Goal: Contribute content: Add original content to the website for others to see

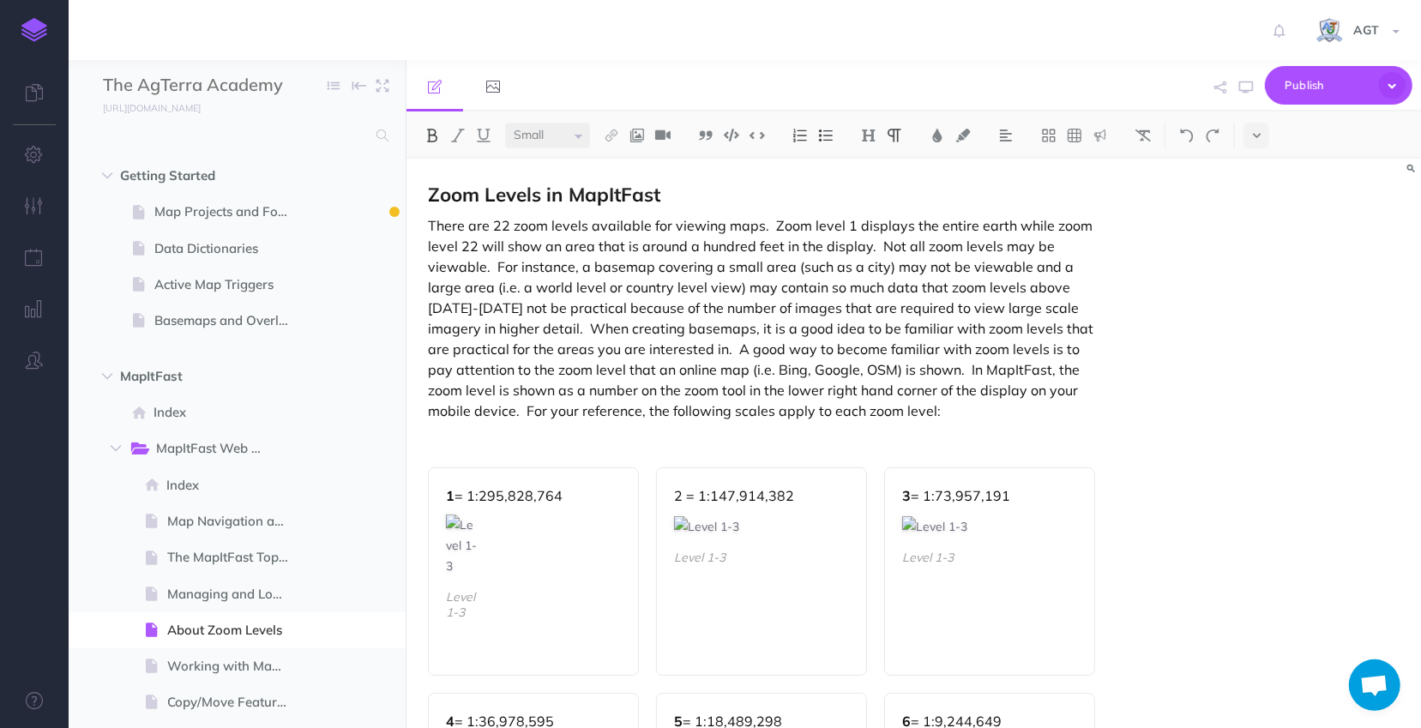
click at [42, 570] on div at bounding box center [34, 364] width 69 height 728
click at [213, 208] on span "Map Projects and Forms" at bounding box center [228, 212] width 148 height 21
select select "null"
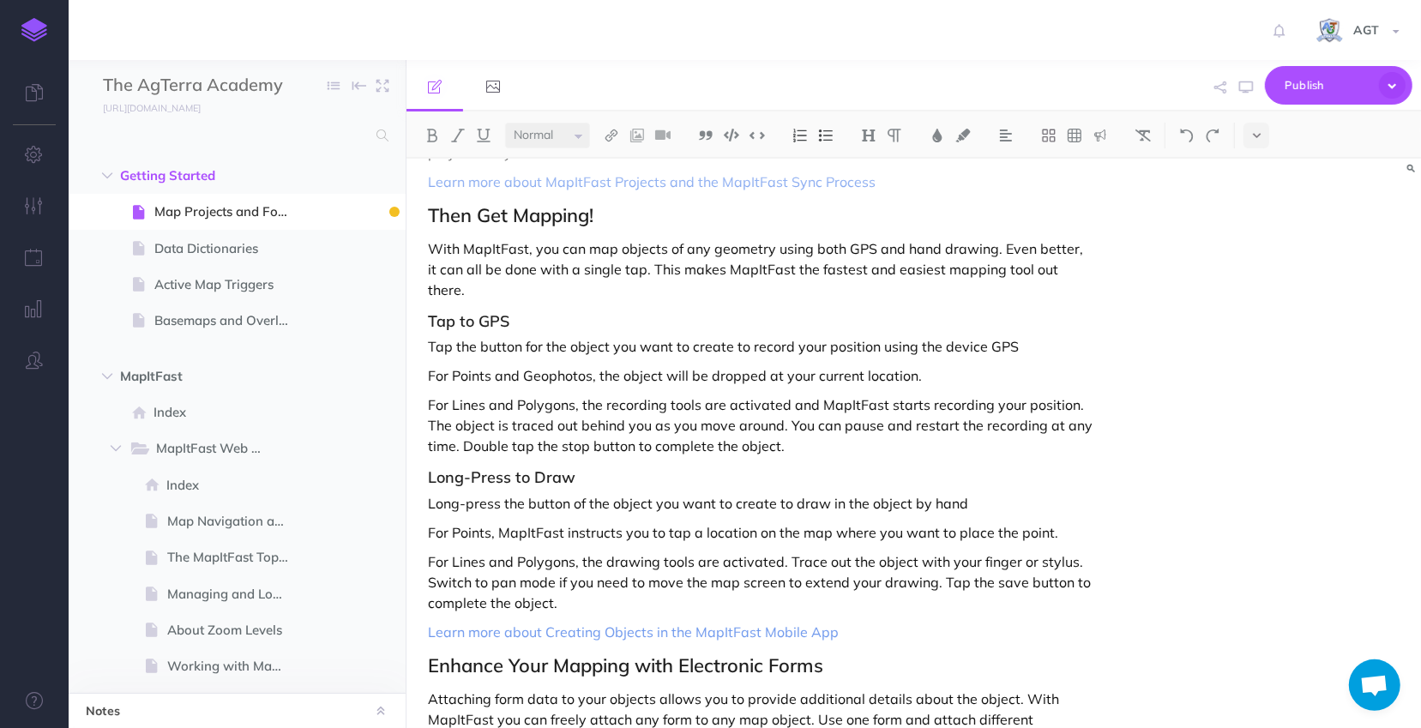
scroll to position [623, 0]
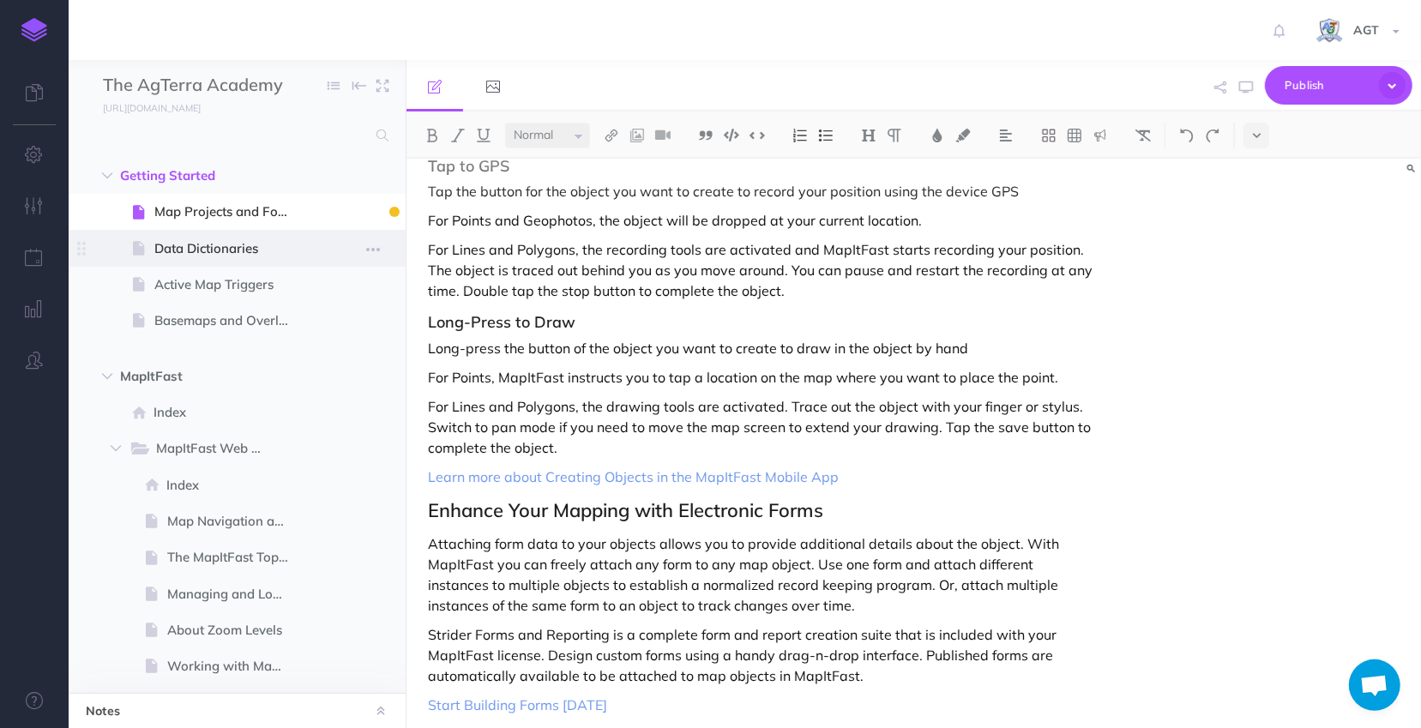
click at [196, 247] on span "Data Dictionaries" at bounding box center [228, 248] width 148 height 21
select select "null"
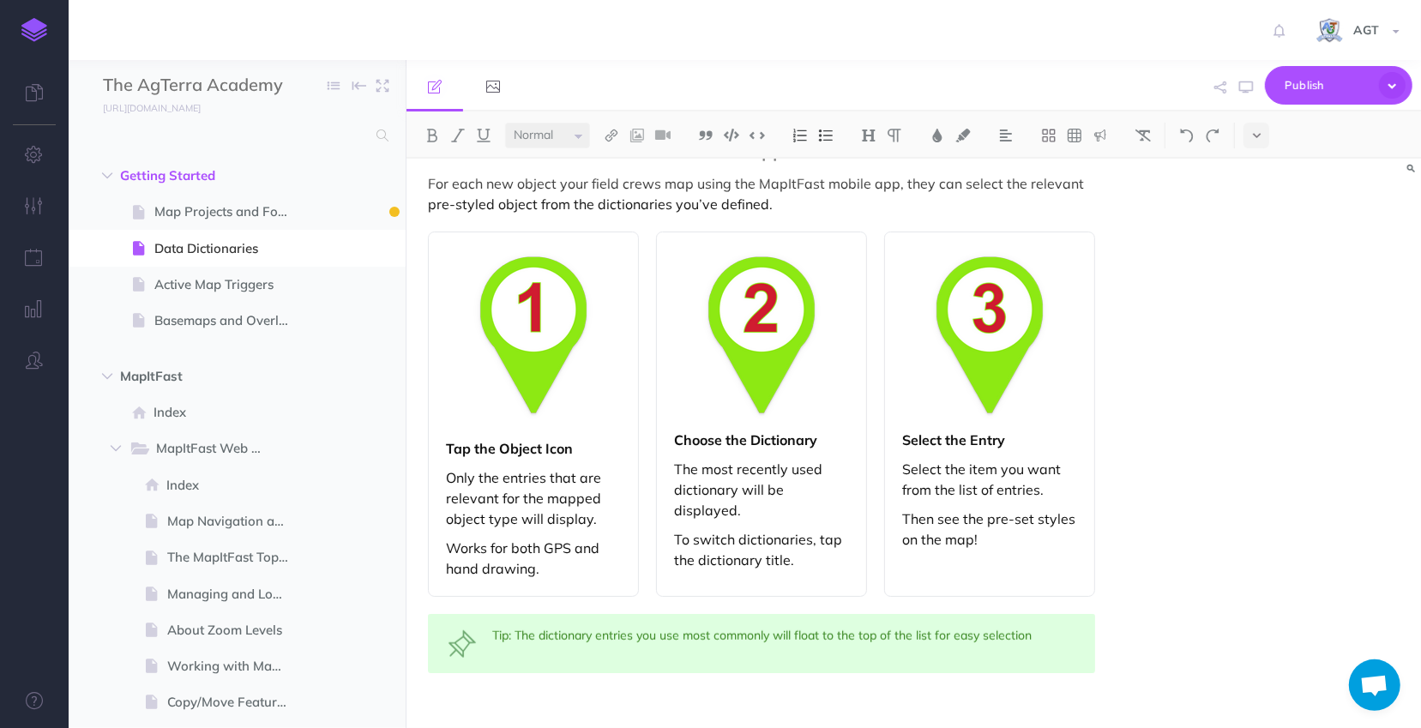
scroll to position [983, 0]
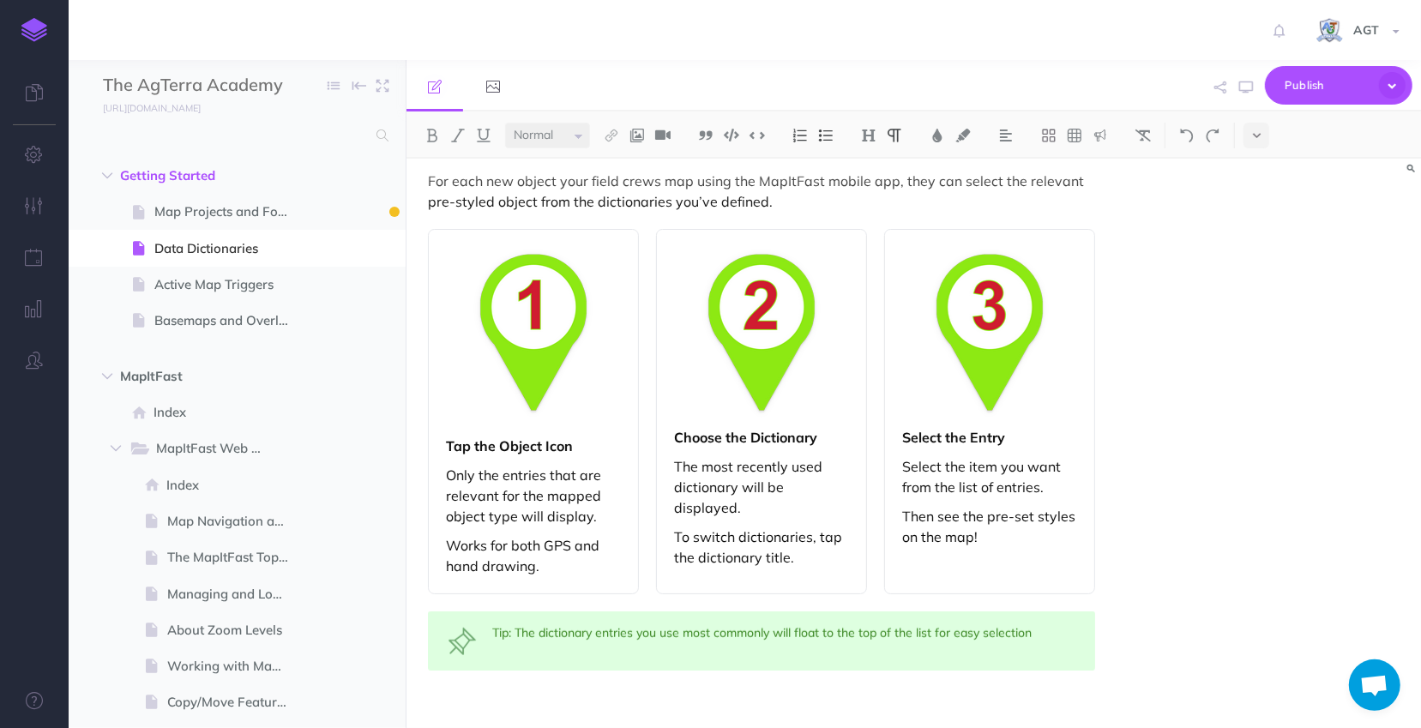
click at [723, 695] on p at bounding box center [761, 705] width 667 height 21
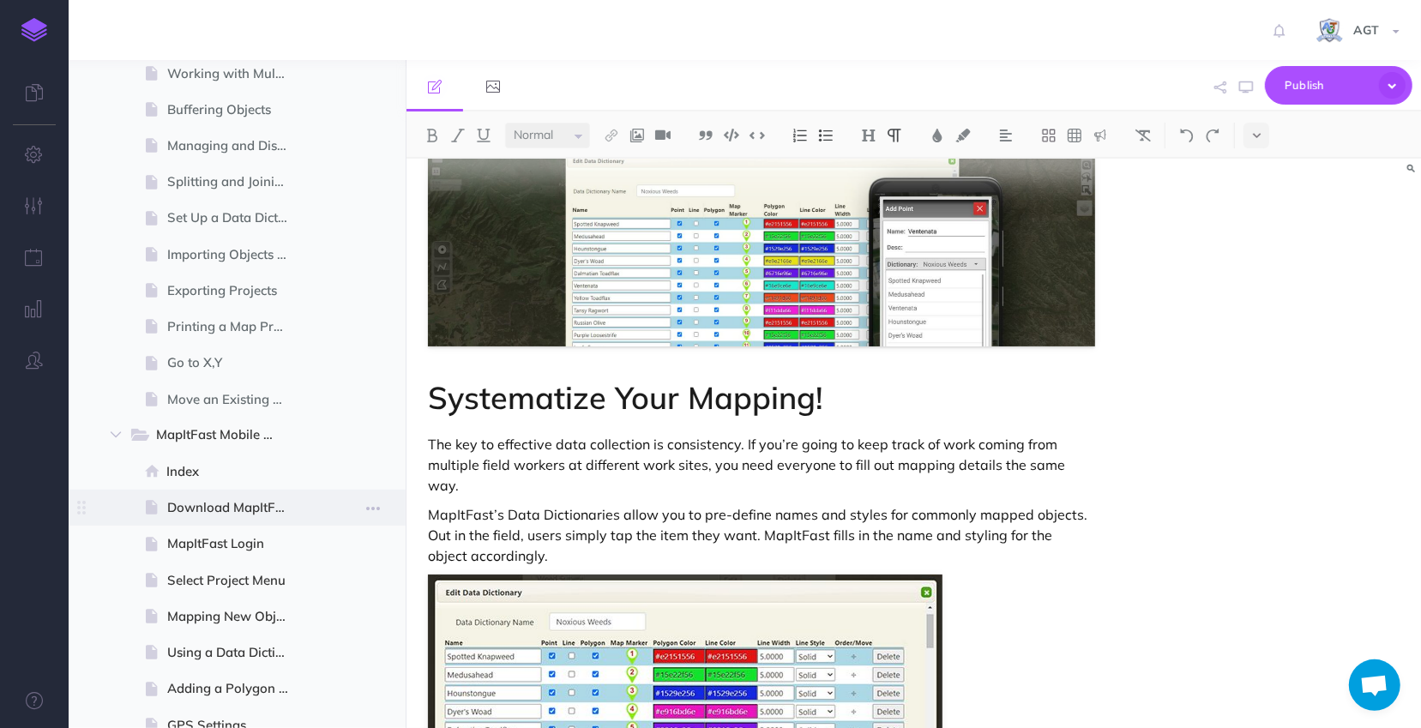
scroll to position [467, 0]
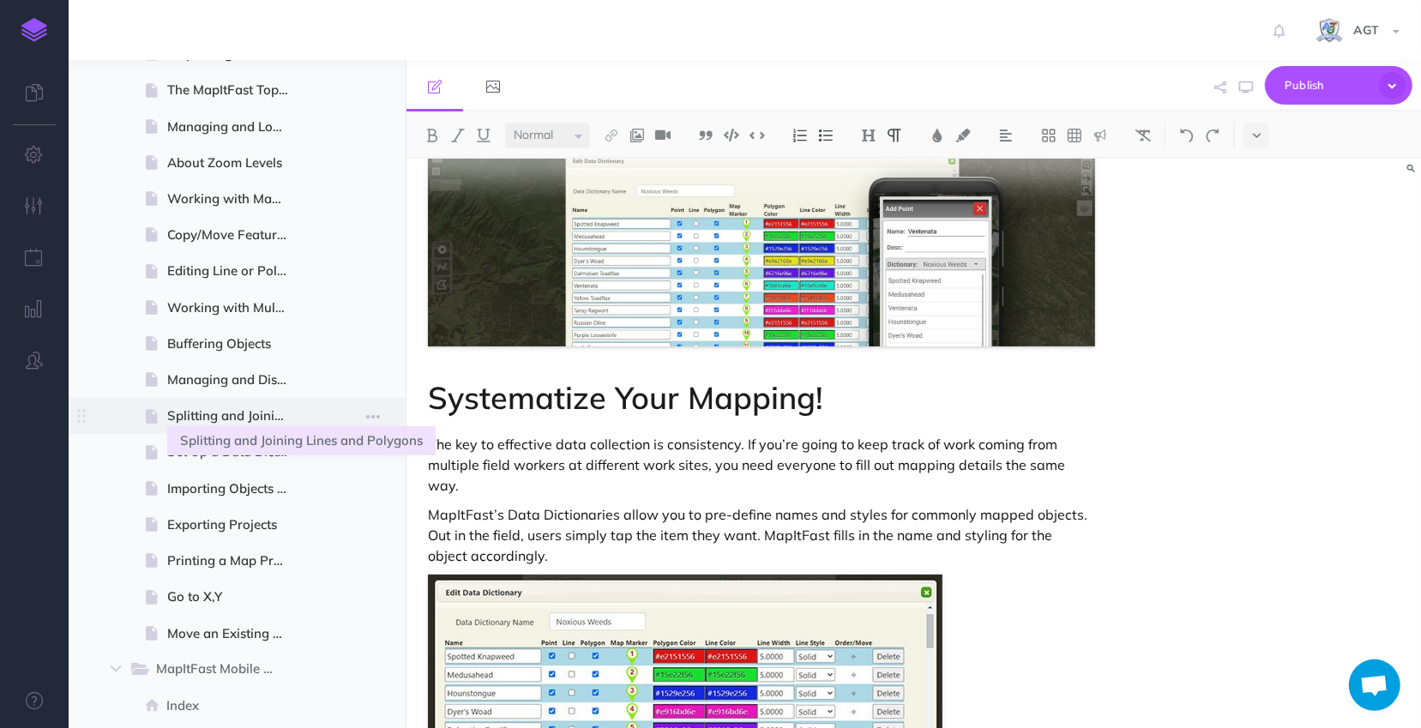
click at [220, 409] on span "Splitting and Joining Lines and Polygons" at bounding box center [235, 416] width 136 height 21
select select "null"
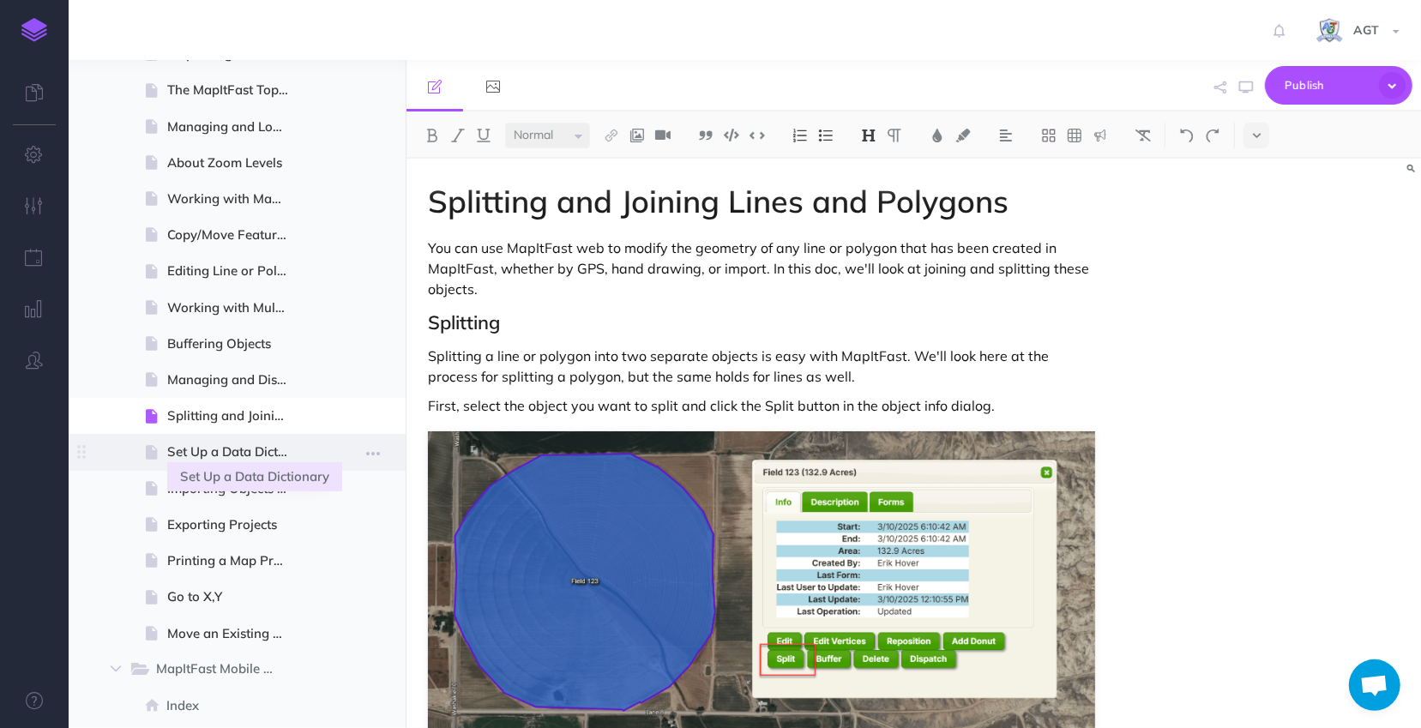
click at [225, 454] on span "Set Up a Data Dictionary" at bounding box center [235, 452] width 136 height 21
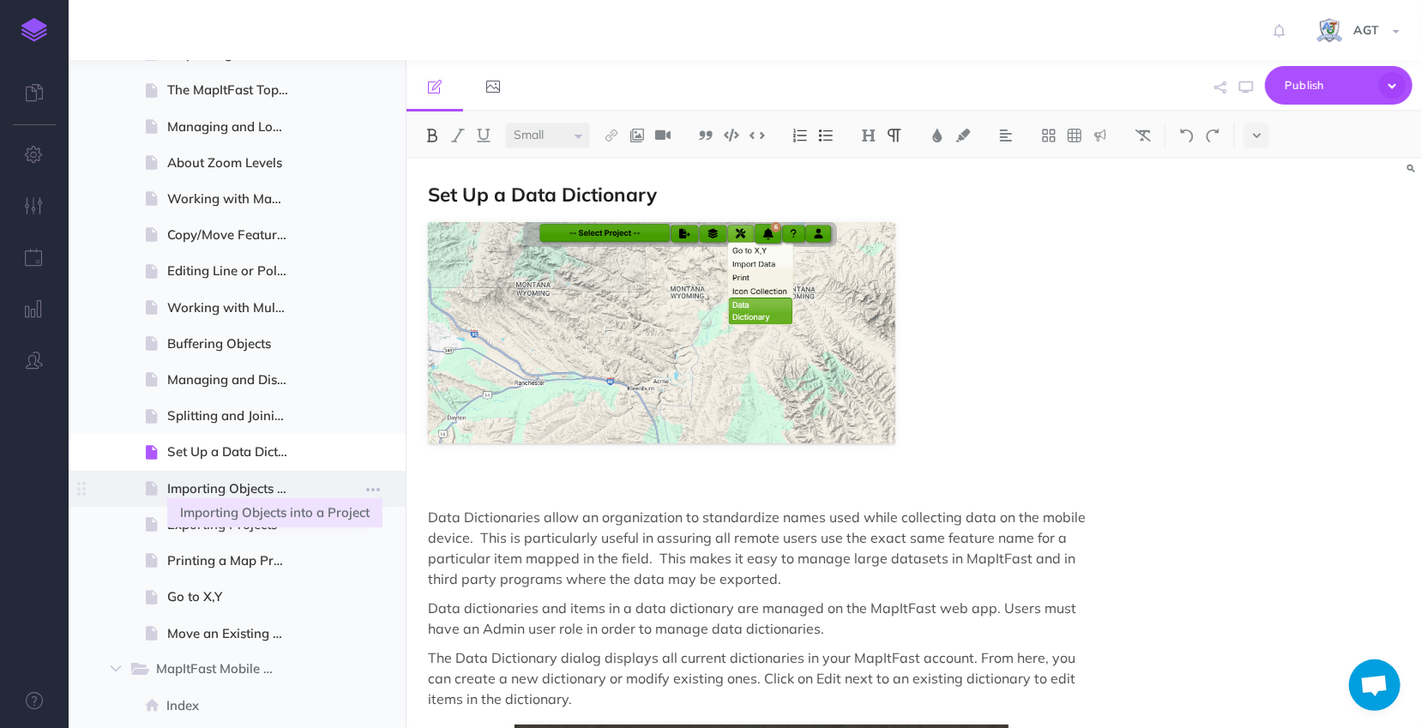
click at [213, 481] on span "Importing Objects into a Project" at bounding box center [235, 489] width 136 height 21
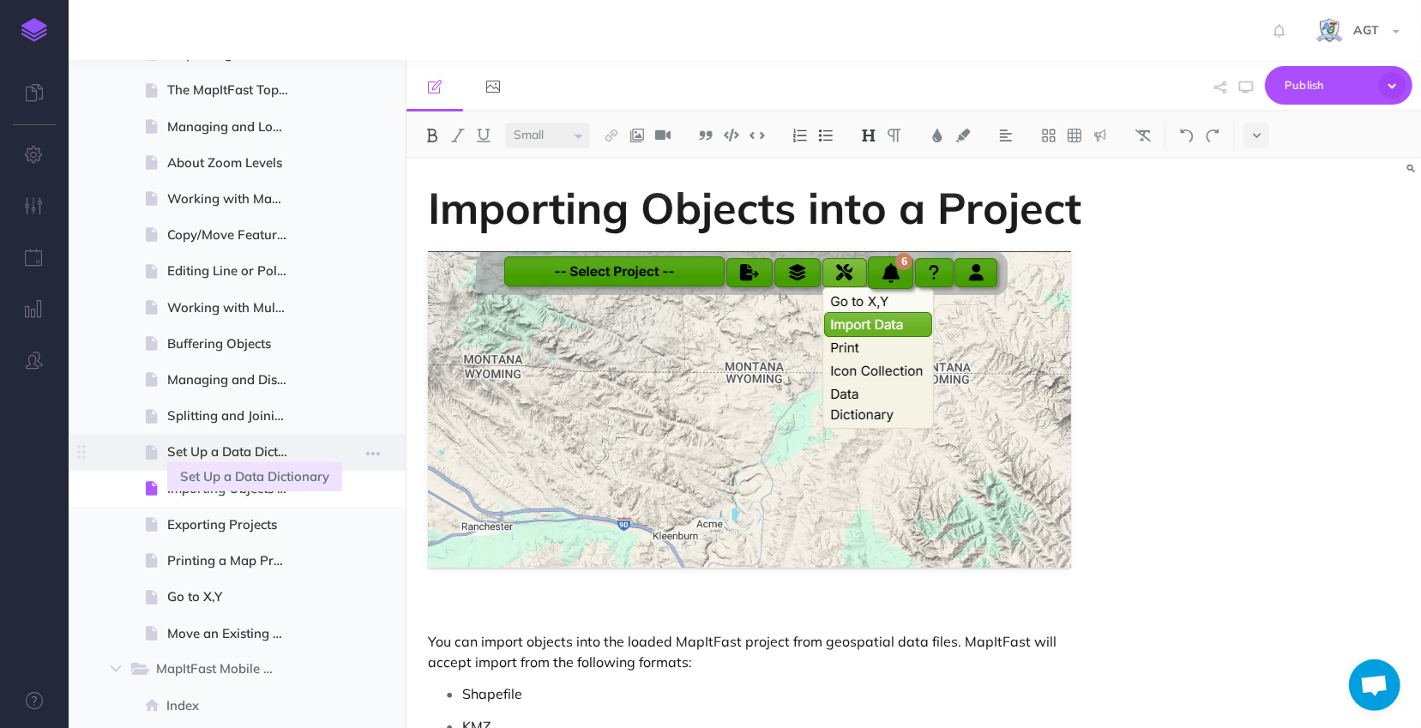
click at [194, 444] on span "Set Up a Data Dictionary" at bounding box center [235, 452] width 136 height 21
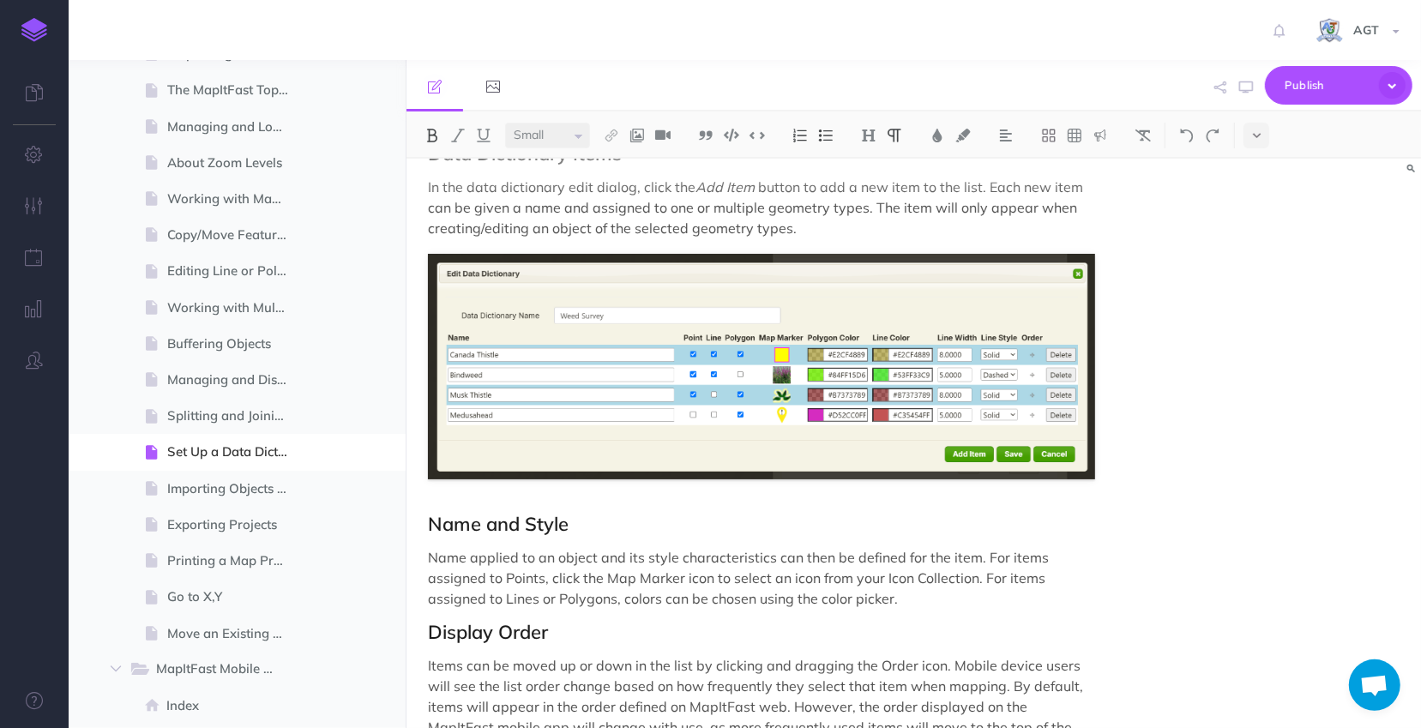
scroll to position [998, 0]
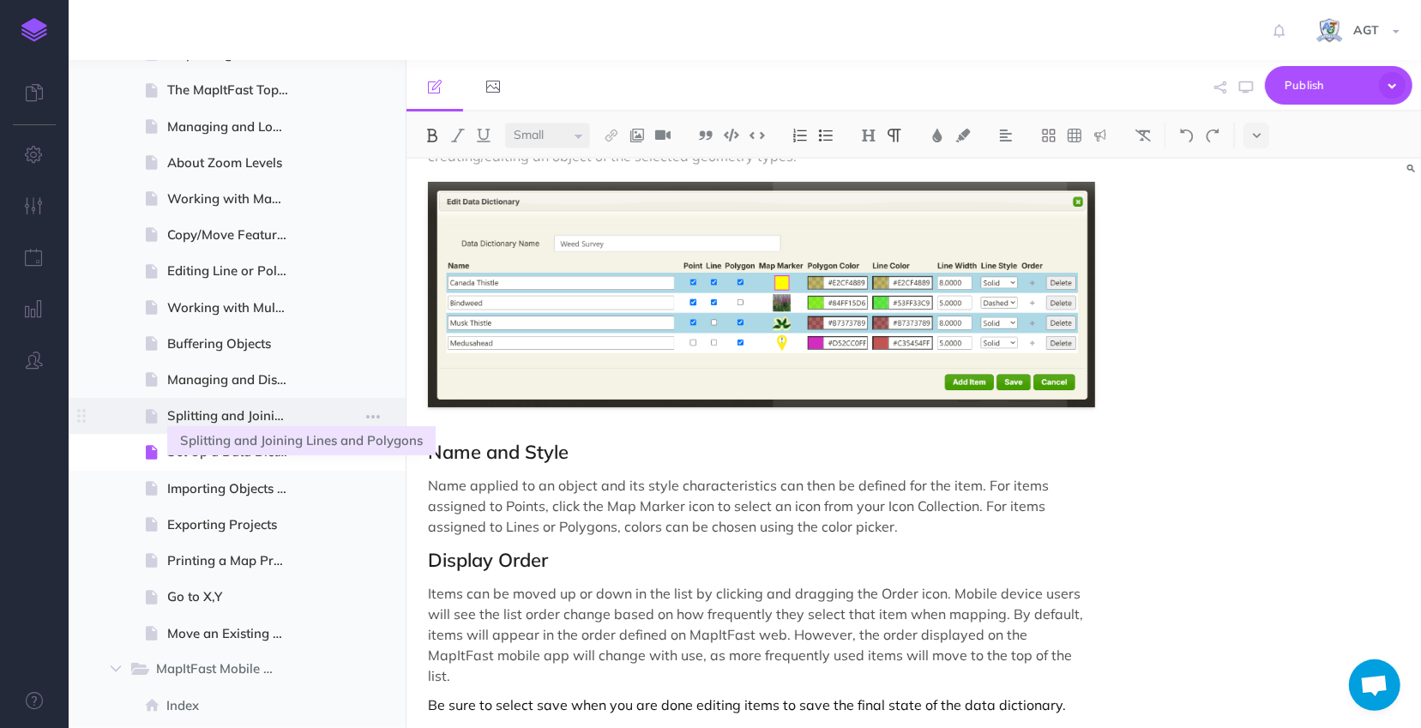
click at [214, 419] on span "Splitting and Joining Lines and Polygons" at bounding box center [235, 416] width 136 height 21
select select "null"
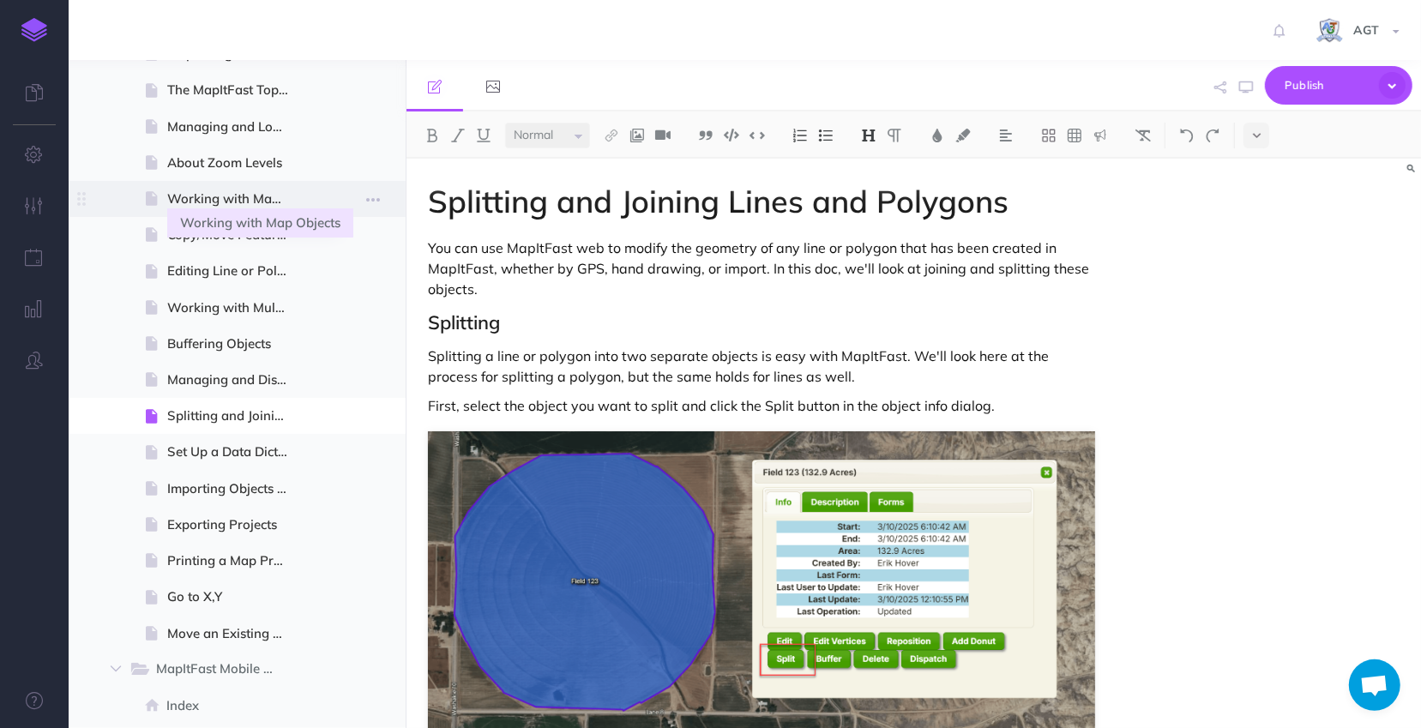
click at [209, 191] on span "Working with Map Objects" at bounding box center [235, 199] width 136 height 21
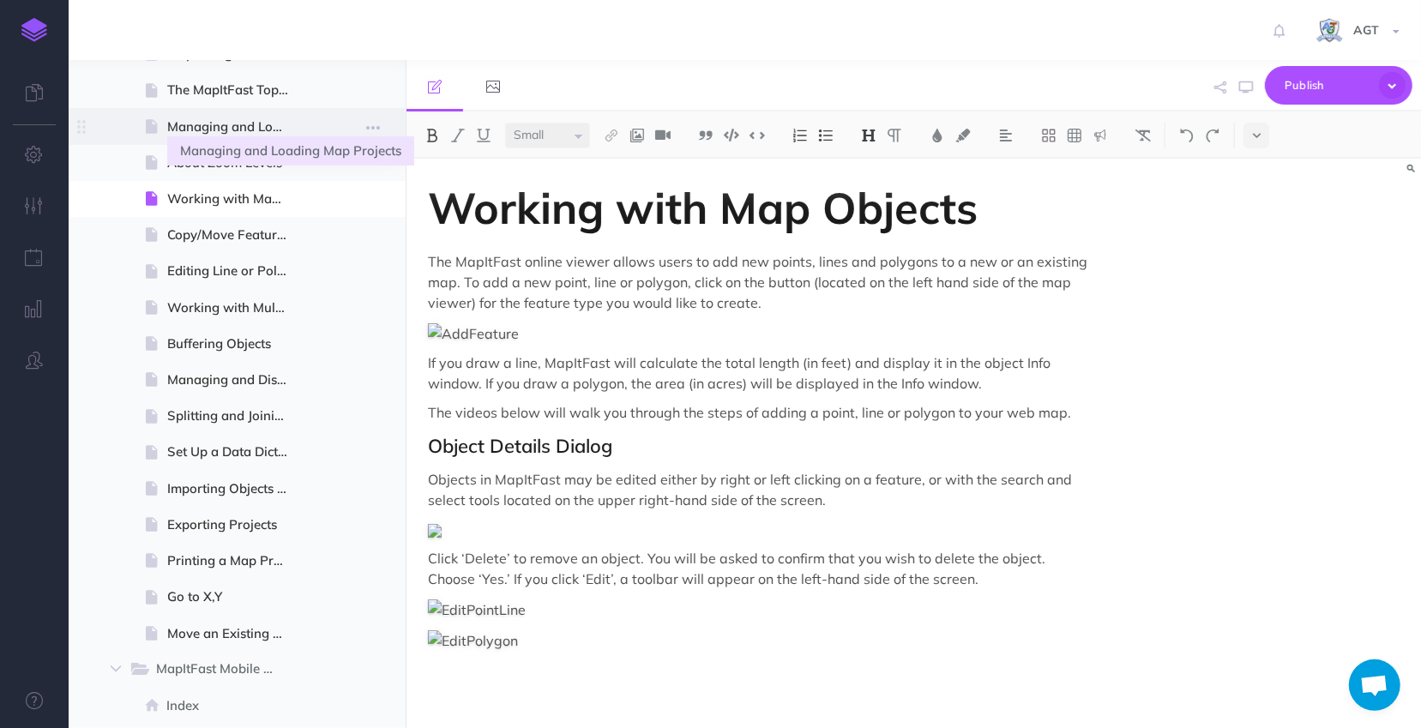
click at [187, 120] on span "Managing and Loading Map Projects" at bounding box center [235, 127] width 136 height 21
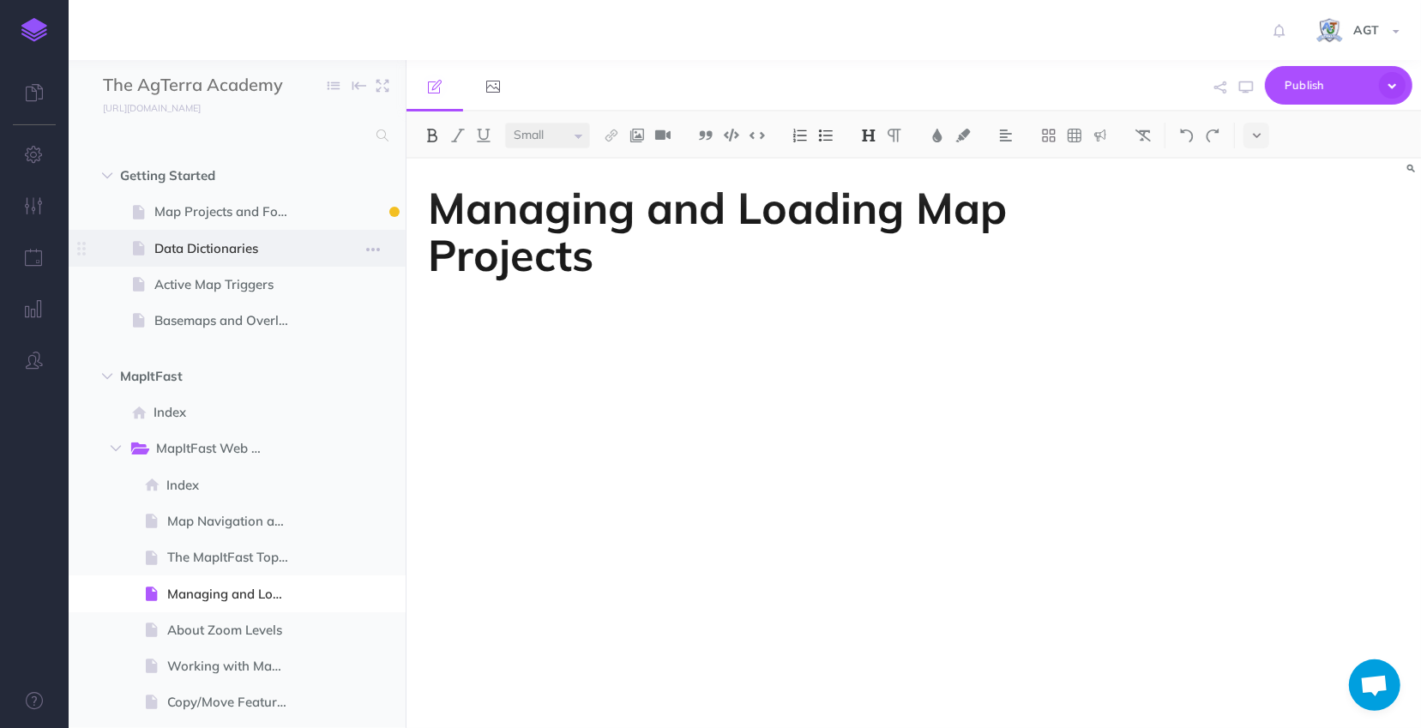
click at [210, 234] on span at bounding box center [237, 248] width 337 height 36
select select "null"
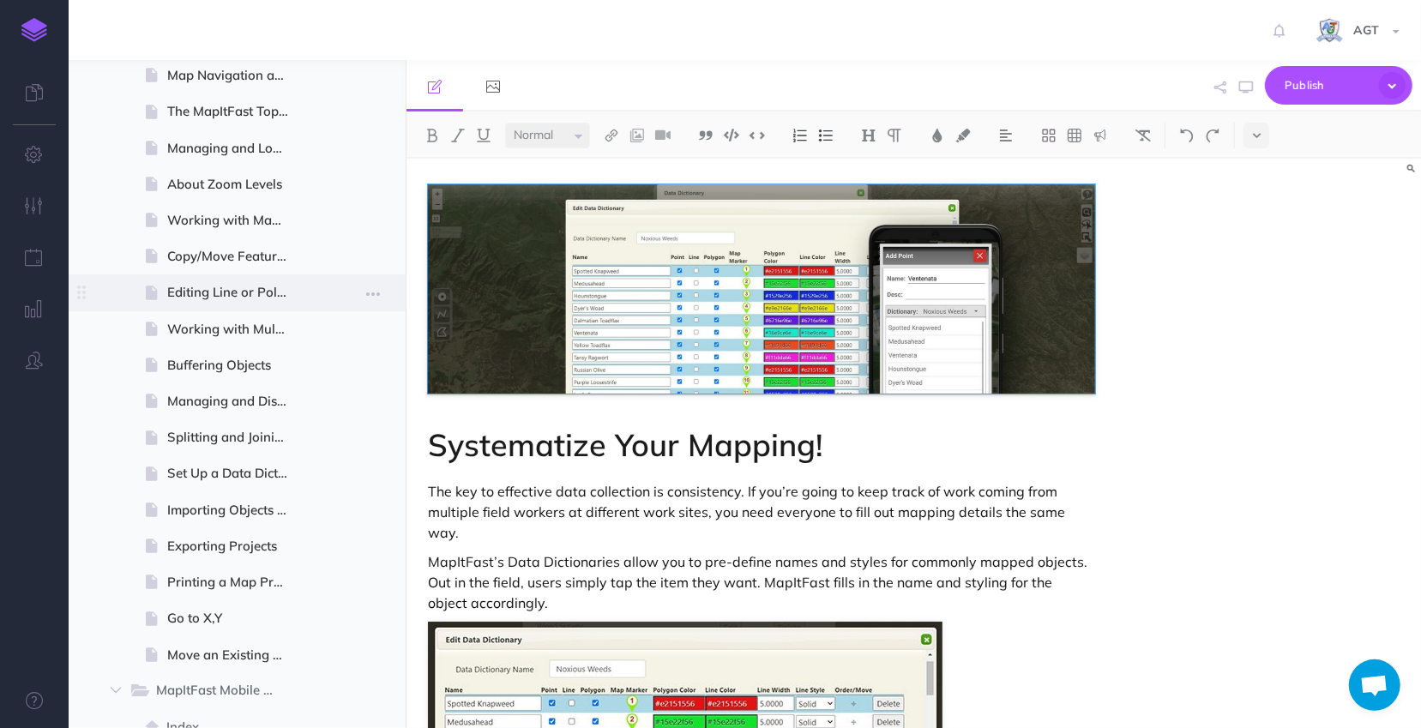
scroll to position [467, 0]
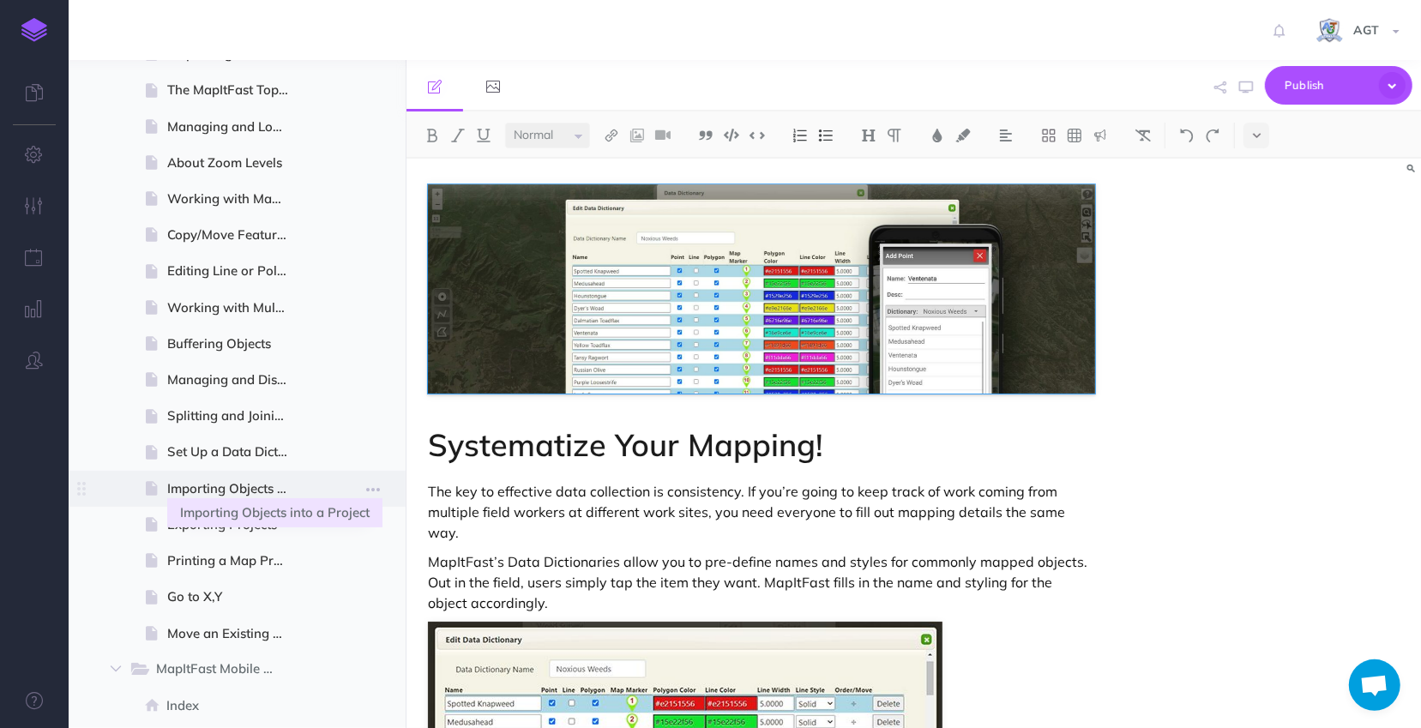
click at [212, 485] on span "Importing Objects into a Project" at bounding box center [235, 489] width 136 height 21
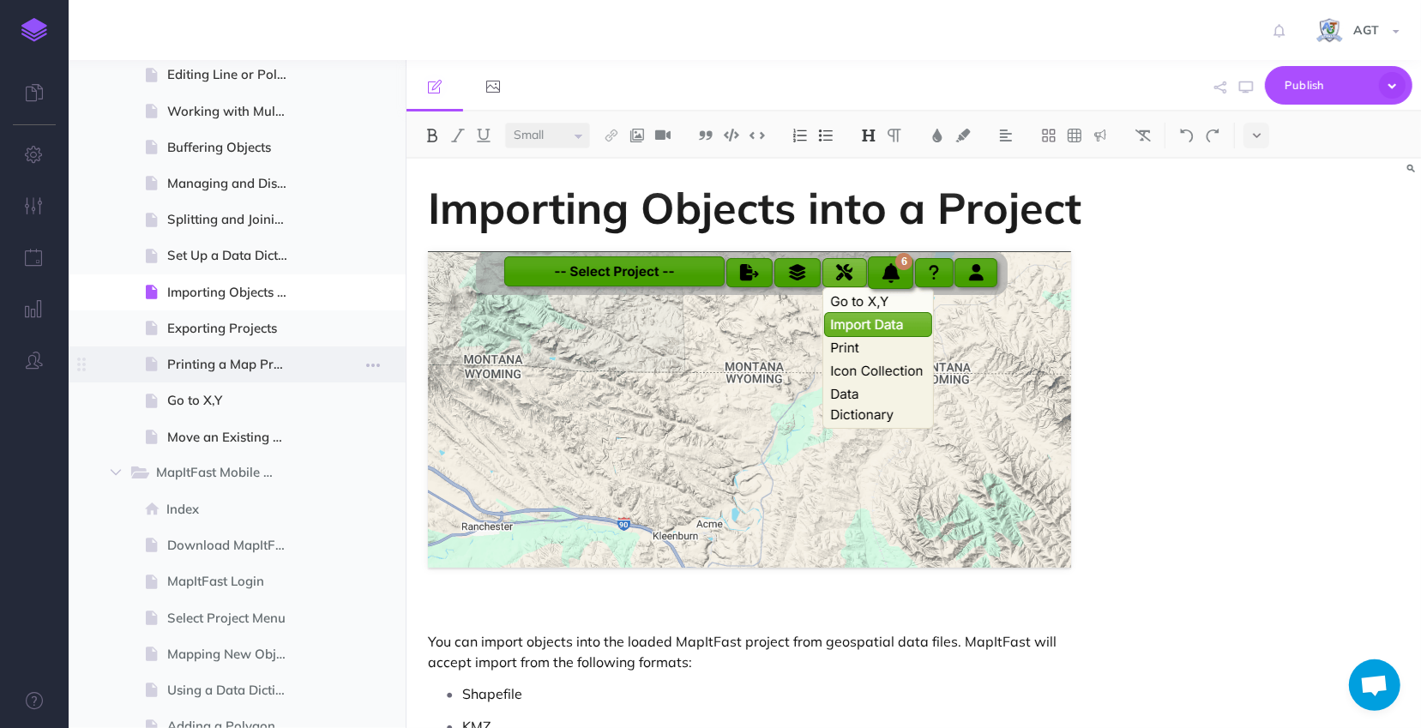
scroll to position [702, 0]
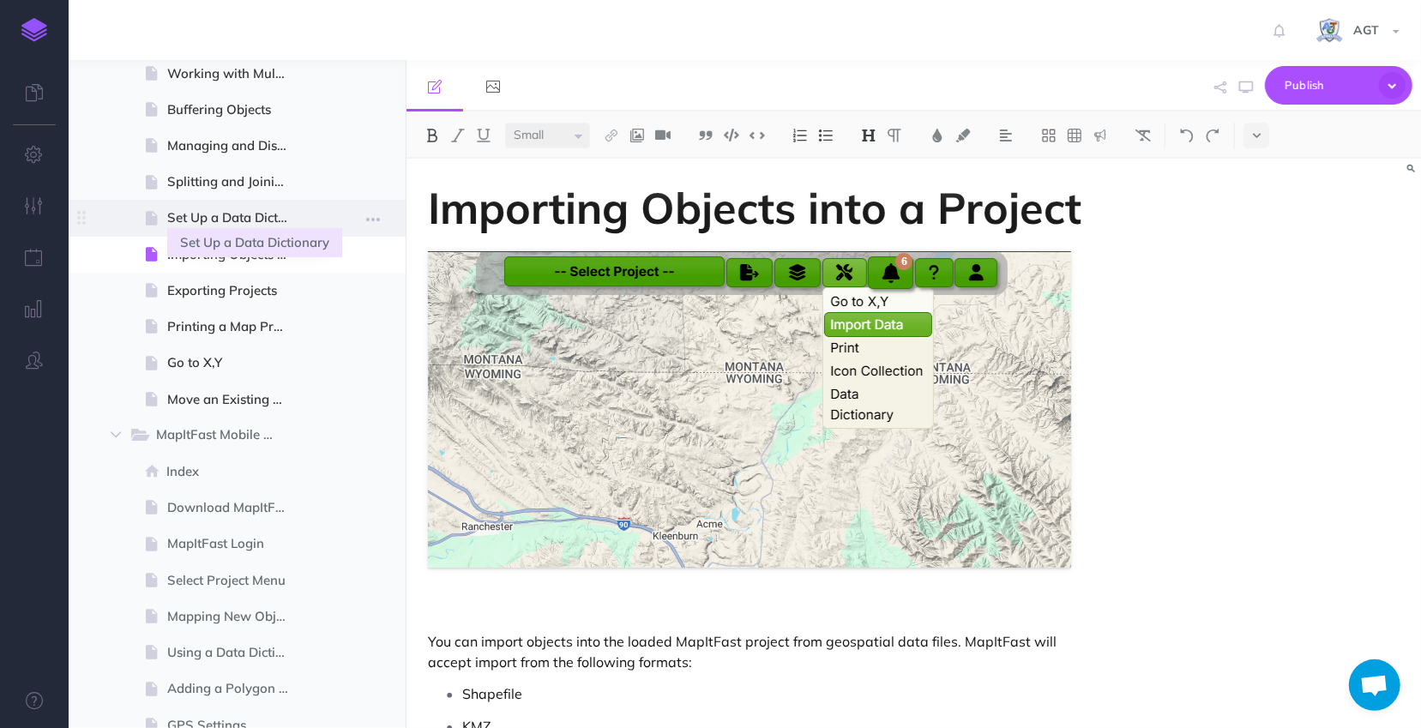
click at [223, 210] on span "Set Up a Data Dictionary" at bounding box center [235, 218] width 136 height 21
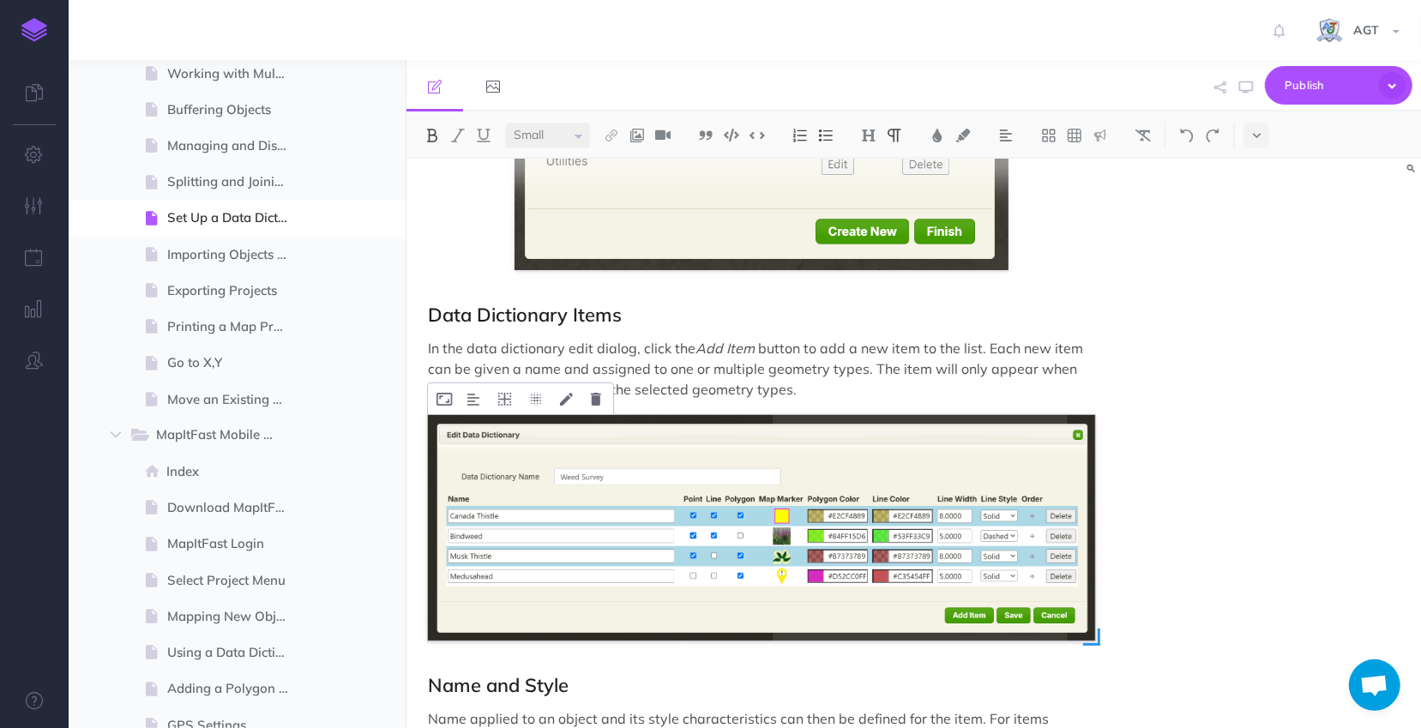
scroll to position [998, 0]
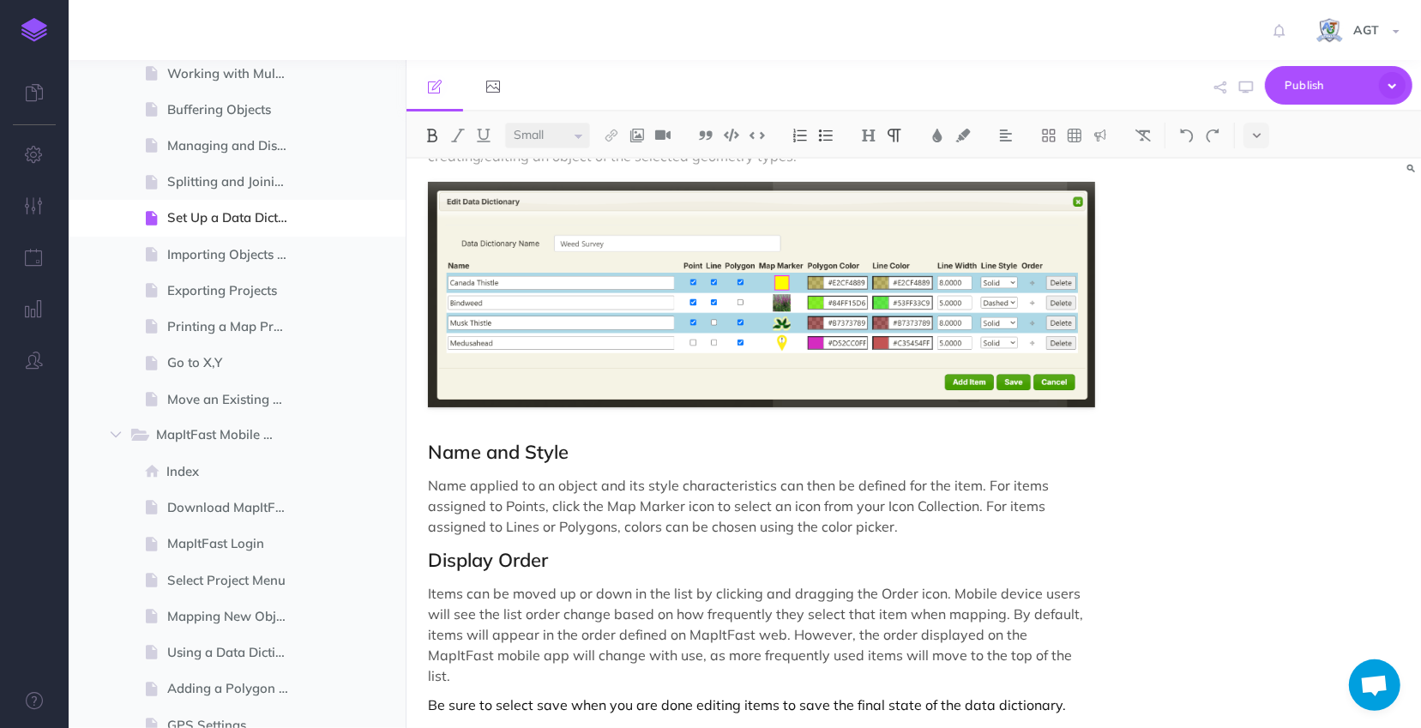
select select "null"
click at [1078, 695] on p "Be sure to select save when you are done editing items to save the final state …" at bounding box center [761, 705] width 667 height 21
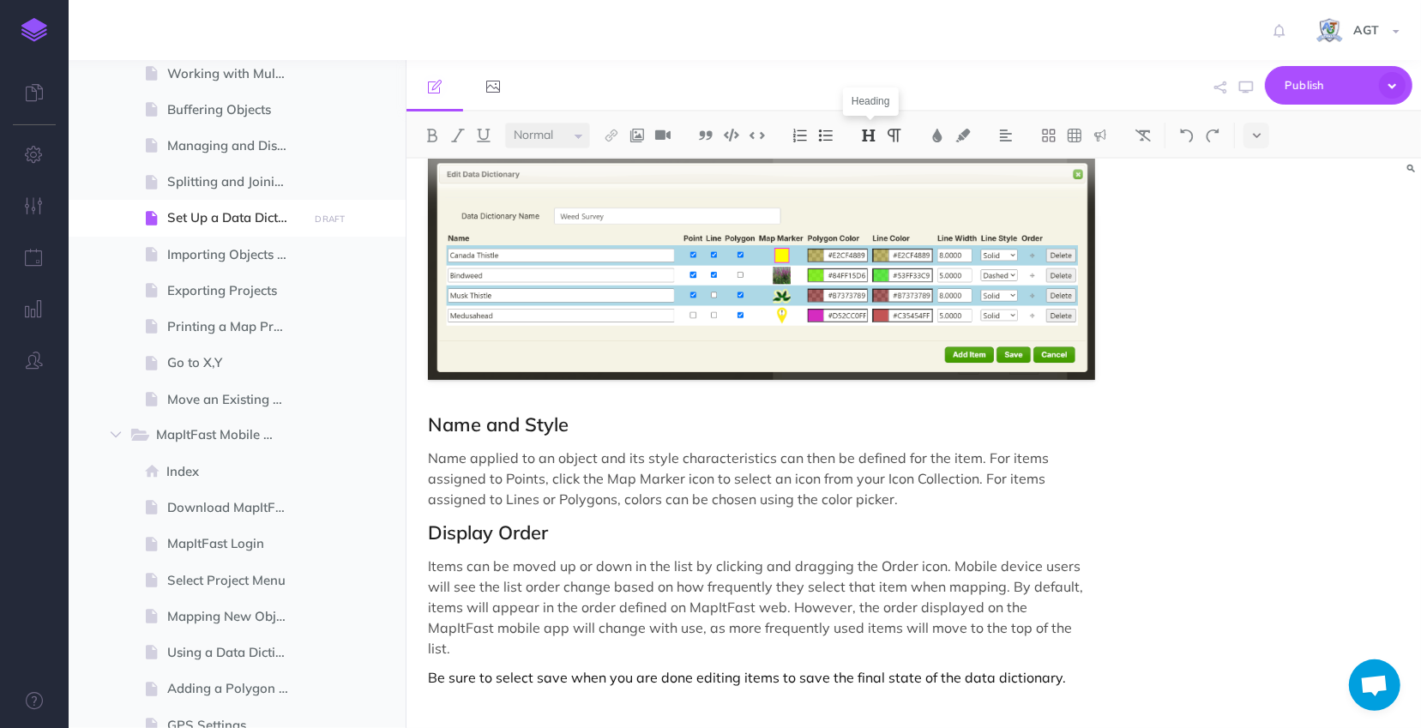
click at [868, 136] on img at bounding box center [868, 136] width 15 height 14
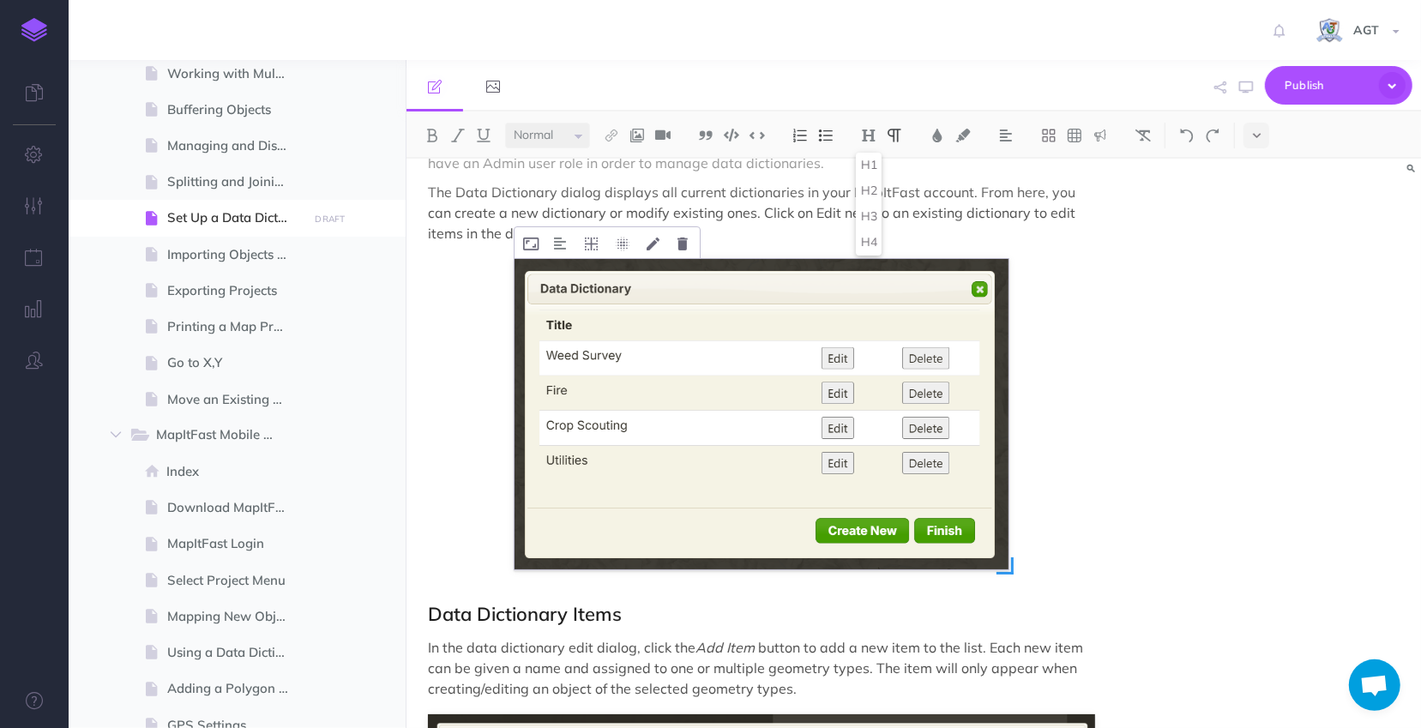
scroll to position [1057, 0]
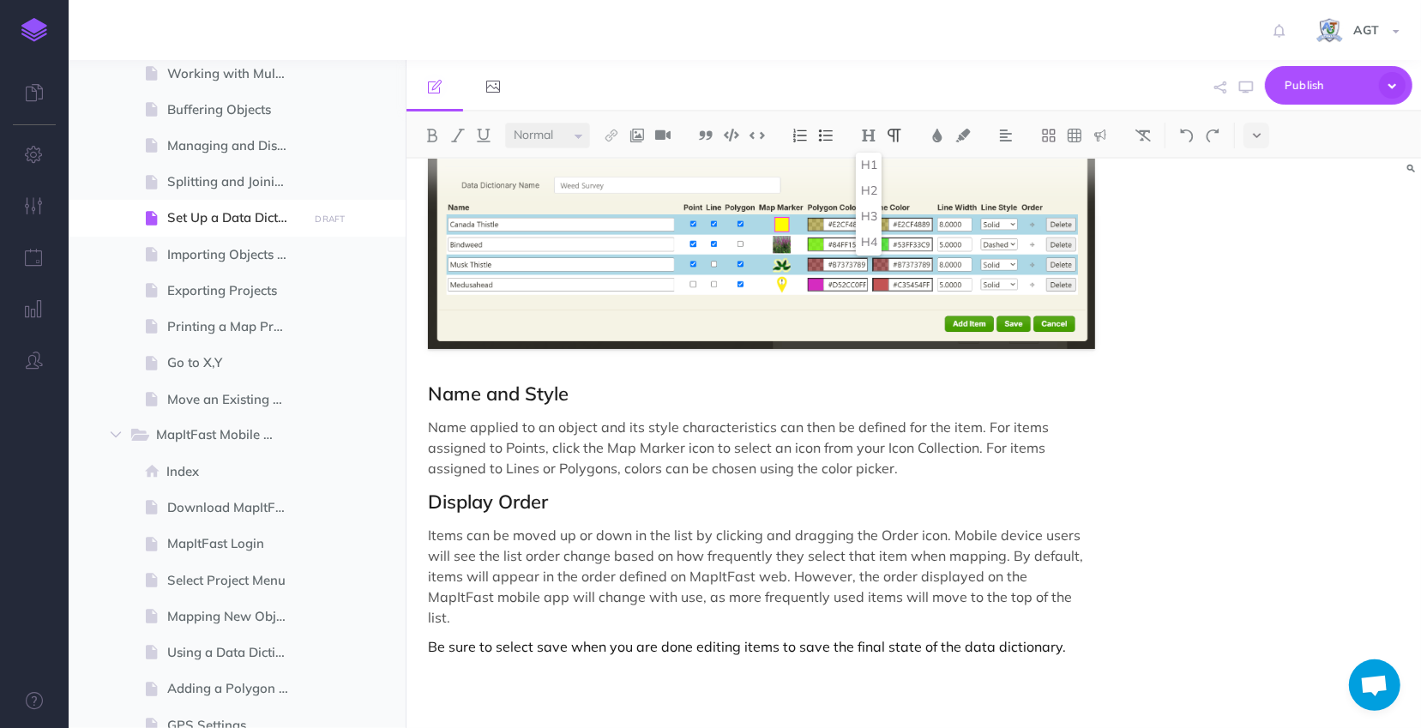
click at [894, 130] on img at bounding box center [894, 136] width 15 height 14
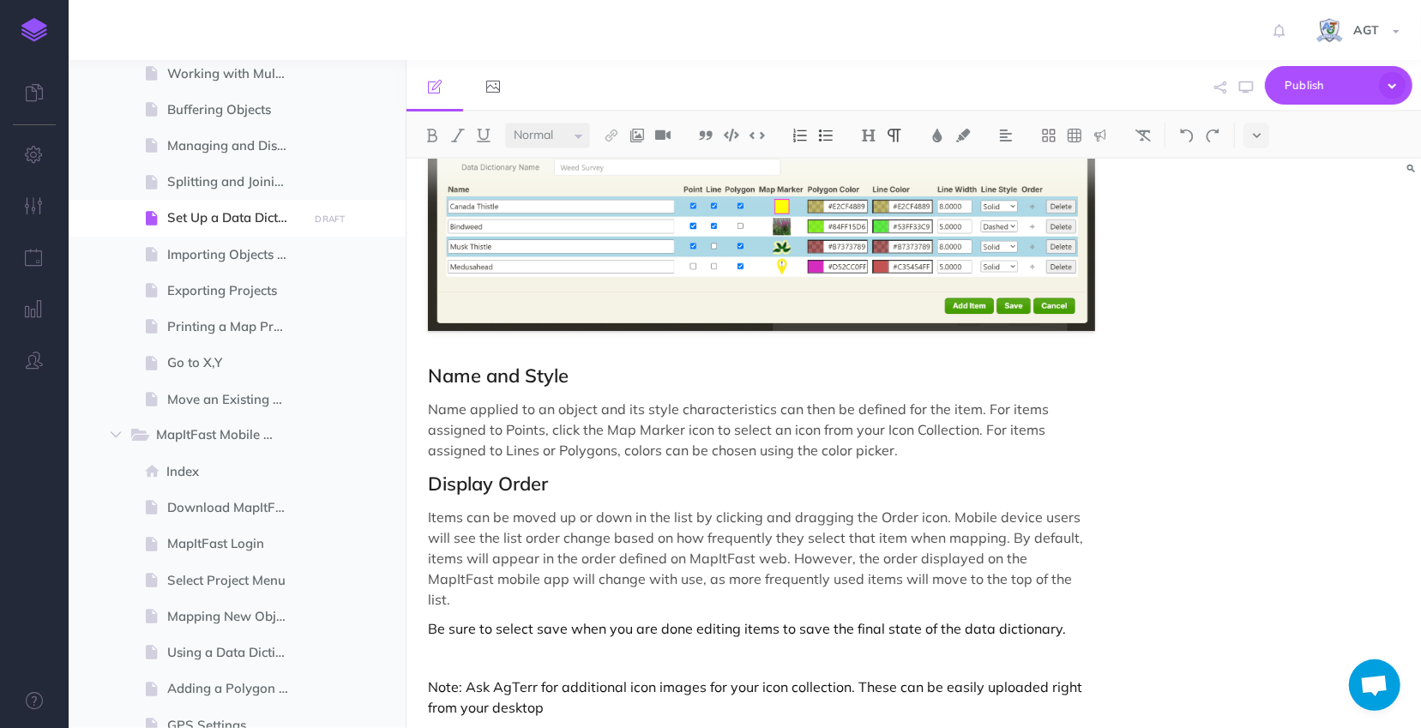
scroll to position [1077, 0]
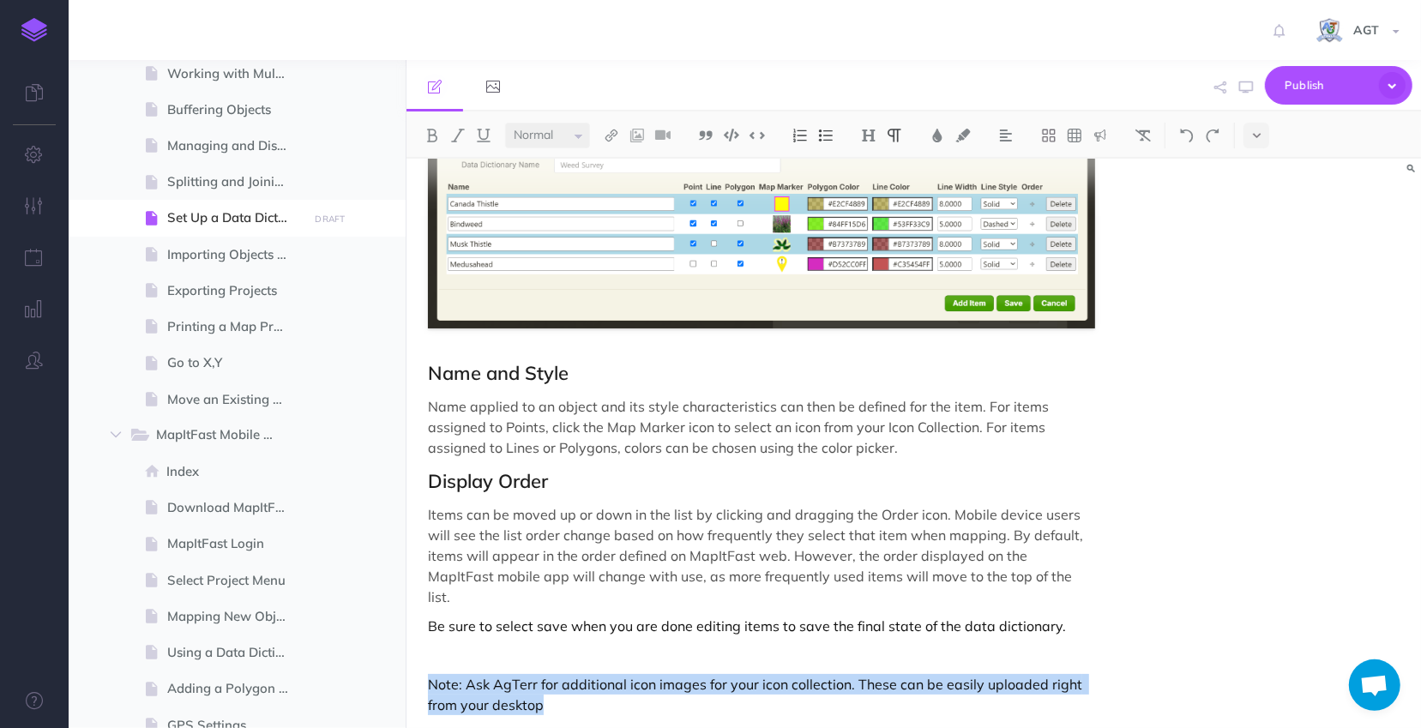
drag, startPoint x: 551, startPoint y: 686, endPoint x: 423, endPoint y: 663, distance: 129.9
drag, startPoint x: 512, startPoint y: 670, endPoint x: 1055, endPoint y: 137, distance: 760.5
click at [1055, 137] on icon at bounding box center [1048, 135] width 15 height 15
click at [1104, 139] on img at bounding box center [1100, 136] width 15 height 14
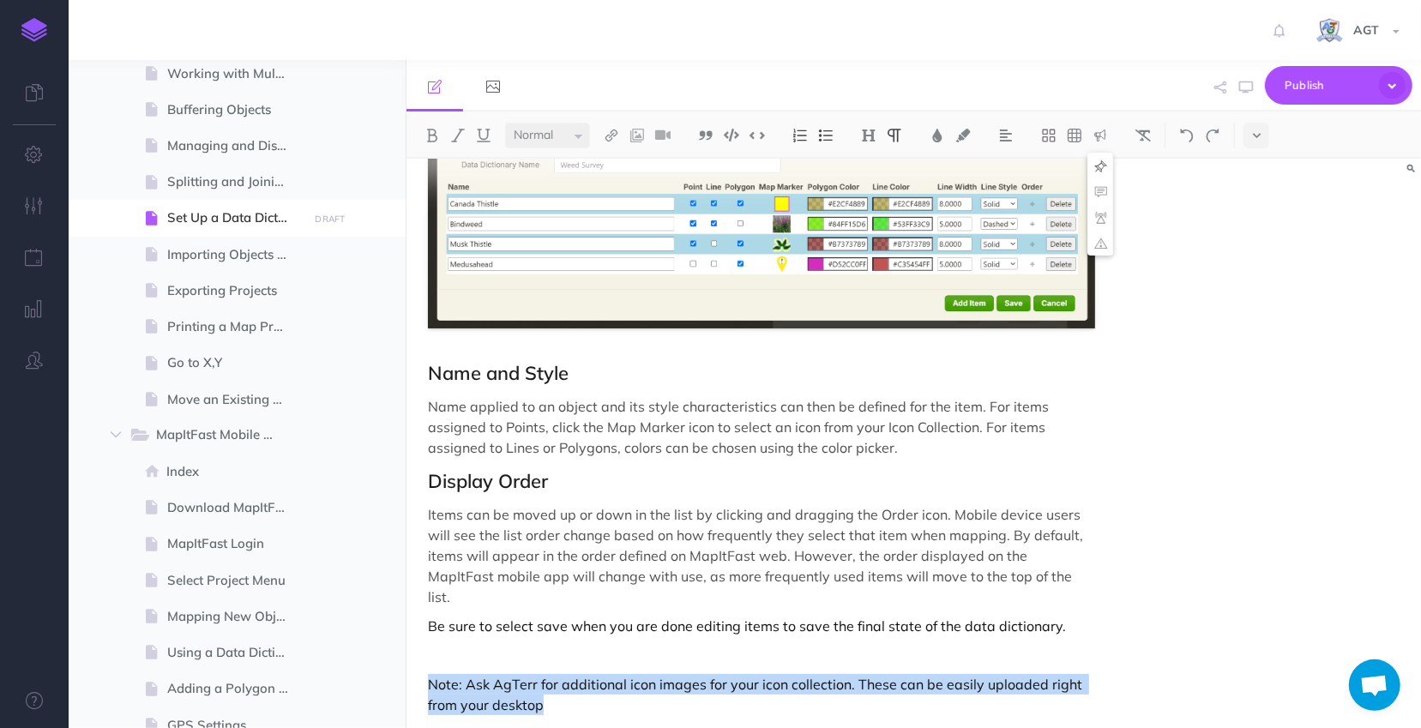
click at [1104, 166] on img at bounding box center [1100, 166] width 15 height 14
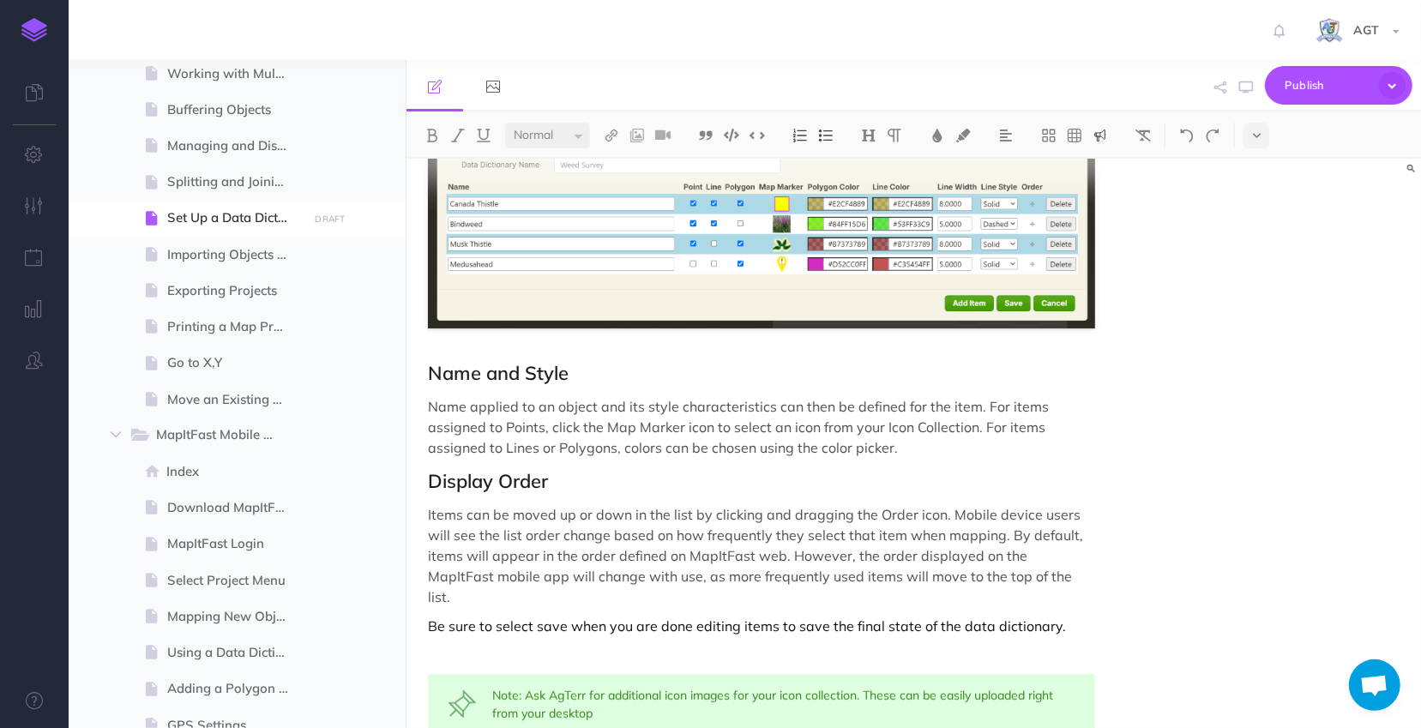
click at [1171, 405] on div "Set Up a Data Dictionary Data Dictionaries allow an organization to standardize…" at bounding box center [914, 443] width 1015 height 569
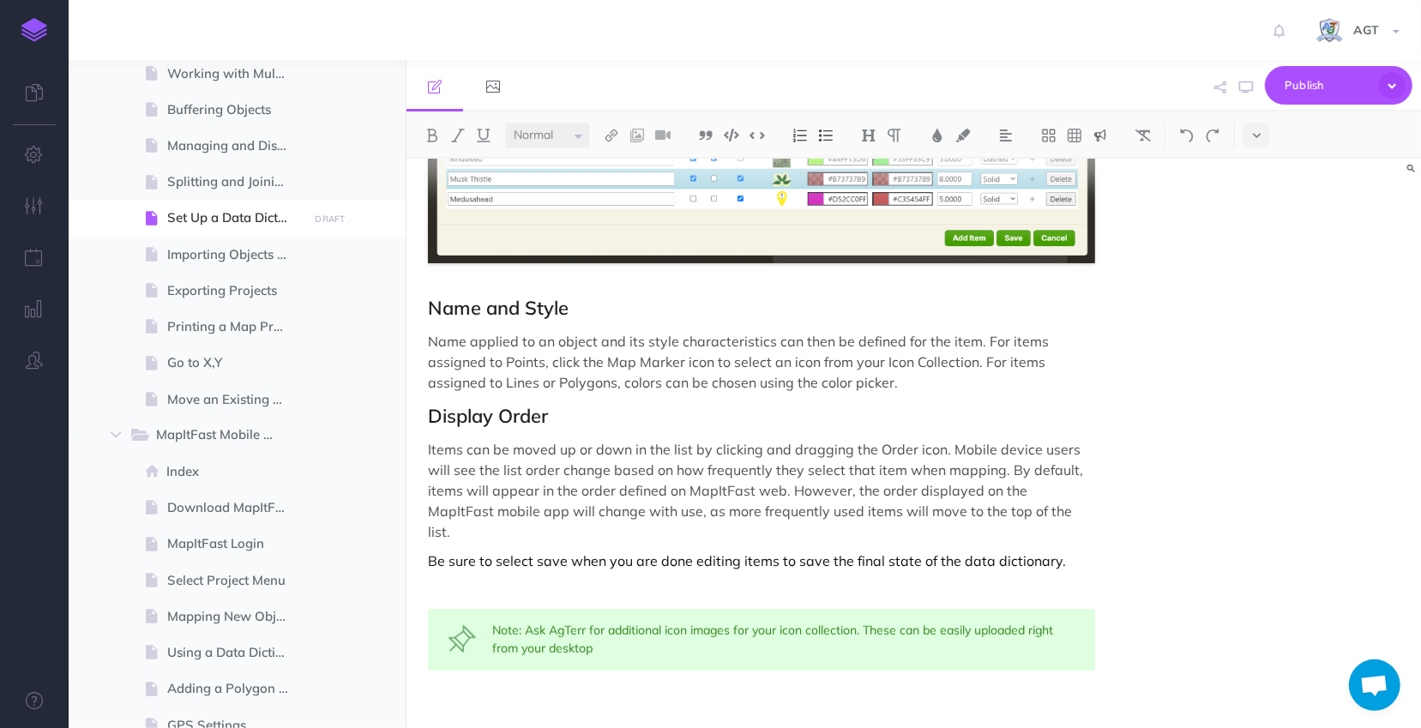
click at [645, 137] on img at bounding box center [637, 136] width 15 height 14
click at [642, 193] on icon at bounding box center [638, 191] width 16 height 12
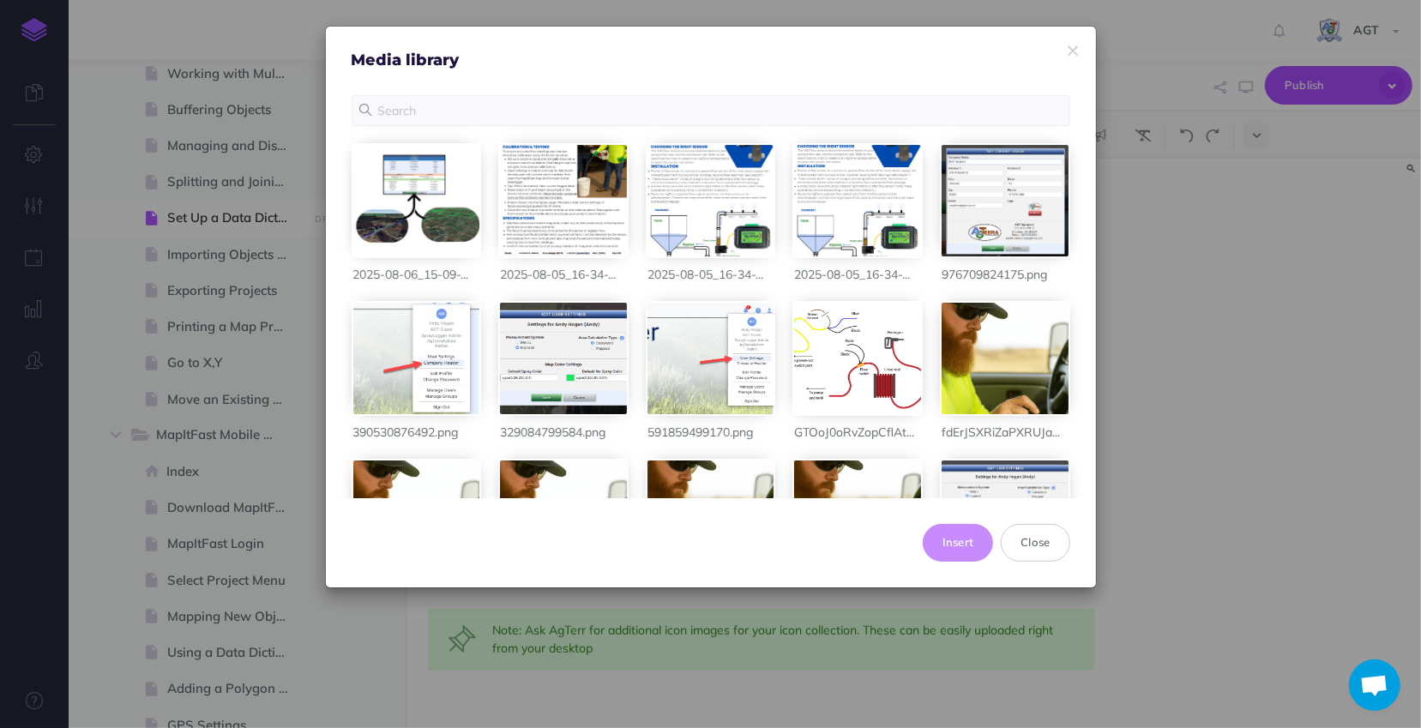
click at [921, 238] on div at bounding box center [857, 200] width 127 height 111
click at [1043, 548] on button "Close" at bounding box center [1035, 543] width 69 height 38
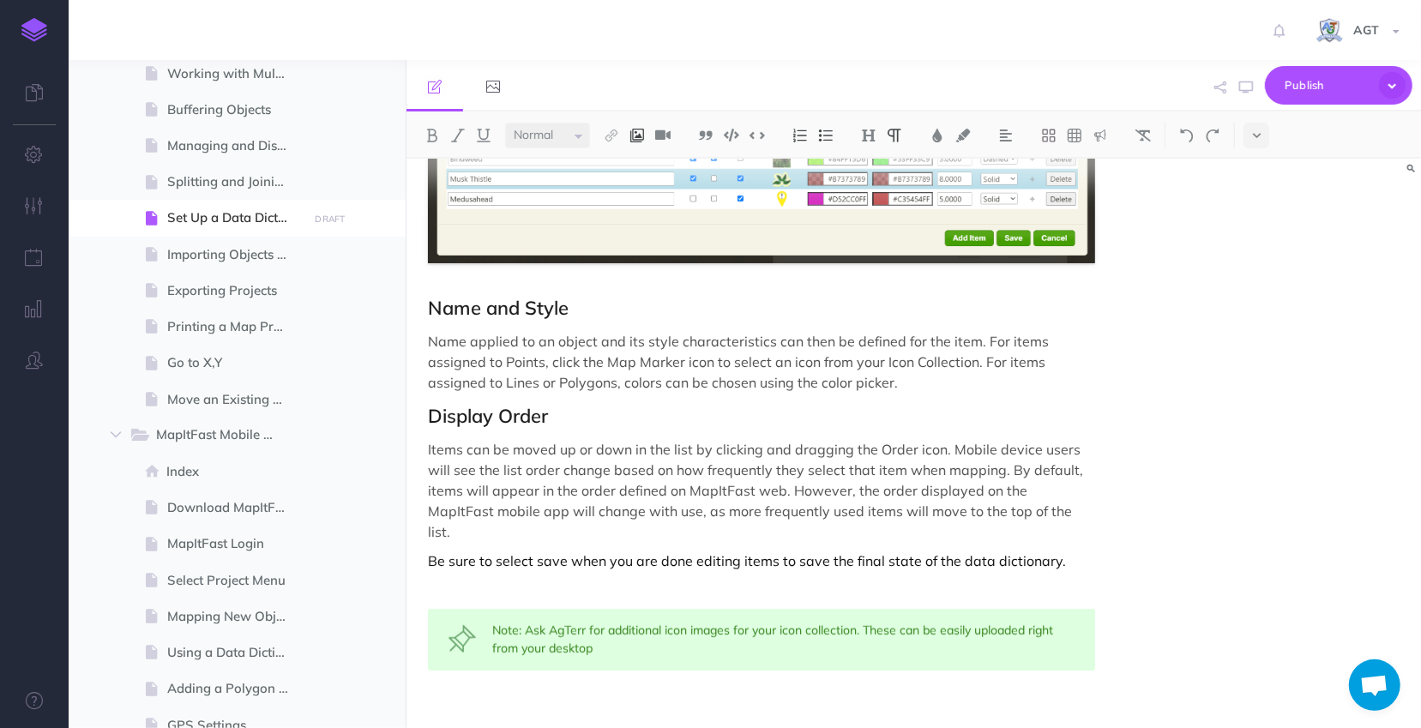
click at [638, 134] on img at bounding box center [637, 136] width 15 height 14
click at [494, 94] on link at bounding box center [493, 85] width 57 height 51
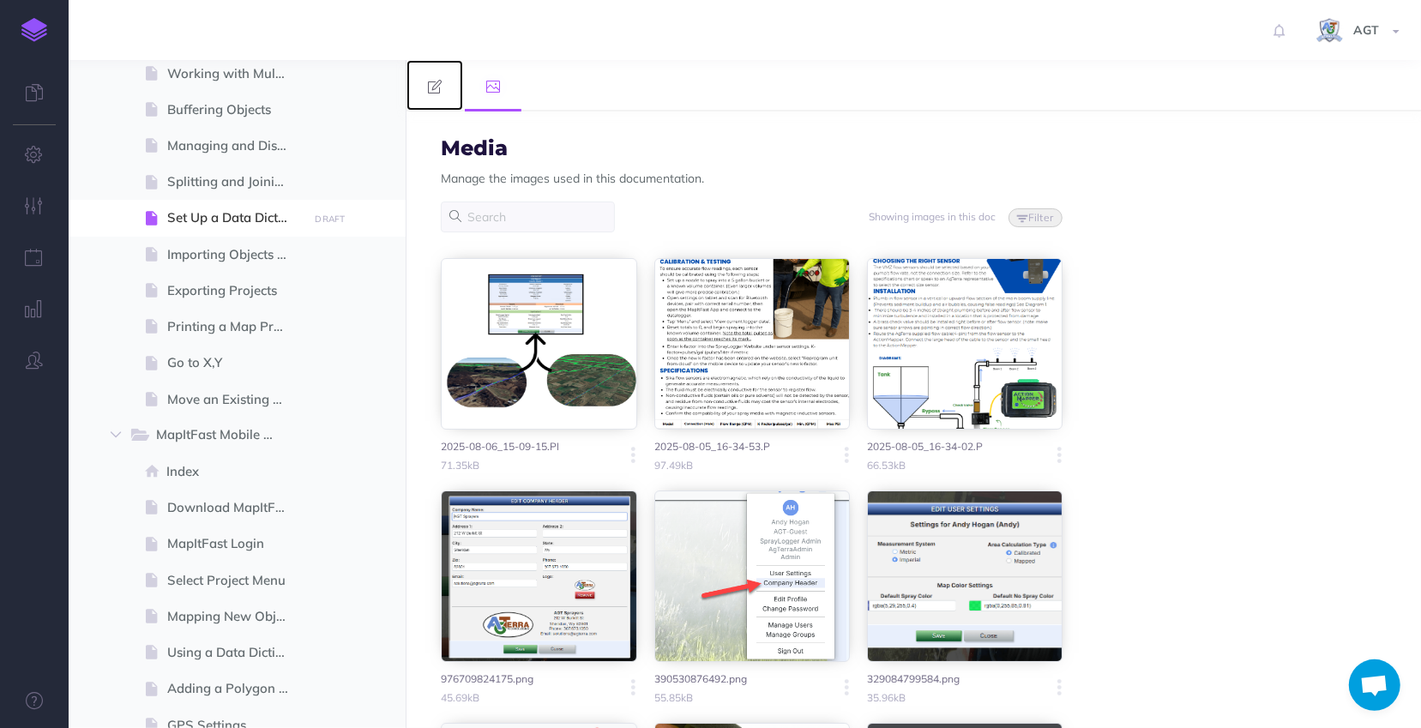
drag, startPoint x: 437, startPoint y: 85, endPoint x: 601, endPoint y: 242, distance: 227.5
click at [437, 85] on icon at bounding box center [435, 87] width 14 height 14
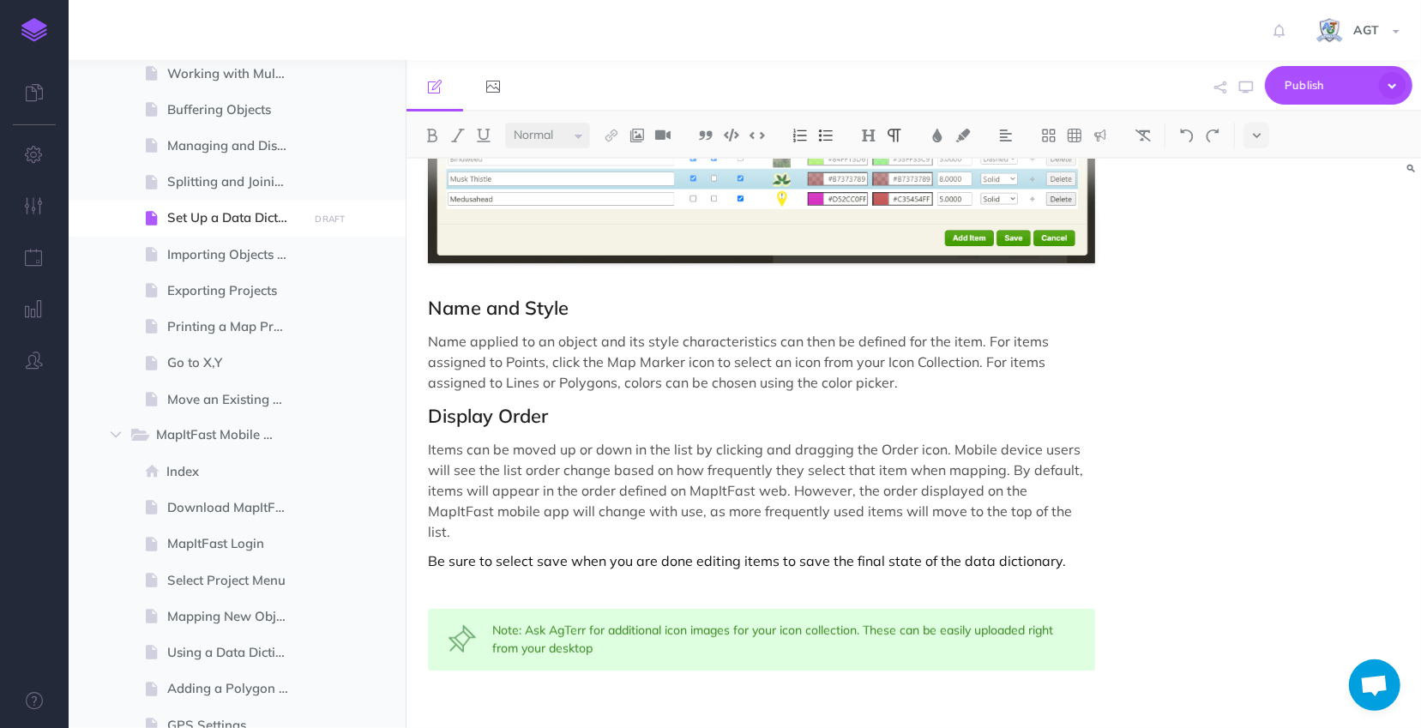
click at [509, 695] on p at bounding box center [761, 705] width 667 height 21
click at [641, 137] on img at bounding box center [637, 136] width 15 height 14
click at [642, 186] on icon at bounding box center [638, 191] width 16 height 12
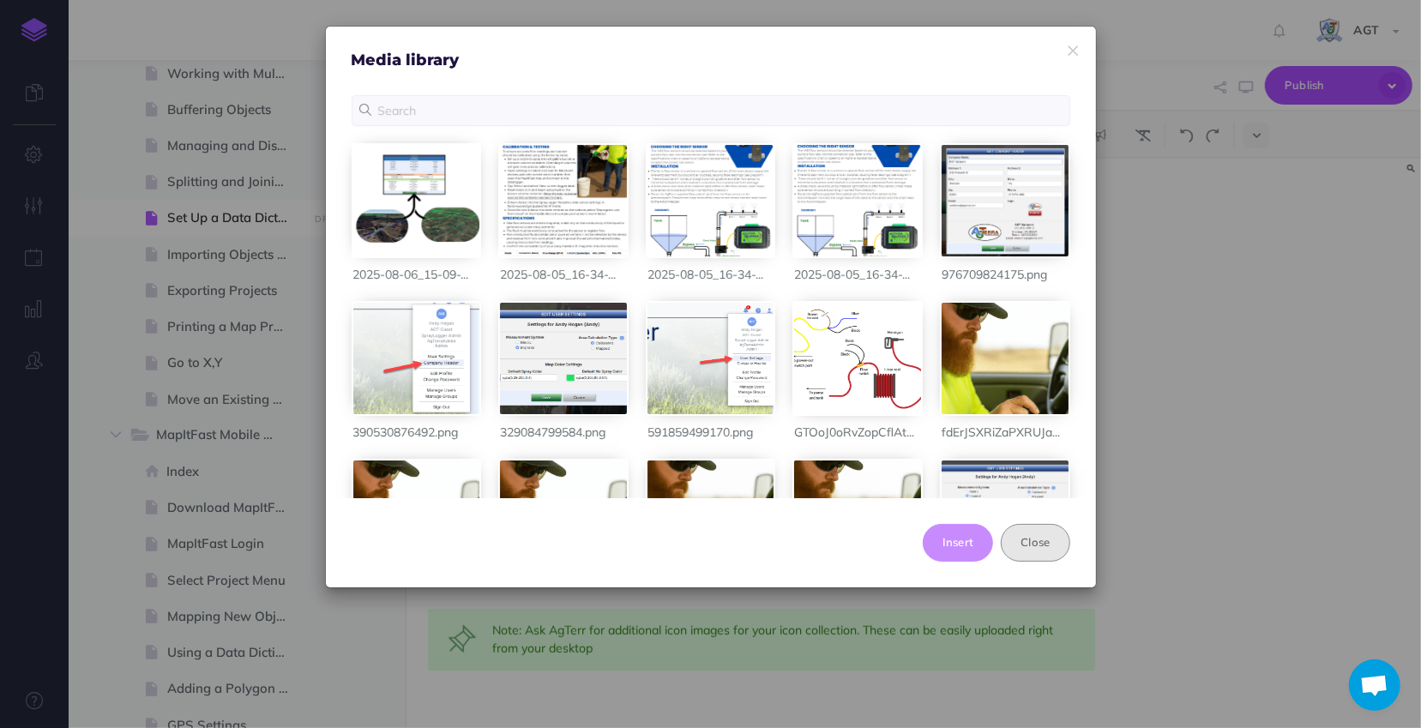
click at [1057, 540] on button "Close" at bounding box center [1035, 543] width 69 height 38
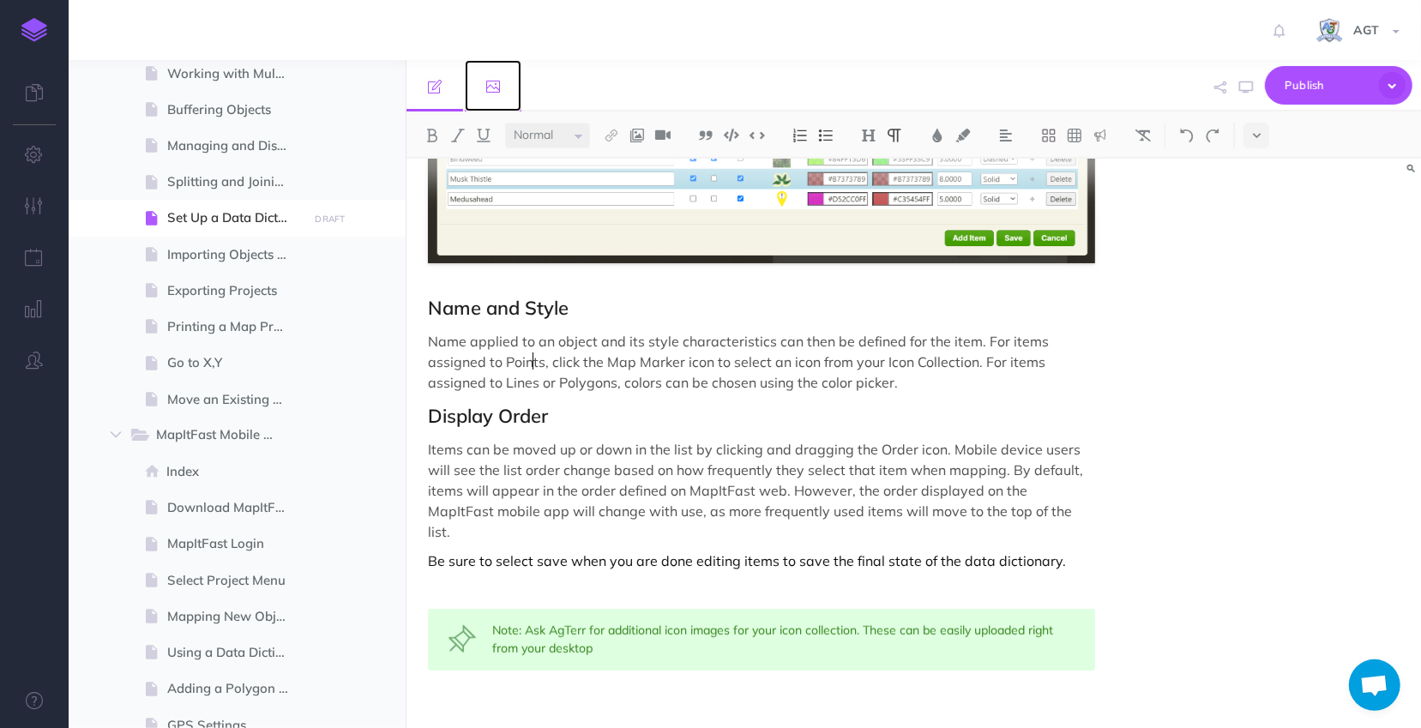
click at [495, 83] on icon at bounding box center [493, 87] width 14 height 14
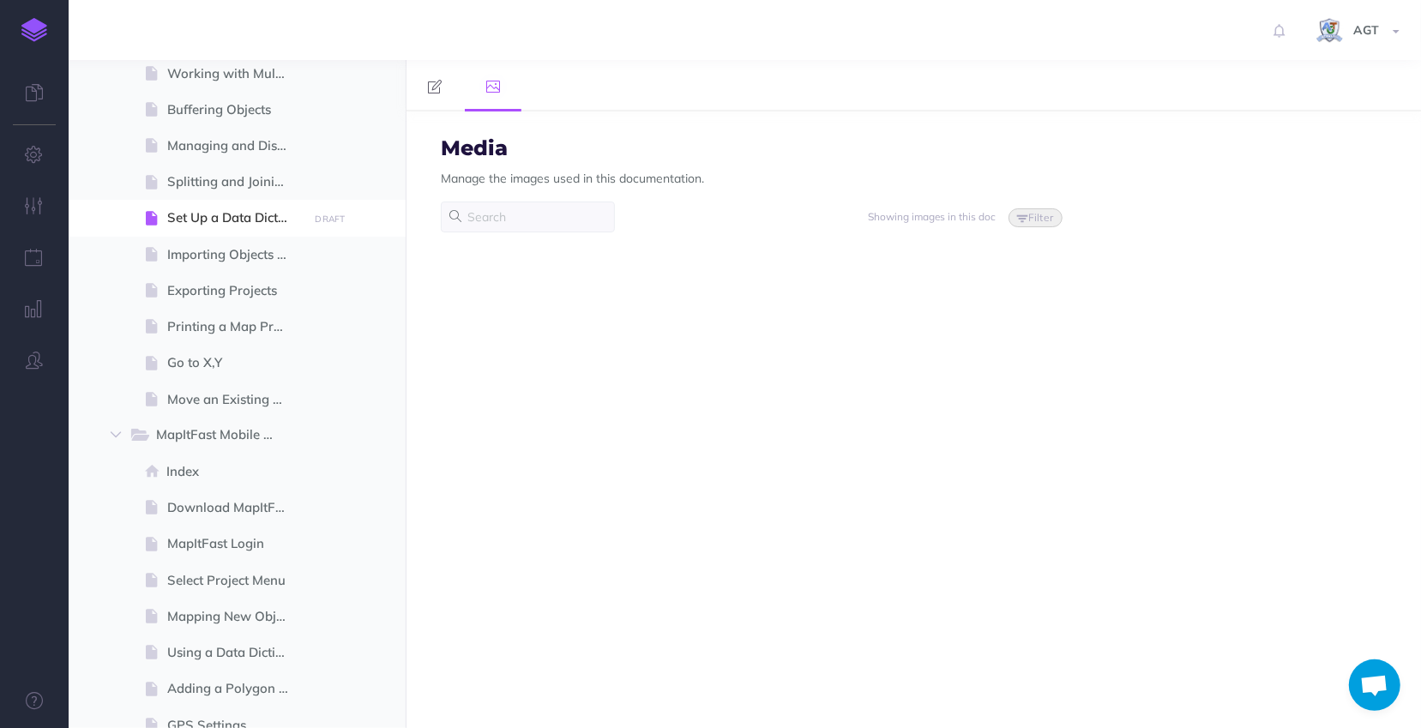
click at [752, 225] on div "Showing images in this doc Filter Show images In this doc In group Unused Remote" at bounding box center [752, 217] width 622 height 31
click at [1381, 21] on link "AGT" at bounding box center [1360, 30] width 124 height 60
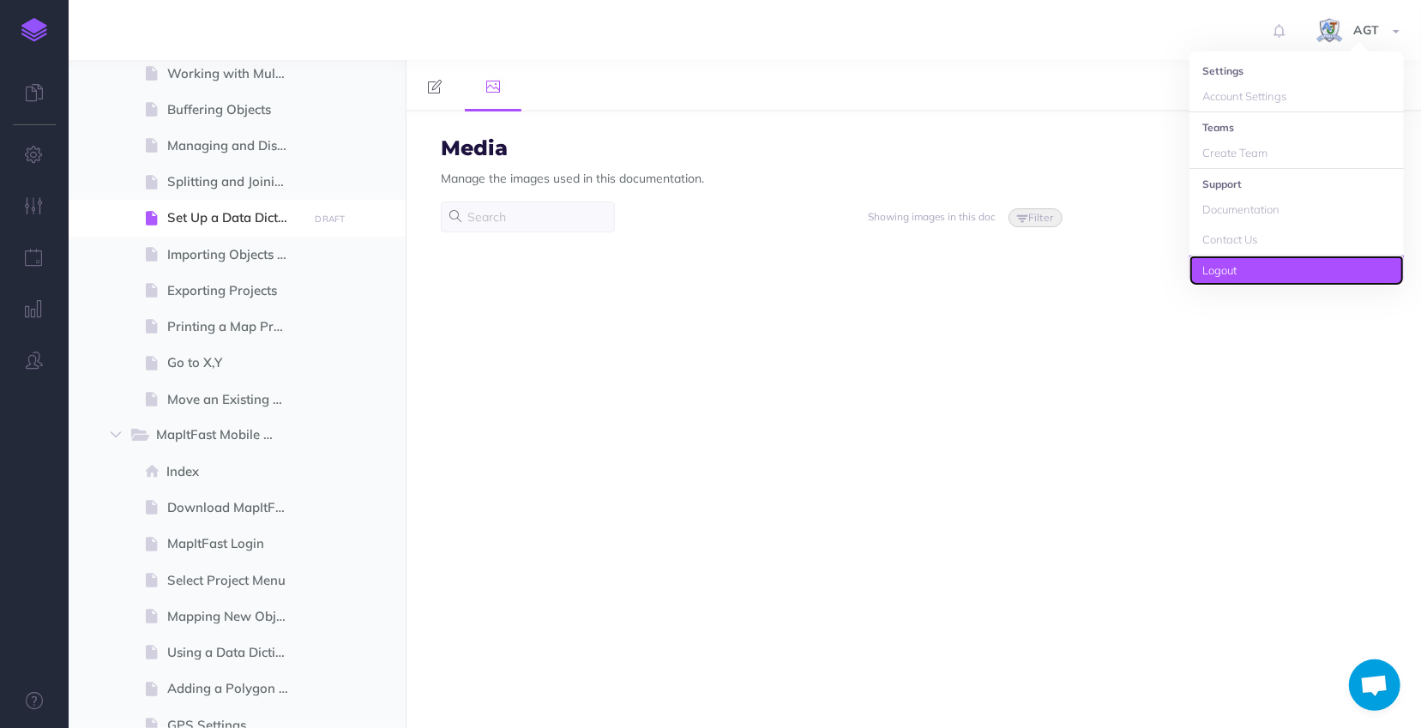
click at [1258, 269] on link "Logout" at bounding box center [1297, 271] width 214 height 30
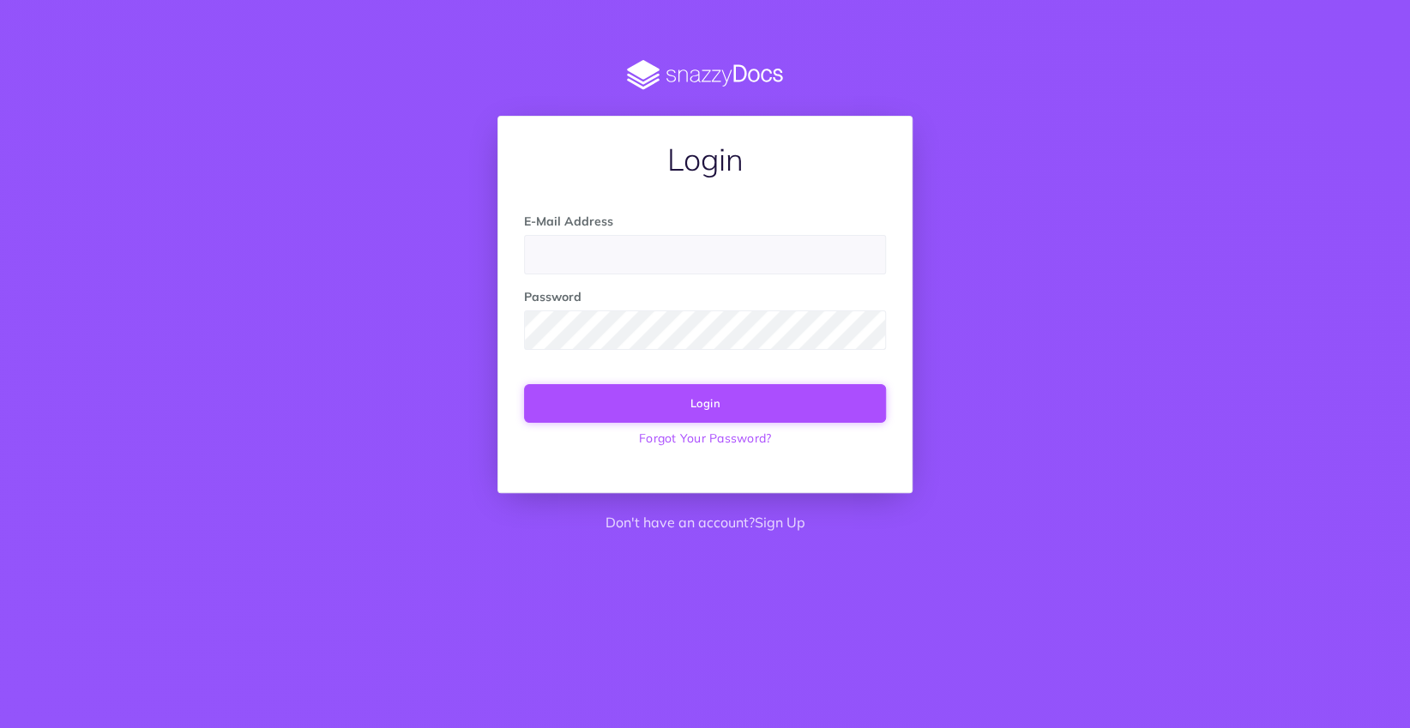
type input "support@agterra.com"
click at [802, 417] on button "Login" at bounding box center [704, 403] width 361 height 38
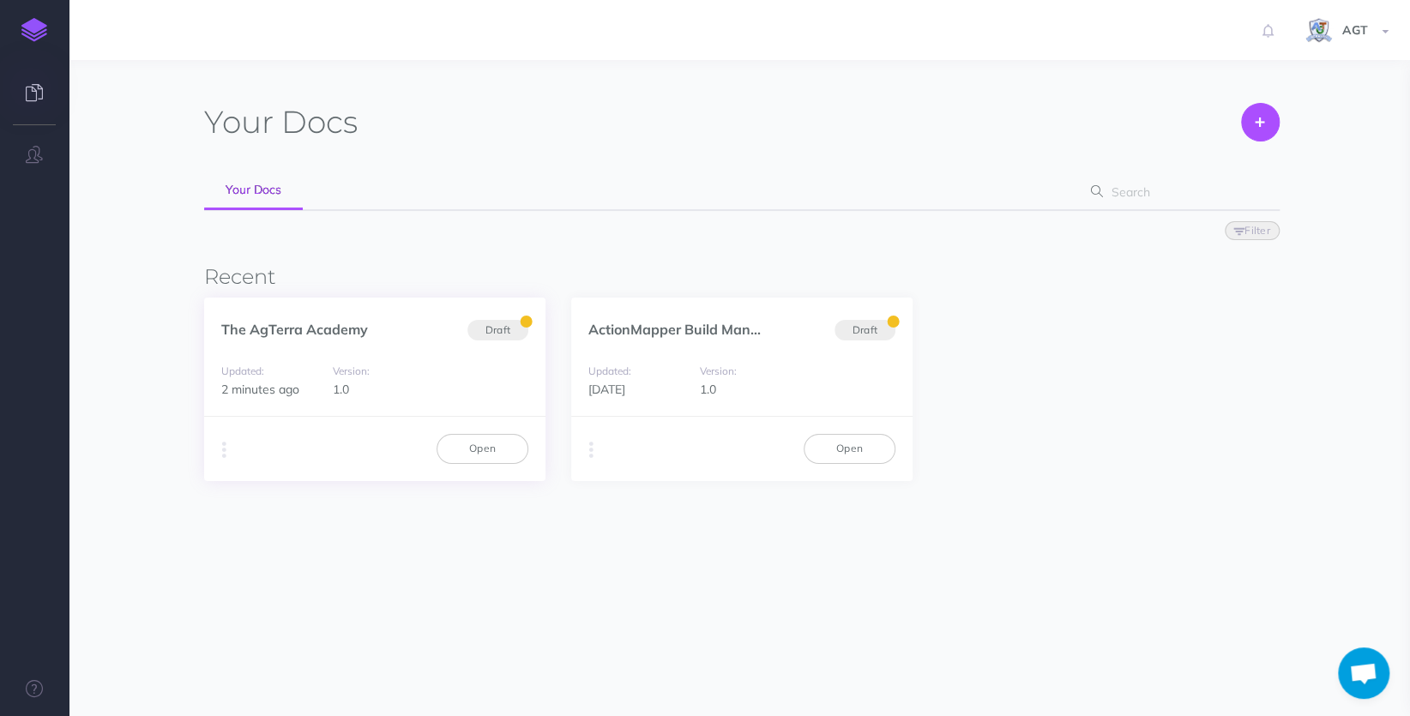
click at [280, 367] on div "Updated: 2 minutes ago" at bounding box center [272, 380] width 102 height 39
click at [479, 437] on link "Open" at bounding box center [483, 448] width 92 height 29
click at [453, 440] on link "Open" at bounding box center [483, 448] width 92 height 29
click at [490, 443] on link "Open" at bounding box center [483, 448] width 92 height 29
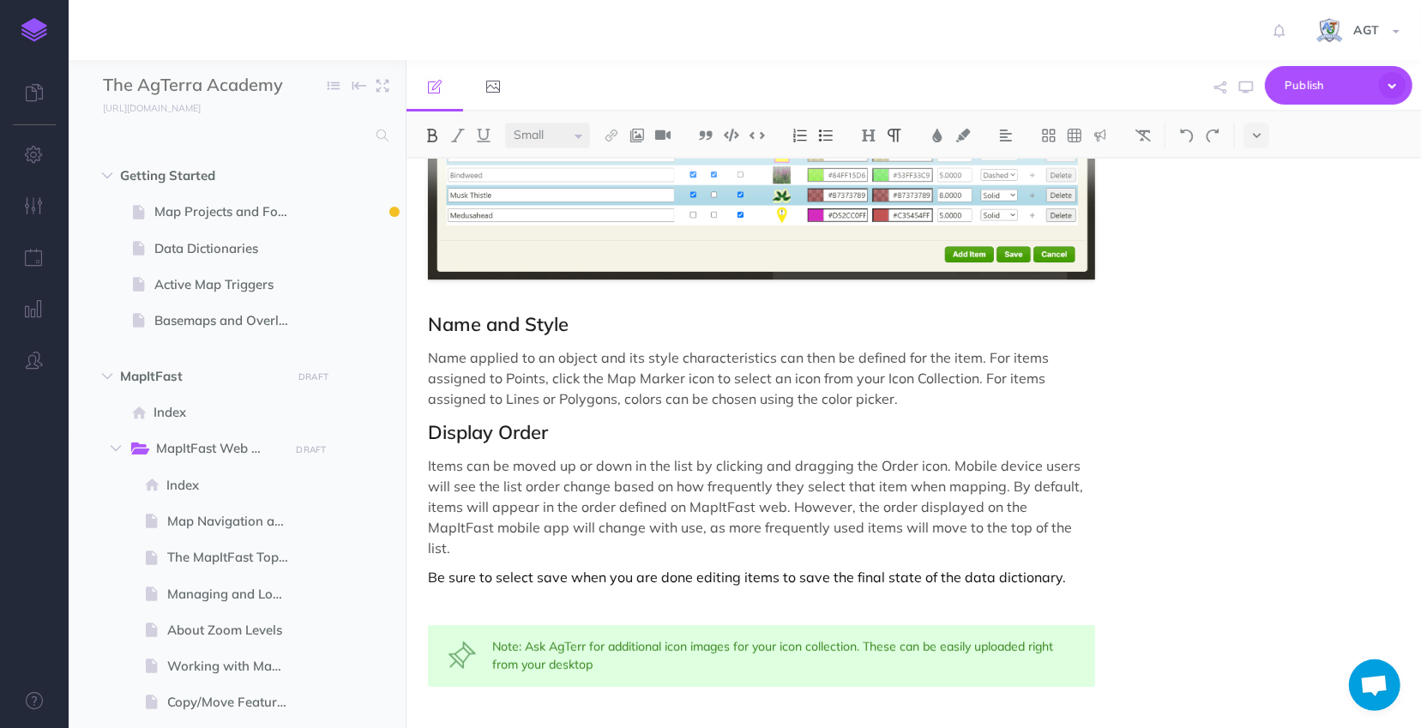
scroll to position [1142, 0]
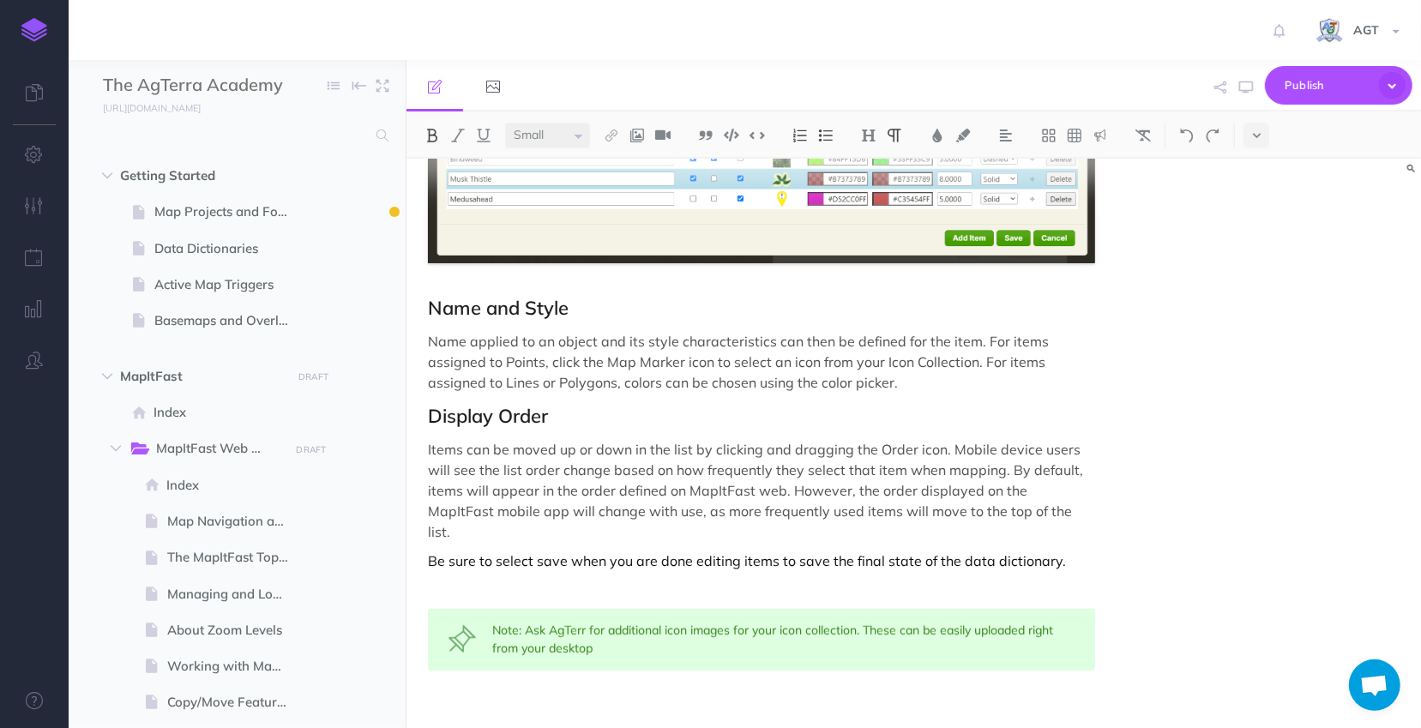
select select "null"
click at [641, 695] on p at bounding box center [761, 705] width 667 height 21
click at [586, 609] on div "Note: Ask AgTerr for additional icon images for your icon collection. These can…" at bounding box center [761, 640] width 667 height 62
click at [597, 695] on p at bounding box center [761, 705] width 667 height 21
click at [470, 695] on p at bounding box center [761, 705] width 667 height 21
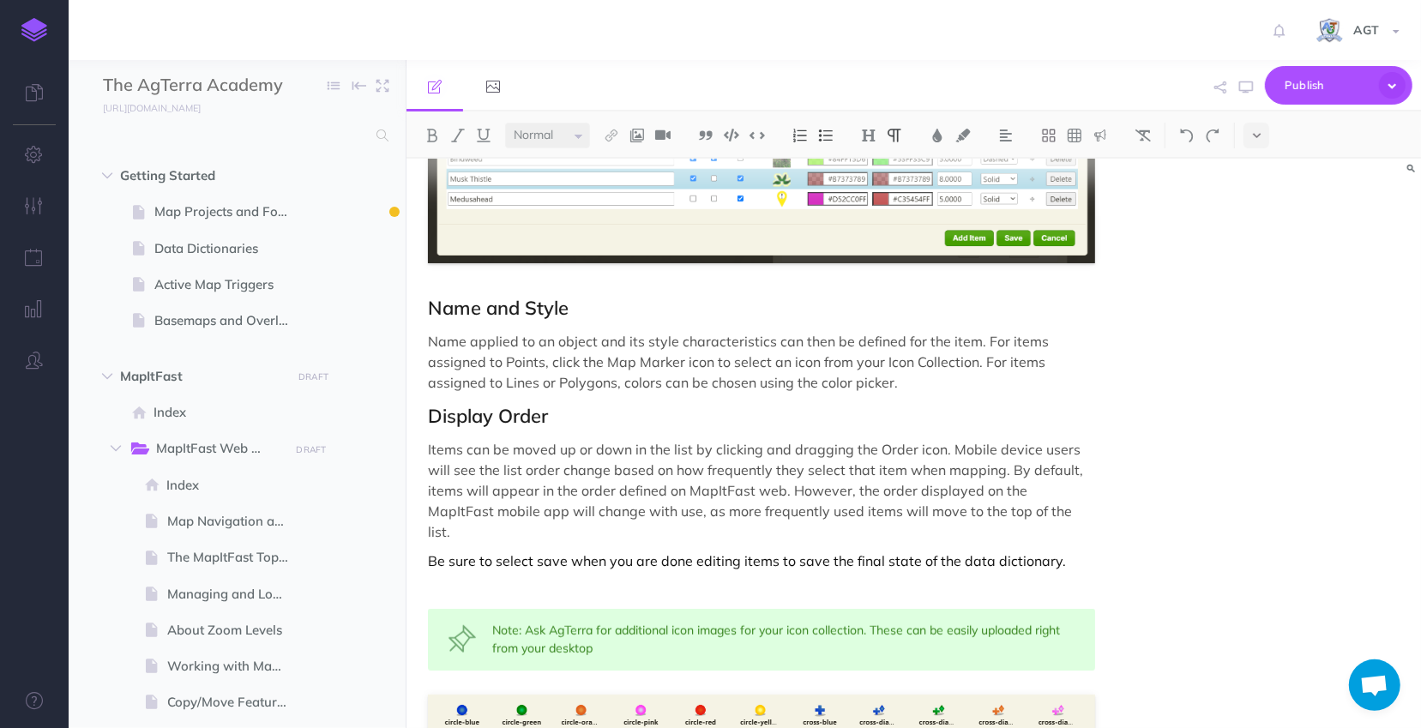
scroll to position [1442, 0]
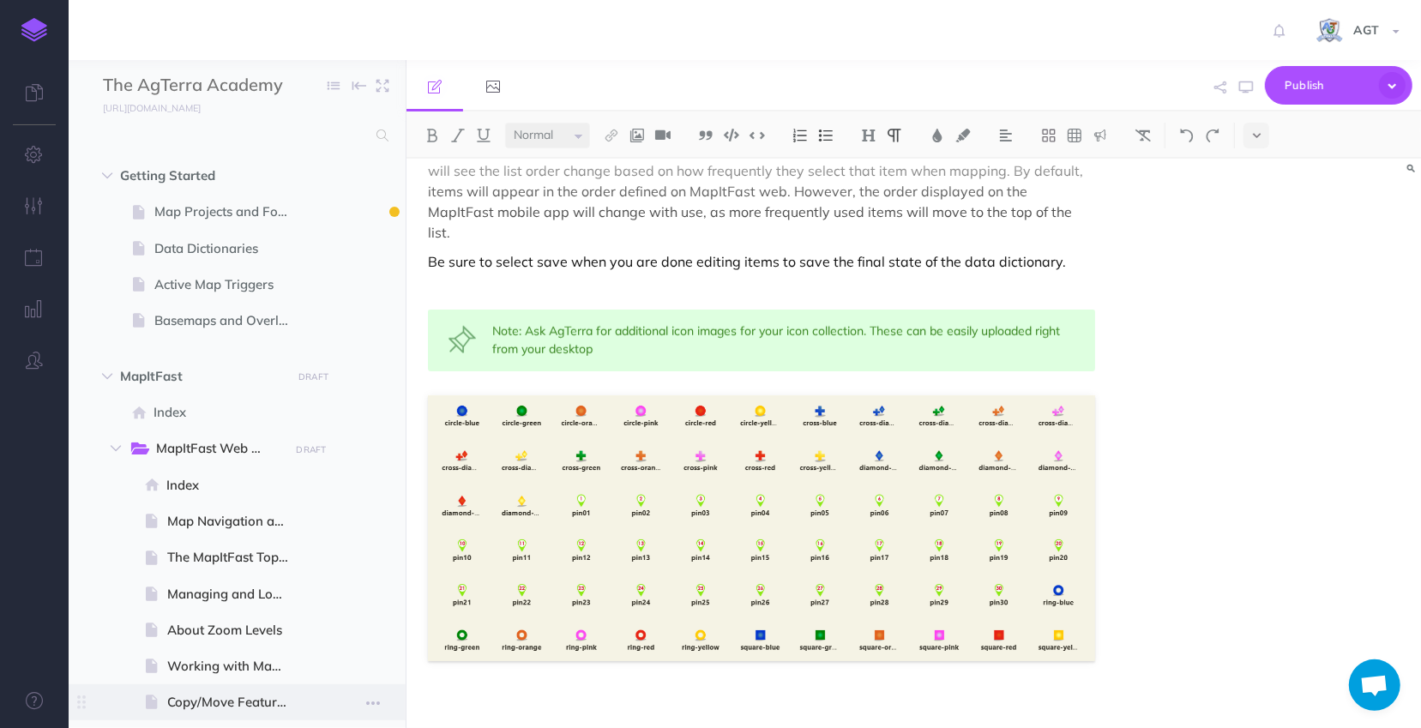
click at [106, 714] on span at bounding box center [237, 702] width 337 height 36
select select "null"
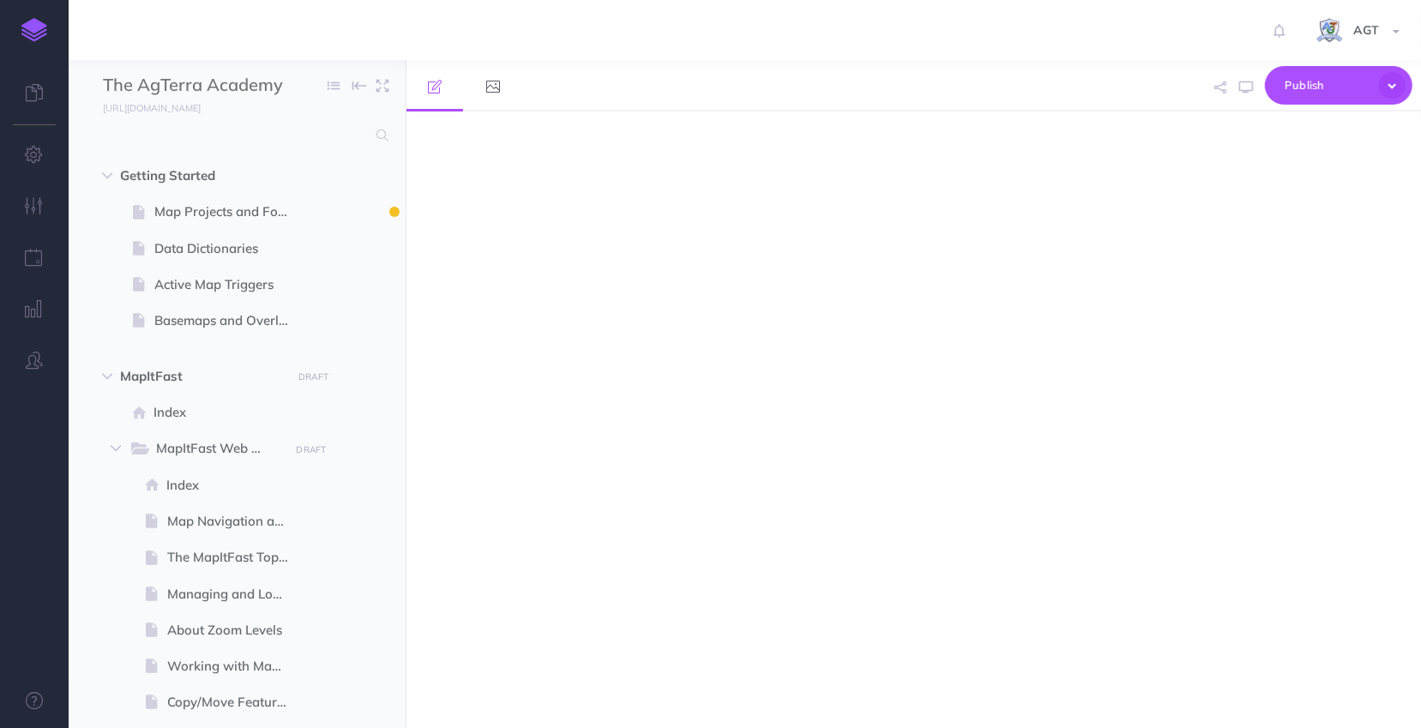
select select "null"
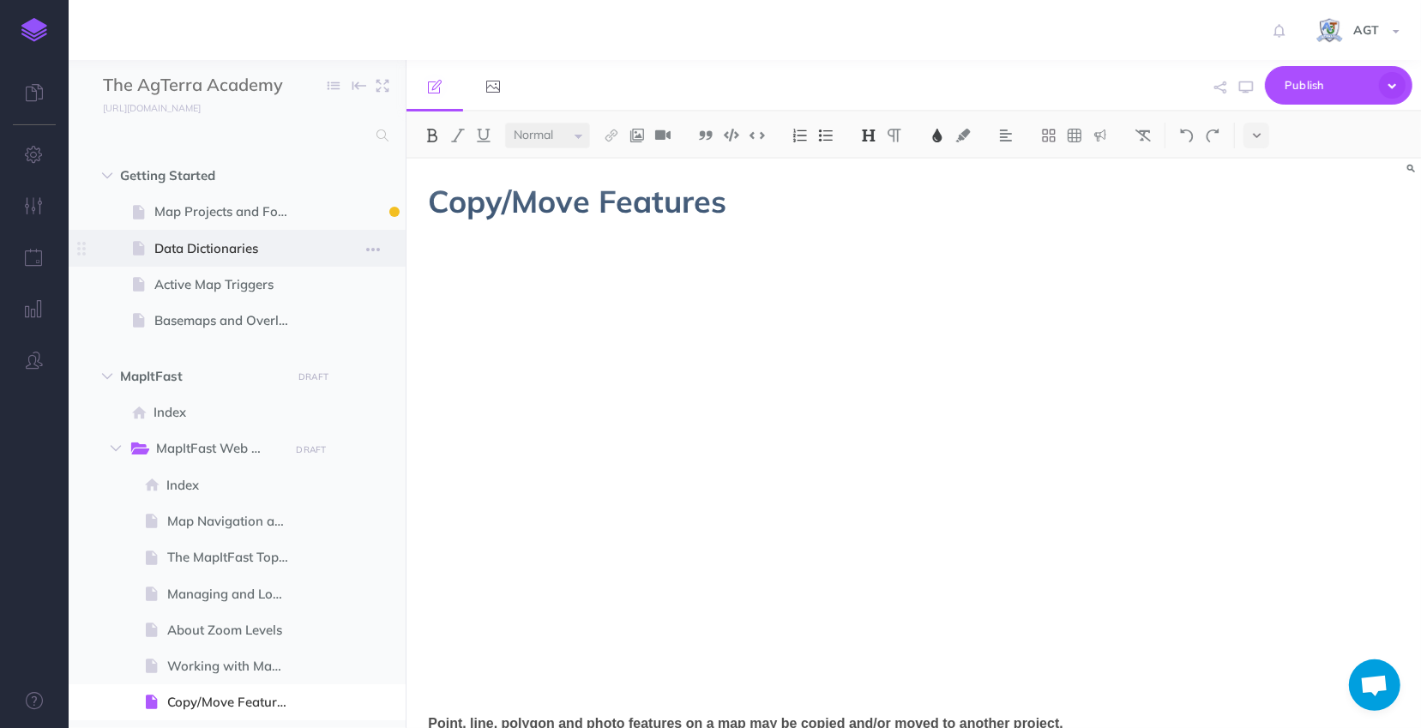
click at [231, 255] on span "Data Dictionaries" at bounding box center [228, 248] width 148 height 21
select select "null"
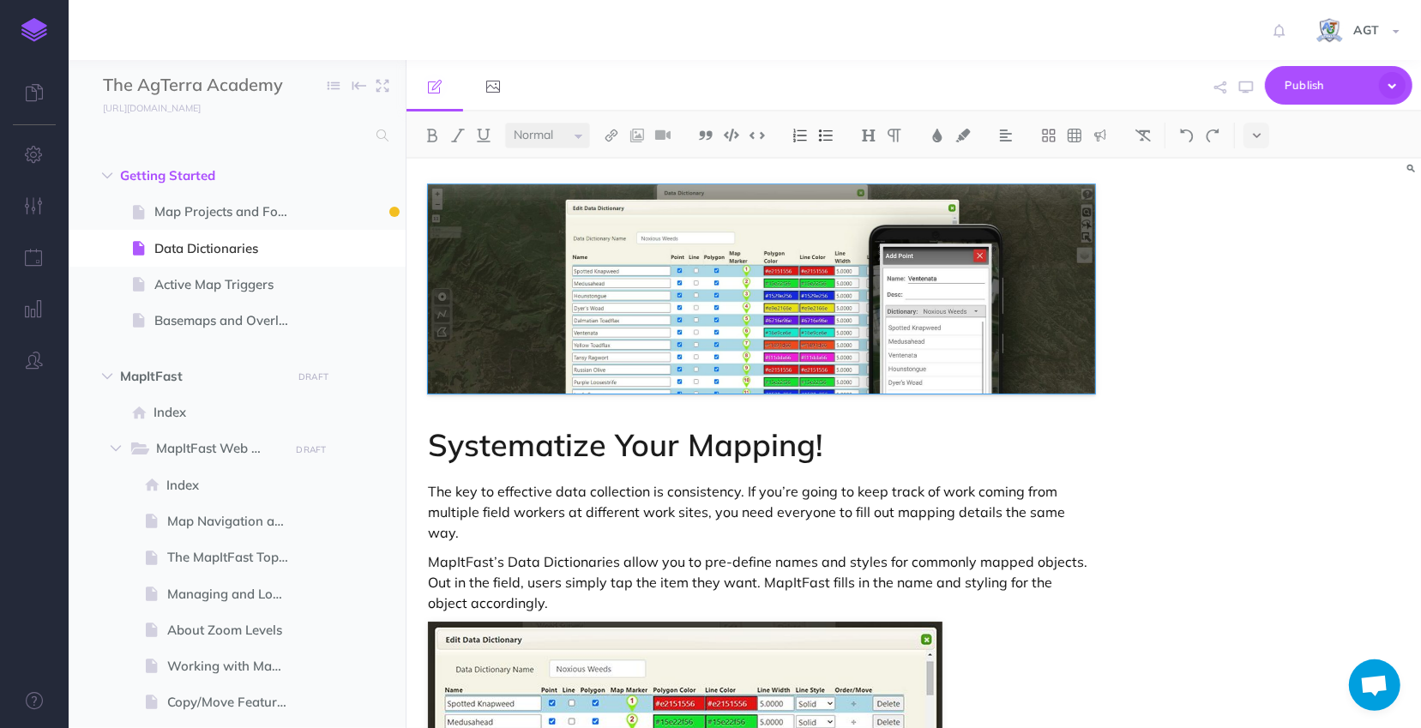
scroll to position [983, 0]
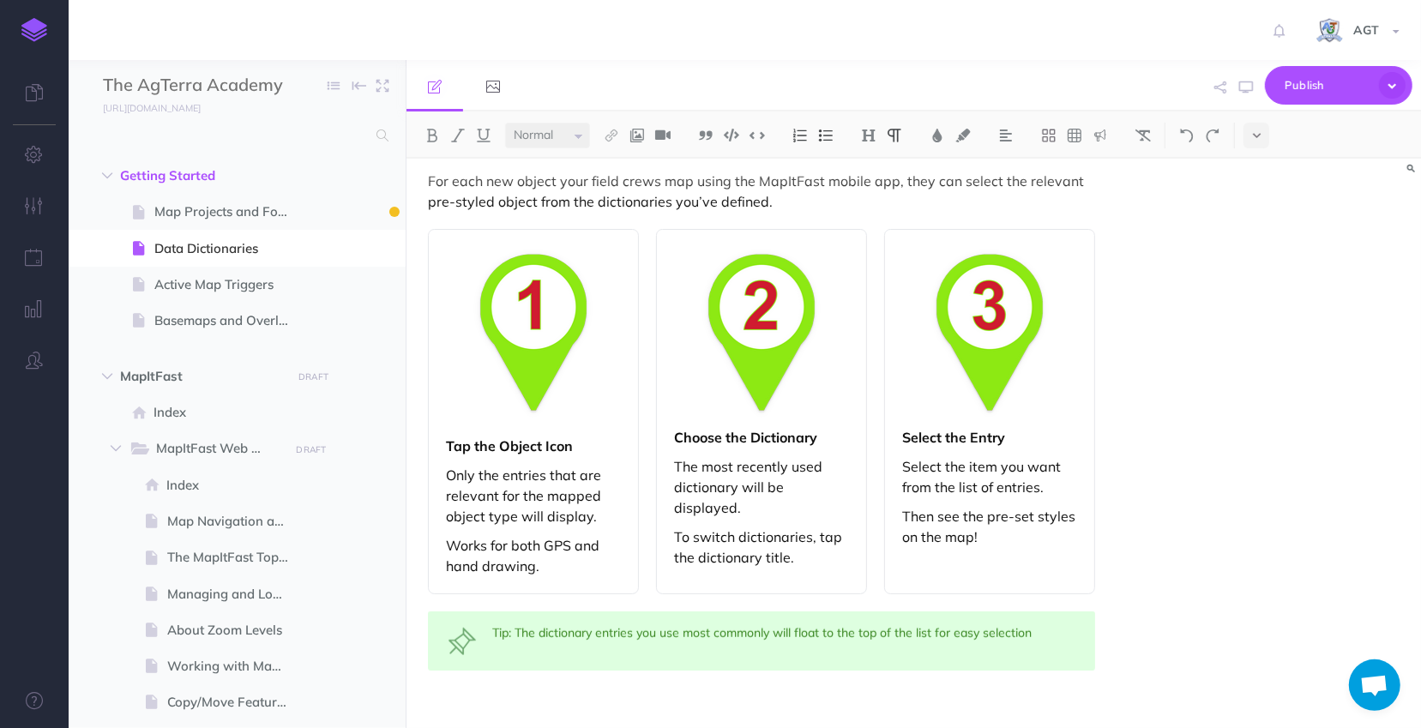
click at [710, 695] on p at bounding box center [761, 705] width 667 height 21
click at [316, 205] on span at bounding box center [237, 212] width 337 height 36
select select "null"
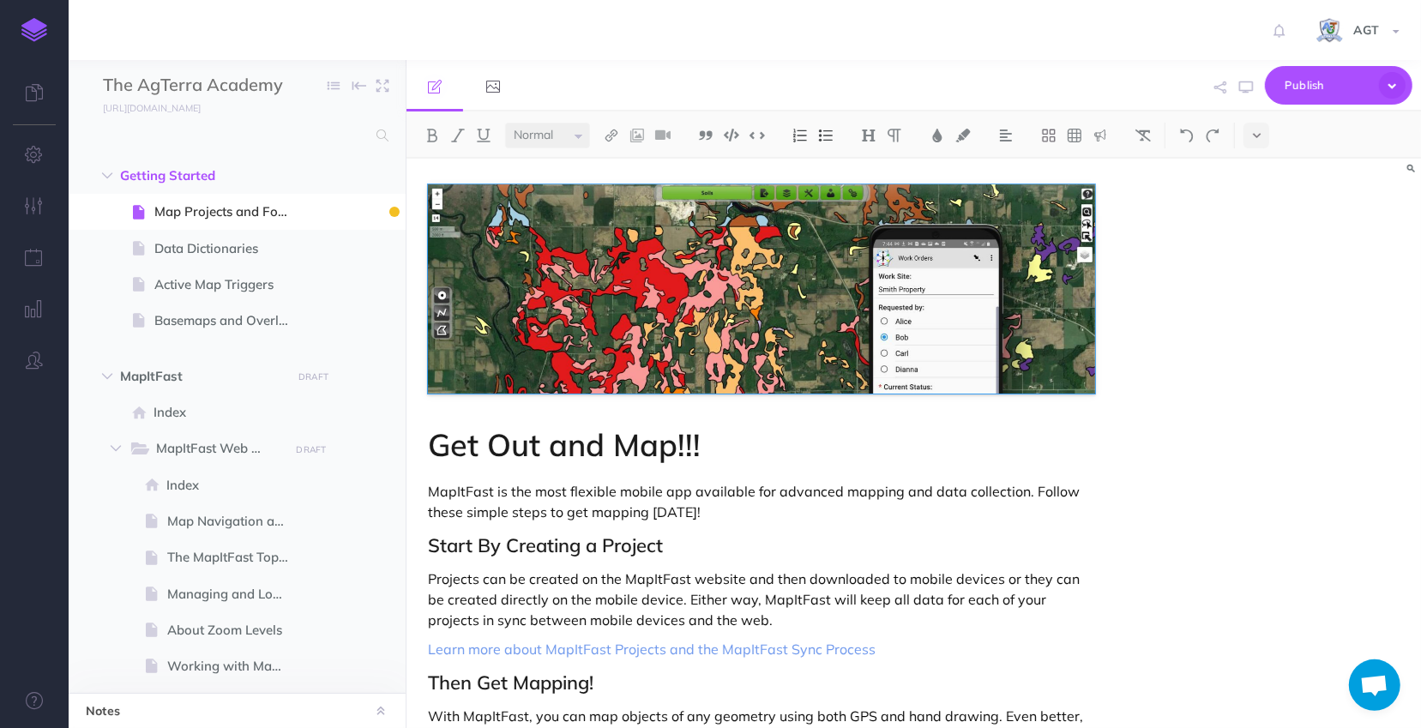
scroll to position [623, 0]
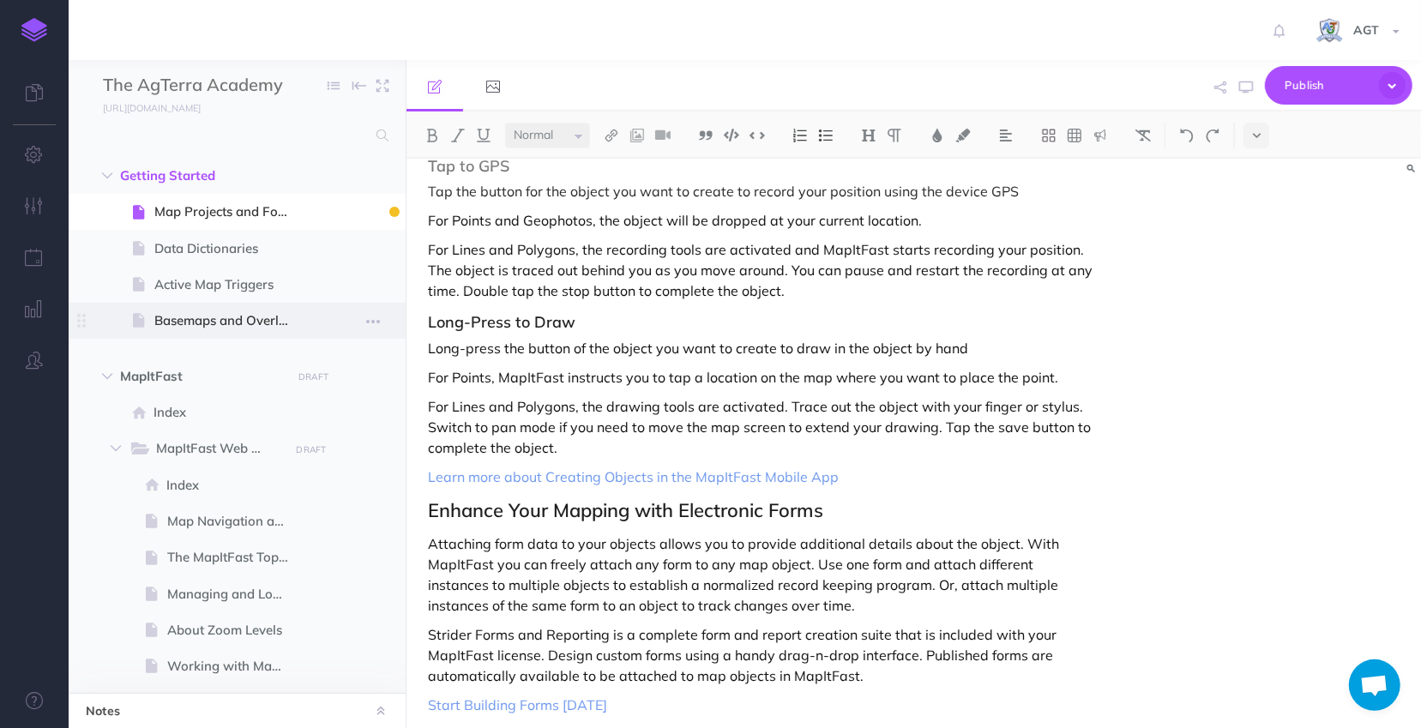
click at [172, 305] on span at bounding box center [237, 321] width 337 height 36
select select "null"
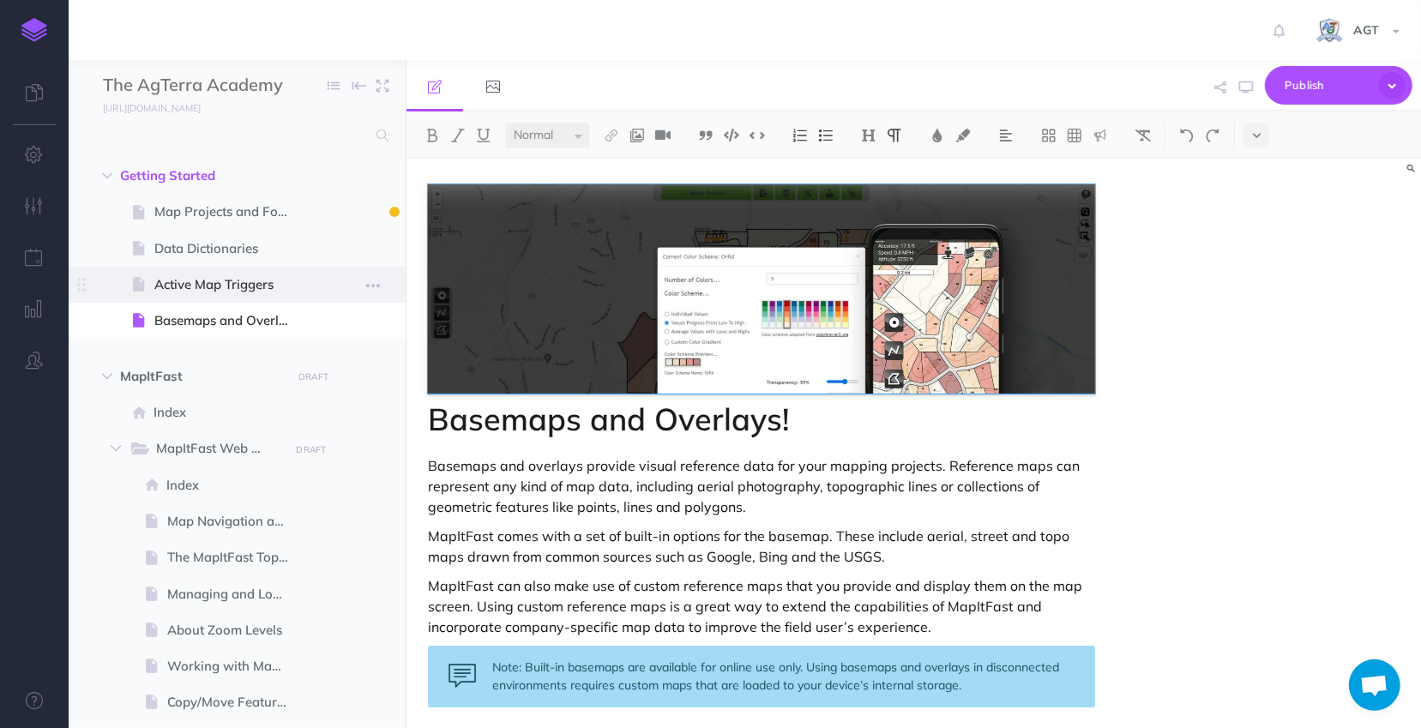
click at [196, 276] on span "Active Map Triggers" at bounding box center [228, 284] width 148 height 21
select select "null"
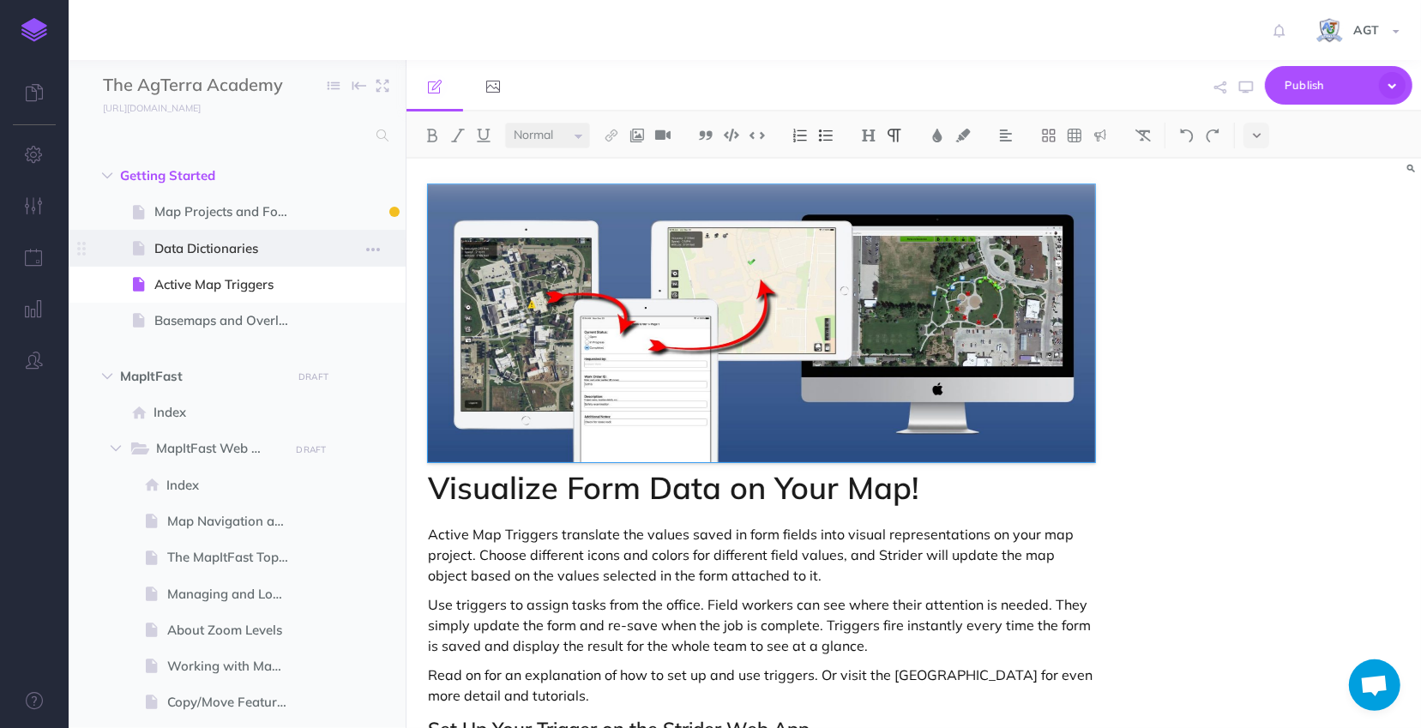
click at [211, 235] on span at bounding box center [237, 248] width 337 height 36
select select "null"
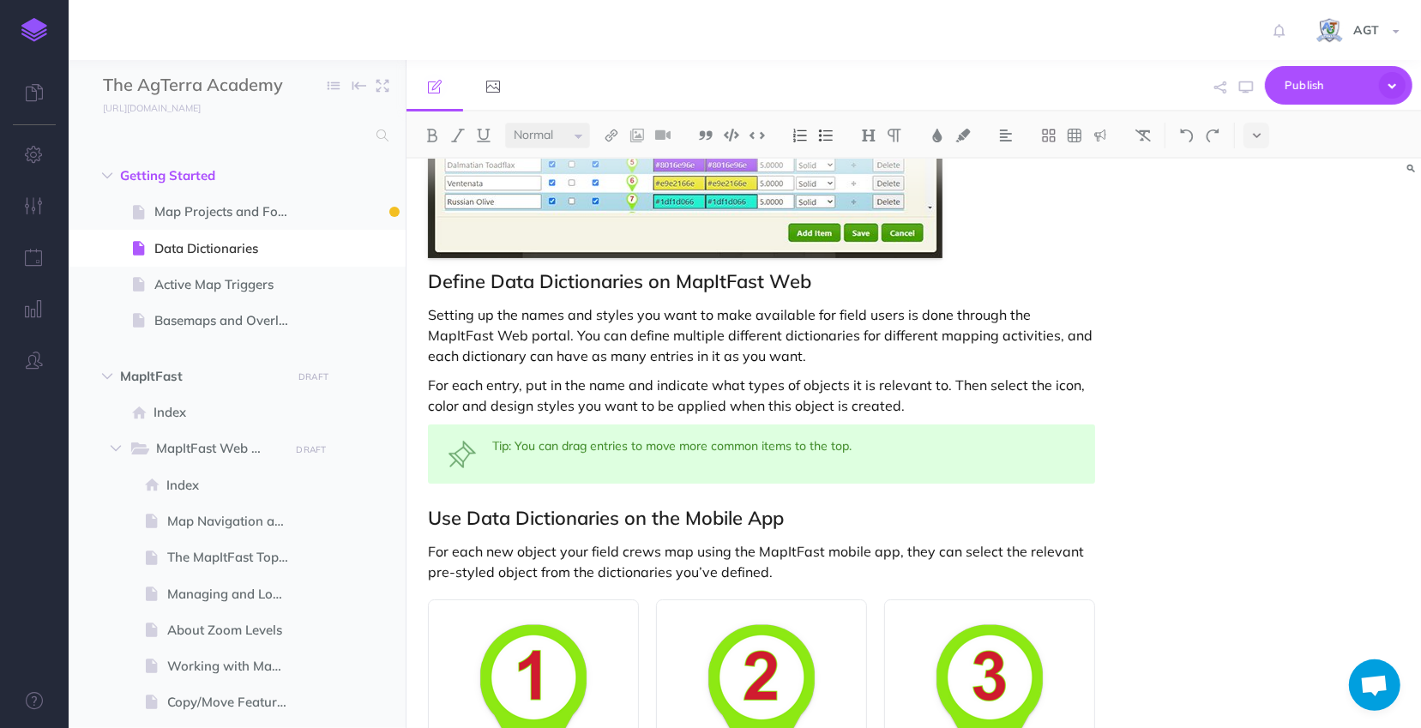
scroll to position [983, 0]
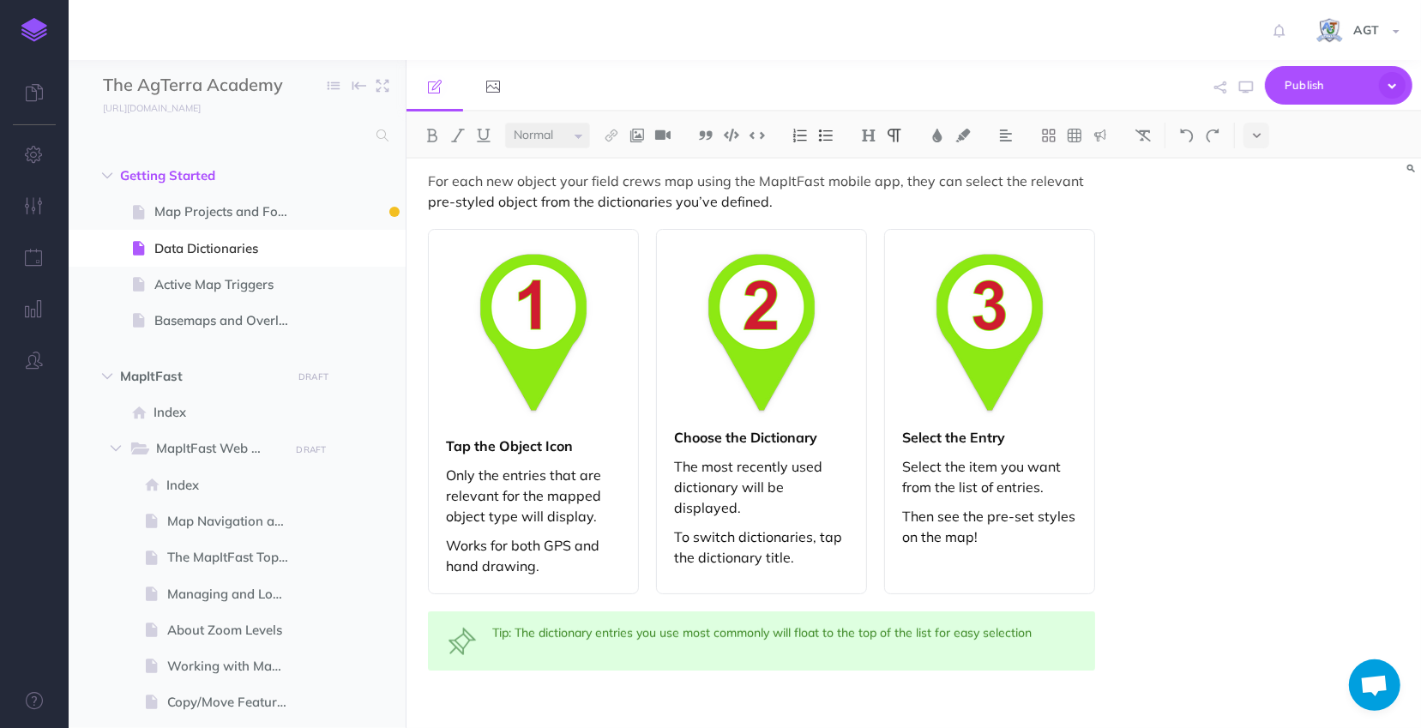
click at [564, 695] on p at bounding box center [761, 705] width 667 height 21
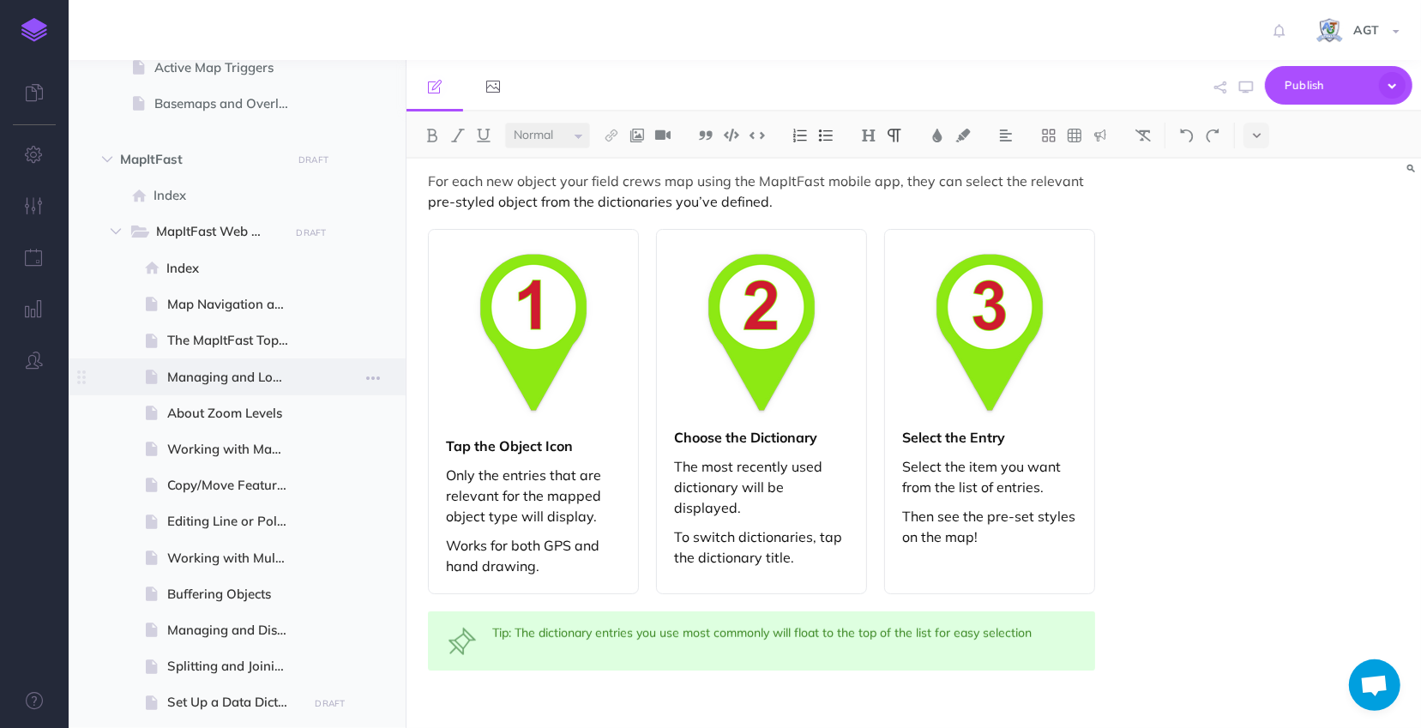
scroll to position [233, 0]
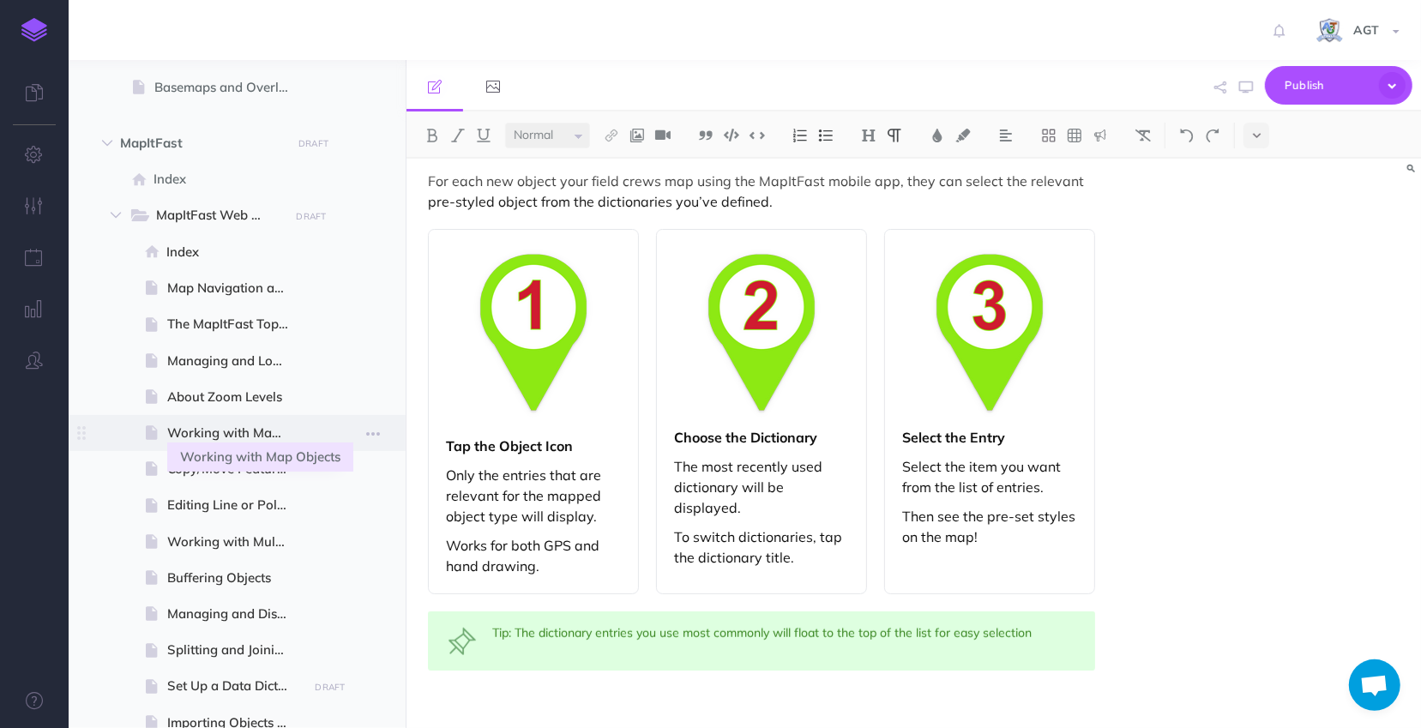
click at [251, 437] on span "Working with Map Objects" at bounding box center [235, 433] width 136 height 21
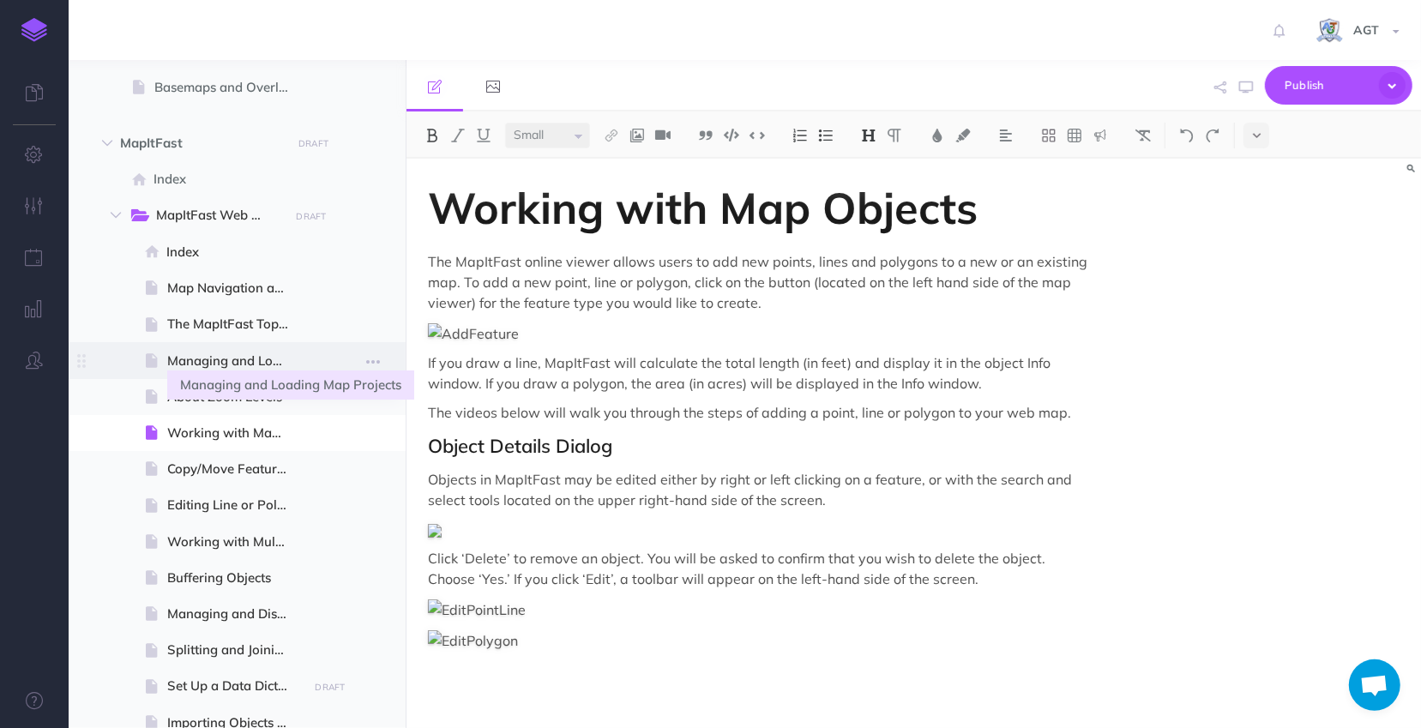
click at [219, 360] on span "Managing and Loading Map Projects" at bounding box center [235, 361] width 136 height 21
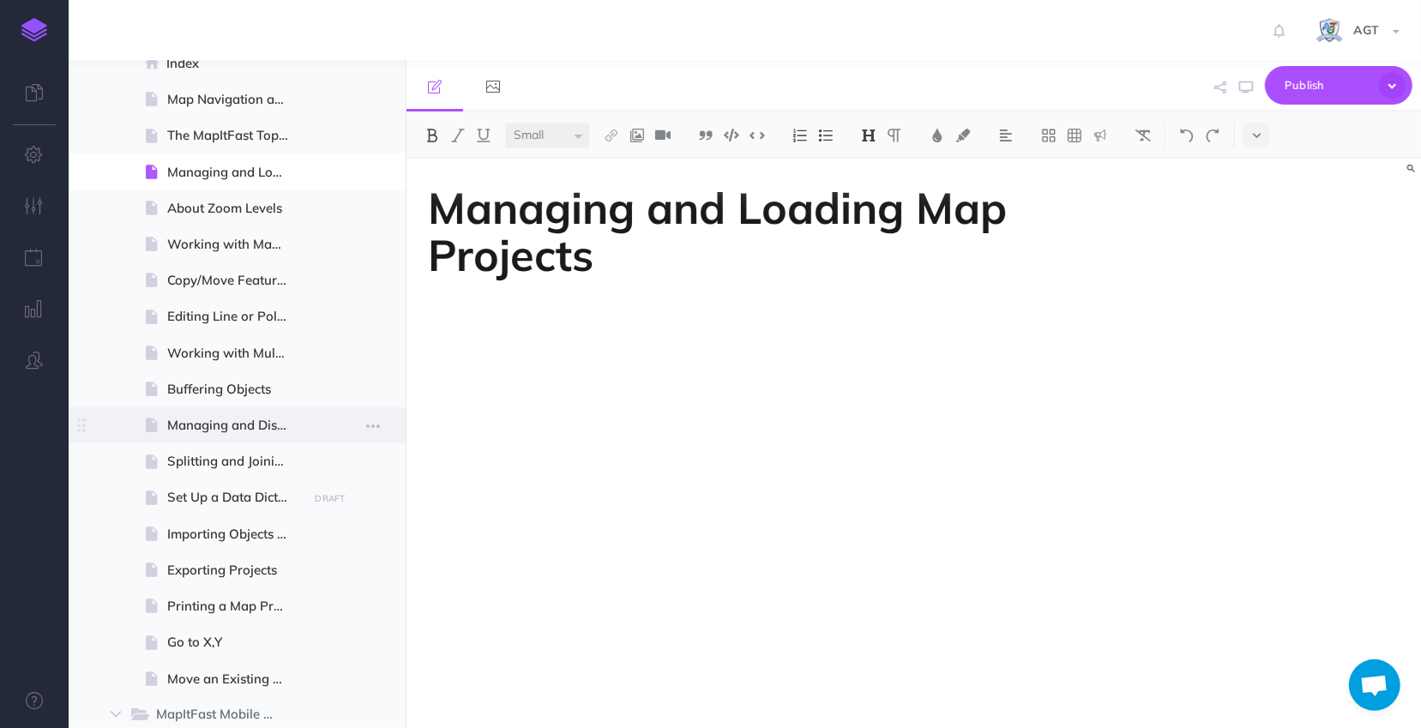
scroll to position [467, 0]
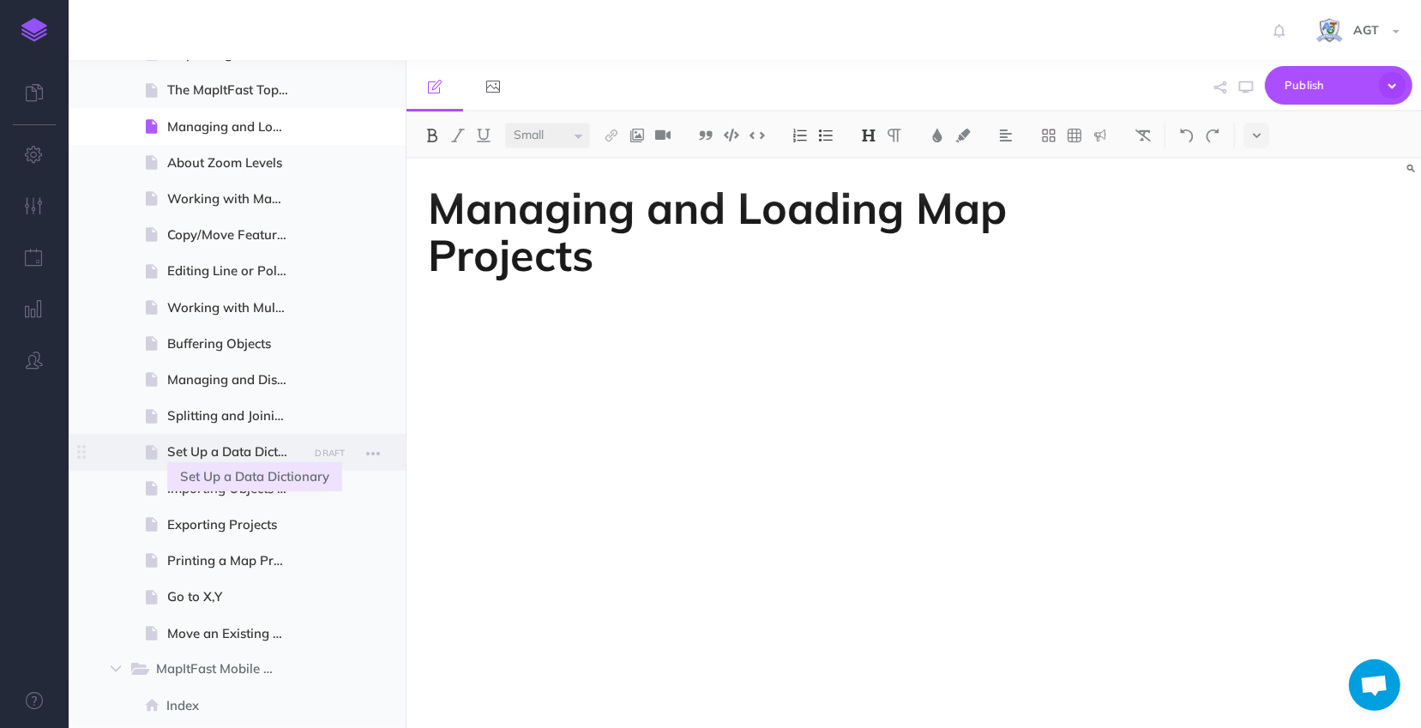
click at [221, 443] on span "Set Up a Data Dictionary" at bounding box center [235, 452] width 136 height 21
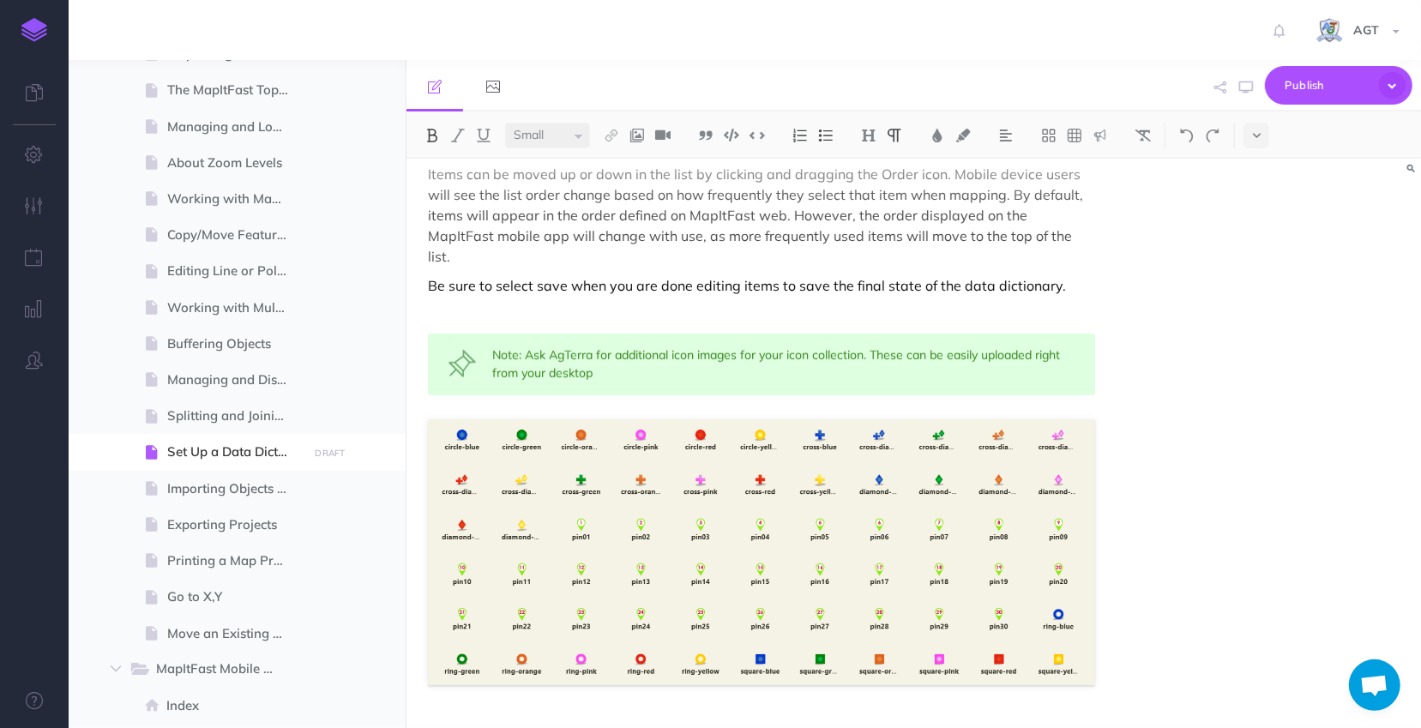
scroll to position [1442, 0]
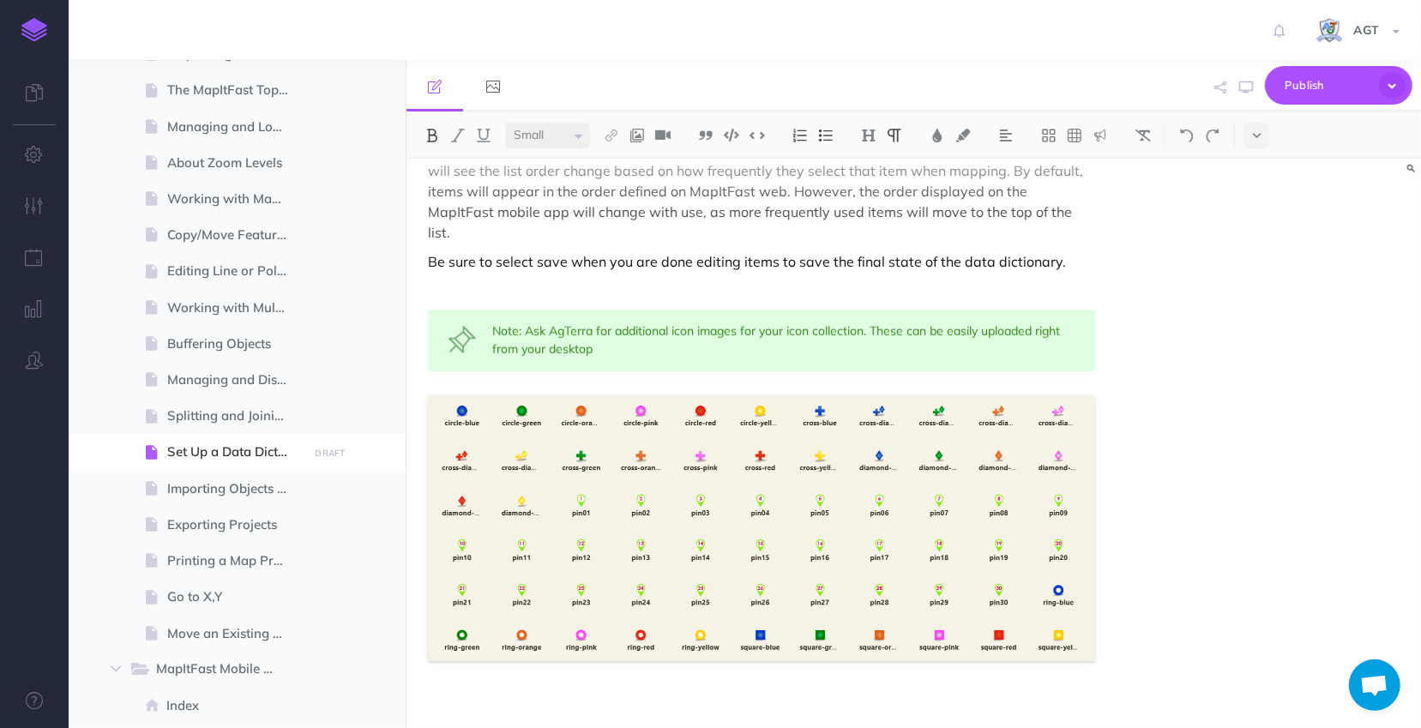
select select "null"
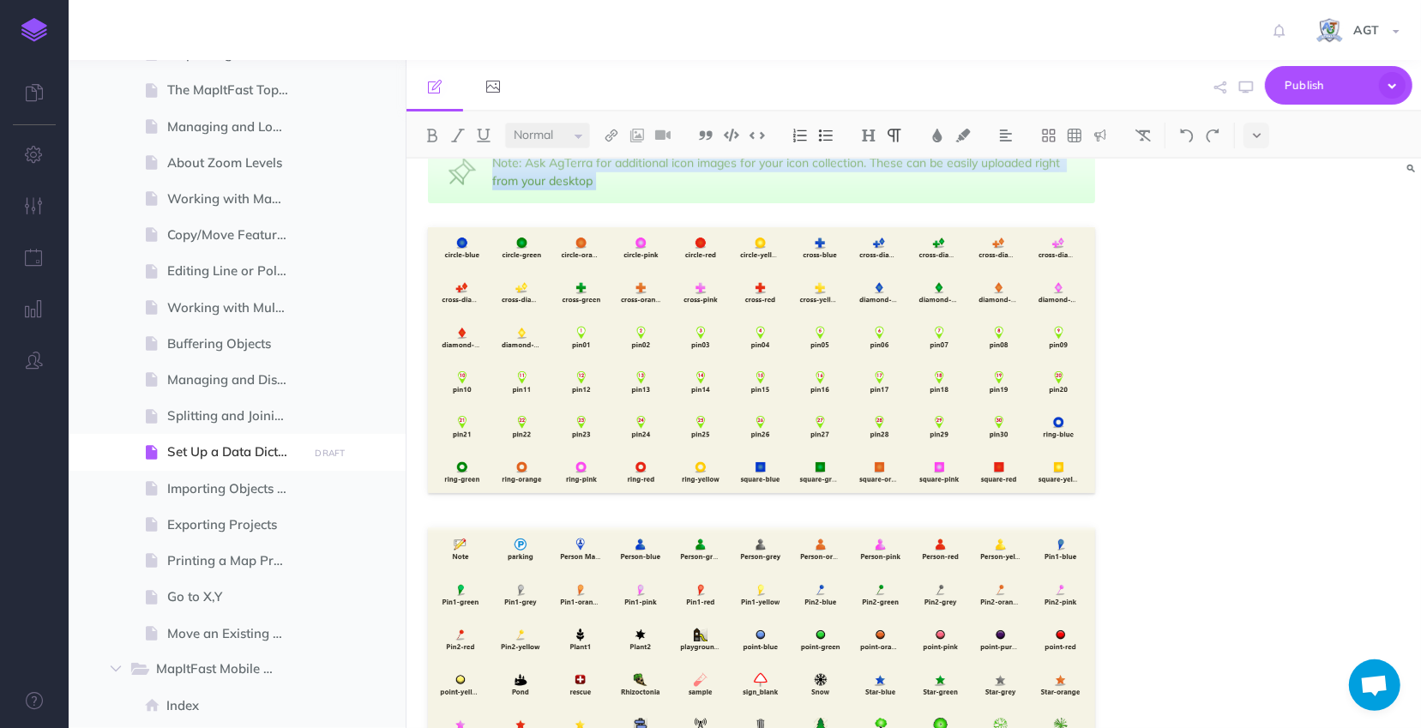
scroll to position [1750, 0]
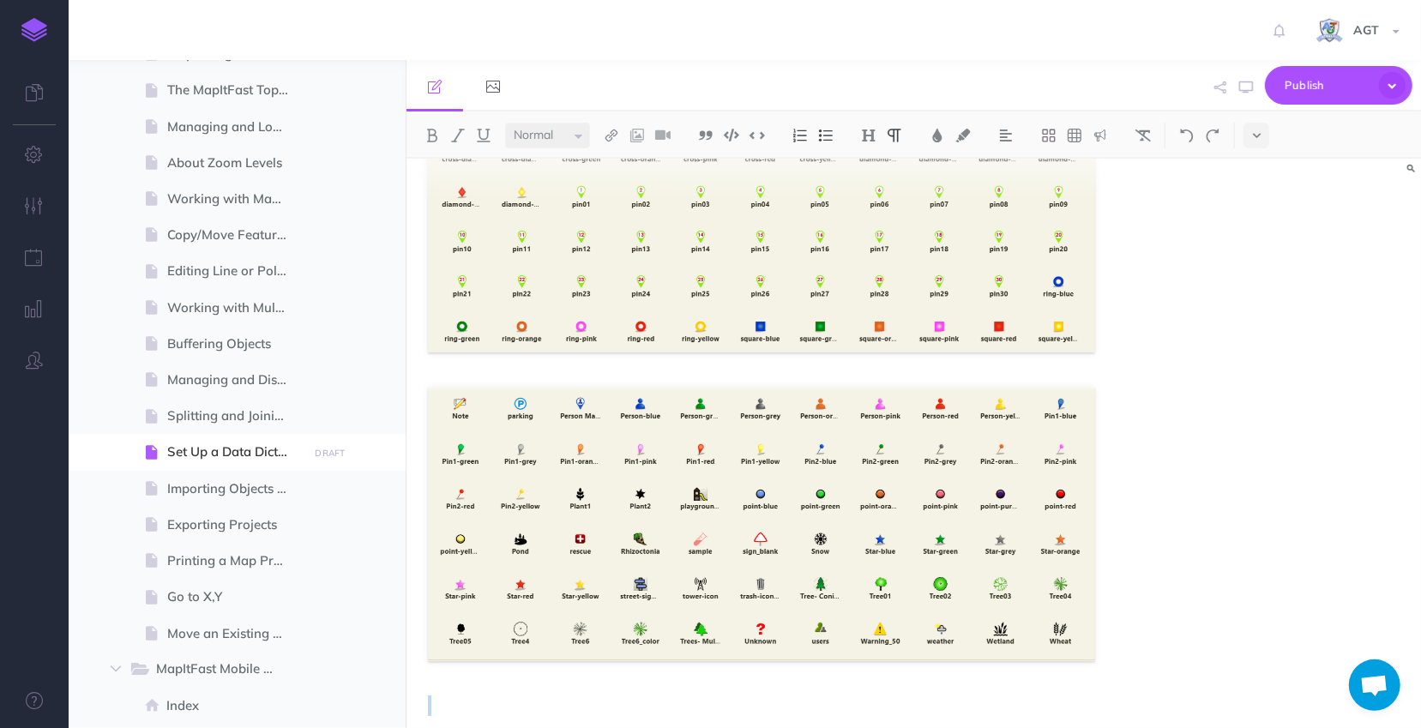
drag, startPoint x: 417, startPoint y: 427, endPoint x: 1206, endPoint y: 527, distance: 795.3
click at [1206, 527] on div "Set Up a Data Dictionary Data Dictionaries allow an organization to standardize…" at bounding box center [914, 443] width 1015 height 569
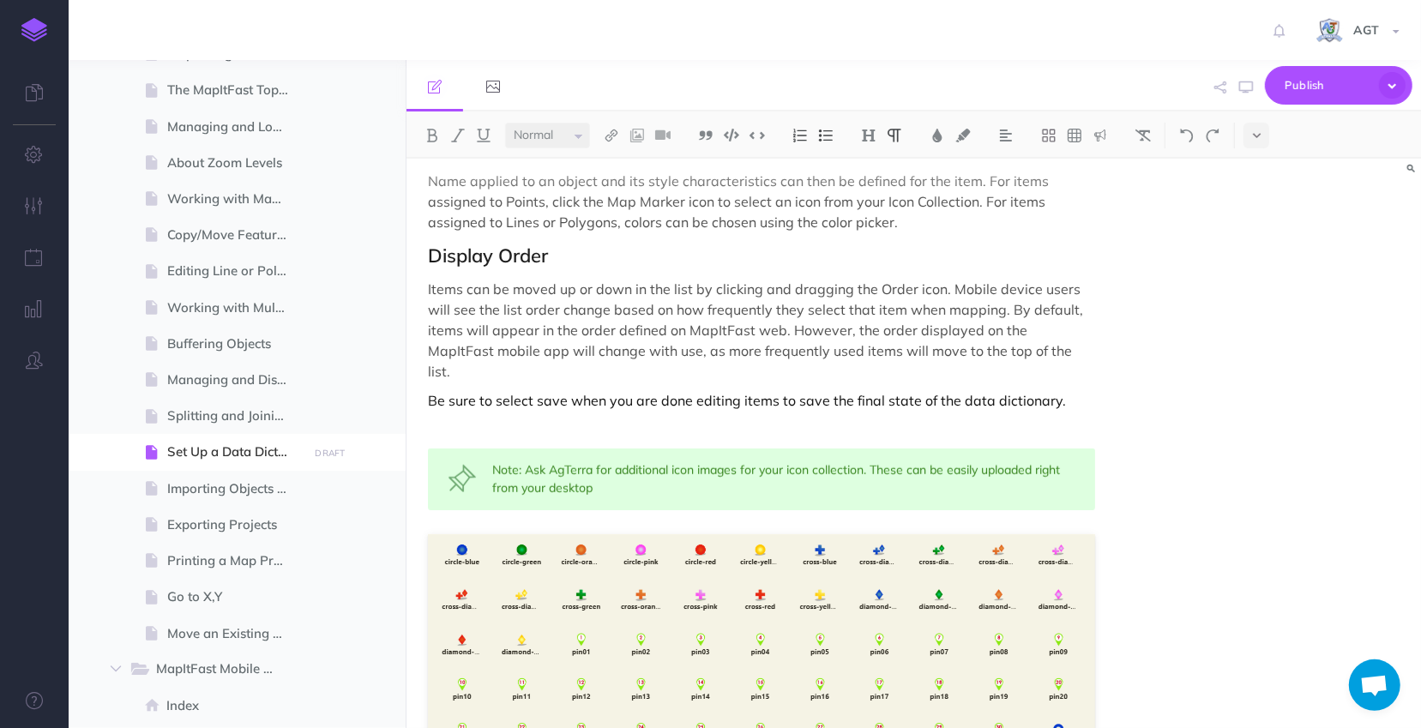
scroll to position [1283, 0]
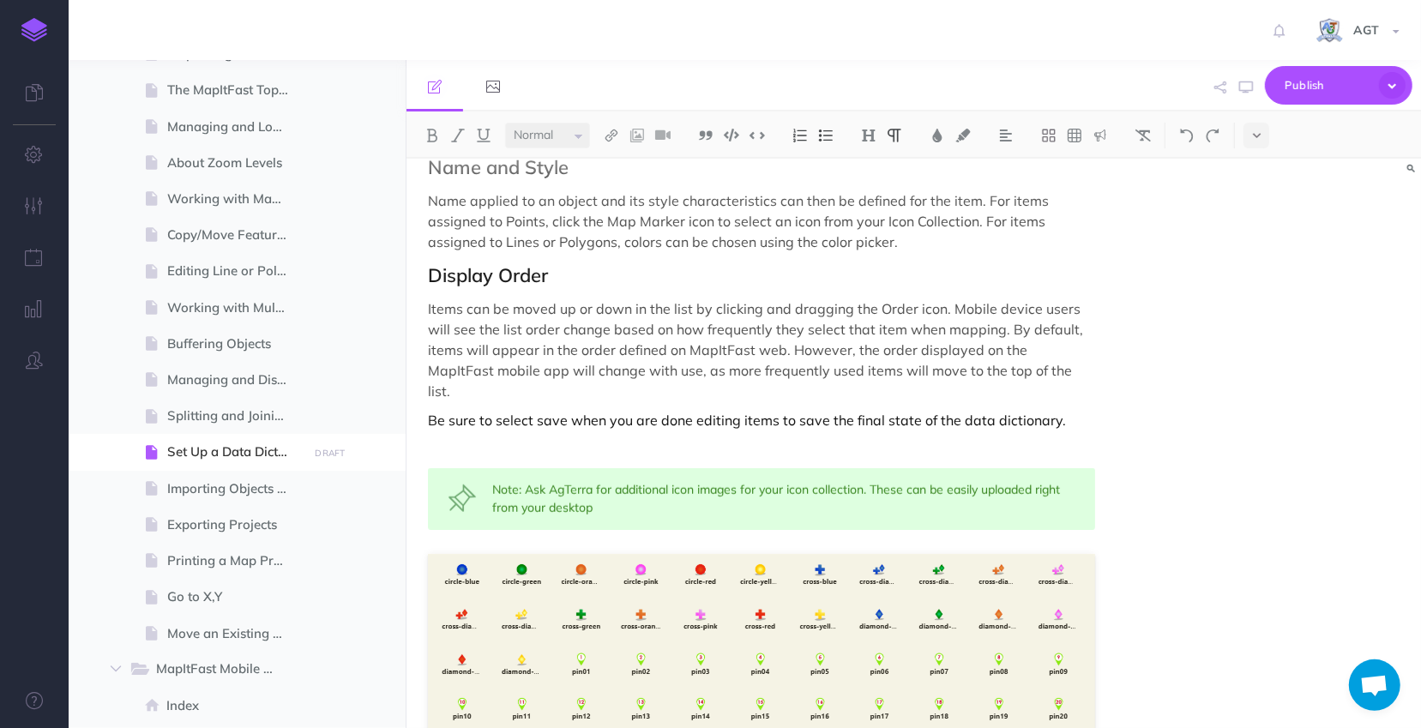
click at [1204, 535] on div "Set Up a Data Dictionary Data Dictionaries allow an organization to standardize…" at bounding box center [914, 443] width 1015 height 569
click at [1323, 82] on span "Publish" at bounding box center [1328, 85] width 86 height 27
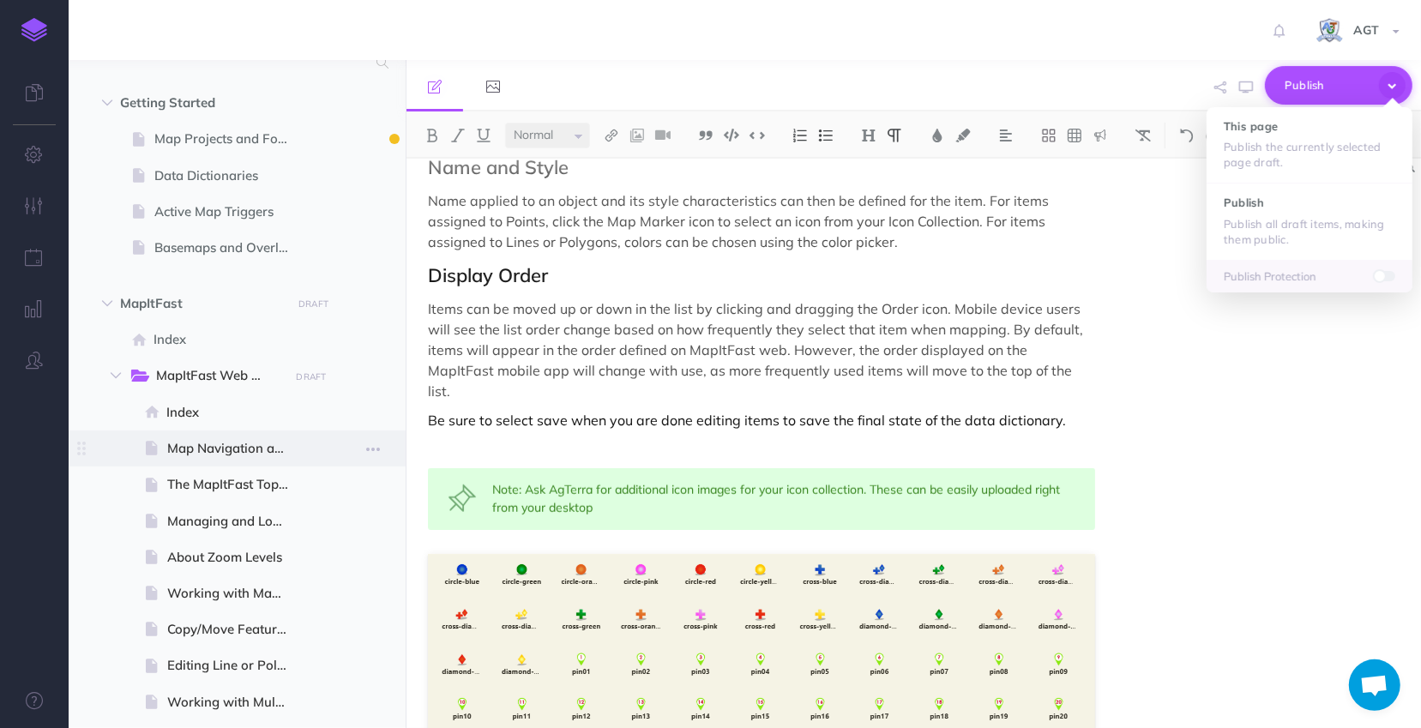
scroll to position [0, 0]
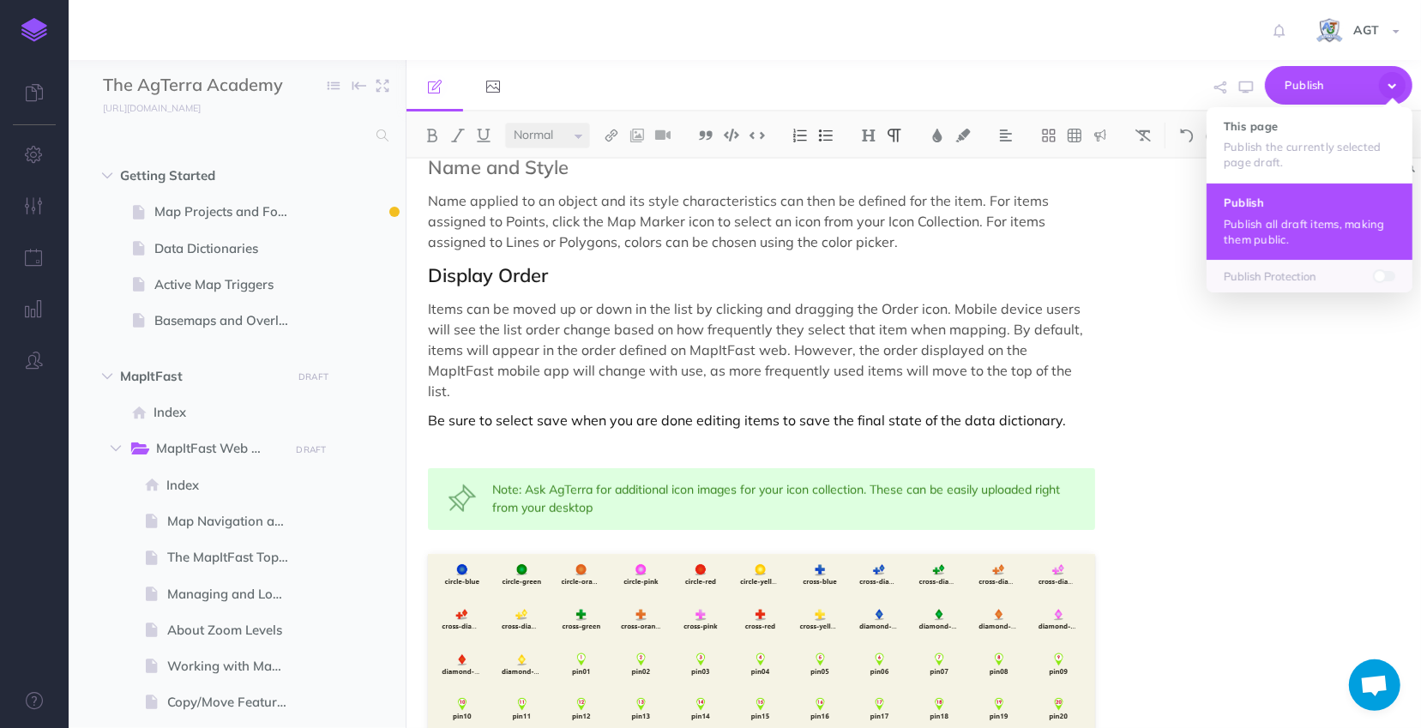
click at [1271, 199] on h4 "Publish" at bounding box center [1310, 202] width 172 height 12
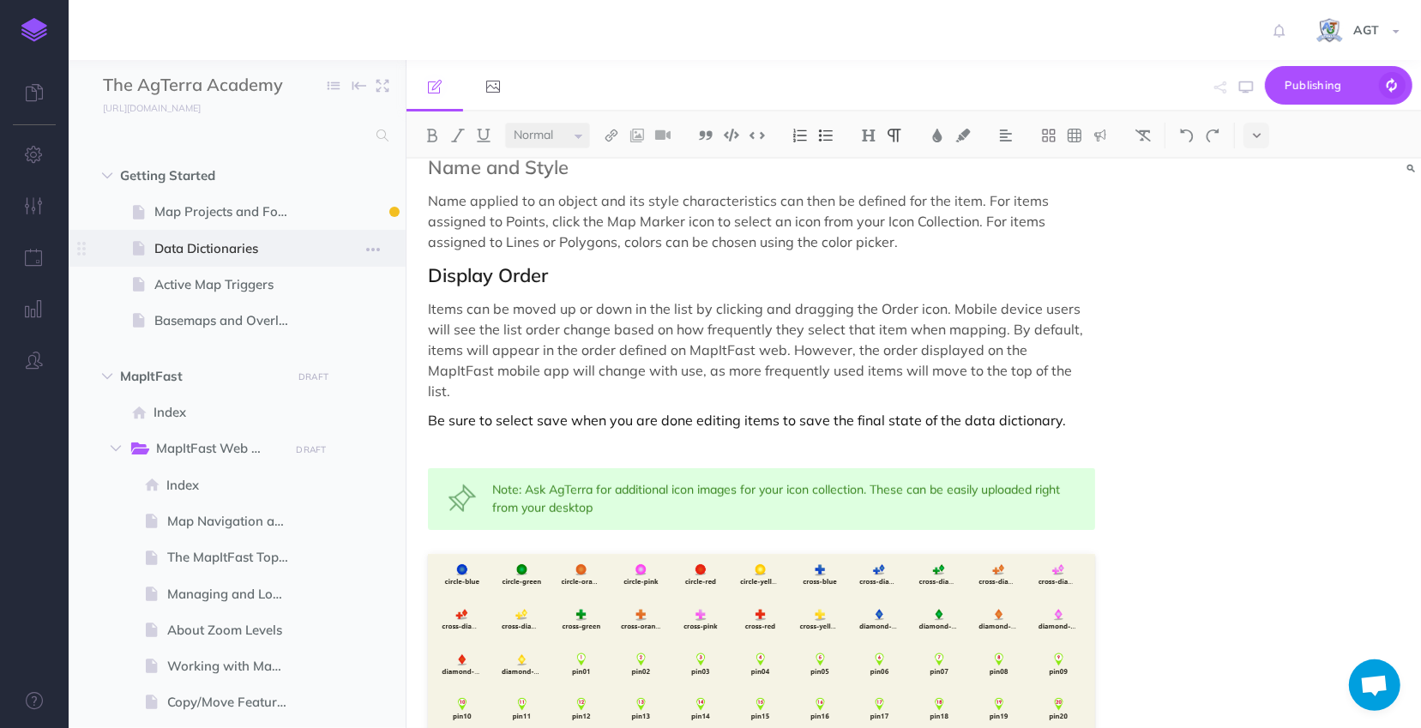
click at [221, 251] on span "Data Dictionaries" at bounding box center [228, 248] width 148 height 21
select select "null"
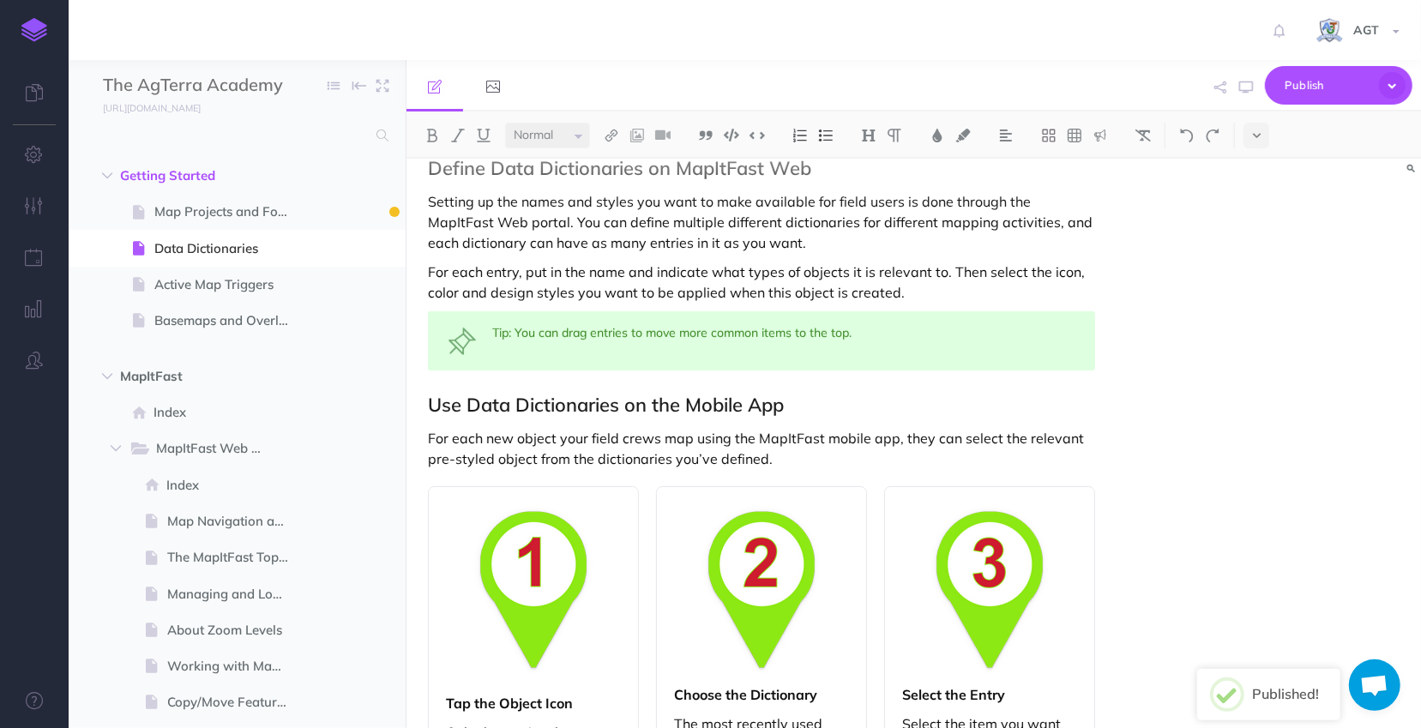
scroll to position [983, 0]
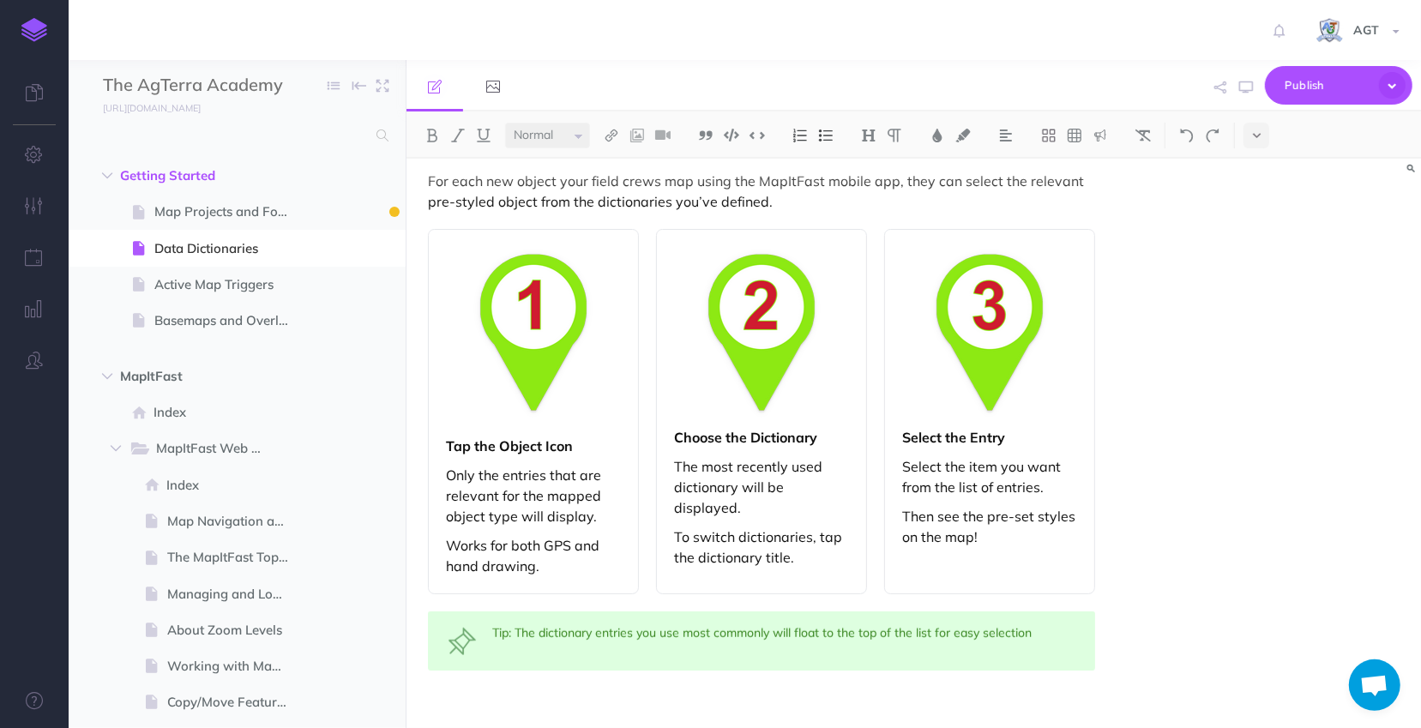
click at [531, 695] on p at bounding box center [761, 705] width 667 height 21
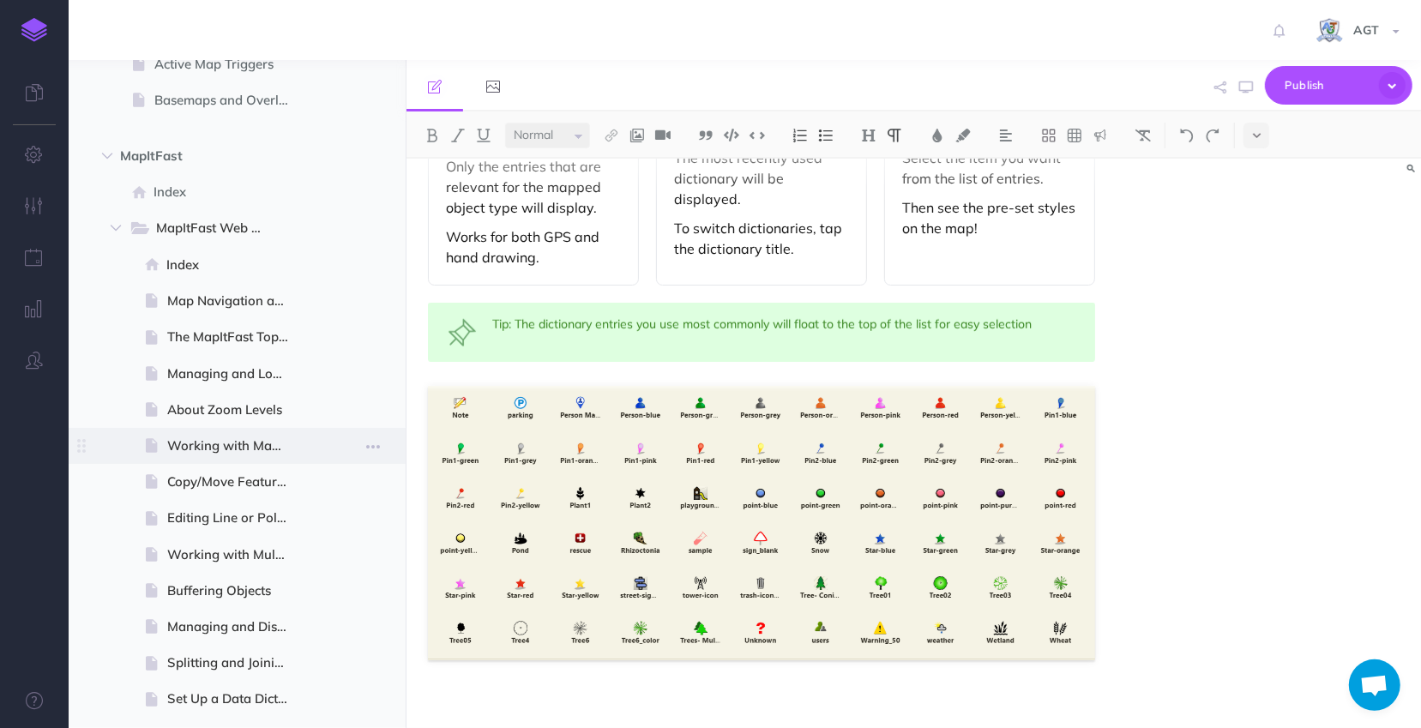
scroll to position [233, 0]
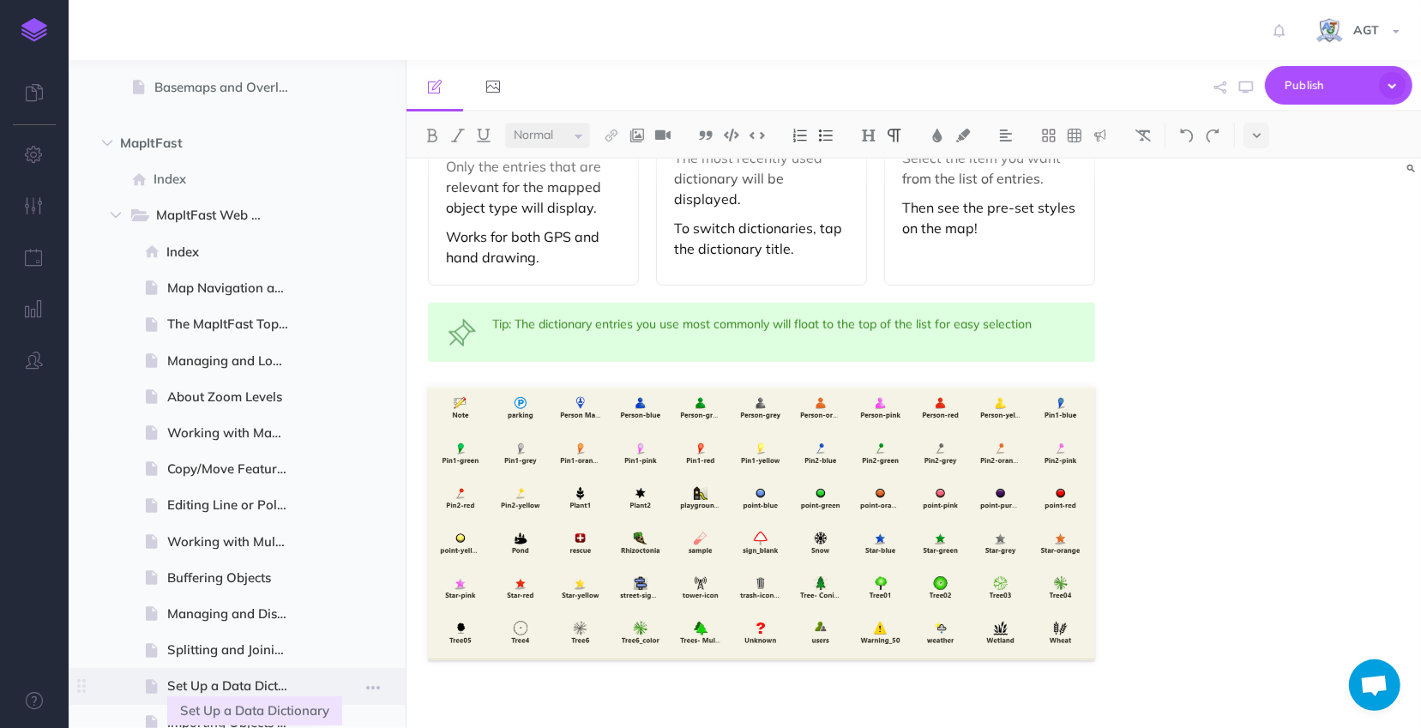
click at [223, 694] on span "Set Up a Data Dictionary" at bounding box center [235, 686] width 136 height 21
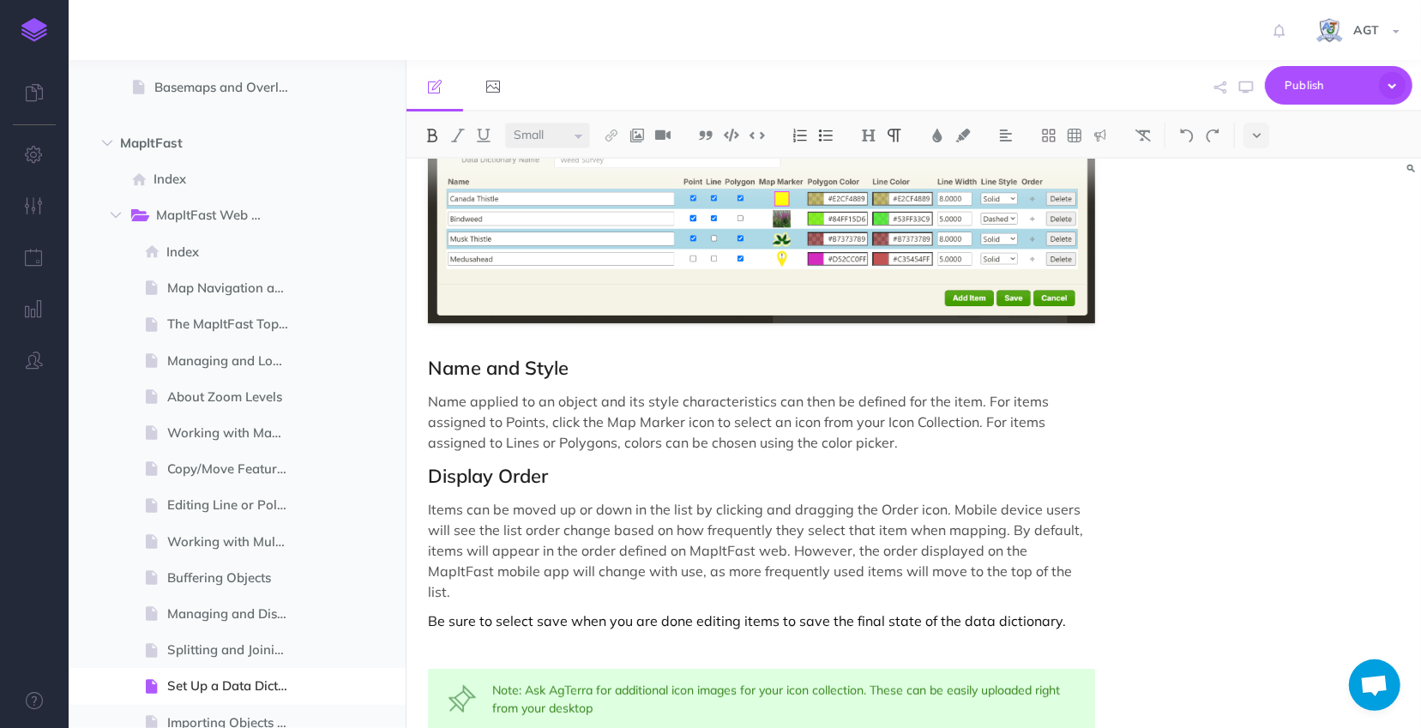
scroll to position [1284, 0]
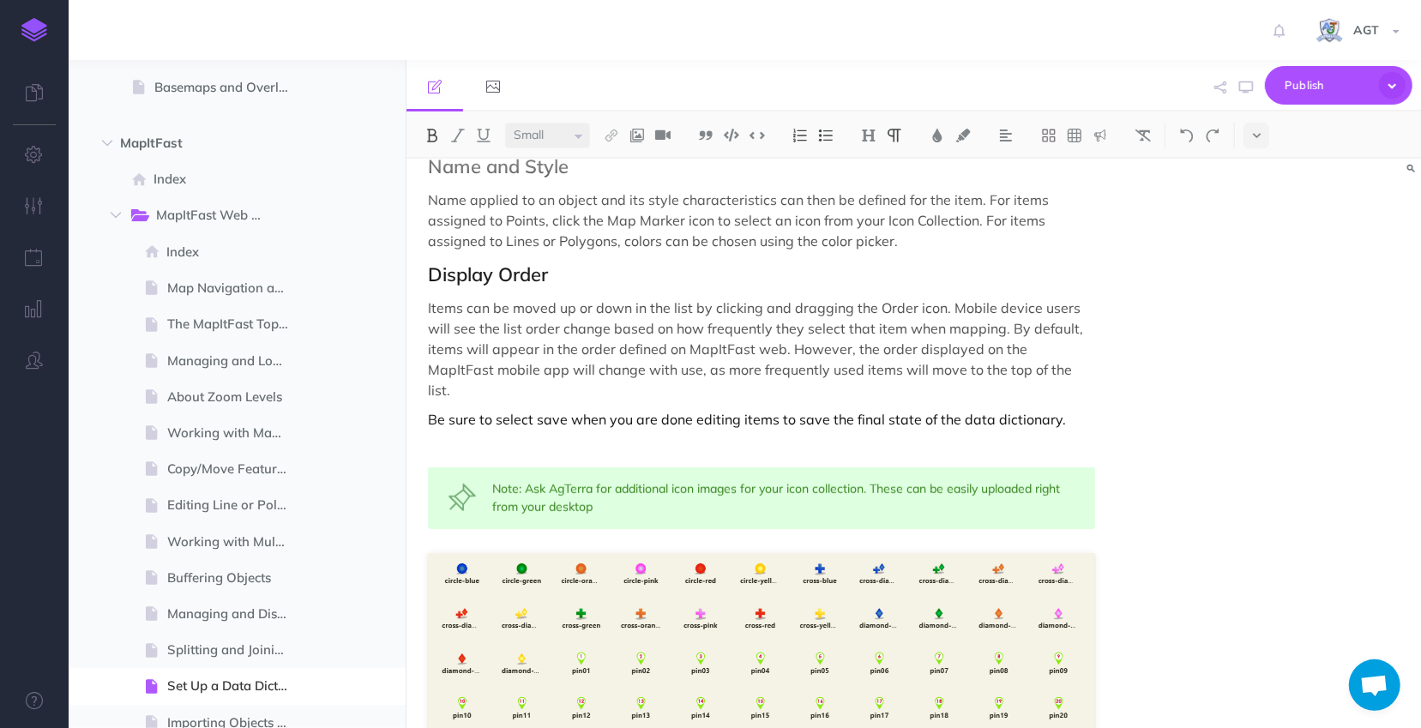
select select "null"
click at [661, 482] on div "Note: Ask AgTerra for additional icon images for your icon collection. These ca…" at bounding box center [761, 498] width 667 height 62
drag, startPoint x: 1132, startPoint y: 517, endPoint x: 720, endPoint y: 429, distance: 421.0
click at [720, 429] on div "Set Up a Data Dictionary Data Dictionaries allow an organization to standardize…" at bounding box center [914, 443] width 1015 height 569
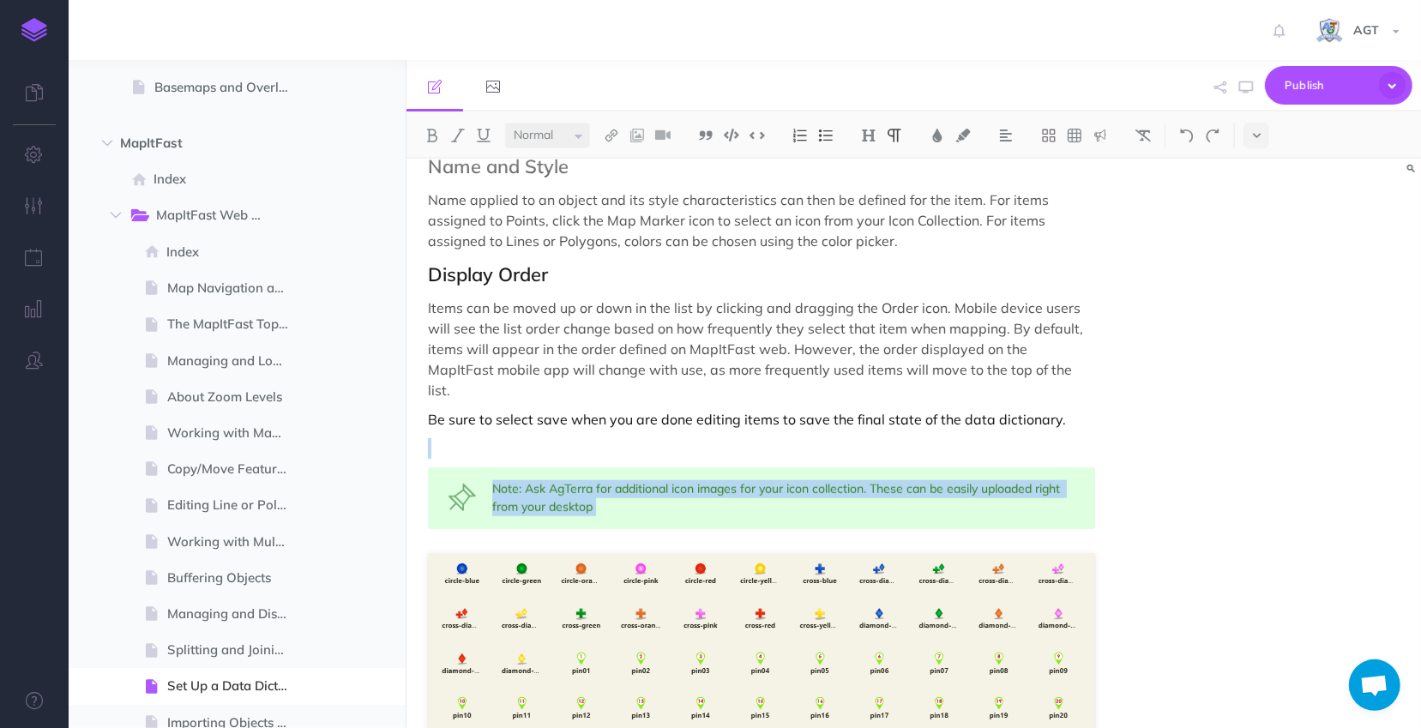
drag, startPoint x: 419, startPoint y: 435, endPoint x: 805, endPoint y: 525, distance: 396.3
click at [805, 525] on div "Set Up a Data Dictionary Data Dictionaries allow an organization to standardize…" at bounding box center [762, 46] width 710 height 2342
copy div "Note: Ask AgTerra for additional icon images for your icon collection. These ca…"
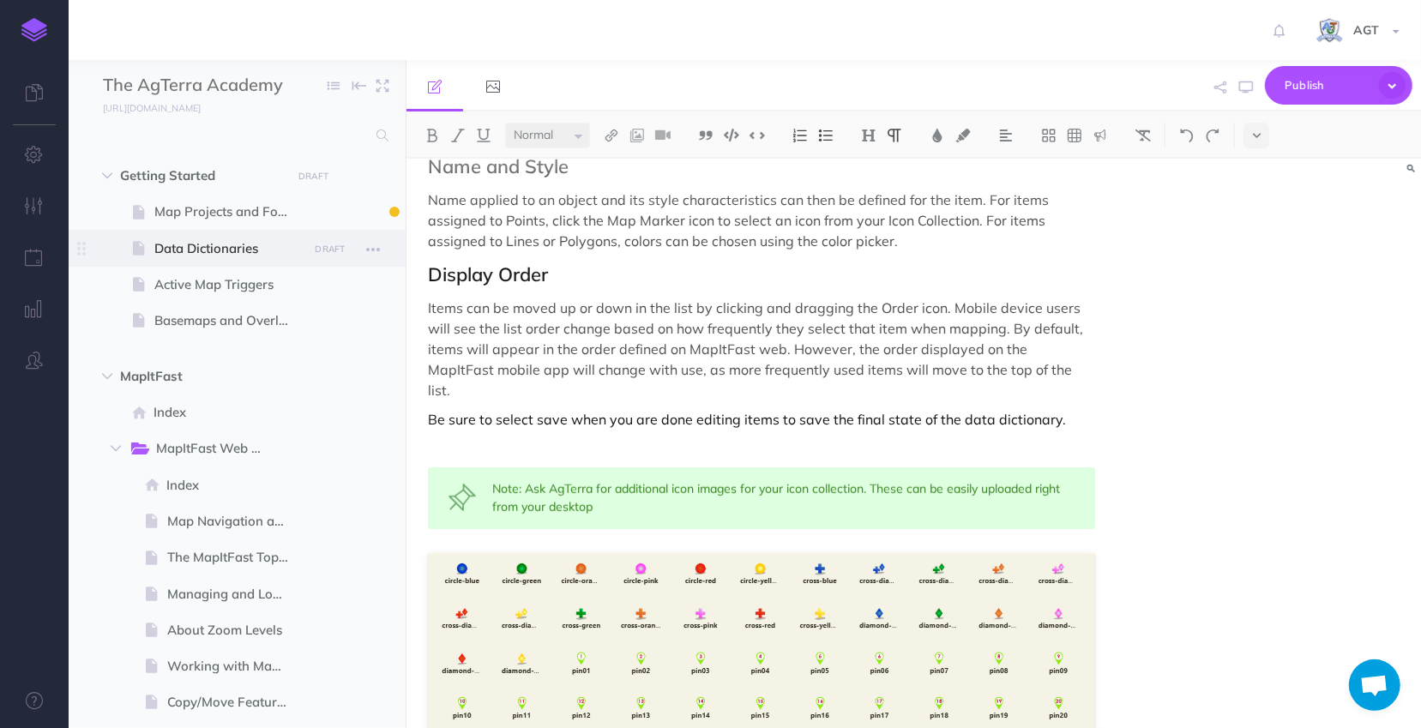
click at [223, 247] on span "Data Dictionaries" at bounding box center [228, 248] width 148 height 21
select select "null"
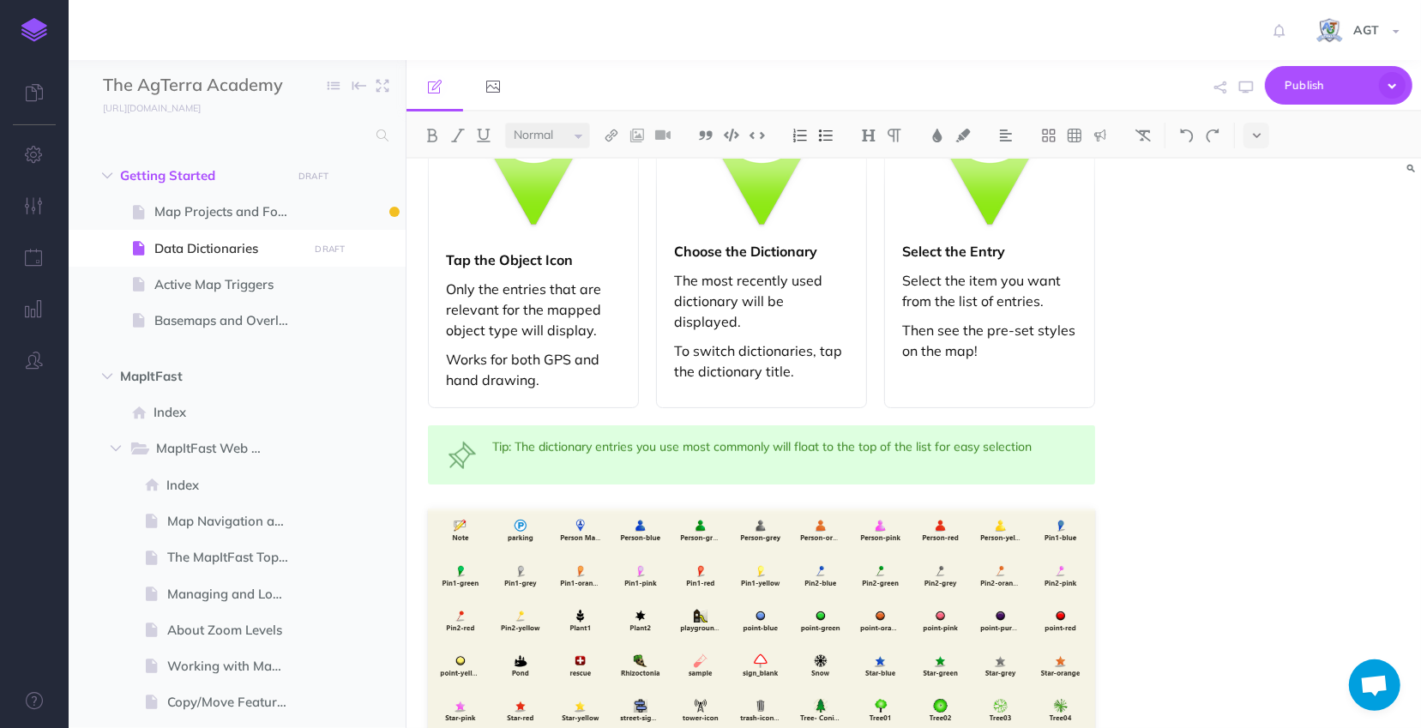
scroll to position [1292, 0]
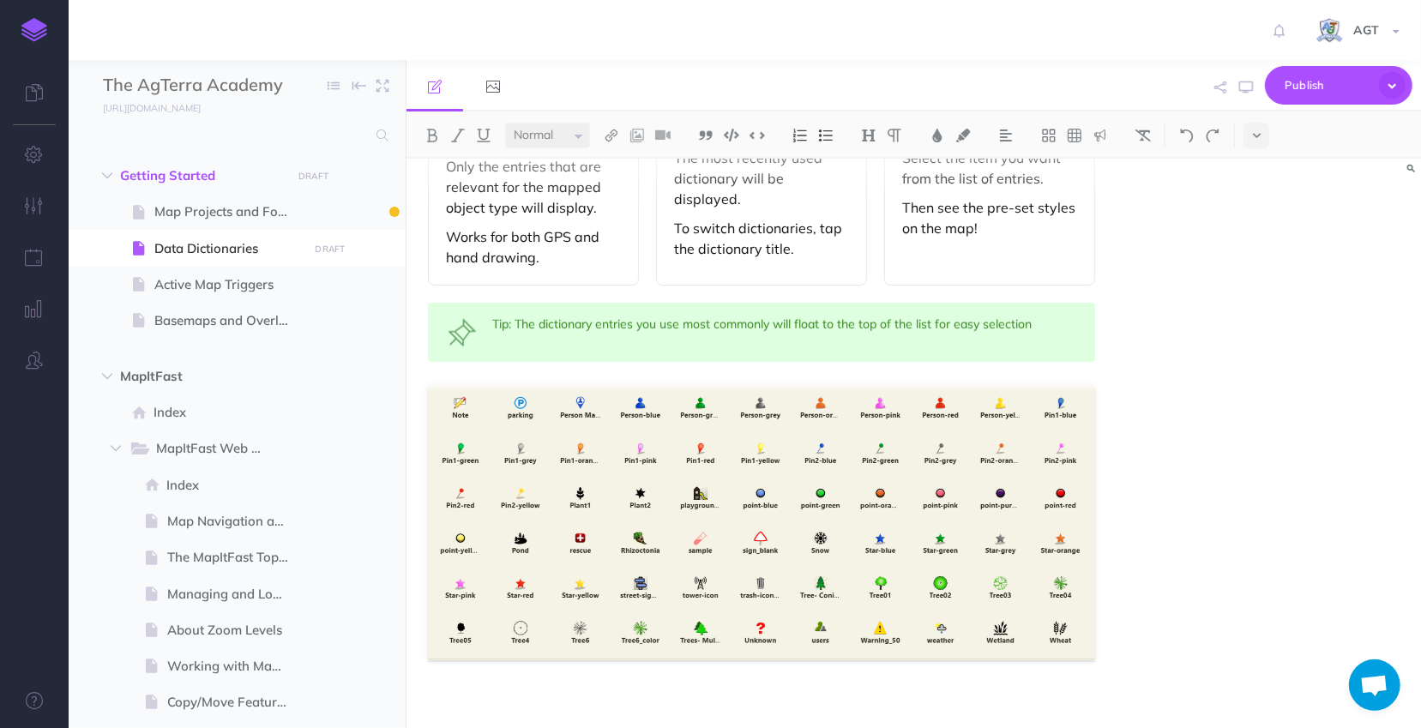
click at [606, 695] on p at bounding box center [761, 705] width 667 height 21
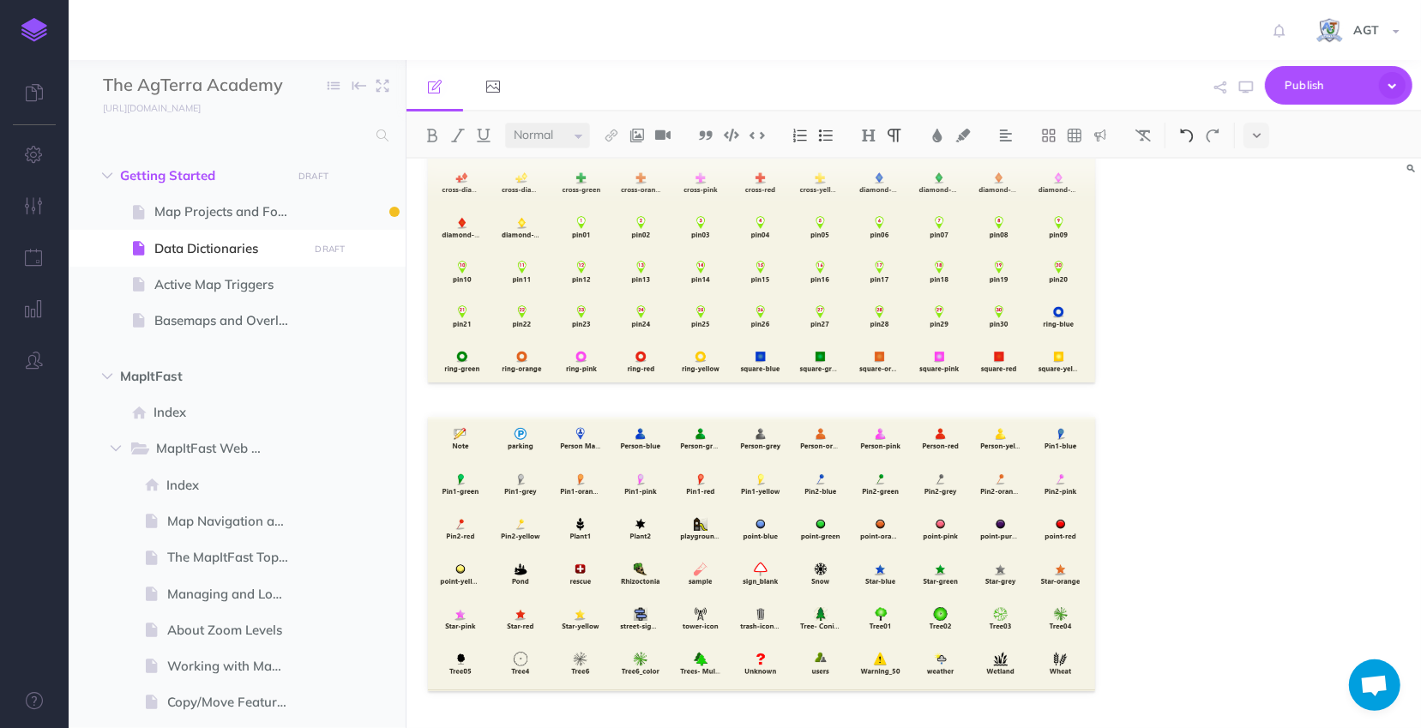
click at [1191, 135] on img at bounding box center [1186, 136] width 15 height 14
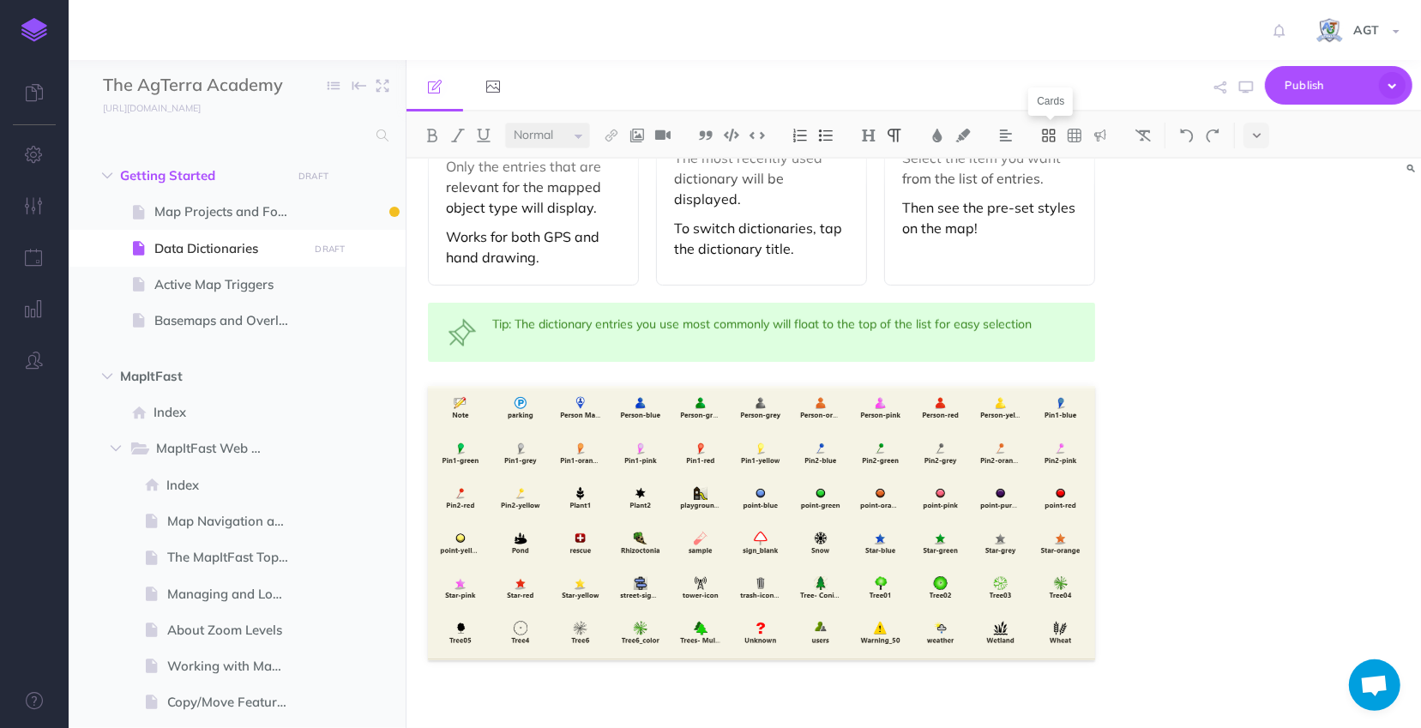
click at [1049, 130] on icon at bounding box center [1049, 135] width 13 height 13
click at [1082, 136] on img at bounding box center [1074, 136] width 15 height 14
click at [1106, 135] on img at bounding box center [1100, 136] width 15 height 14
click at [1102, 196] on img at bounding box center [1100, 191] width 15 height 14
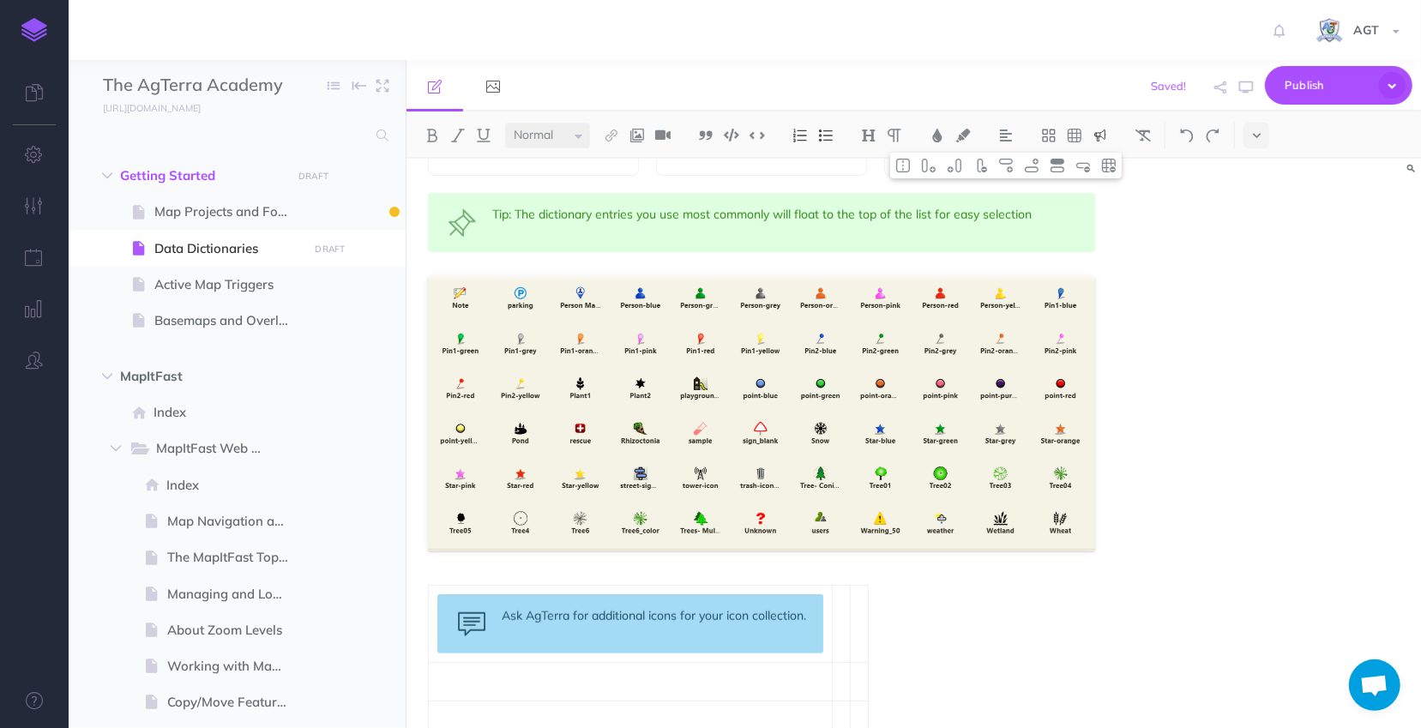
scroll to position [1461, 0]
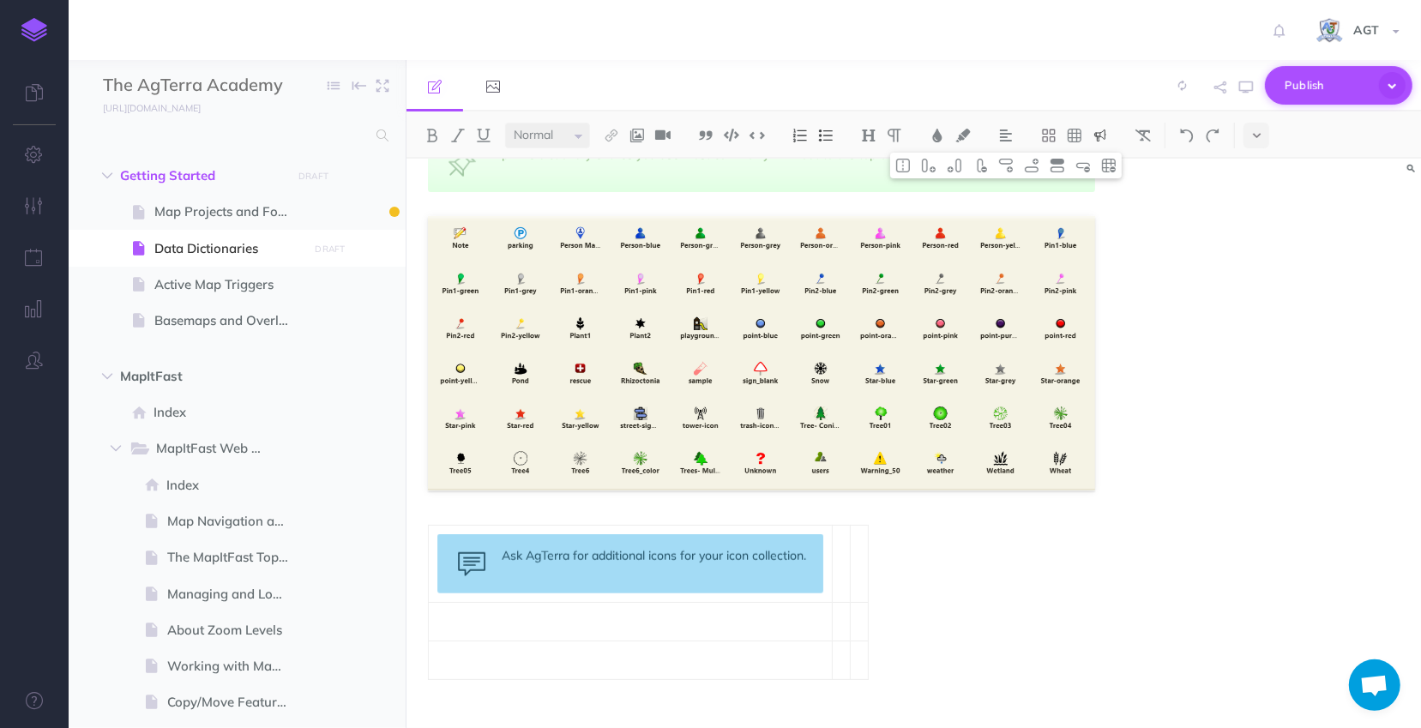
click at [1304, 77] on span "Publish" at bounding box center [1328, 85] width 86 height 27
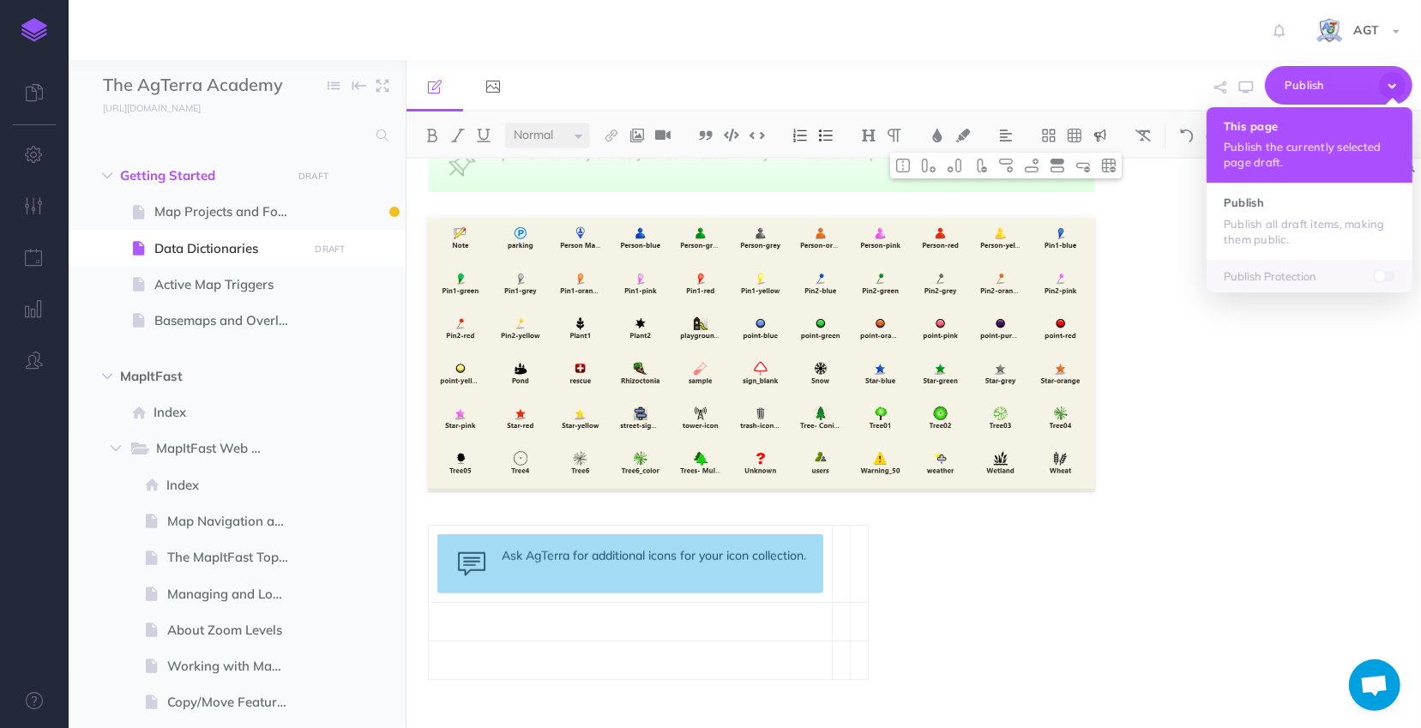
click at [1308, 146] on p "Publish the currently selected page draft." at bounding box center [1310, 154] width 172 height 31
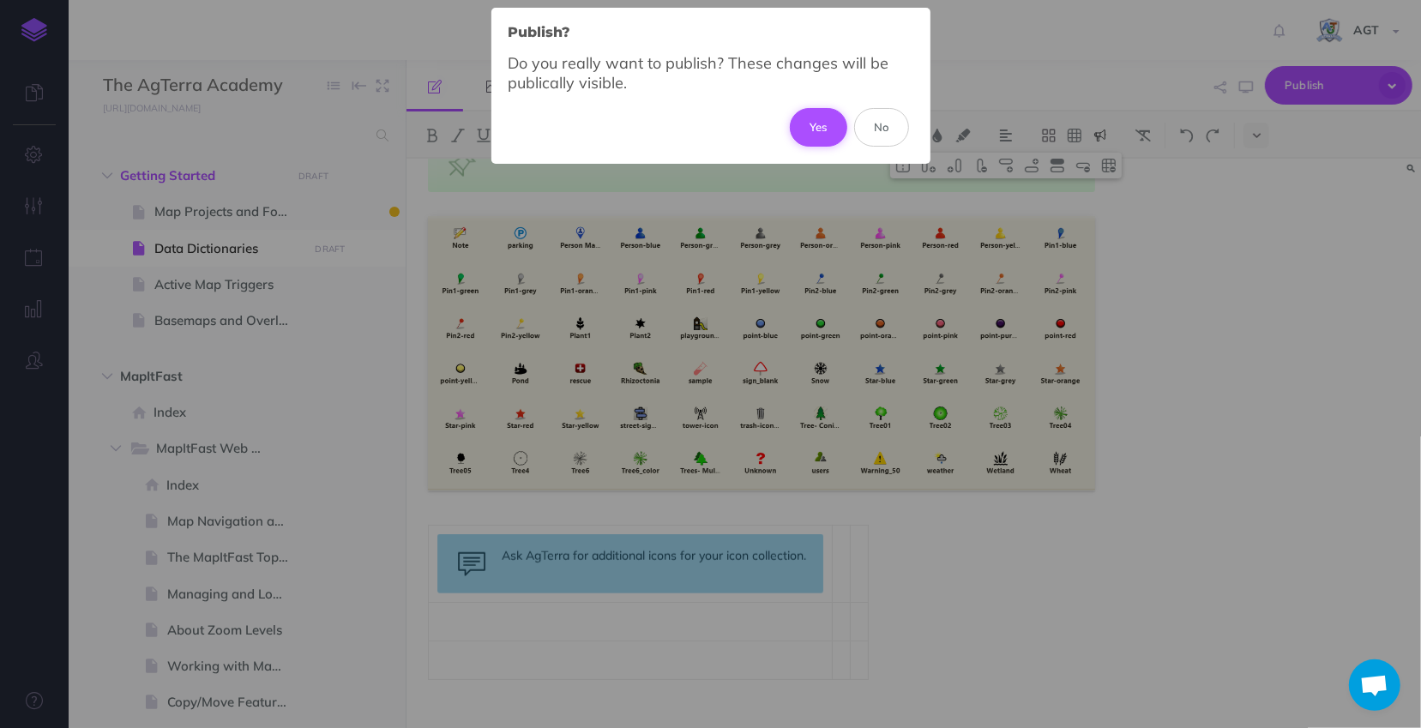
click at [828, 124] on button "Yes" at bounding box center [818, 127] width 57 height 38
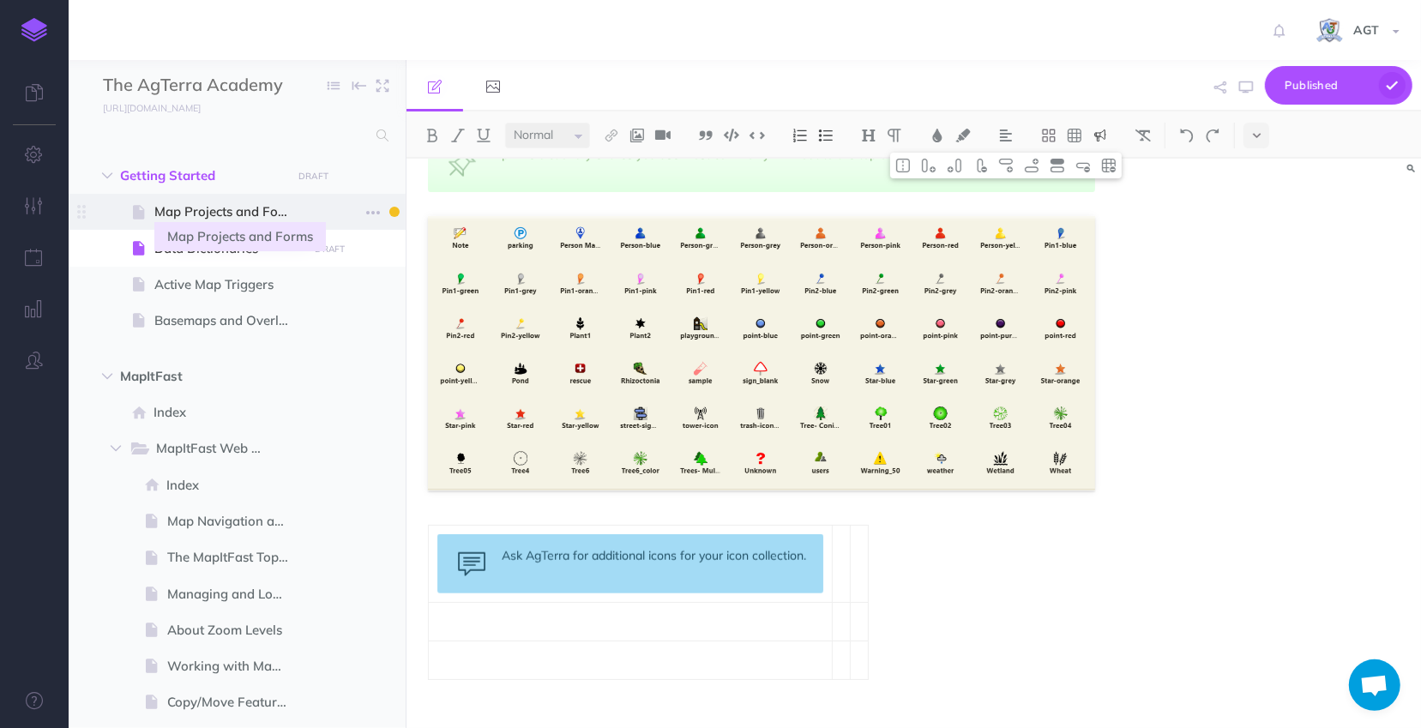
click at [171, 209] on span "Map Projects and Forms" at bounding box center [228, 212] width 148 height 21
select select "null"
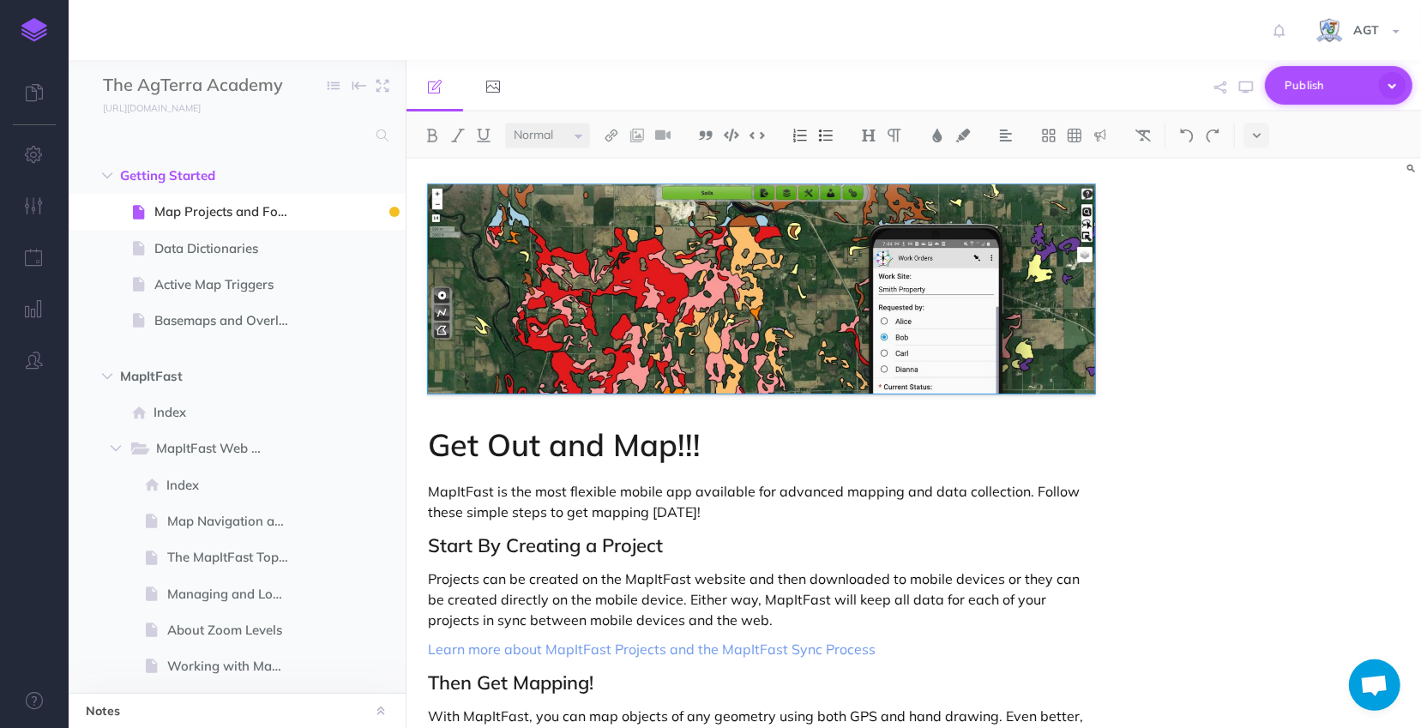
click at [1305, 81] on span "Publish" at bounding box center [1328, 85] width 86 height 27
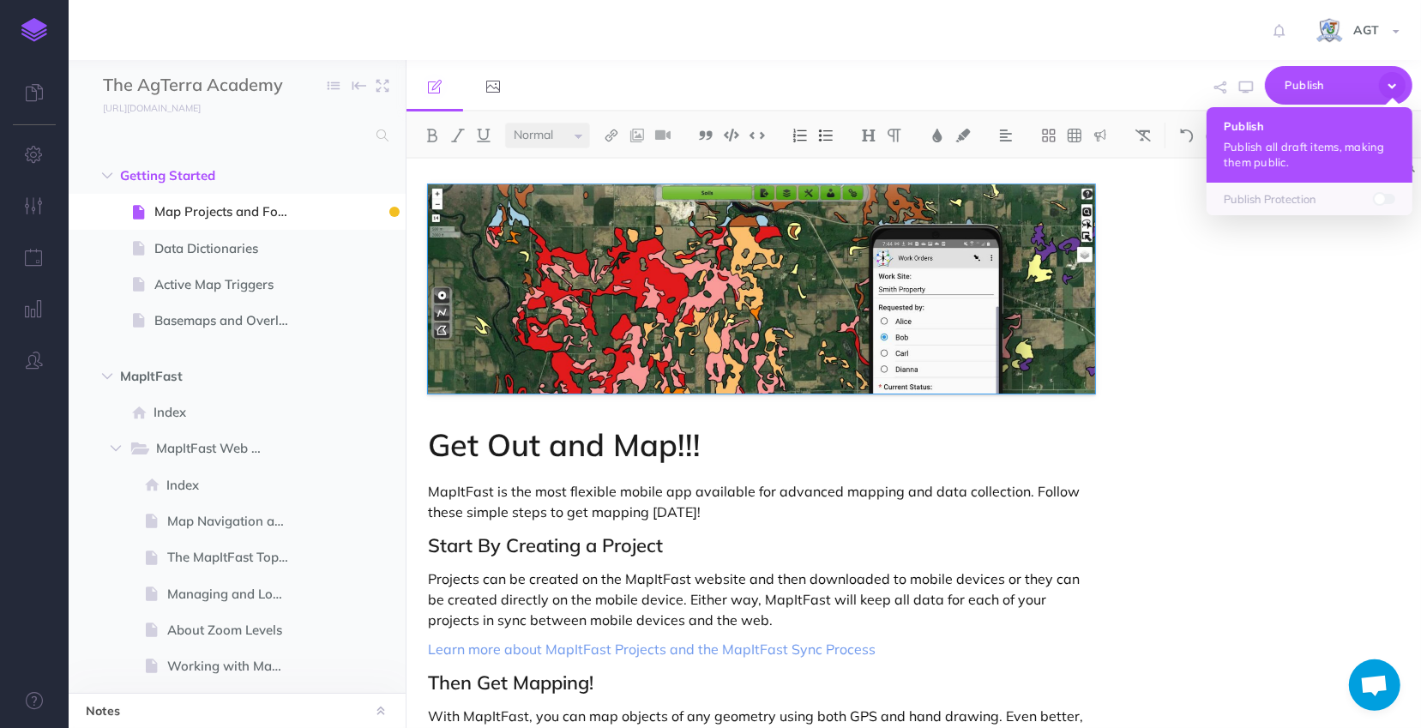
click at [1330, 148] on p "Publish all draft items, making them public." at bounding box center [1310, 154] width 172 height 31
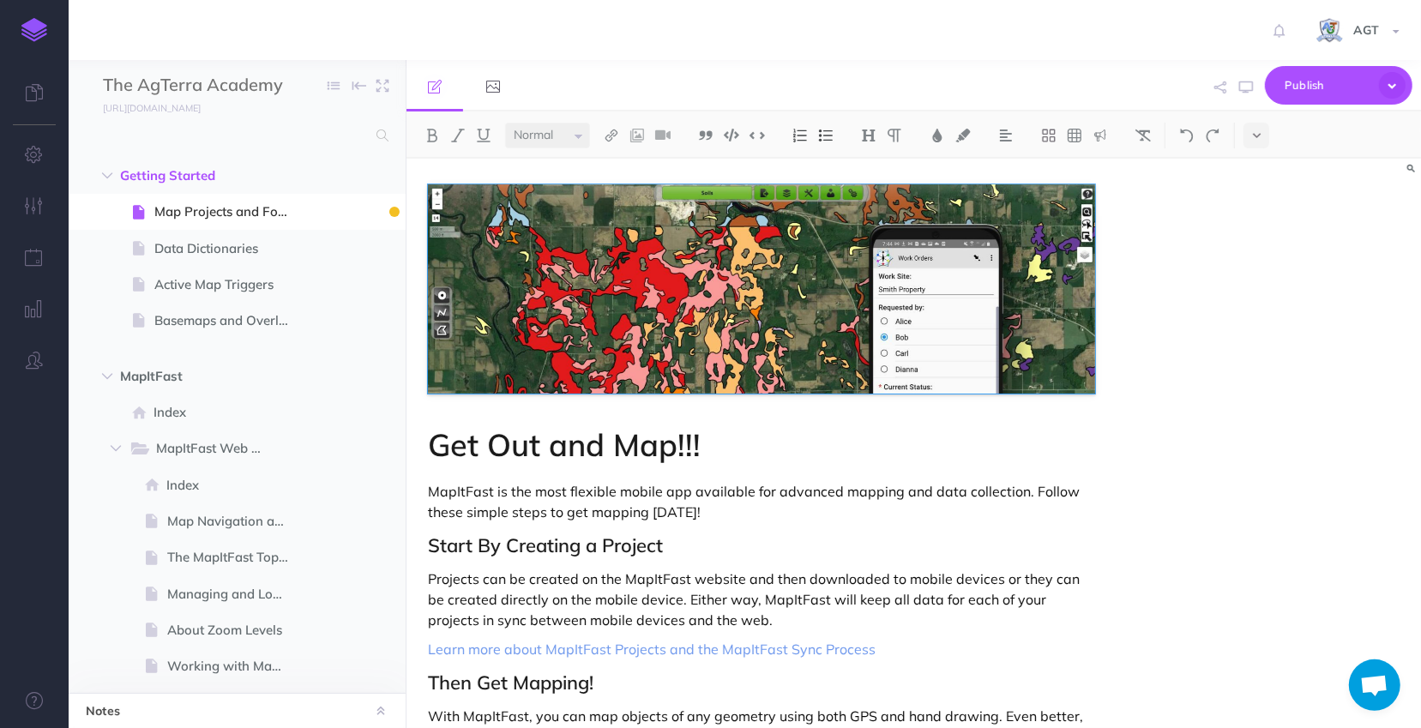
click at [1240, 411] on div "Get Out and Map!!! MapItFast is the most flexible mobile app available for adva…" at bounding box center [914, 443] width 1015 height 569
click at [230, 246] on span "Data Dictionaries" at bounding box center [228, 248] width 148 height 21
select select "null"
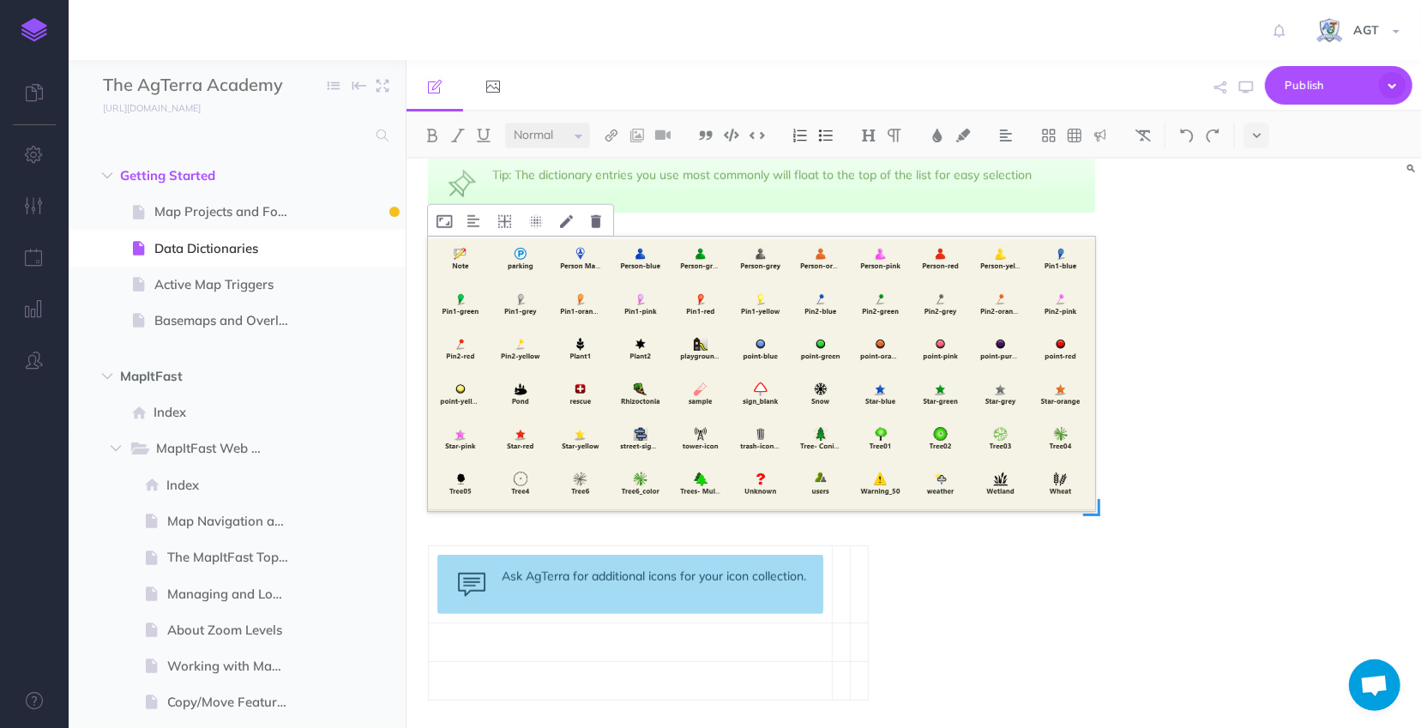
scroll to position [1461, 0]
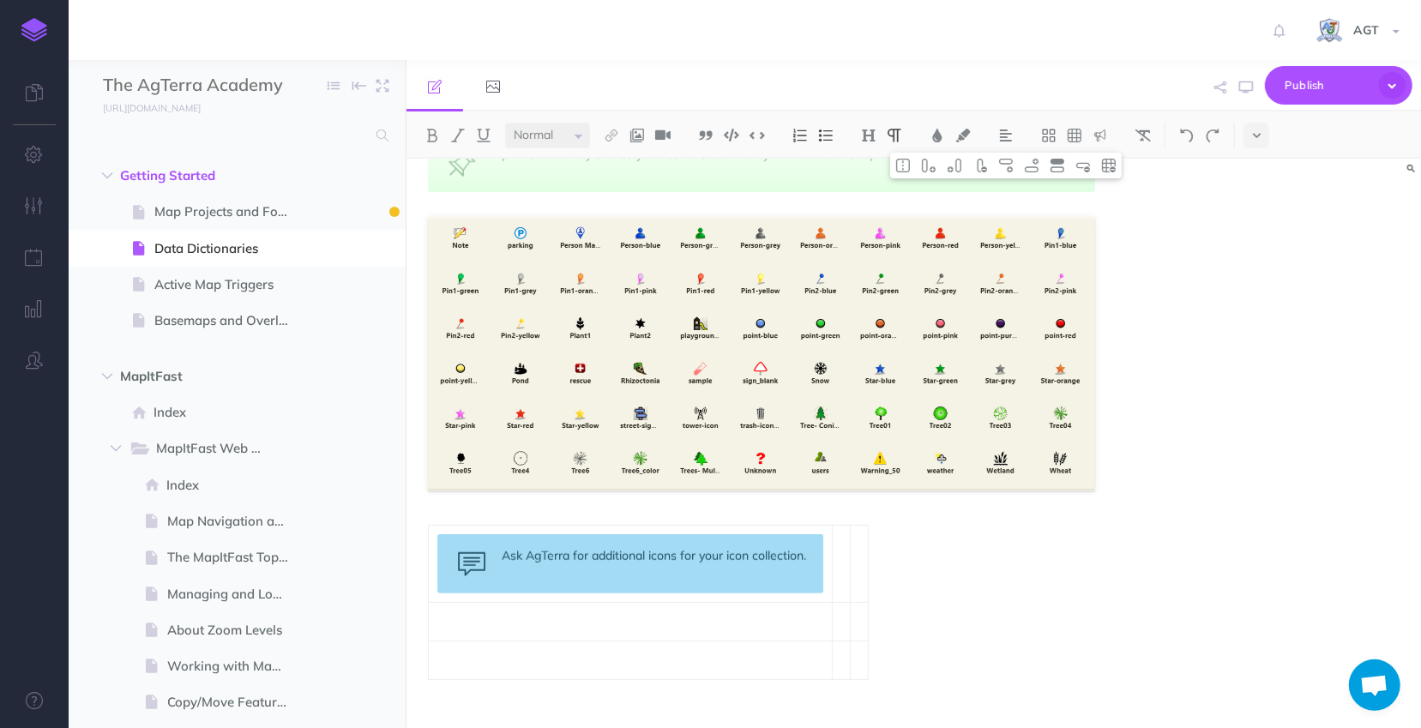
click at [825, 606] on td at bounding box center [631, 622] width 404 height 39
click at [592, 650] on p at bounding box center [630, 660] width 386 height 21
click at [549, 558] on div "Ask AgTerra for additional icons for your icon collection." at bounding box center [630, 563] width 386 height 59
click at [726, 556] on div "Ask AgTerra for additional icons for your icon collection." at bounding box center [630, 563] width 386 height 59
drag, startPoint x: 937, startPoint y: 634, endPoint x: 909, endPoint y: 612, distance: 35.4
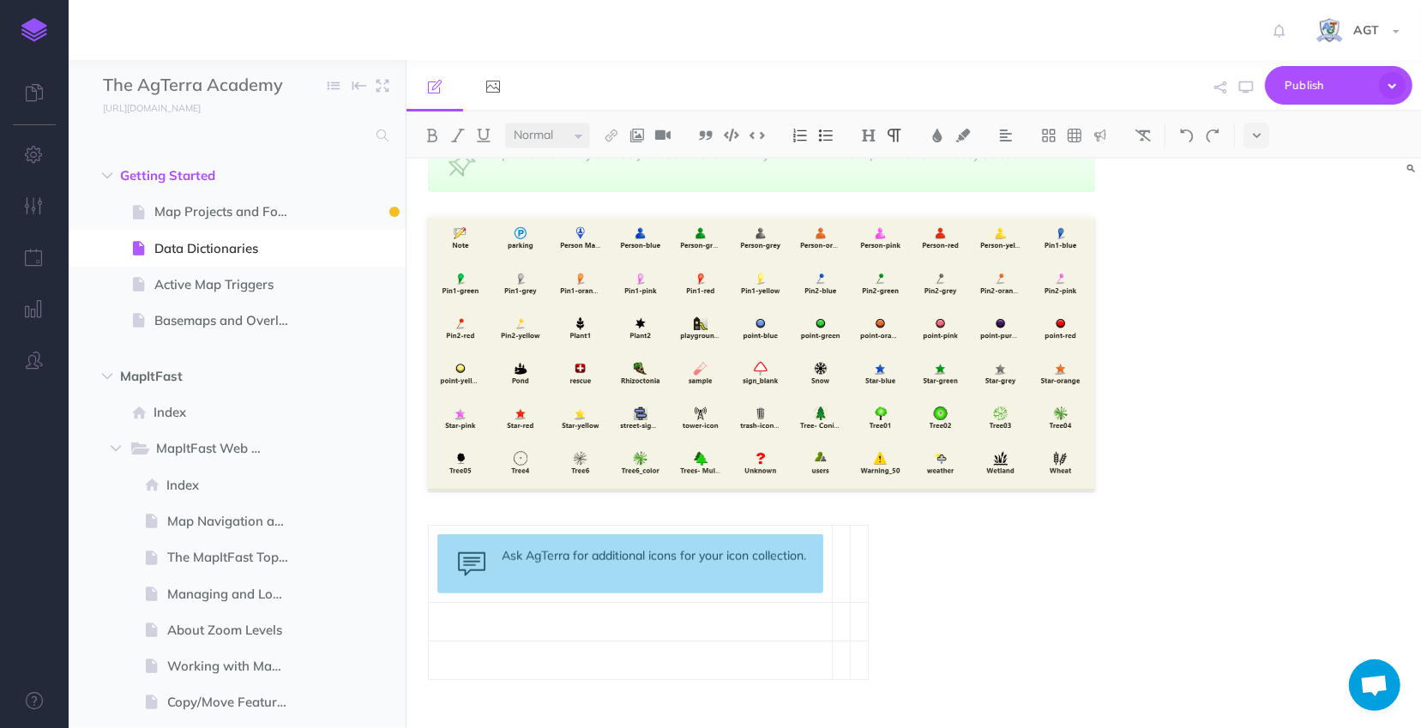
drag, startPoint x: 904, startPoint y: 663, endPoint x: 397, endPoint y: 503, distance: 531.4
click at [397, 503] on div "The AgTerra Academy Collapse all Expand all Expand to root folders https://repo…" at bounding box center [745, 394] width 1353 height 668
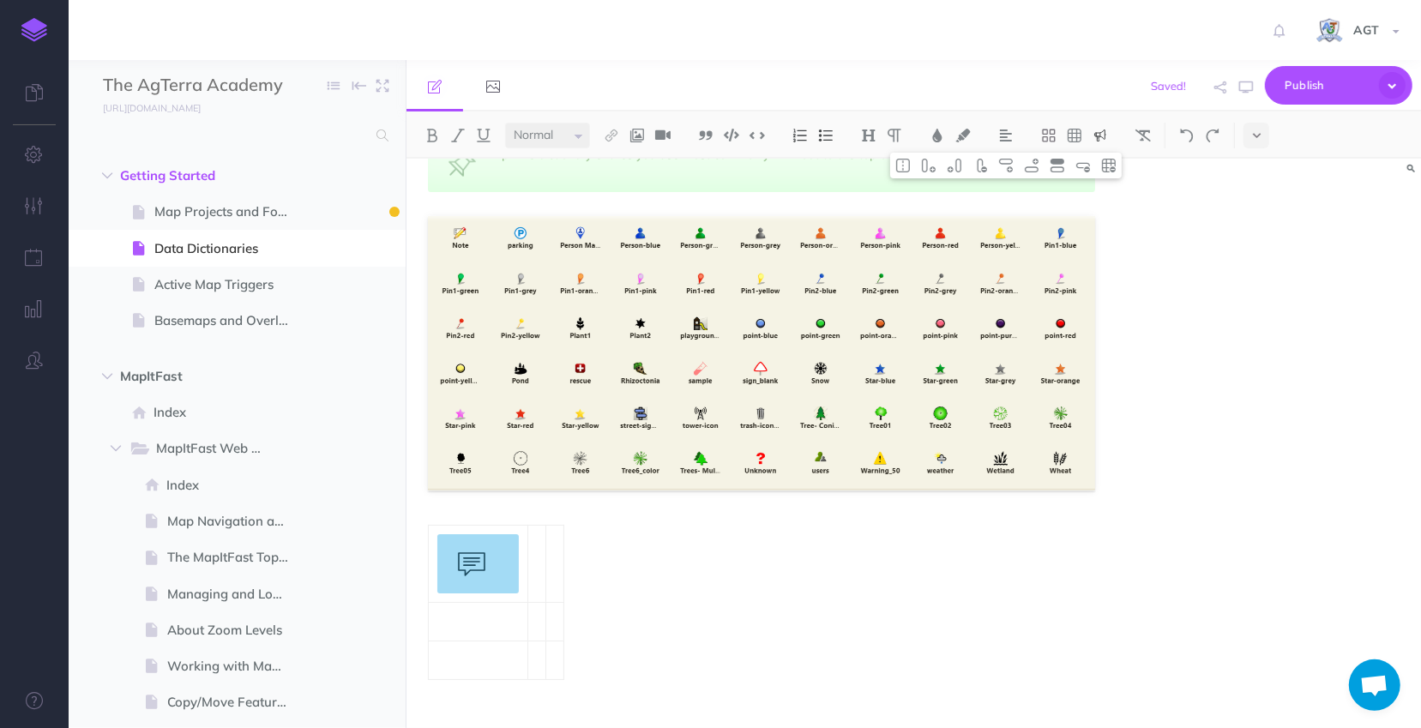
drag, startPoint x: 619, startPoint y: 666, endPoint x: 526, endPoint y: 660, distance: 93.7
drag, startPoint x: 433, startPoint y: 666, endPoint x: 462, endPoint y: 696, distance: 42.5
drag, startPoint x: 594, startPoint y: 654, endPoint x: 433, endPoint y: 509, distance: 217.4
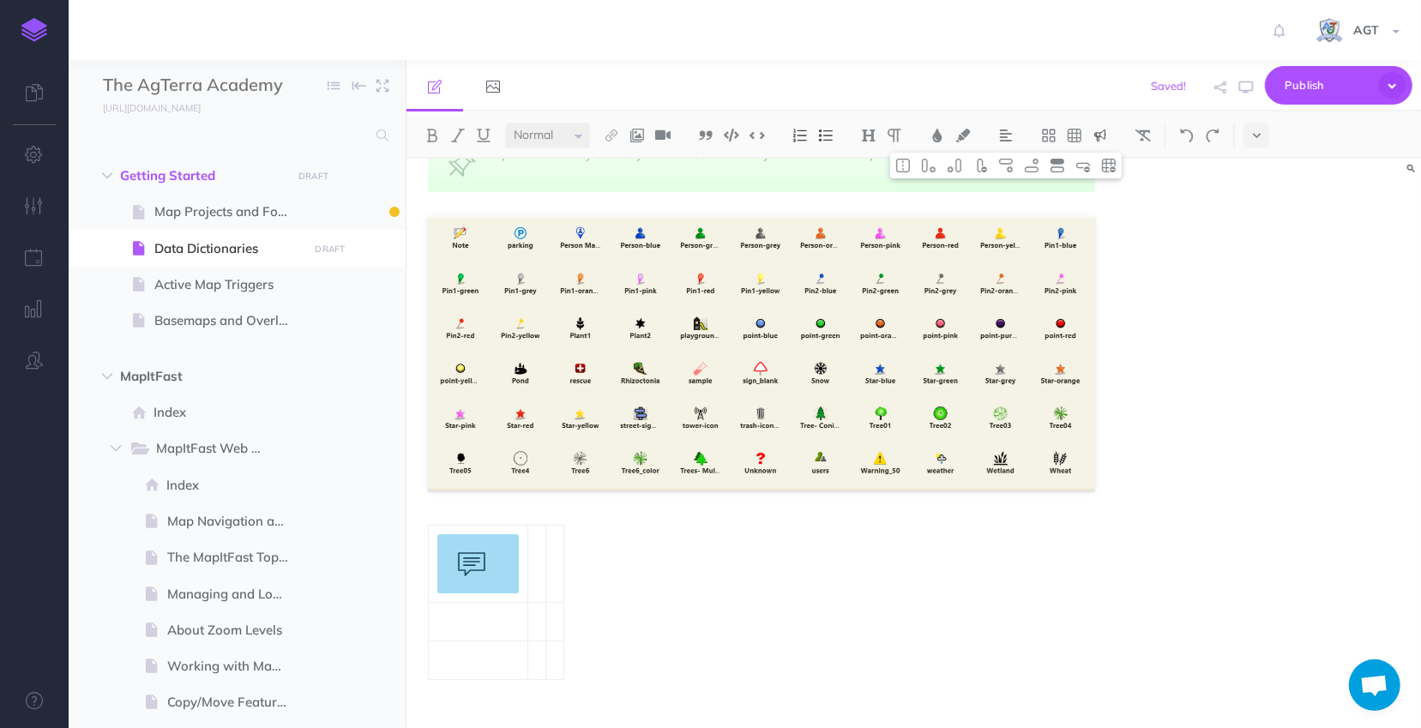
drag, startPoint x: 455, startPoint y: 552, endPoint x: 690, endPoint y: 600, distance: 240.5
drag, startPoint x: 419, startPoint y: 489, endPoint x: 573, endPoint y: 627, distance: 206.5
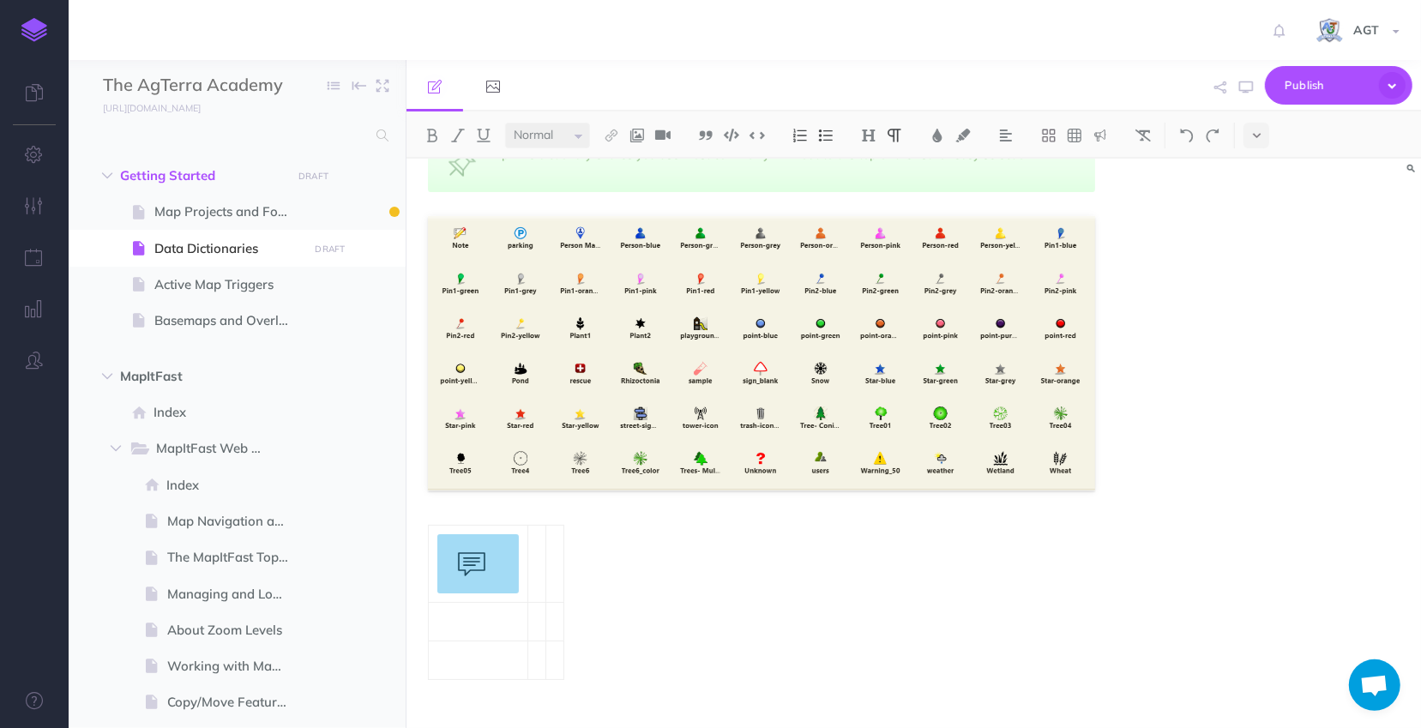
click at [494, 650] on p at bounding box center [477, 660] width 81 height 21
click at [493, 612] on p at bounding box center [477, 622] width 81 height 21
drag, startPoint x: 508, startPoint y: 553, endPoint x: 607, endPoint y: 586, distance: 104.7
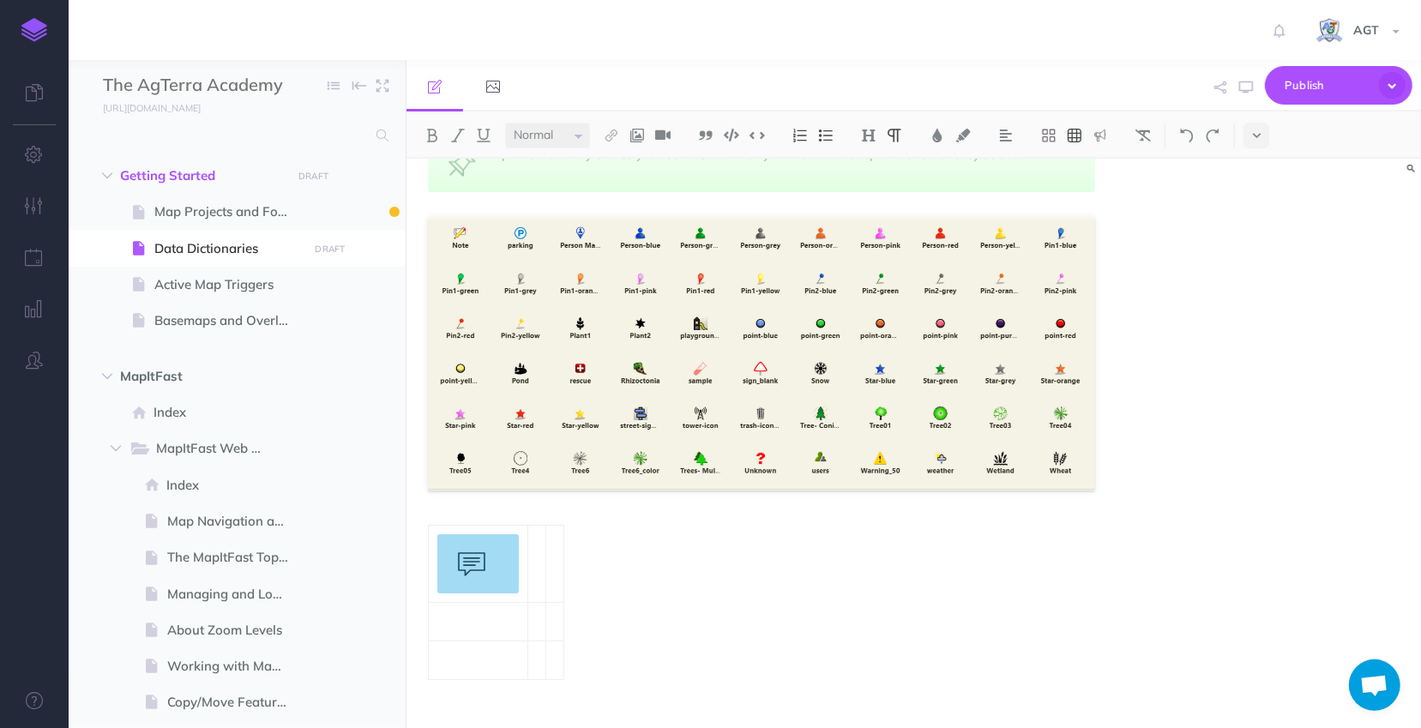
click at [1079, 145] on button at bounding box center [1075, 136] width 26 height 26
click at [1106, 137] on img at bounding box center [1100, 136] width 15 height 14
click at [1101, 166] on img at bounding box center [1100, 166] width 15 height 14
click at [1098, 134] on img at bounding box center [1100, 136] width 15 height 14
click at [1080, 131] on img at bounding box center [1074, 136] width 15 height 14
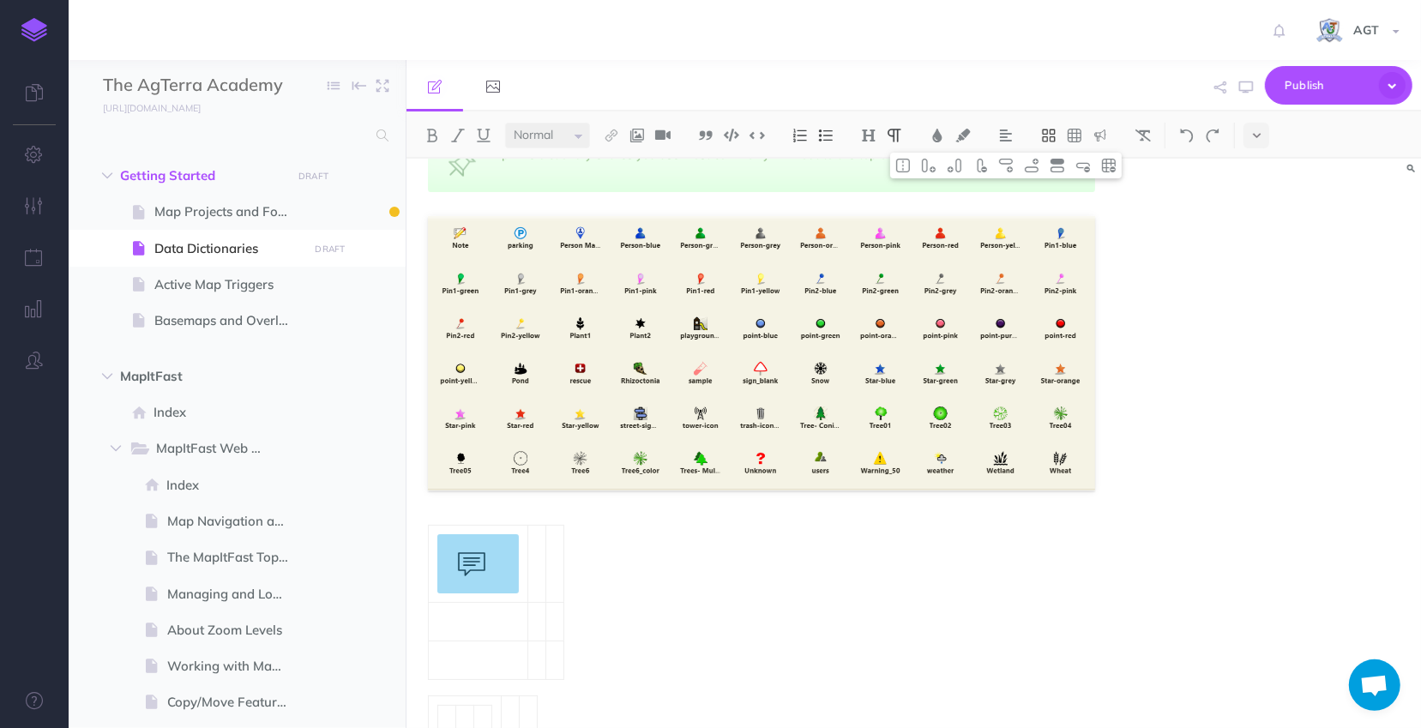
click at [1058, 134] on button at bounding box center [1049, 136] width 26 height 26
click at [1046, 163] on icon at bounding box center [1048, 165] width 15 height 15
click at [1098, 129] on img at bounding box center [1100, 136] width 15 height 14
click at [1095, 166] on img at bounding box center [1100, 166] width 15 height 14
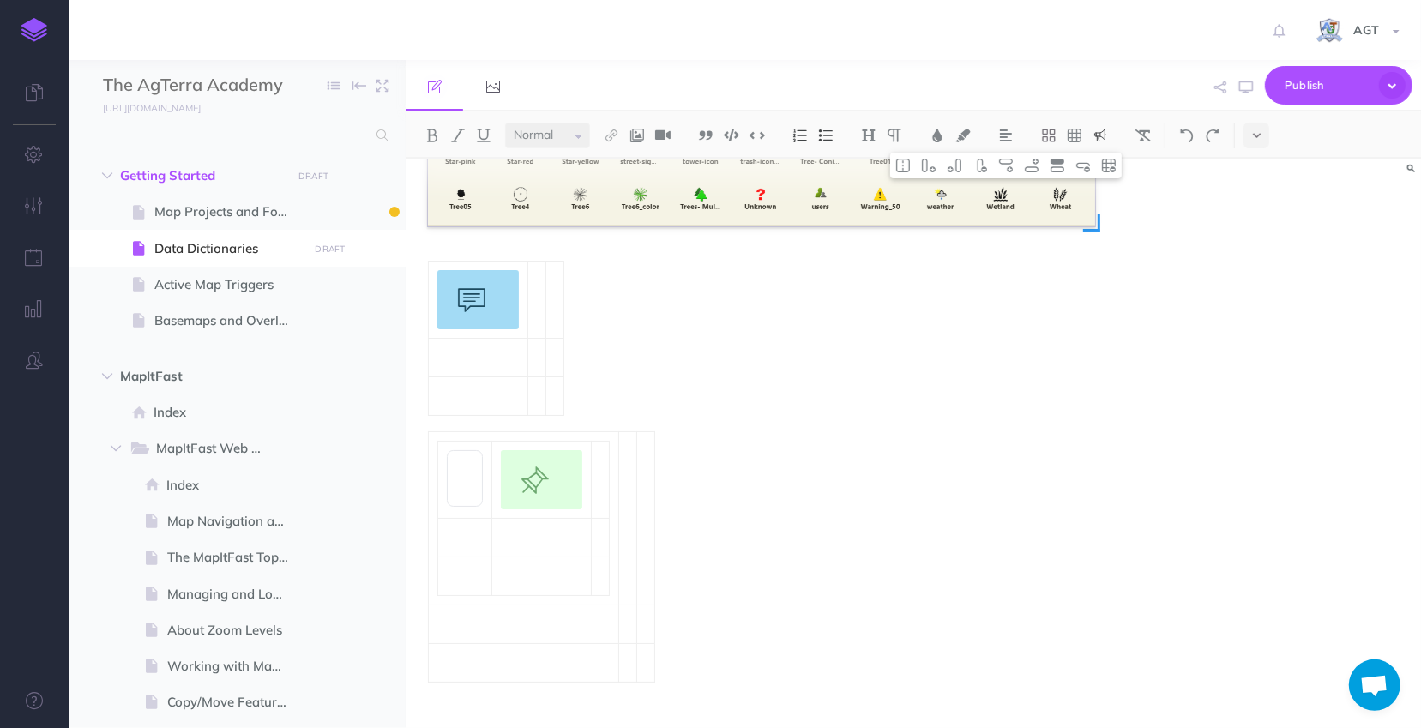
scroll to position [1727, 0]
click at [1195, 130] on img at bounding box center [1186, 136] width 15 height 14
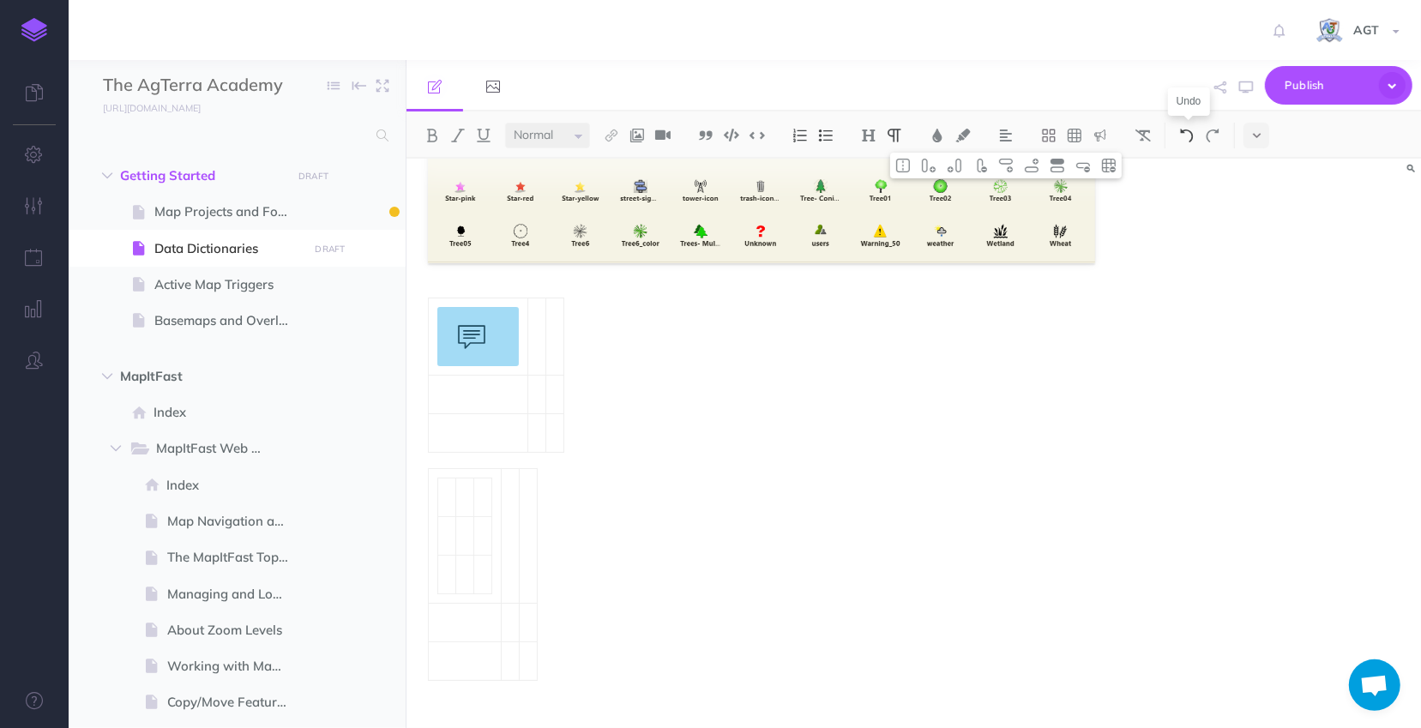
click at [1195, 130] on img at bounding box center [1186, 136] width 15 height 14
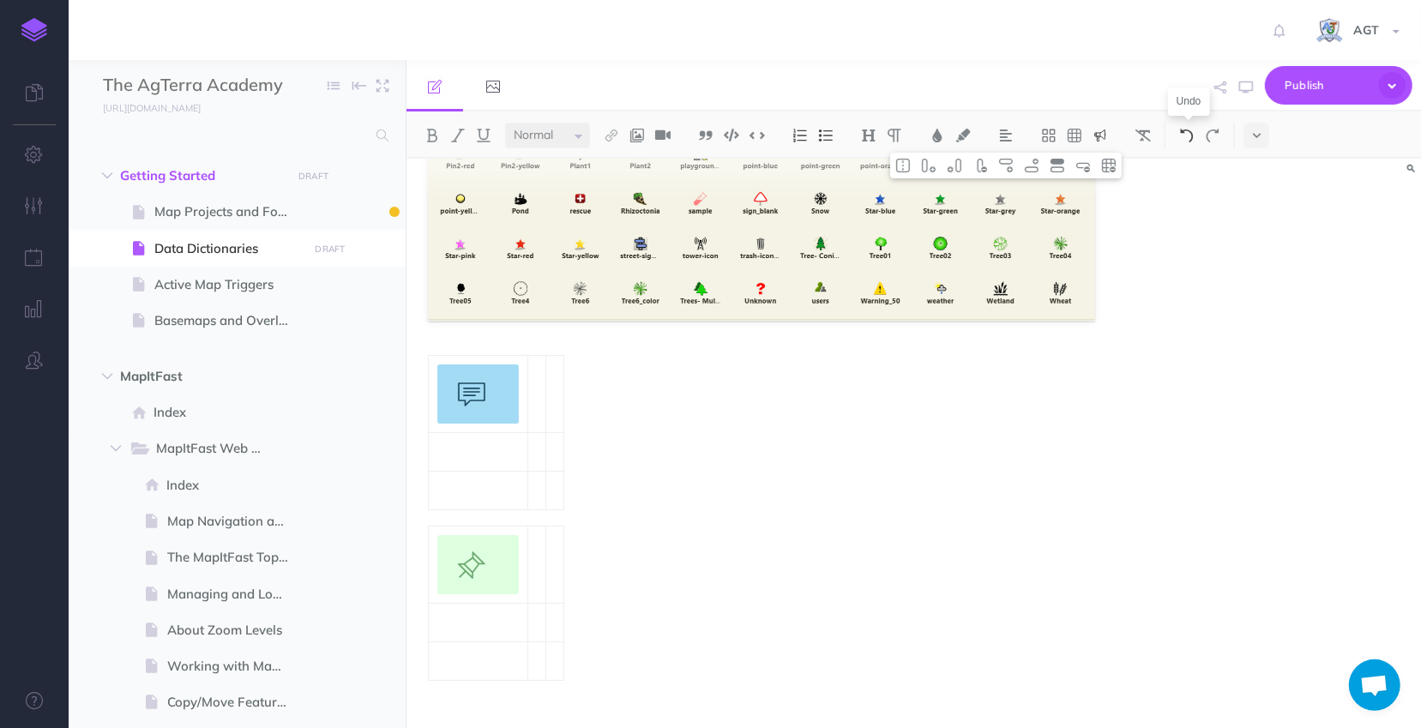
click at [1195, 130] on img at bounding box center [1186, 136] width 15 height 14
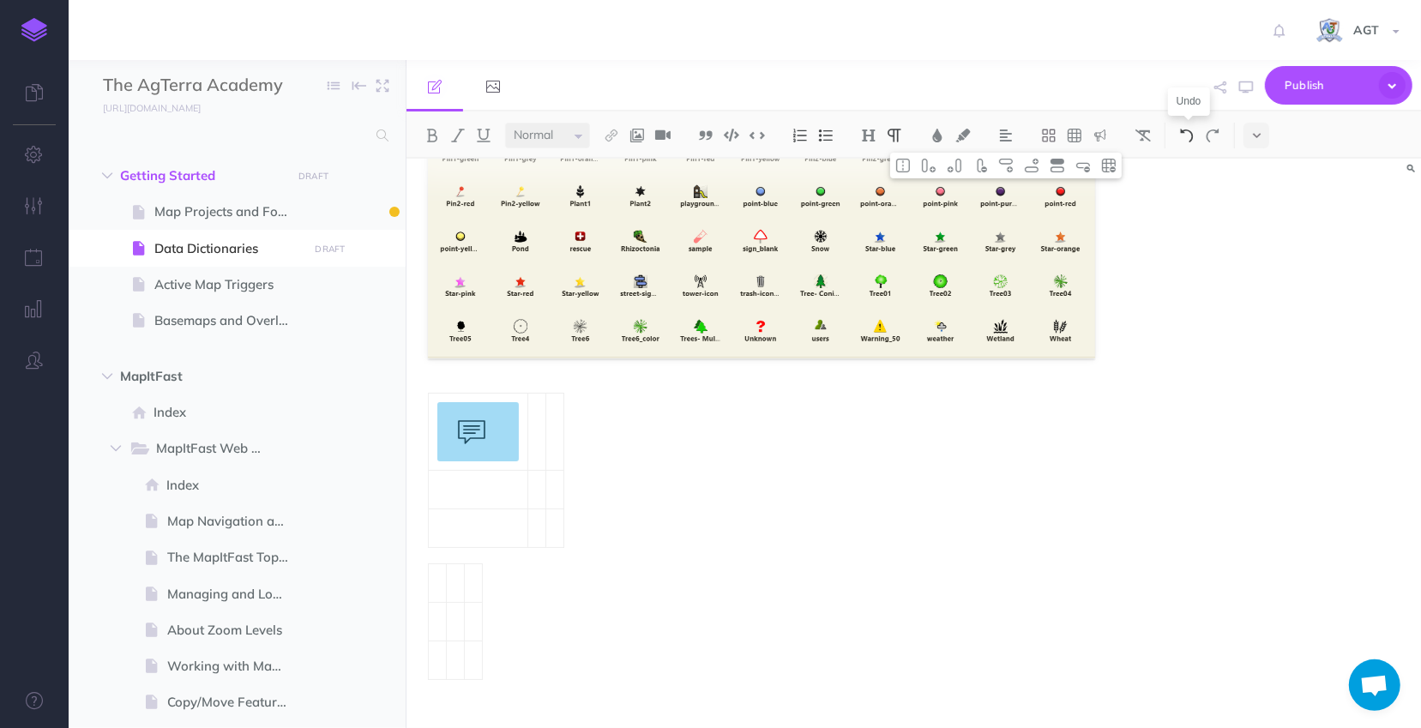
click at [1195, 130] on img at bounding box center [1186, 136] width 15 height 14
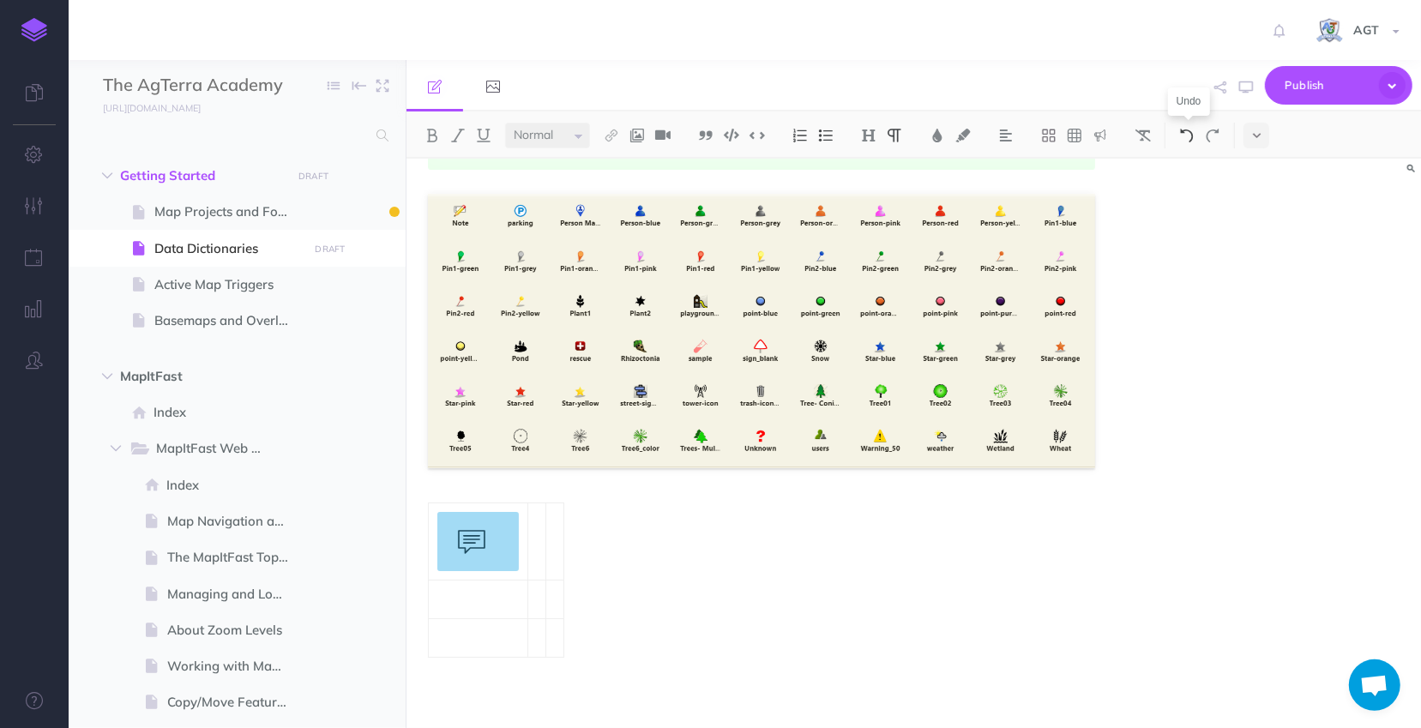
scroll to position [1461, 0]
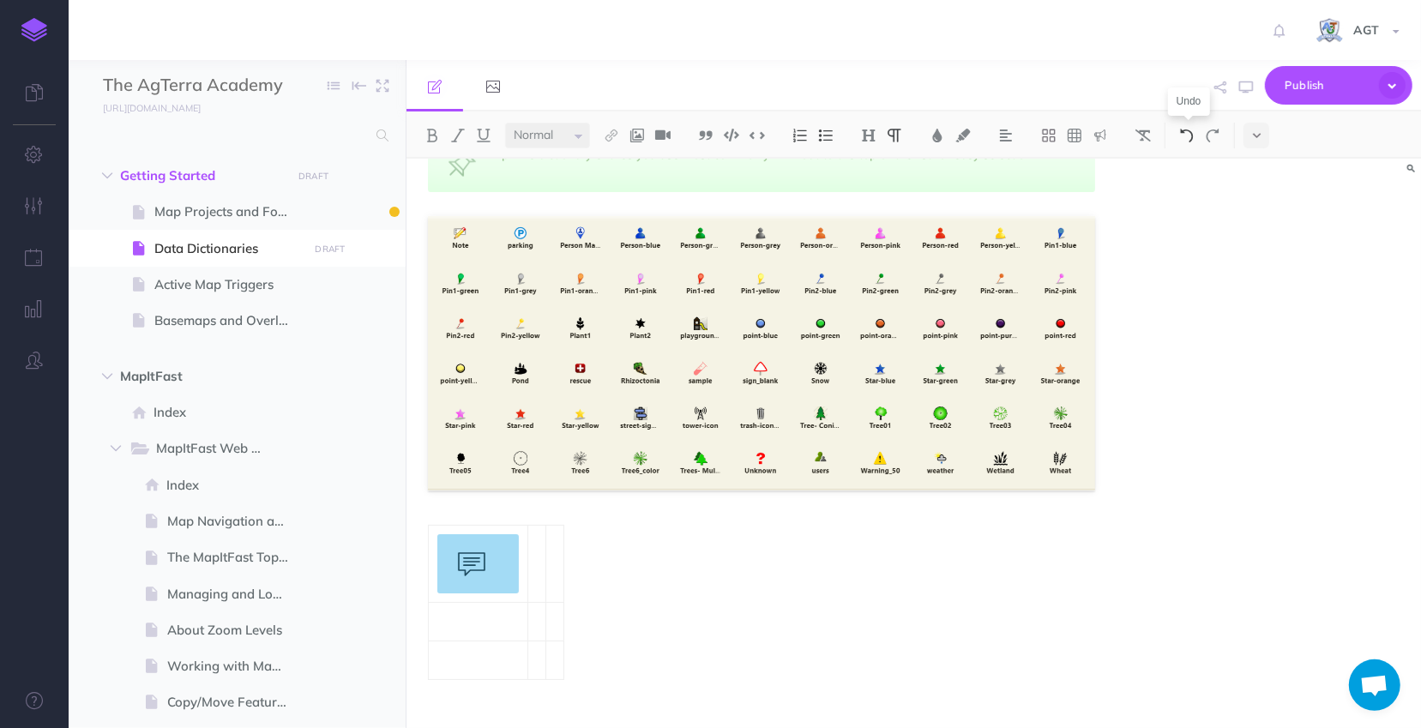
click at [1195, 130] on img at bounding box center [1186, 136] width 15 height 14
click at [1191, 135] on img at bounding box center [1186, 136] width 15 height 14
click at [695, 696] on p at bounding box center [761, 706] width 667 height 21
drag, startPoint x: 492, startPoint y: 552, endPoint x: 712, endPoint y: 594, distance: 223.5
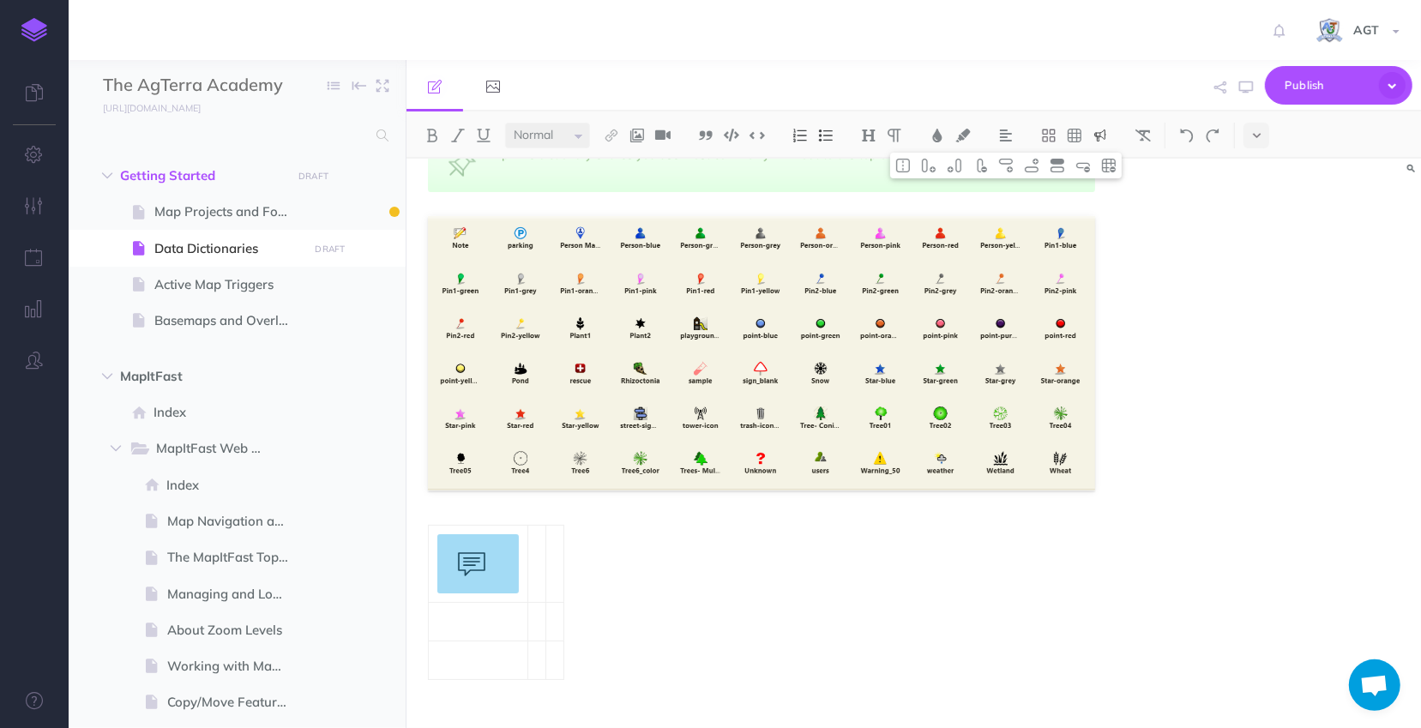
click at [506, 547] on div at bounding box center [477, 563] width 81 height 59
click at [506, 552] on div at bounding box center [477, 563] width 81 height 59
click at [1101, 137] on img at bounding box center [1100, 136] width 15 height 14
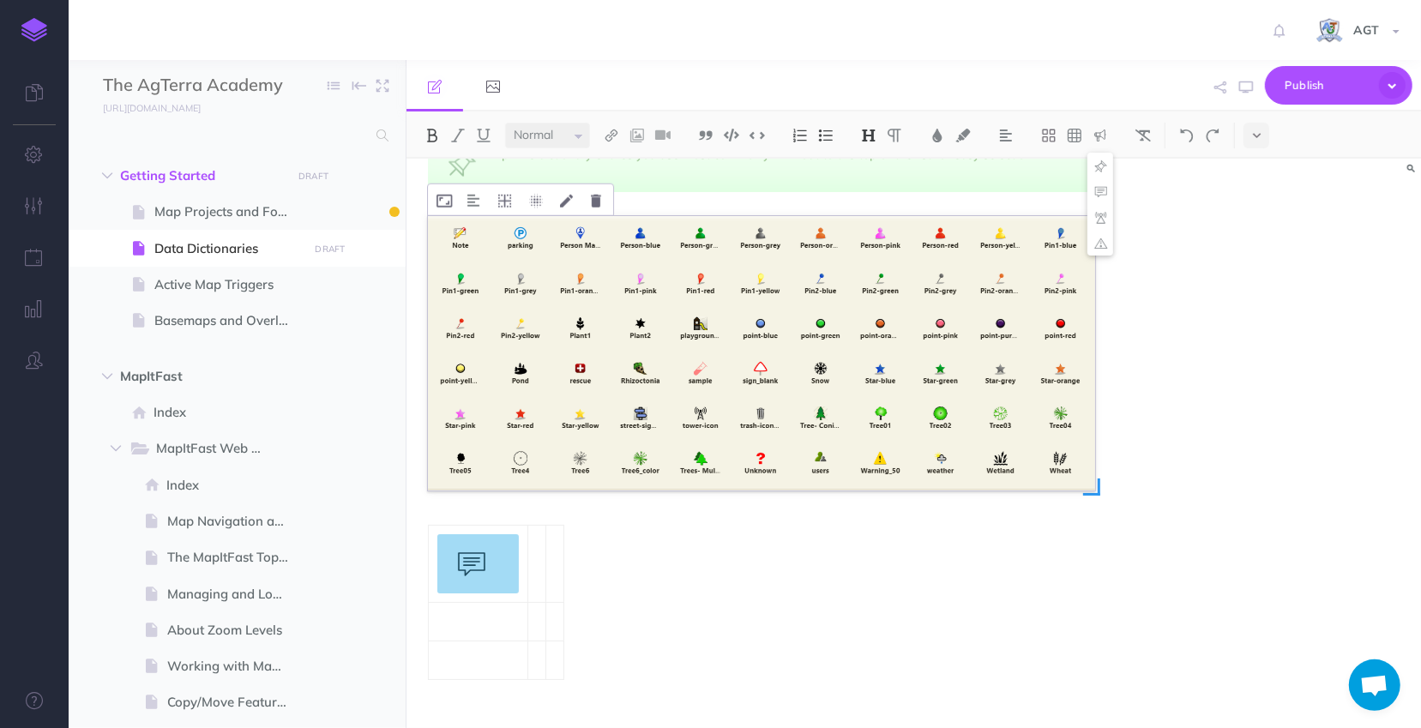
scroll to position [0, 0]
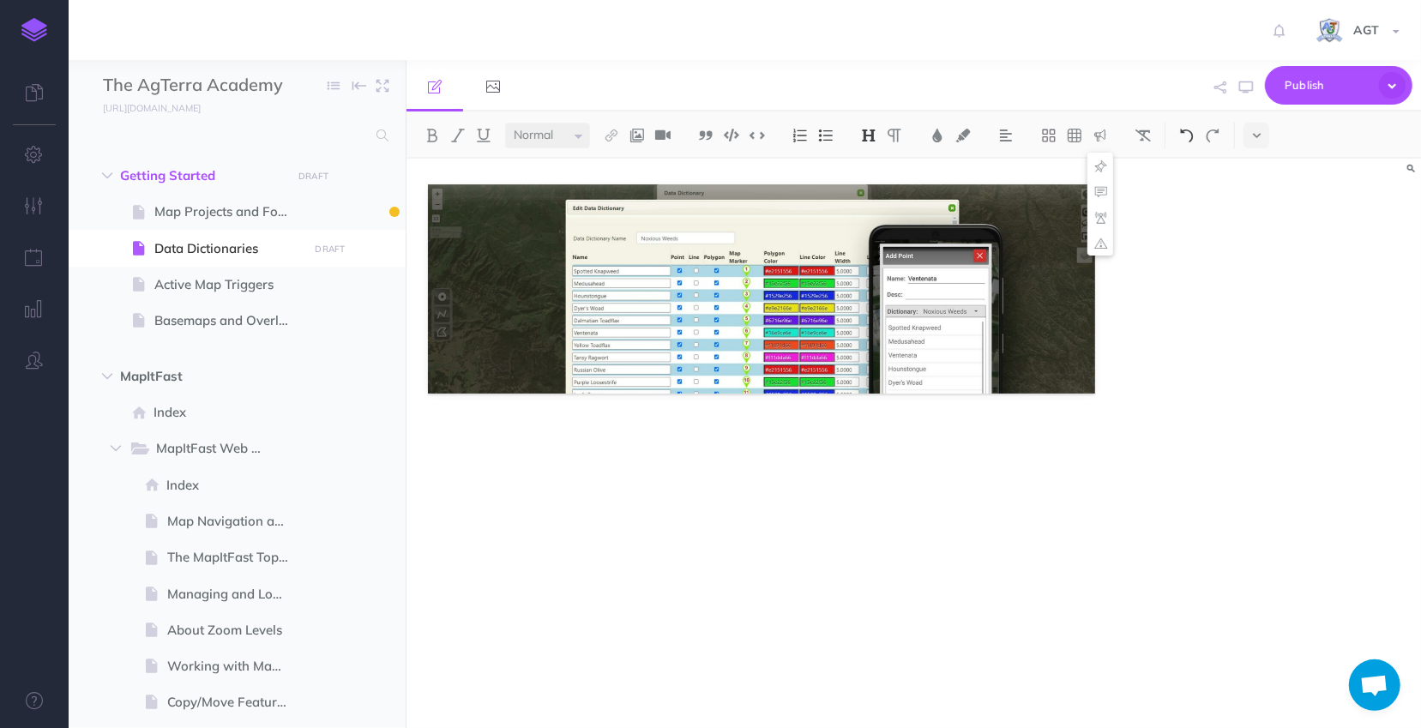
click at [1192, 130] on img at bounding box center [1186, 136] width 15 height 14
click at [1190, 130] on img at bounding box center [1186, 136] width 15 height 14
click at [1183, 130] on img at bounding box center [1186, 136] width 15 height 14
click at [1190, 133] on img at bounding box center [1186, 136] width 15 height 14
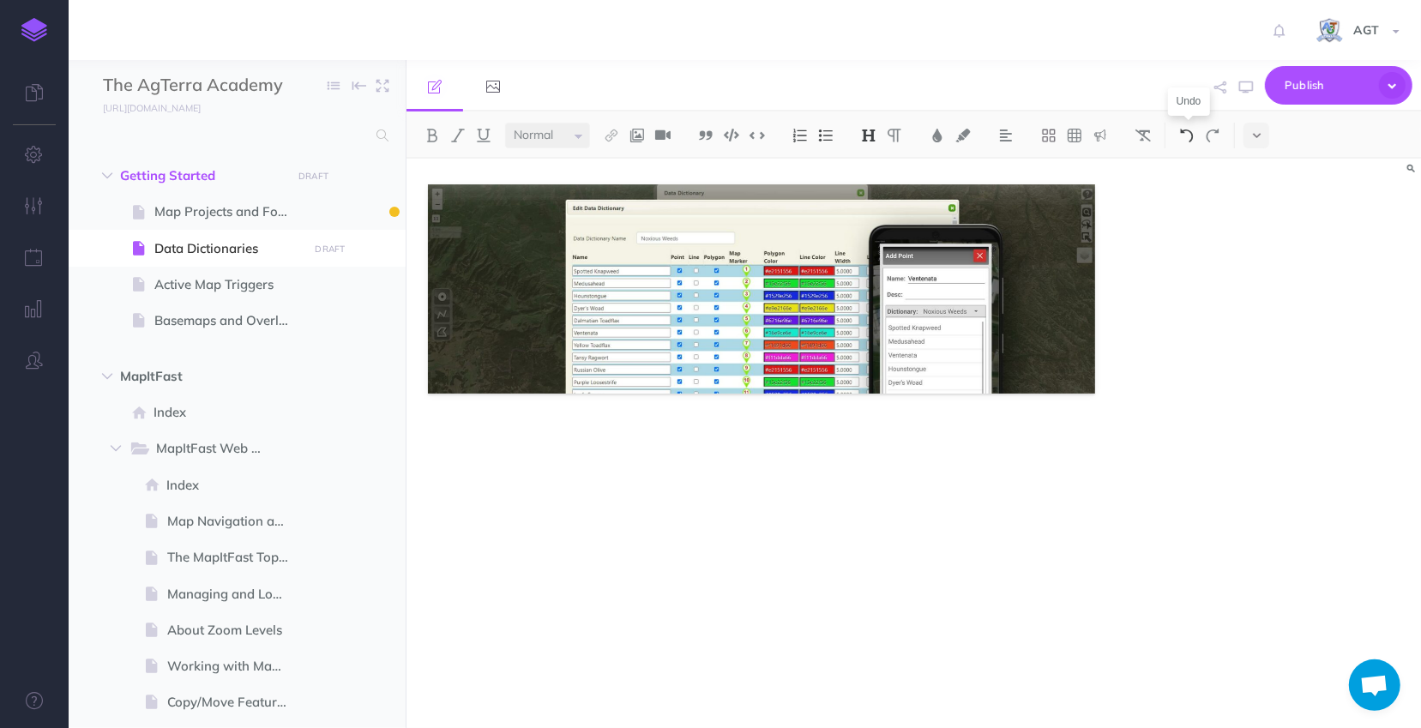
click at [1190, 131] on img at bounding box center [1186, 136] width 15 height 14
click at [1190, 129] on img at bounding box center [1186, 136] width 15 height 14
click at [1190, 127] on button at bounding box center [1187, 136] width 26 height 26
click at [1395, 75] on icon "button" at bounding box center [1392, 85] width 35 height 35
click at [1395, 75] on icon "button" at bounding box center [1392, 85] width 33 height 33
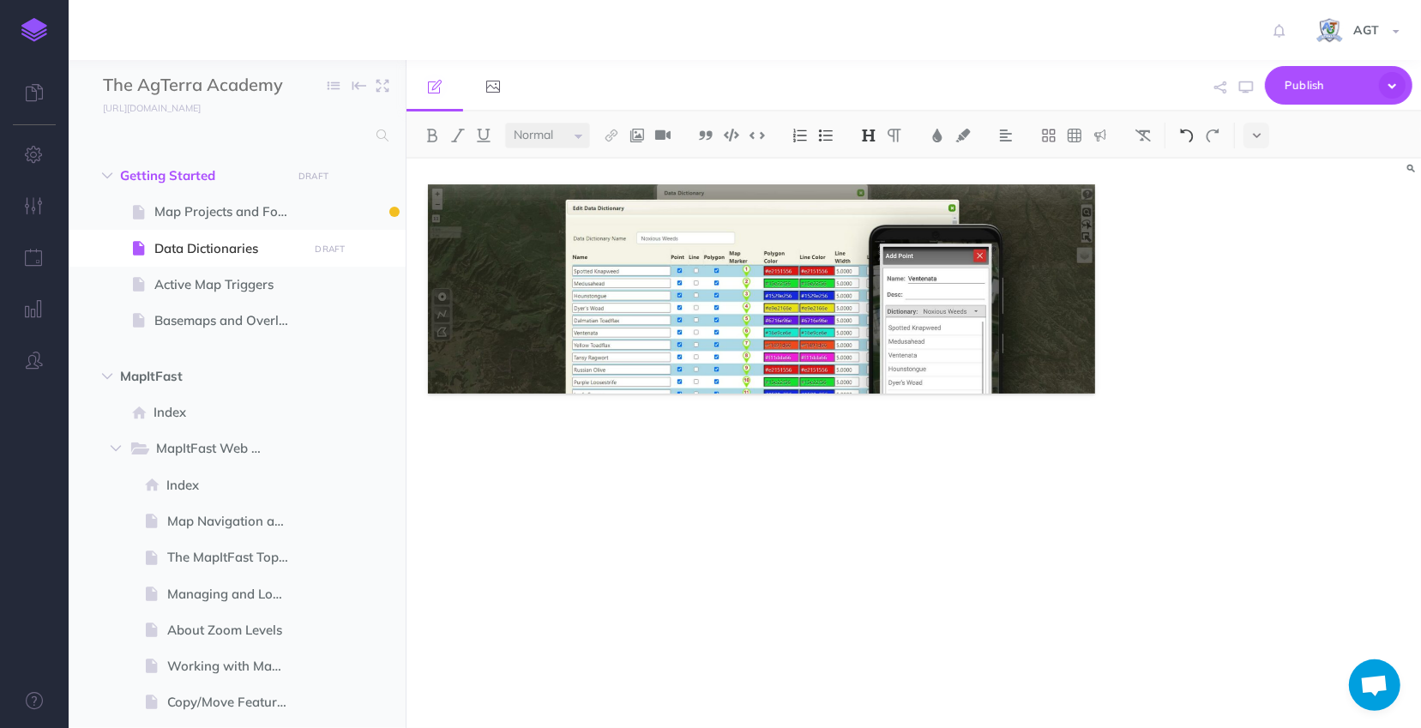
click at [1184, 132] on img at bounding box center [1186, 136] width 15 height 14
click at [1262, 137] on button at bounding box center [1257, 136] width 26 height 26
click at [1191, 137] on img at bounding box center [1186, 136] width 15 height 14
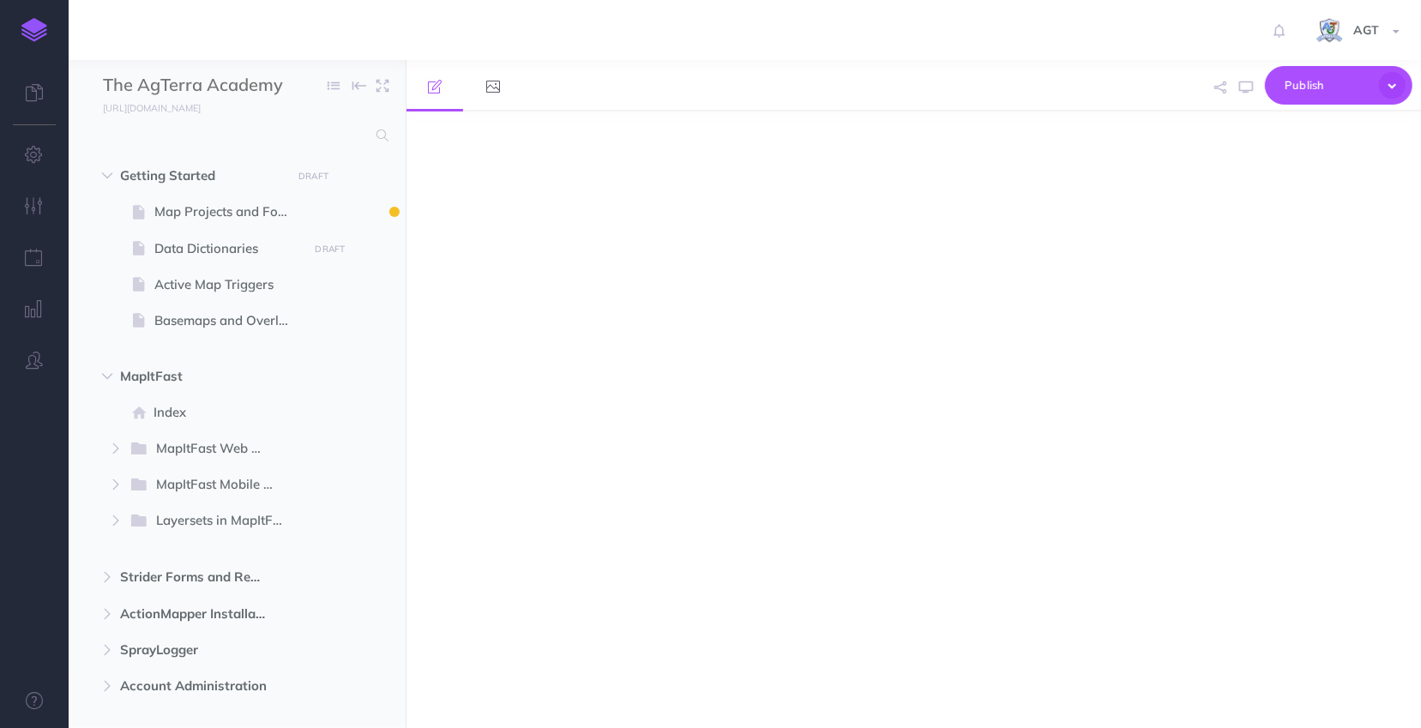
select select "null"
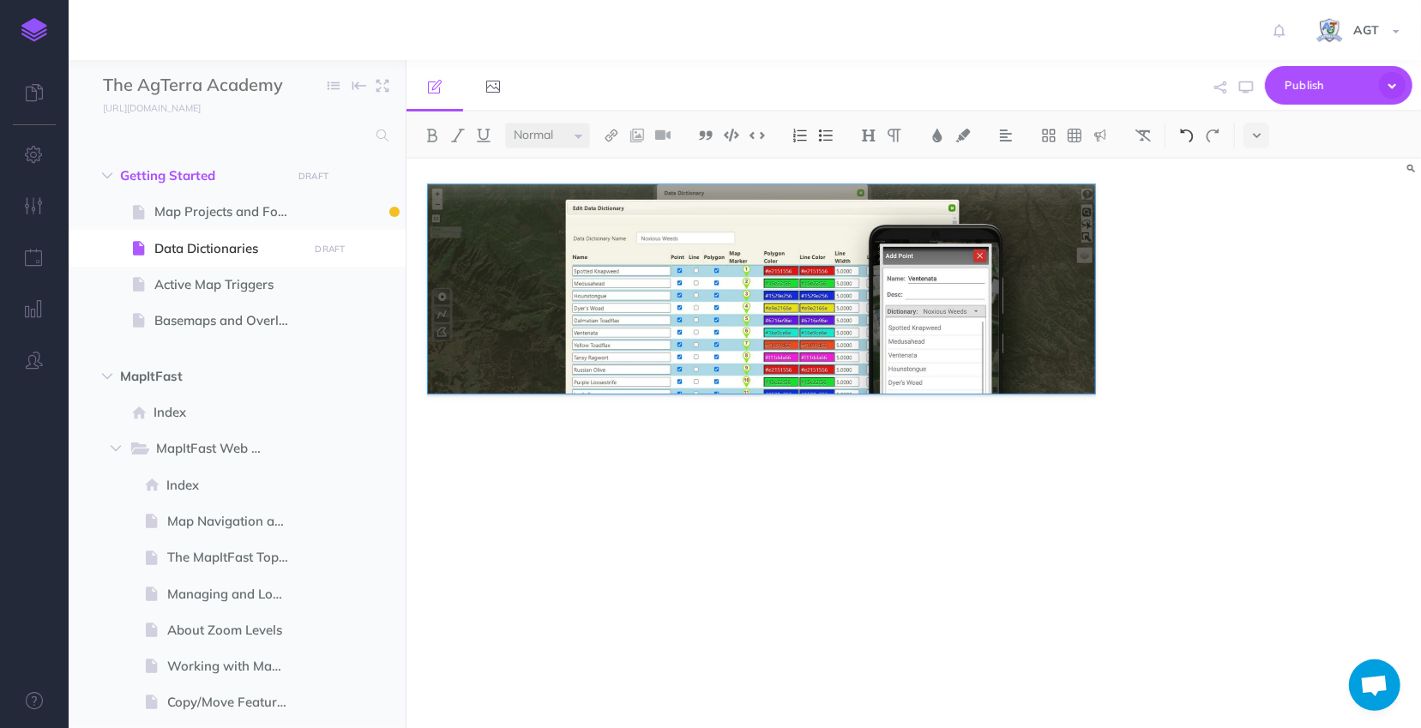
click at [1195, 132] on img at bounding box center [1186, 136] width 15 height 14
click at [1189, 135] on img at bounding box center [1186, 136] width 15 height 14
click at [1111, 491] on div at bounding box center [762, 435] width 710 height 552
click at [525, 361] on img at bounding box center [761, 288] width 667 height 209
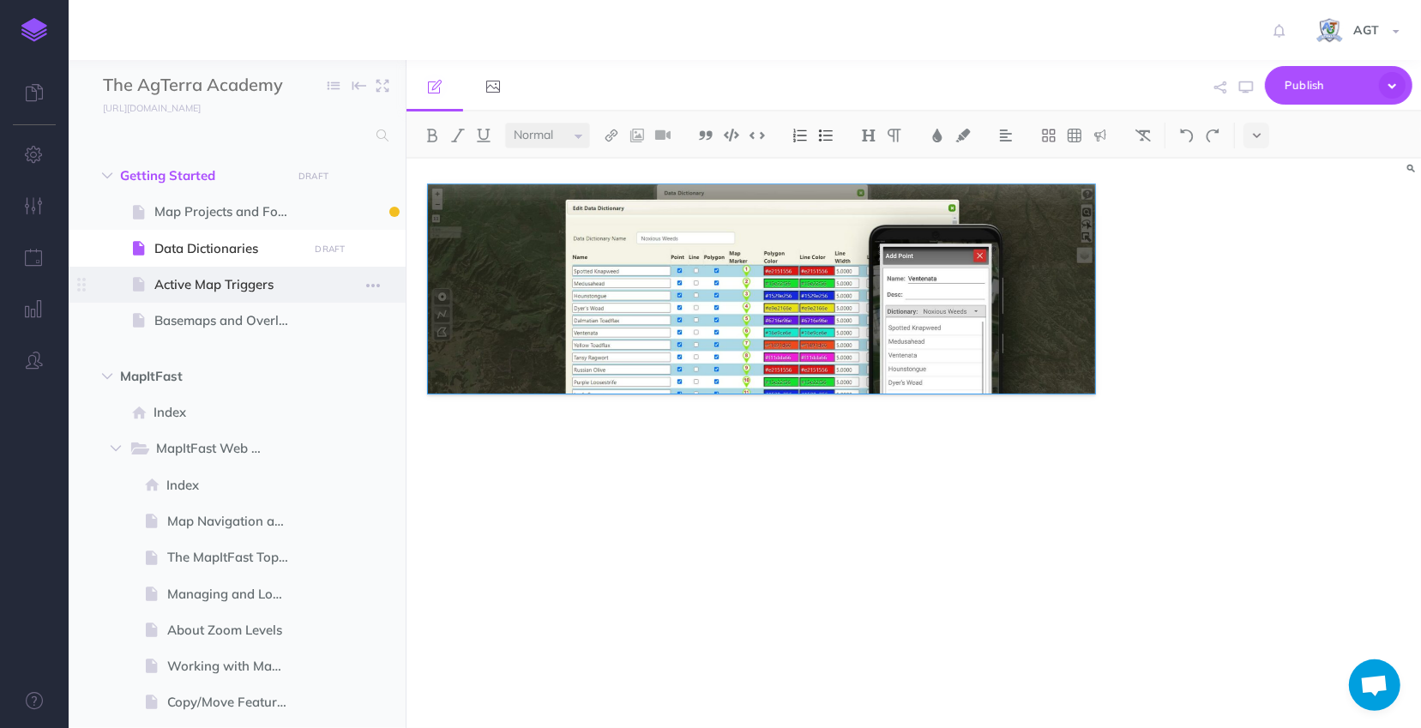
click at [190, 278] on span "Active Map Triggers" at bounding box center [228, 284] width 148 height 21
select select "null"
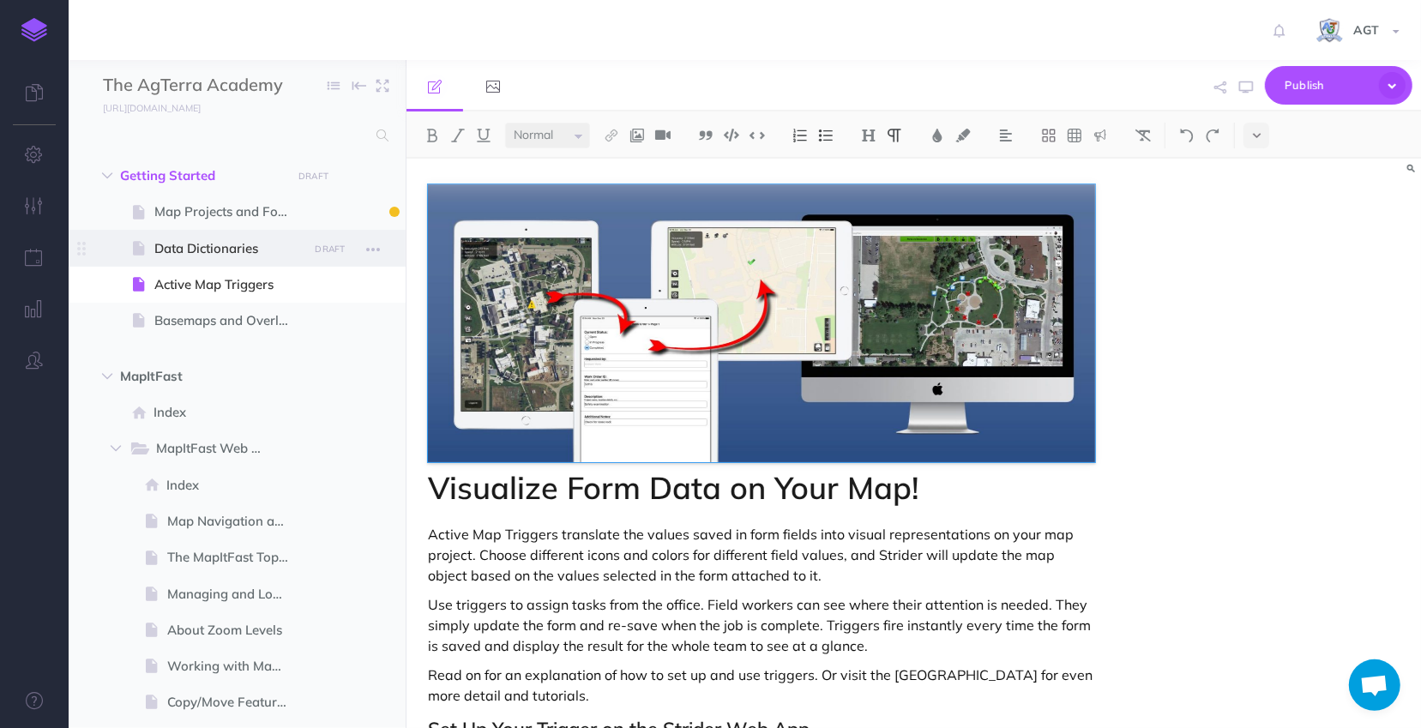
click at [193, 259] on span at bounding box center [237, 248] width 337 height 36
select select "null"
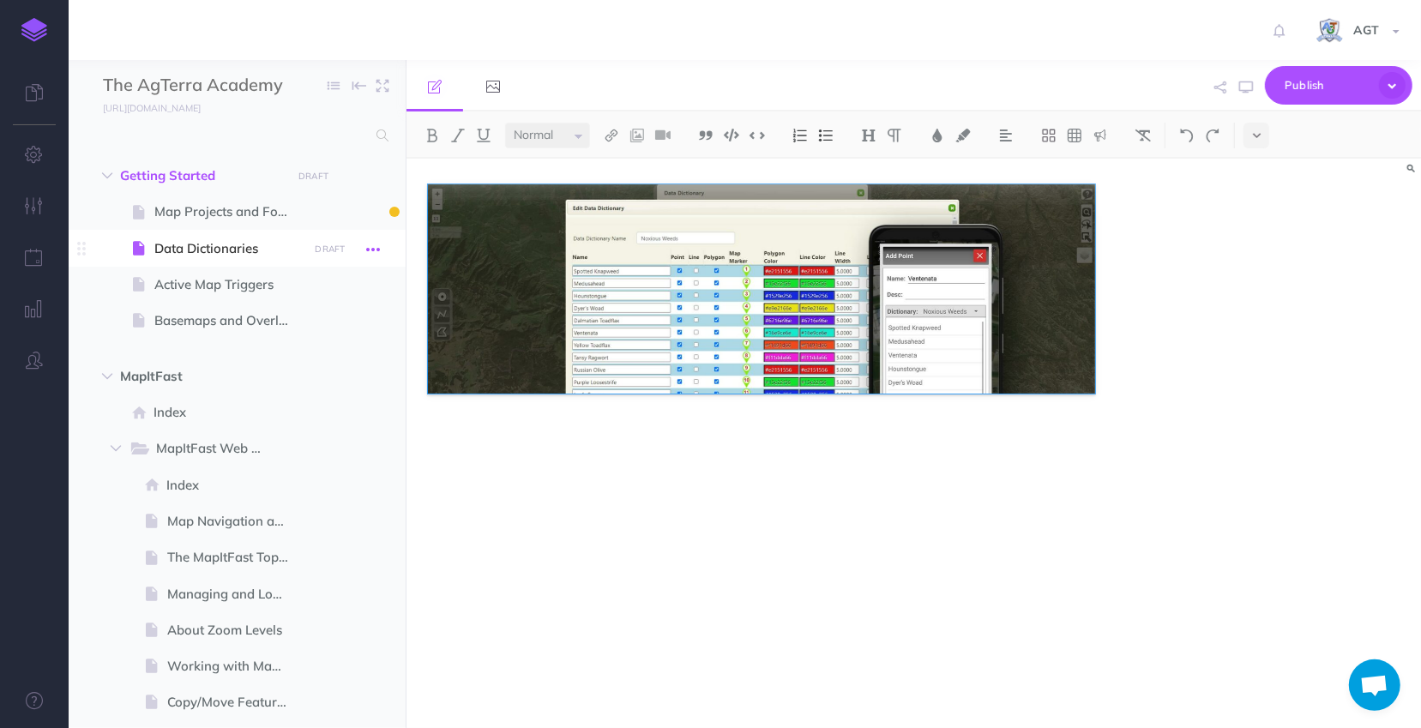
click at [370, 249] on icon "button" at bounding box center [373, 249] width 14 height 21
click at [315, 280] on link "Page history" at bounding box center [324, 280] width 129 height 28
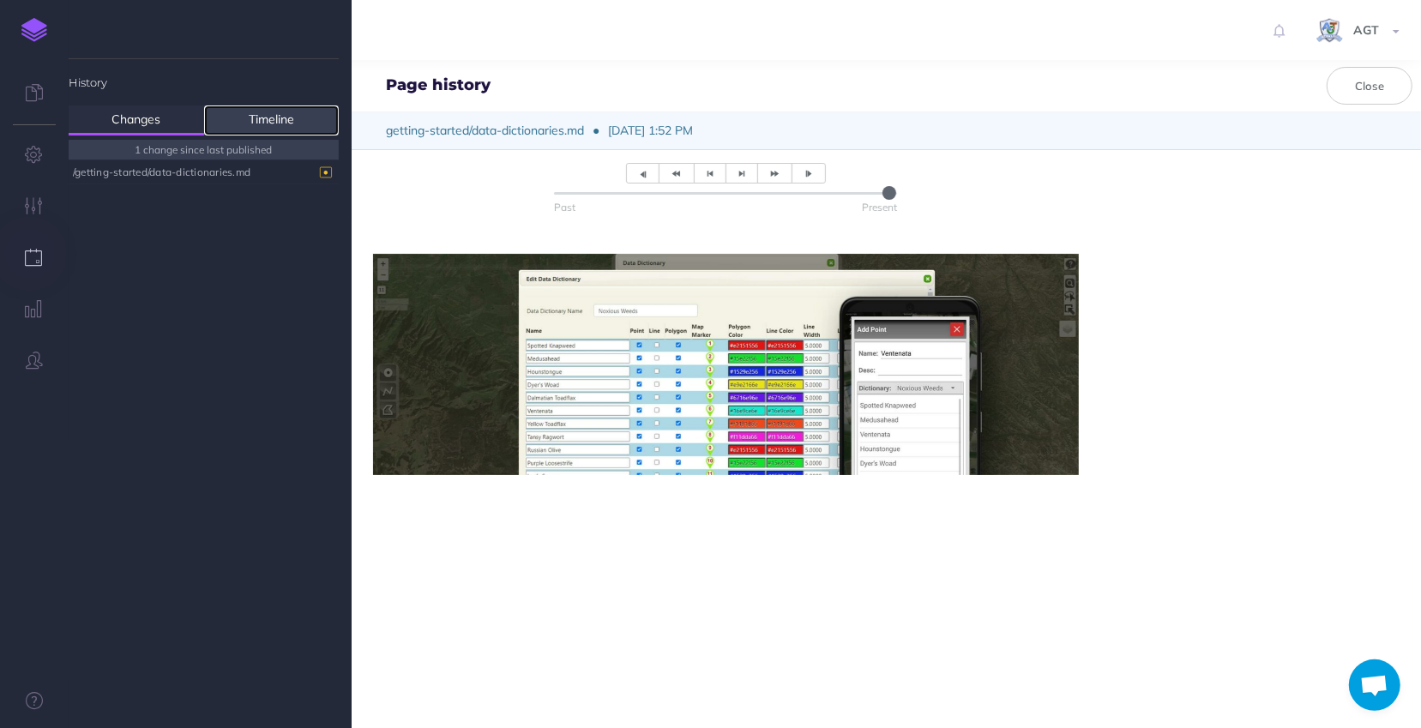
click at [291, 120] on link "Timeline" at bounding box center [272, 120] width 136 height 30
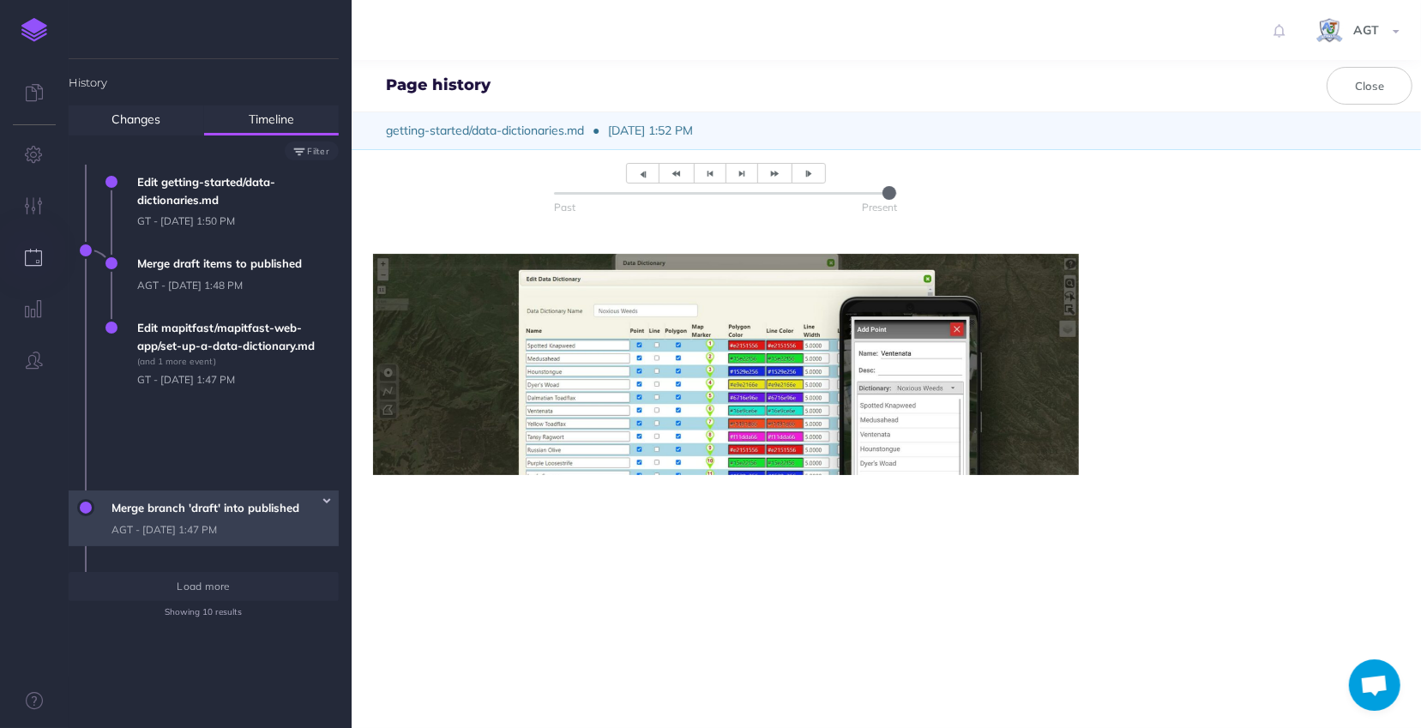
click at [220, 491] on span "Merge branch 'draft' into published AGT - [DATE] 1:47 PM" at bounding box center [221, 519] width 236 height 56
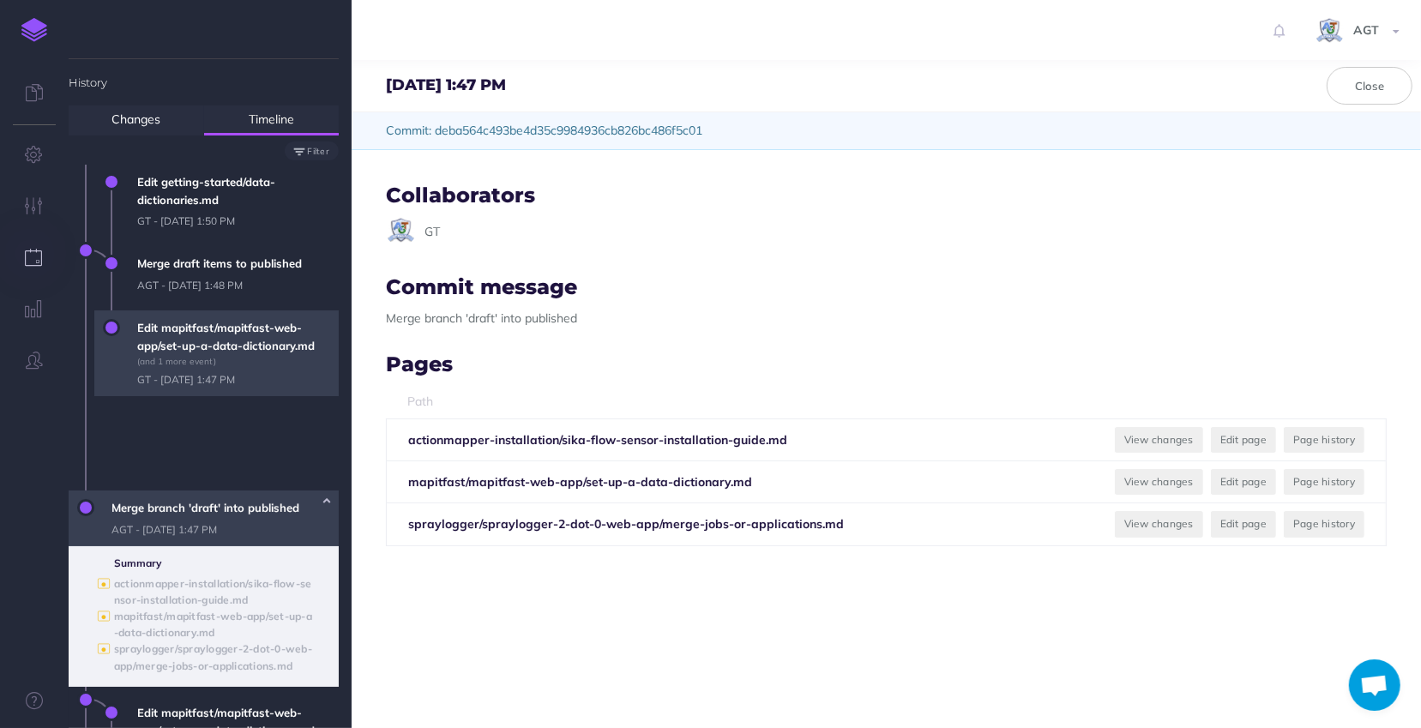
click at [205, 352] on span "Edit mapitfast/mapitfast-web-app/set-up-a-data-dictionary.md (and 1 more event)…" at bounding box center [234, 353] width 210 height 86
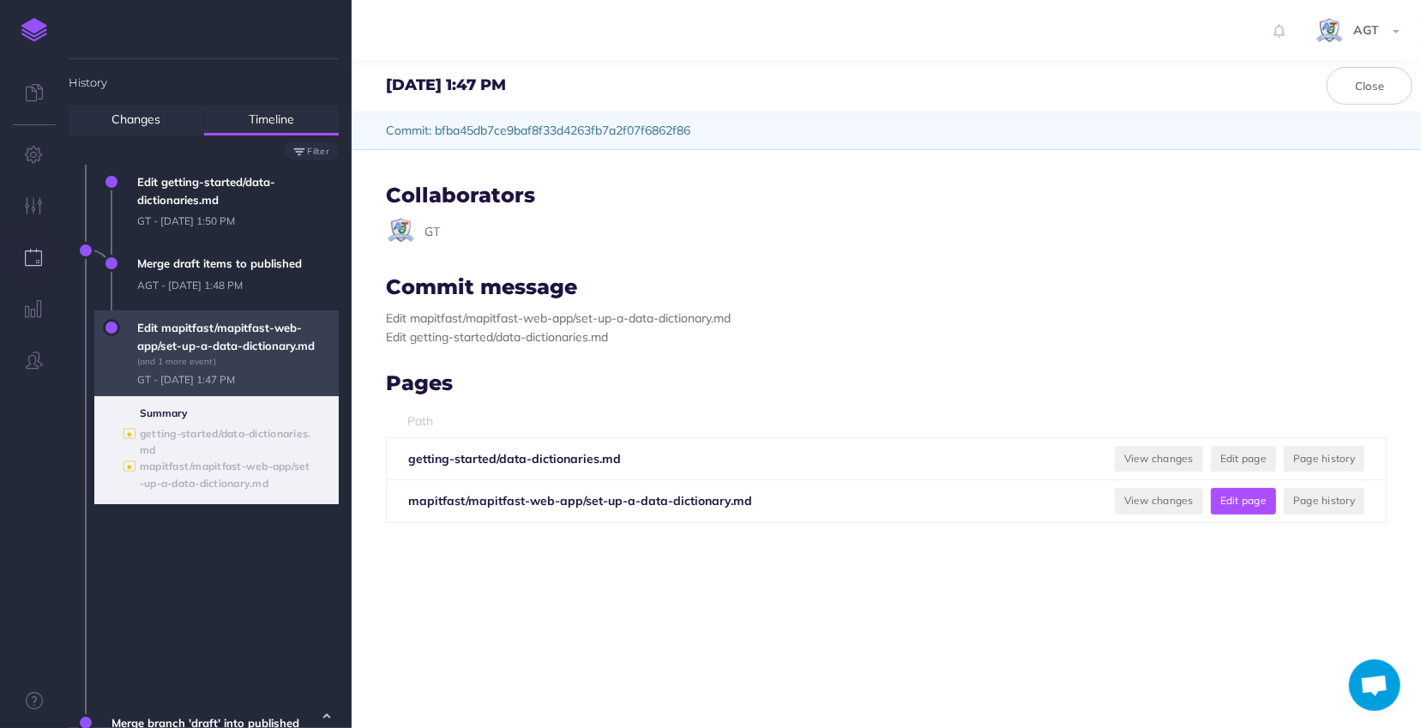
click at [1218, 503] on button "Edit page" at bounding box center [1243, 501] width 65 height 26
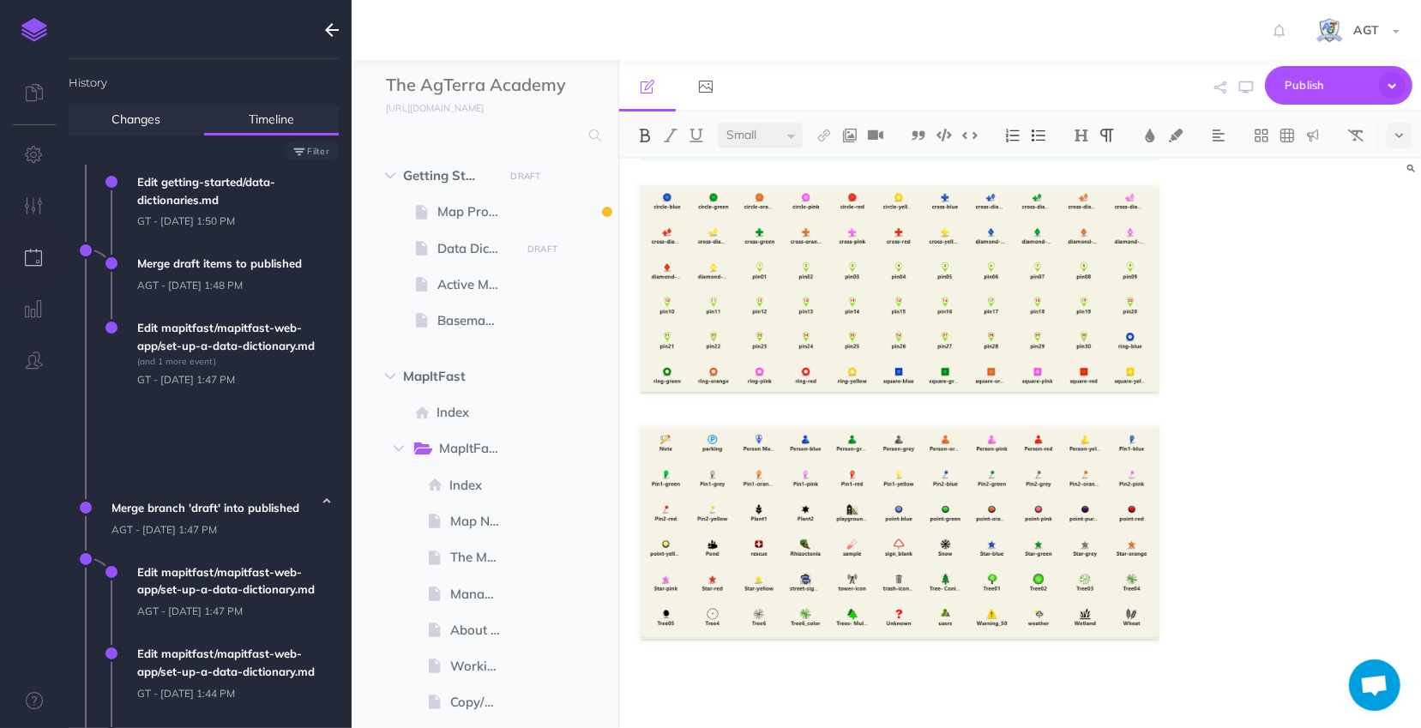
scroll to position [1139, 0]
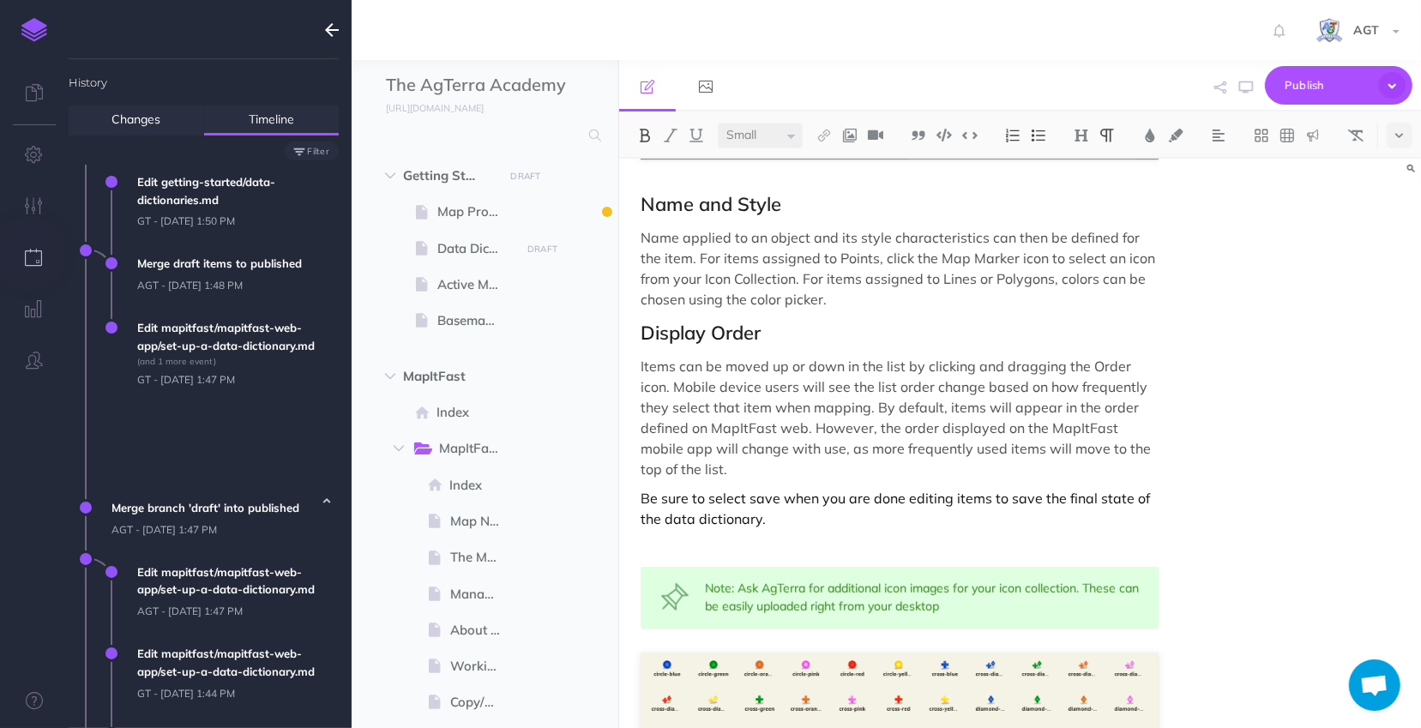
click at [1259, 483] on div "Set Up a Data Dictionary Data Dictionaries allow an organization to standardize…" at bounding box center [1020, 443] width 802 height 569
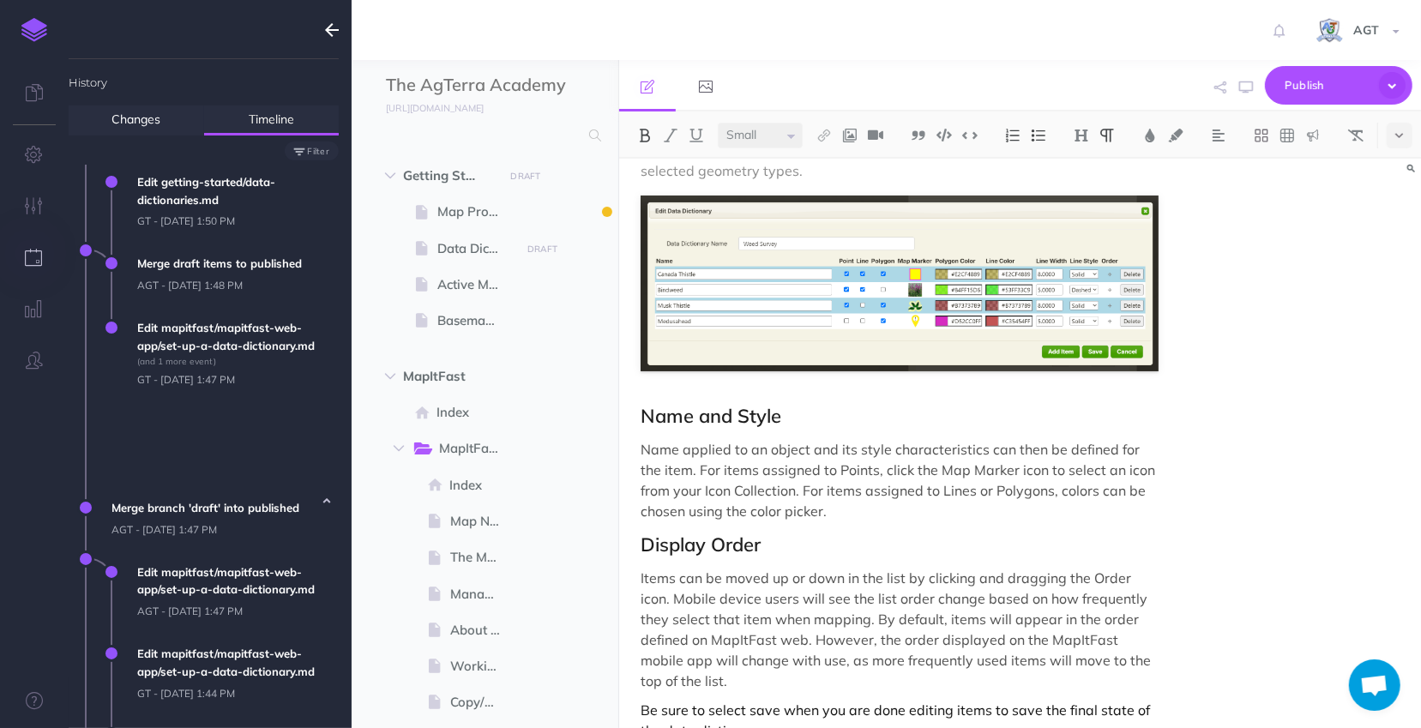
scroll to position [905, 0]
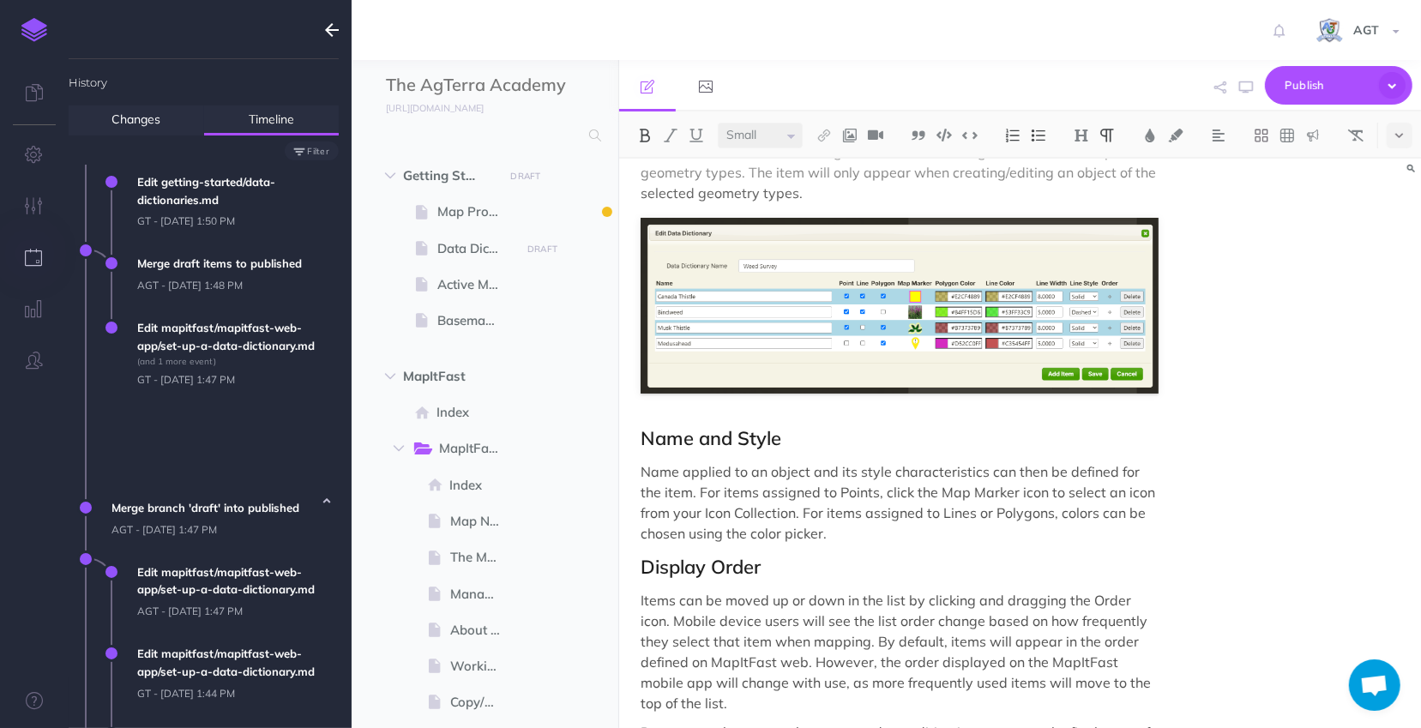
click at [331, 20] on icon "button" at bounding box center [332, 30] width 14 height 21
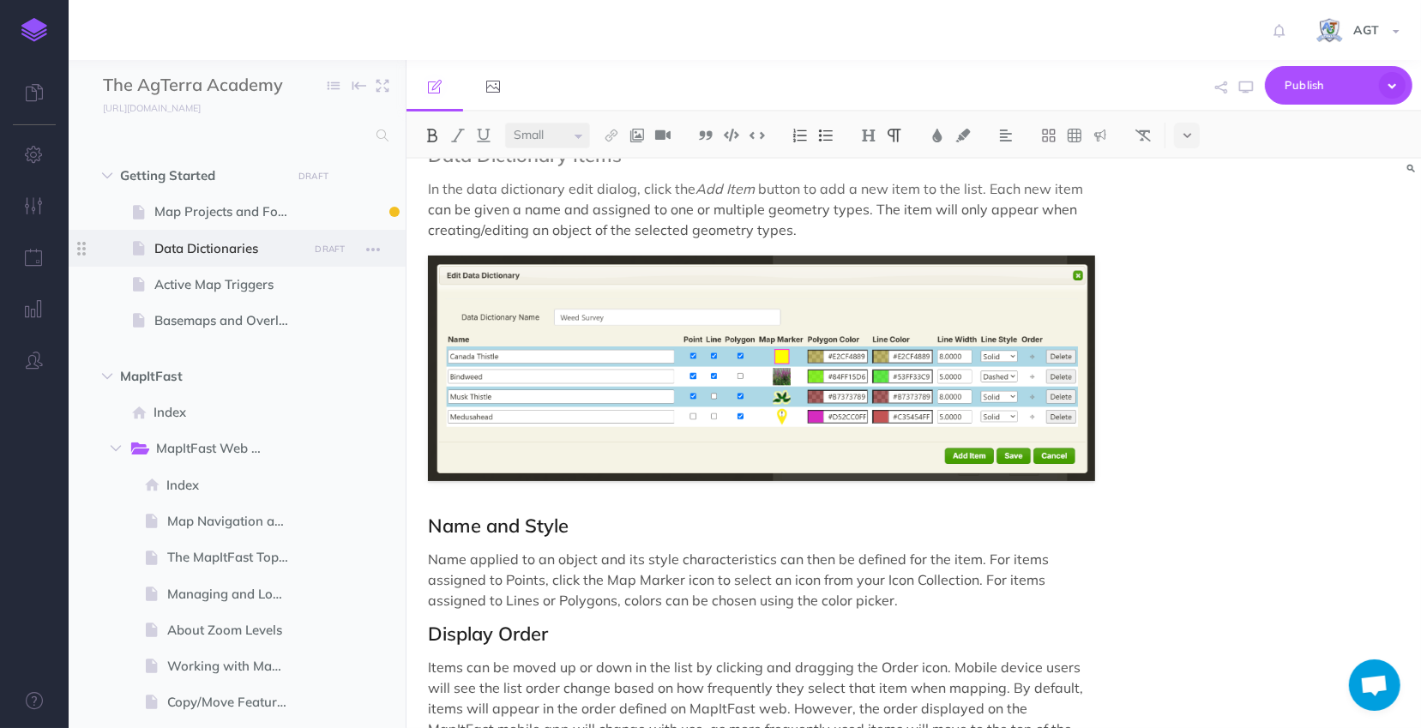
scroll to position [982, 0]
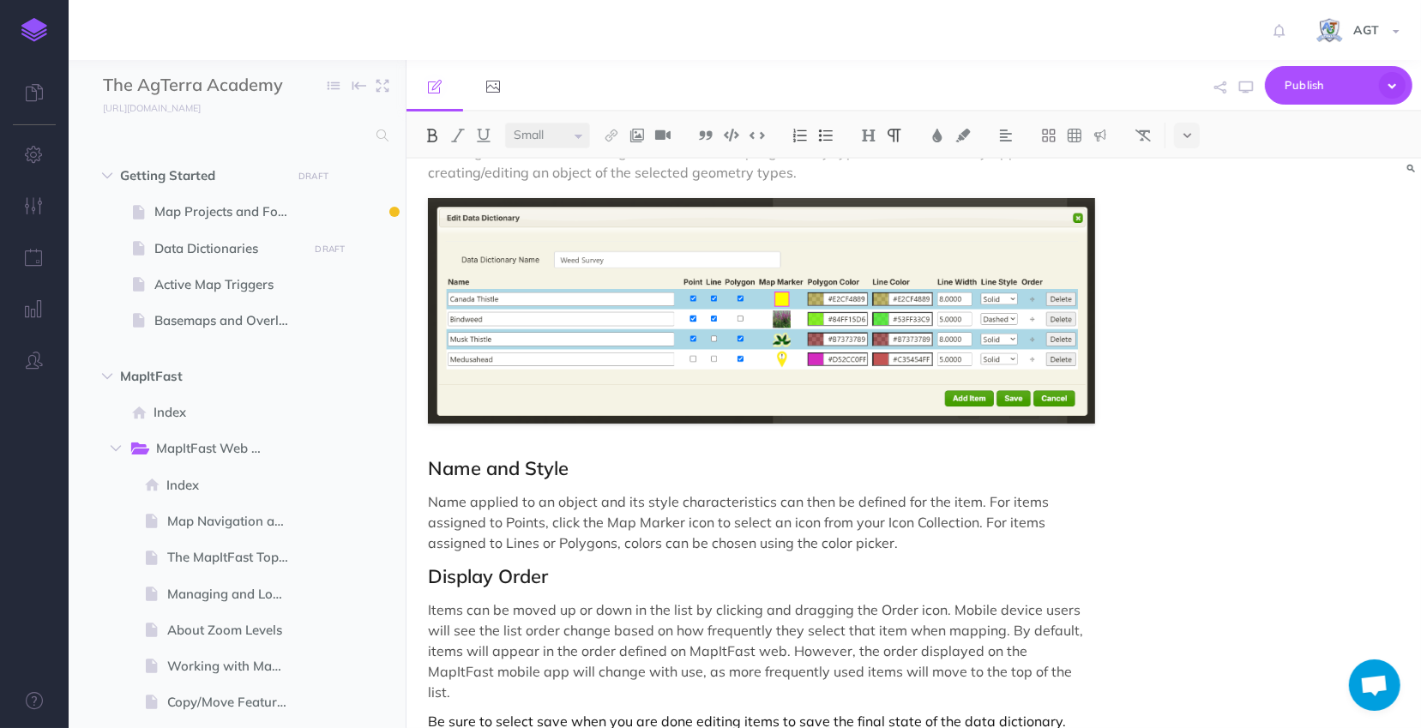
select select "null"
click at [1061, 458] on h2 "Name and Style" at bounding box center [761, 468] width 667 height 21
click at [203, 309] on span at bounding box center [237, 321] width 337 height 36
select select "null"
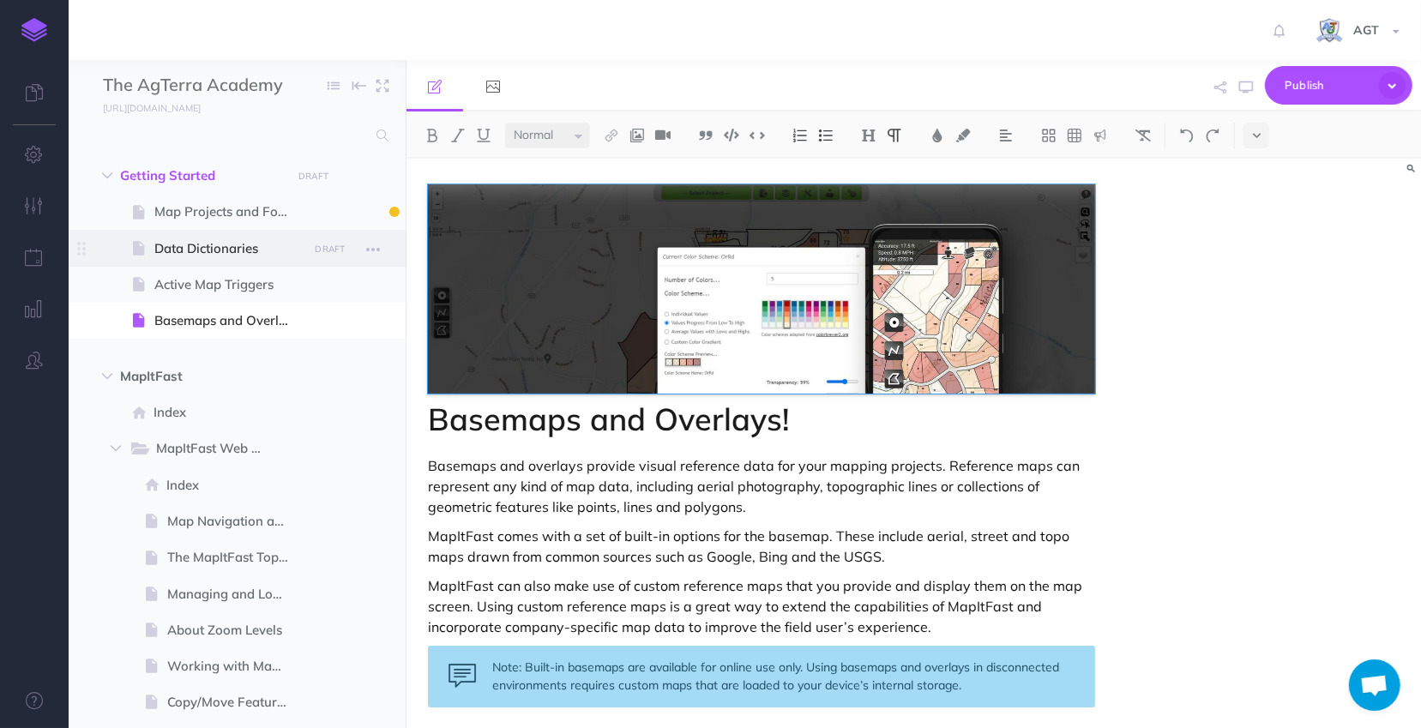
click at [197, 253] on span "Data Dictionaries" at bounding box center [228, 248] width 148 height 21
select select "null"
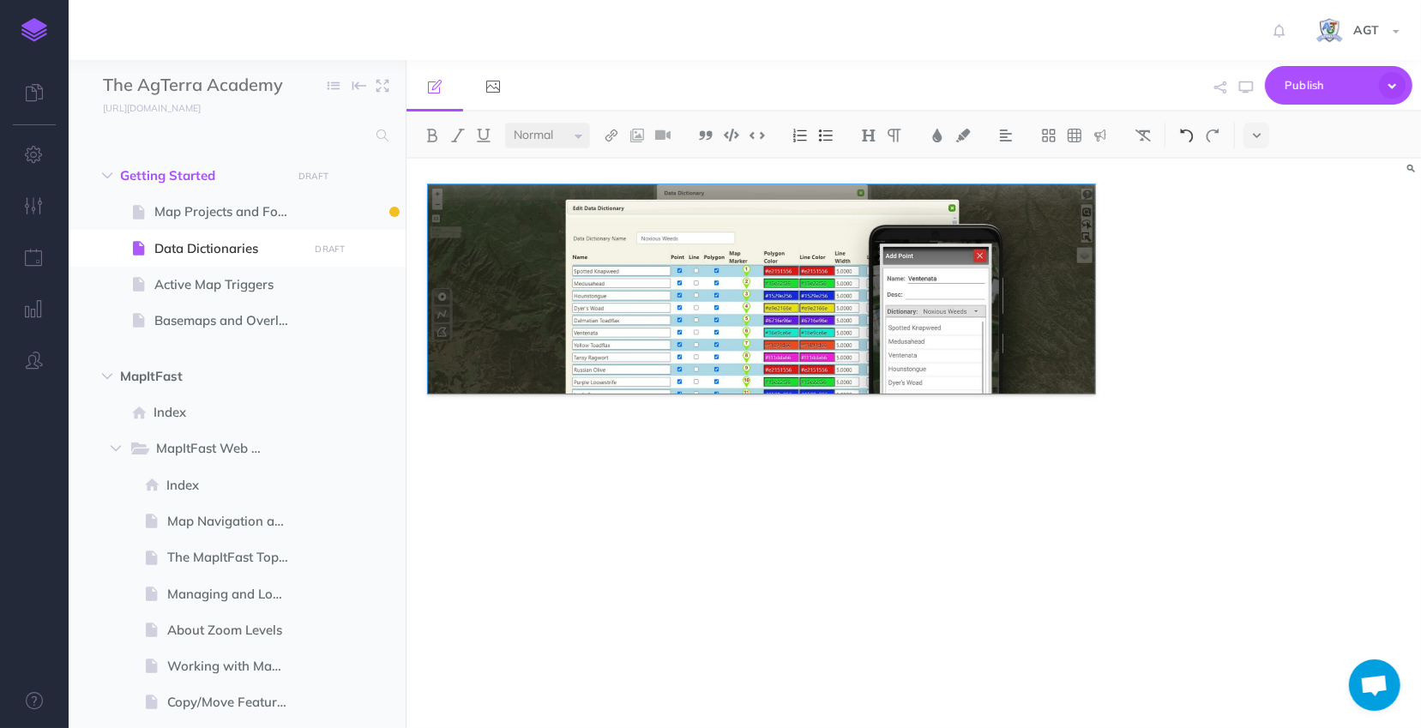
click at [1186, 125] on button at bounding box center [1187, 136] width 26 height 26
click at [1186, 136] on img at bounding box center [1186, 136] width 15 height 14
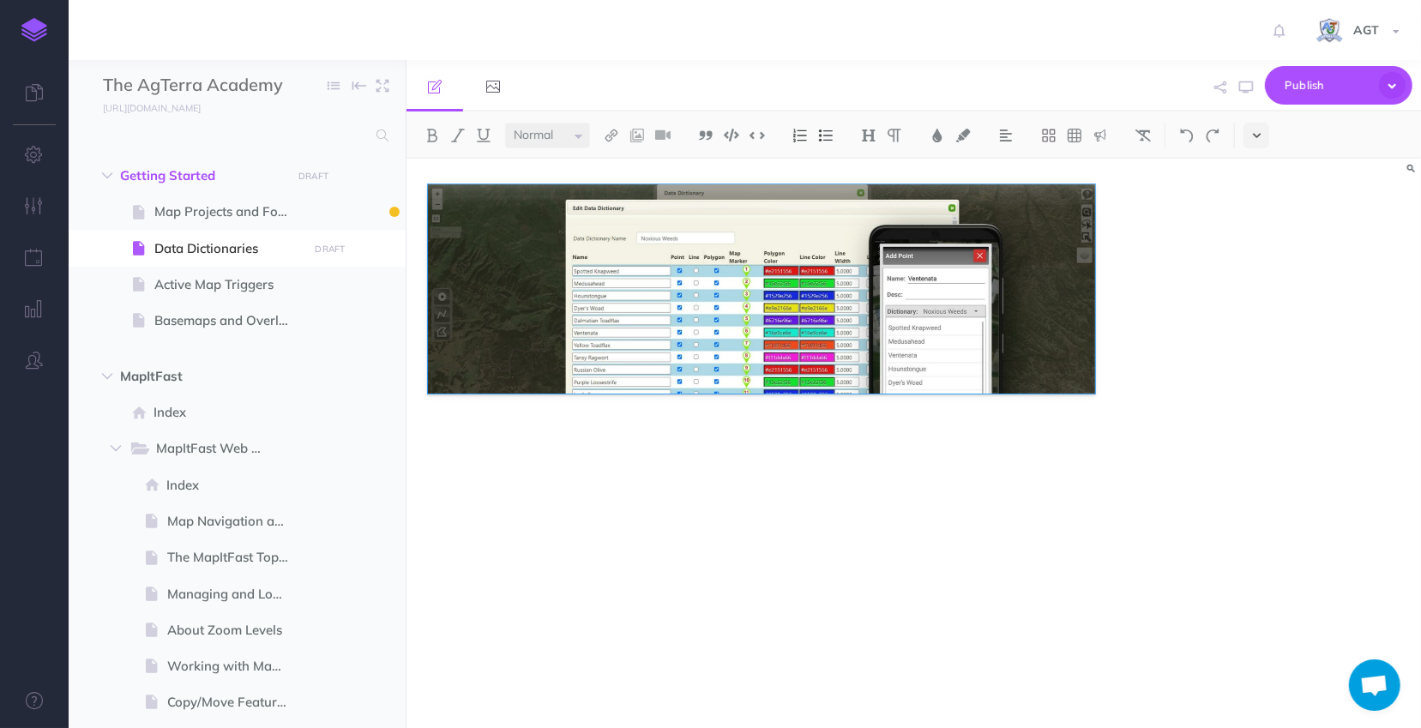
click at [1248, 137] on button at bounding box center [1257, 136] width 26 height 26
click at [489, 98] on link at bounding box center [493, 85] width 57 height 51
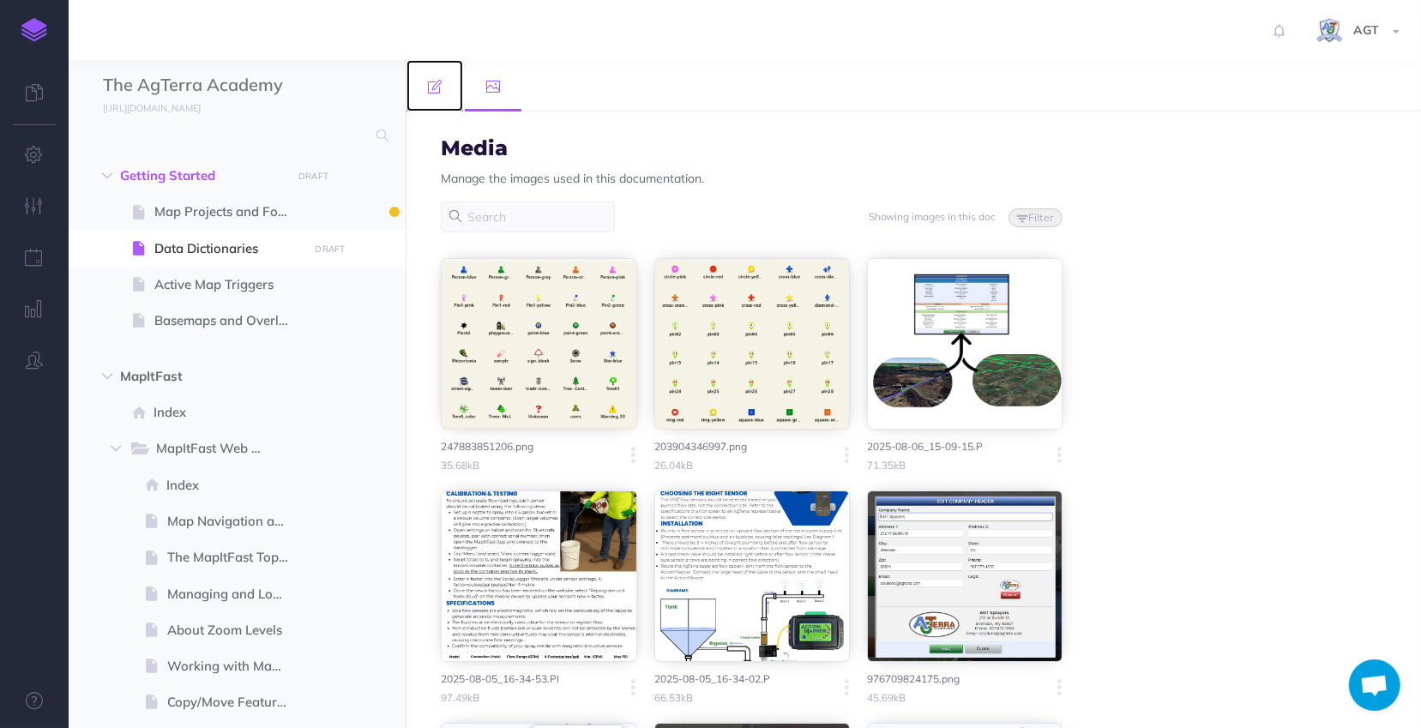
drag, startPoint x: 433, startPoint y: 88, endPoint x: 434, endPoint y: 98, distance: 9.5
click at [434, 88] on icon at bounding box center [435, 87] width 14 height 14
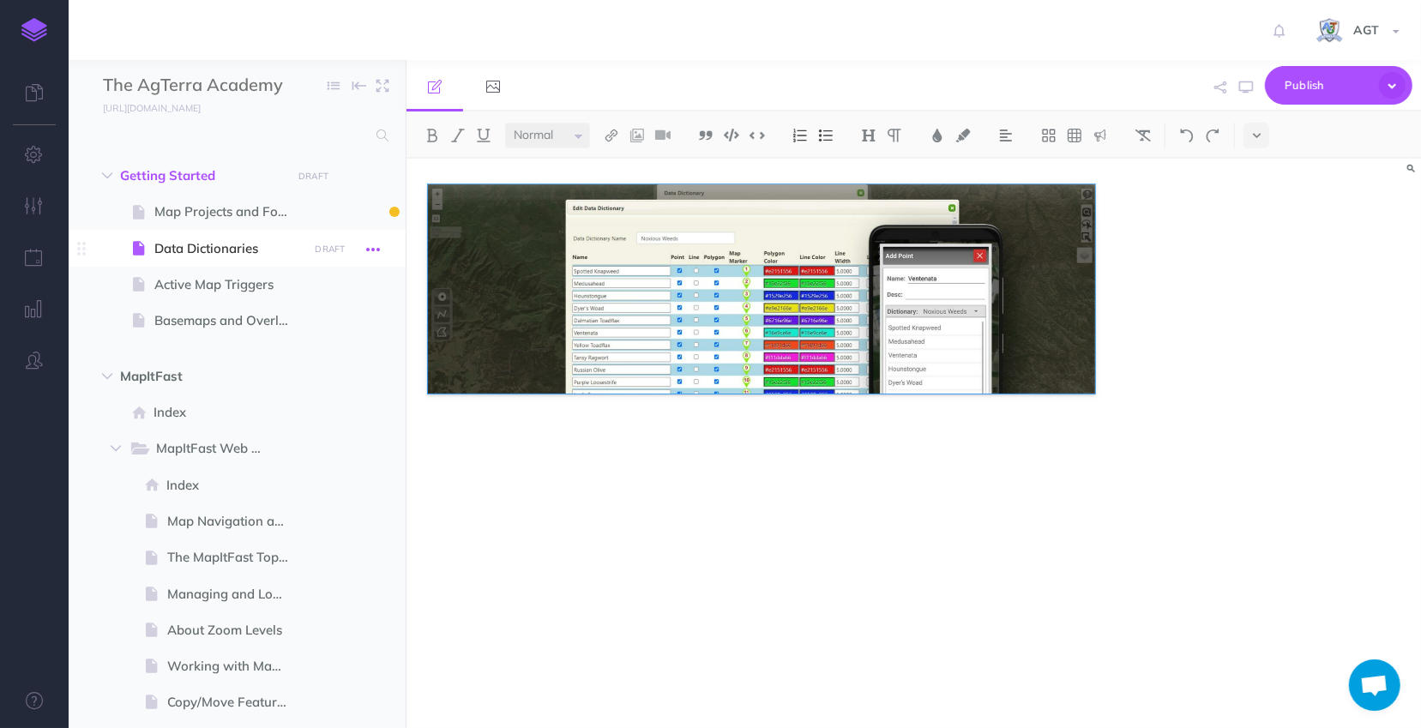
click at [383, 247] on button "button" at bounding box center [373, 249] width 31 height 22
click at [341, 282] on link "Page history" at bounding box center [324, 280] width 129 height 28
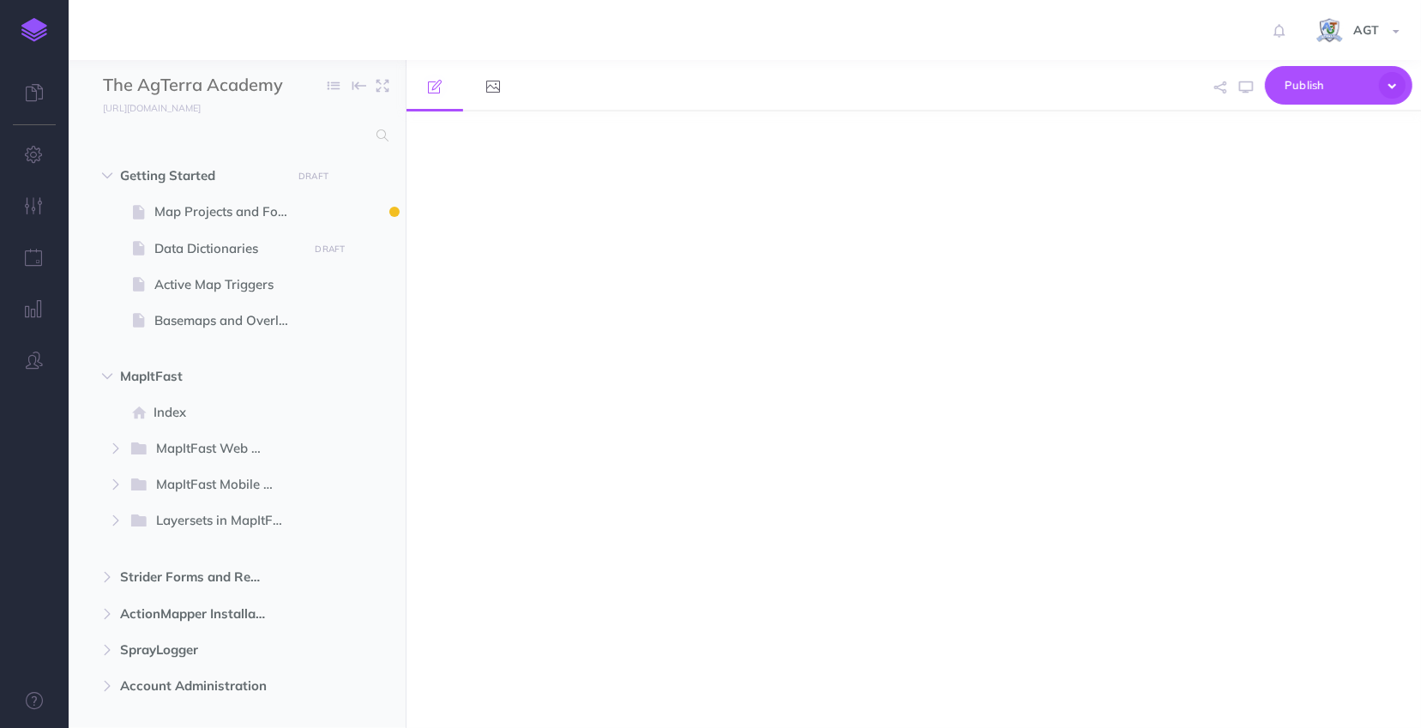
select select "null"
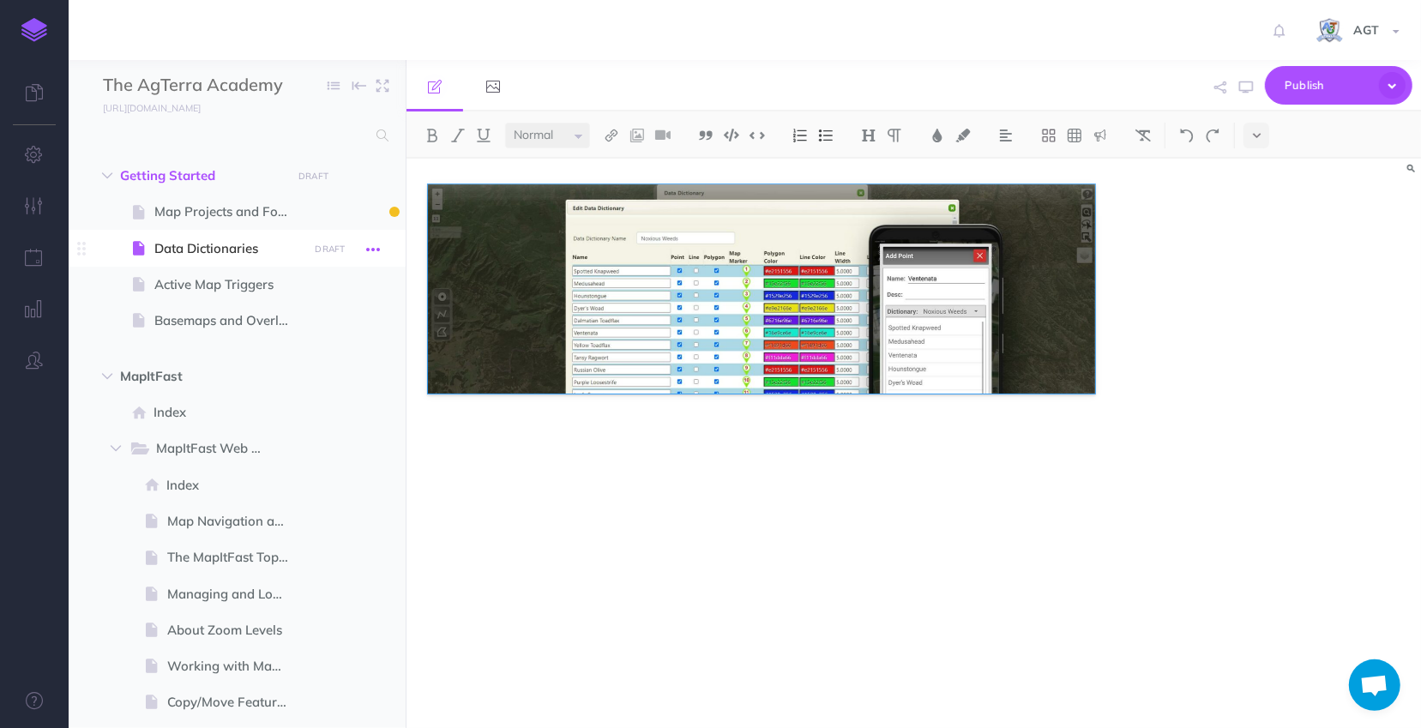
click at [371, 244] on icon "button" at bounding box center [373, 249] width 14 height 21
click at [345, 278] on link "Page history" at bounding box center [324, 280] width 129 height 28
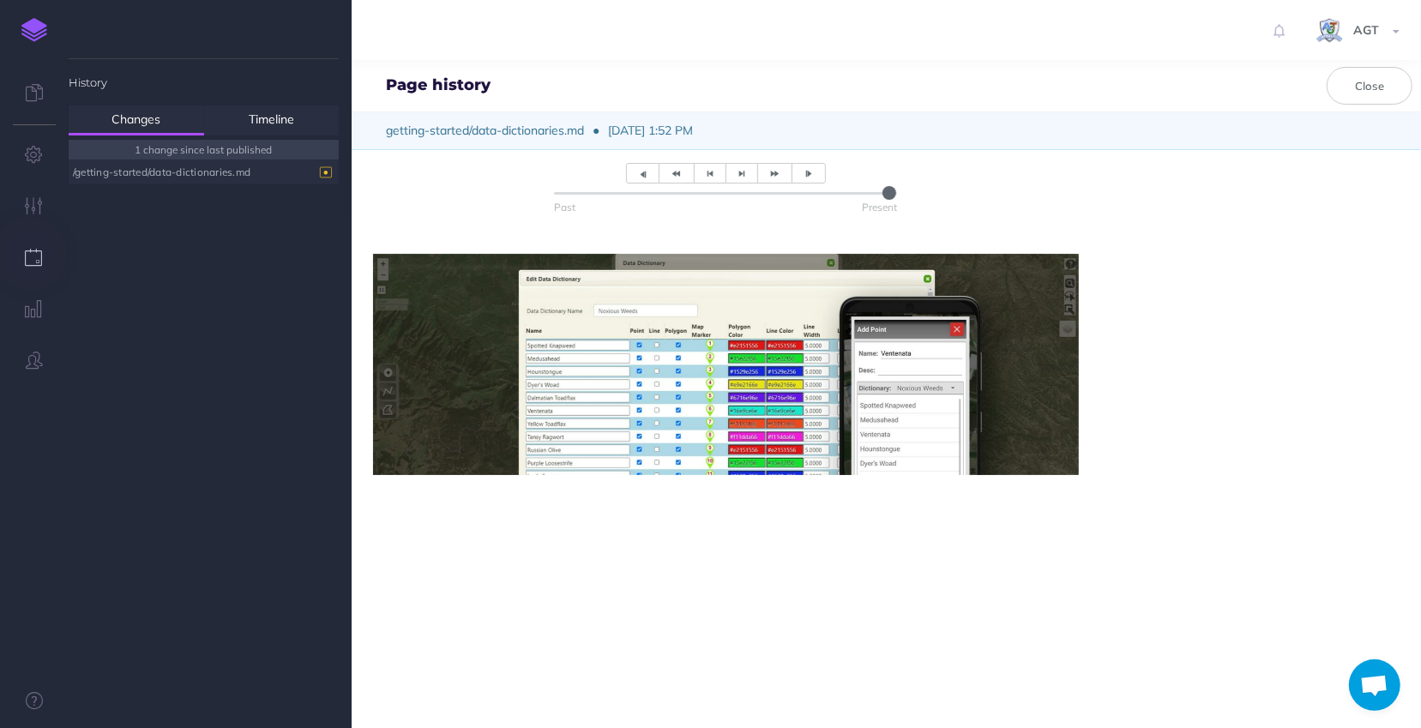
click at [162, 173] on div "/getting-started/data-dictionaries.md" at bounding box center [199, 171] width 253 height 23
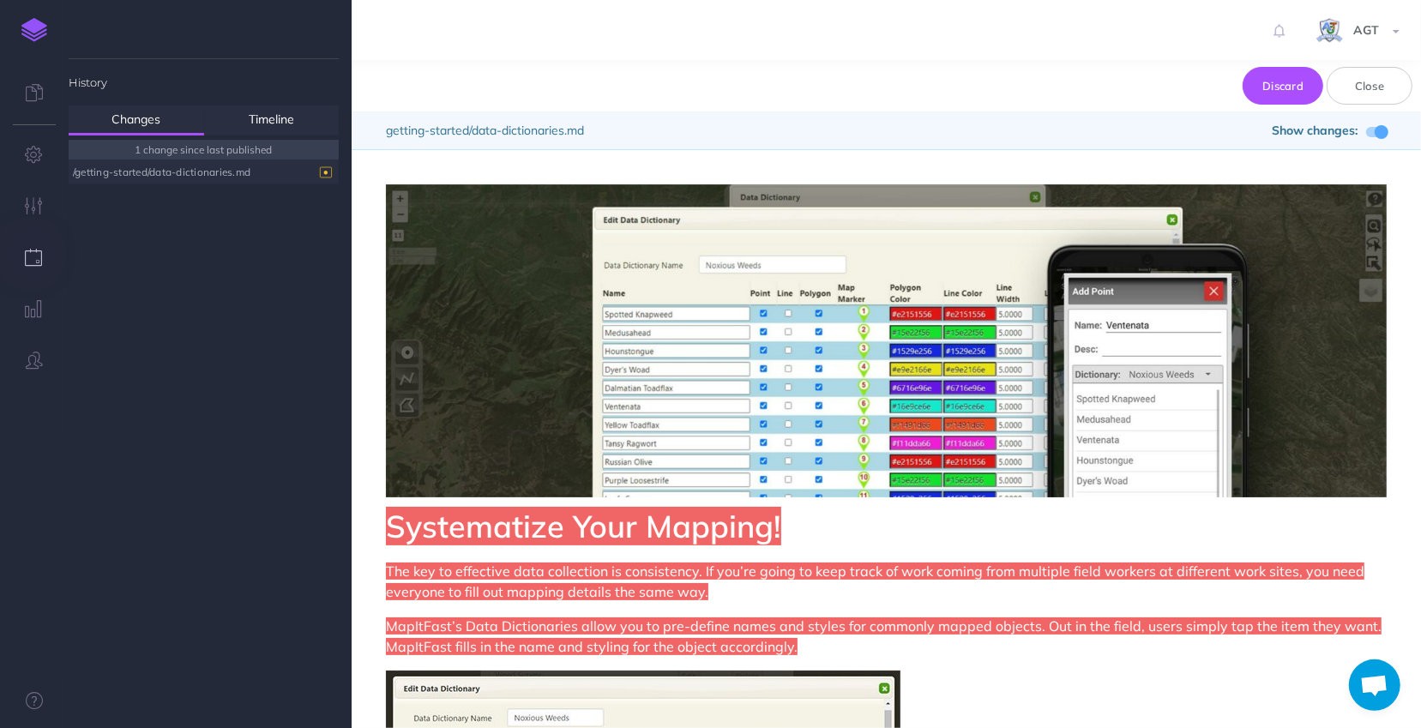
click at [979, 579] on p "The key to effective data collection is consistency. If you’re going to keep tr…" at bounding box center [886, 581] width 1001 height 41
click at [1287, 91] on button "Discard" at bounding box center [1283, 86] width 81 height 38
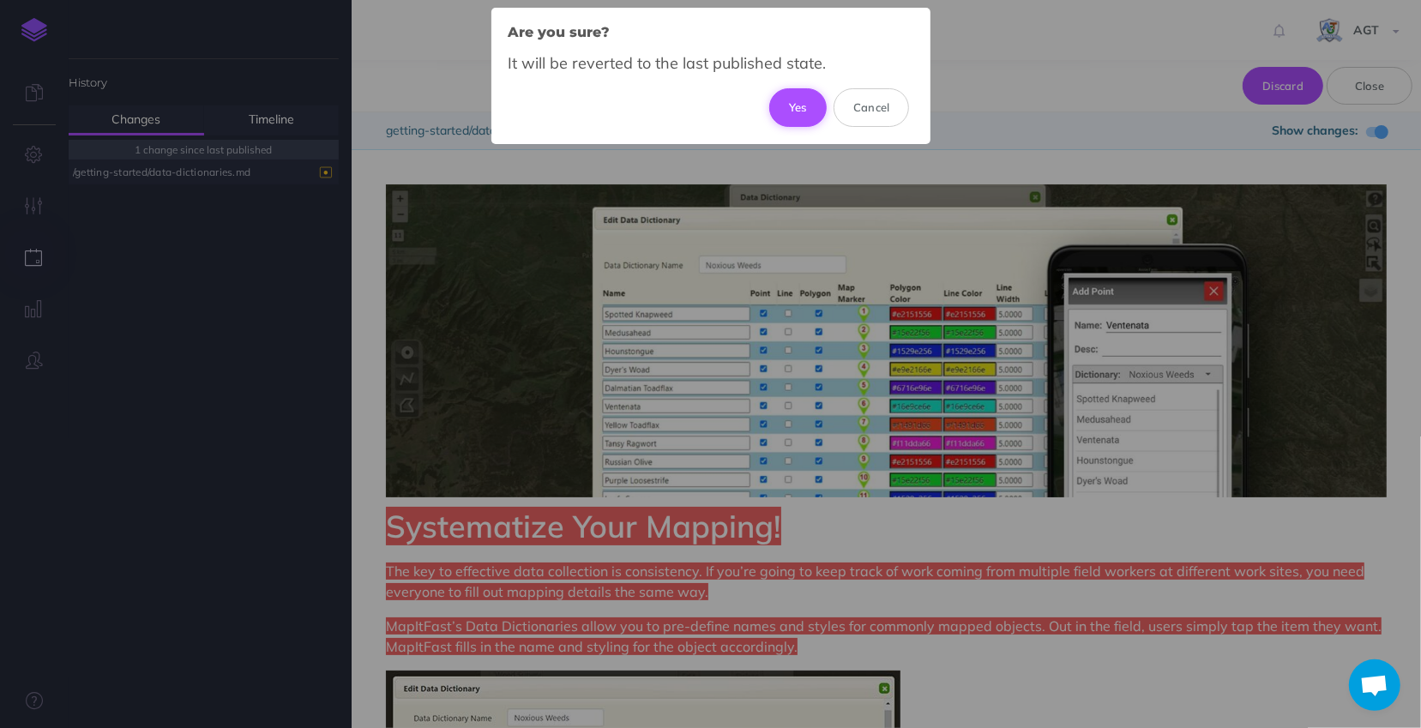
click at [793, 103] on button "Yes" at bounding box center [797, 107] width 57 height 38
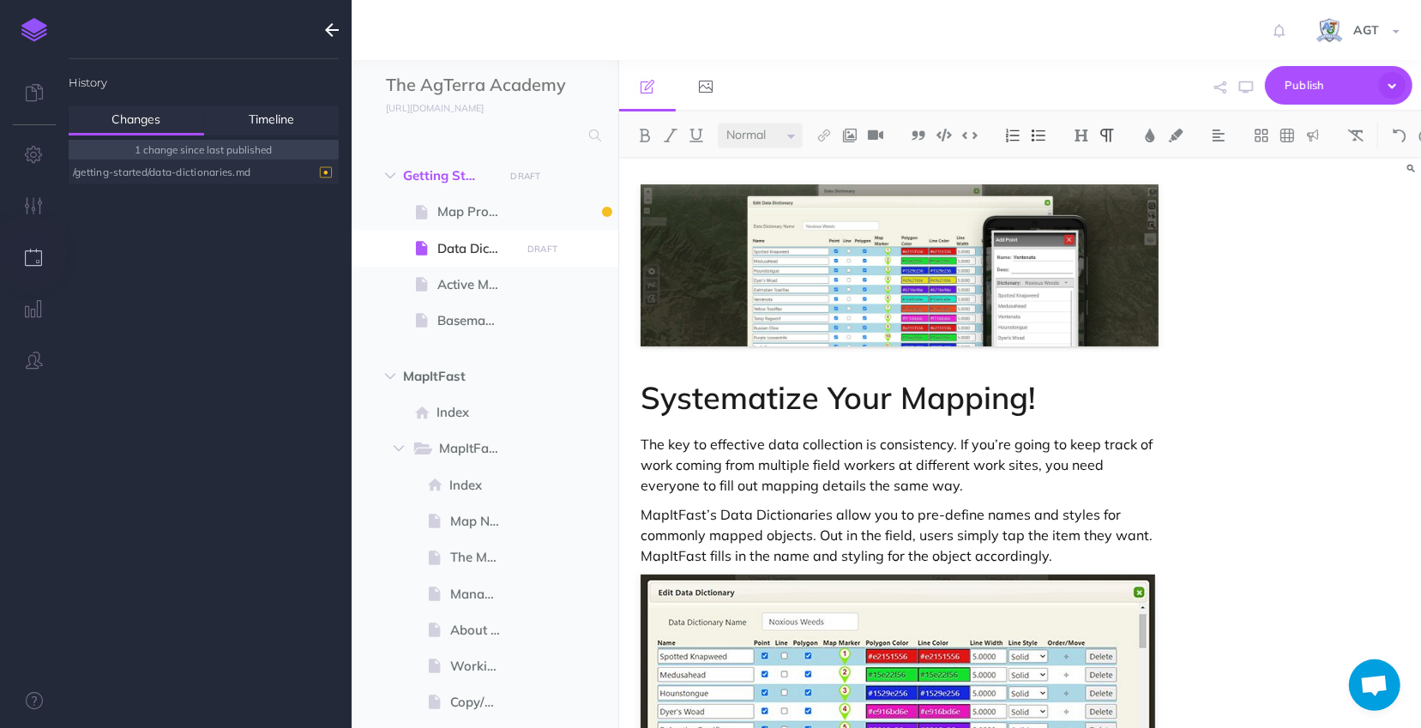
click at [327, 33] on icon "button" at bounding box center [332, 30] width 14 height 21
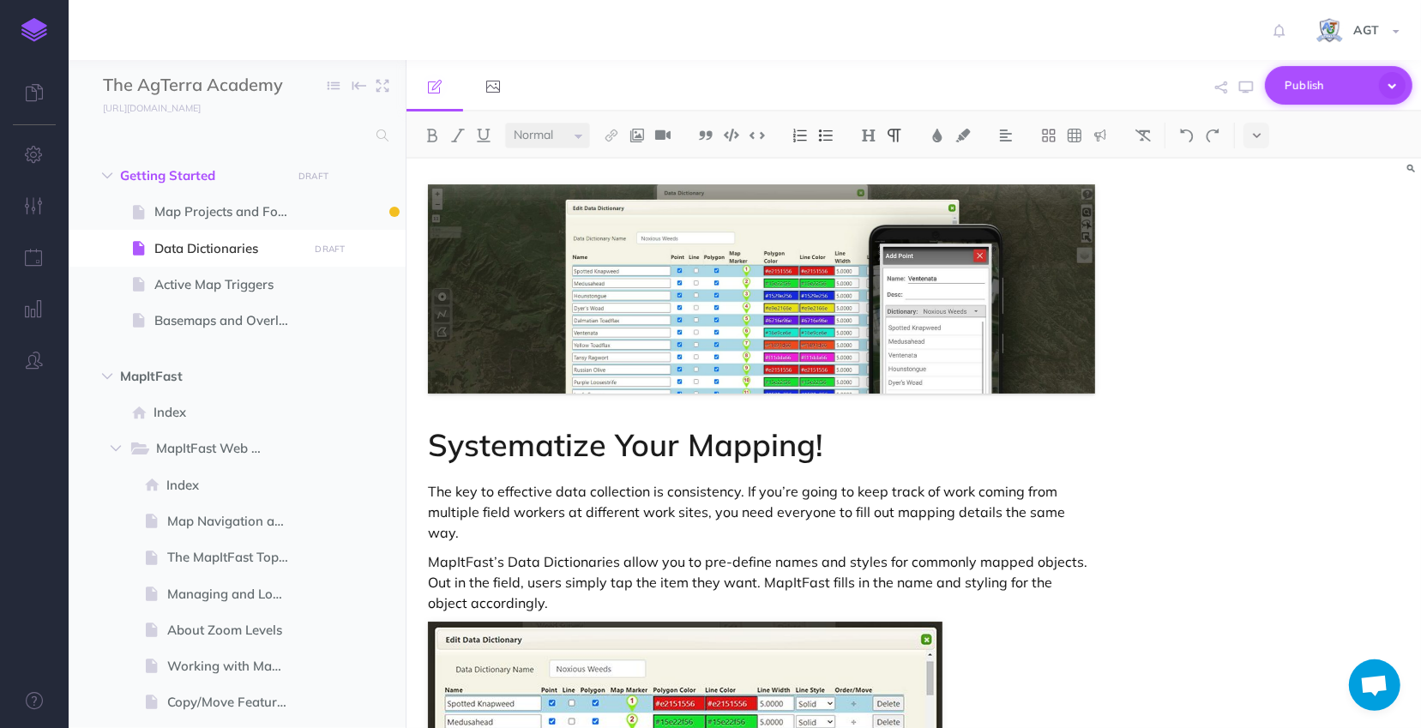
click at [1329, 90] on span "Publish" at bounding box center [1328, 85] width 86 height 27
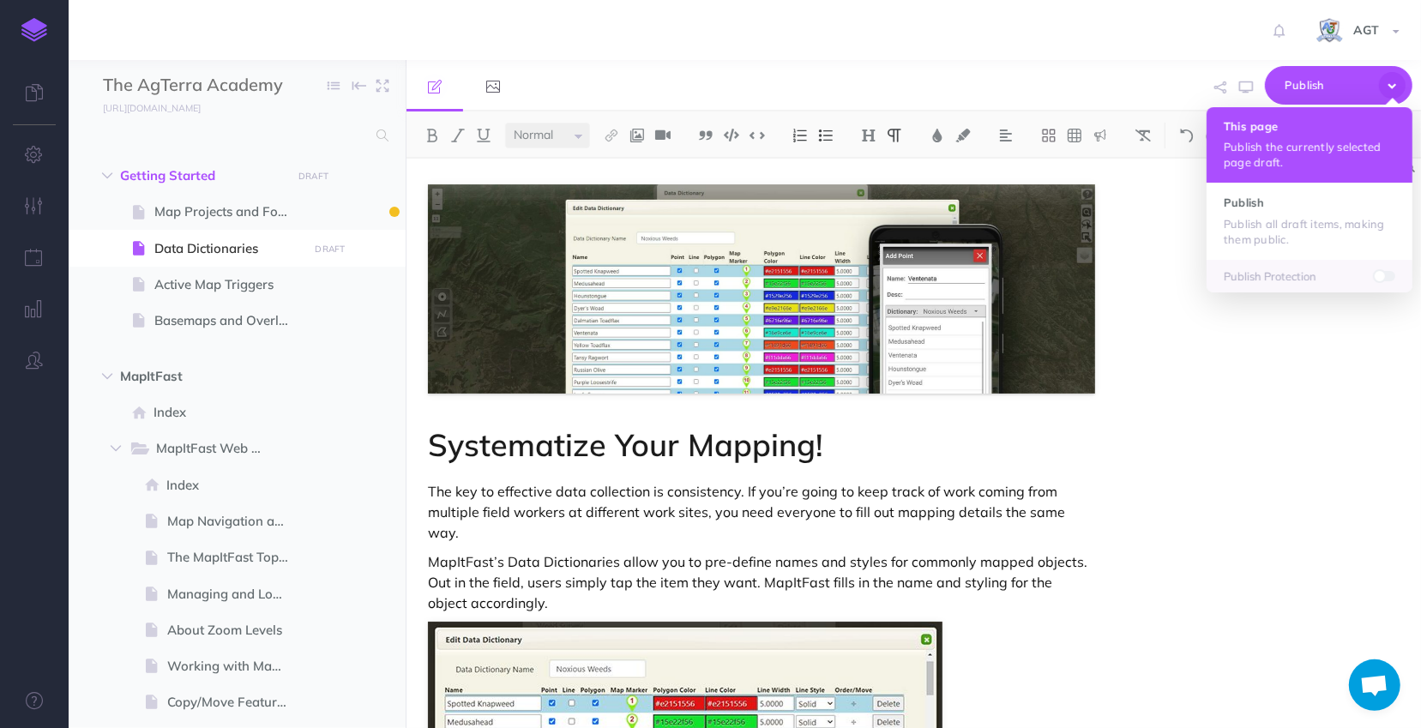
click at [1303, 139] on p "Publish the currently selected page draft." at bounding box center [1310, 154] width 172 height 31
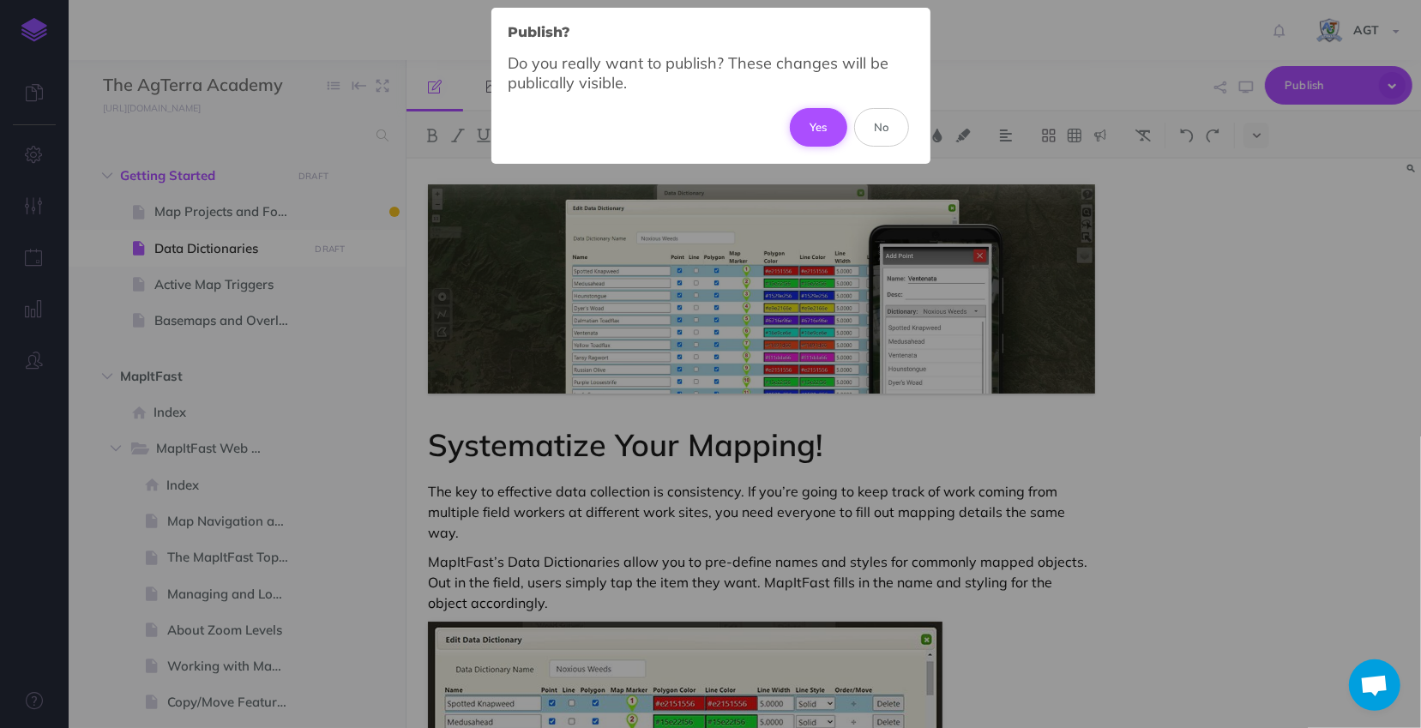
click at [821, 127] on button "Yes" at bounding box center [818, 127] width 57 height 38
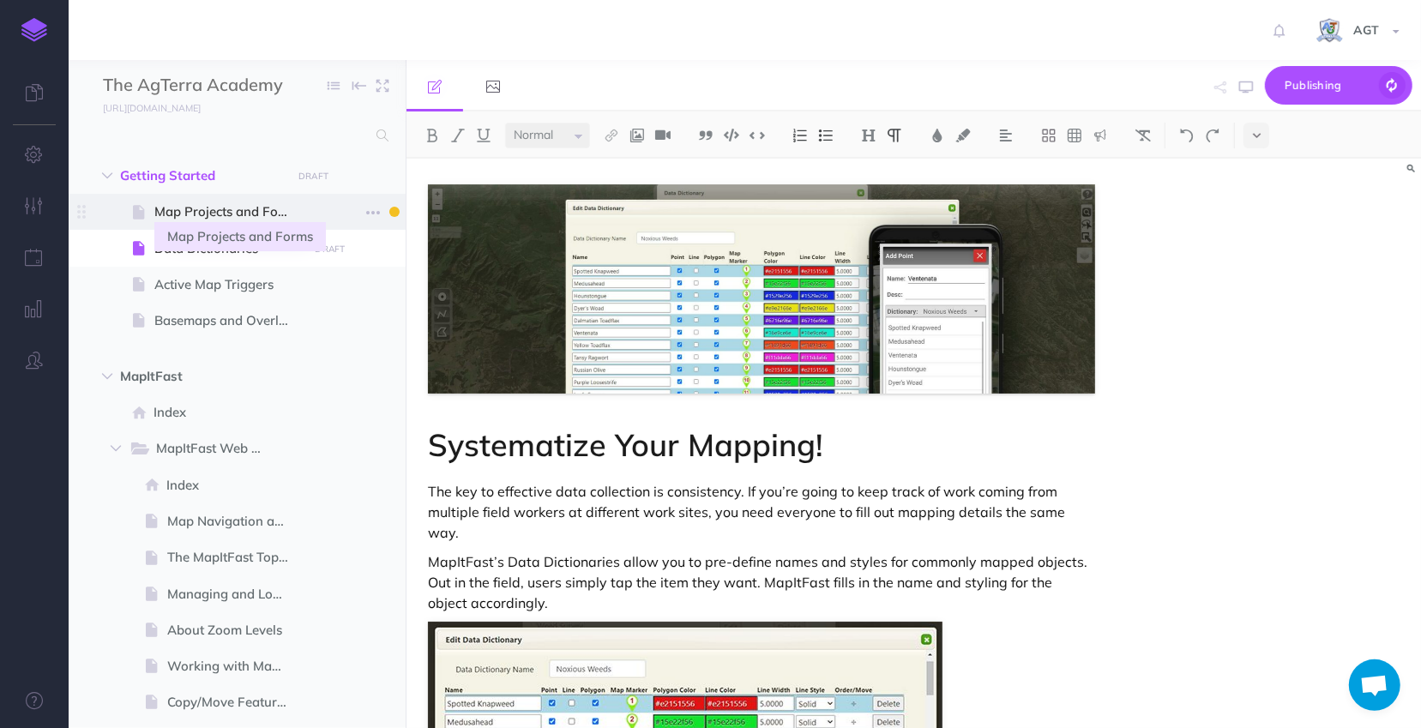
click at [288, 205] on span "Map Projects and Forms" at bounding box center [228, 212] width 148 height 21
select select "null"
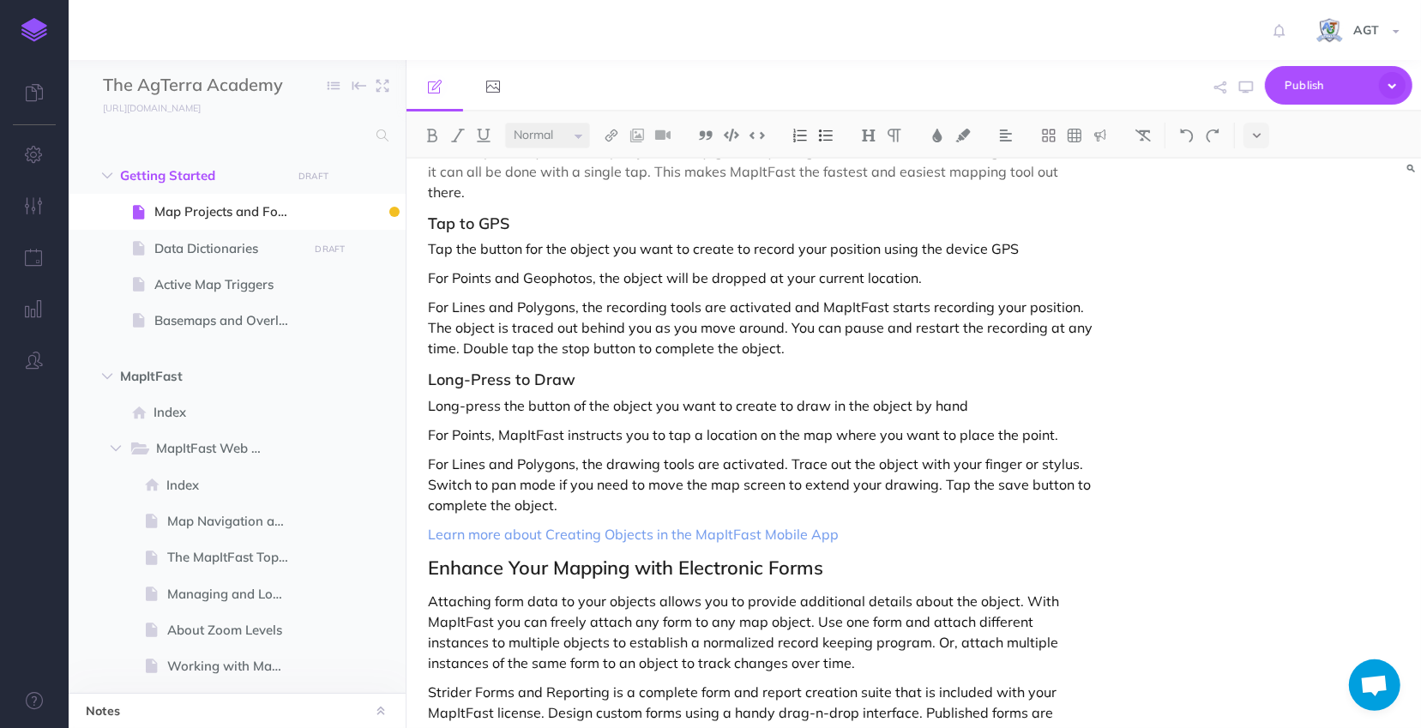
scroll to position [623, 0]
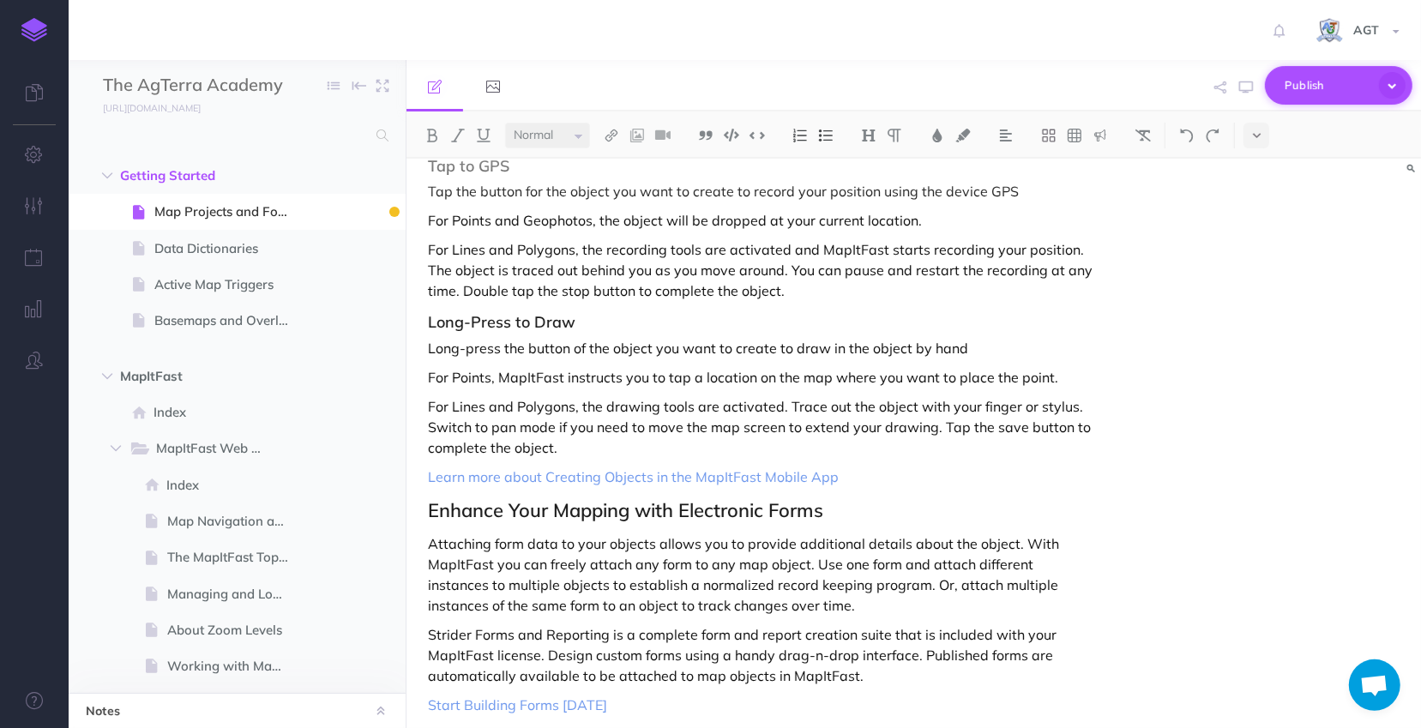
click at [1321, 87] on span "Publish" at bounding box center [1328, 85] width 86 height 27
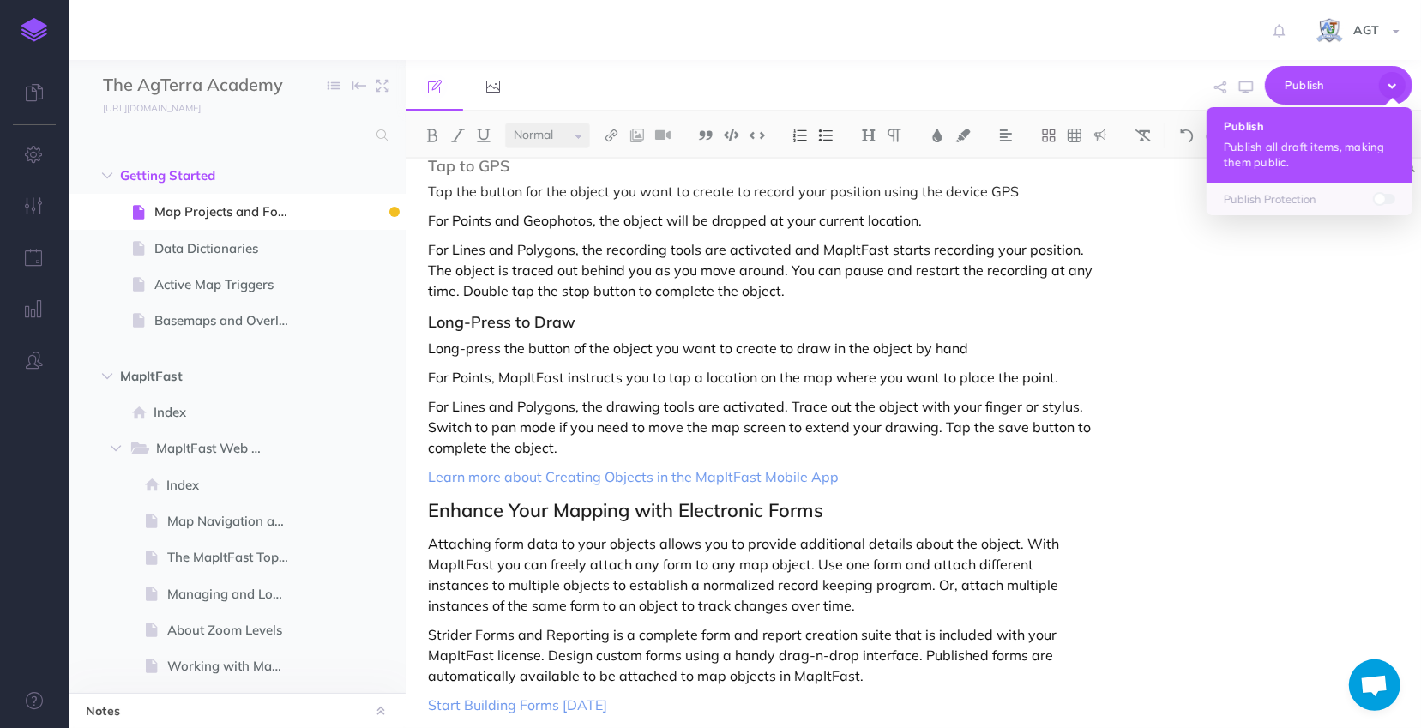
click at [1296, 155] on p "Publish all draft items, making them public." at bounding box center [1310, 154] width 172 height 31
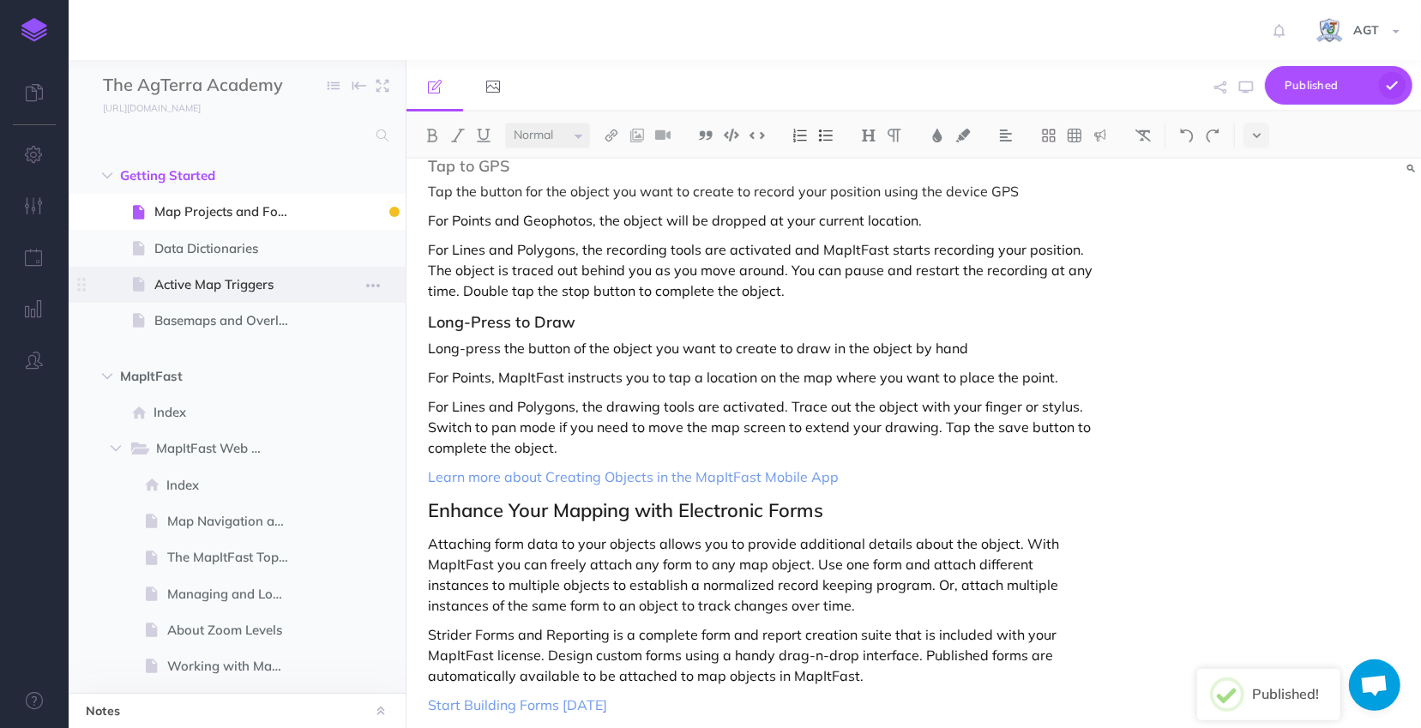
click at [234, 287] on span "Active Map Triggers" at bounding box center [228, 284] width 148 height 21
select select "null"
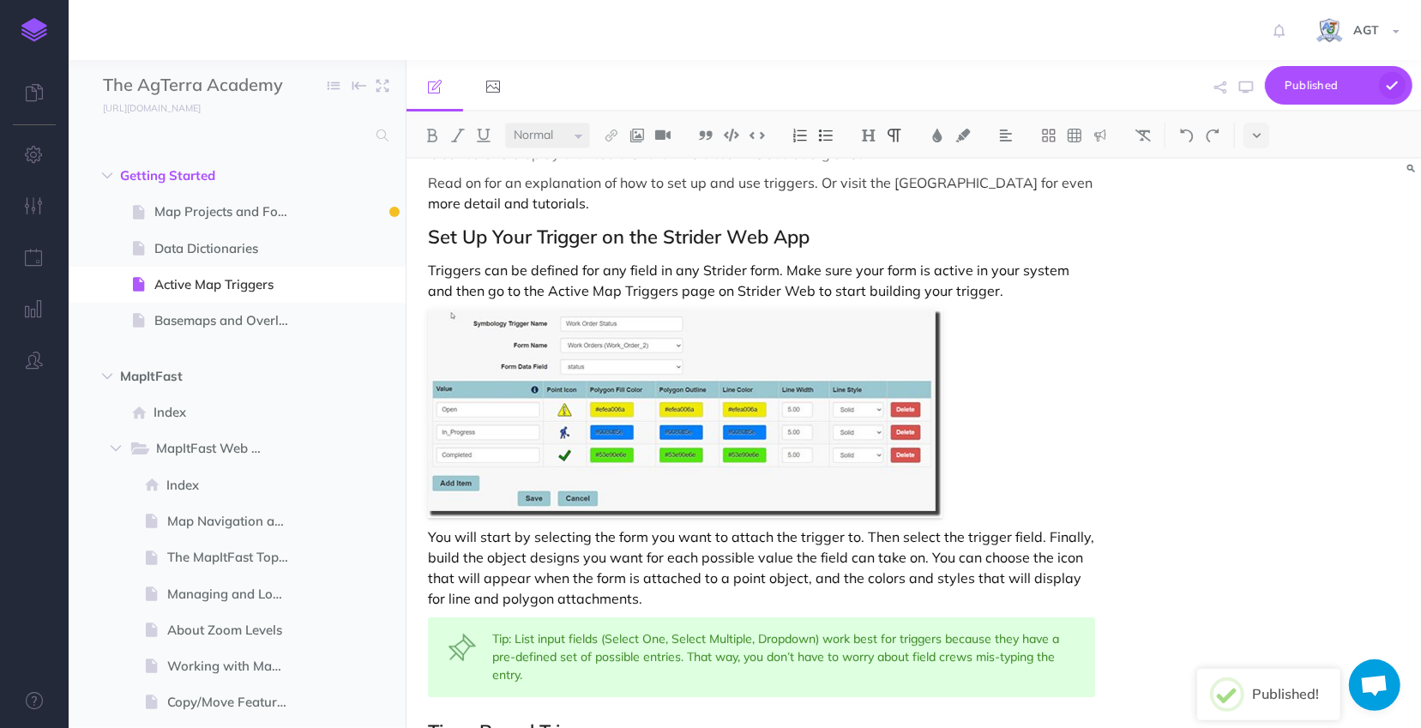
scroll to position [958, 0]
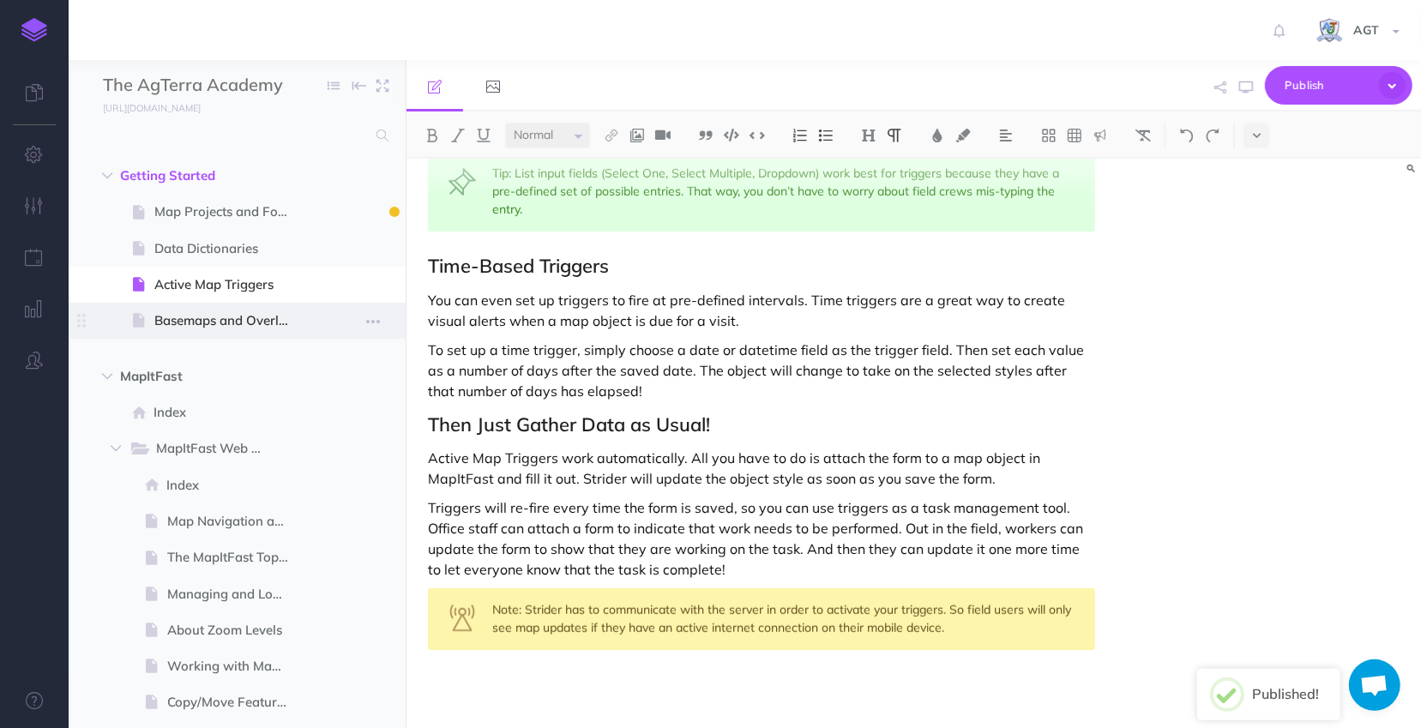
click at [160, 331] on span at bounding box center [237, 321] width 337 height 36
select select "null"
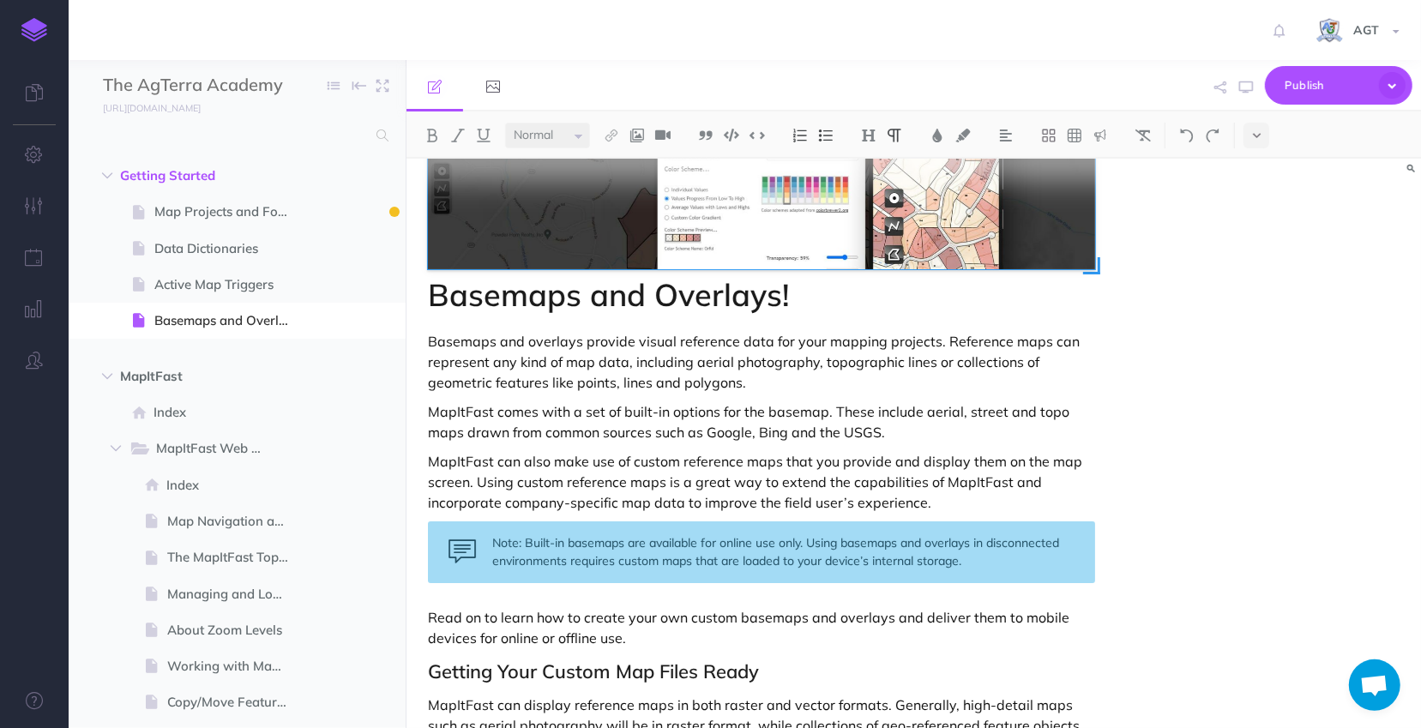
scroll to position [0, 0]
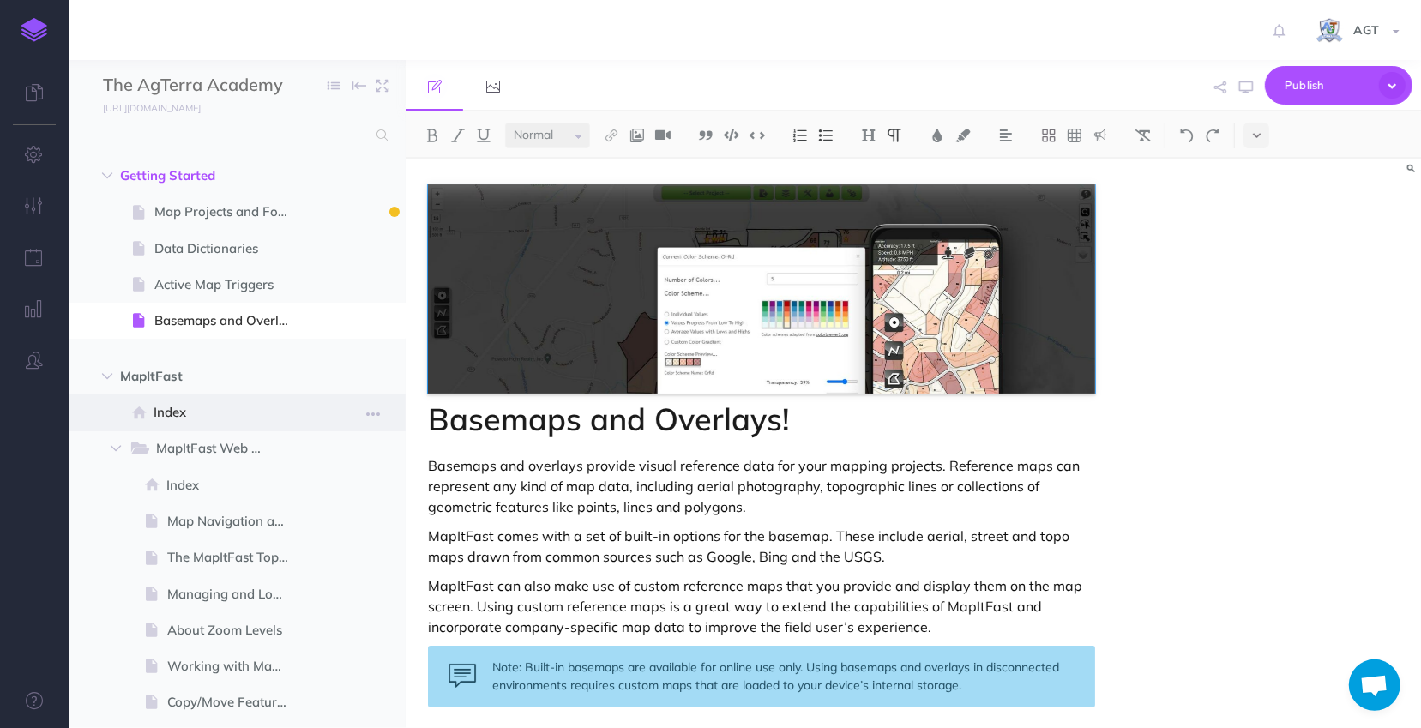
click at [205, 398] on span at bounding box center [237, 413] width 337 height 36
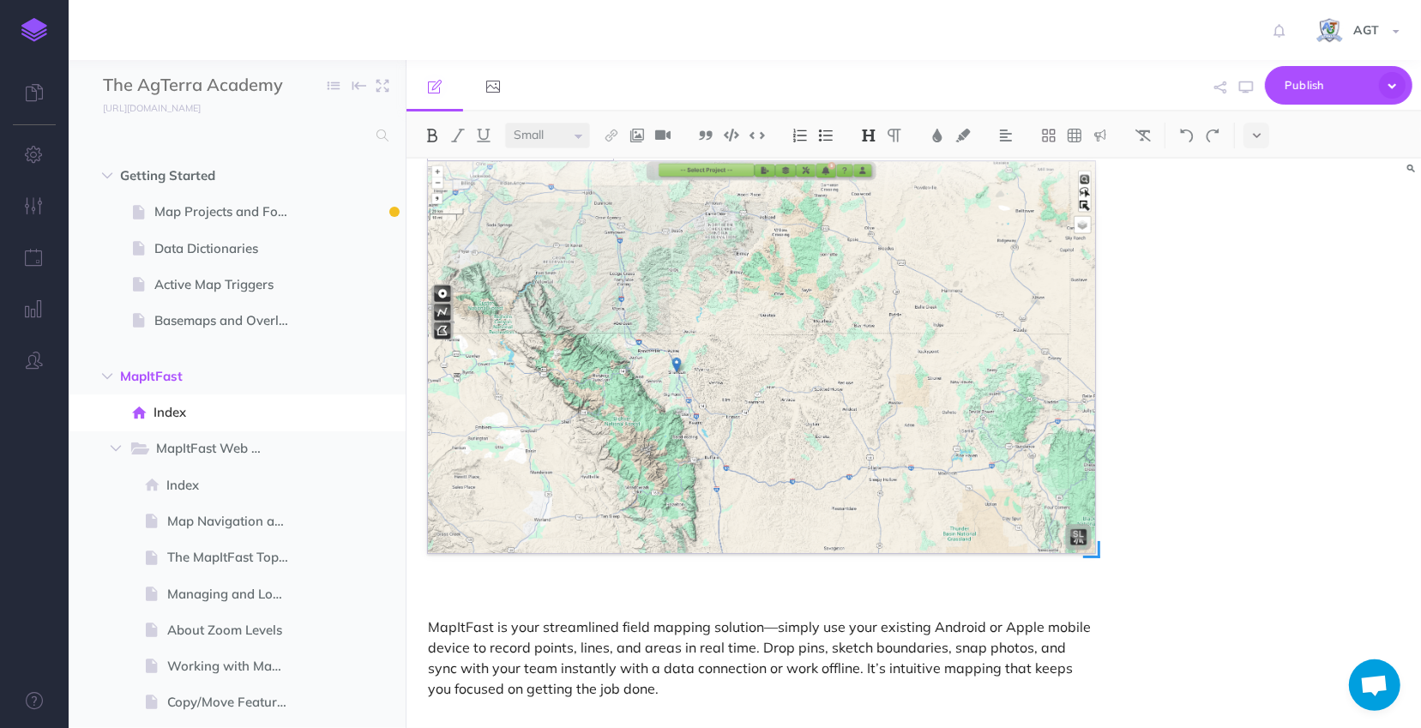
scroll to position [123, 0]
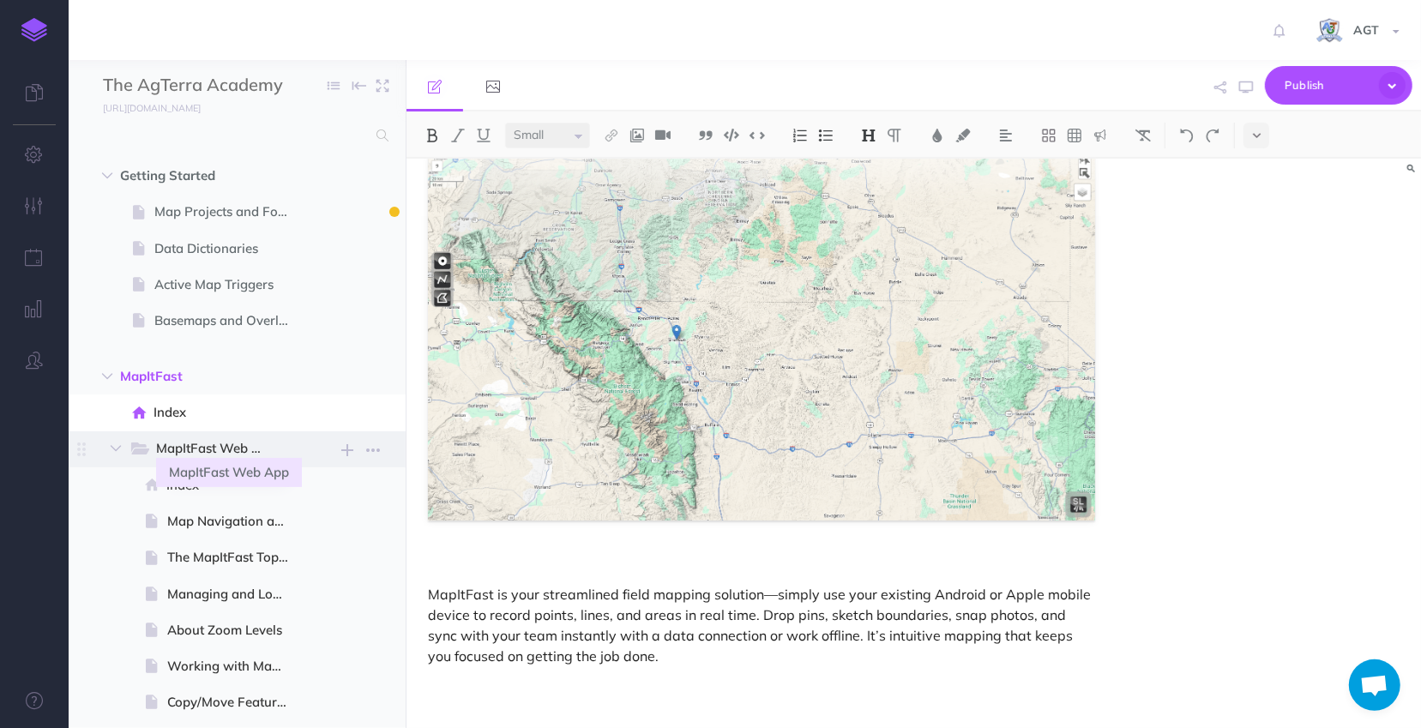
click at [190, 456] on span "MapItFast Web App" at bounding box center [219, 449] width 126 height 22
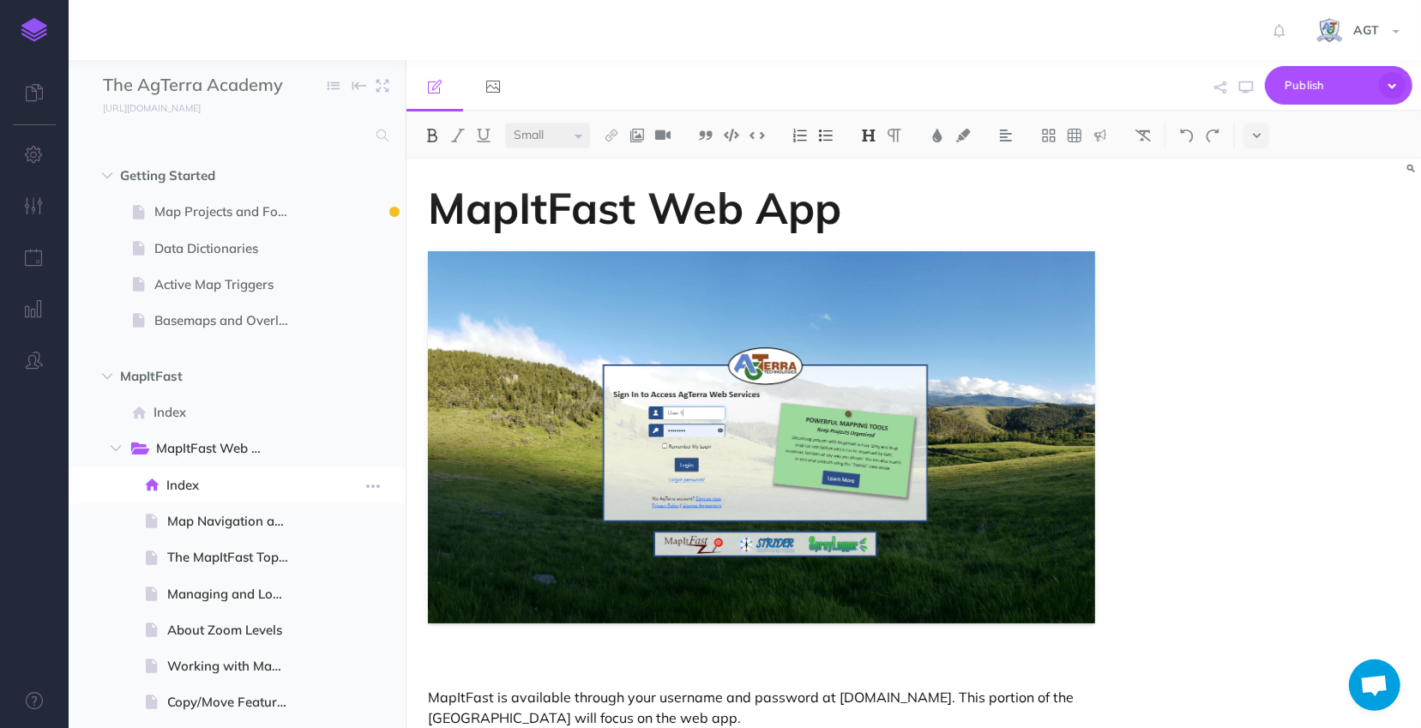
click at [193, 487] on span "Index" at bounding box center [234, 485] width 136 height 21
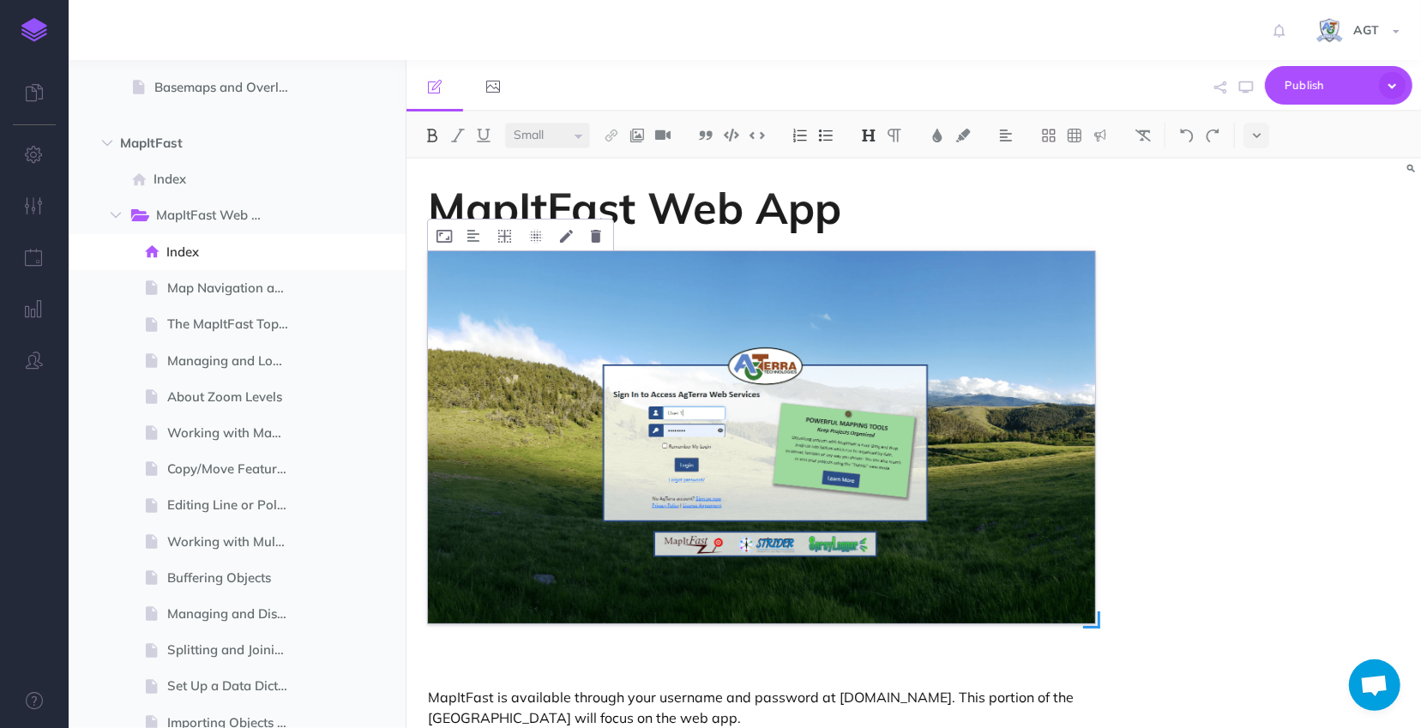
scroll to position [33, 0]
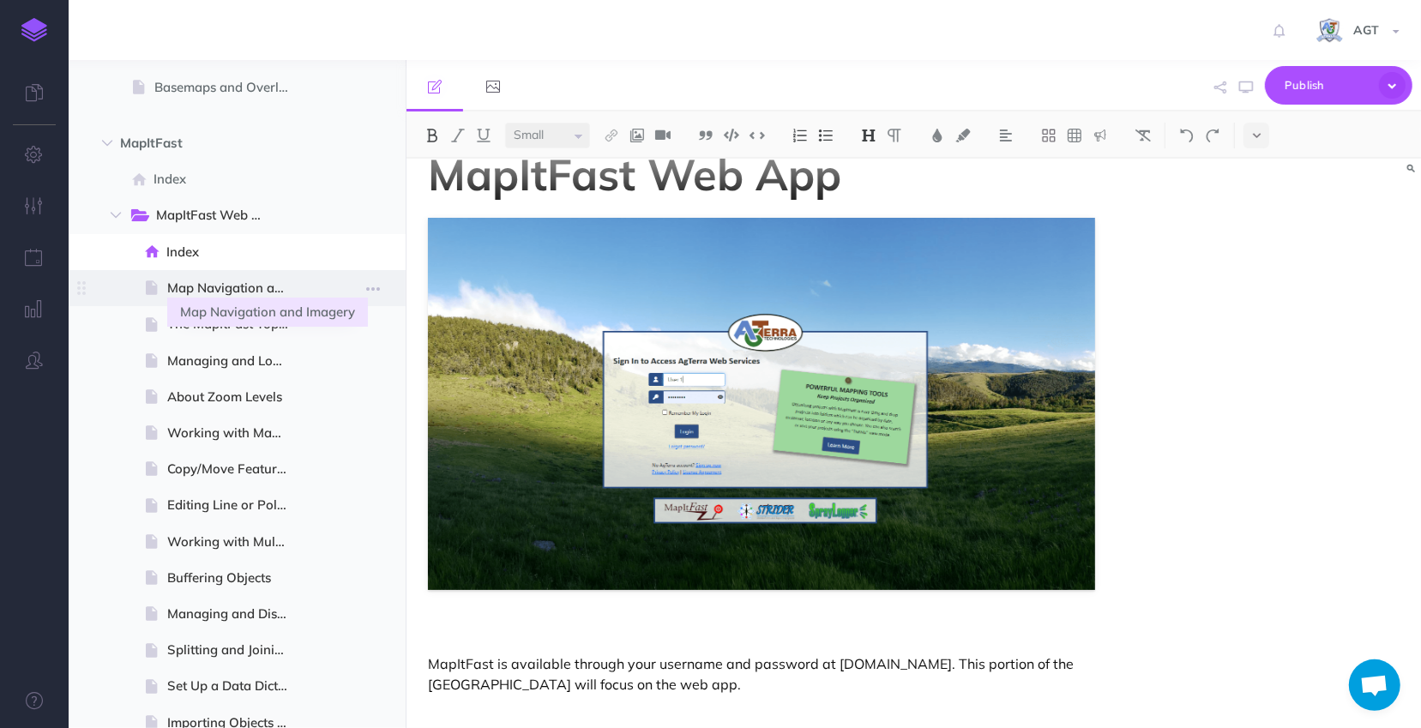
click at [206, 285] on span "Map Navigation and Imagery" at bounding box center [235, 288] width 136 height 21
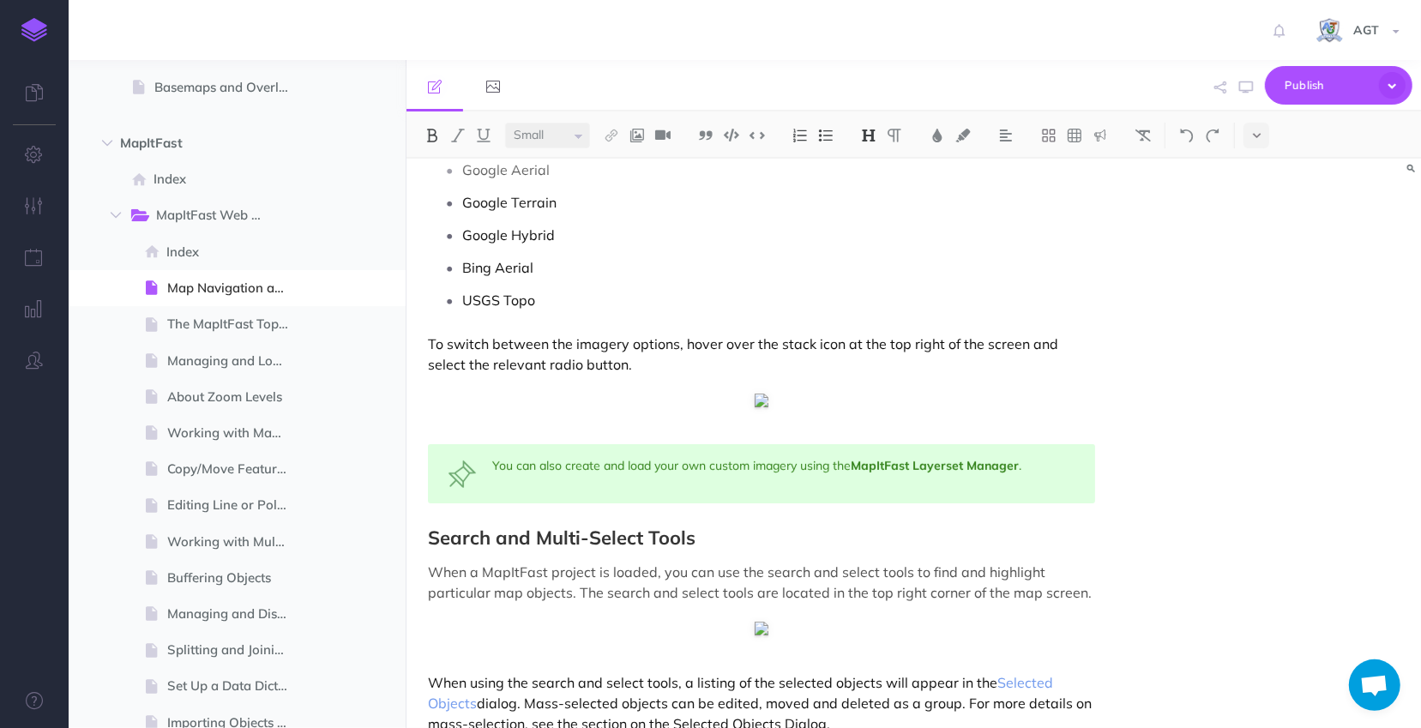
scroll to position [780, 0]
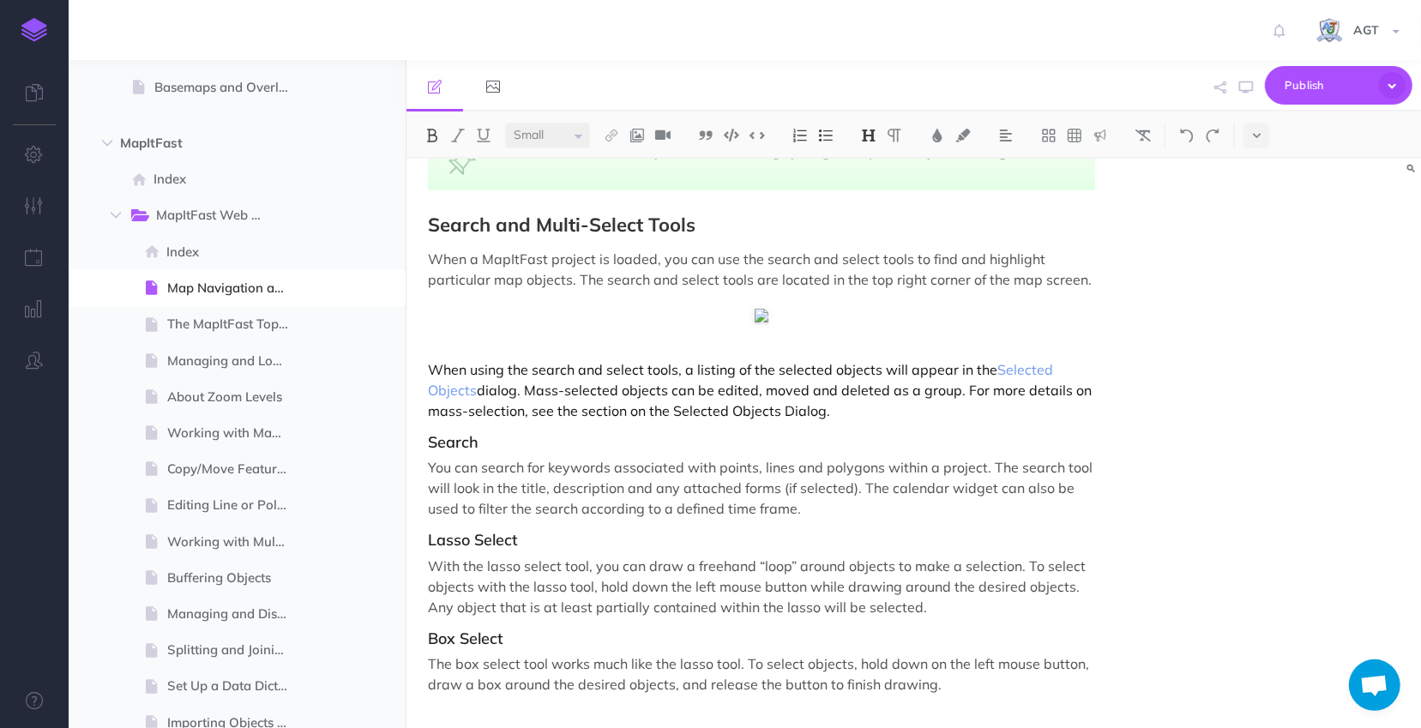
select select "null"
click at [804, 329] on div "Map Navigation and Imagery The map screen contains various functionality for mo…" at bounding box center [762, 53] width 710 height 1351
click at [768, 317] on img at bounding box center [762, 316] width 14 height 14
click at [514, 350] on div "Map Navigation and Imagery The map screen contains various functionality for mo…" at bounding box center [762, 53] width 710 height 1351
click at [425, 366] on div "Map Navigation and Imagery The map screen contains various functionality for mo…" at bounding box center [762, 53] width 710 height 1351
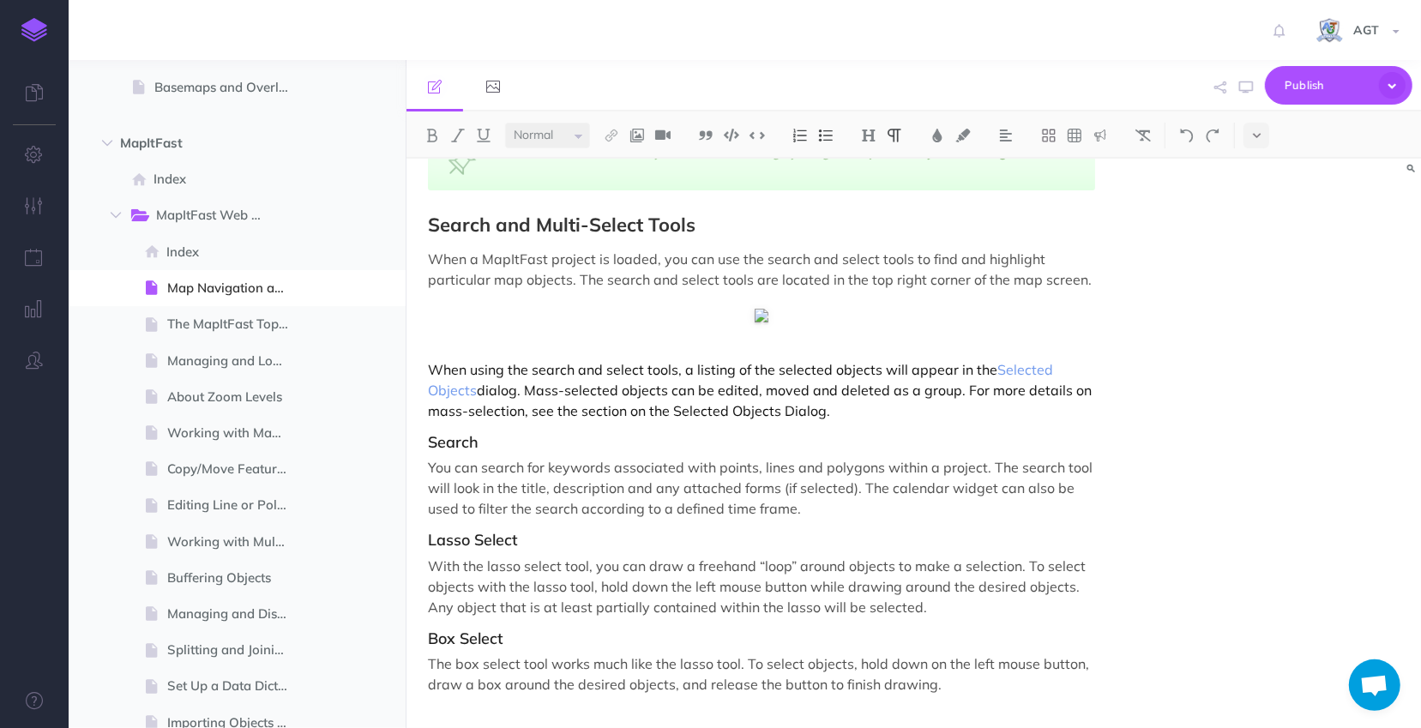
click at [903, 410] on p "When using the search and select tools, a listing of the selected objects will …" at bounding box center [761, 390] width 667 height 62
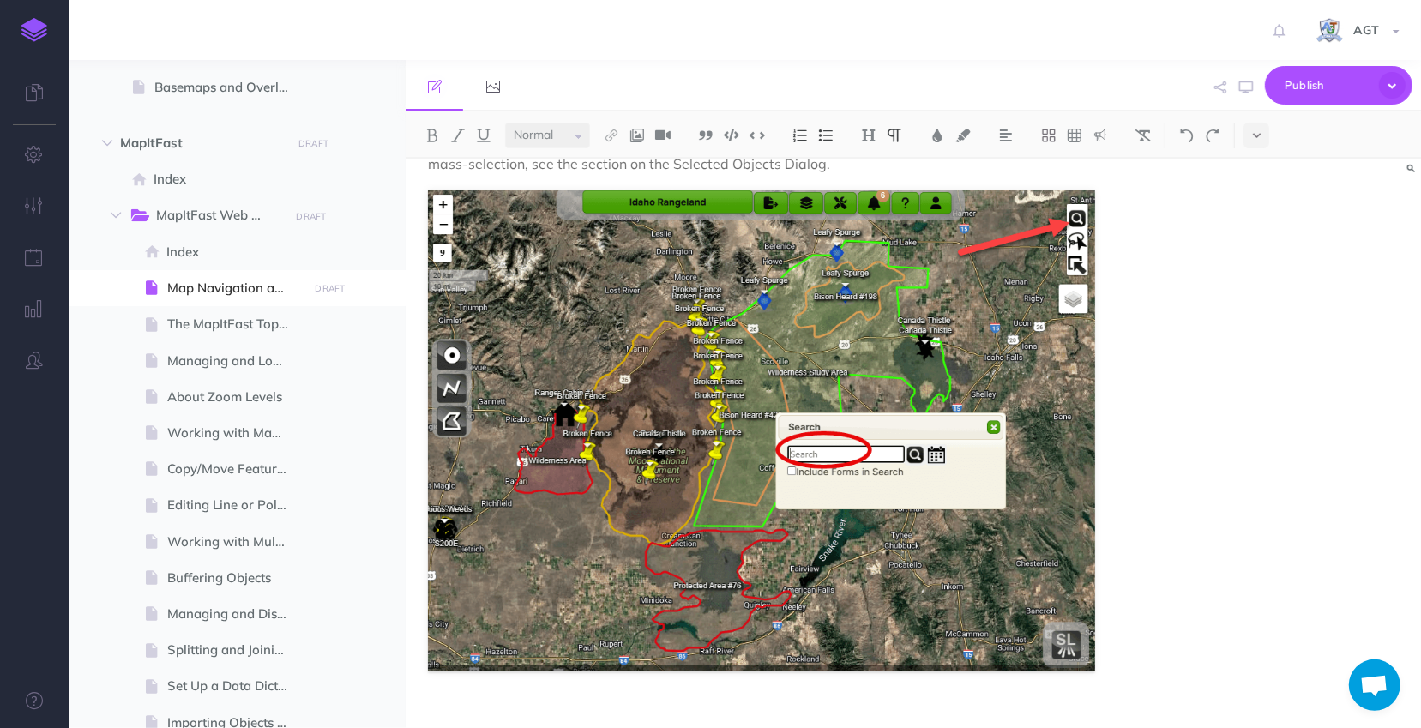
scroll to position [1014, 0]
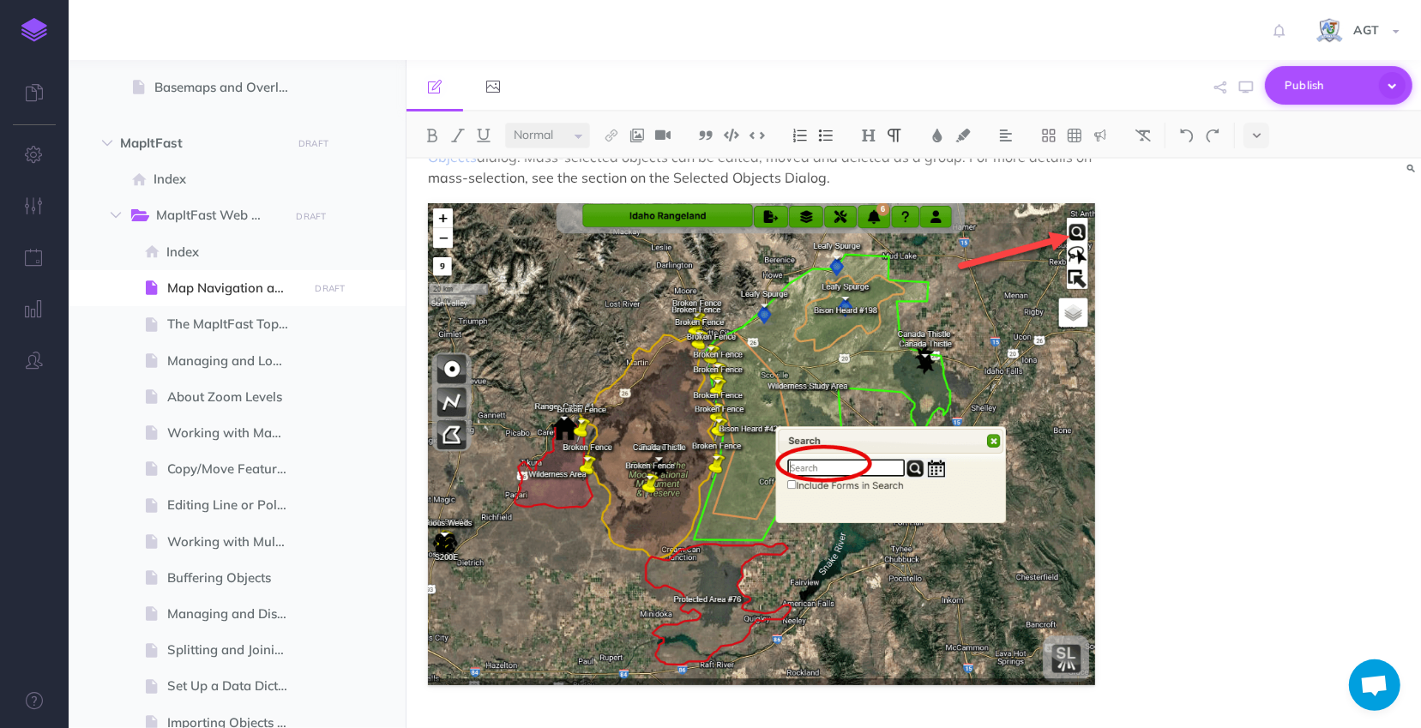
click at [1292, 88] on span "Publish" at bounding box center [1328, 85] width 86 height 27
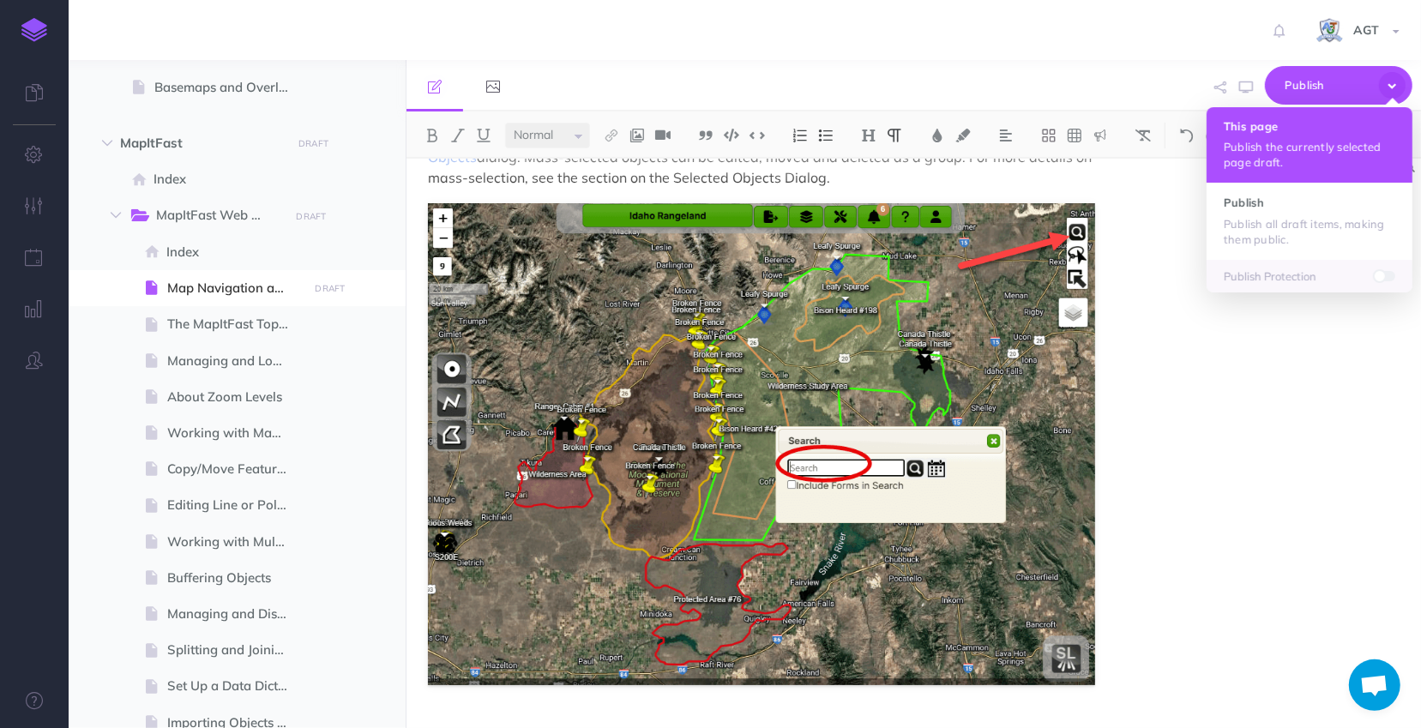
click at [1296, 140] on p "Publish the currently selected page draft." at bounding box center [1310, 154] width 172 height 31
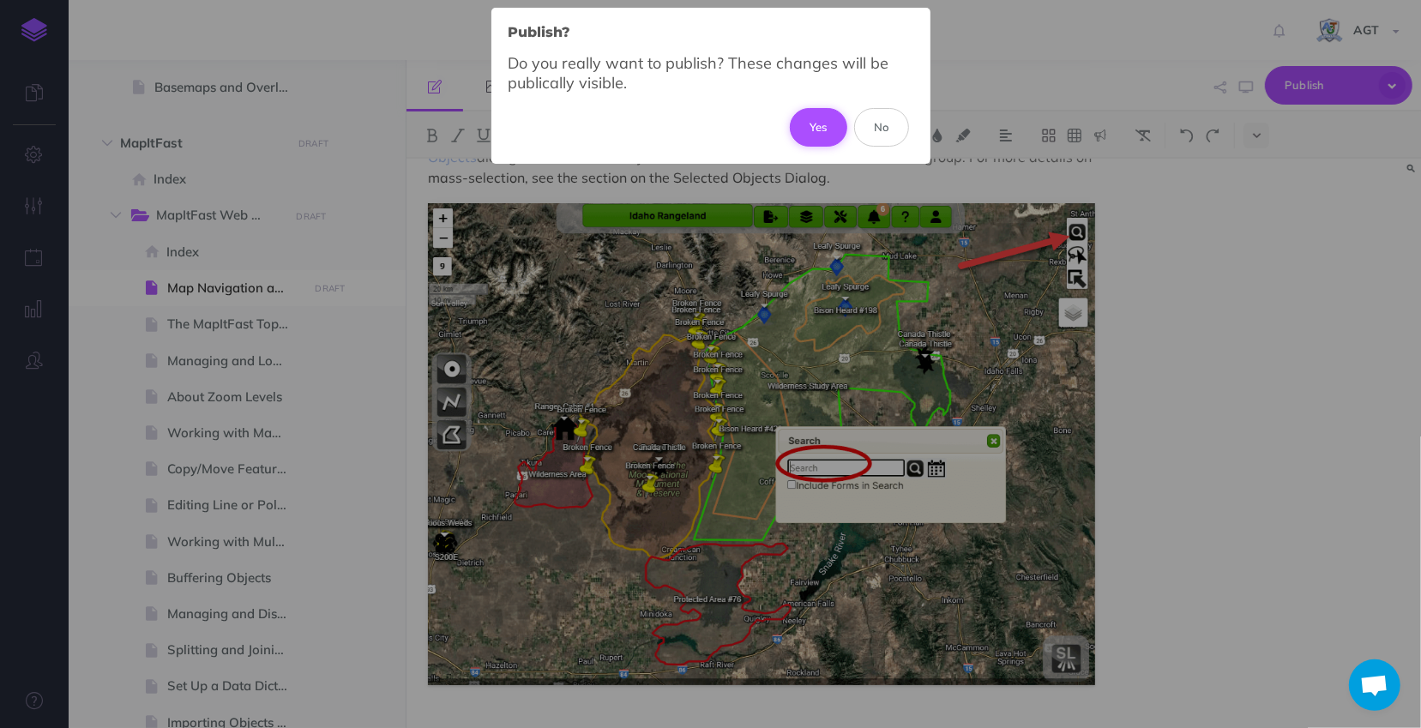
click at [801, 130] on button "Yes" at bounding box center [818, 127] width 57 height 38
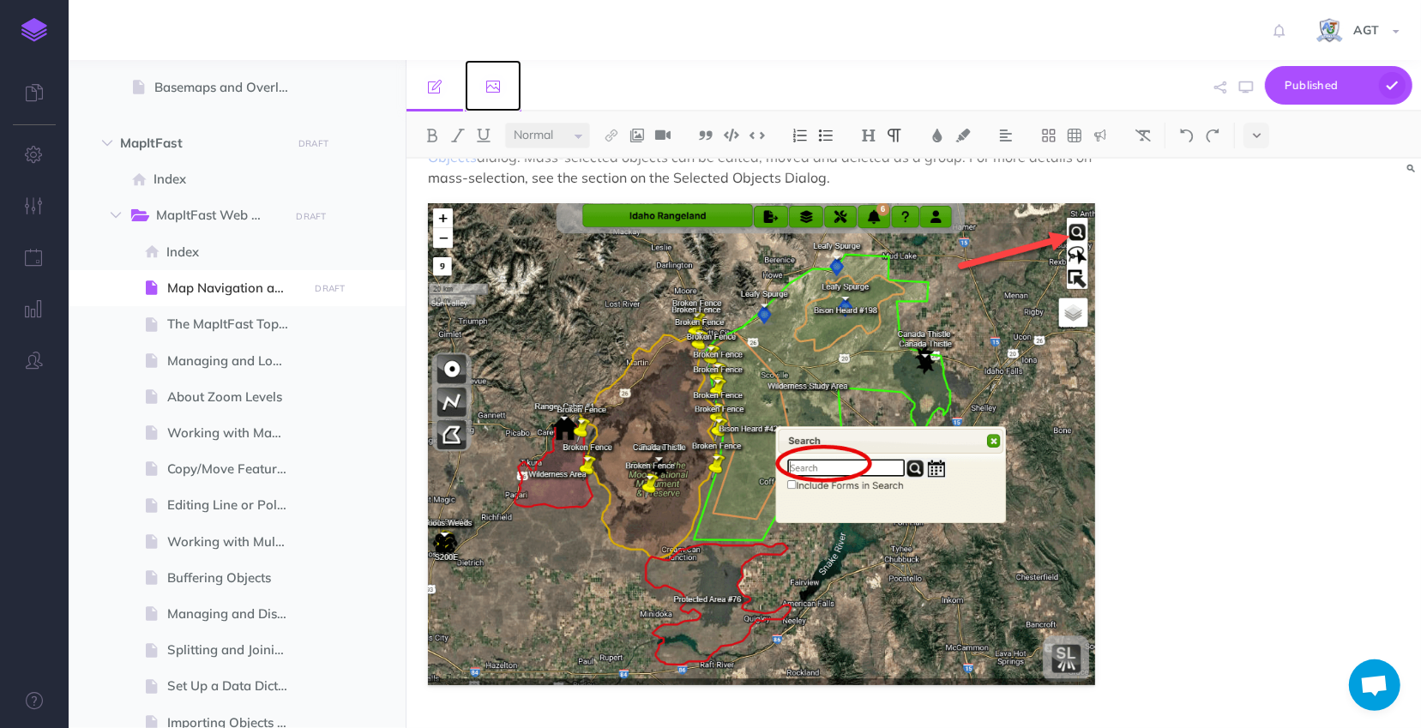
click at [485, 89] on link at bounding box center [493, 85] width 57 height 51
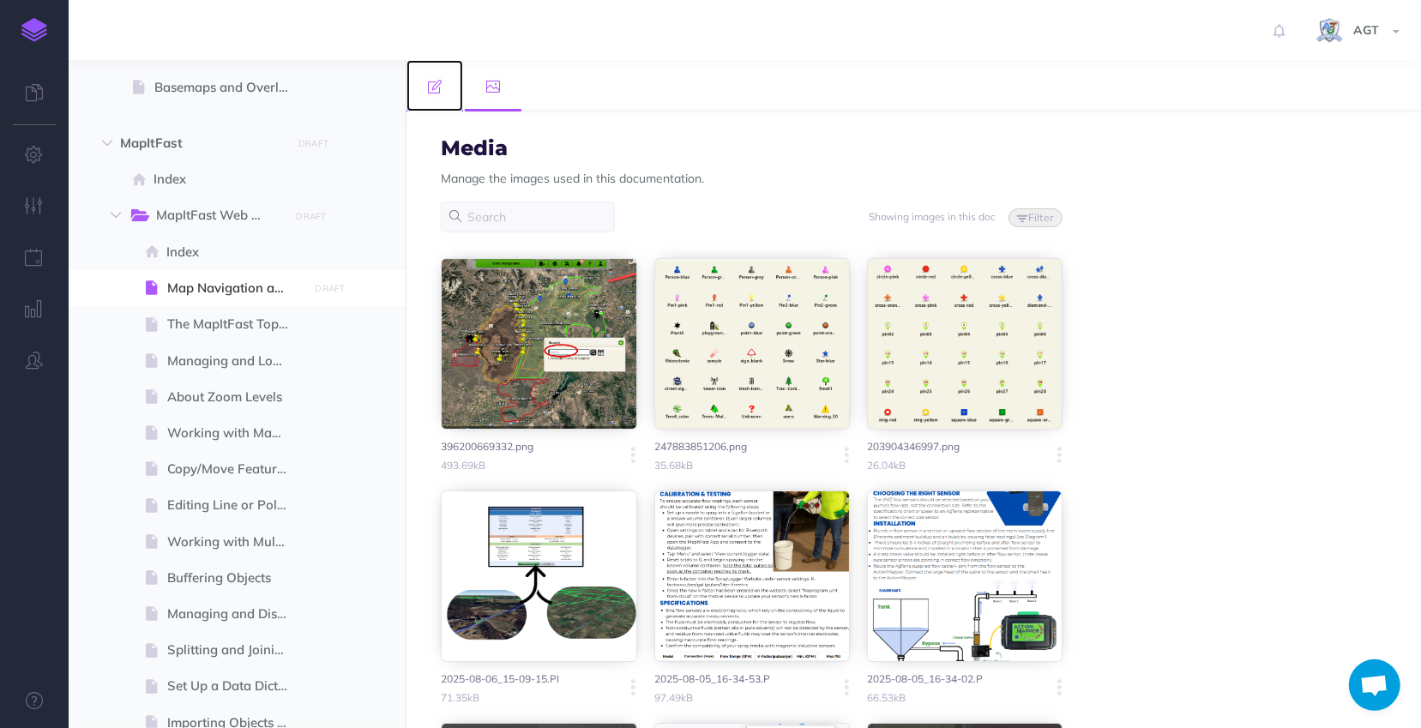
click at [450, 87] on link at bounding box center [435, 85] width 57 height 51
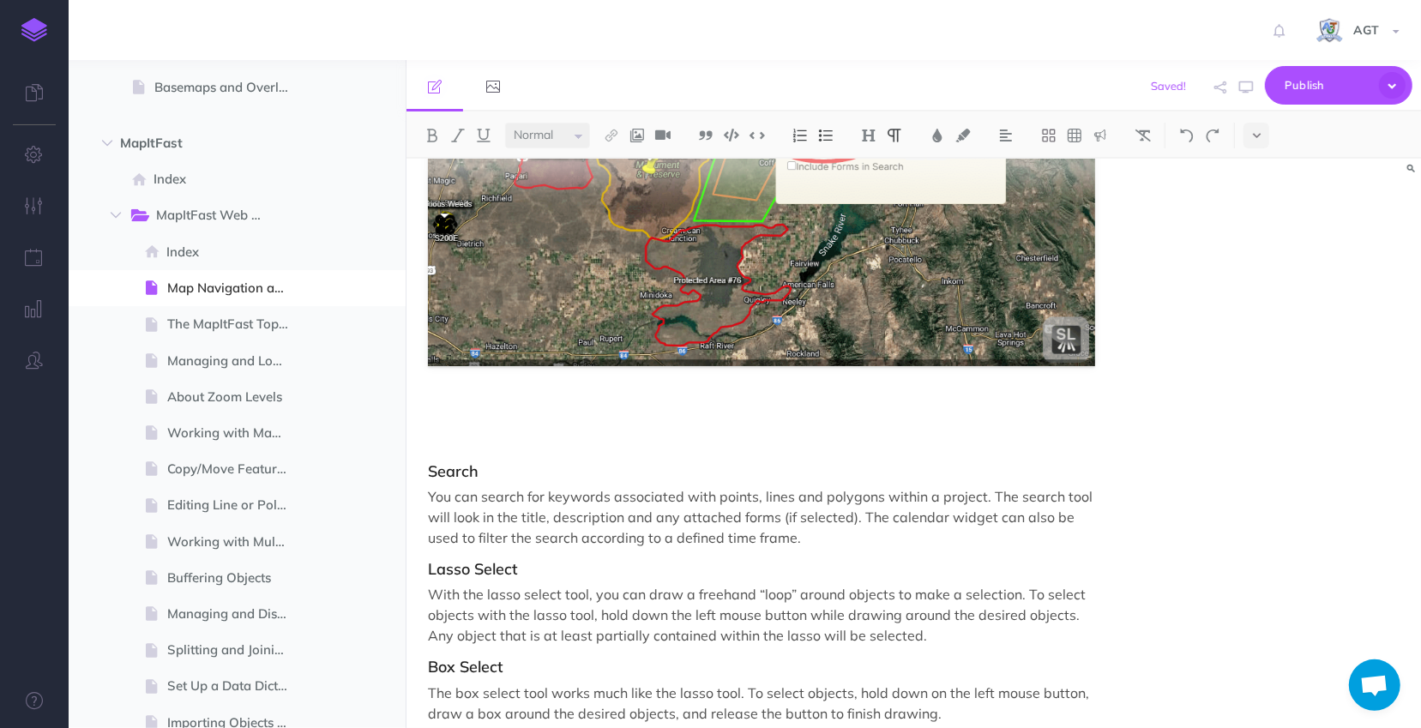
click at [951, 636] on p "With the lasso select tool, you can draw a freehand “loop” around objects to ma…" at bounding box center [761, 615] width 667 height 62
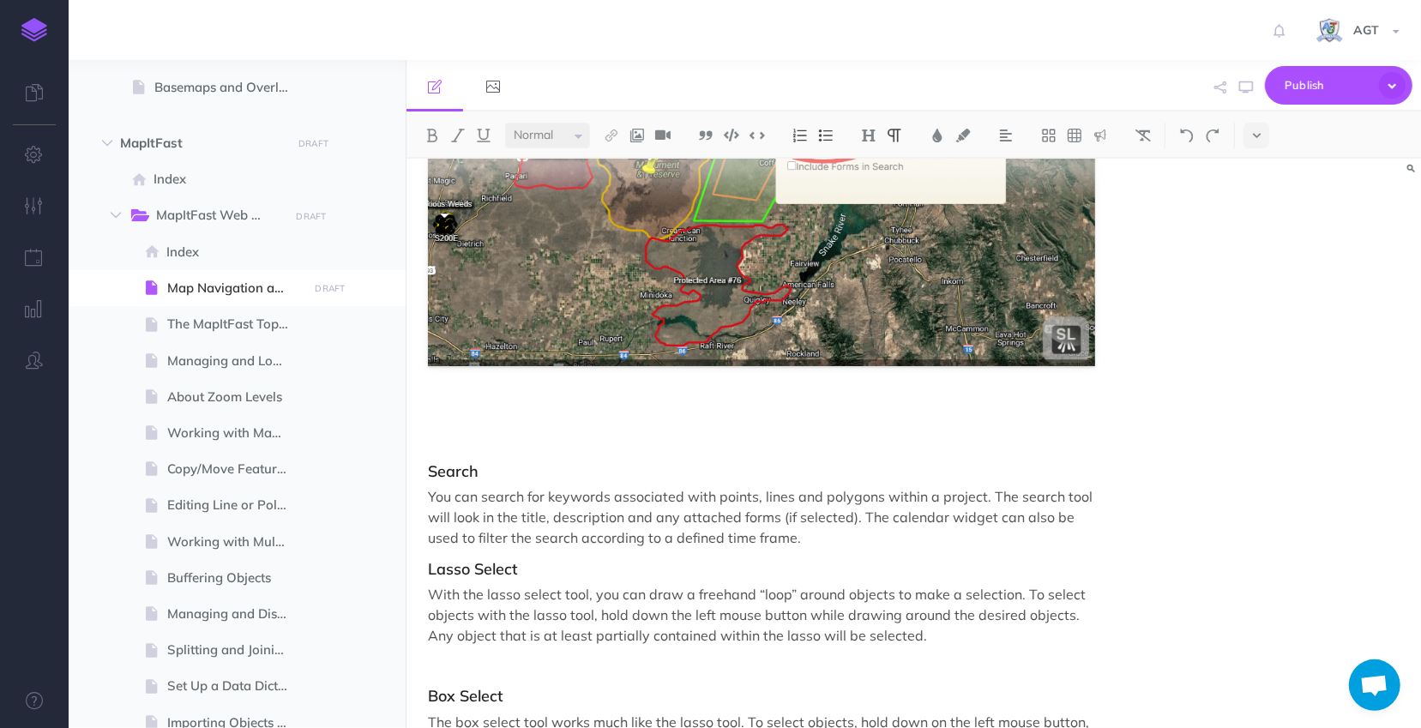
click at [446, 666] on p at bounding box center [761, 664] width 667 height 21
click at [660, 134] on img at bounding box center [662, 136] width 15 height 14
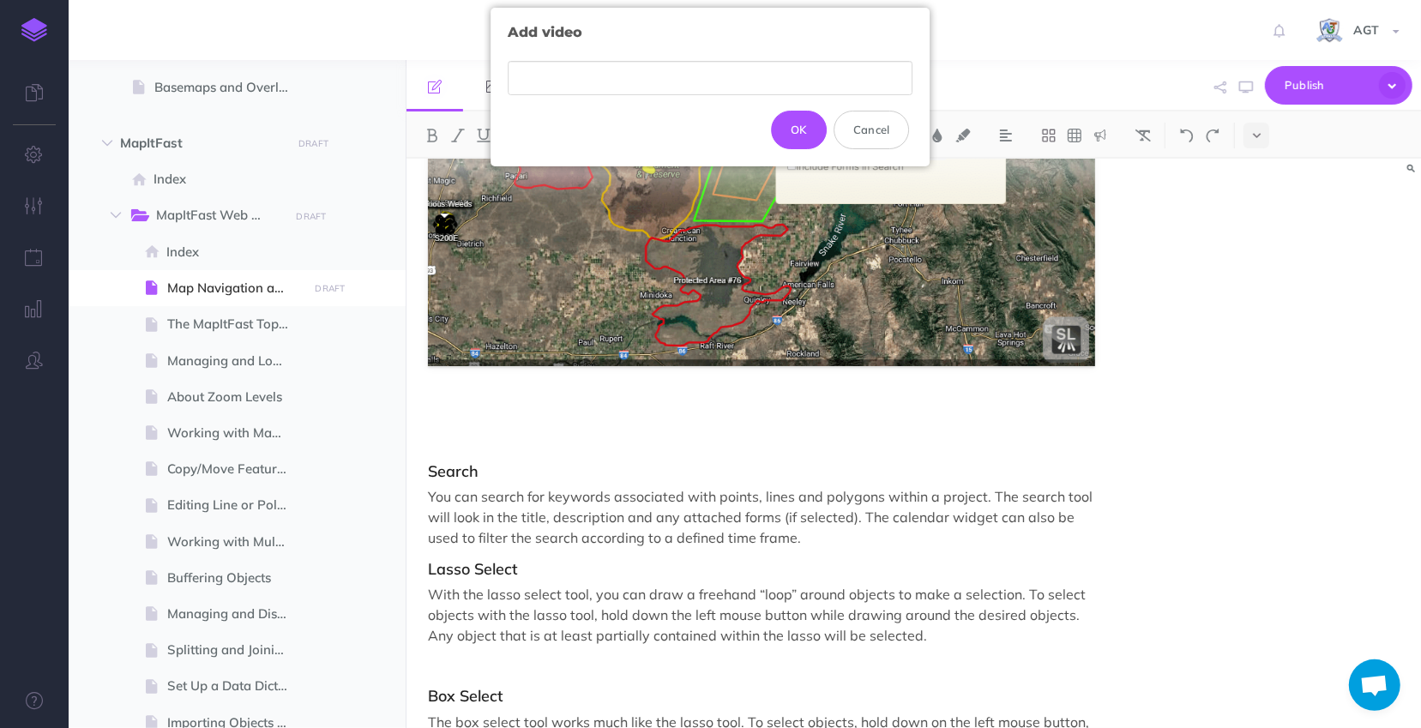
click at [654, 81] on input "text" at bounding box center [711, 78] width 405 height 35
type input "[URL][DOMAIN_NAME]"
click at [804, 120] on button "OK" at bounding box center [799, 130] width 56 height 38
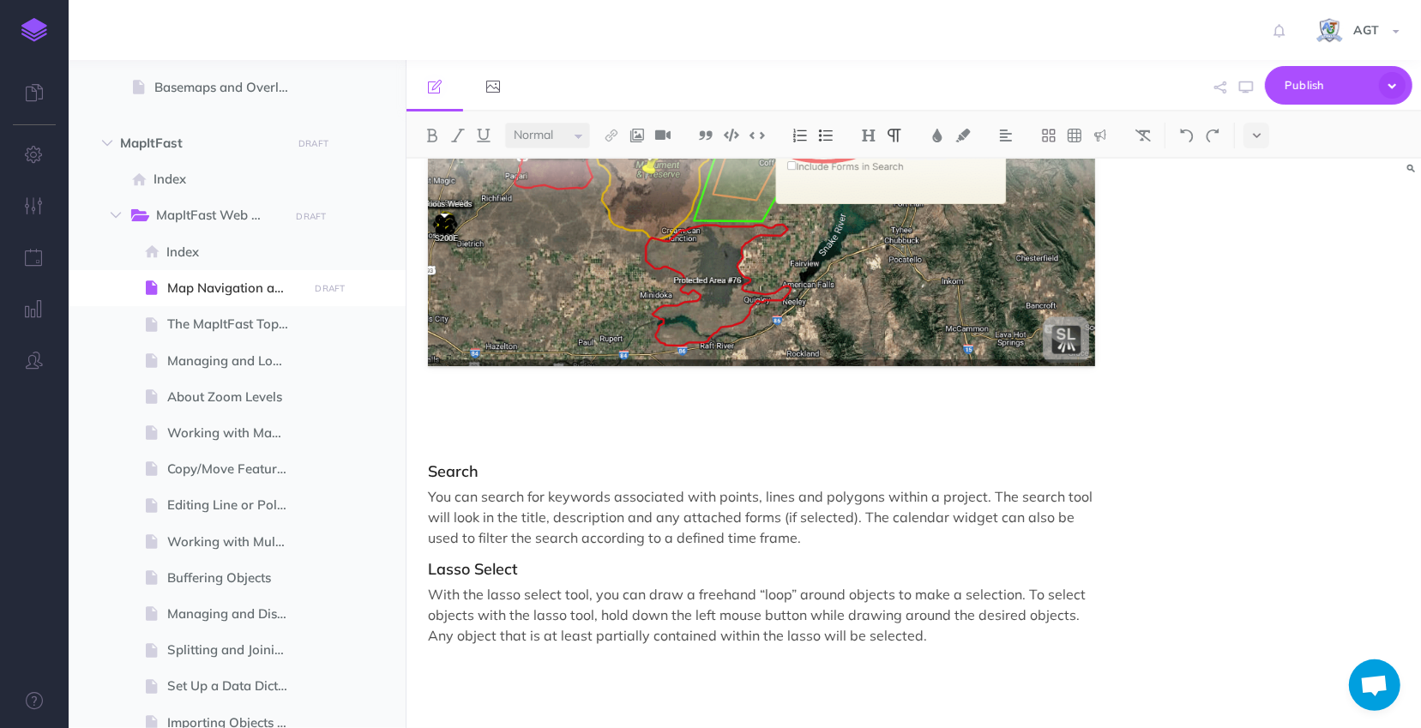
scroll to position [1801, 0]
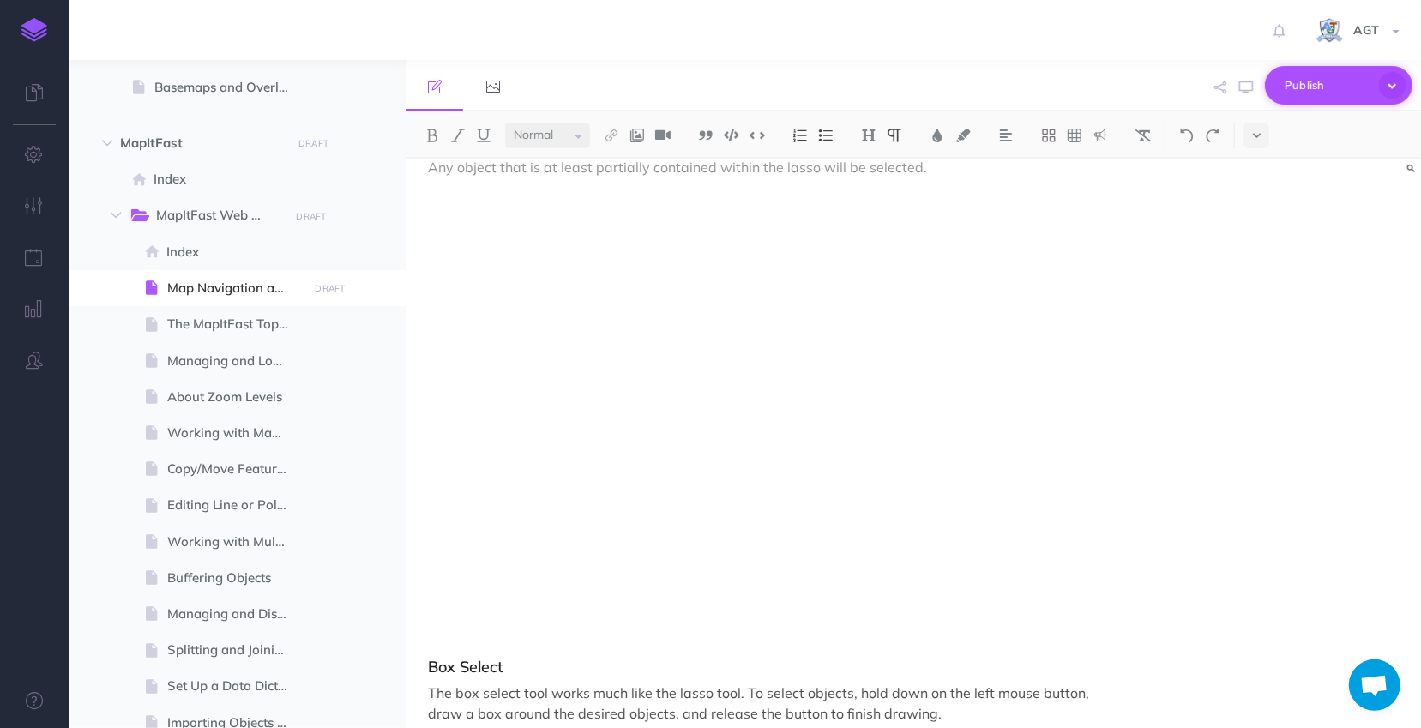
click at [1328, 91] on span "Publish" at bounding box center [1328, 85] width 86 height 27
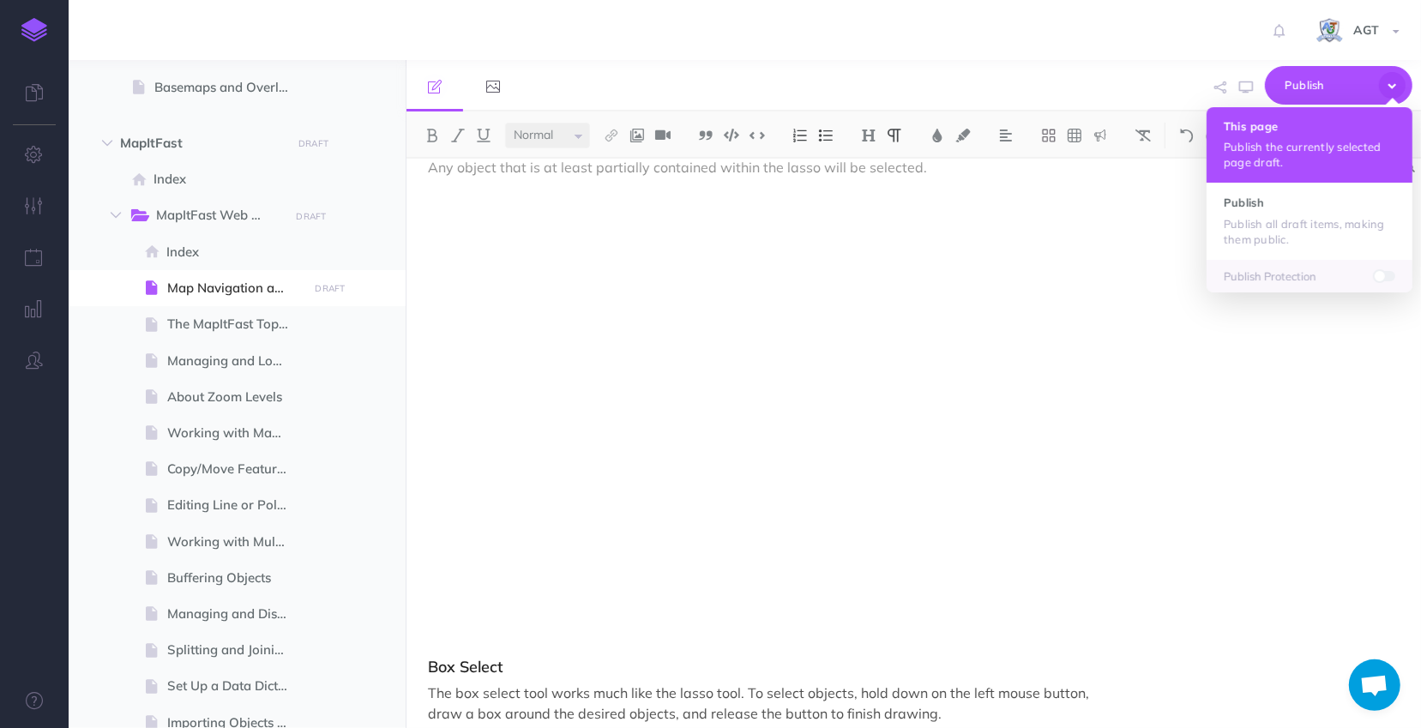
click at [1292, 160] on p "Publish the currently selected page draft." at bounding box center [1310, 154] width 172 height 31
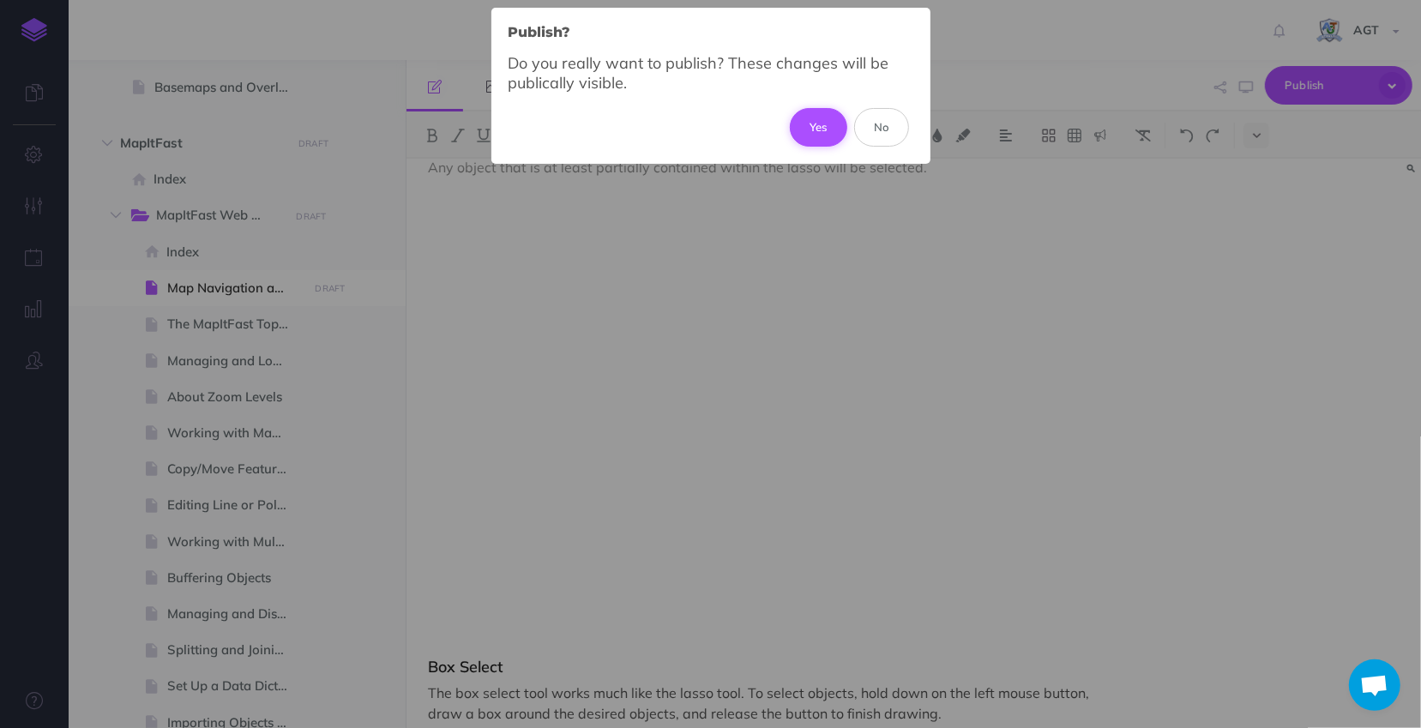
click at [803, 124] on button "Yes" at bounding box center [818, 127] width 57 height 38
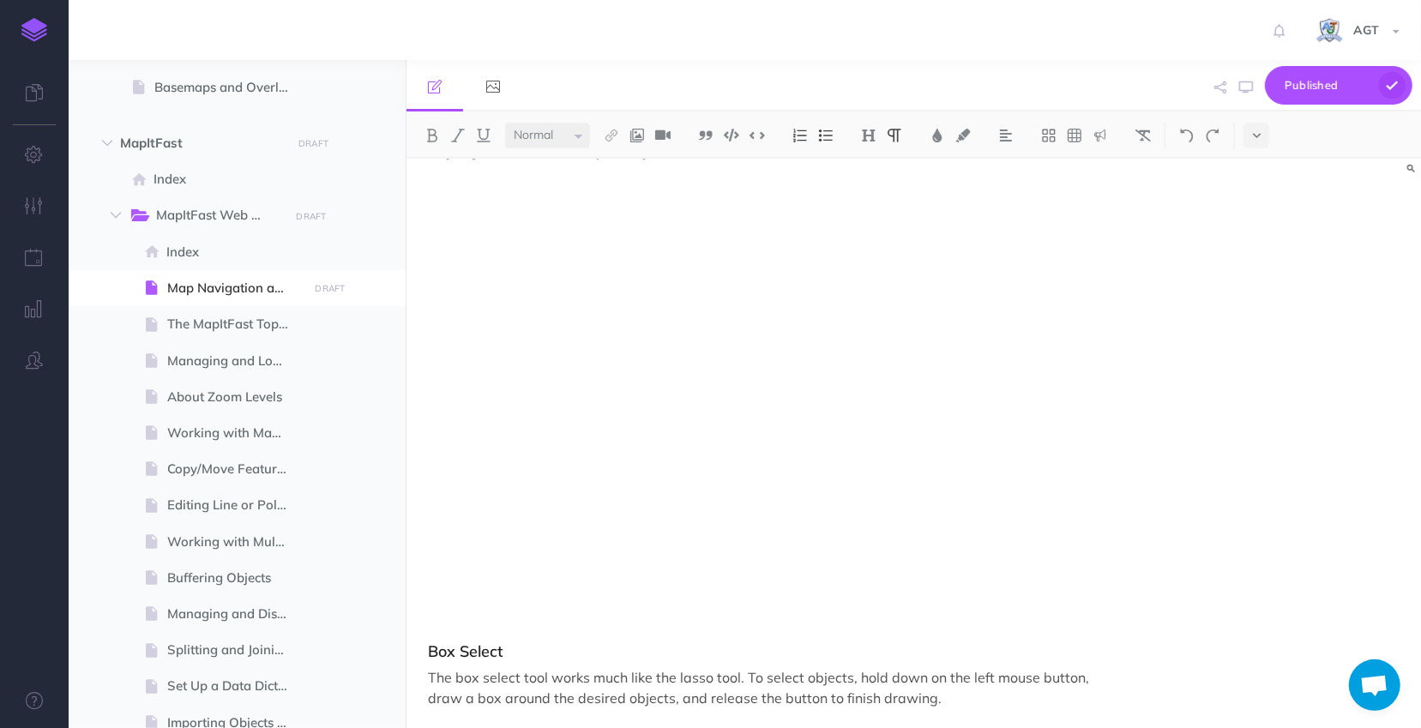
scroll to position [1830, 0]
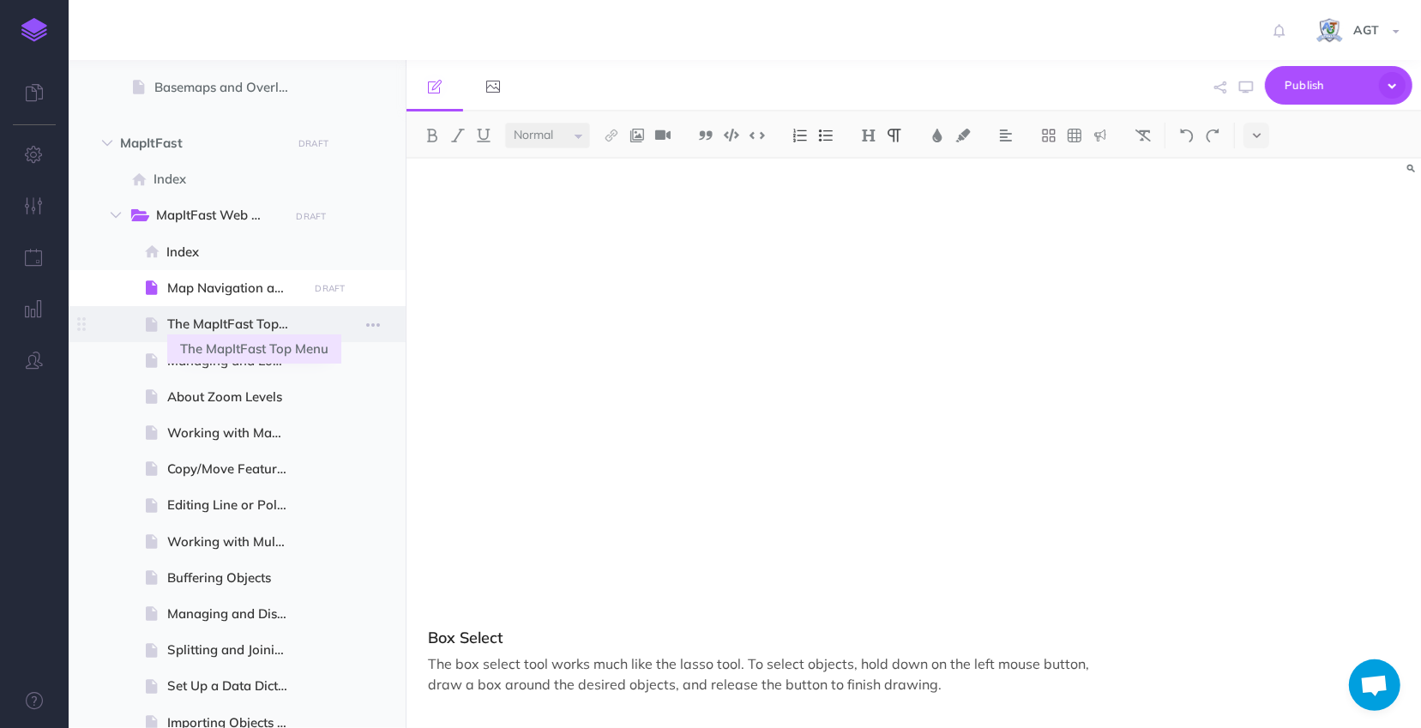
click at [239, 326] on span "The MapItFast Top Menu" at bounding box center [235, 324] width 136 height 21
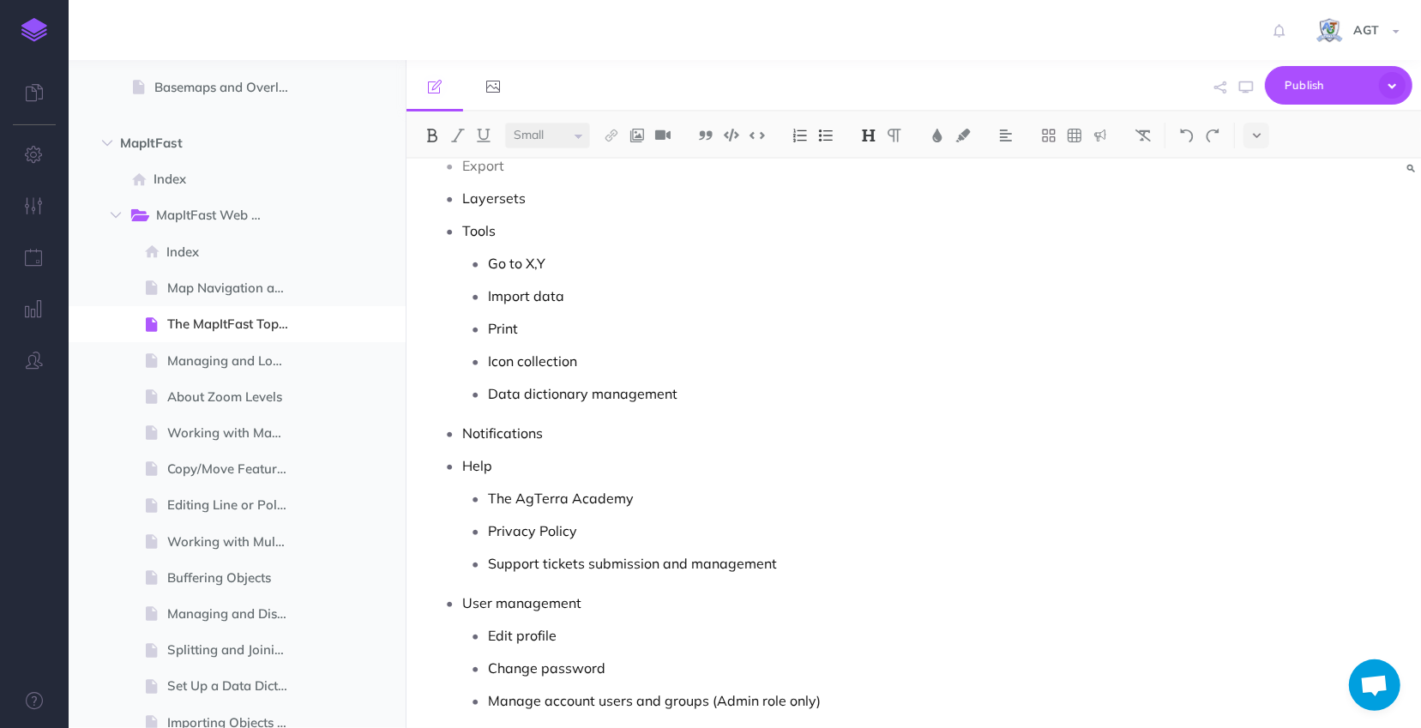
scroll to position [925, 0]
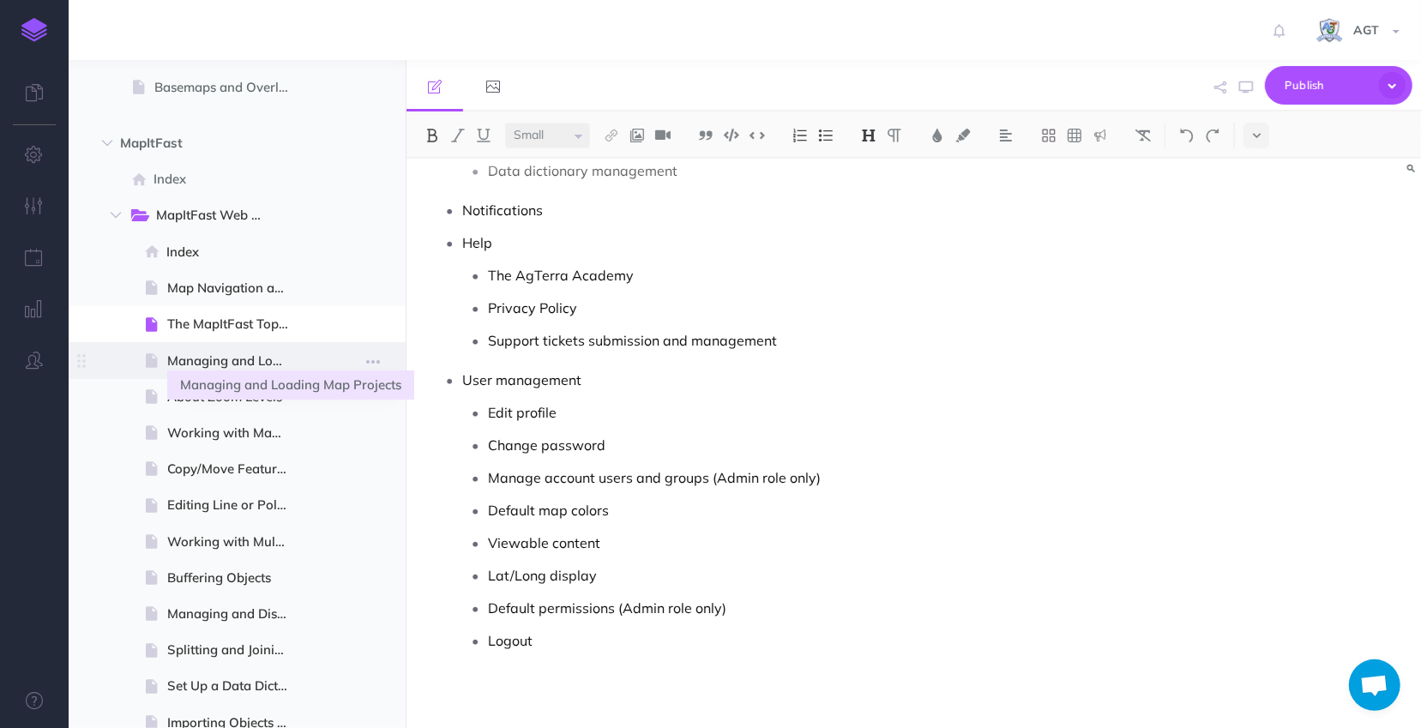
click at [259, 362] on span "Managing and Loading Map Projects" at bounding box center [235, 361] width 136 height 21
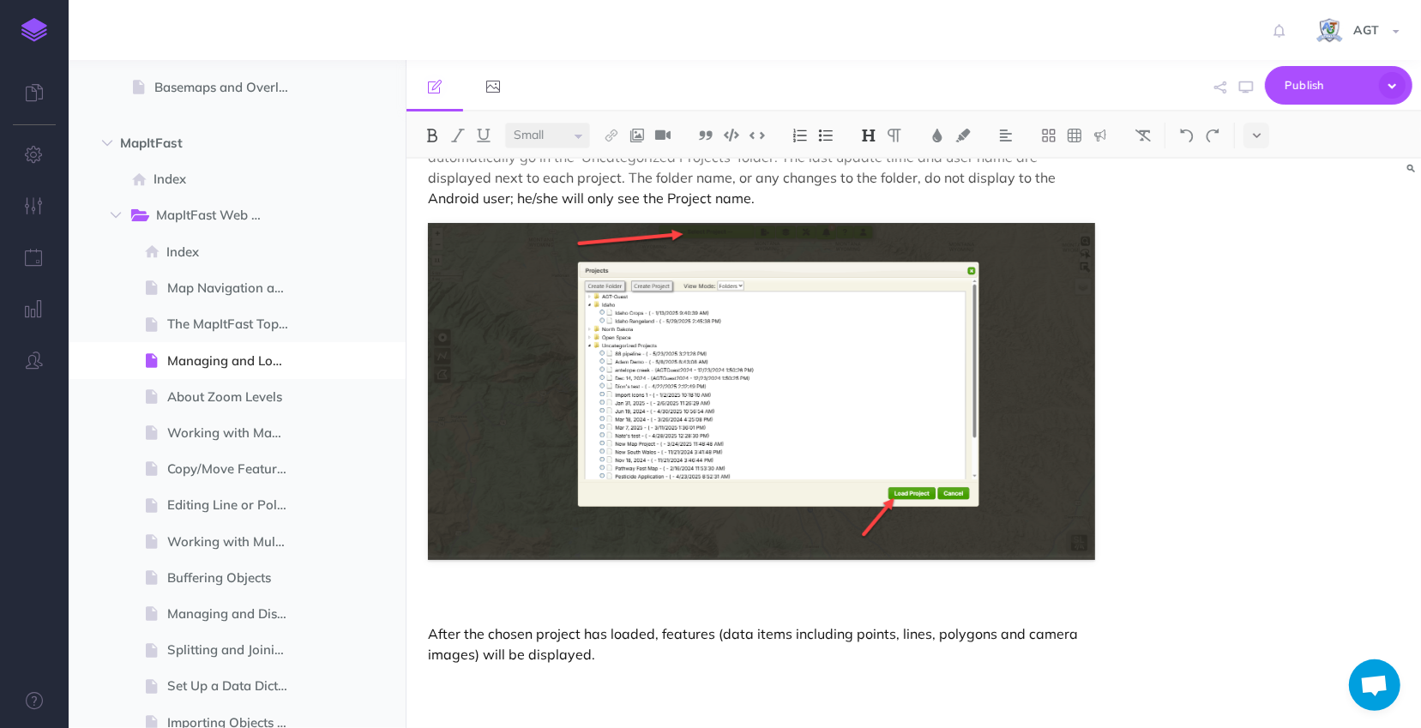
scroll to position [806, 0]
click at [220, 402] on span "About Zoom Levels" at bounding box center [235, 397] width 136 height 21
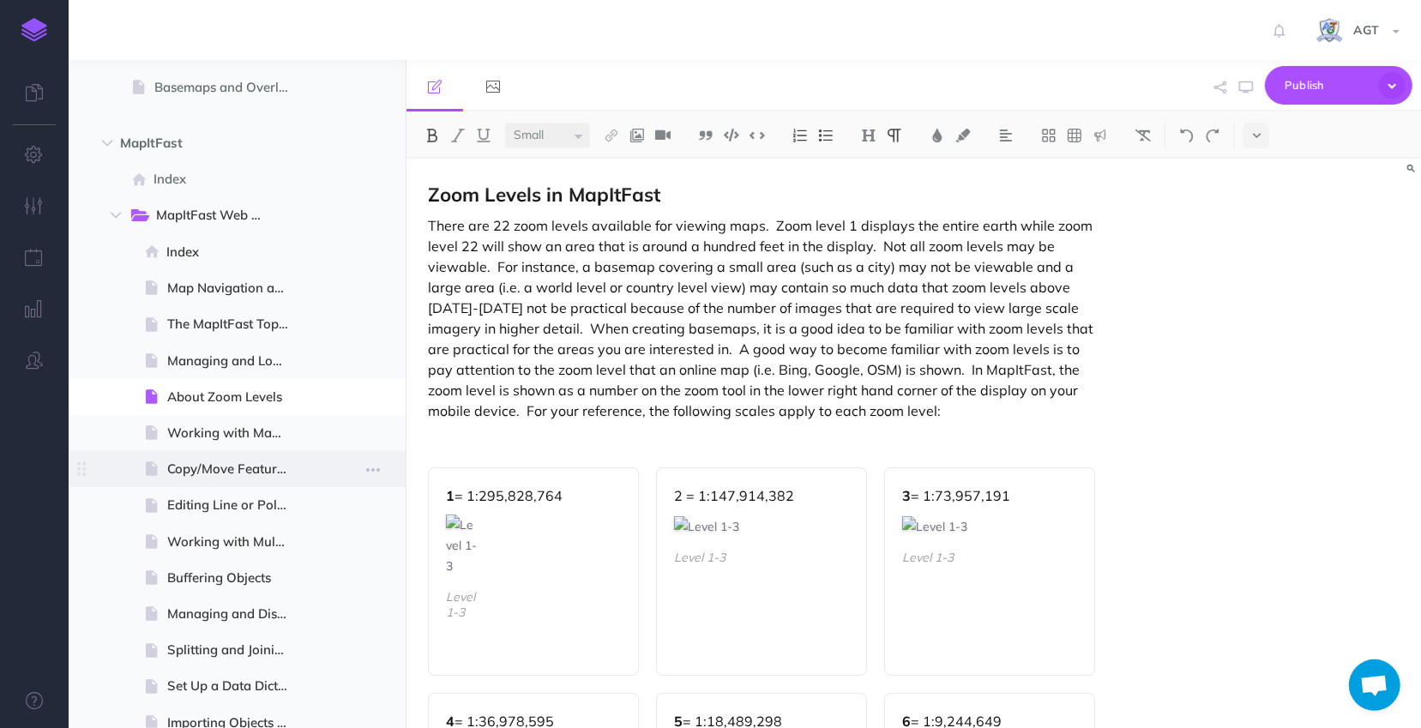
click at [225, 482] on span at bounding box center [237, 469] width 337 height 36
select select "null"
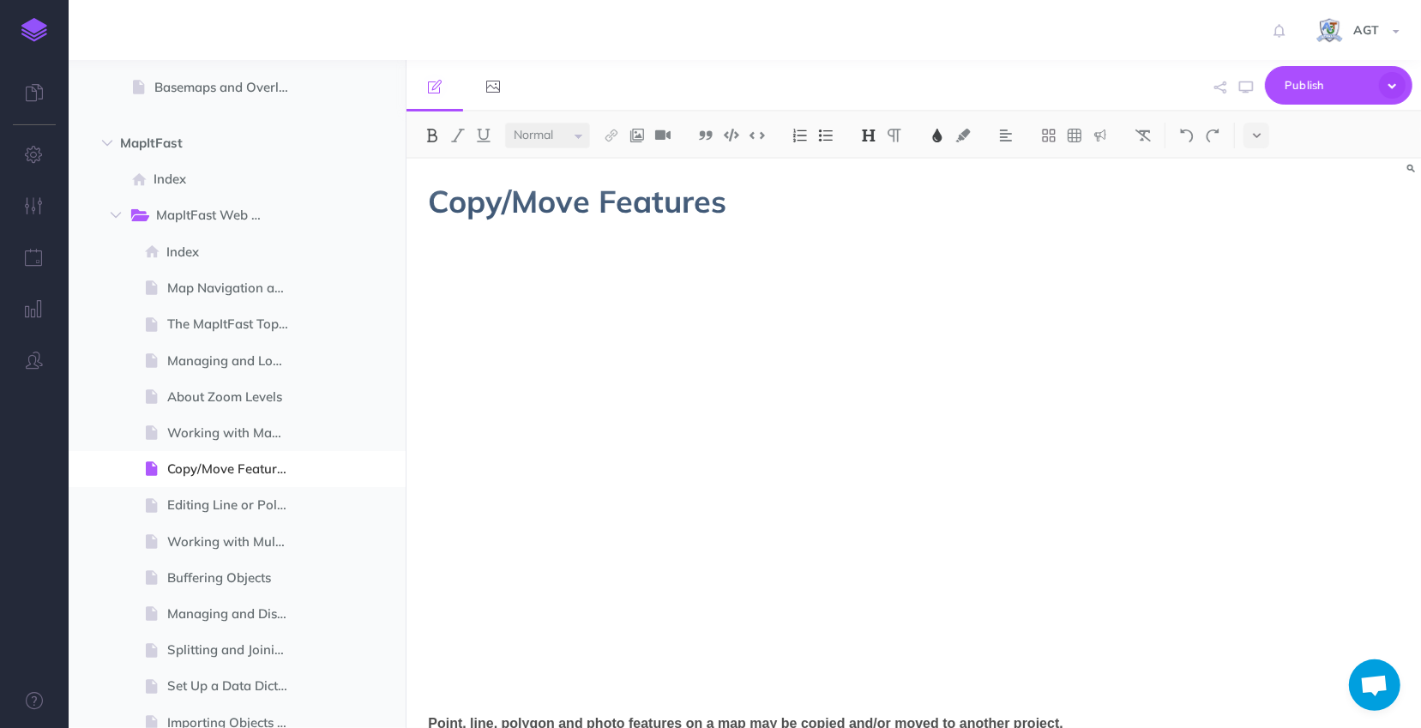
scroll to position [437, 0]
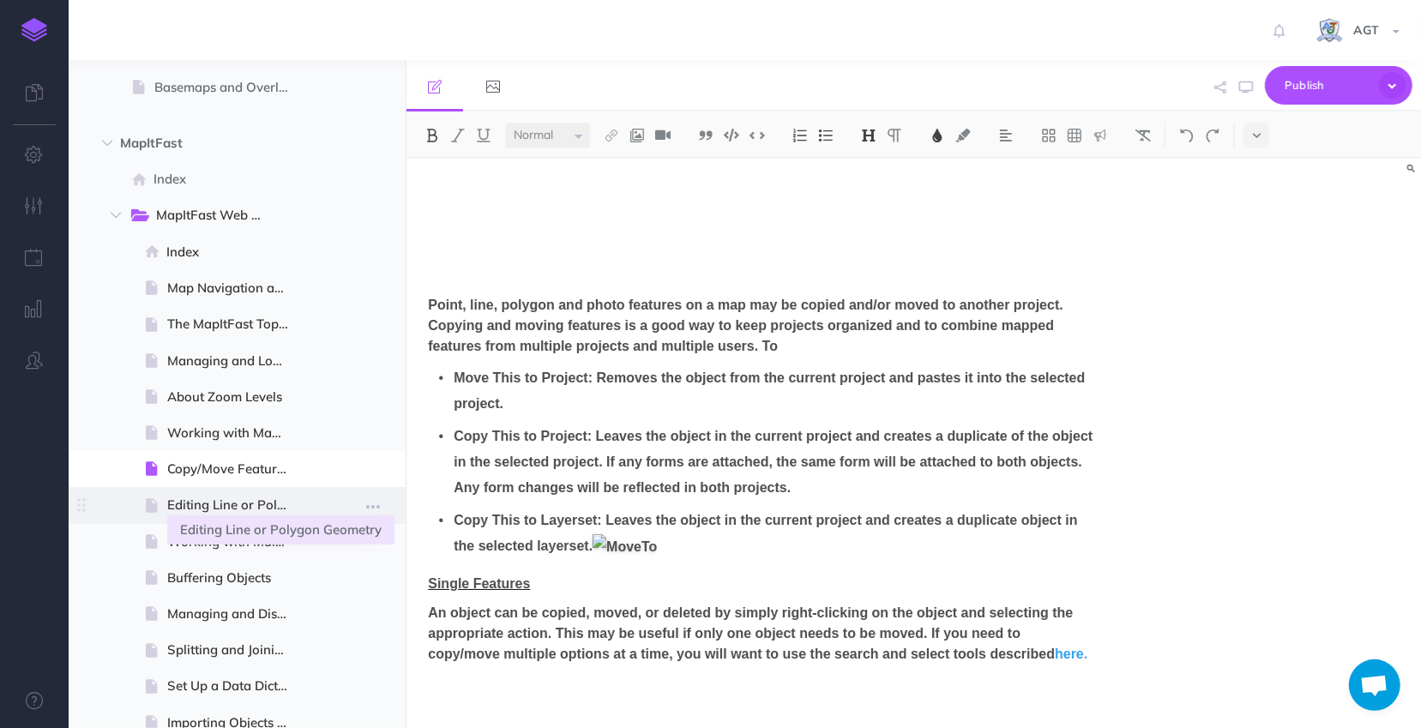
click at [220, 502] on span "Editing Line or Polygon Geometry" at bounding box center [235, 505] width 136 height 21
select select "null"
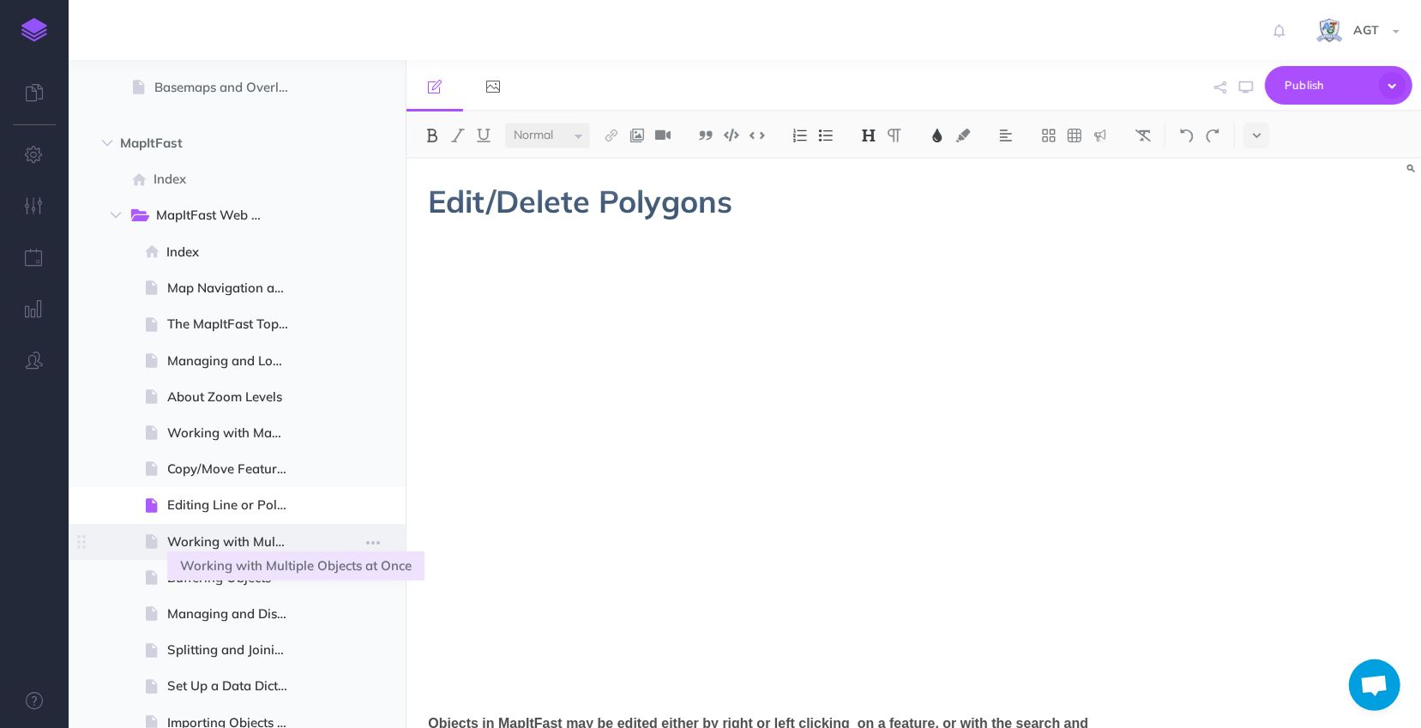
click at [220, 536] on span "Working with Multiple Objects at Once" at bounding box center [235, 542] width 136 height 21
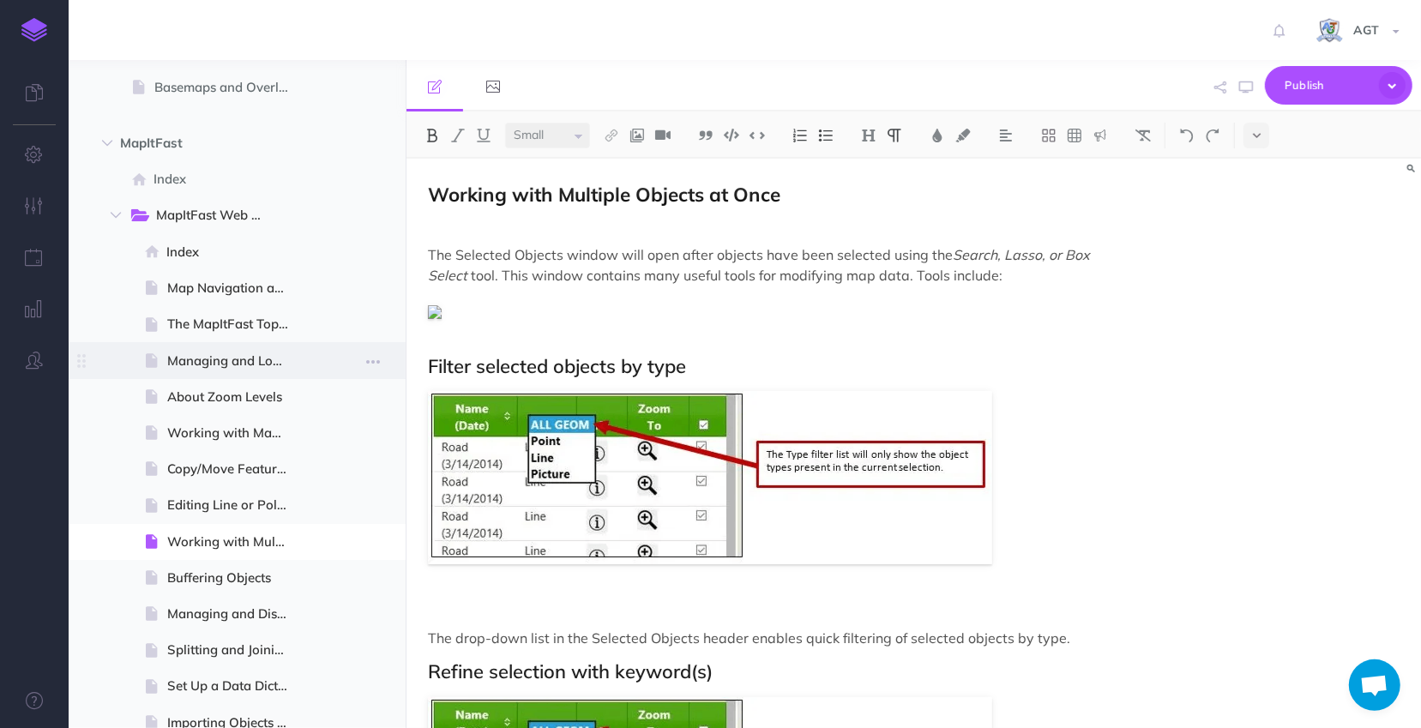
click at [202, 371] on span at bounding box center [237, 360] width 337 height 36
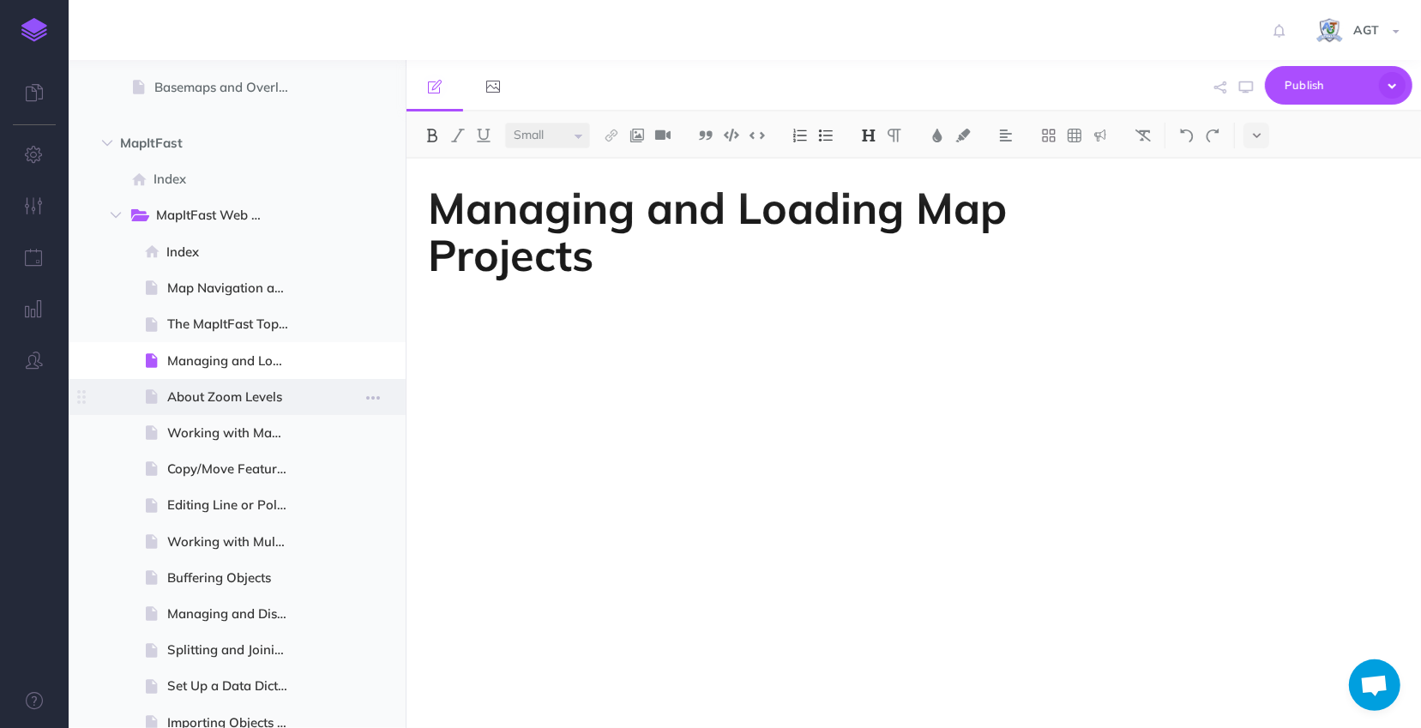
click at [240, 399] on span "About Zoom Levels" at bounding box center [235, 397] width 136 height 21
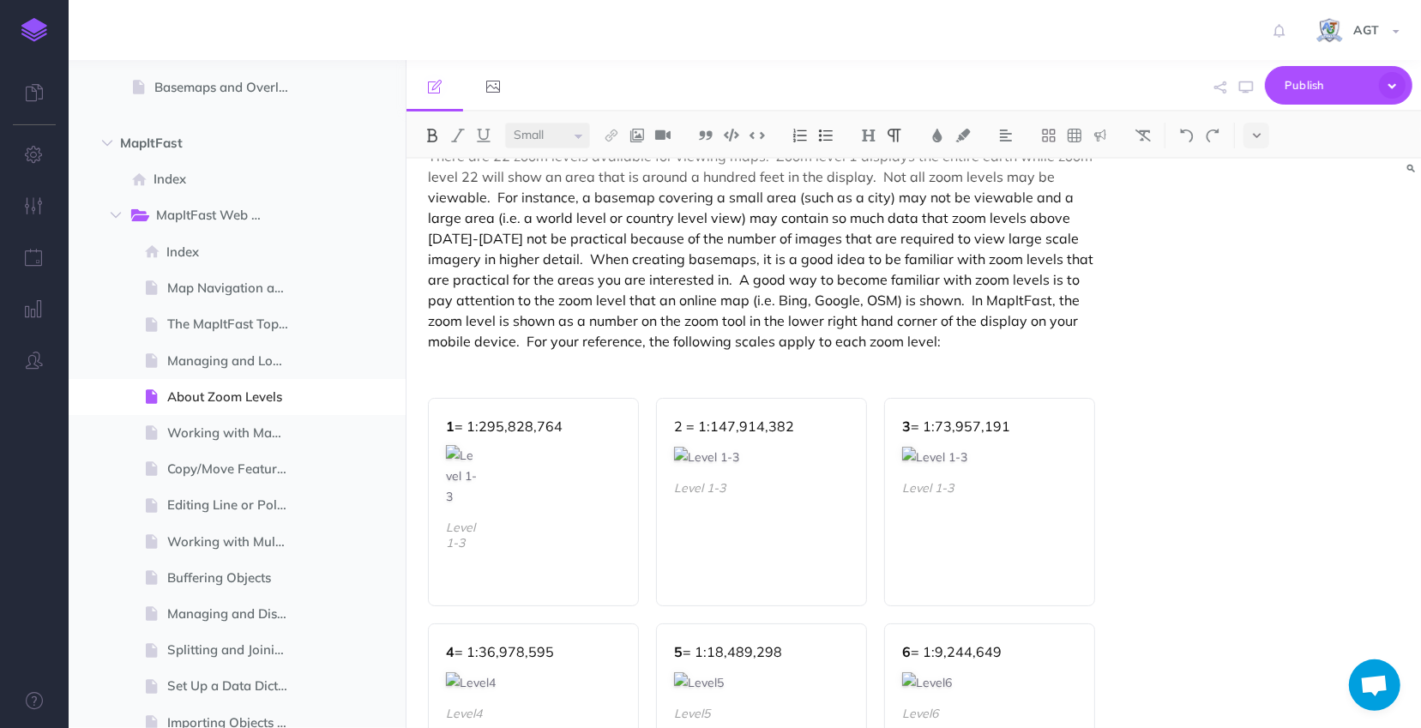
scroll to position [0, 0]
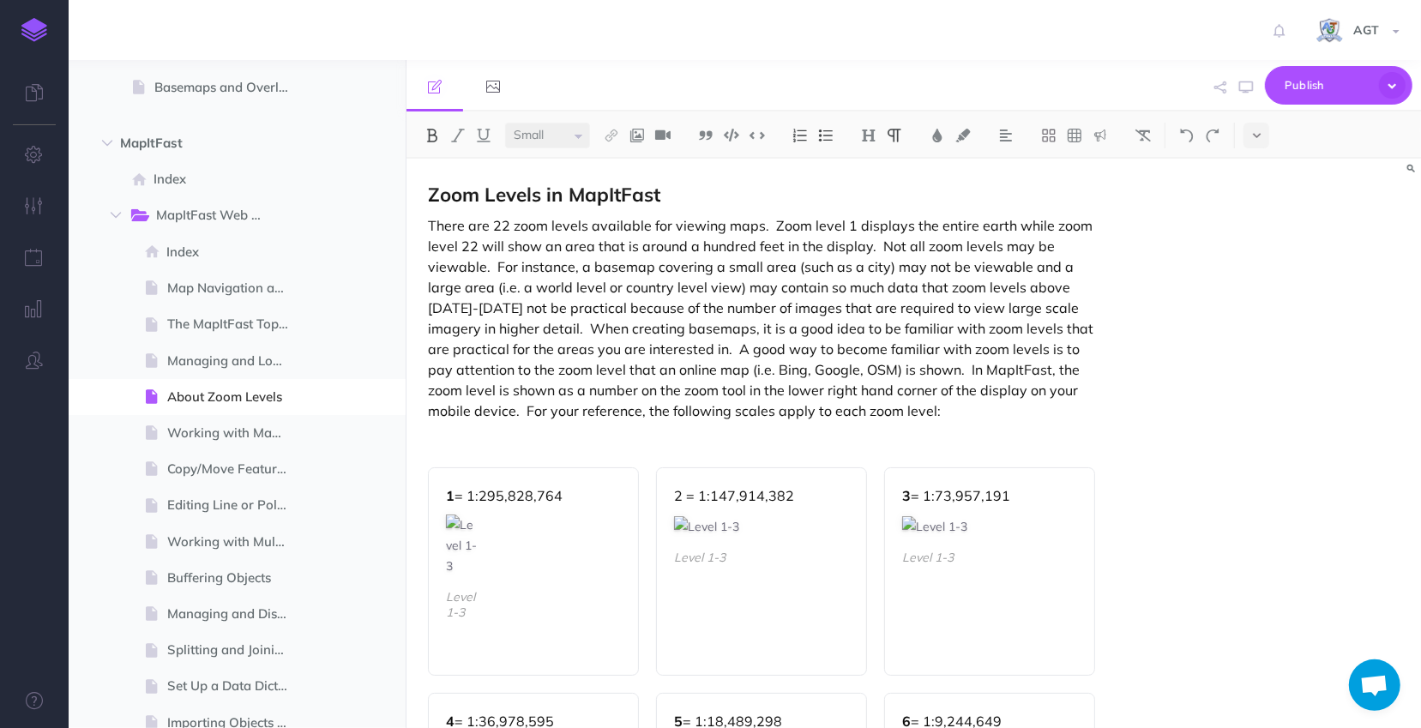
select select "null"
drag, startPoint x: 696, startPoint y: 377, endPoint x: 744, endPoint y: 369, distance: 48.6
click at [696, 377] on p "There are 22 zoom levels available for viewing maps. Zoom level 1 displays the …" at bounding box center [761, 318] width 667 height 206
click at [1319, 85] on span "Publish" at bounding box center [1328, 85] width 86 height 27
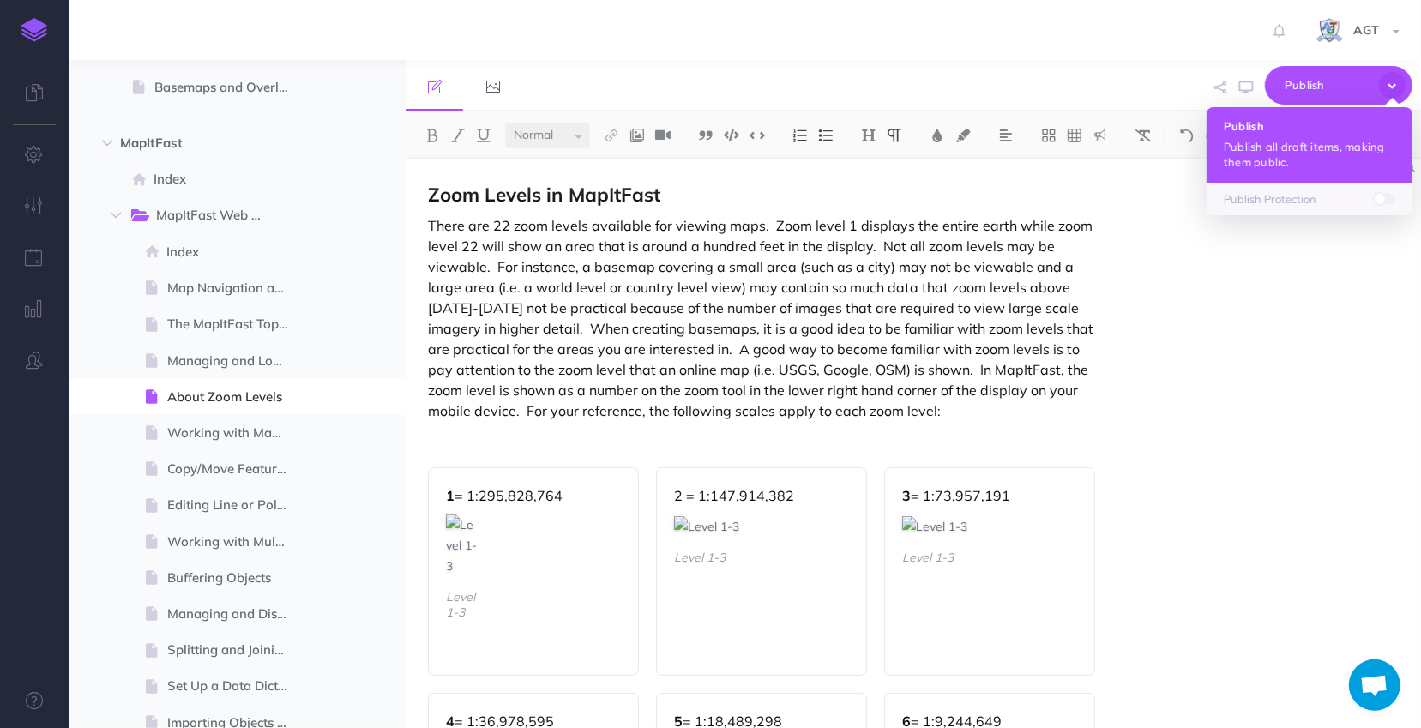
click at [1329, 143] on p "Publish all draft items, making them public." at bounding box center [1310, 154] width 172 height 31
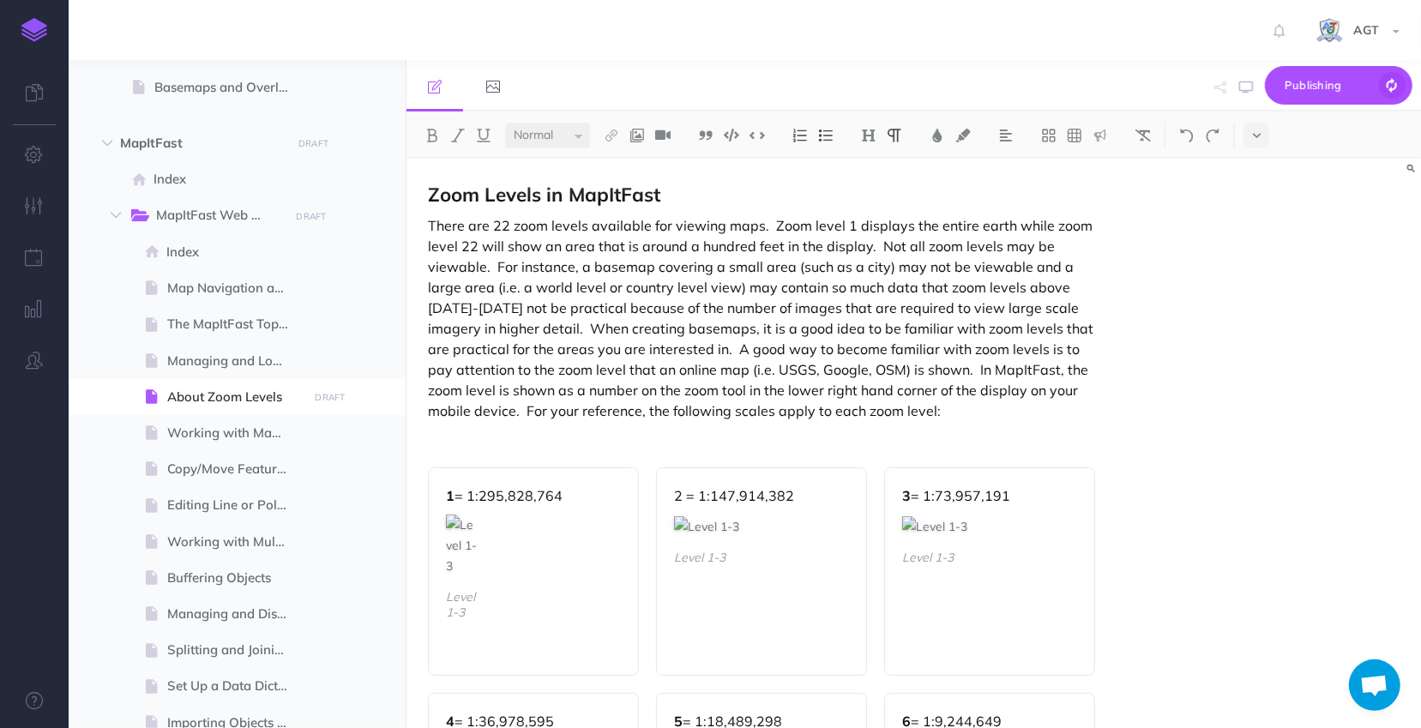
click at [1288, 416] on div "Zoom Levels in MapItFast 1 = 1:295,828,764 Level 1-3 2 = 1:147,914,382 Level 1-…" at bounding box center [914, 443] width 1015 height 569
drag, startPoint x: 479, startPoint y: 560, endPoint x: 501, endPoint y: 576, distance: 26.9
click at [507, 581] on div "1 = 1:295,828,764 Level 1-3" at bounding box center [533, 571] width 211 height 208
click at [460, 544] on img at bounding box center [461, 546] width 31 height 62
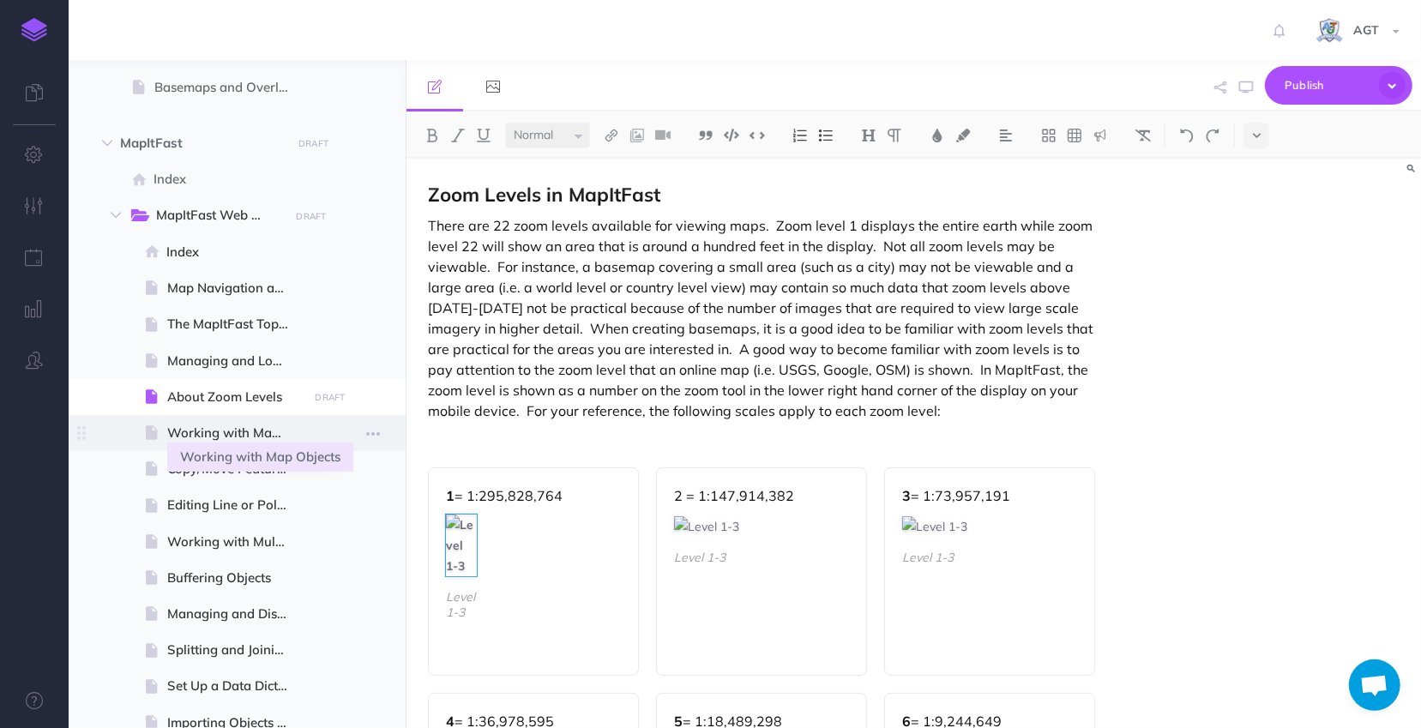
click at [232, 433] on span "Working with Map Objects" at bounding box center [235, 433] width 136 height 21
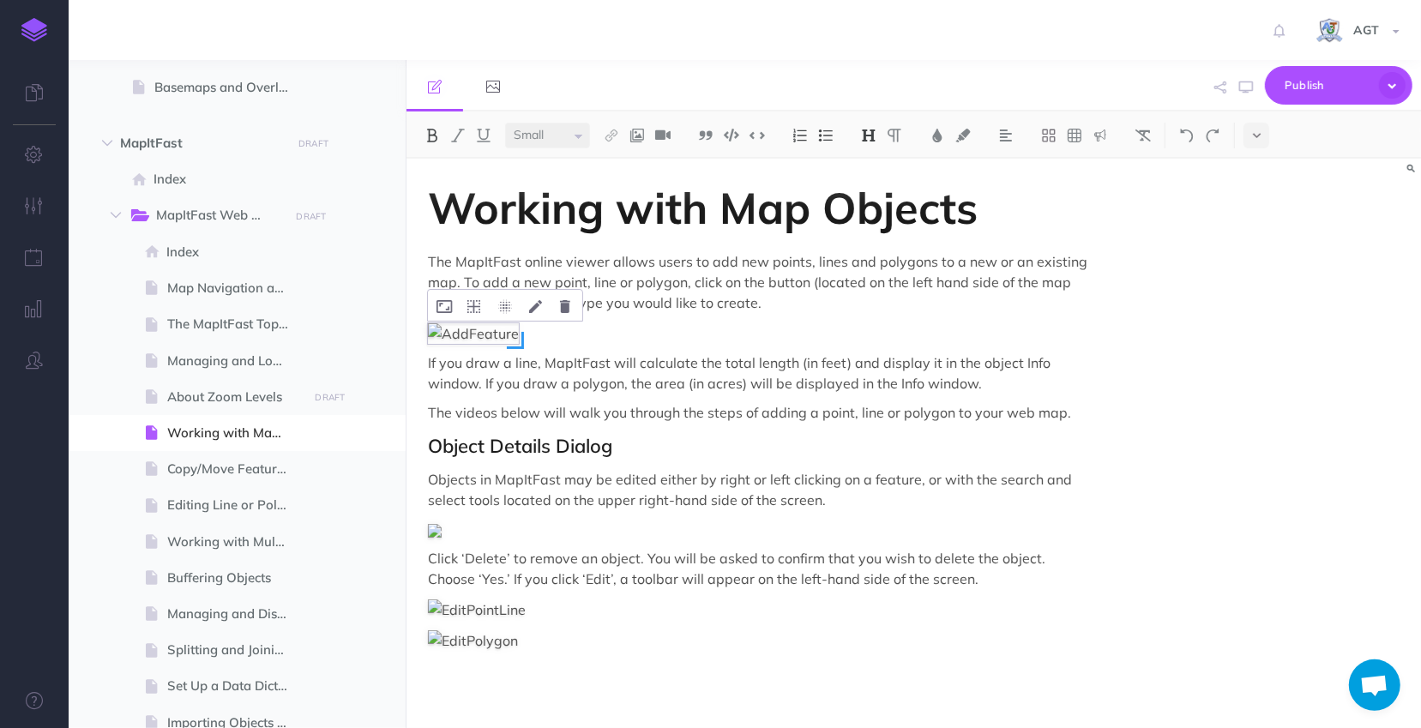
click at [498, 335] on img at bounding box center [473, 333] width 91 height 21
select select "null"
click at [564, 310] on icon at bounding box center [565, 306] width 10 height 13
click at [563, 329] on p at bounding box center [761, 332] width 667 height 21
click at [668, 139] on img at bounding box center [662, 136] width 15 height 14
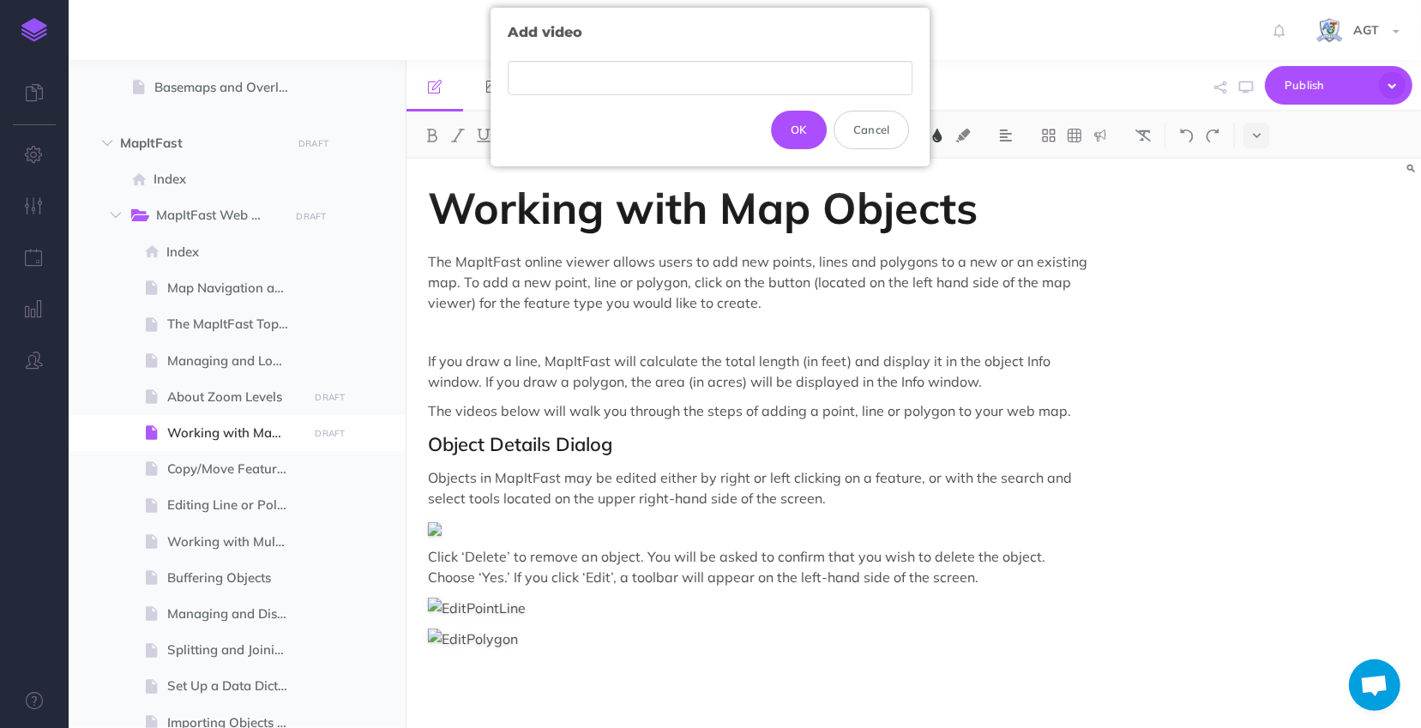
click at [656, 68] on input "text" at bounding box center [711, 78] width 405 height 35
type input "[URL][DOMAIN_NAME]"
click at [811, 121] on button "OK" at bounding box center [799, 130] width 56 height 38
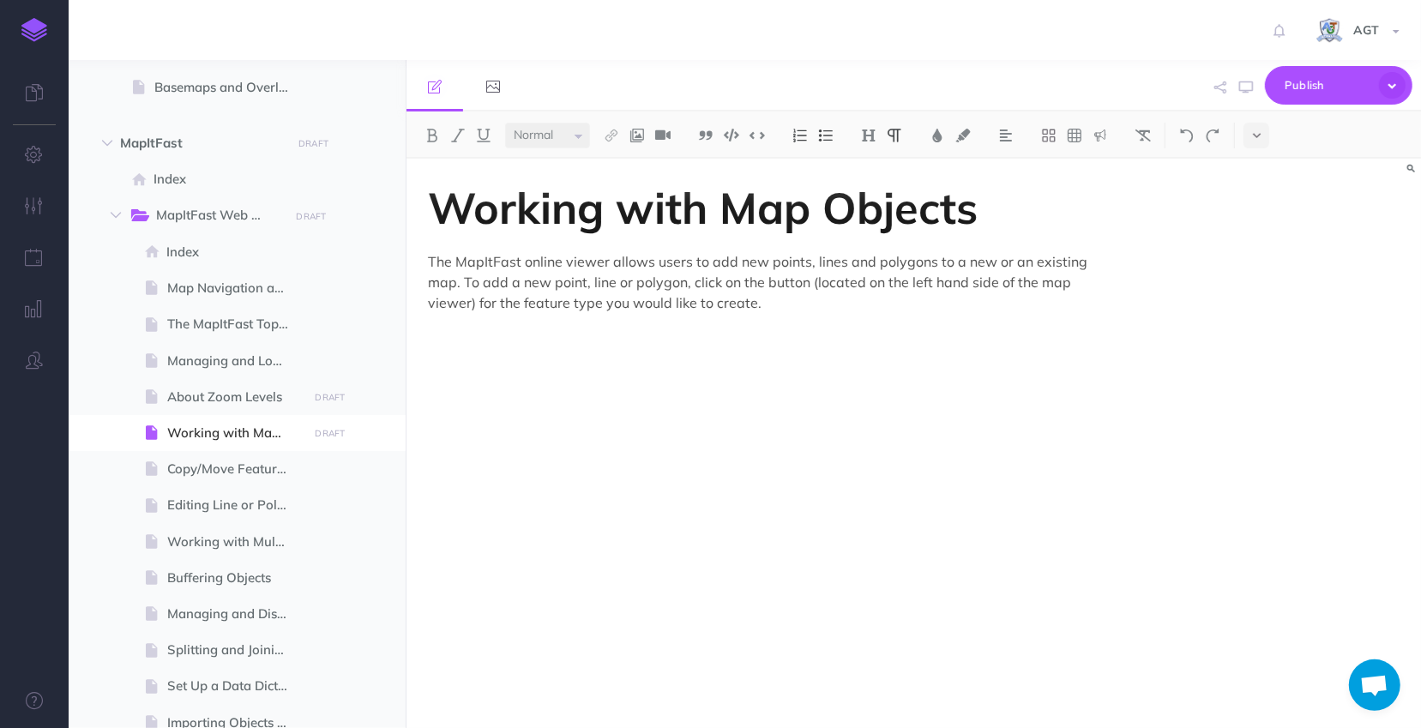
scroll to position [386, 0]
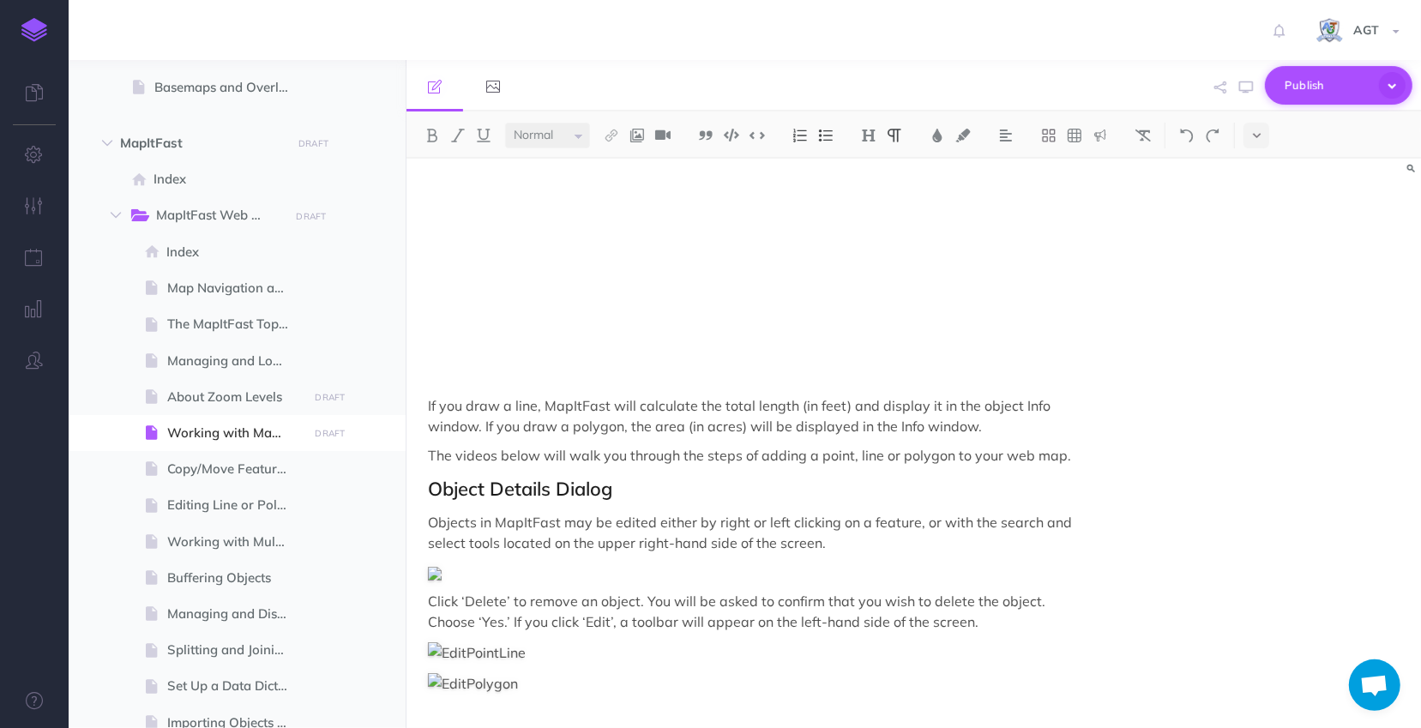
click at [1293, 86] on span "Publish" at bounding box center [1328, 85] width 86 height 27
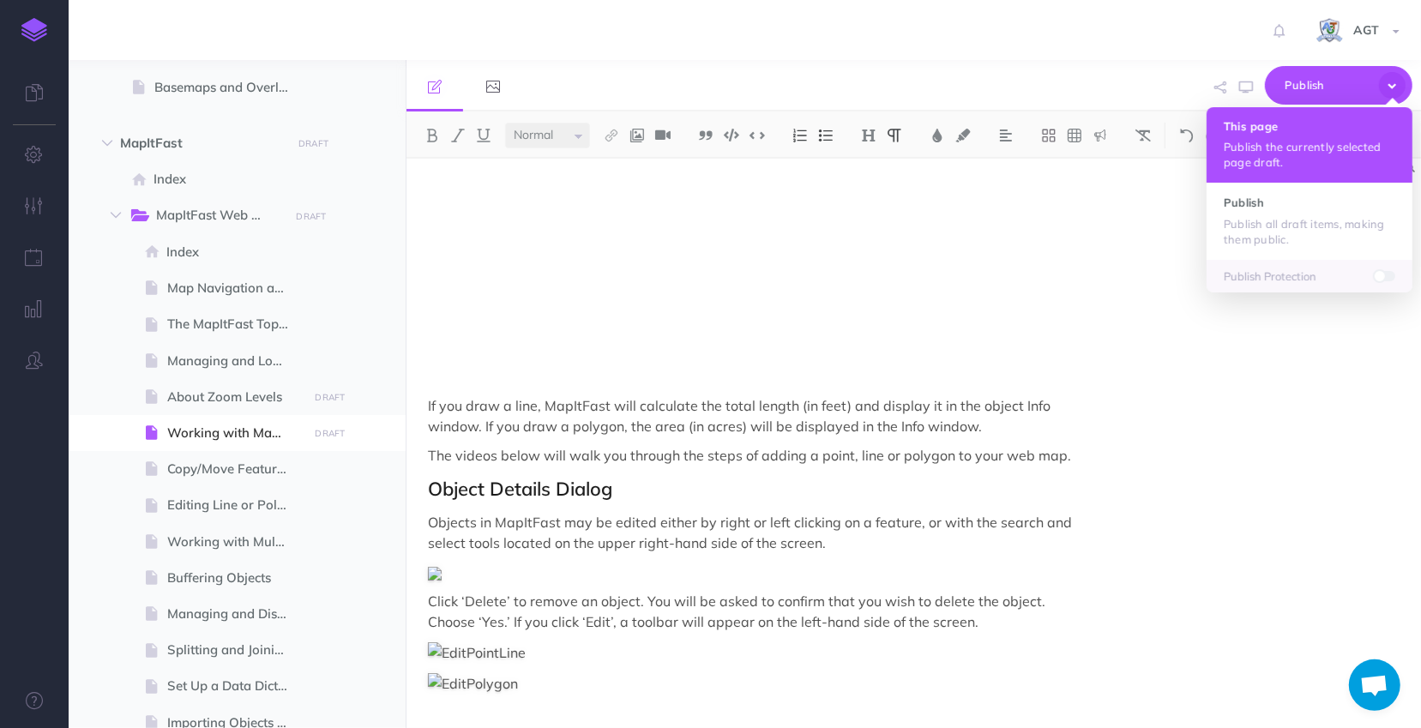
click at [1272, 162] on p "Publish the currently selected page draft." at bounding box center [1310, 154] width 172 height 31
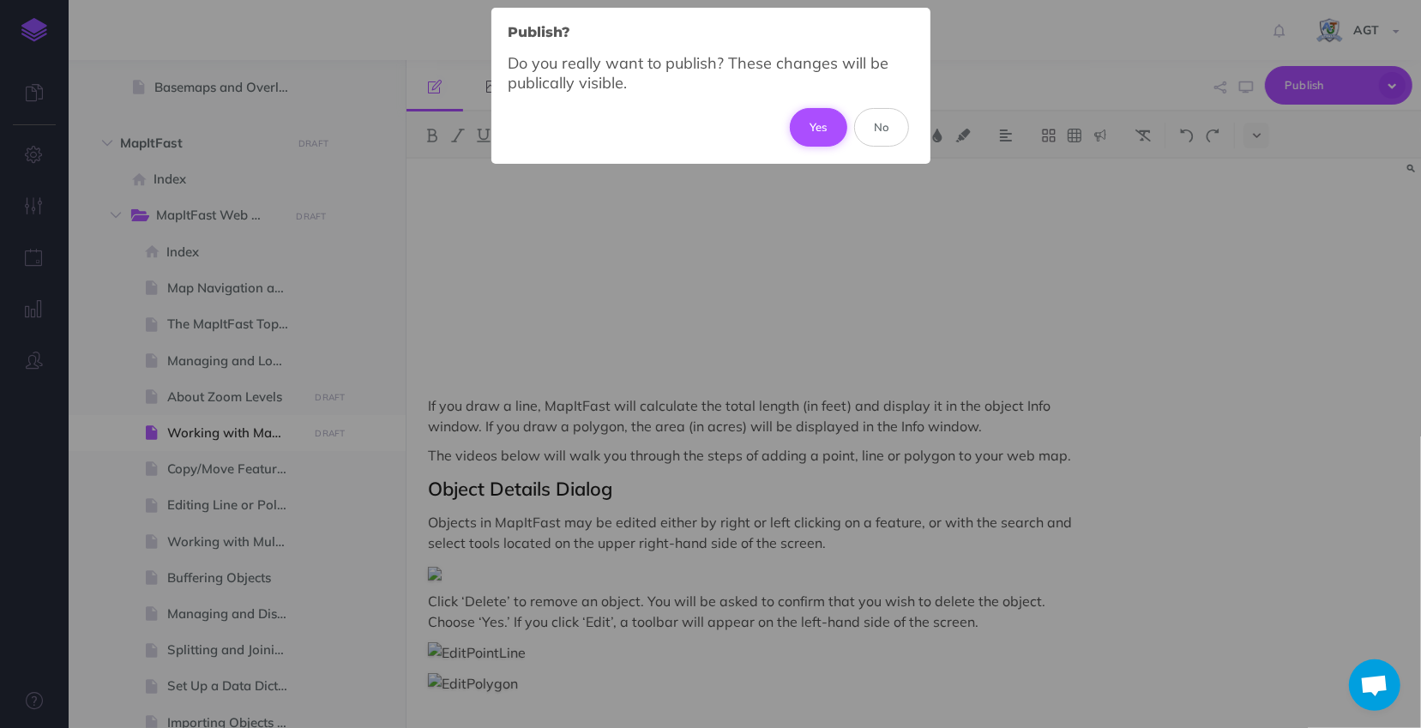
click at [798, 120] on button "Yes" at bounding box center [818, 127] width 57 height 38
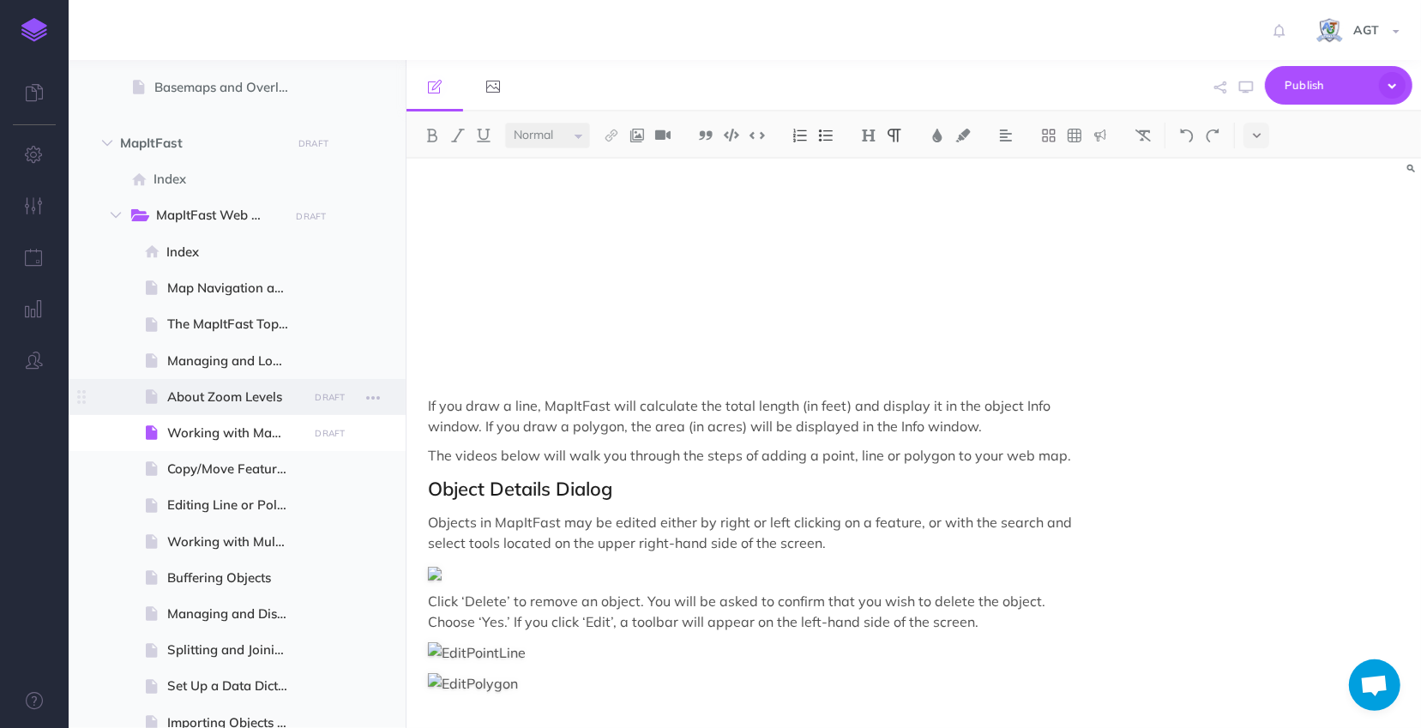
click at [220, 393] on span "About Zoom Levels" at bounding box center [235, 397] width 136 height 21
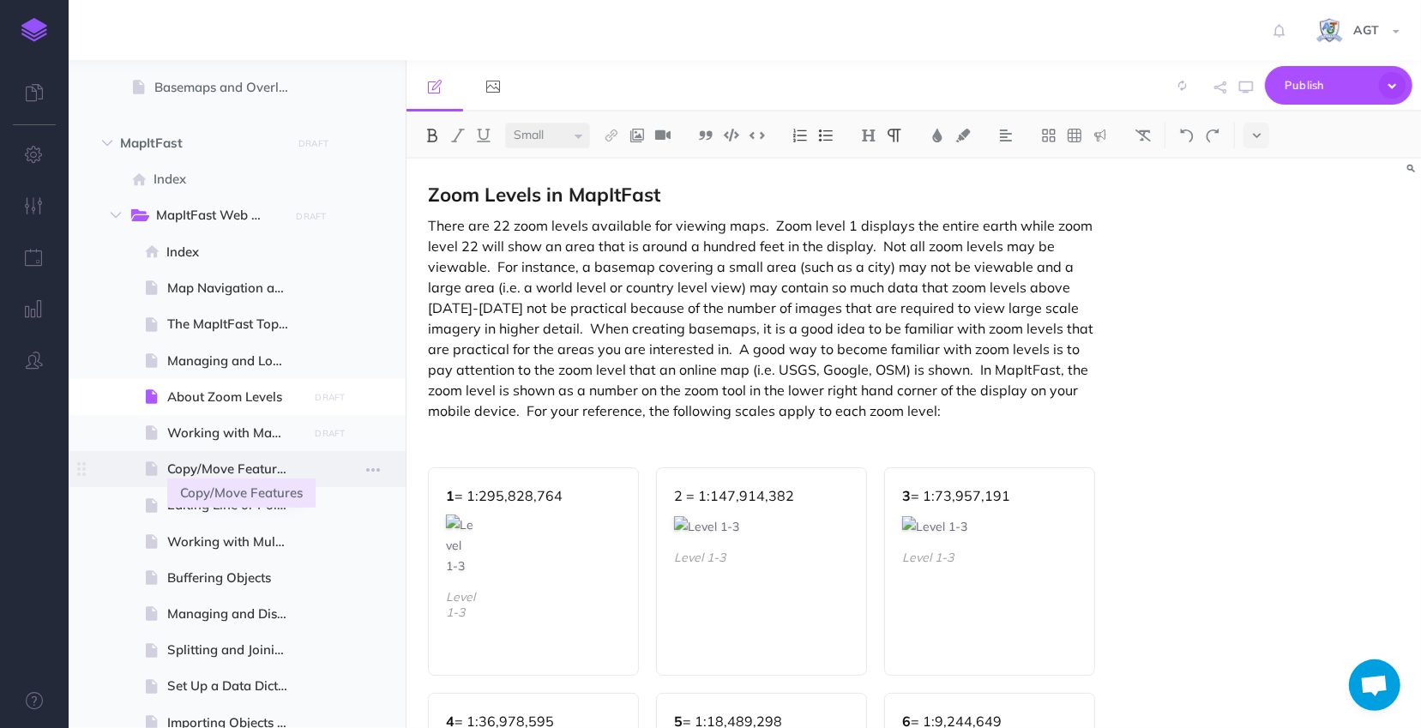
click at [220, 473] on span "Copy/Move Features" at bounding box center [235, 469] width 136 height 21
select select "null"
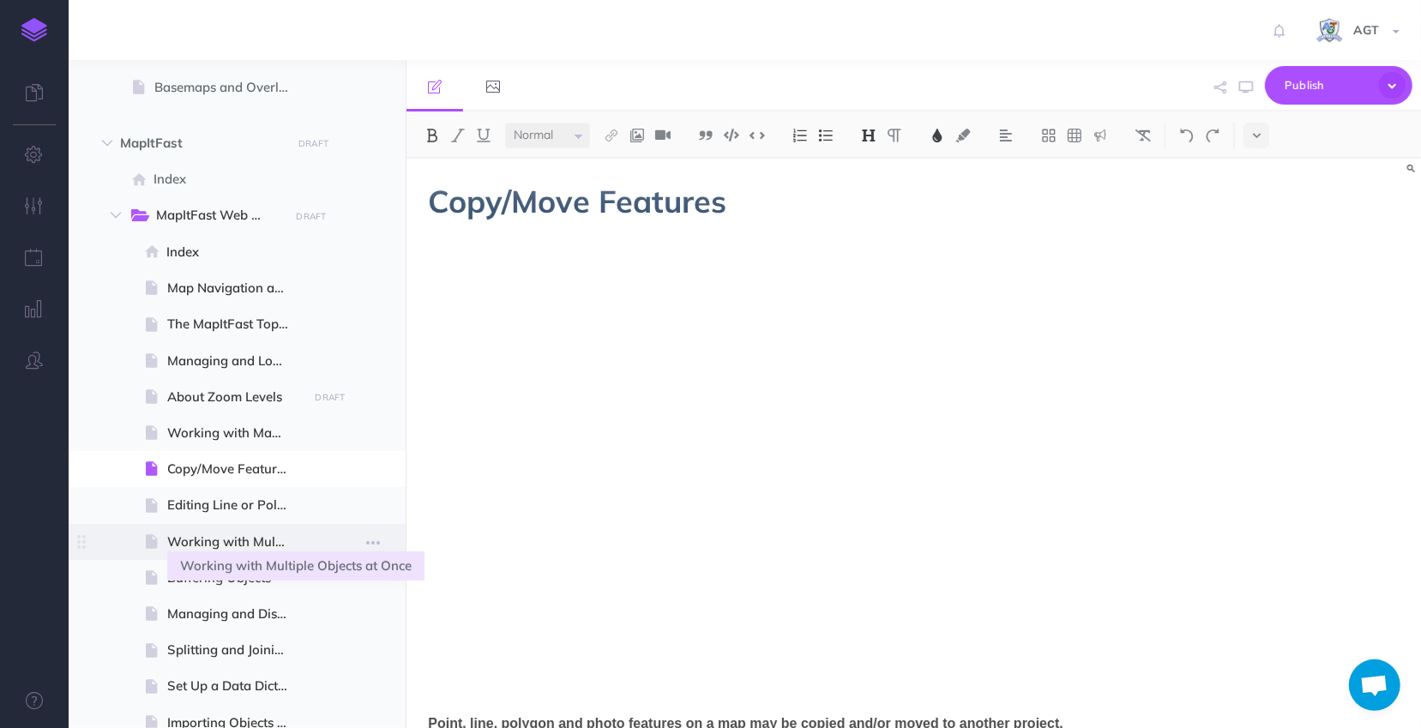
click at [245, 541] on span "Working with Multiple Objects at Once" at bounding box center [235, 542] width 136 height 21
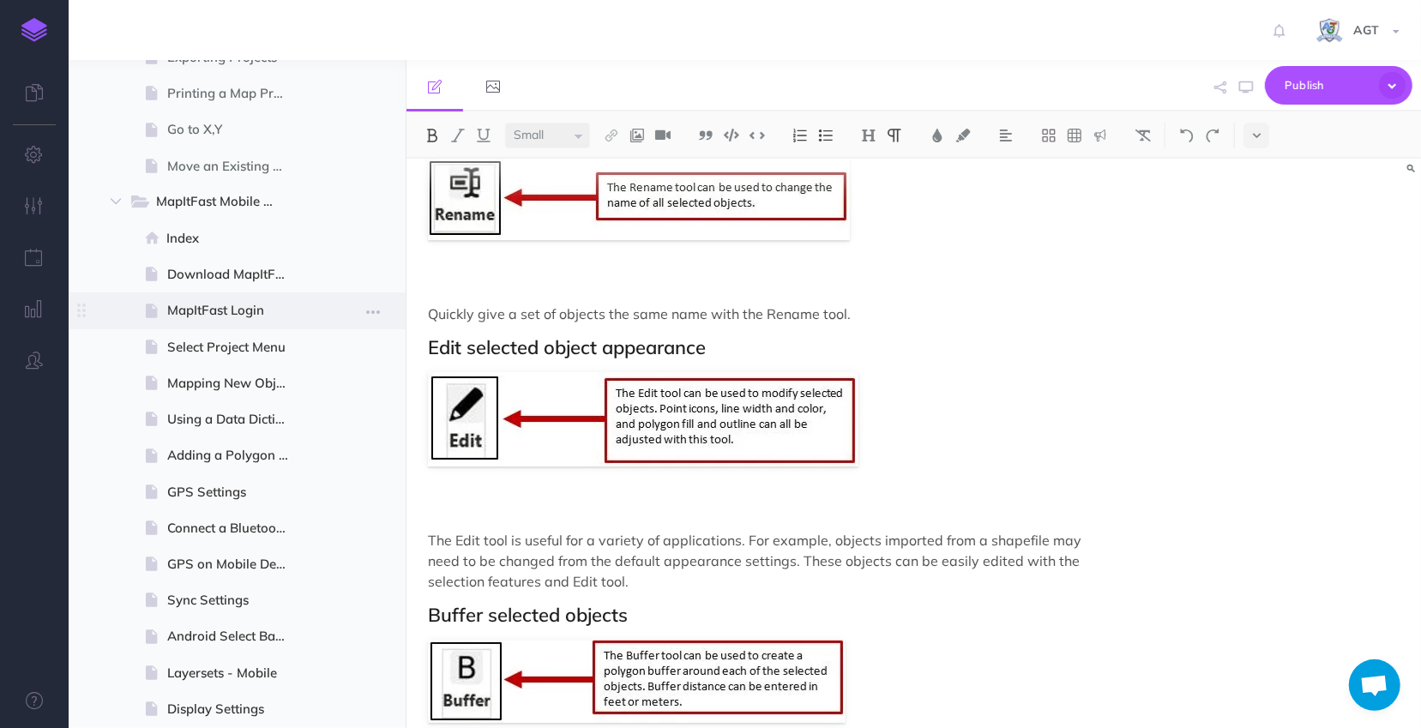
scroll to position [467, 0]
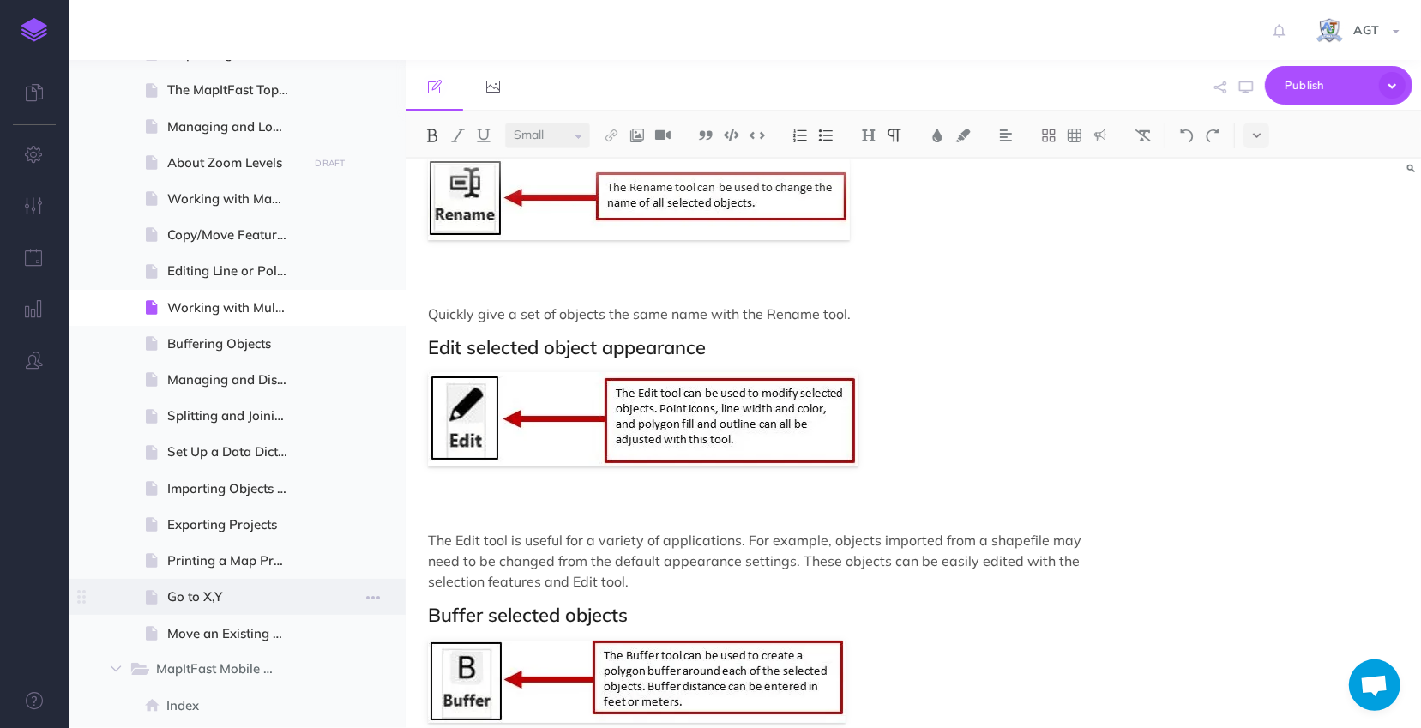
click at [226, 585] on span at bounding box center [237, 597] width 337 height 36
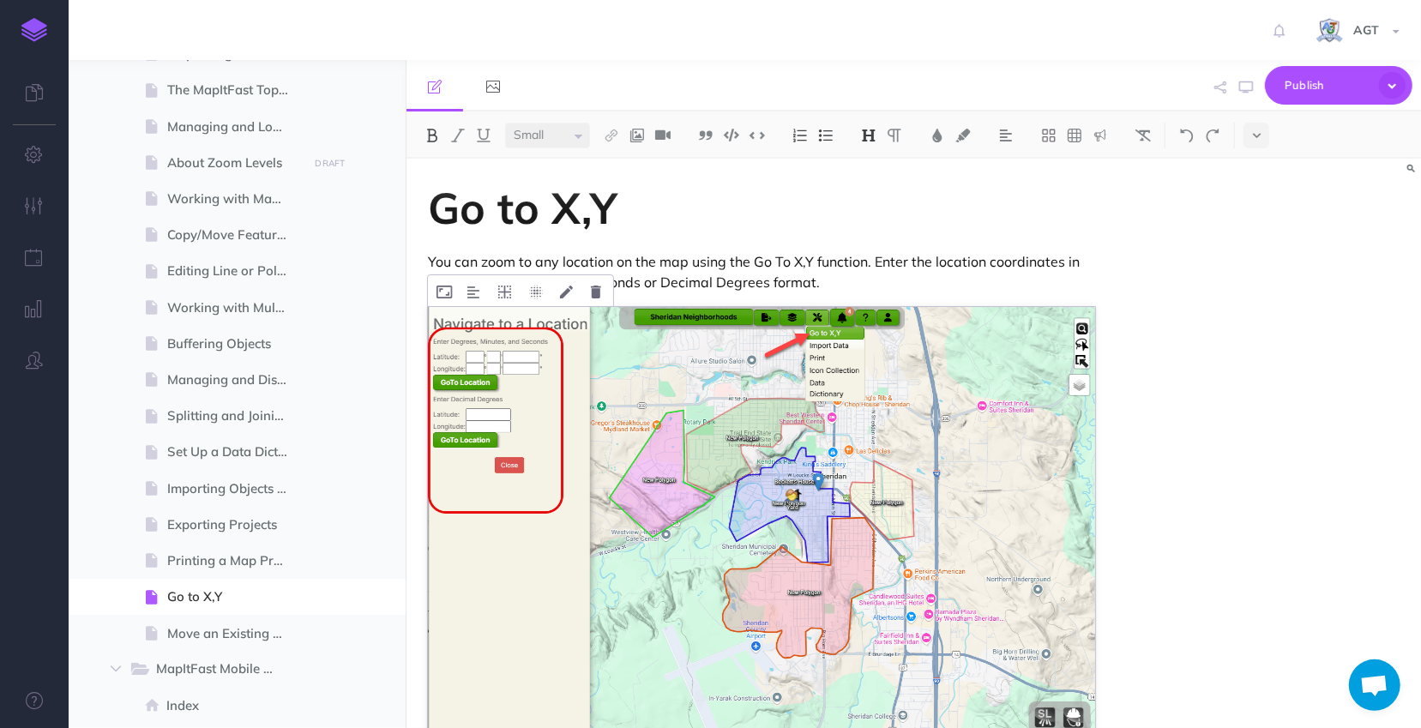
scroll to position [166, 0]
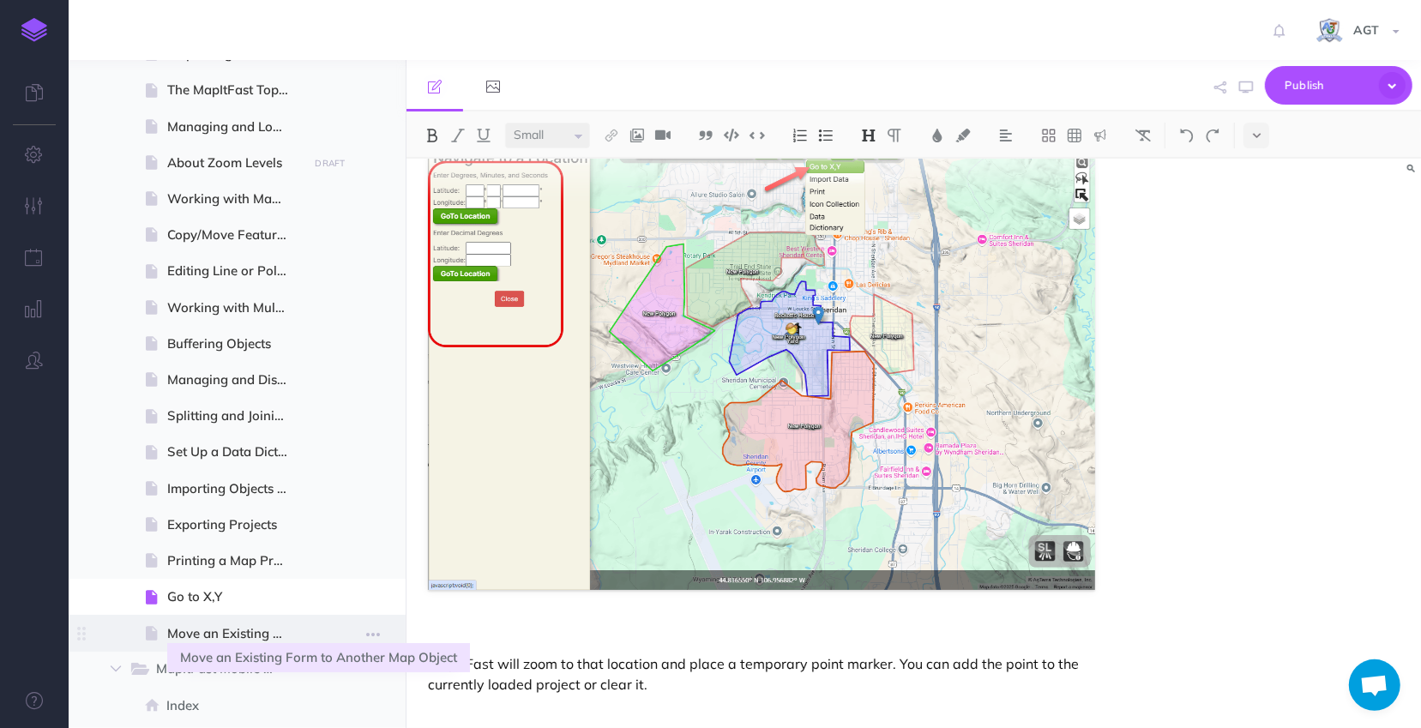
click at [240, 632] on span "Move an Existing Form to Another Map Object" at bounding box center [235, 634] width 136 height 21
select select "null"
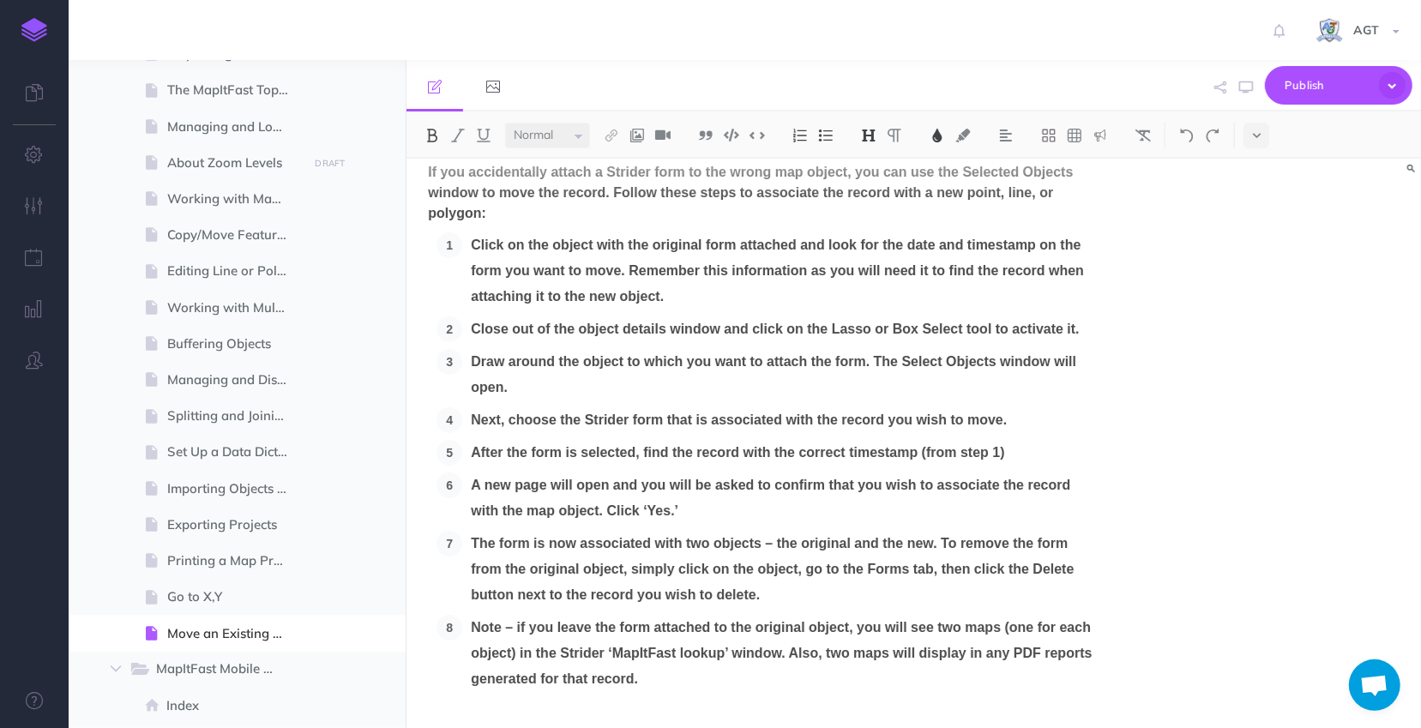
scroll to position [0, 0]
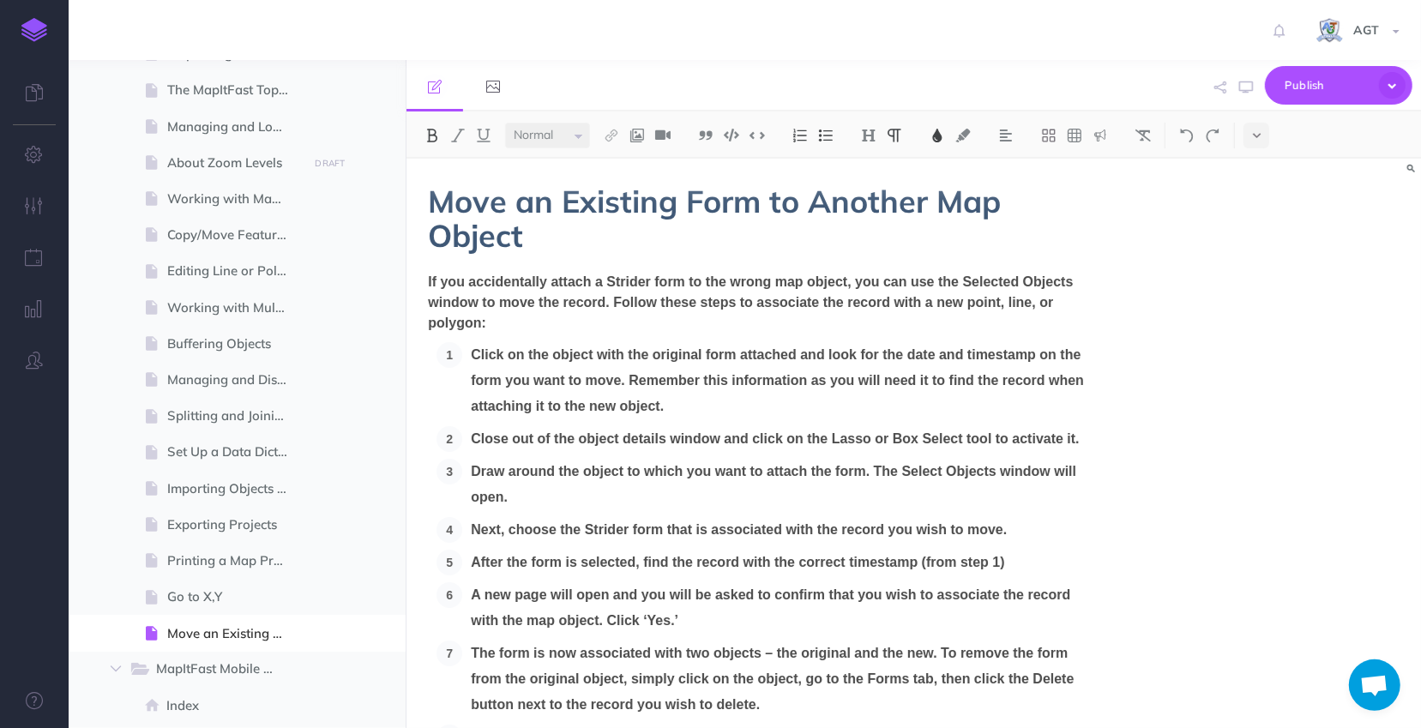
click at [853, 387] on span "Click on the object with the original form attached and look for the date and t…" at bounding box center [777, 380] width 613 height 66
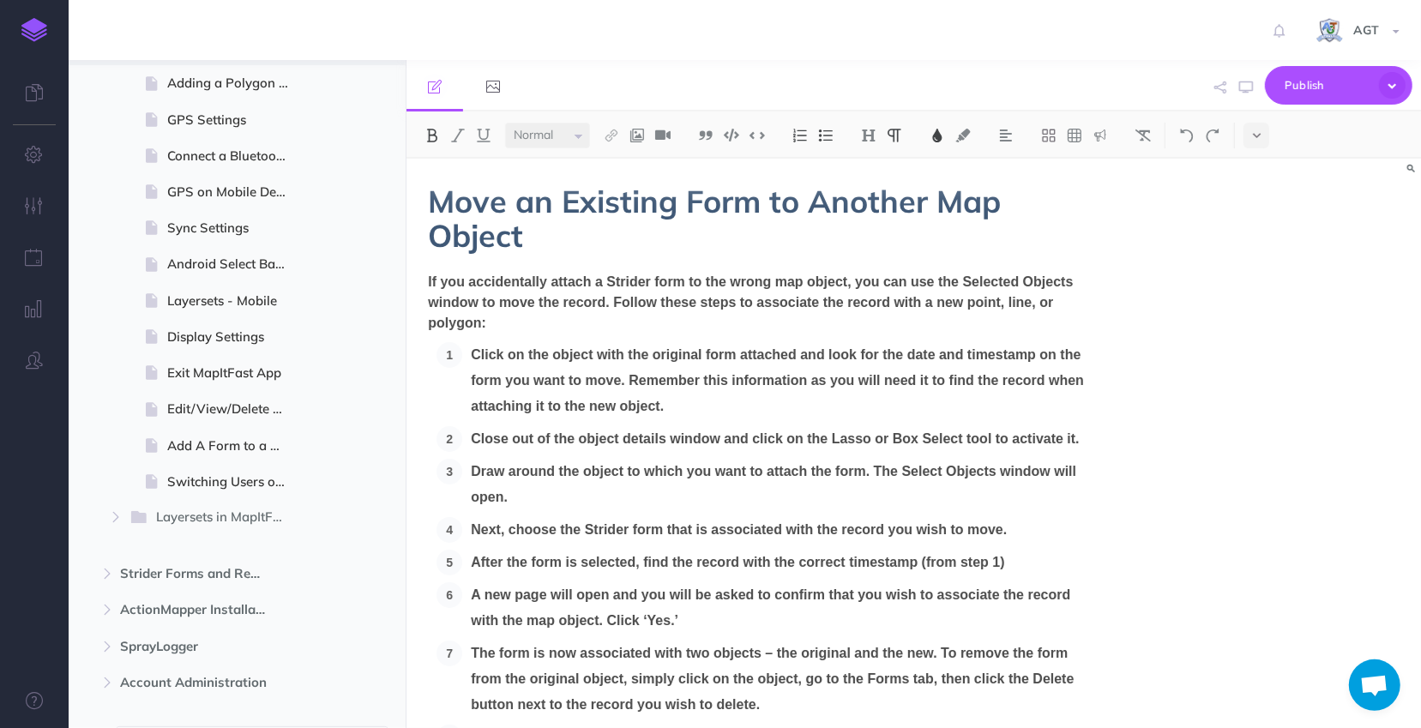
scroll to position [1403, 0]
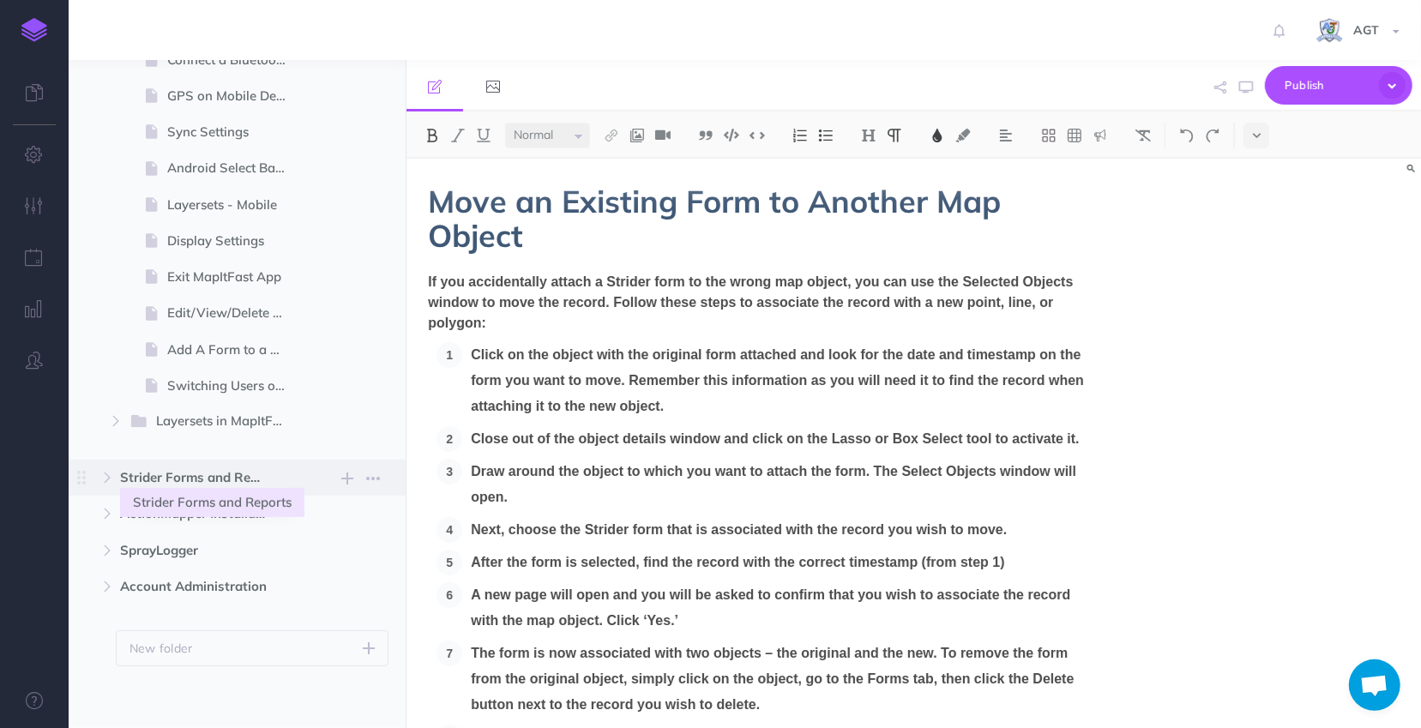
click at [197, 480] on span "Strider Forms and Reports" at bounding box center [200, 477] width 161 height 21
select select "null"
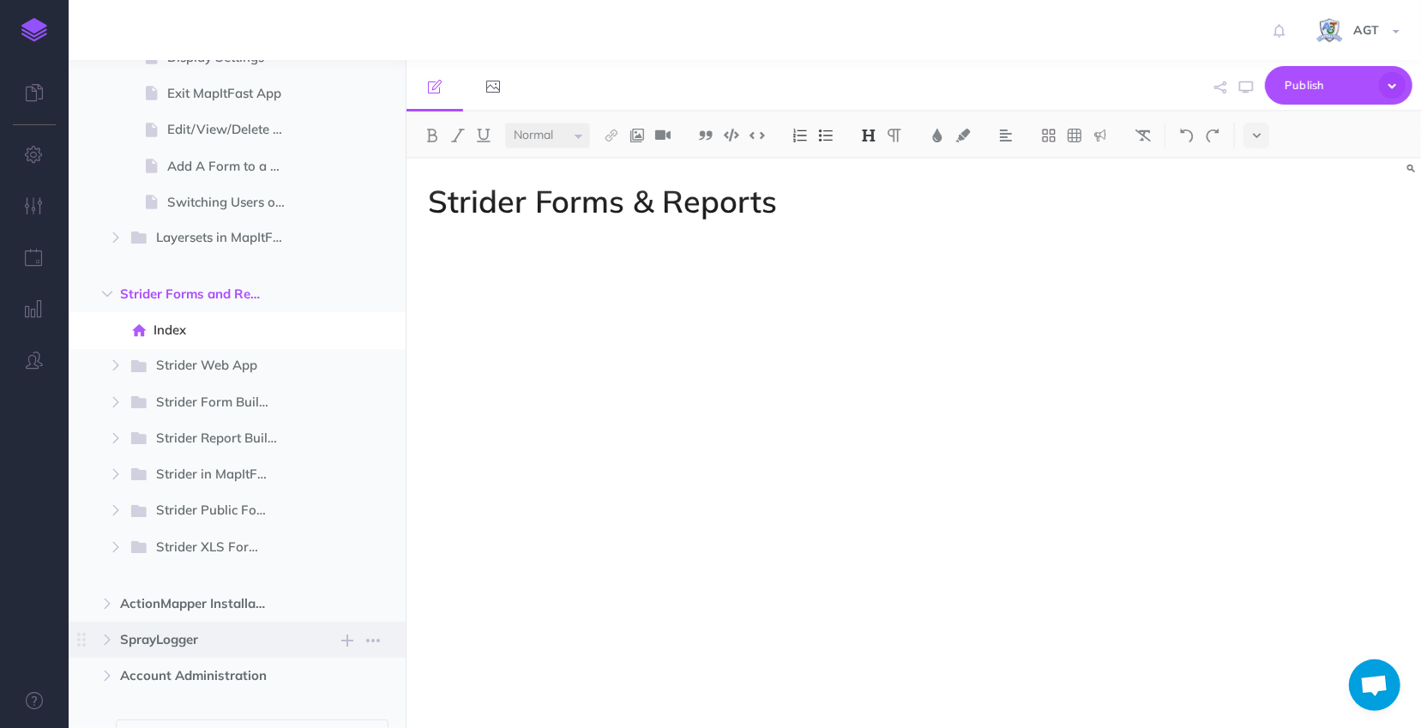
scroll to position [1637, 0]
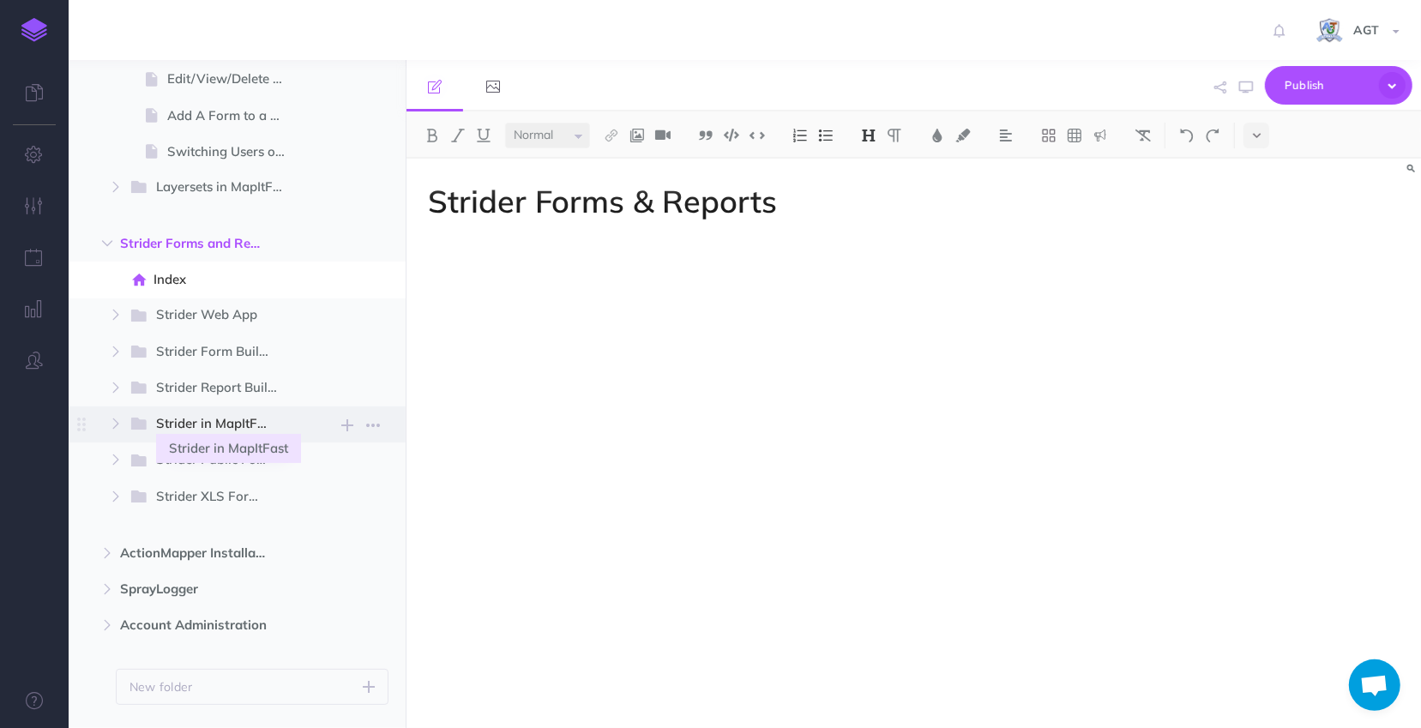
click at [186, 426] on span "Strider in MapItFast" at bounding box center [218, 424] width 125 height 22
select select "null"
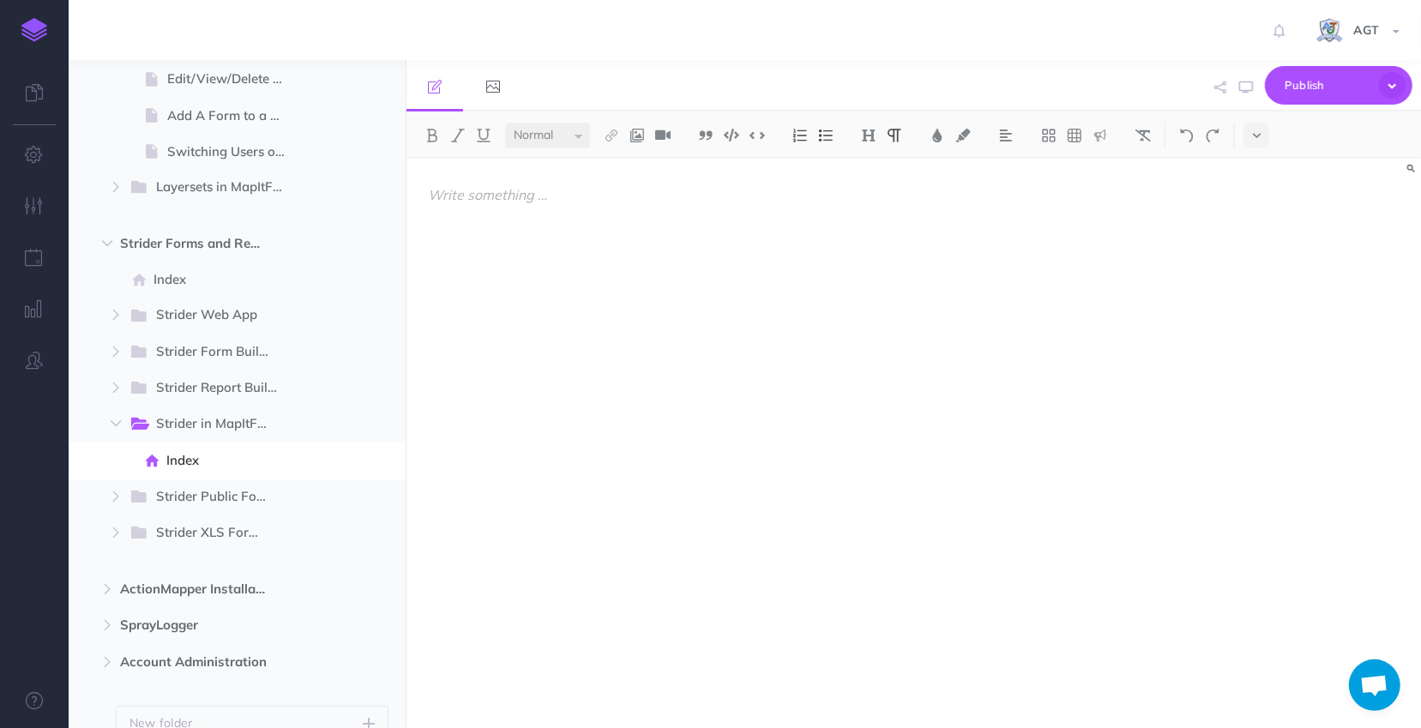
click at [621, 225] on div at bounding box center [762, 435] width 710 height 552
click at [639, 205] on div at bounding box center [762, 435] width 710 height 552
drag, startPoint x: 672, startPoint y: 197, endPoint x: 419, endPoint y: 190, distance: 253.1
click at [419, 190] on div "Strider forms in MapItFast Web App" at bounding box center [762, 435] width 710 height 552
click at [877, 137] on img at bounding box center [868, 136] width 15 height 14
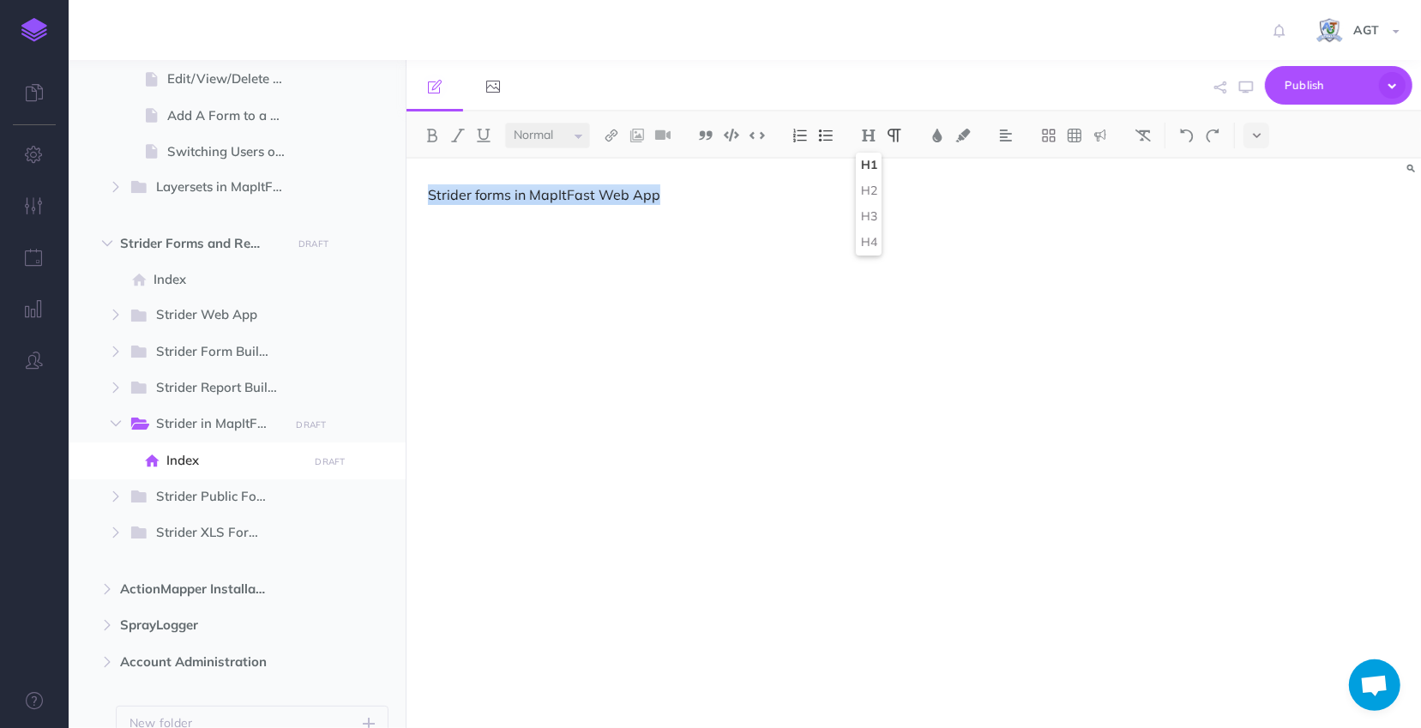
click at [866, 167] on button "H1" at bounding box center [869, 166] width 26 height 26
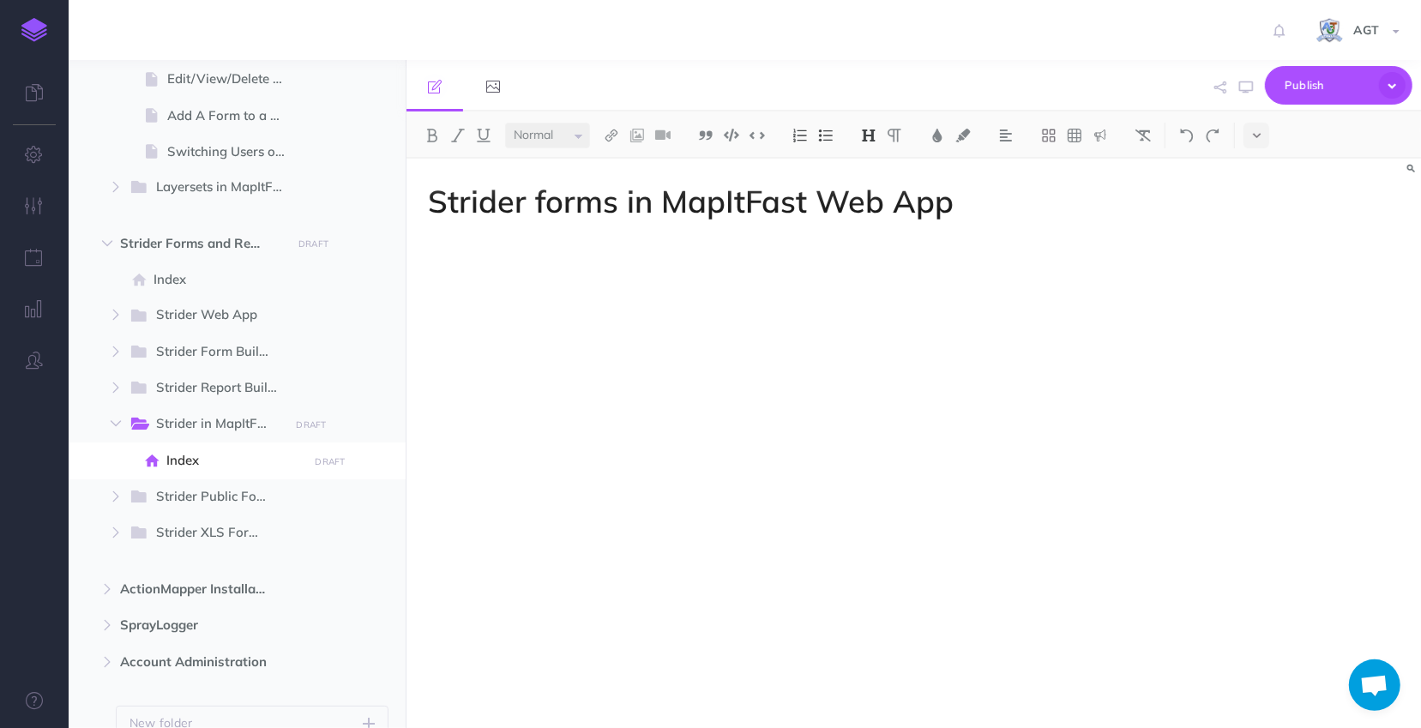
click at [1035, 199] on h1 "Strider forms in MapItFast Web App" at bounding box center [761, 201] width 667 height 34
click at [660, 137] on img at bounding box center [662, 136] width 15 height 14
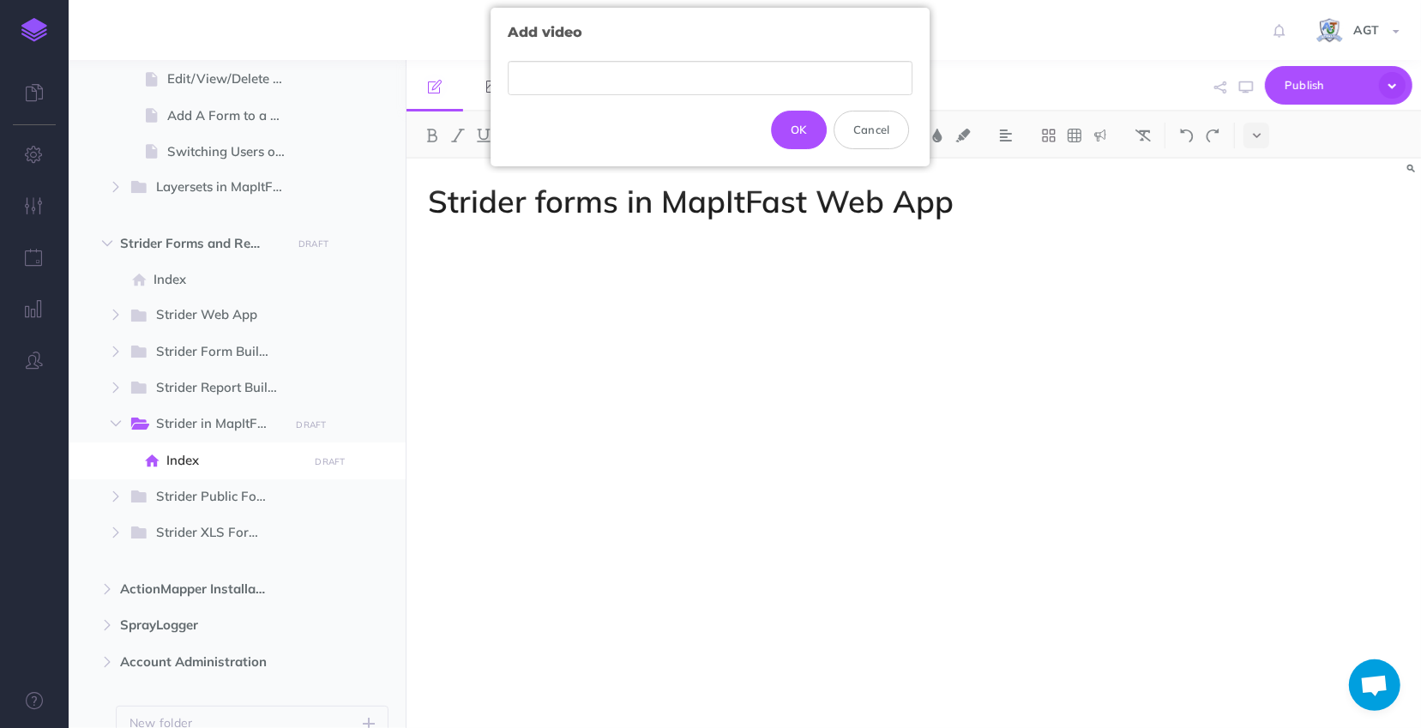
click at [604, 69] on input "text" at bounding box center [711, 78] width 405 height 35
type input "[URL][DOMAIN_NAME]"
click at [805, 127] on button "OK" at bounding box center [799, 130] width 56 height 38
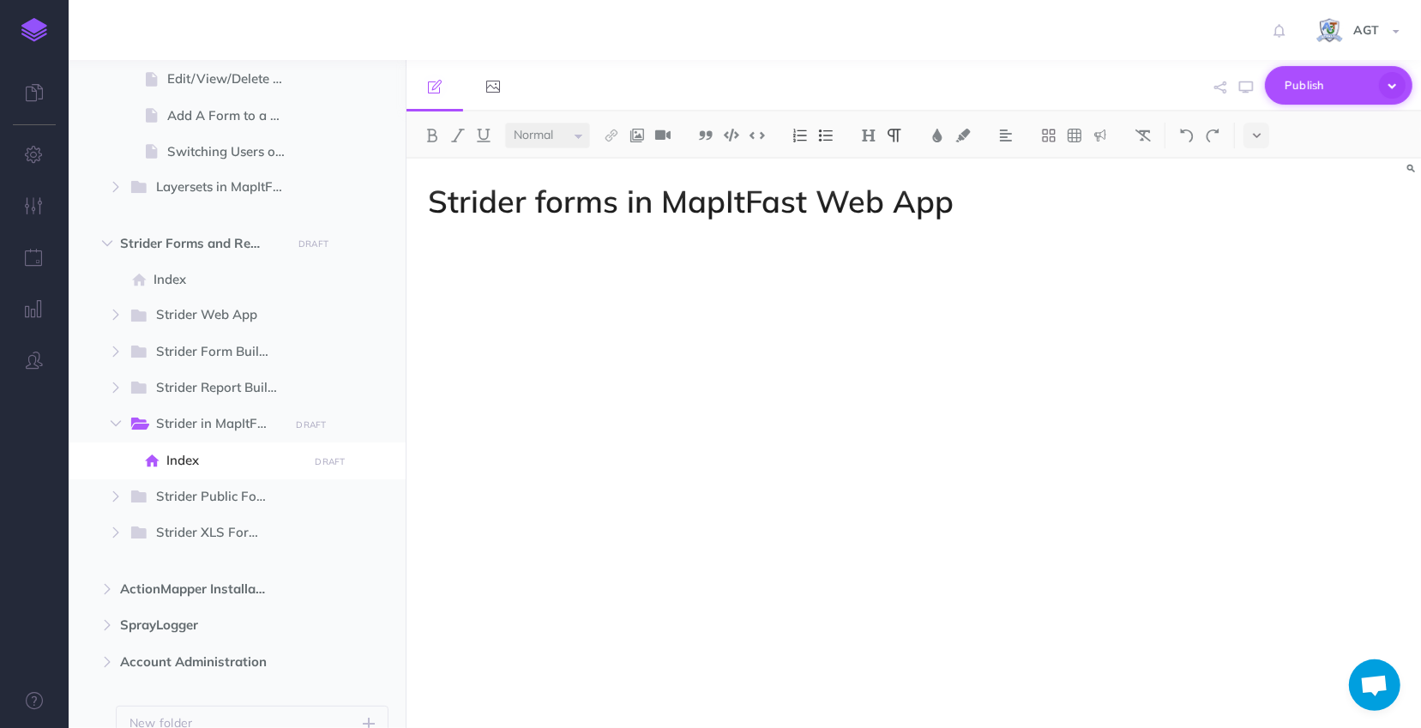
click at [1310, 86] on span "Publish" at bounding box center [1328, 85] width 86 height 27
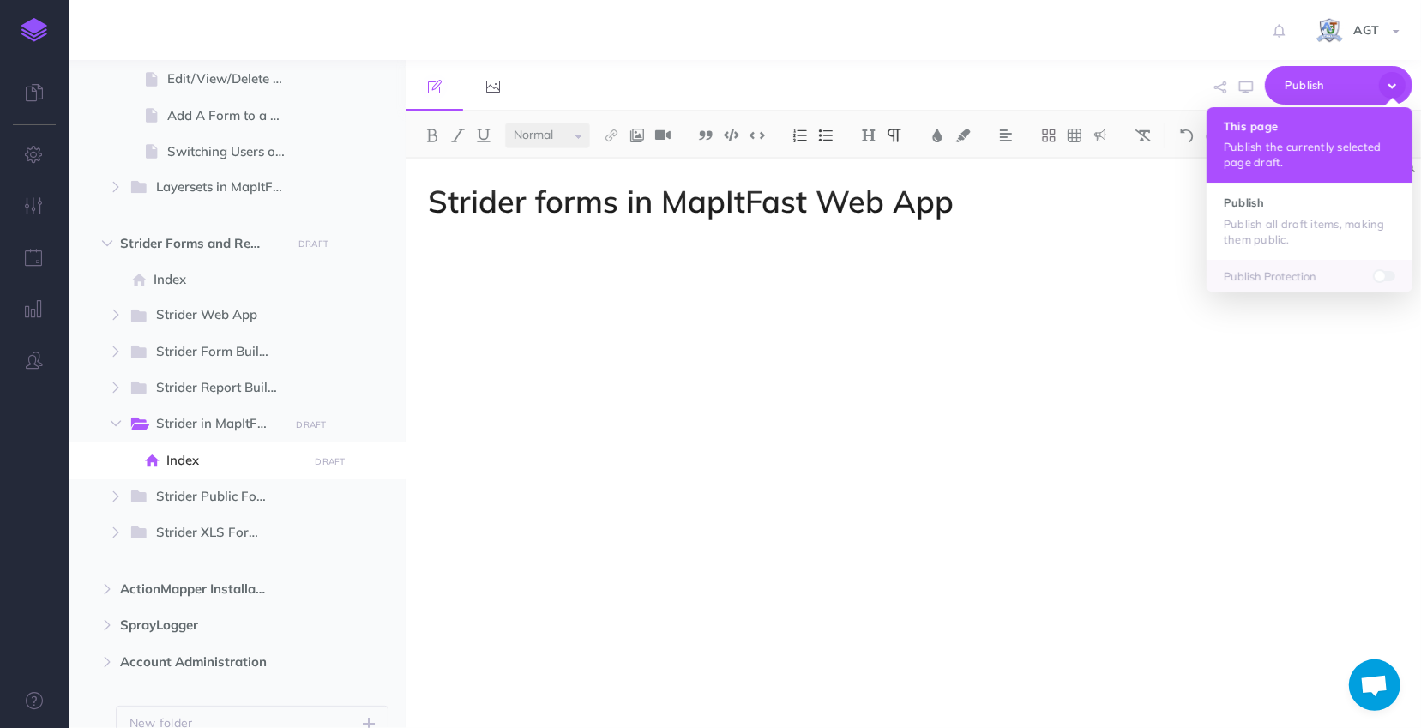
click at [1284, 129] on h4 "This page" at bounding box center [1310, 126] width 172 height 12
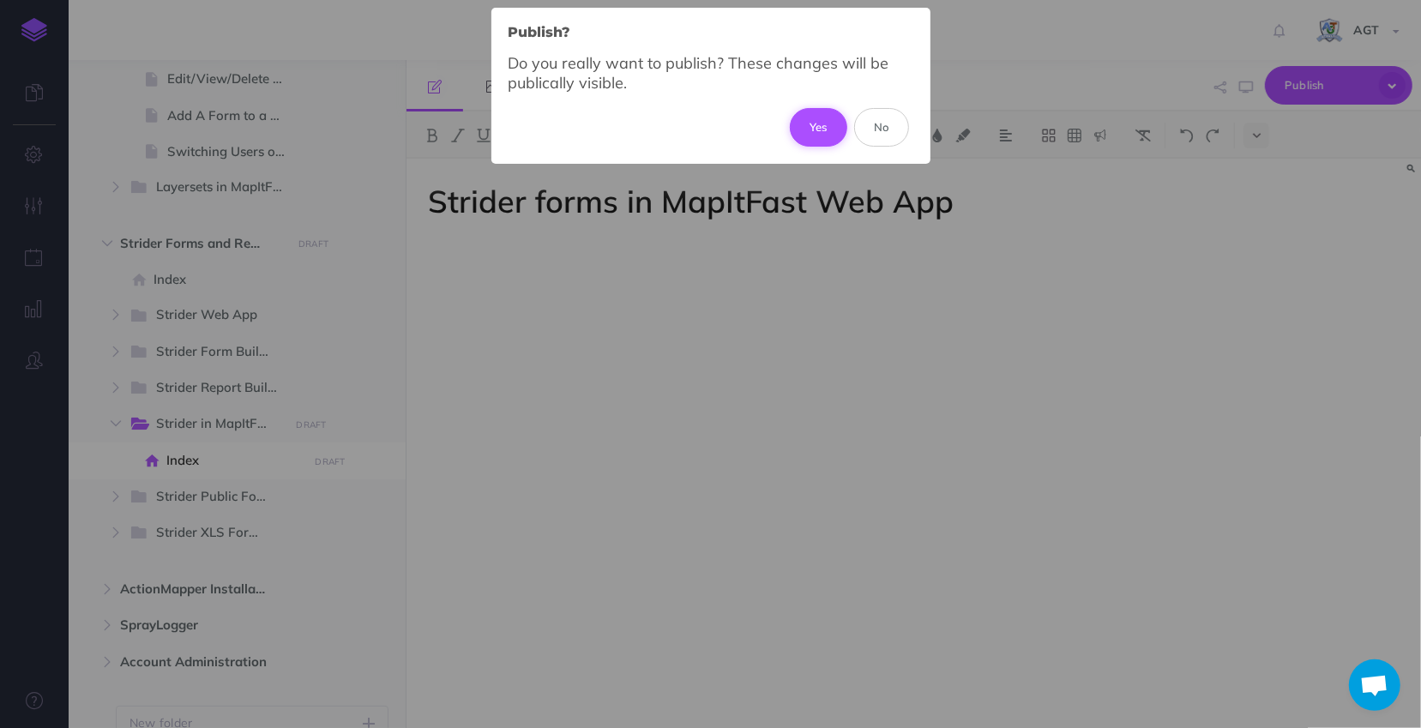
click at [826, 126] on button "Yes" at bounding box center [818, 127] width 57 height 38
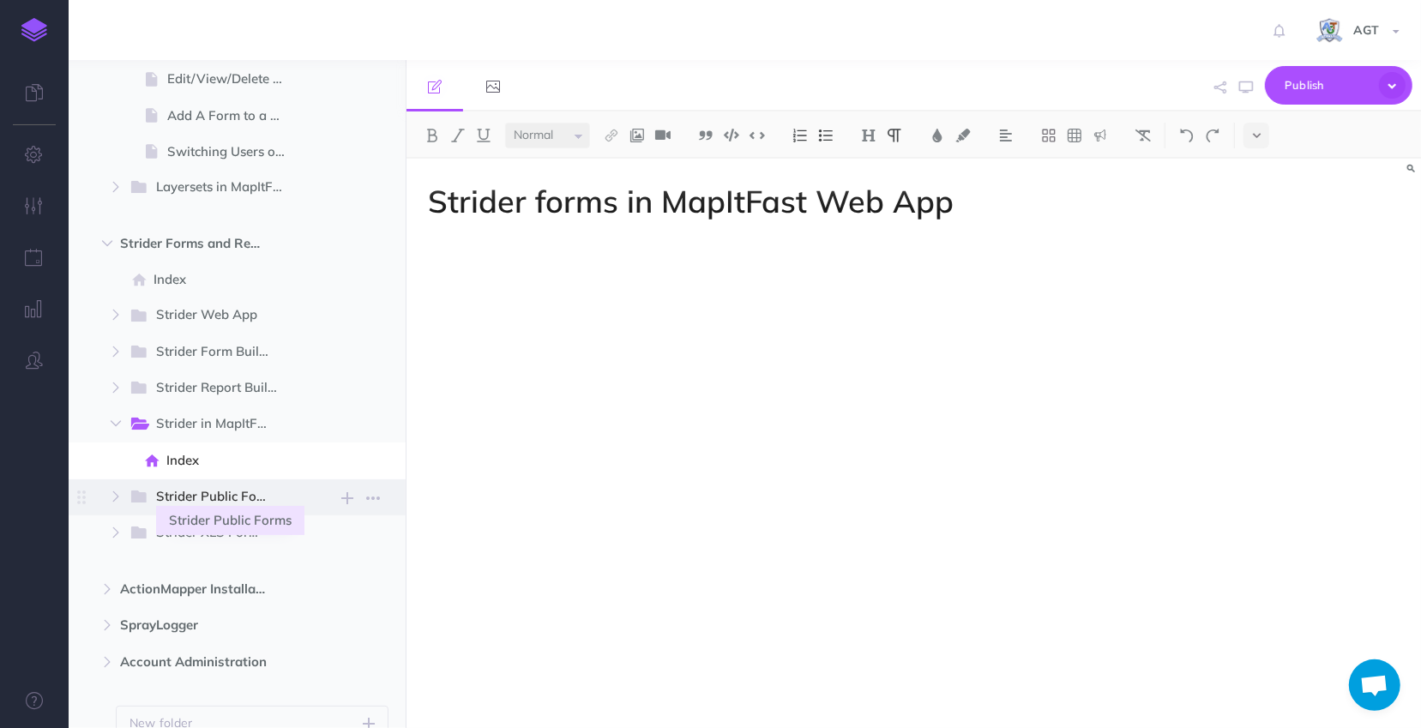
drag, startPoint x: 202, startPoint y: 491, endPoint x: 223, endPoint y: 497, distance: 21.2
click at [206, 494] on span "Strider Public Forms" at bounding box center [220, 497] width 129 height 22
select select "null"
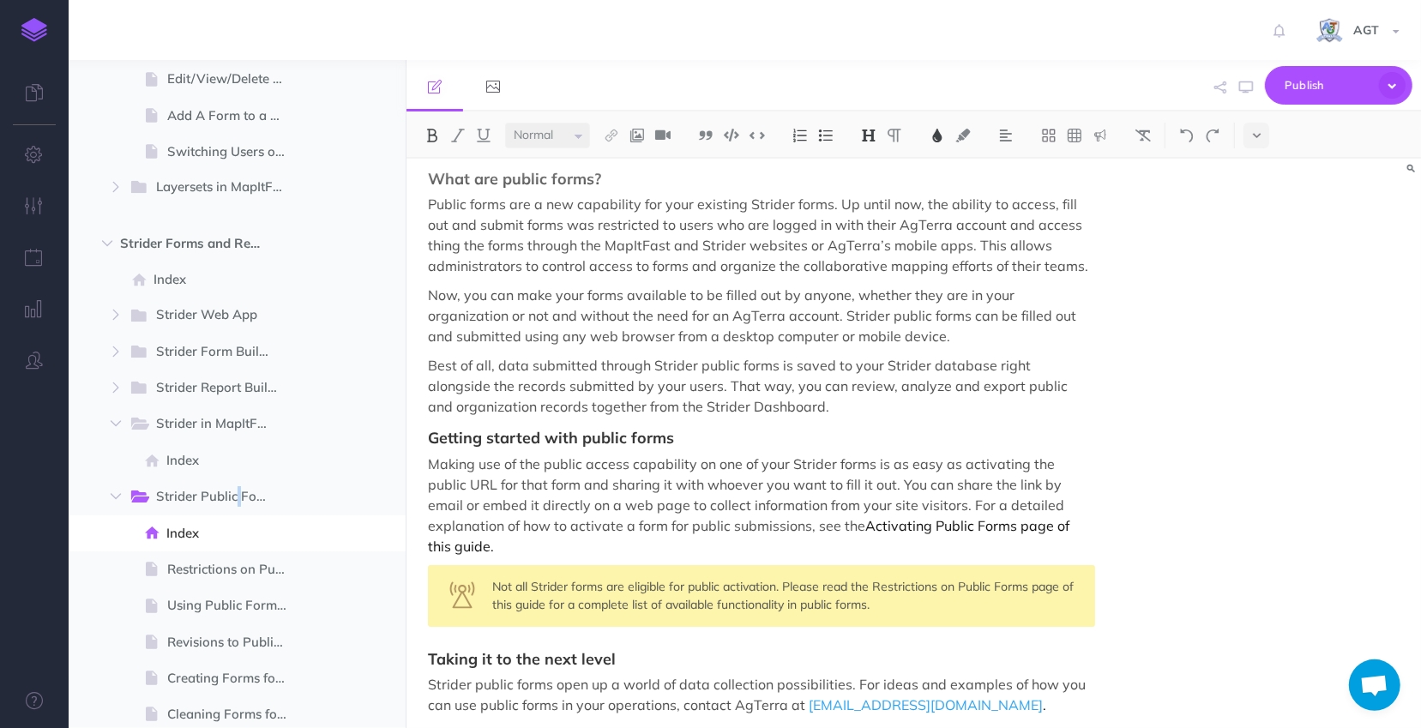
scroll to position [0, 0]
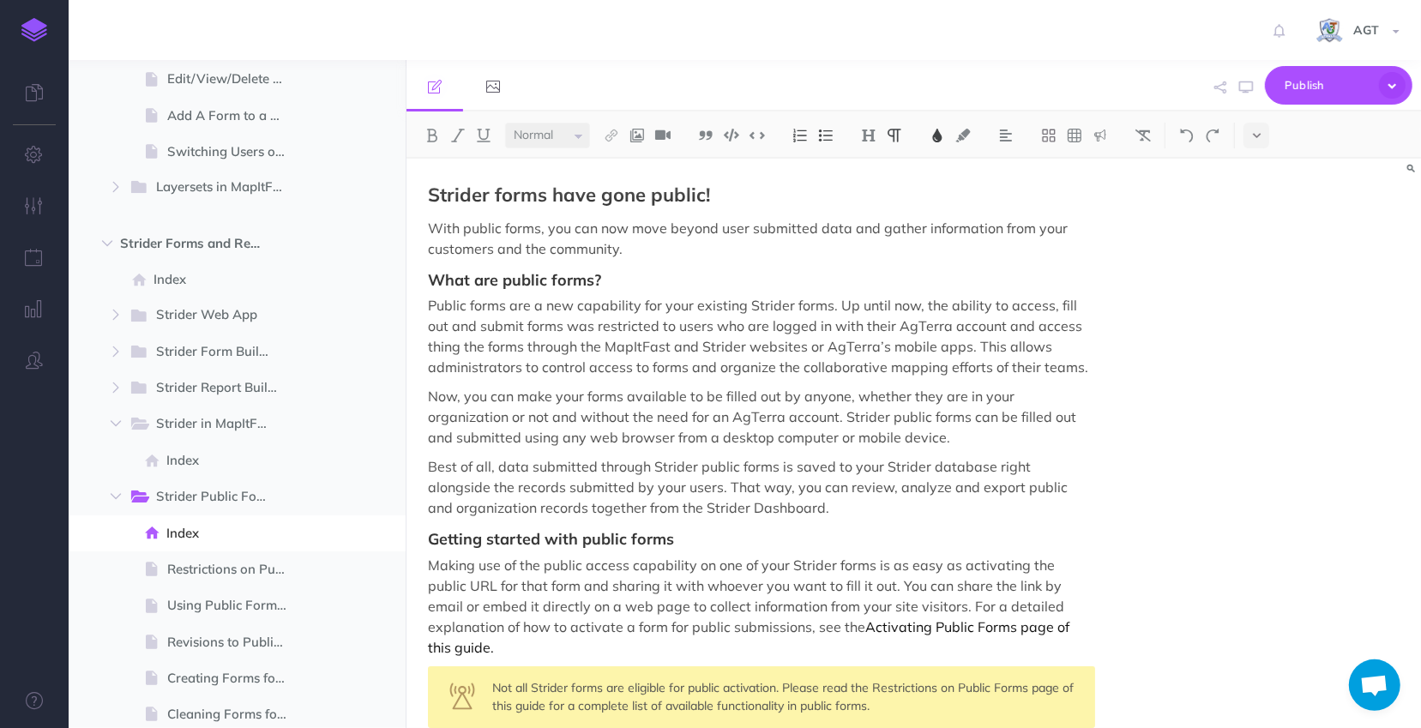
click at [656, 250] on p "With public forms, you can now move beyond user submitted data and gather infor…" at bounding box center [761, 238] width 667 height 41
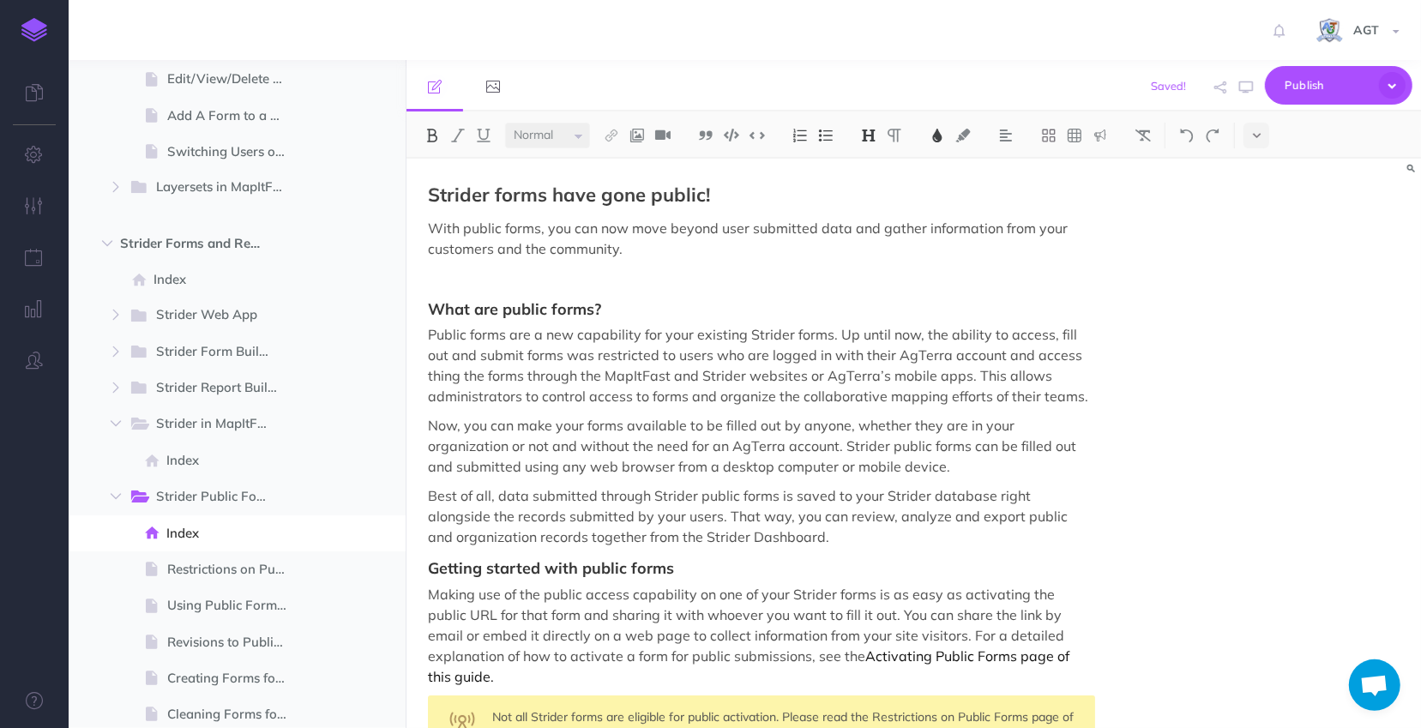
drag, startPoint x: 698, startPoint y: 575, endPoint x: 1184, endPoint y: 564, distance: 485.6
click at [699, 575] on h3 "Getting started with public forms" at bounding box center [761, 568] width 667 height 17
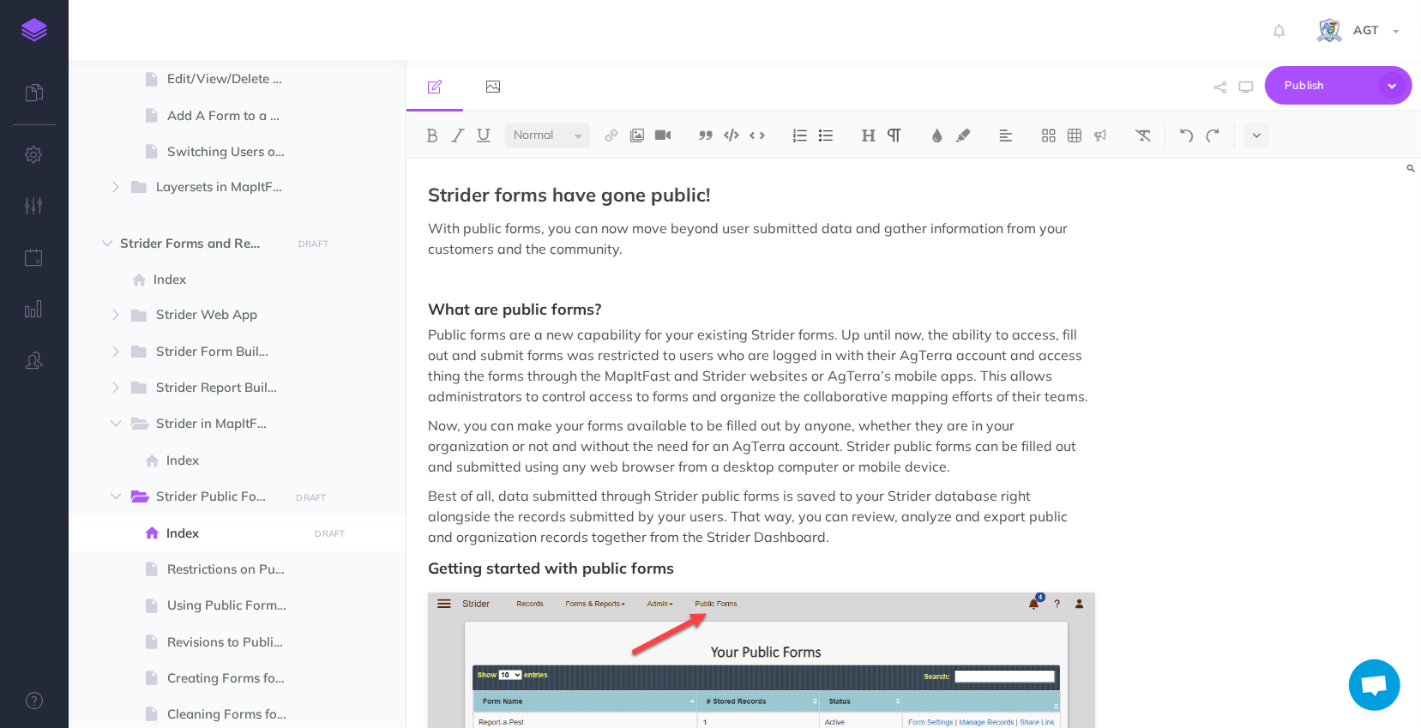
click at [831, 352] on span "Public forms are a new capability for your existing Strider forms. Up until now…" at bounding box center [758, 365] width 660 height 79
click at [1313, 87] on span "Publish" at bounding box center [1328, 85] width 86 height 27
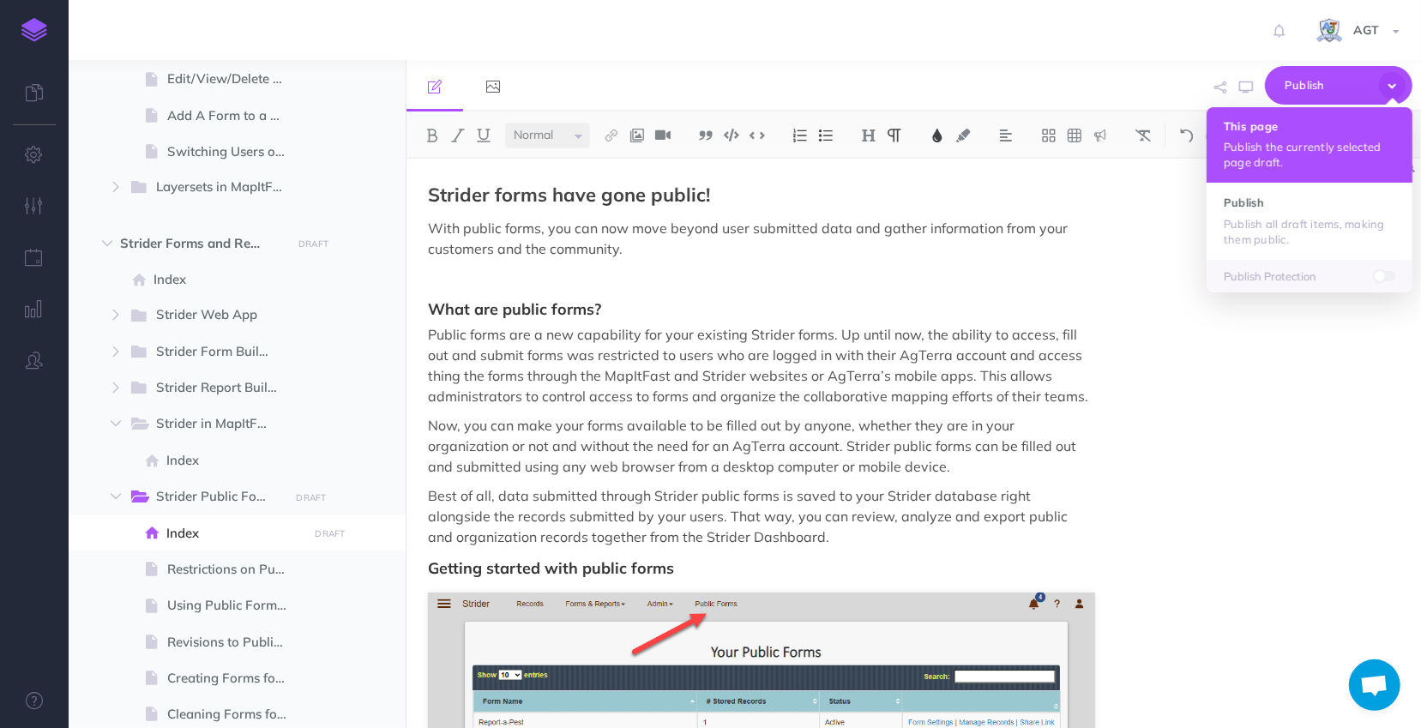
click at [1312, 155] on p "Publish the currently selected page draft." at bounding box center [1310, 154] width 172 height 31
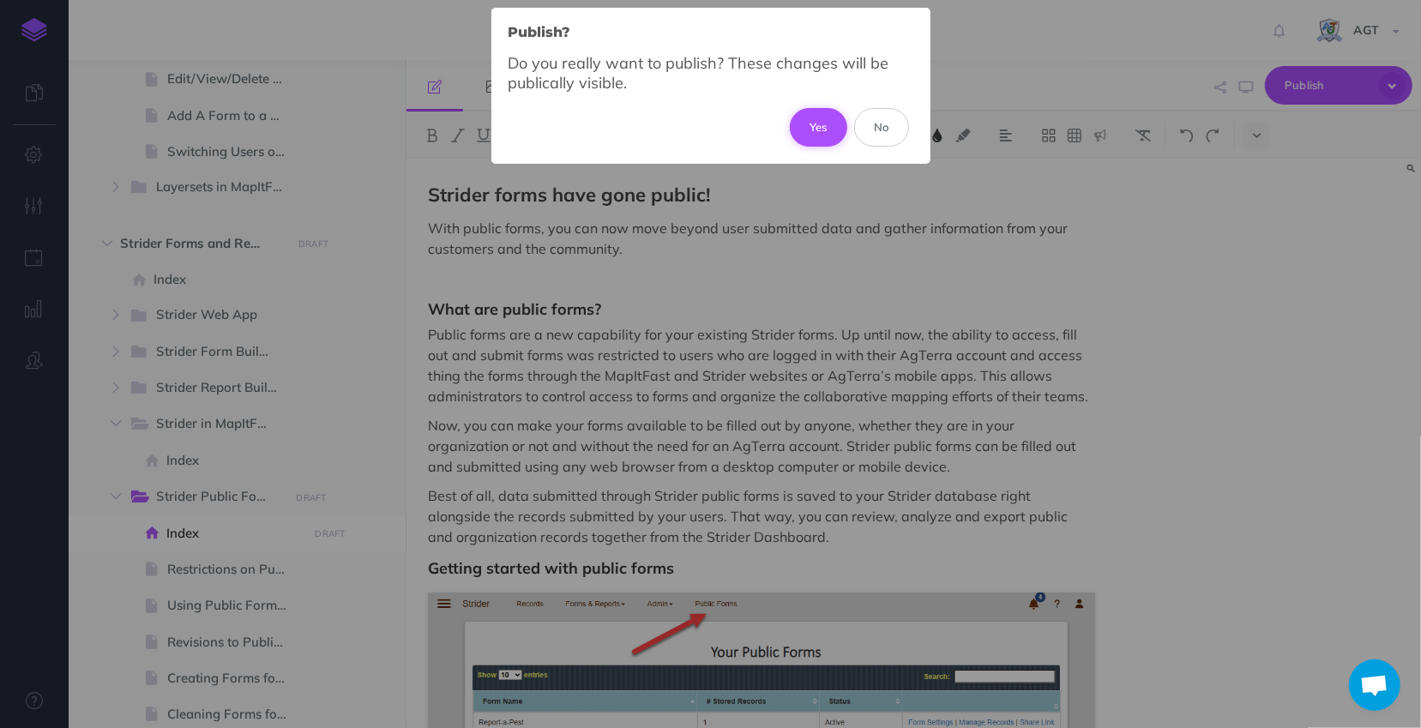
click at [812, 119] on button "Yes" at bounding box center [818, 127] width 57 height 38
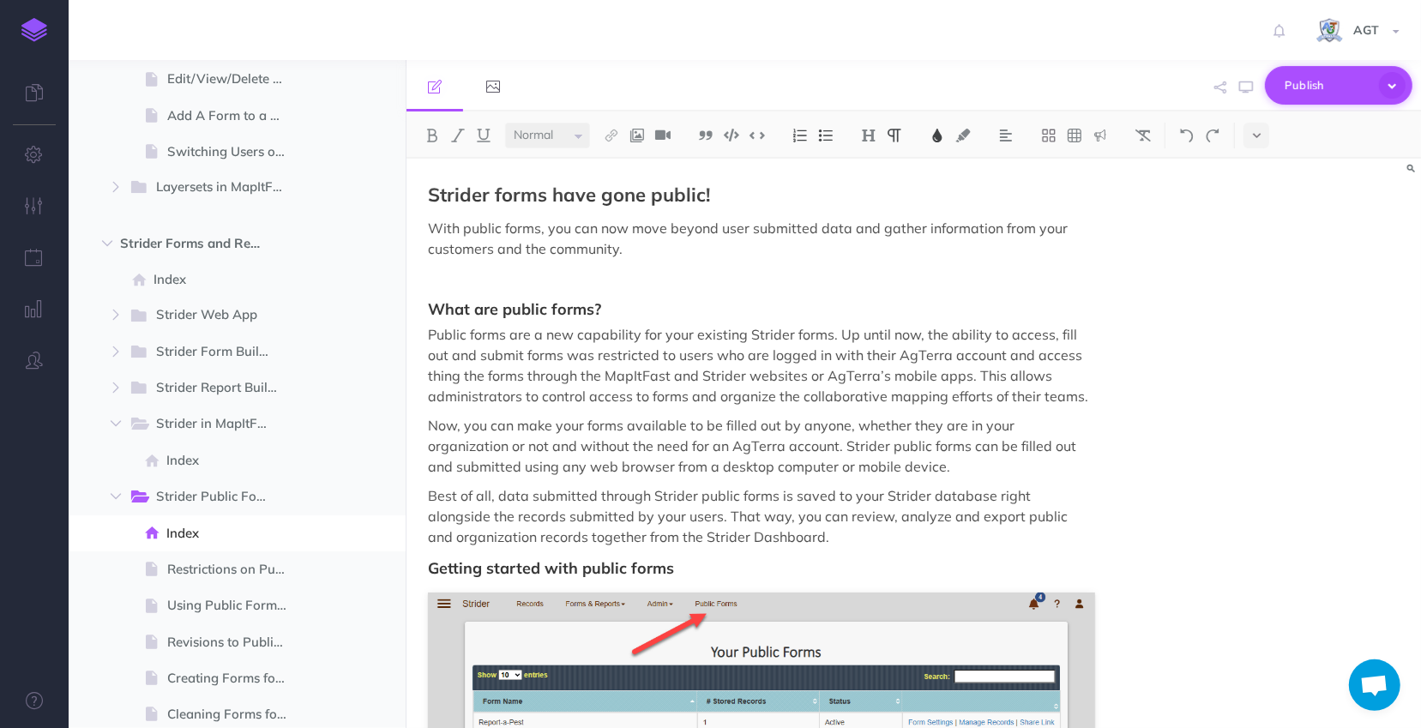
click at [1298, 88] on span "Publish" at bounding box center [1328, 85] width 86 height 27
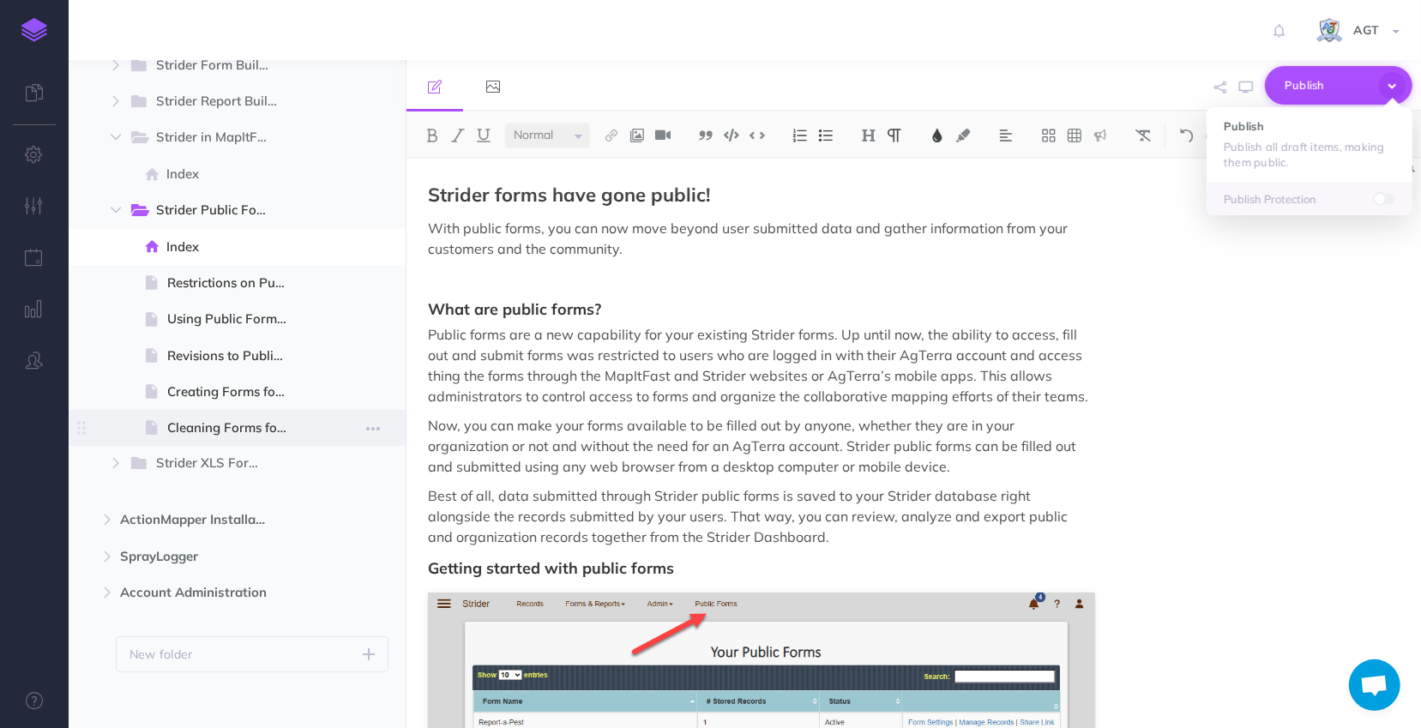
scroll to position [1936, 0]
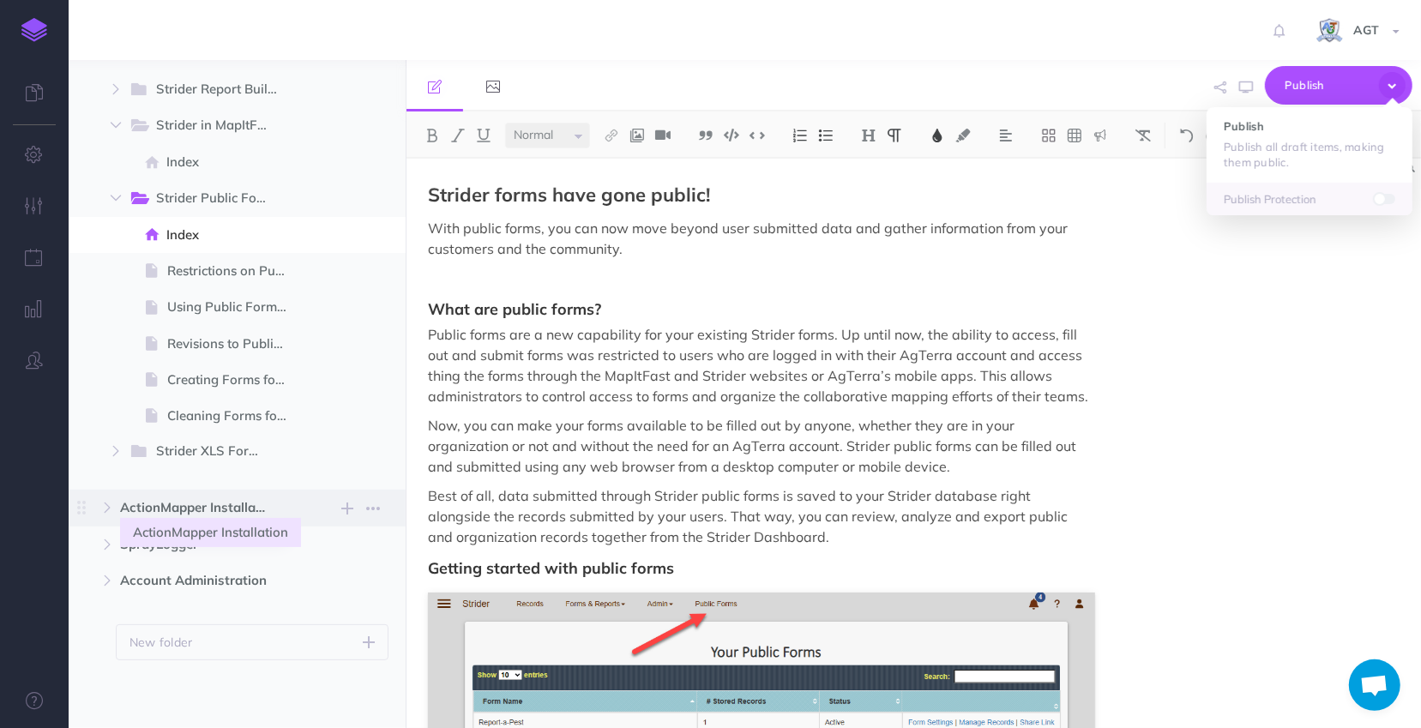
click at [217, 517] on span "ActionMapper Installation" at bounding box center [200, 507] width 161 height 21
select select "null"
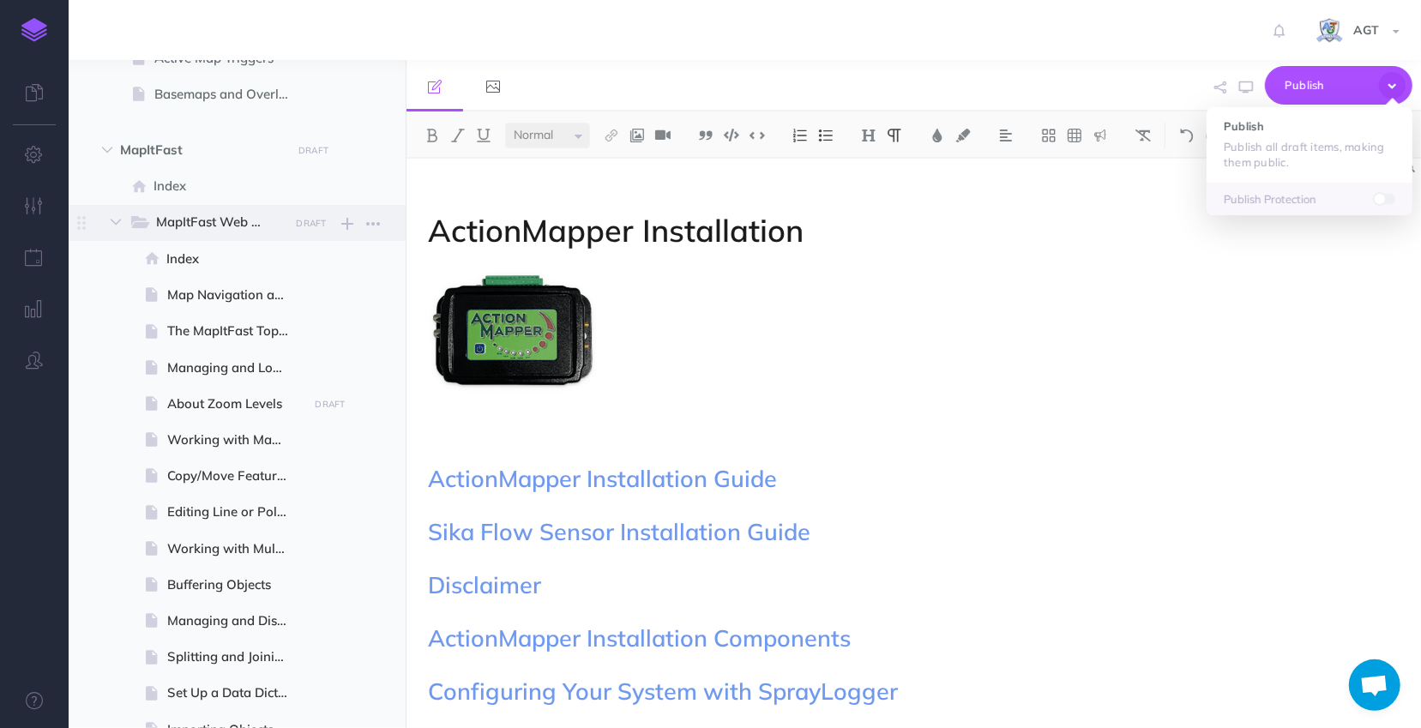
scroll to position [467, 0]
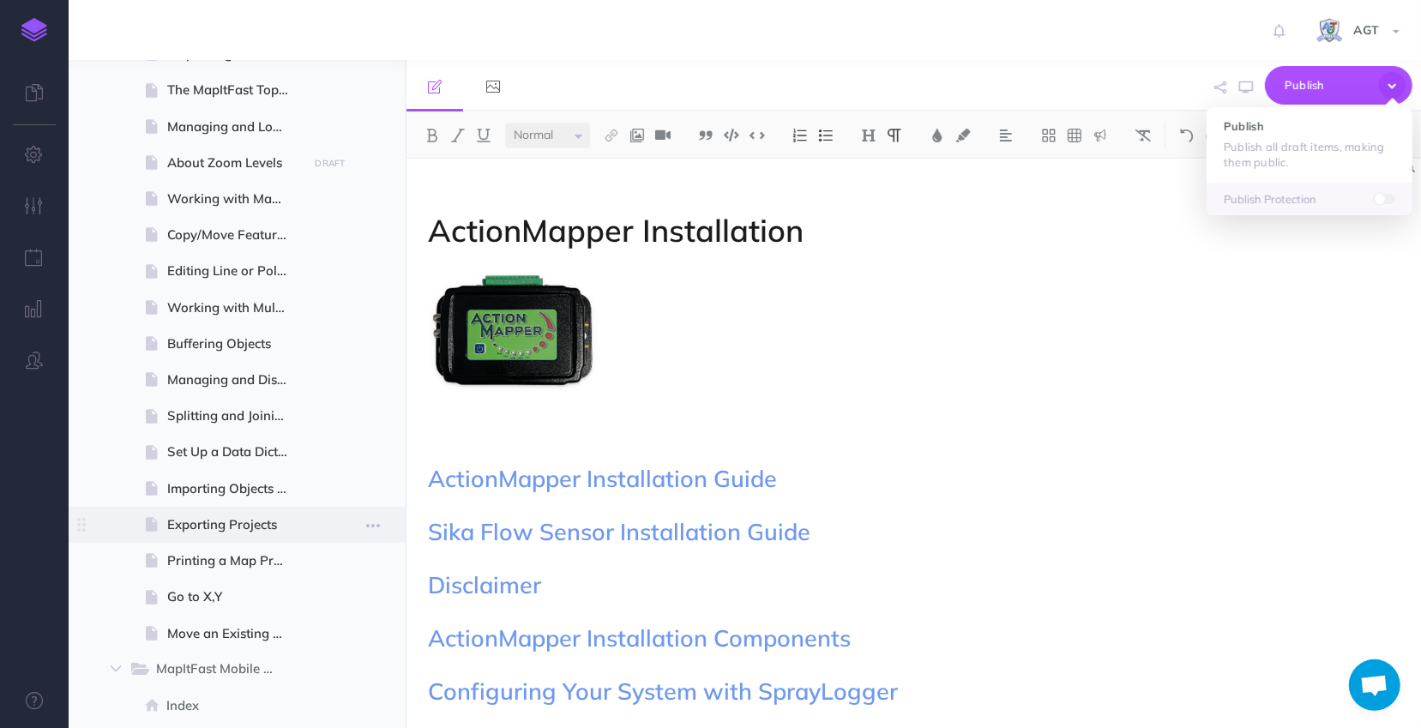
click at [241, 525] on span "Exporting Projects" at bounding box center [235, 525] width 136 height 21
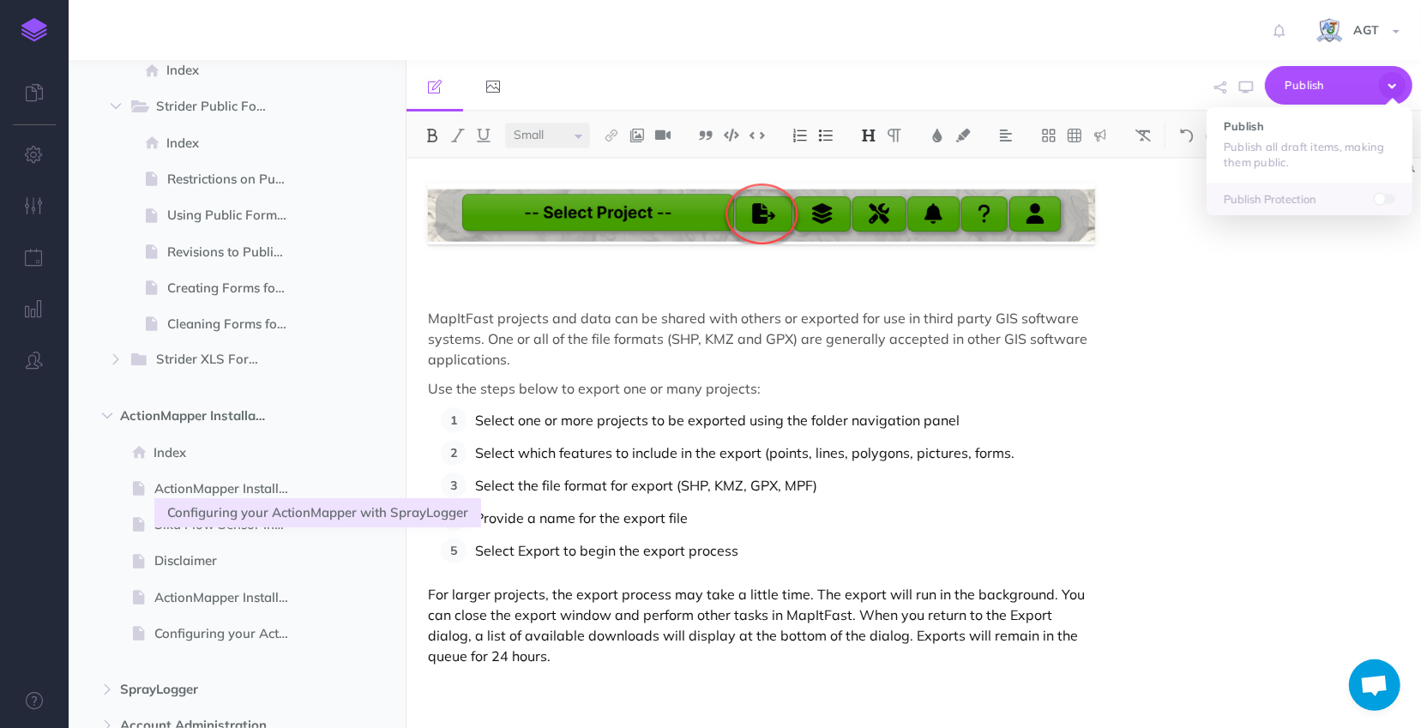
scroll to position [2172, 0]
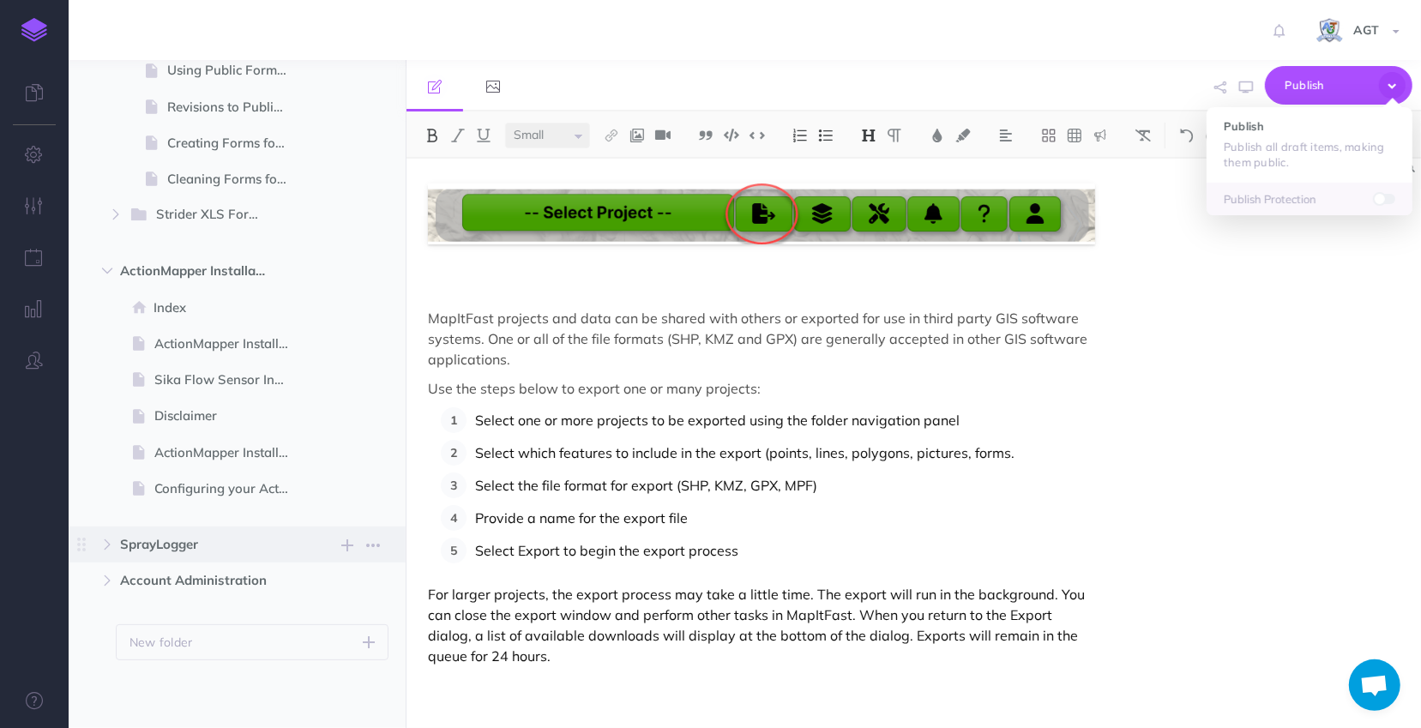
click at [159, 544] on span "SprayLogger" at bounding box center [200, 544] width 161 height 21
select select "null"
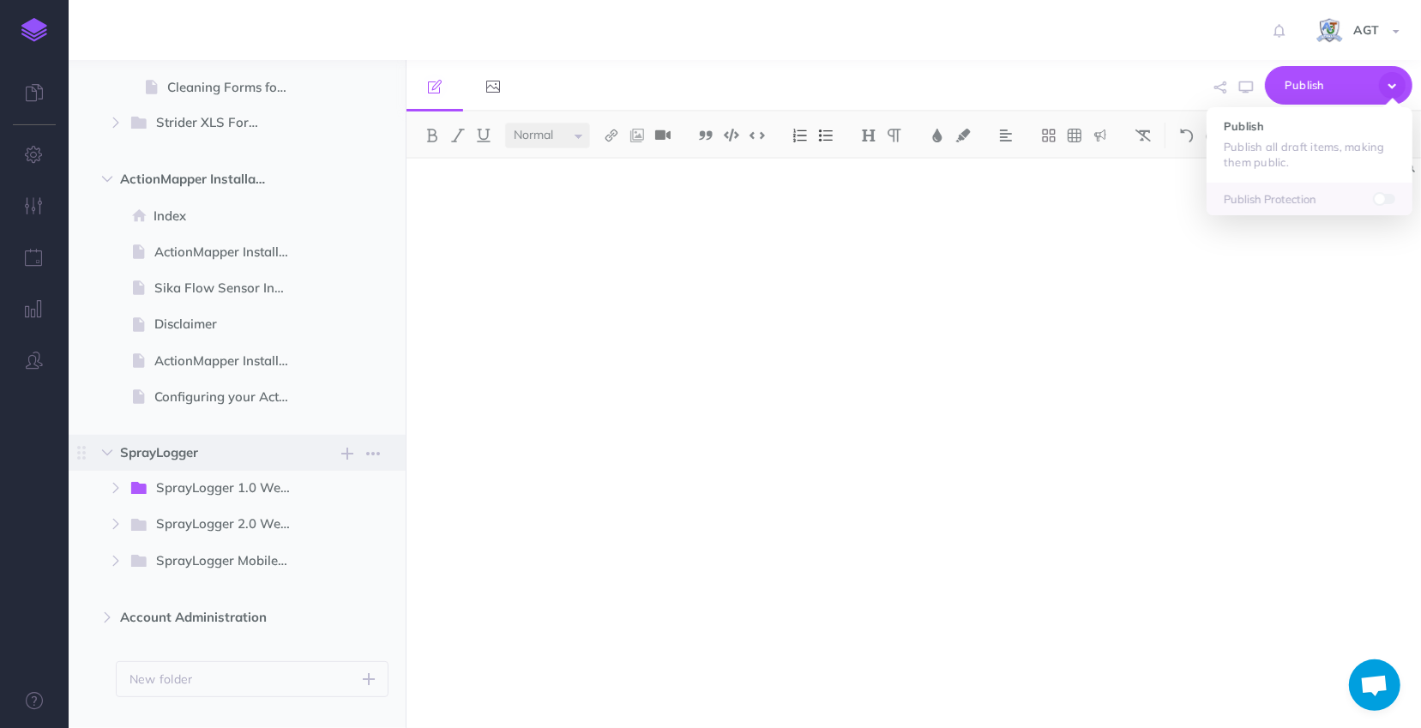
scroll to position [2301, 0]
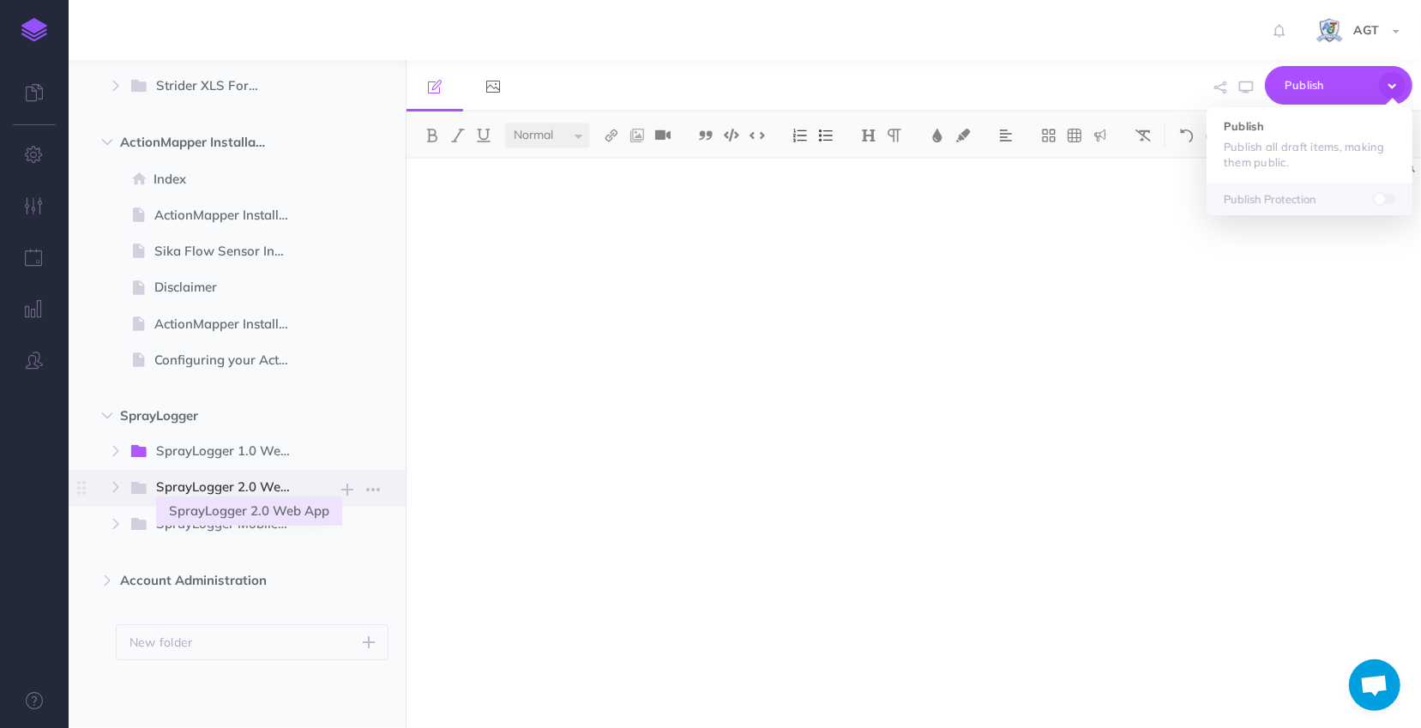
click at [223, 491] on span "SprayLogger 2.0 Web App" at bounding box center [230, 488] width 148 height 22
select select "null"
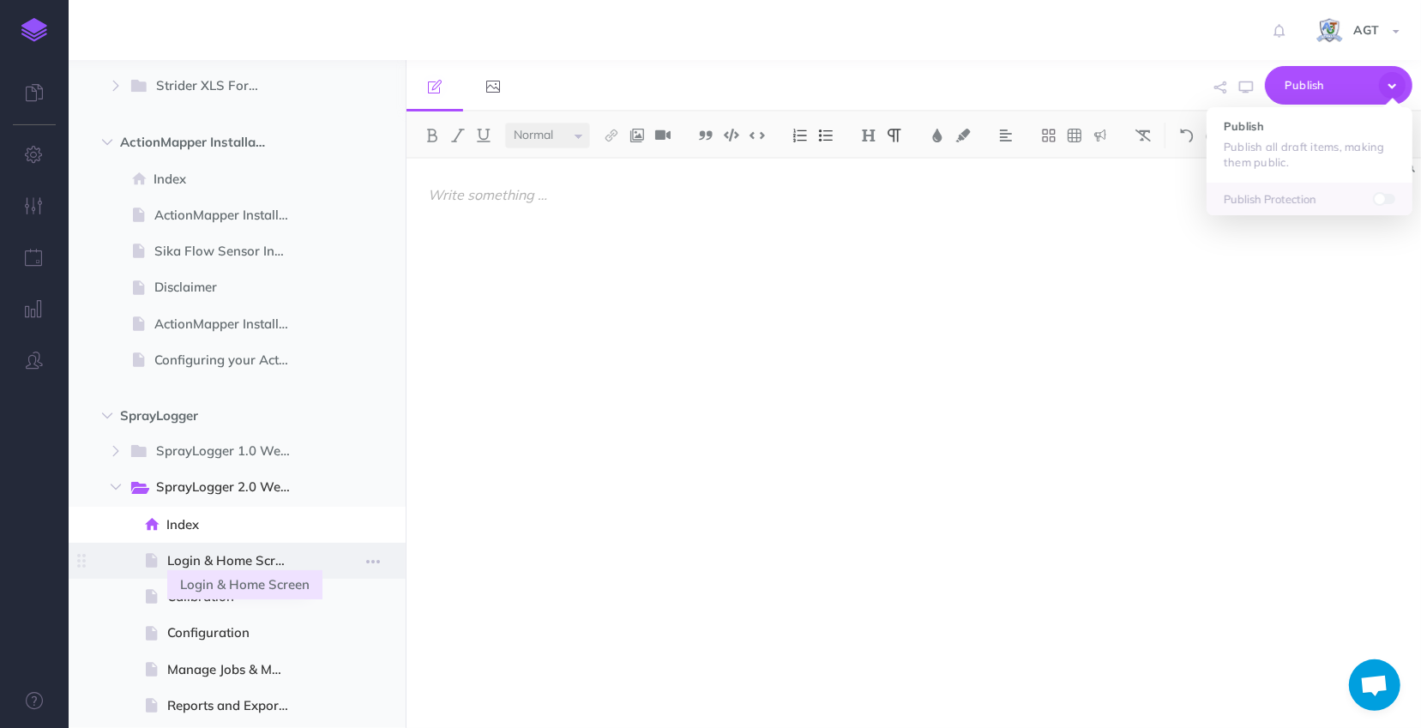
click at [244, 562] on span "Login & Home Screen" at bounding box center [235, 561] width 136 height 21
select select "null"
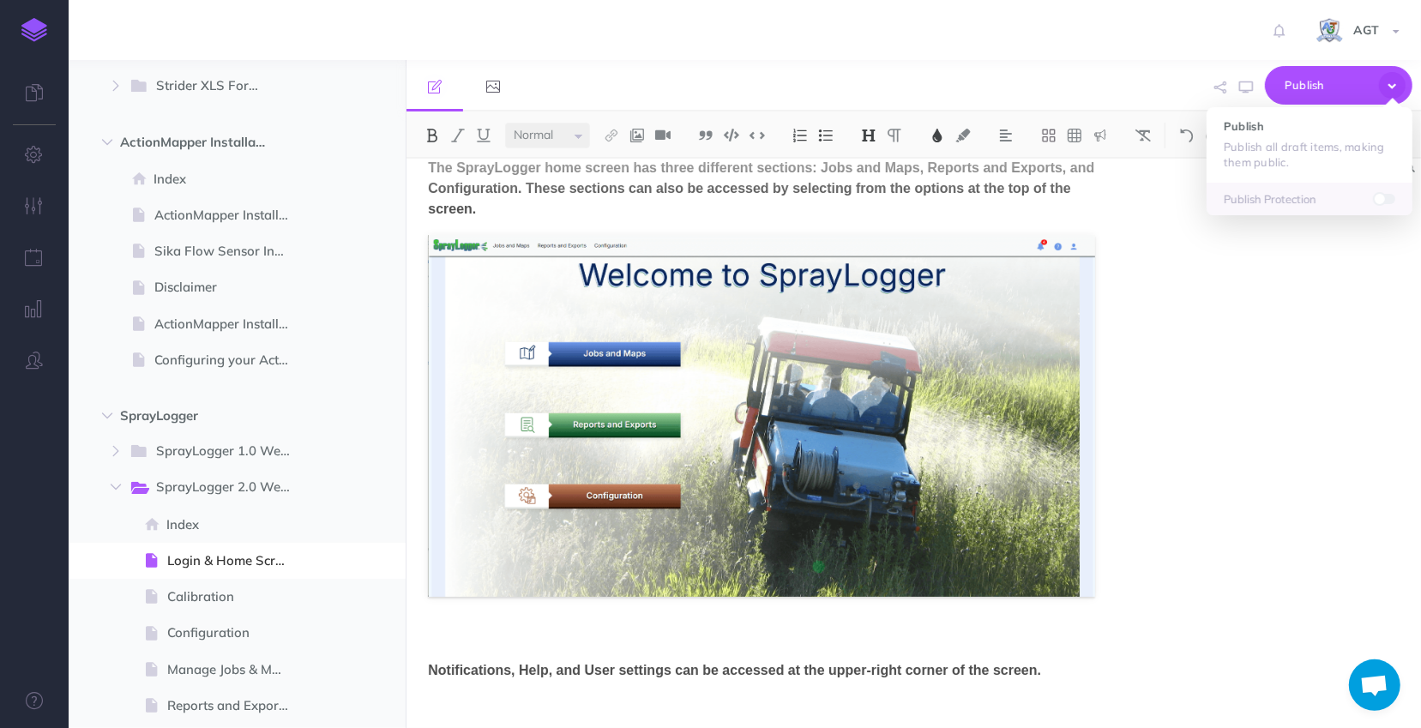
scroll to position [173, 0]
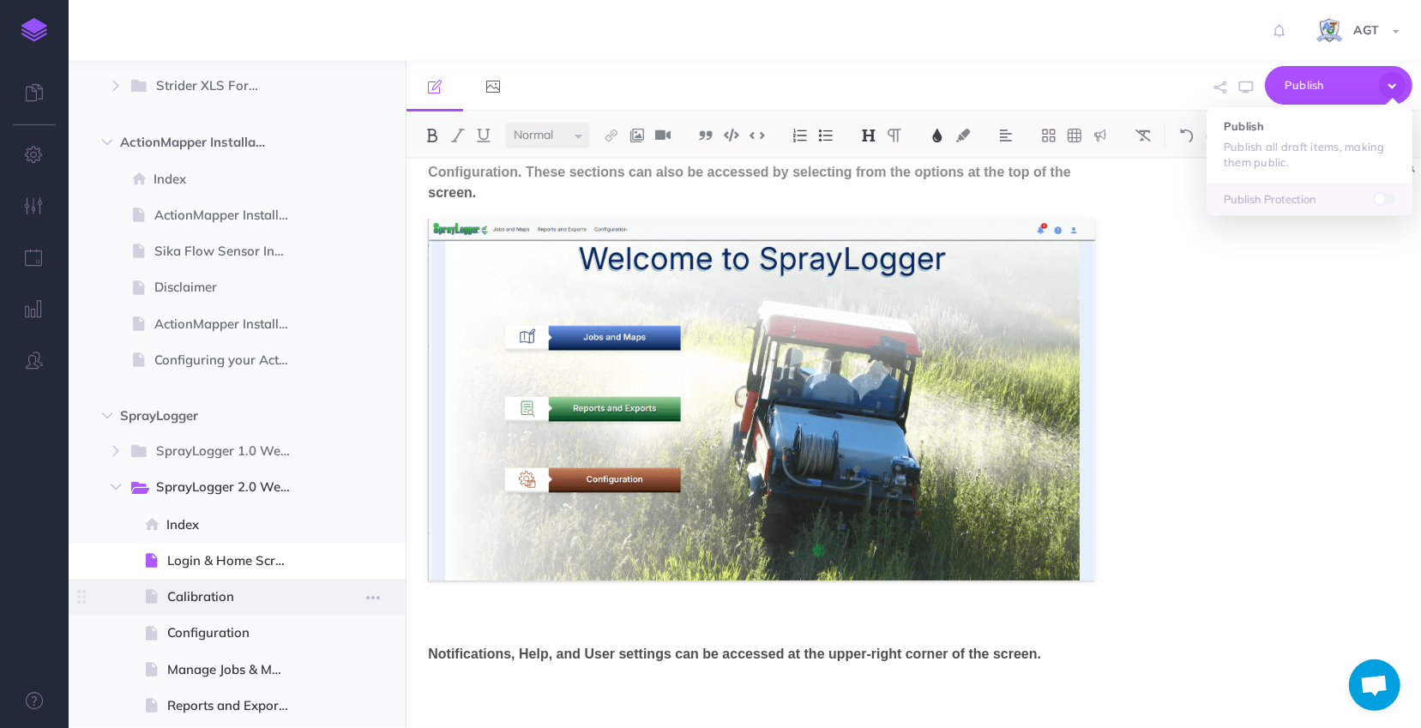
click at [226, 605] on span "Calibration" at bounding box center [235, 597] width 136 height 21
select select "null"
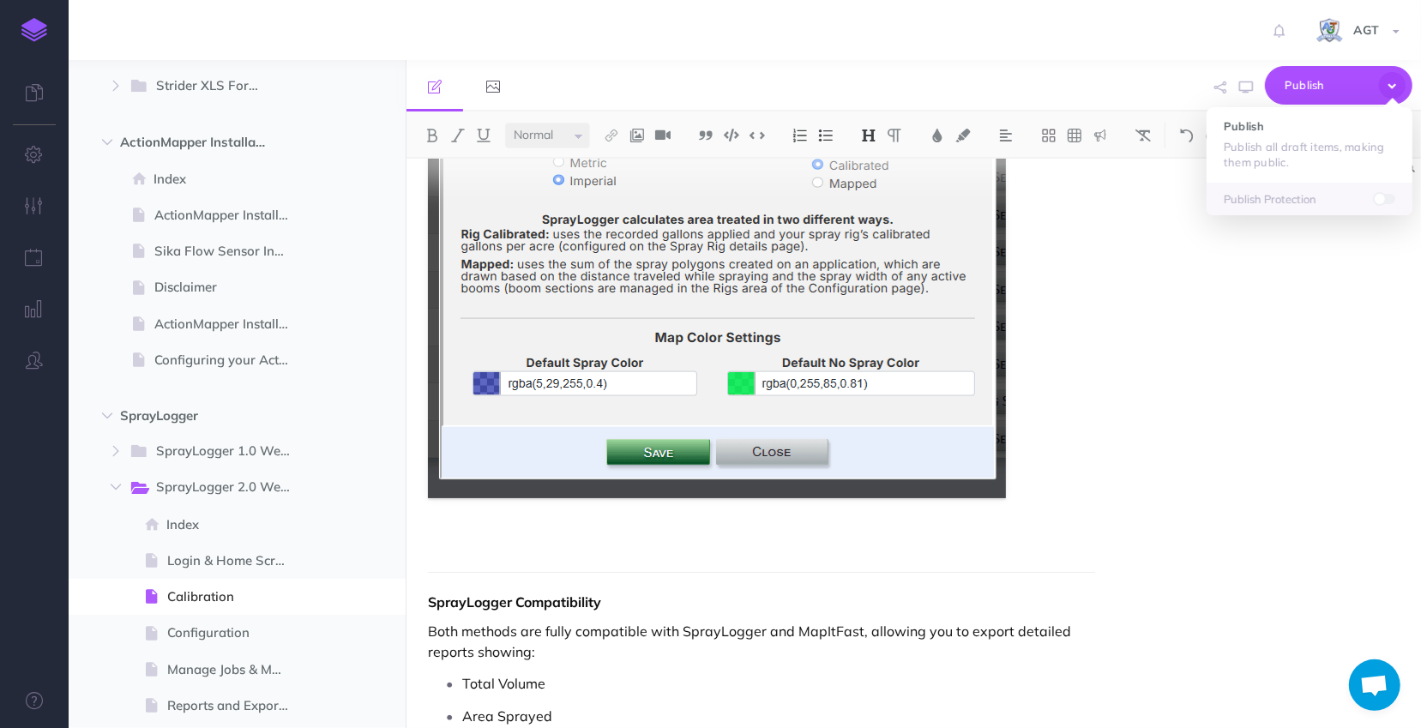
scroll to position [2314, 0]
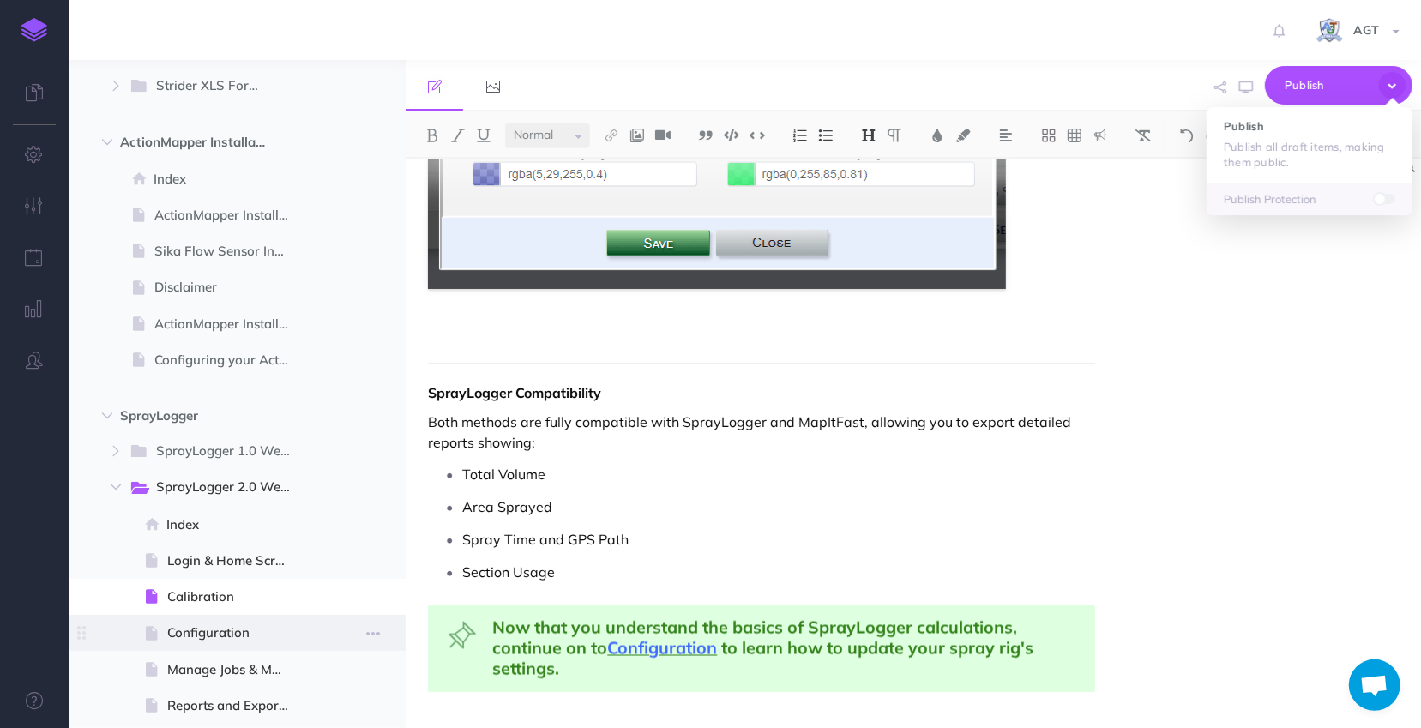
click at [190, 635] on span "Configuration" at bounding box center [235, 633] width 136 height 21
select select "null"
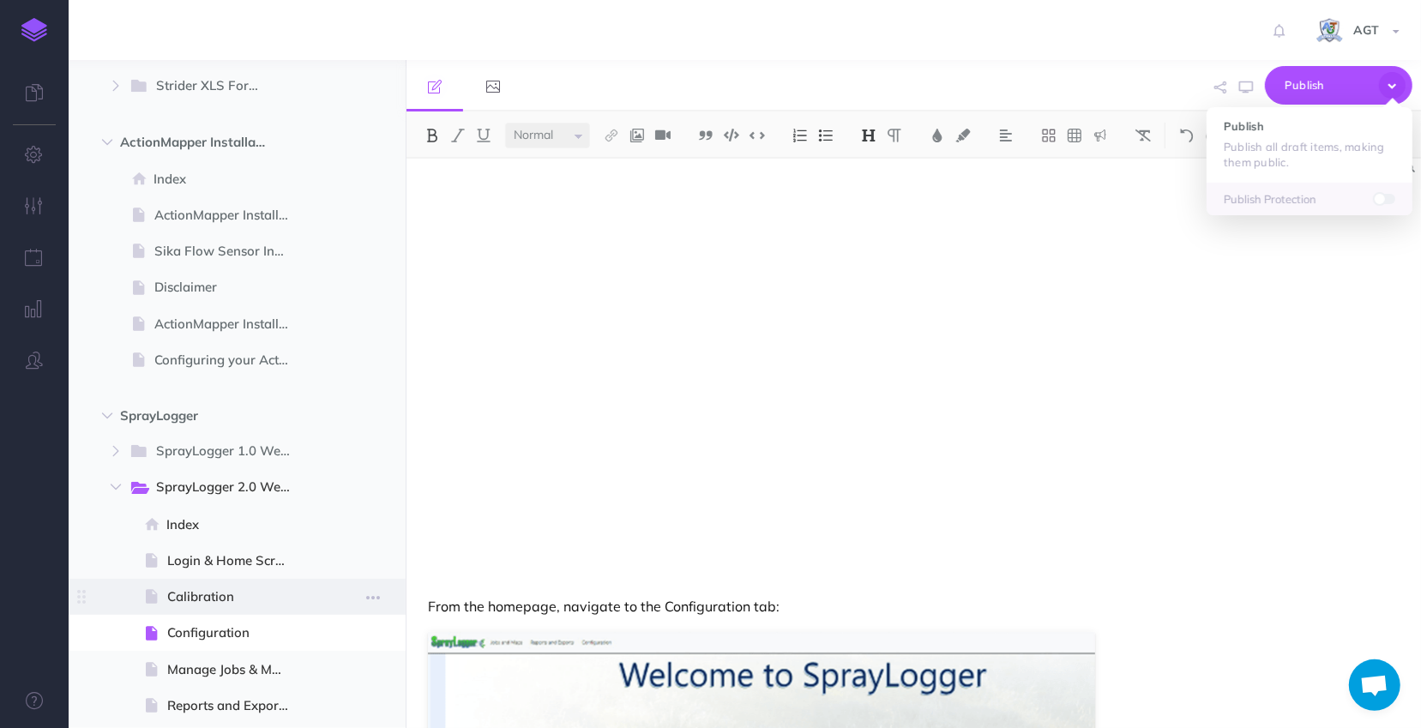
scroll to position [2535, 0]
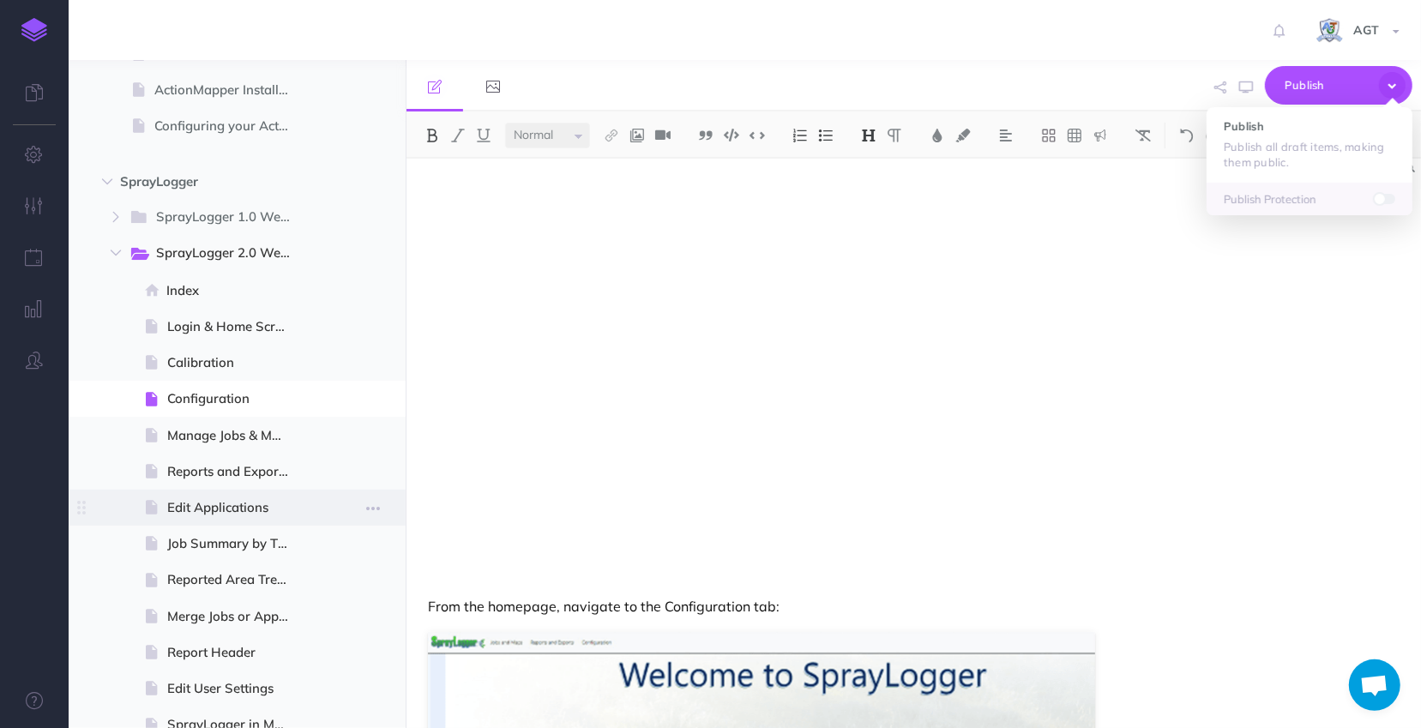
click at [223, 512] on span "Edit Applications" at bounding box center [235, 507] width 136 height 21
select select "null"
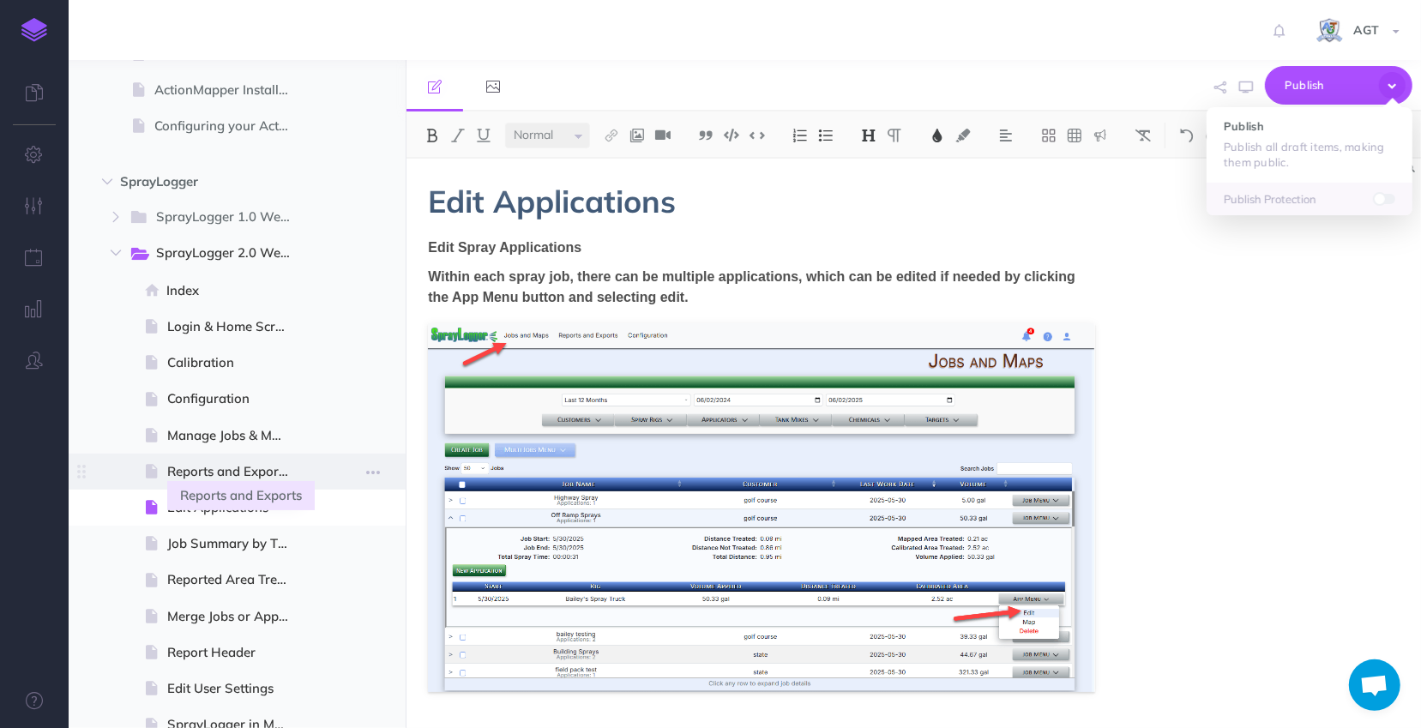
click at [222, 469] on span "Reports and Exports" at bounding box center [235, 471] width 136 height 21
select select "null"
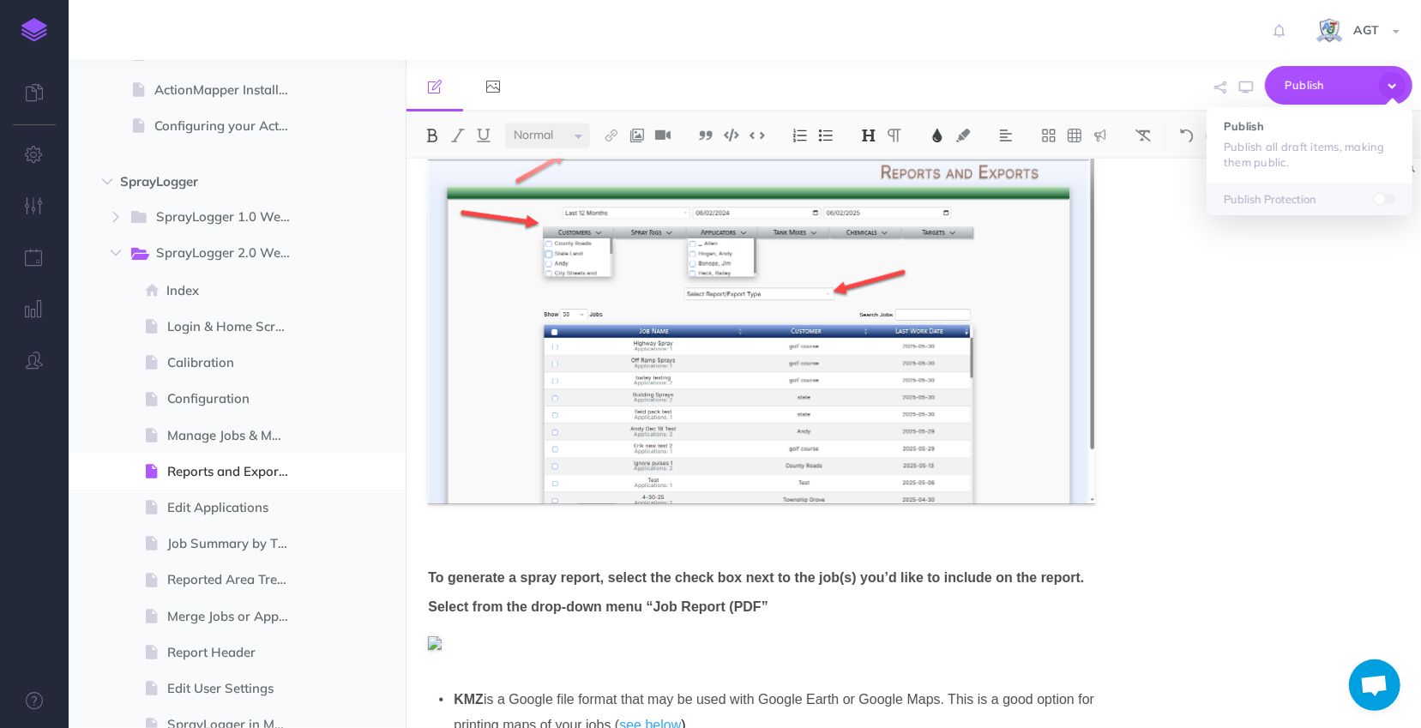
scroll to position [0, 0]
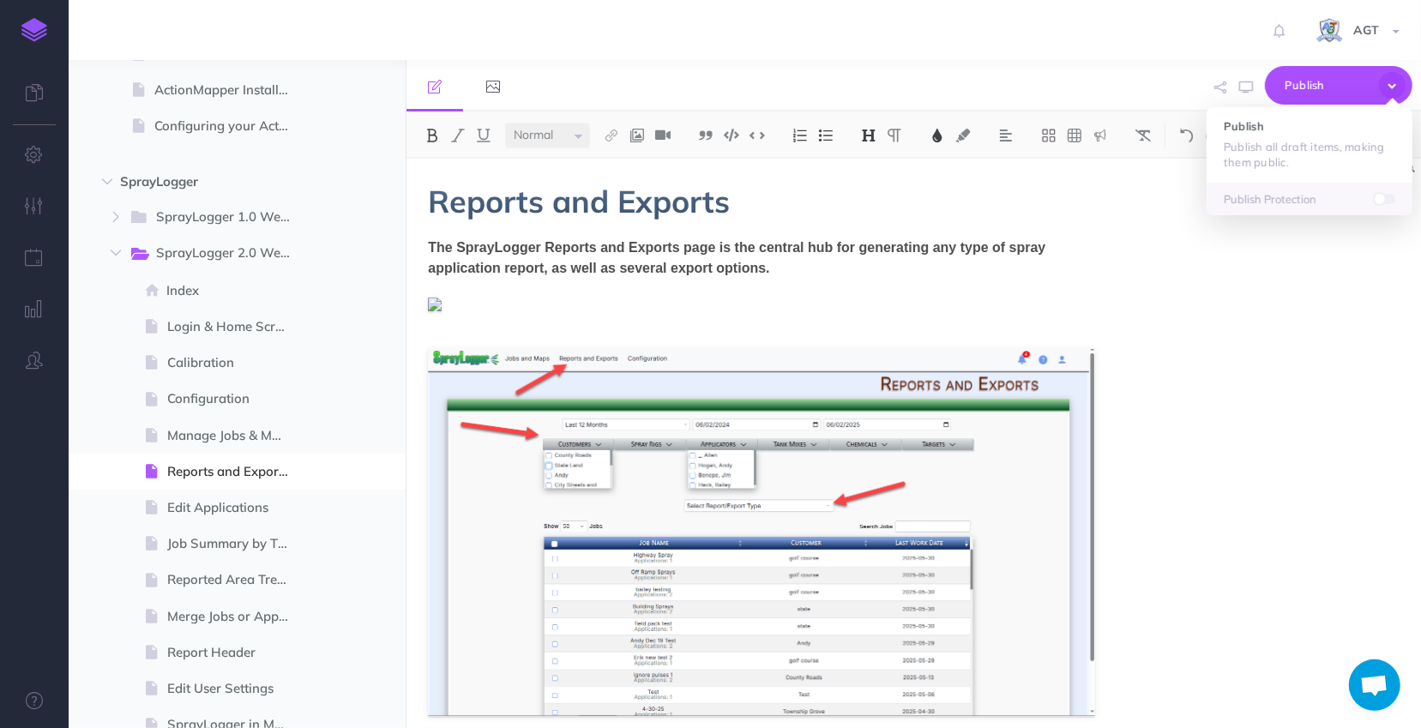
click at [1312, 426] on div "Reports and Exports The SprayLogger Reports and Exports page is the central hub…" at bounding box center [914, 443] width 1015 height 569
click at [1336, 82] on span "Publish" at bounding box center [1328, 85] width 86 height 27
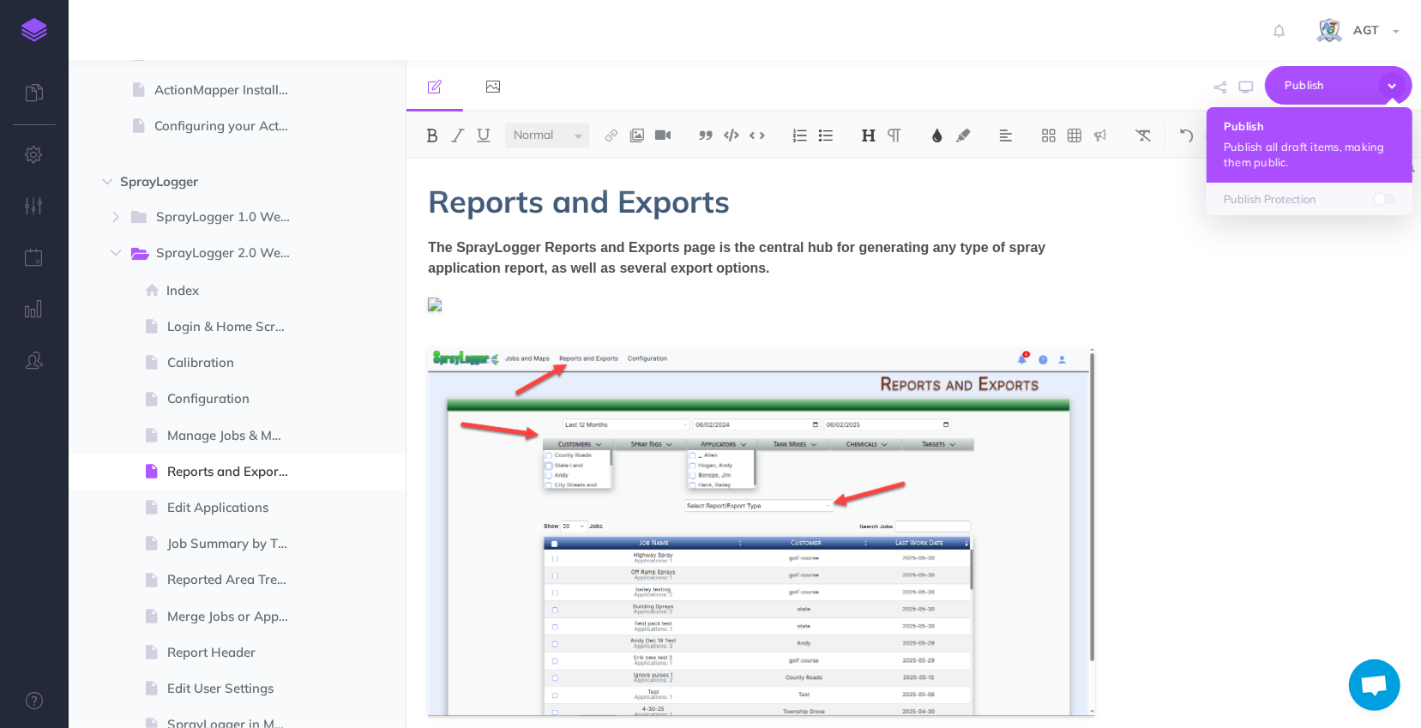
click at [1304, 142] on p "Publish all draft items, making them public." at bounding box center [1310, 154] width 172 height 31
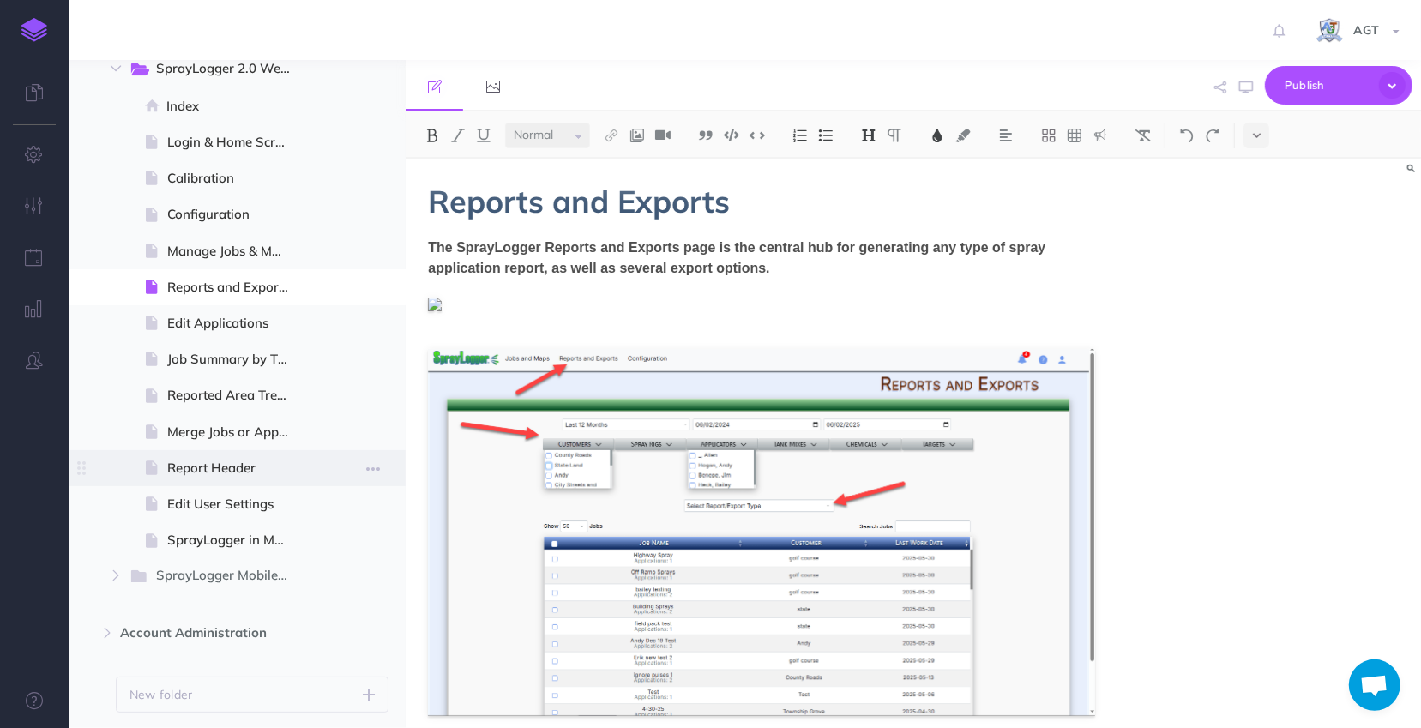
scroll to position [2769, 0]
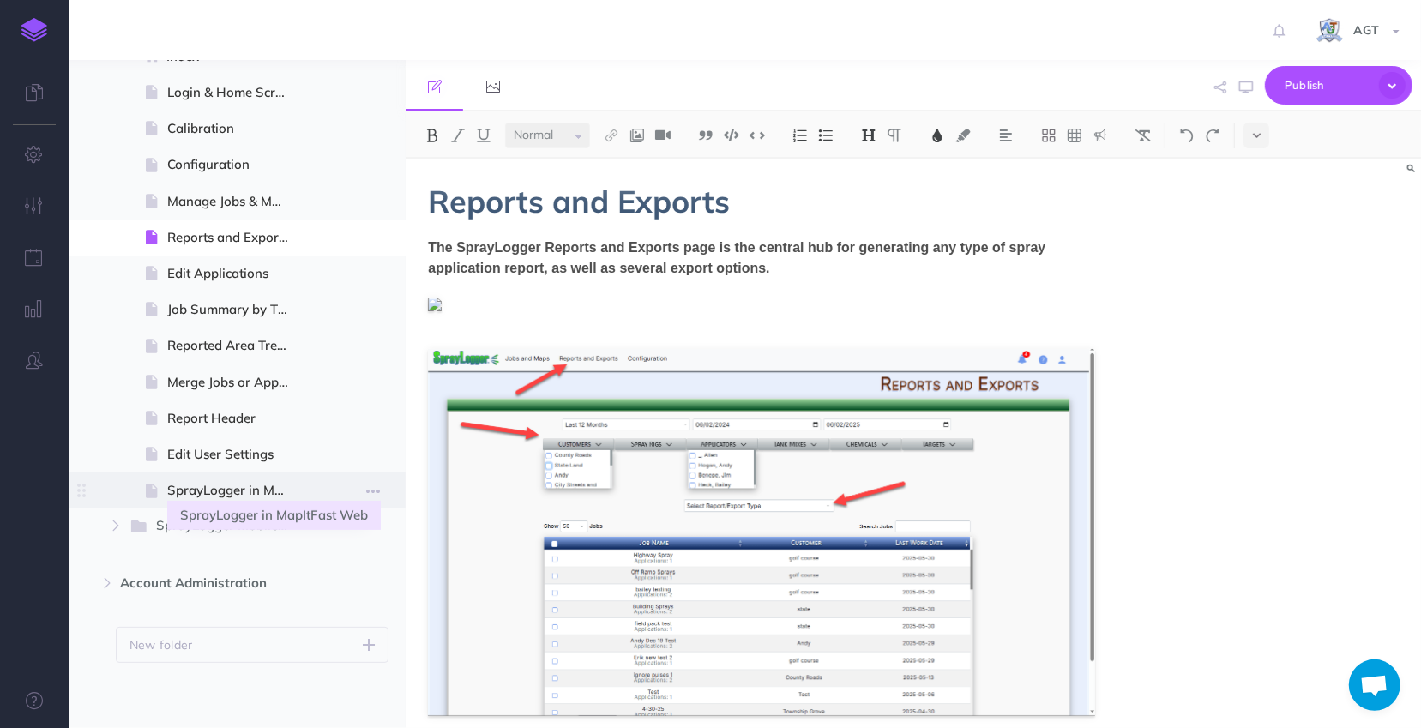
click at [173, 497] on span "SprayLogger in MapItFast Web" at bounding box center [235, 490] width 136 height 21
select select "null"
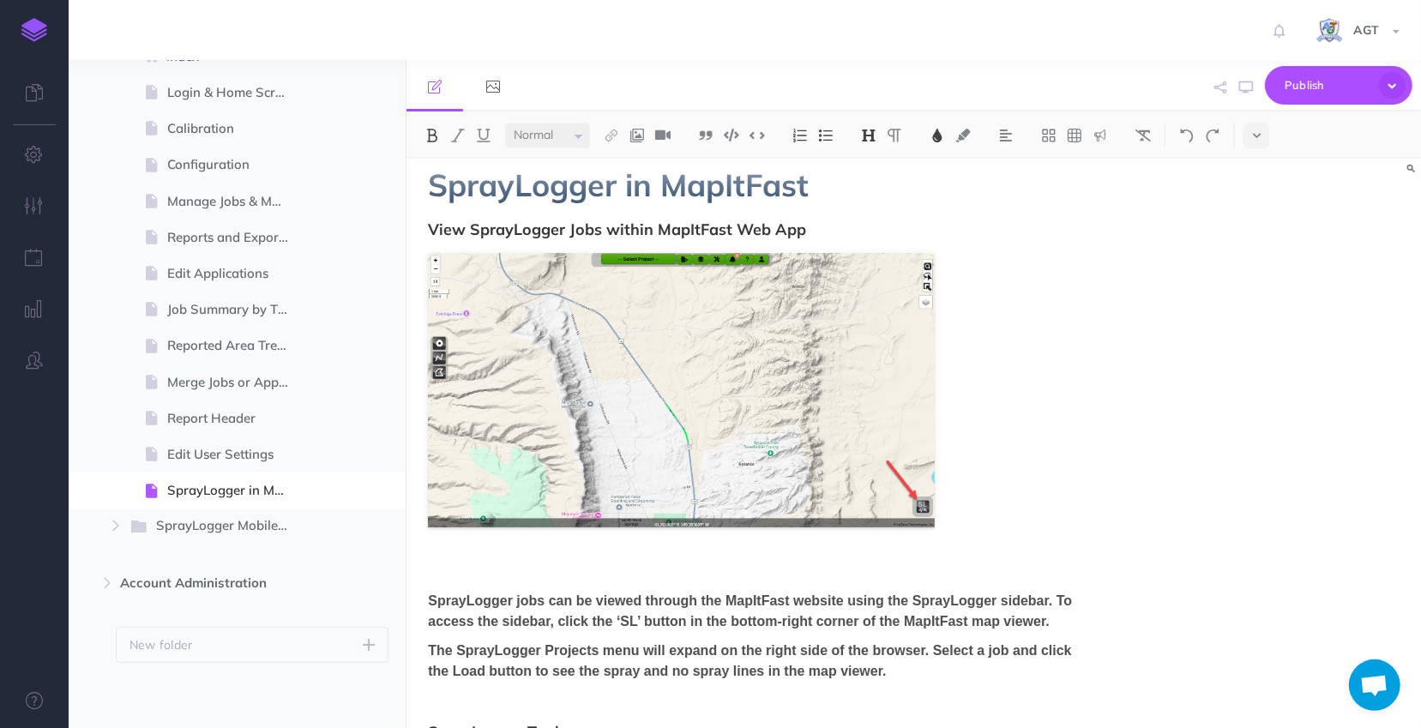
scroll to position [0, 0]
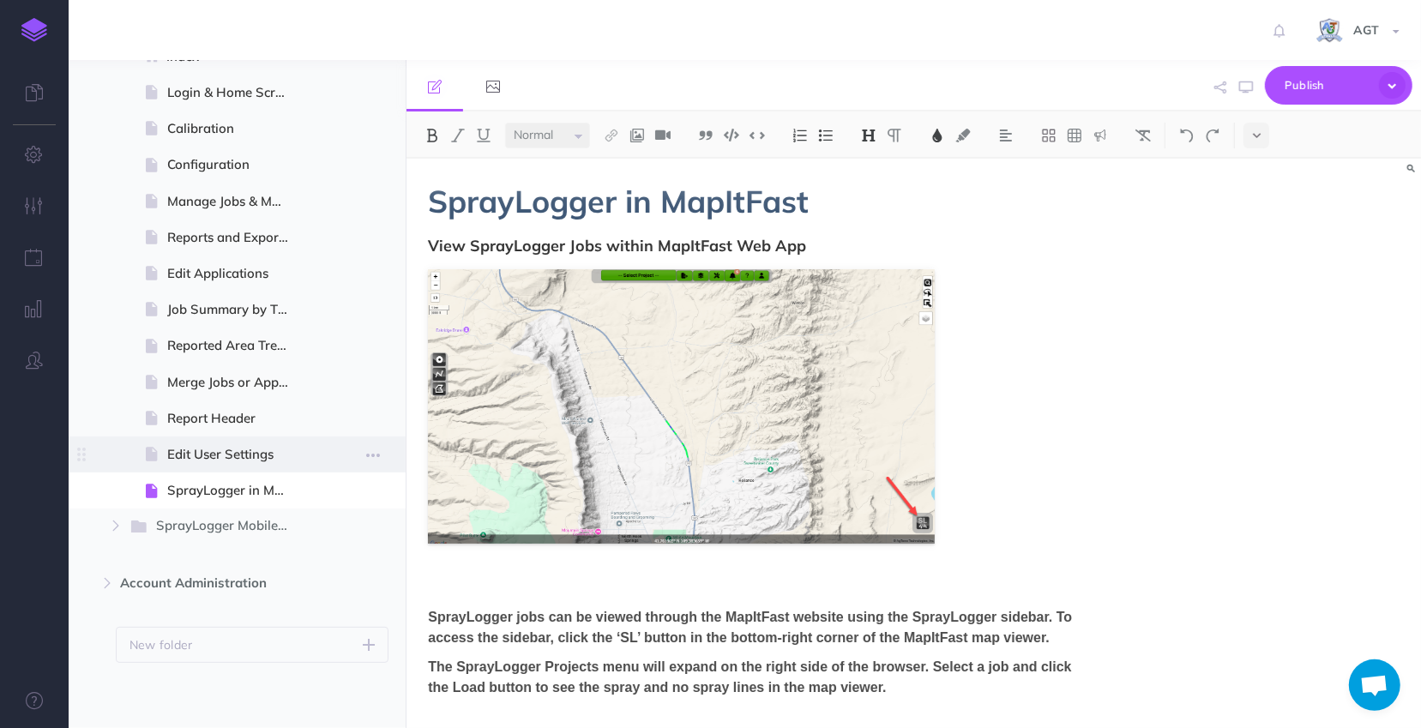
click at [182, 452] on span "Edit User Settings" at bounding box center [235, 454] width 136 height 21
select select "null"
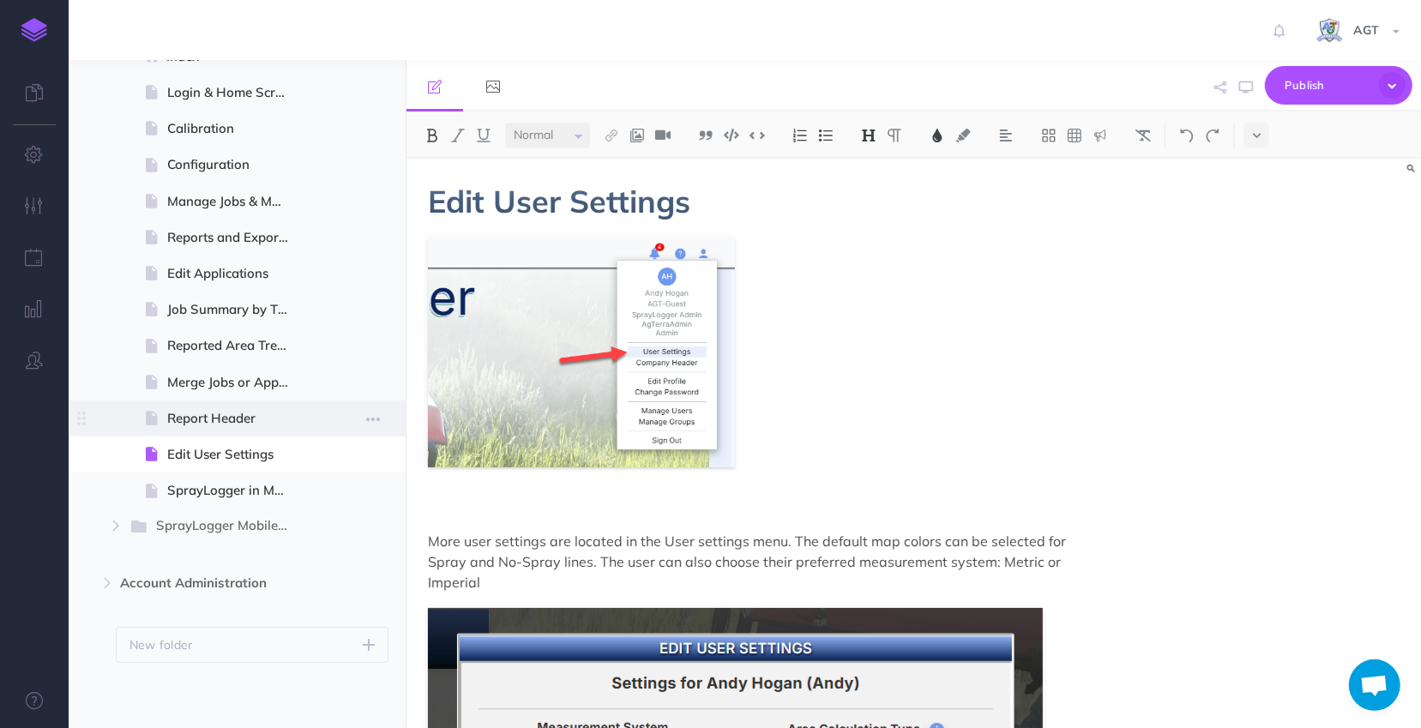
click at [213, 418] on span "Report Header" at bounding box center [235, 418] width 136 height 21
select select "null"
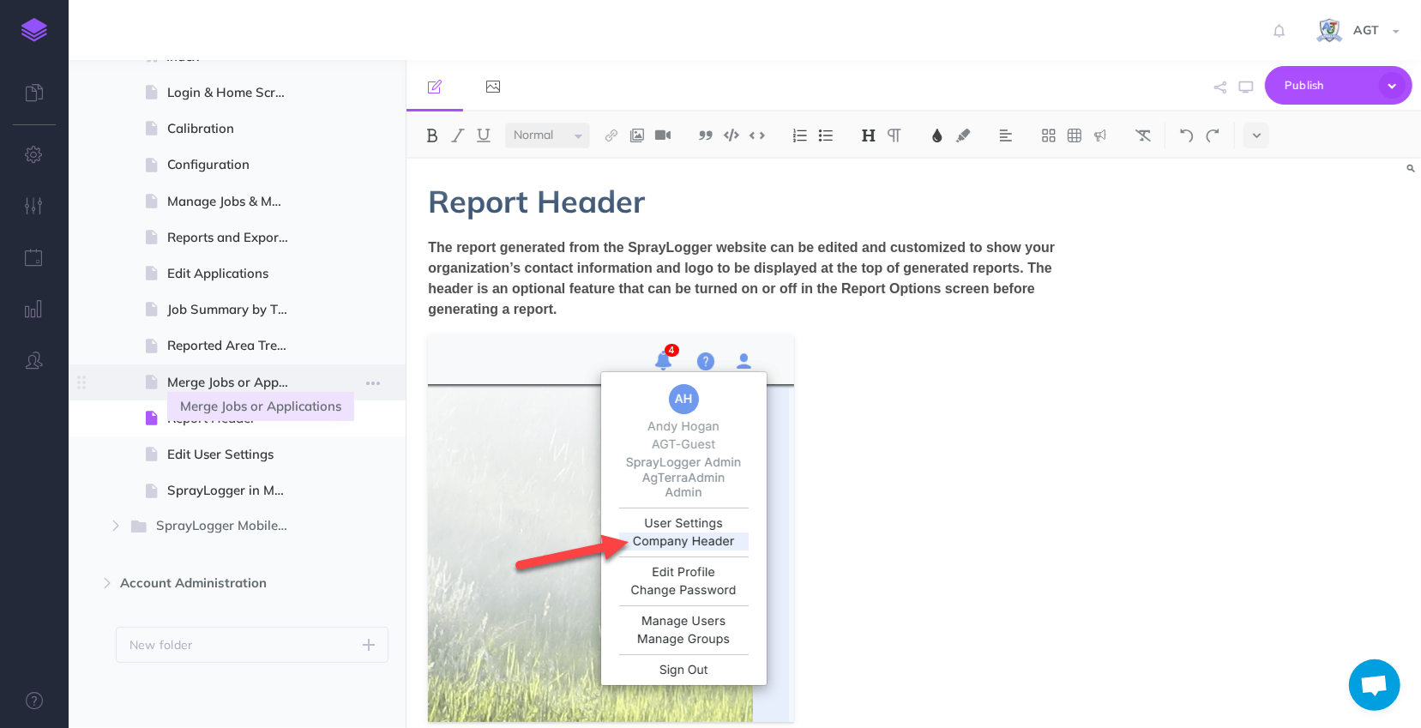
click at [240, 377] on span "Merge Jobs or Applications" at bounding box center [235, 382] width 136 height 21
select select "null"
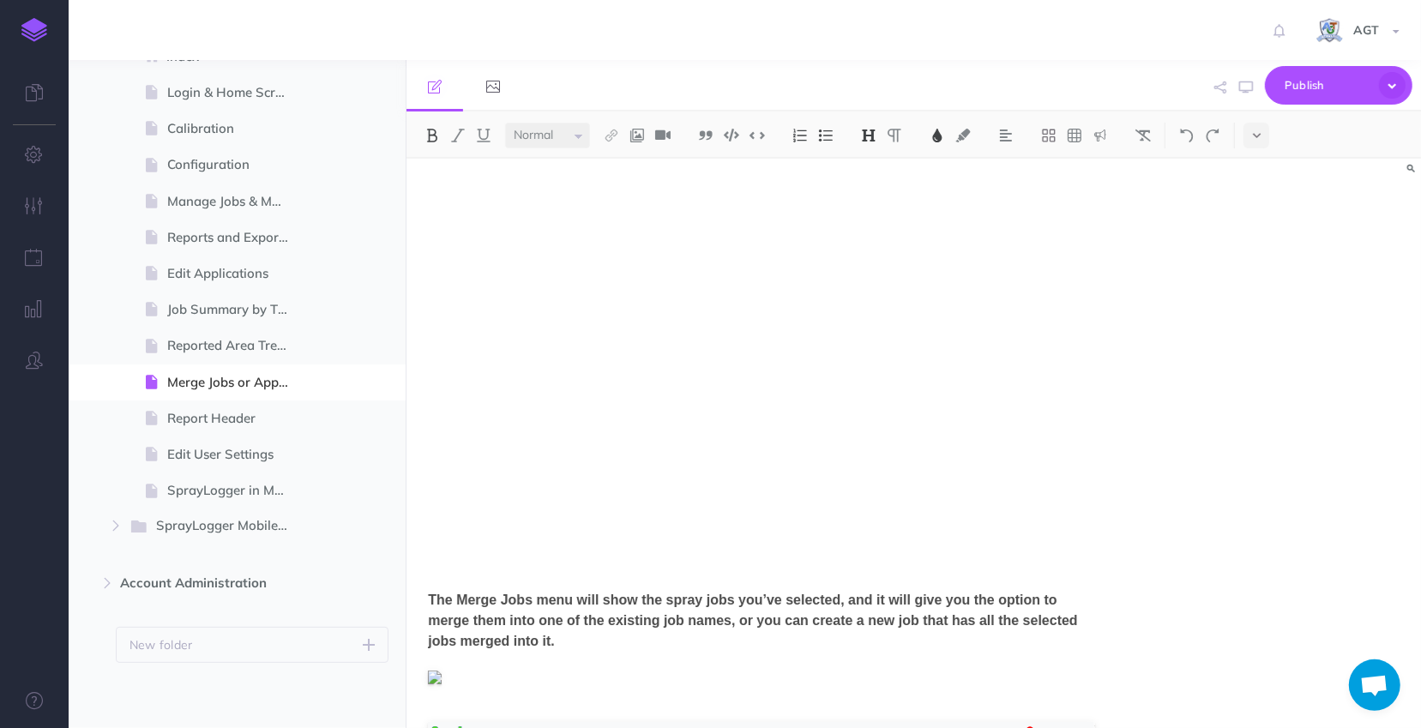
scroll to position [467, 0]
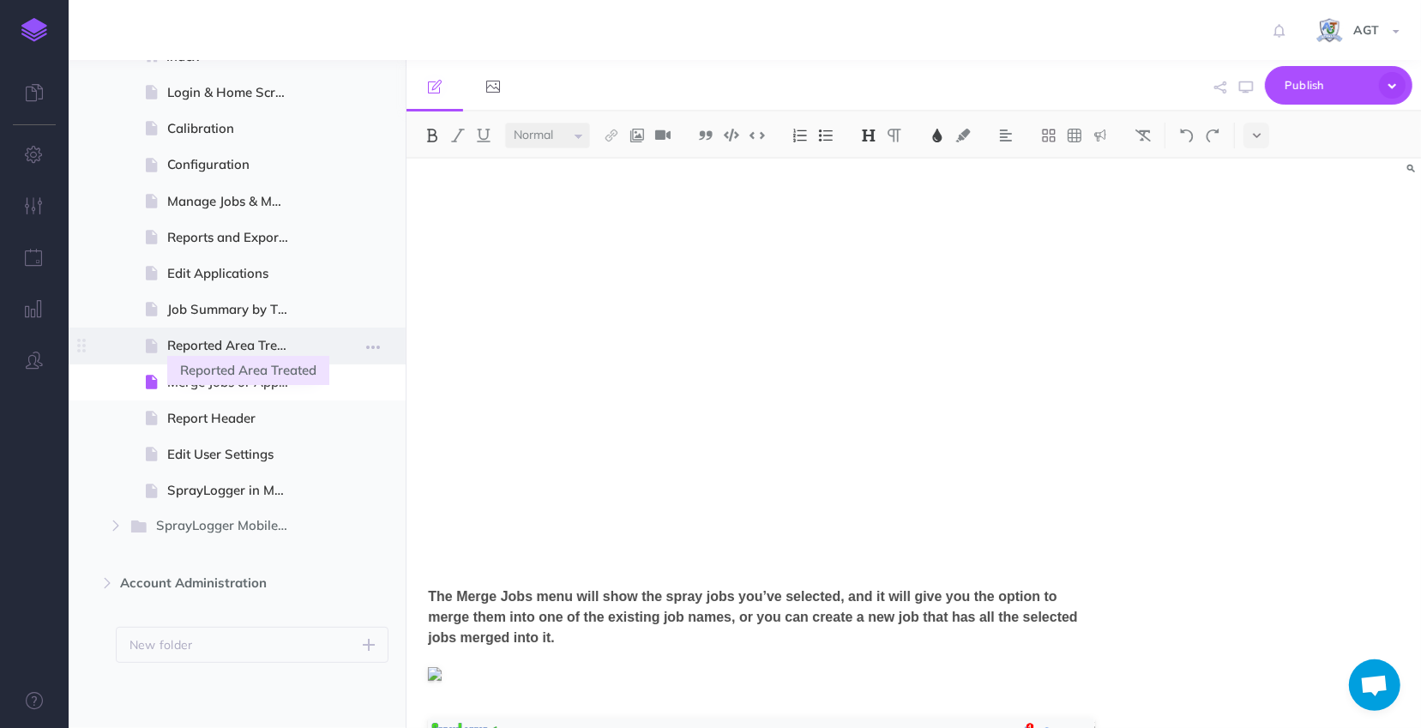
click at [202, 349] on span "Reported Area Treated" at bounding box center [235, 345] width 136 height 21
select select "null"
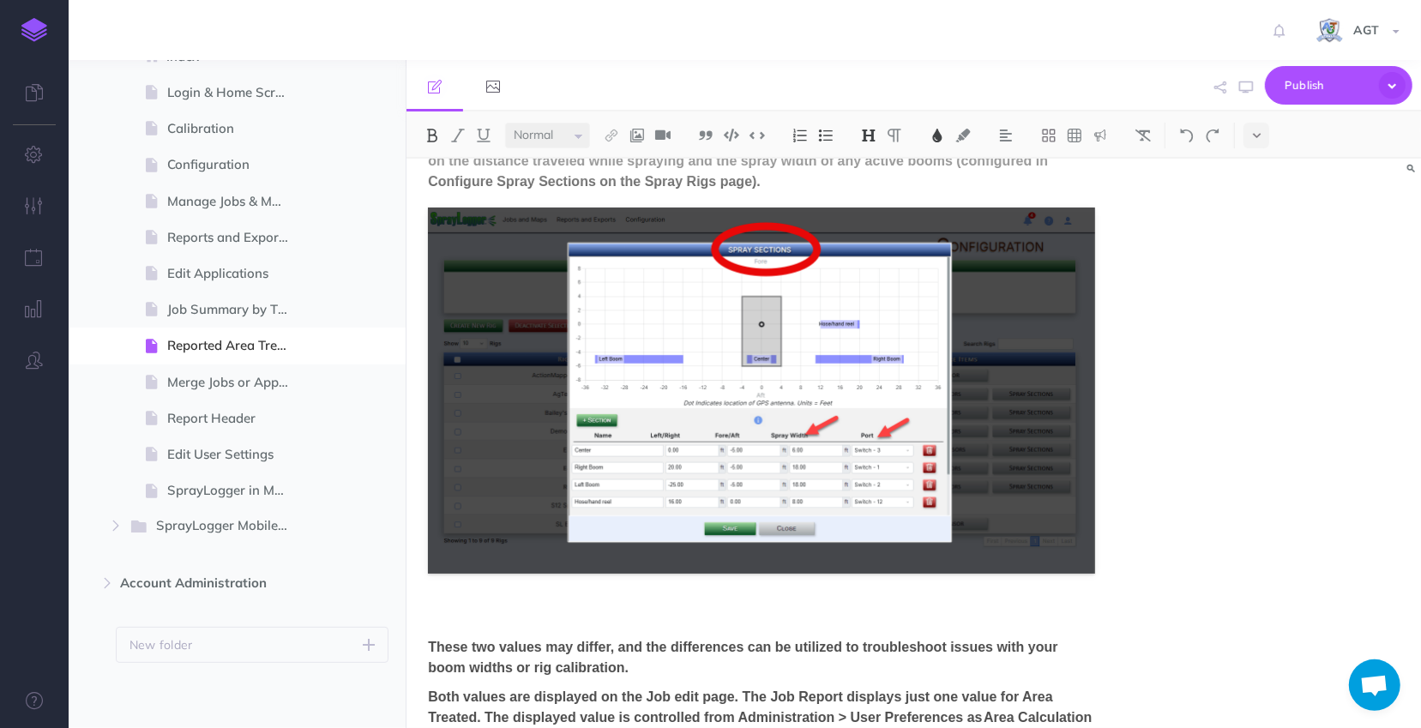
scroll to position [0, 0]
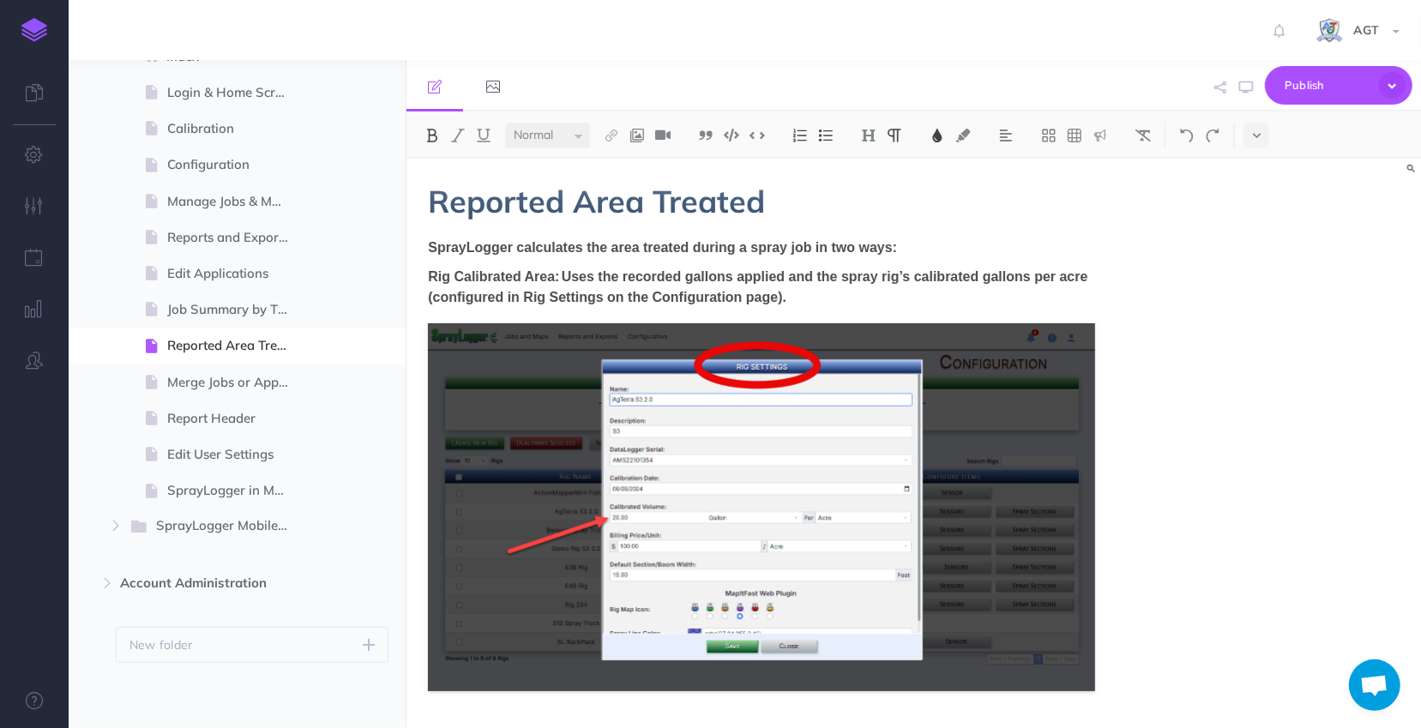
click at [962, 282] on span "Rig Calibrated Area: Uses the recorded gallons applied and the spray rig’s cali…" at bounding box center [758, 286] width 660 height 35
click at [1279, 87] on button "Publish" at bounding box center [1339, 85] width 148 height 39
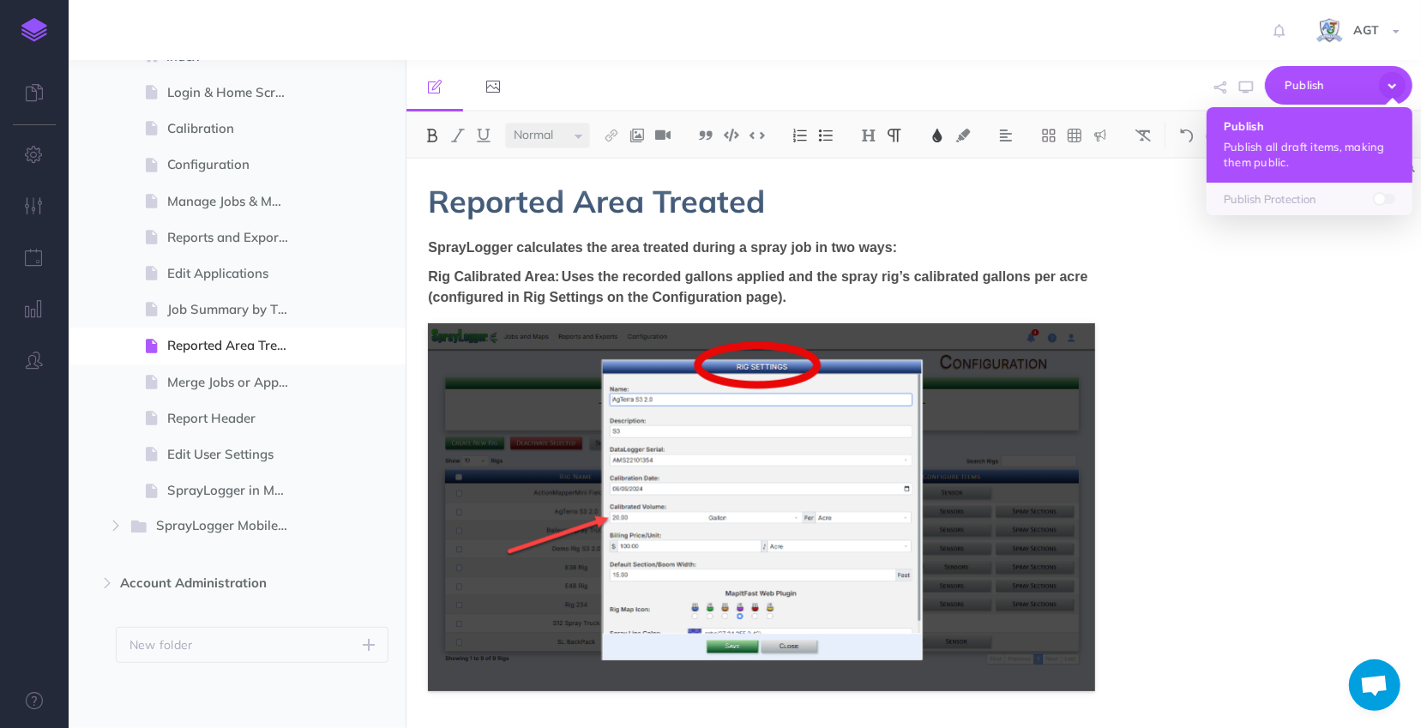
click at [1300, 148] on p "Publish all draft items, making them public." at bounding box center [1310, 154] width 172 height 31
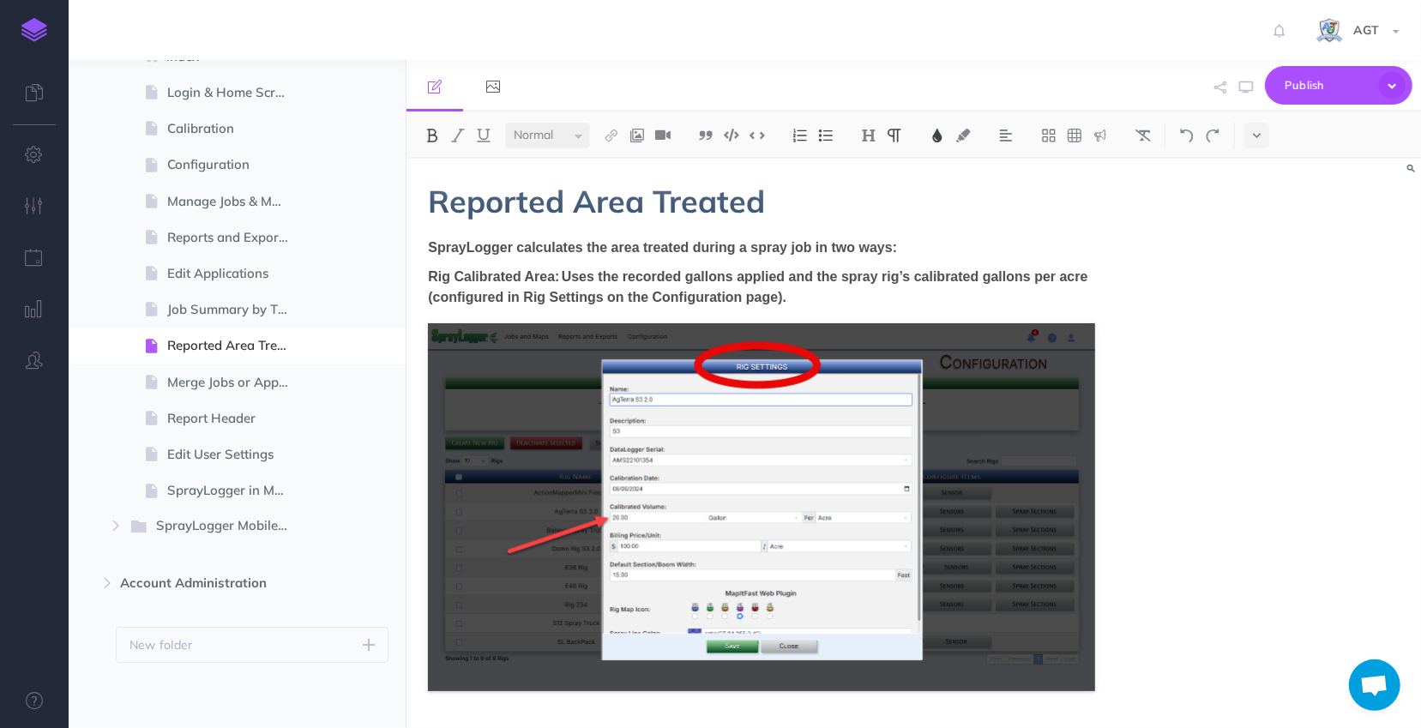
click at [1261, 362] on div "Reported Area Treated SprayLogger calculates the area treated during a spray jo…" at bounding box center [914, 443] width 1015 height 569
click at [1319, 86] on span "Publish" at bounding box center [1328, 85] width 86 height 27
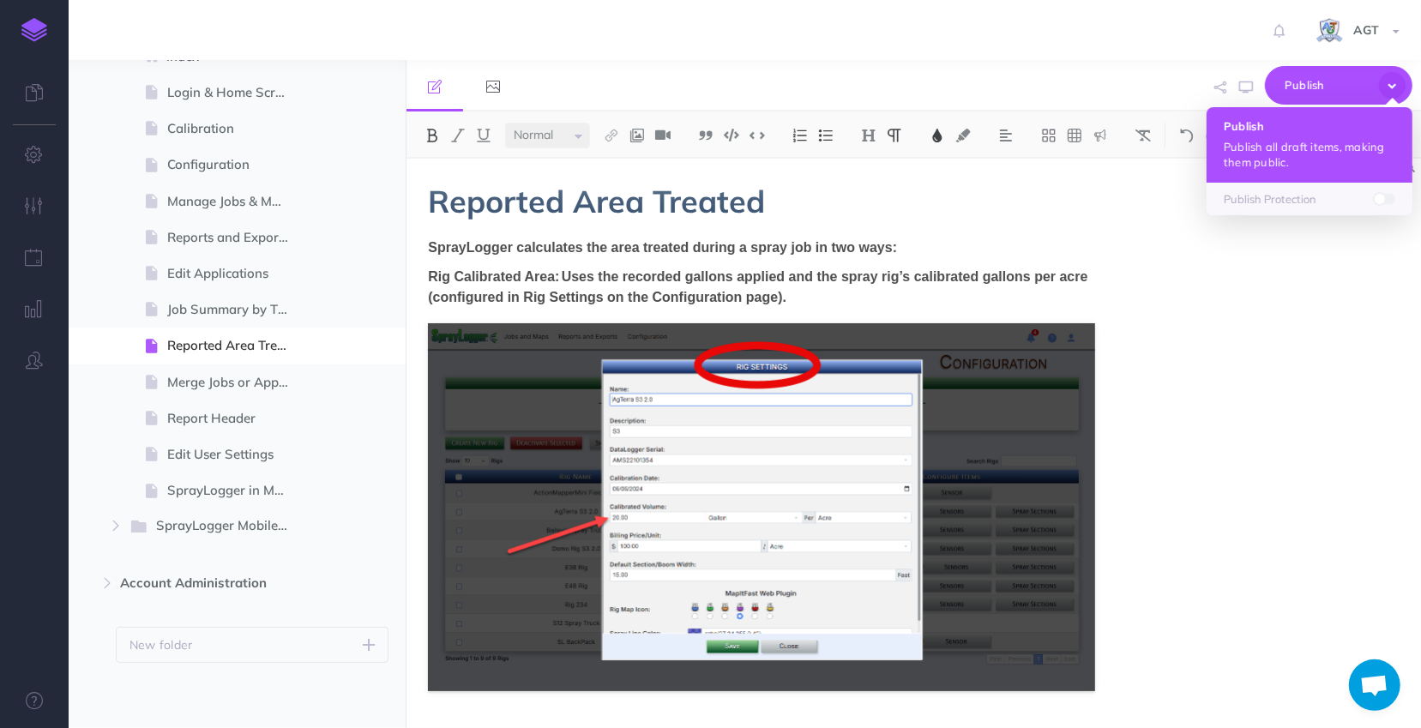
click at [1276, 127] on h4 "Publish" at bounding box center [1310, 126] width 172 height 12
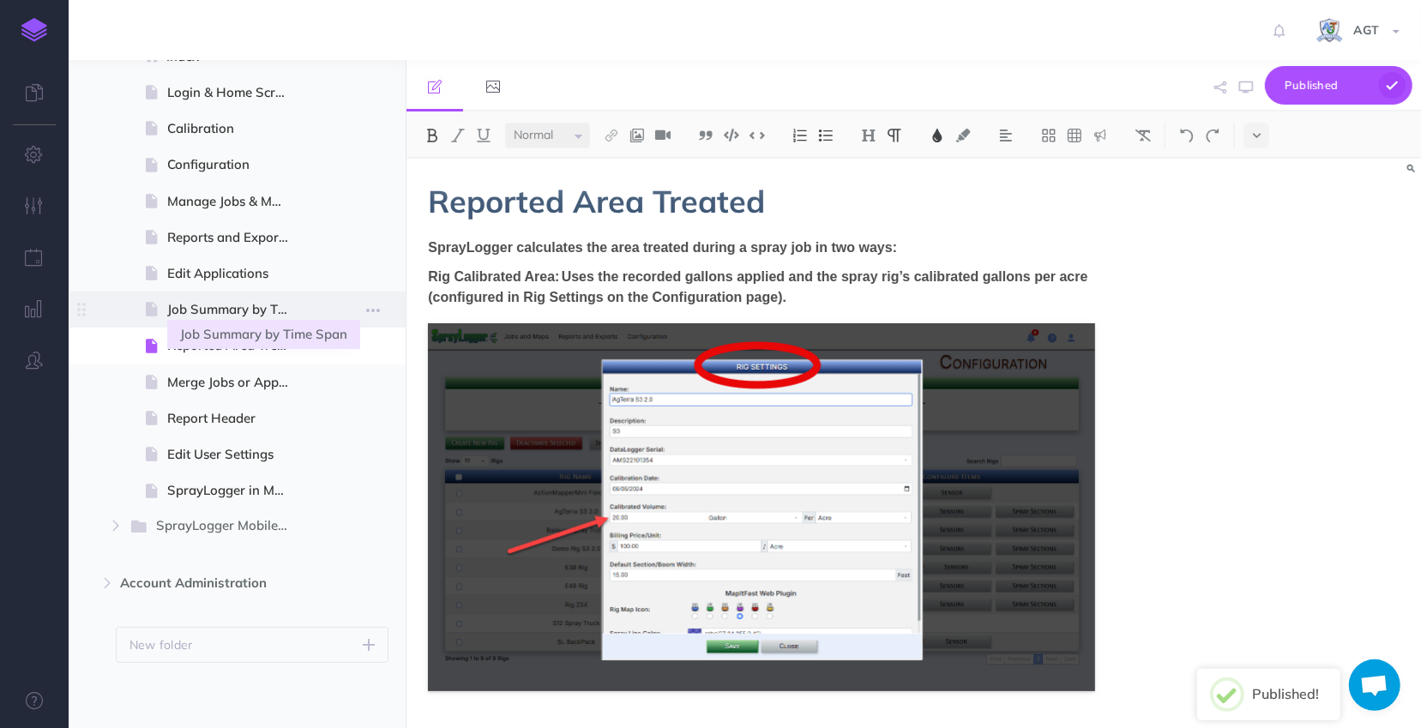
click at [226, 307] on span "Job Summary by Time Span" at bounding box center [235, 309] width 136 height 21
select select "null"
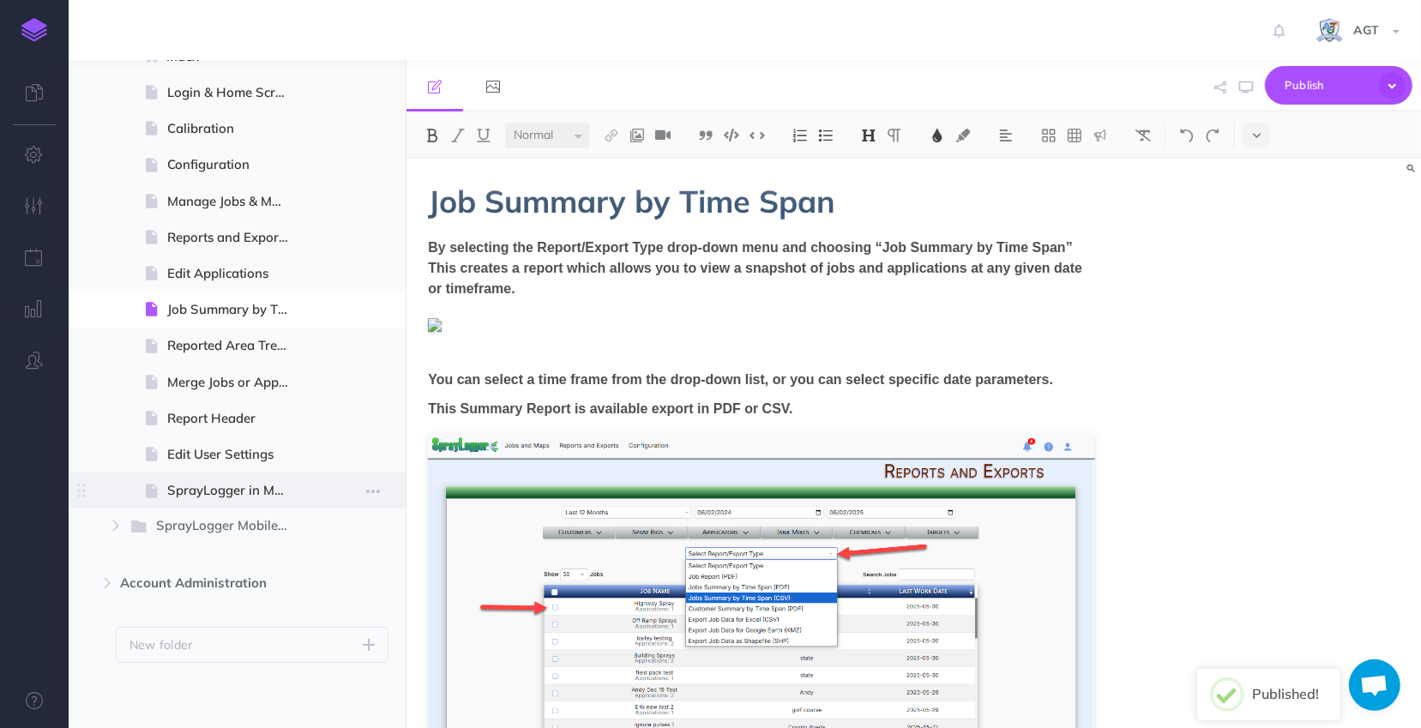
scroll to position [2772, 0]
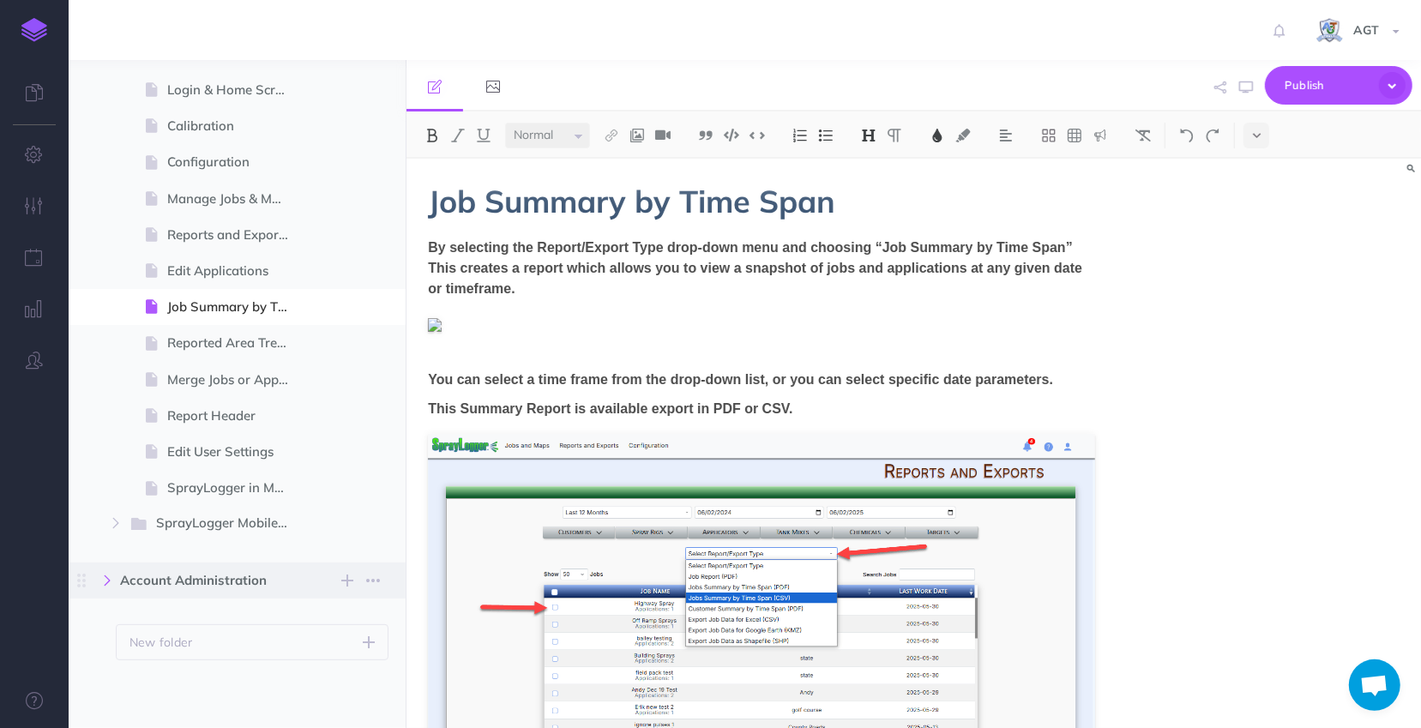
click at [103, 584] on icon "button" at bounding box center [107, 580] width 10 height 10
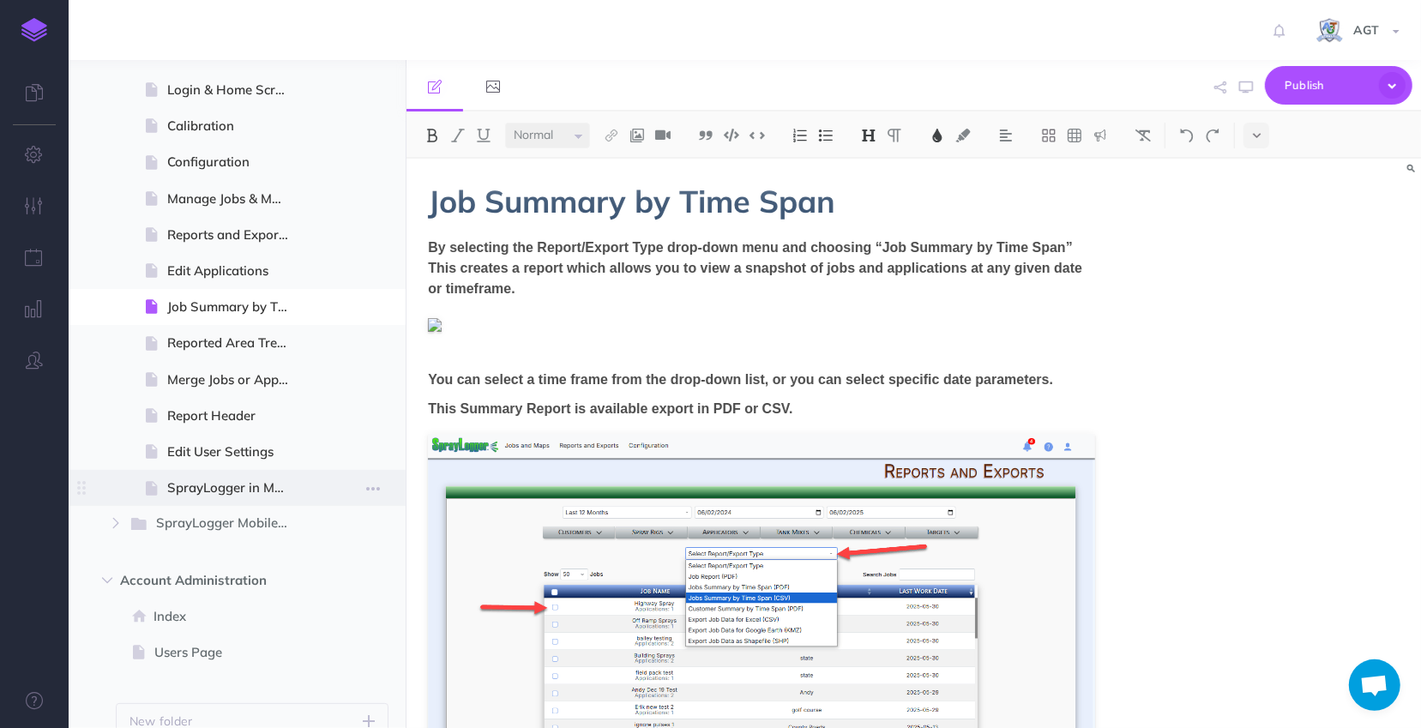
scroll to position [2851, 0]
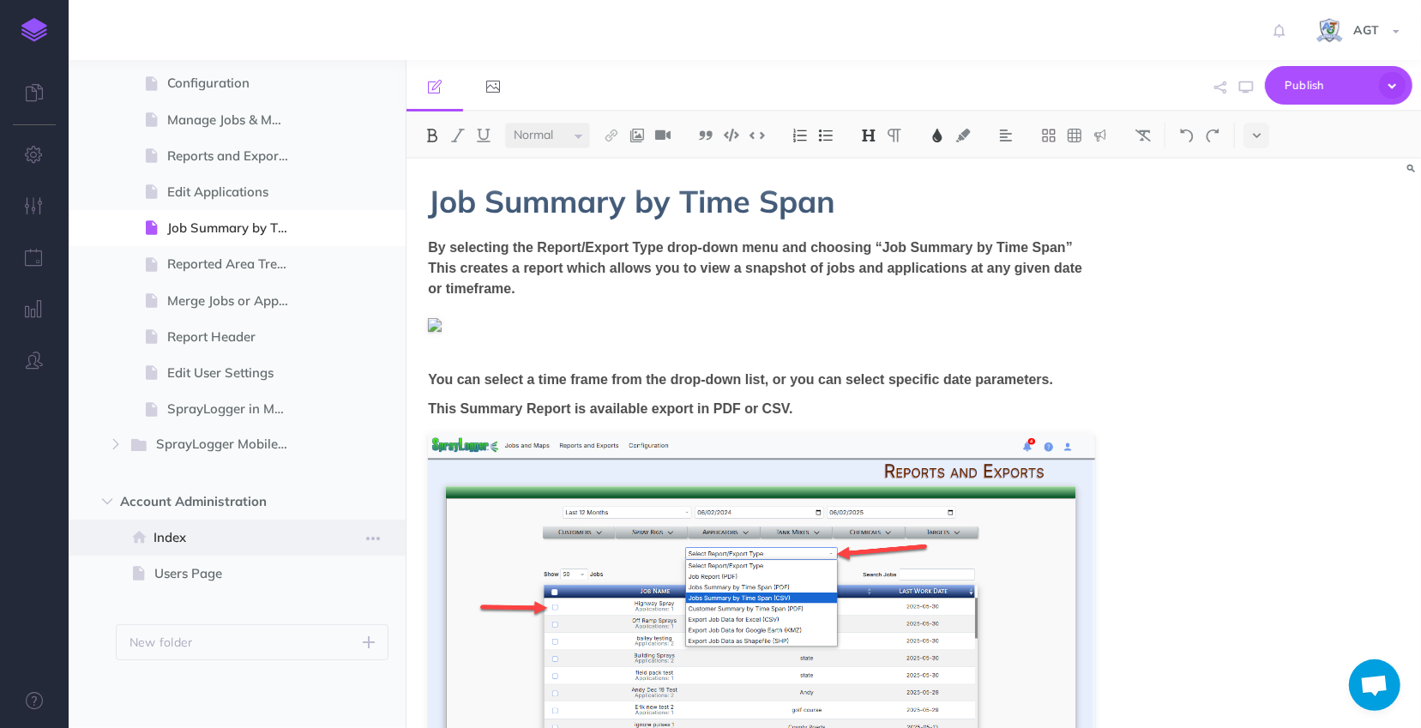
click at [202, 533] on span "Index" at bounding box center [228, 537] width 149 height 21
select select "null"
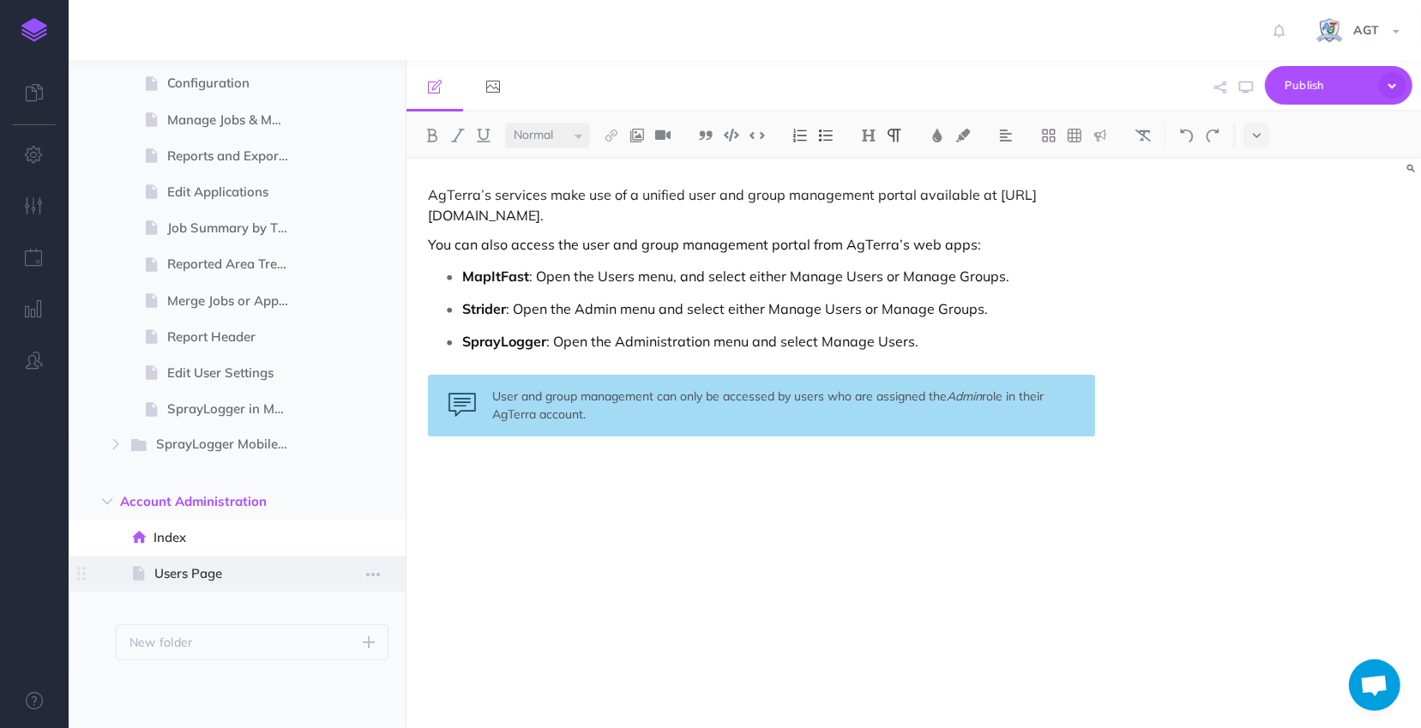
click at [220, 581] on span "Users Page" at bounding box center [228, 573] width 148 height 21
select select "null"
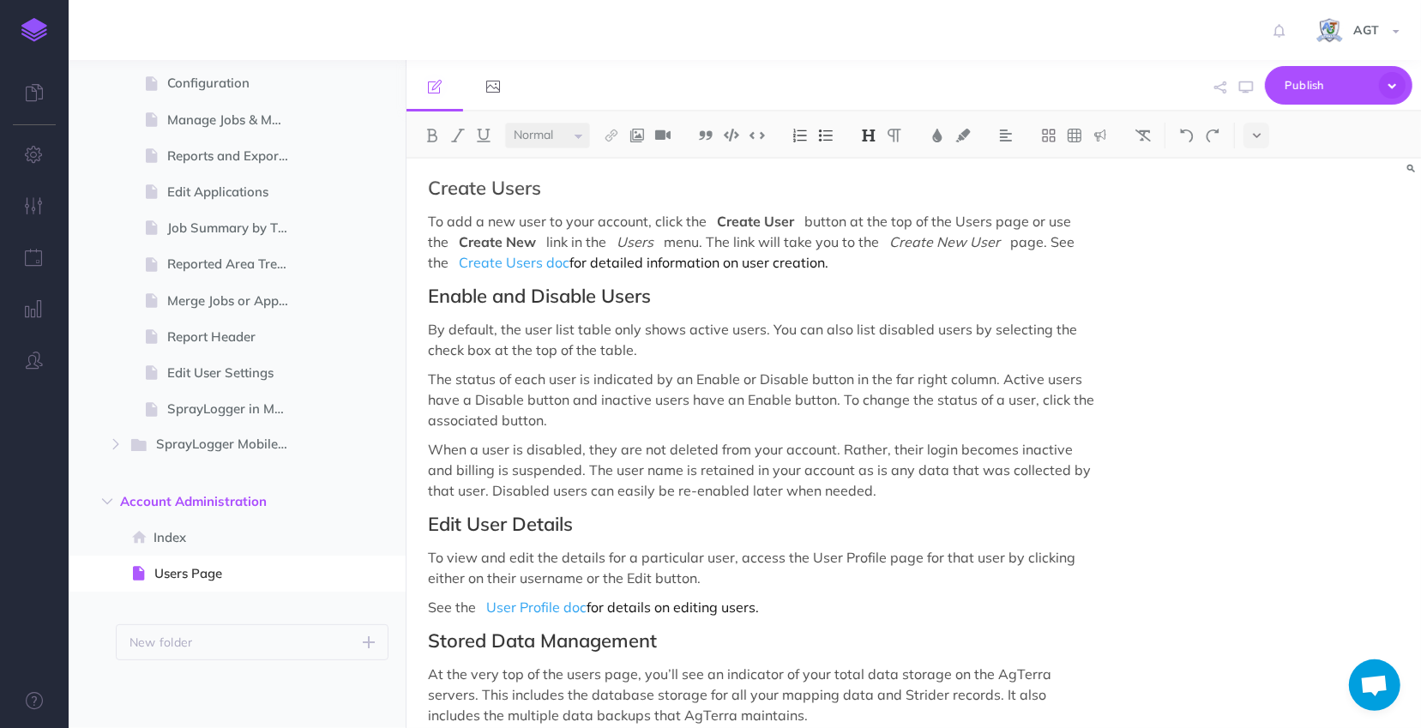
scroll to position [1111, 0]
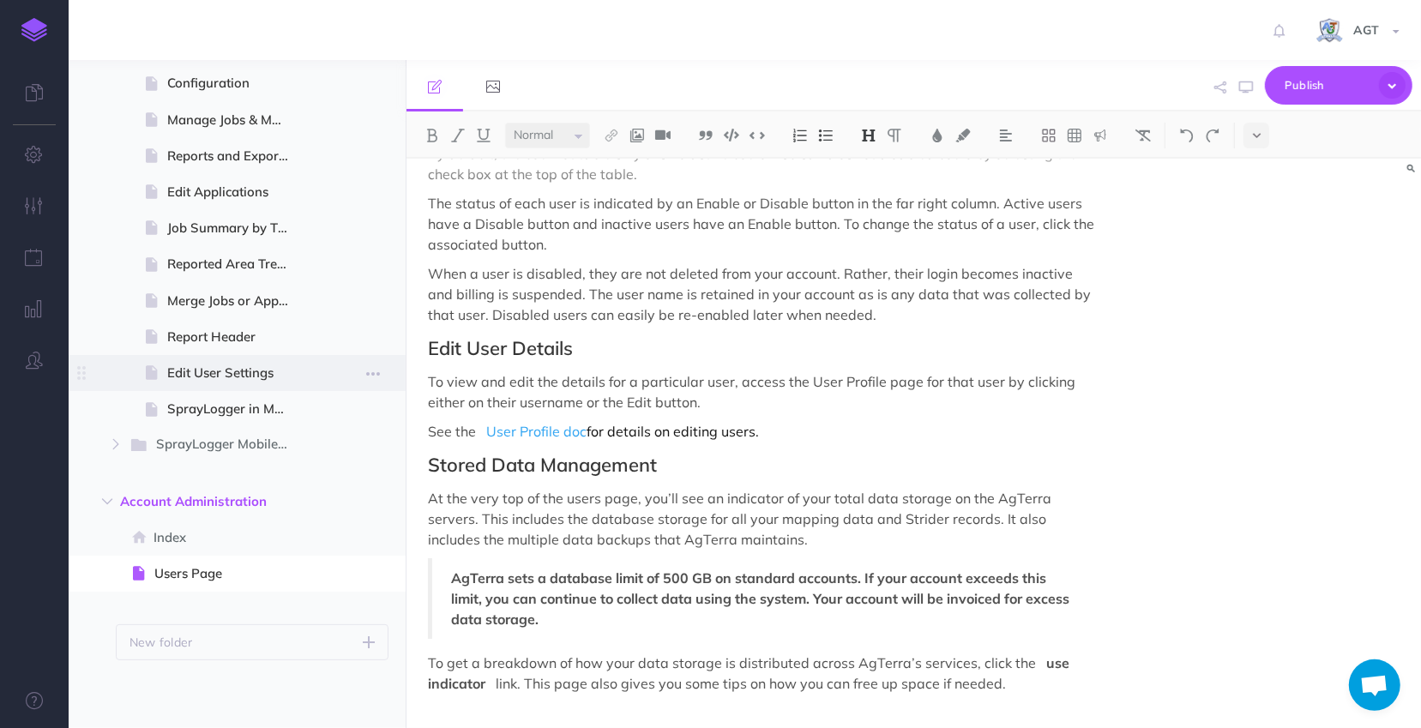
click at [193, 380] on span "Edit User Settings" at bounding box center [235, 373] width 136 height 21
select select "null"
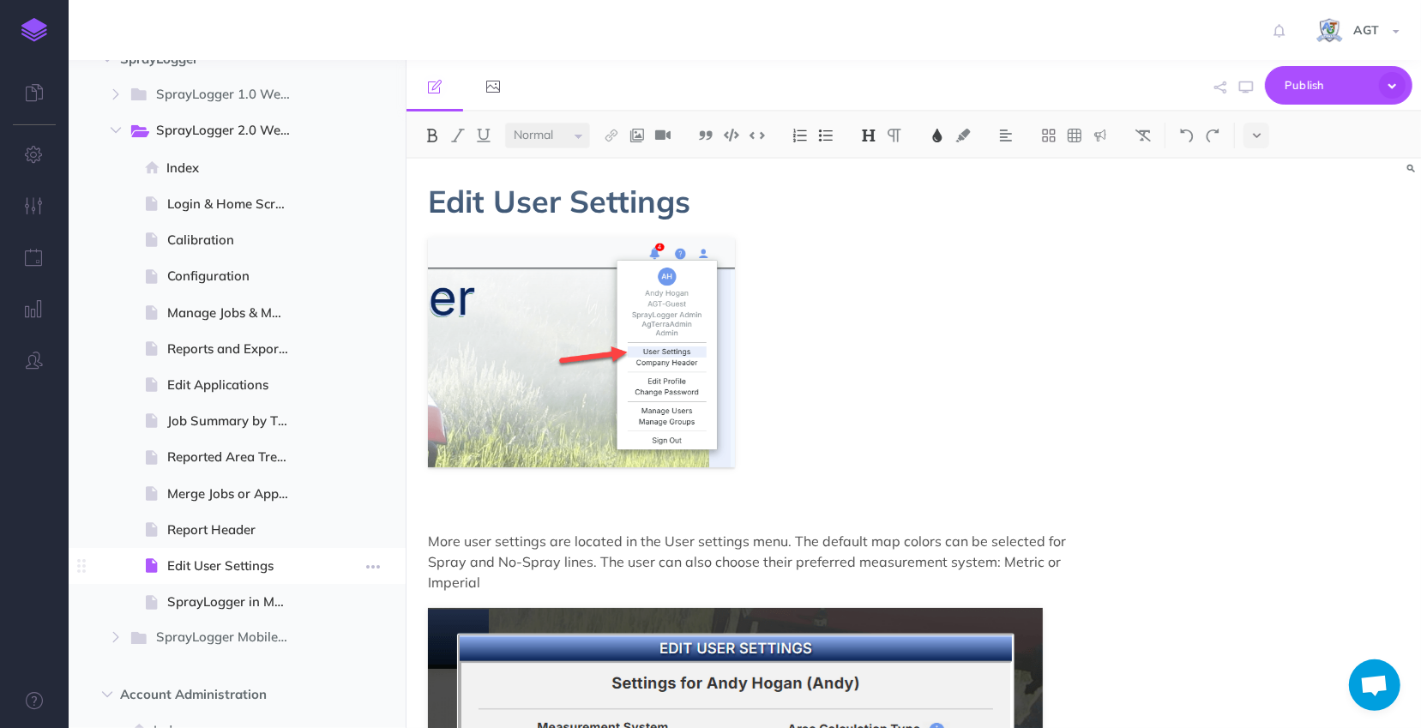
scroll to position [2617, 0]
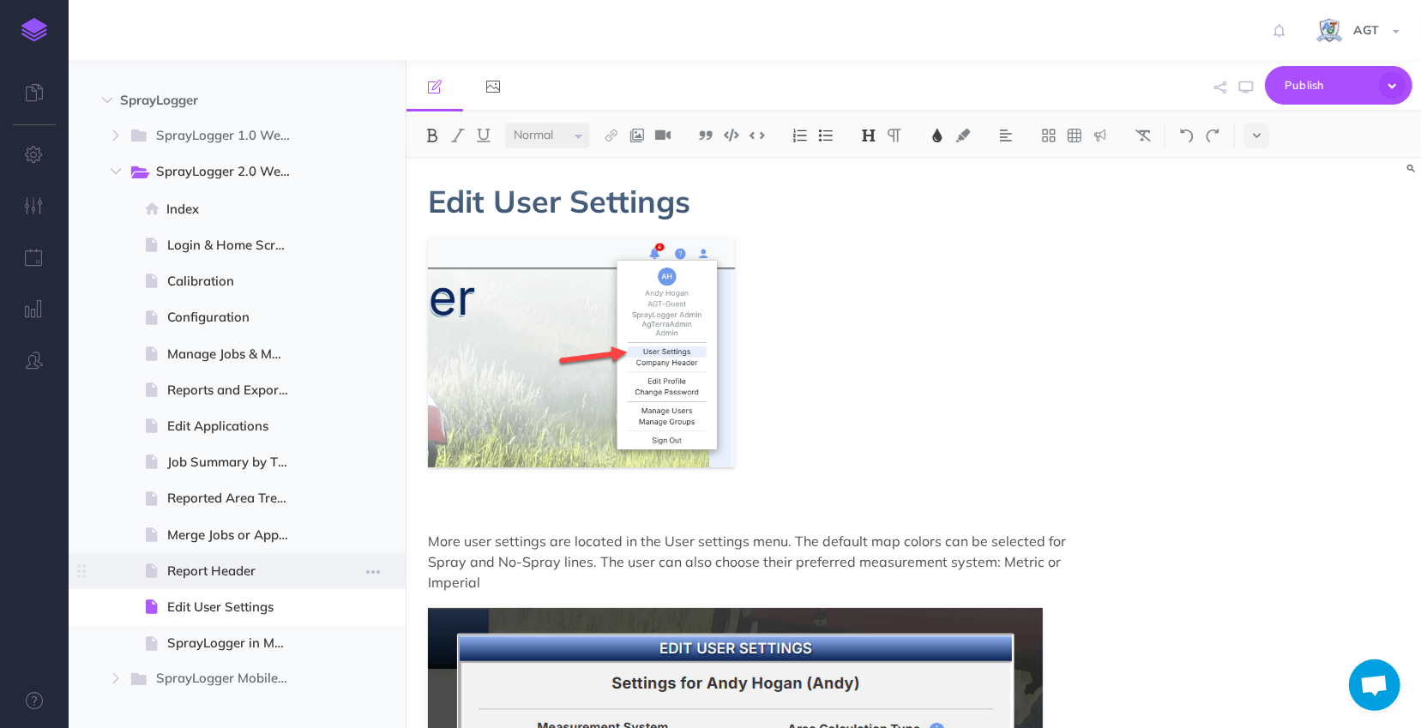
click at [236, 571] on span "Report Header" at bounding box center [235, 571] width 136 height 21
select select "null"
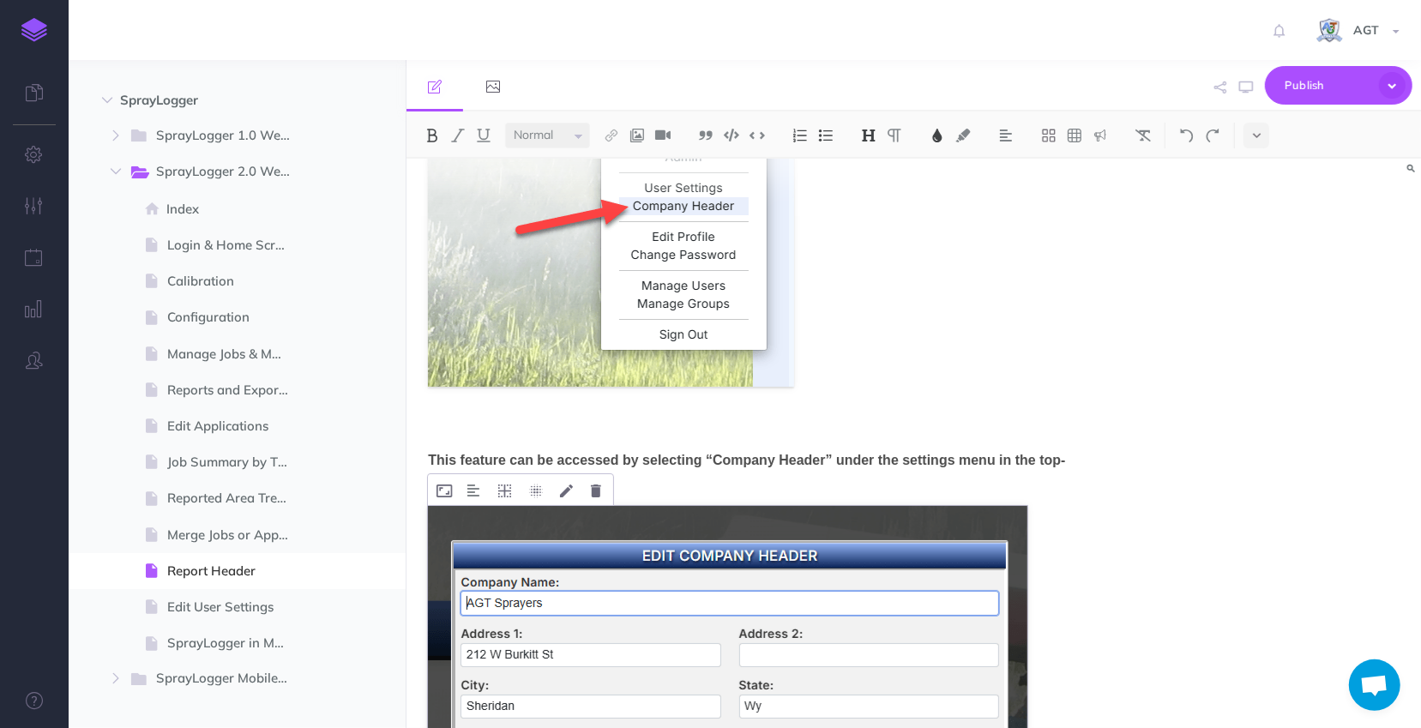
scroll to position [297, 0]
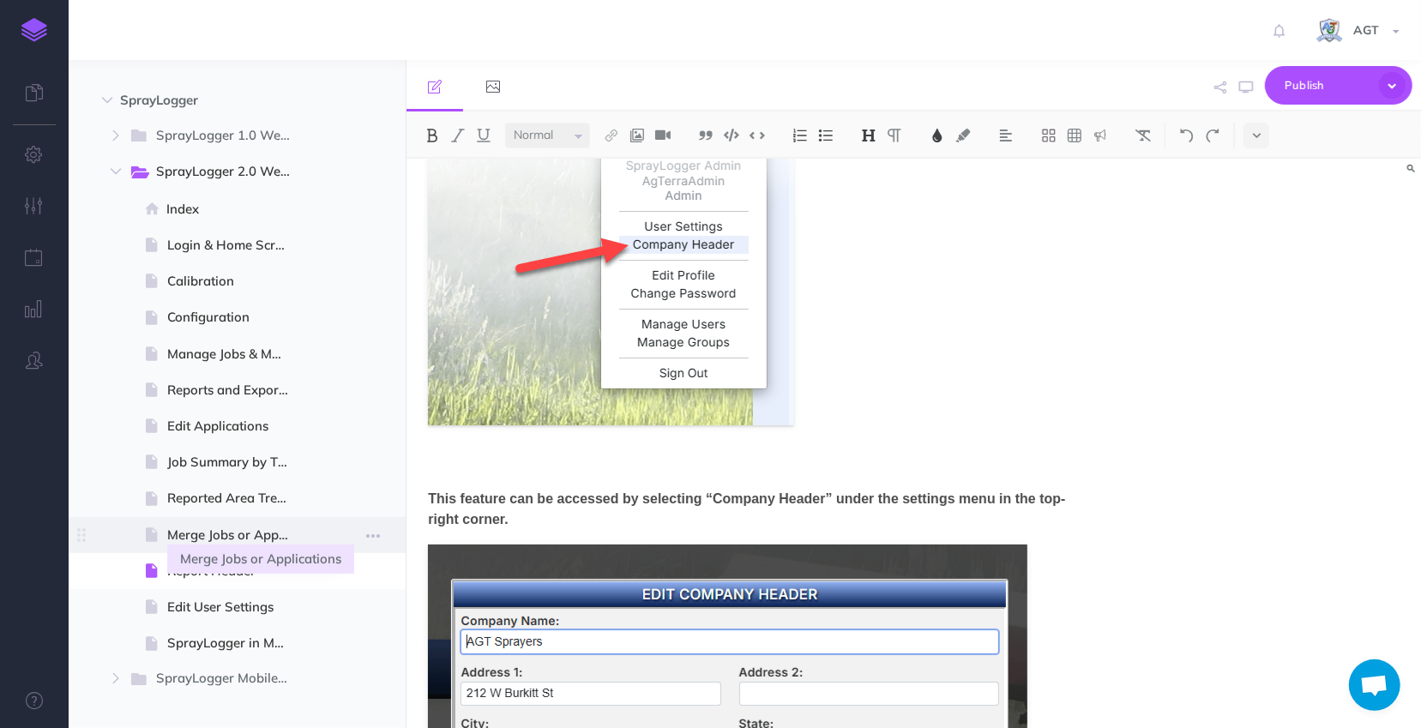
click at [280, 530] on span "Merge Jobs or Applications" at bounding box center [235, 535] width 136 height 21
select select "null"
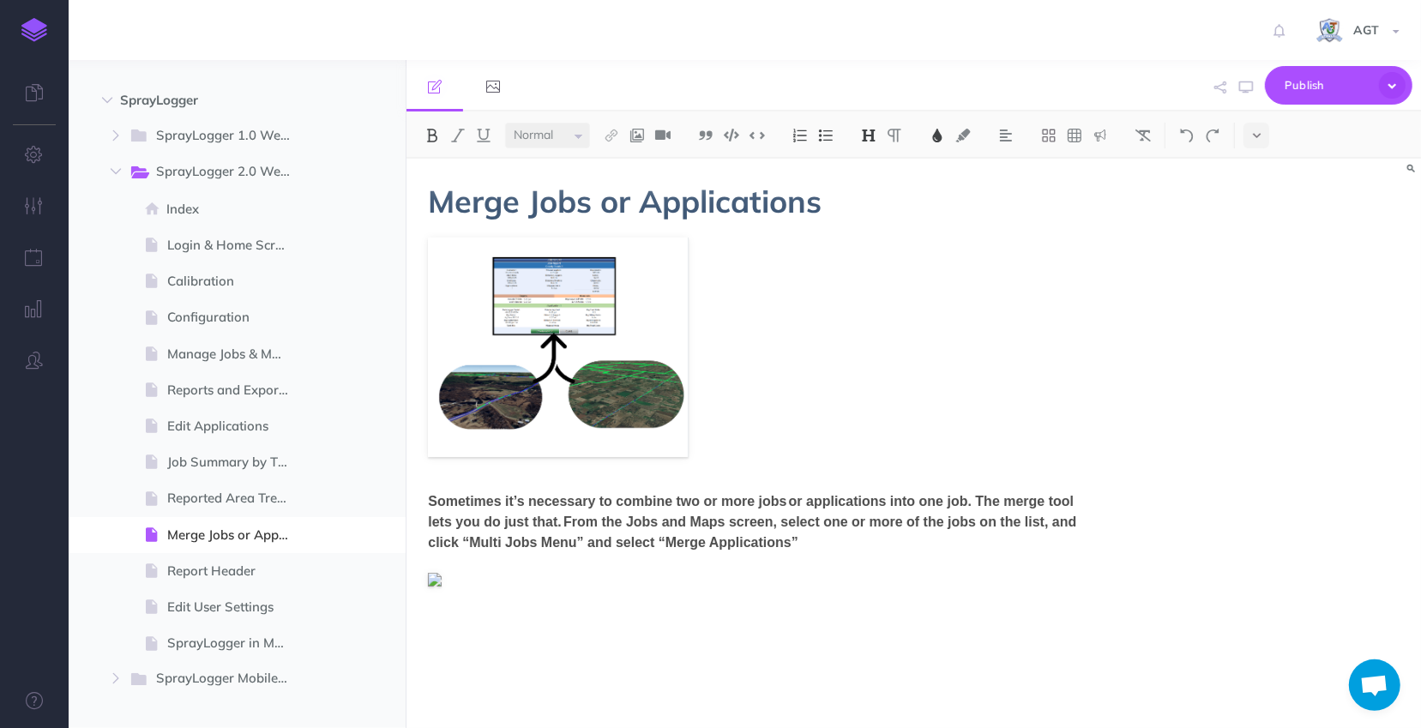
scroll to position [467, 0]
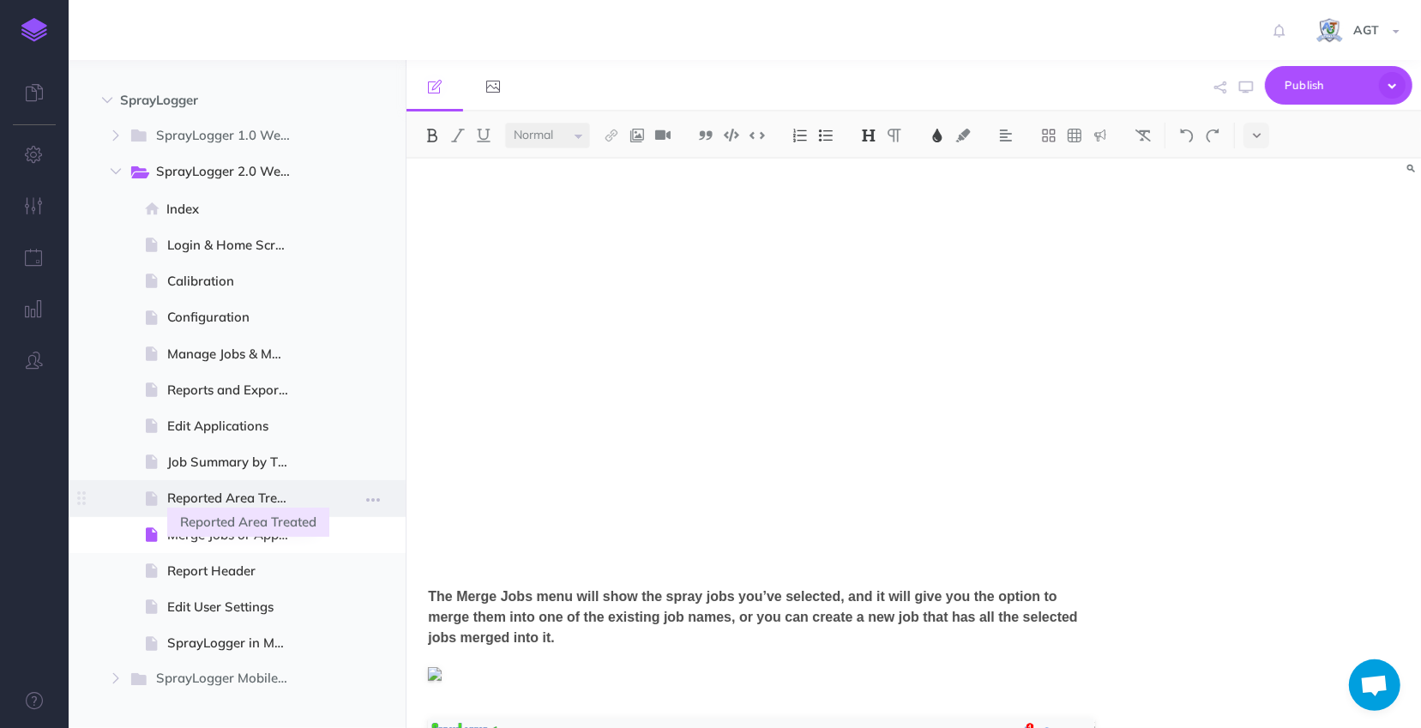
click at [196, 494] on span "Reported Area Treated" at bounding box center [235, 498] width 136 height 21
select select "null"
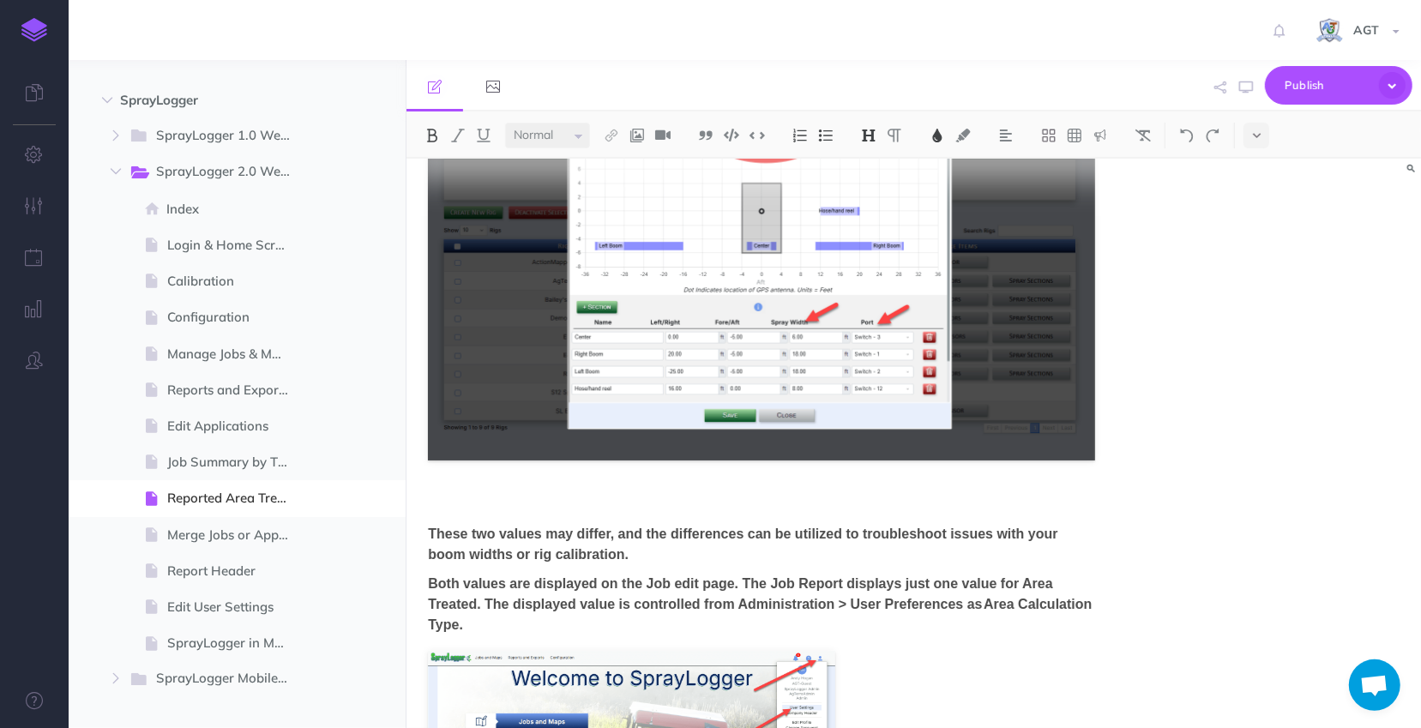
scroll to position [390, 0]
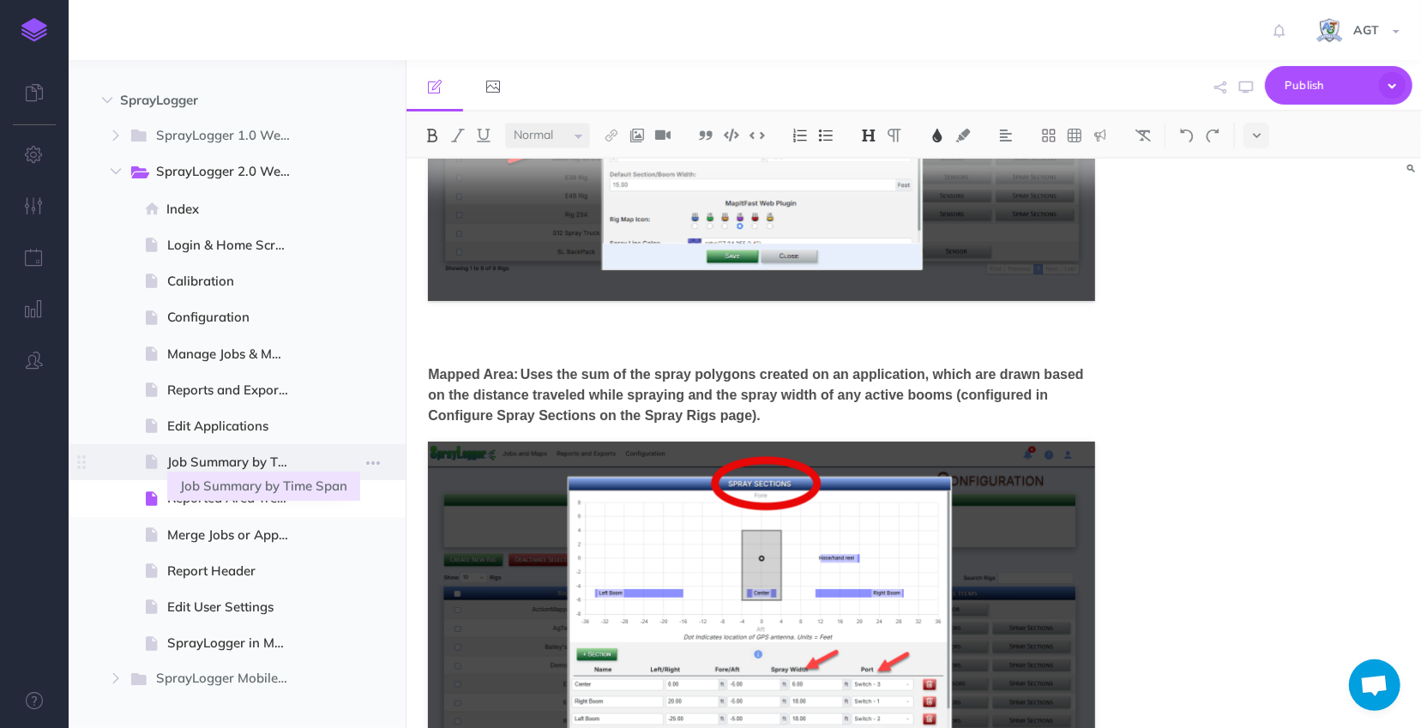
click at [232, 465] on span "Job Summary by Time Span" at bounding box center [235, 462] width 136 height 21
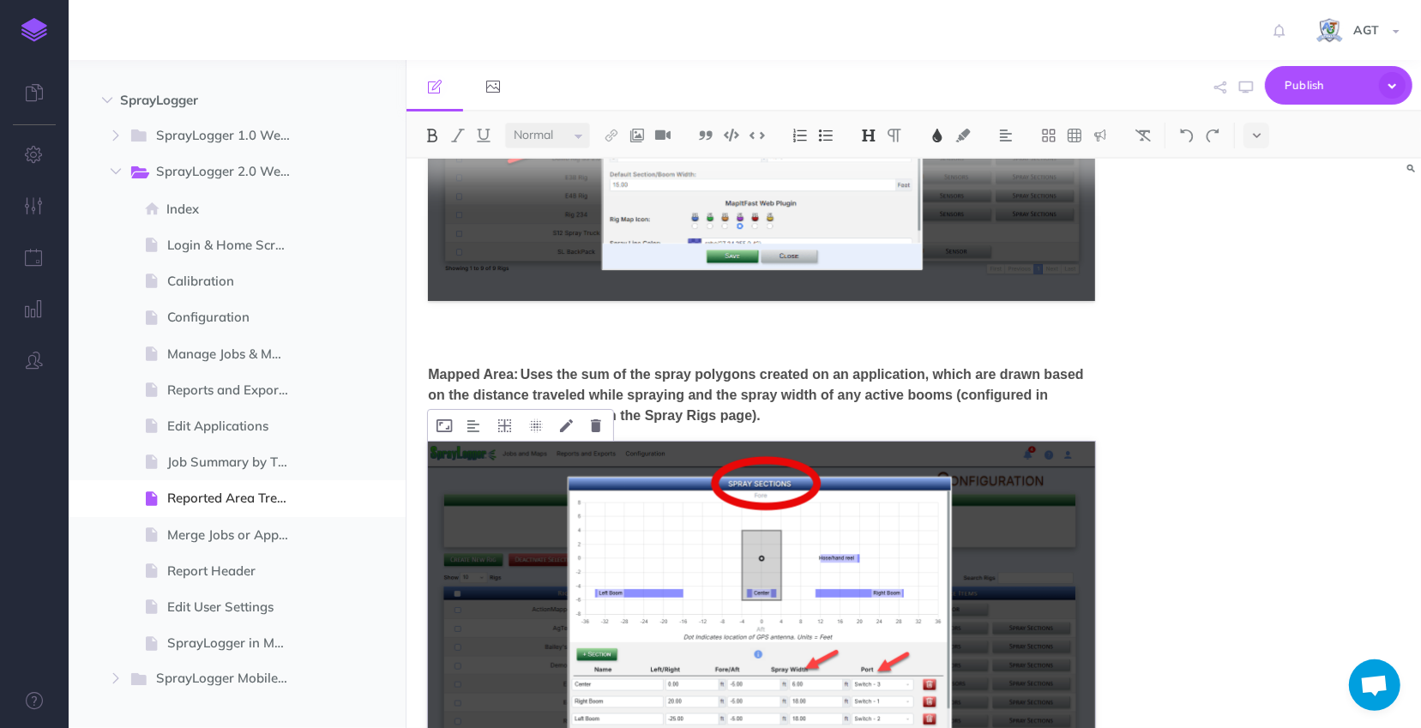
select select "null"
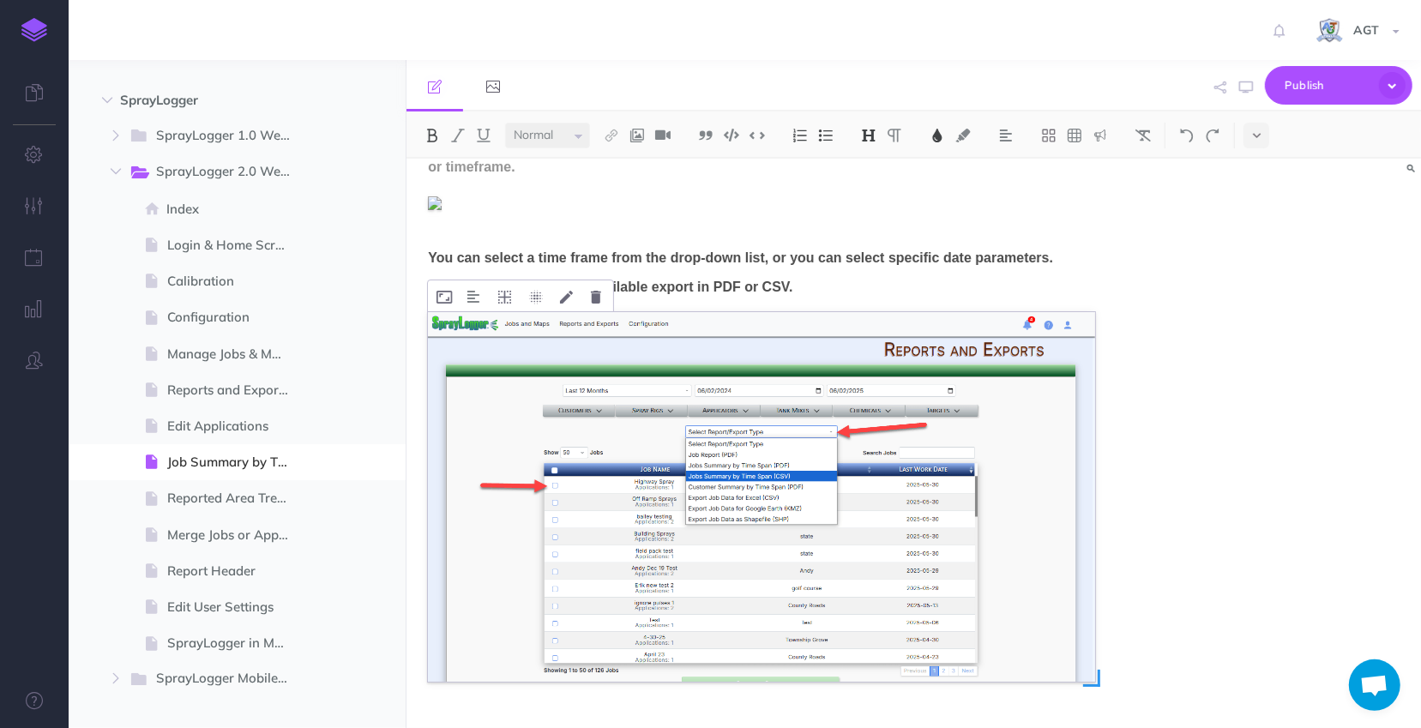
scroll to position [0, 0]
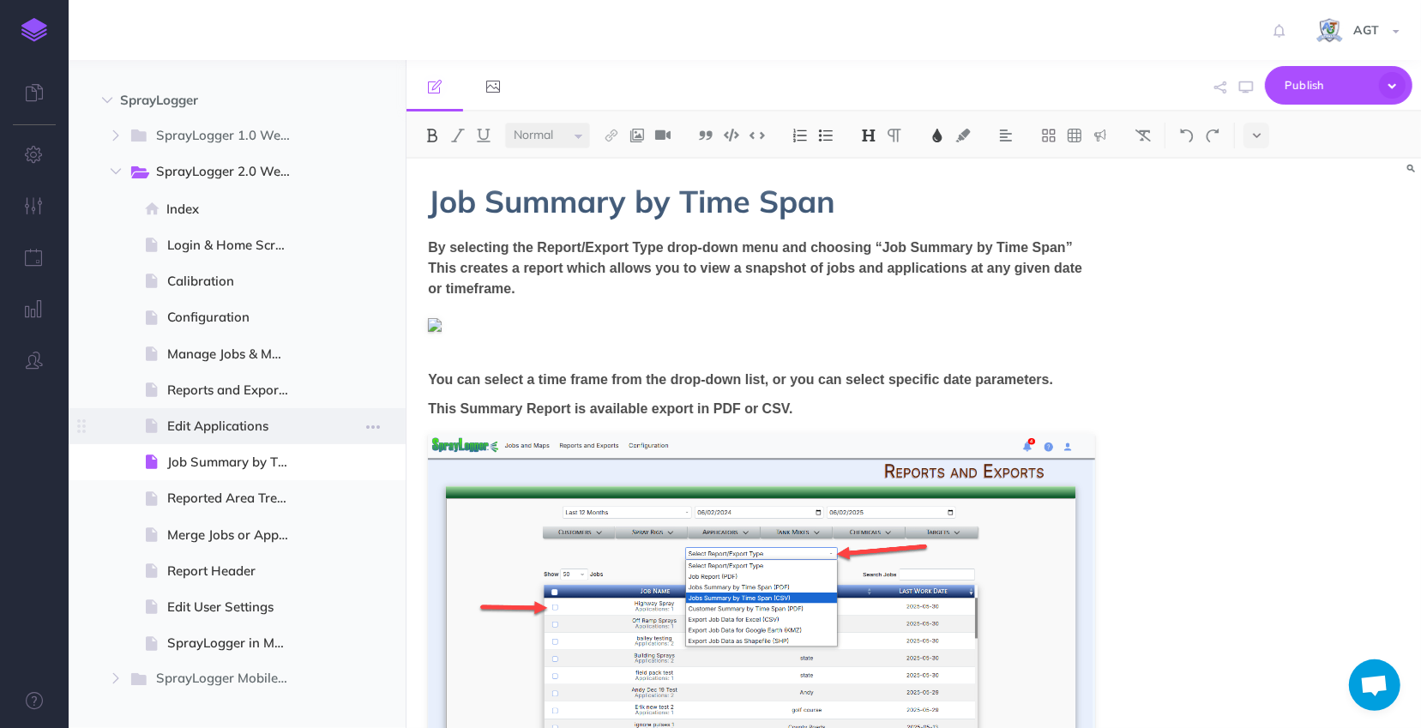
click at [247, 417] on span "Edit Applications" at bounding box center [235, 426] width 136 height 21
select select "null"
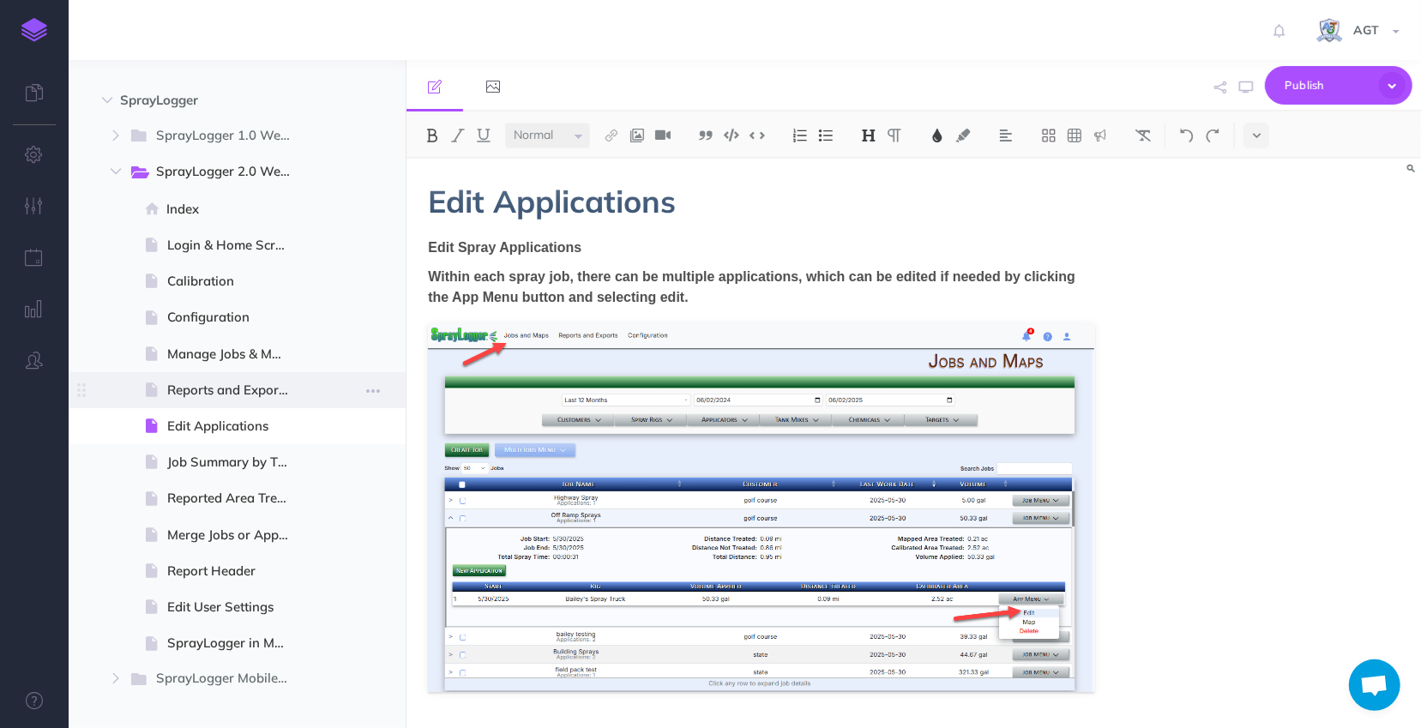
scroll to position [2149, 0]
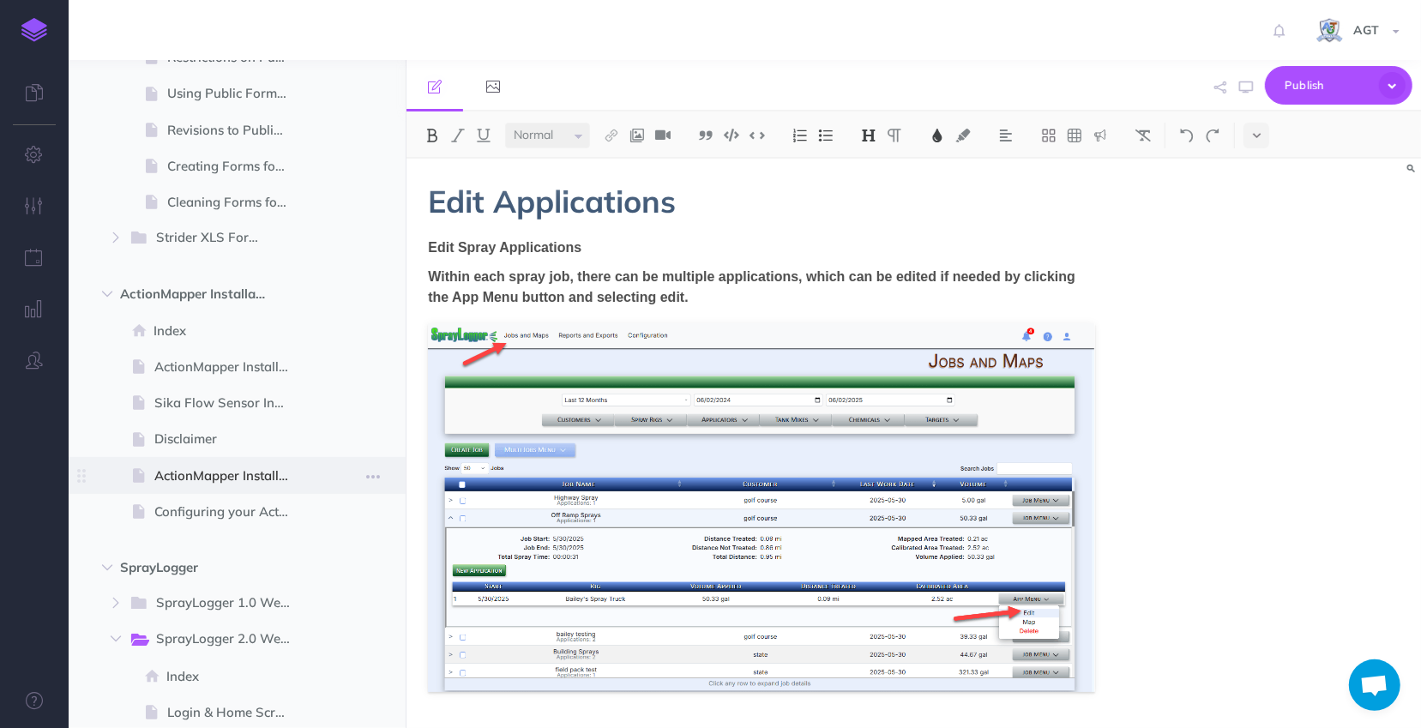
click at [261, 478] on span "ActionMapper Installation Components" at bounding box center [228, 476] width 148 height 21
select select "null"
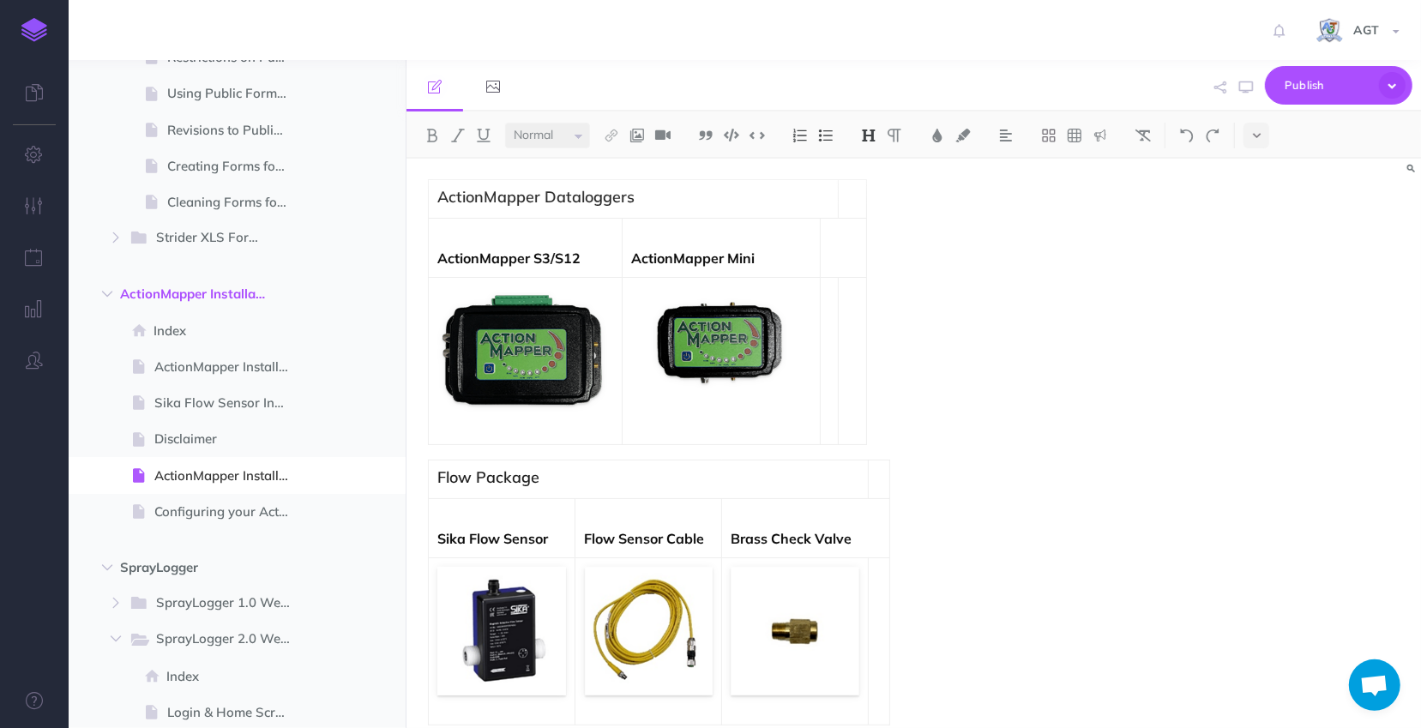
scroll to position [233, 0]
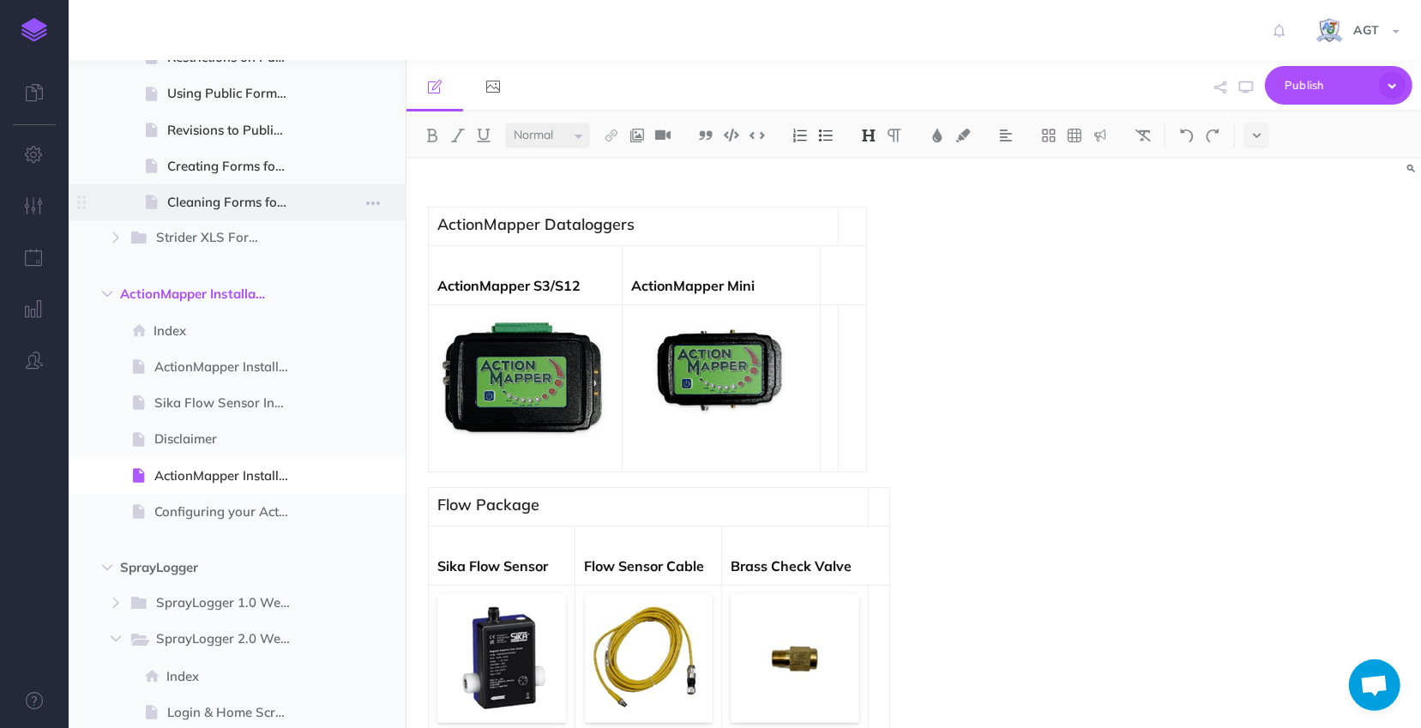
click at [218, 214] on span at bounding box center [237, 202] width 337 height 36
select select "null"
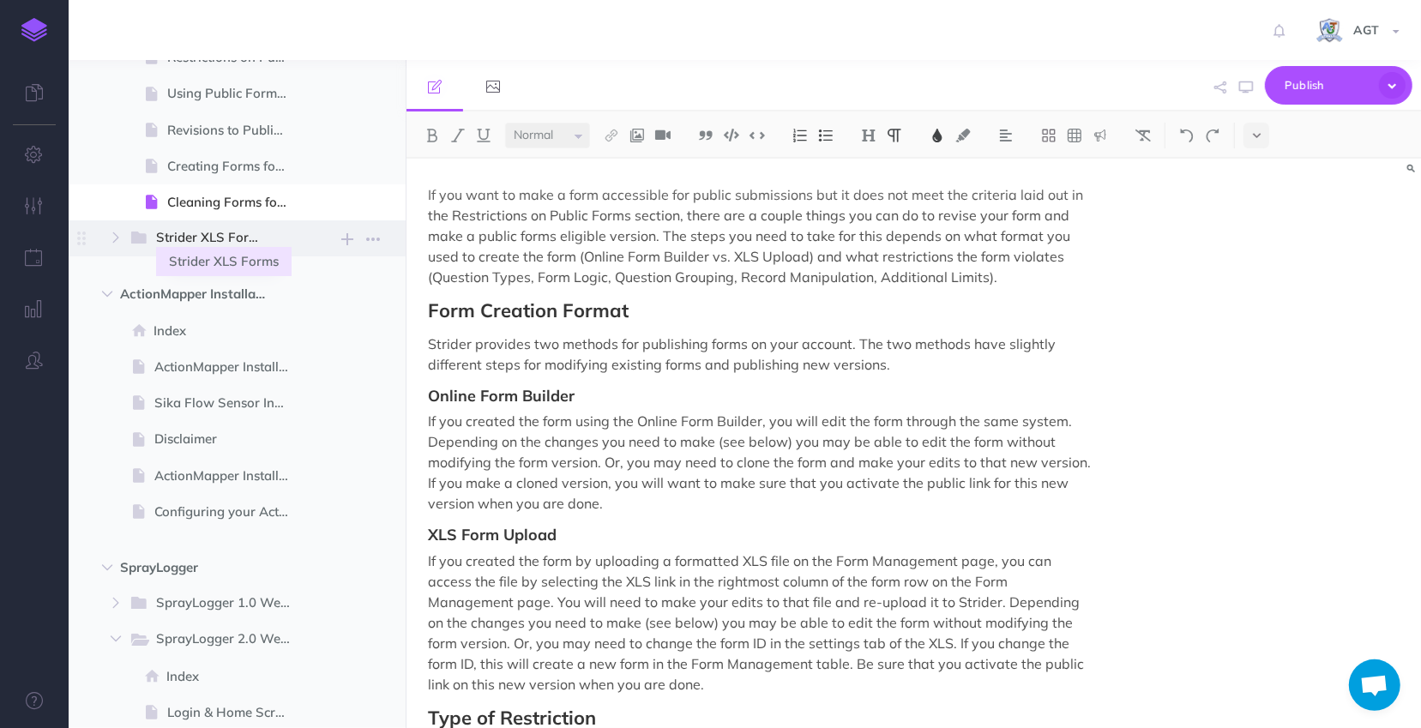
click at [253, 246] on span "Strider XLS Forms" at bounding box center [216, 238] width 121 height 22
select select "null"
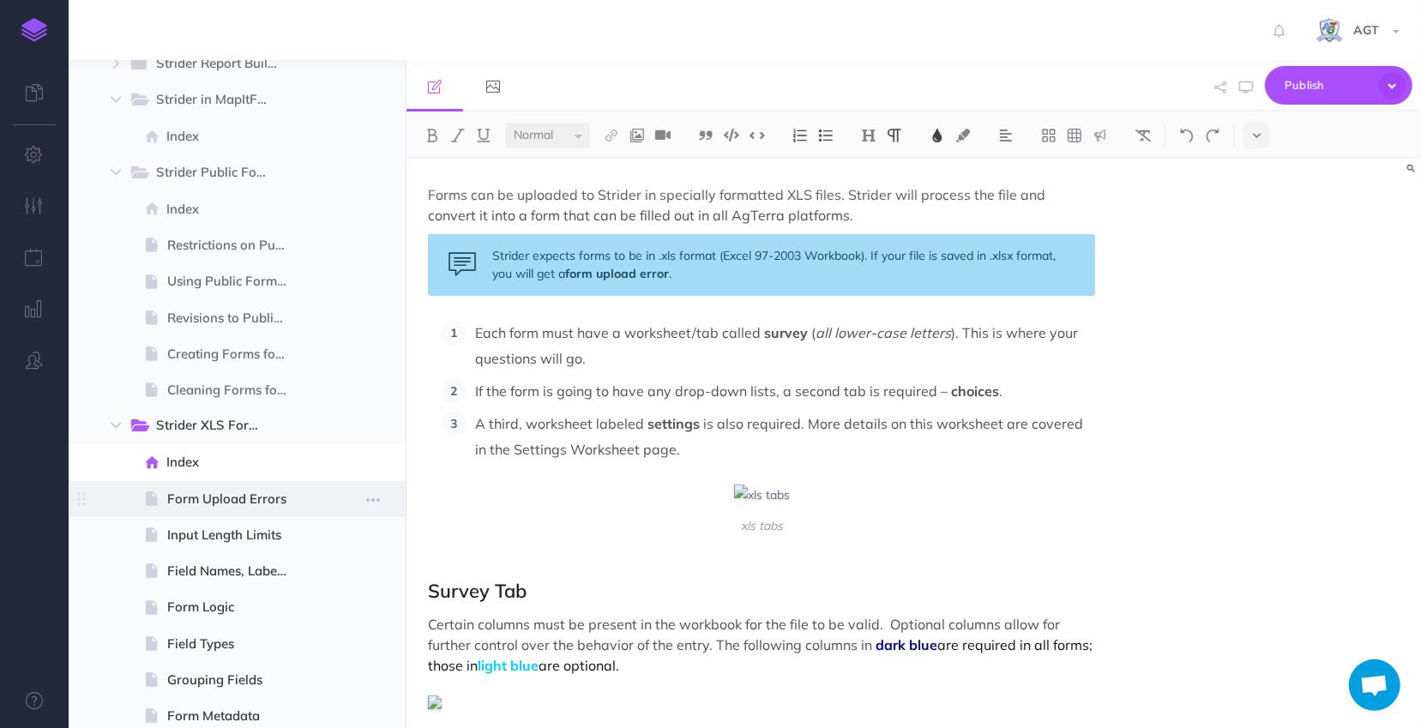
scroll to position [1915, 0]
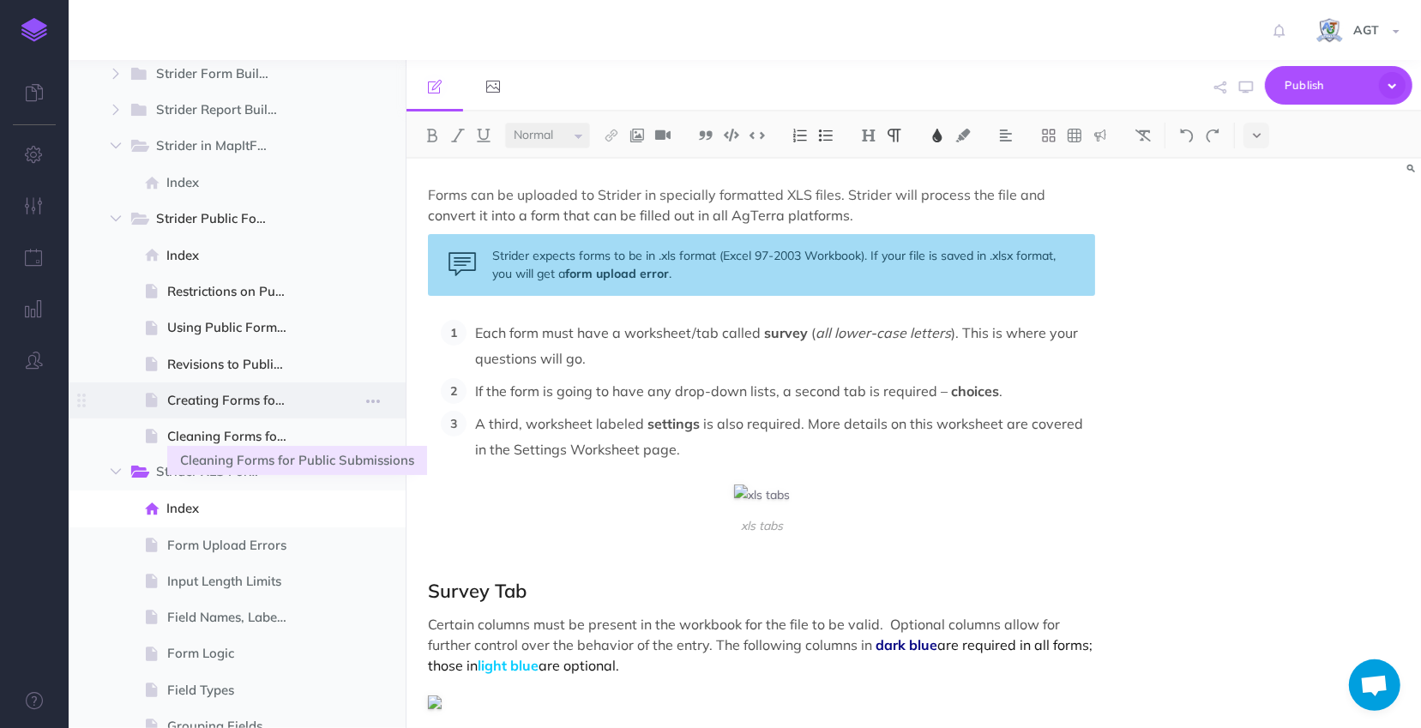
click at [256, 397] on span "Creating Forms for Public Submissions" at bounding box center [235, 400] width 136 height 21
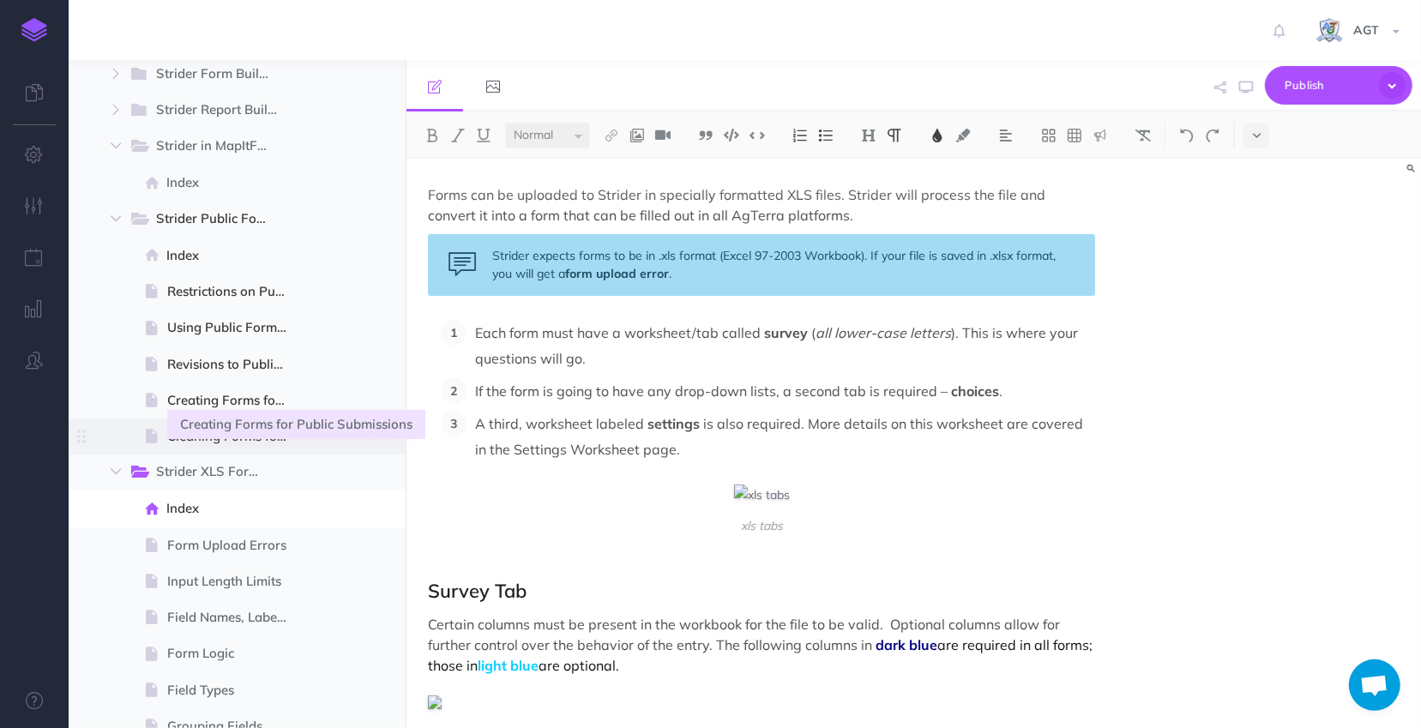
select select "null"
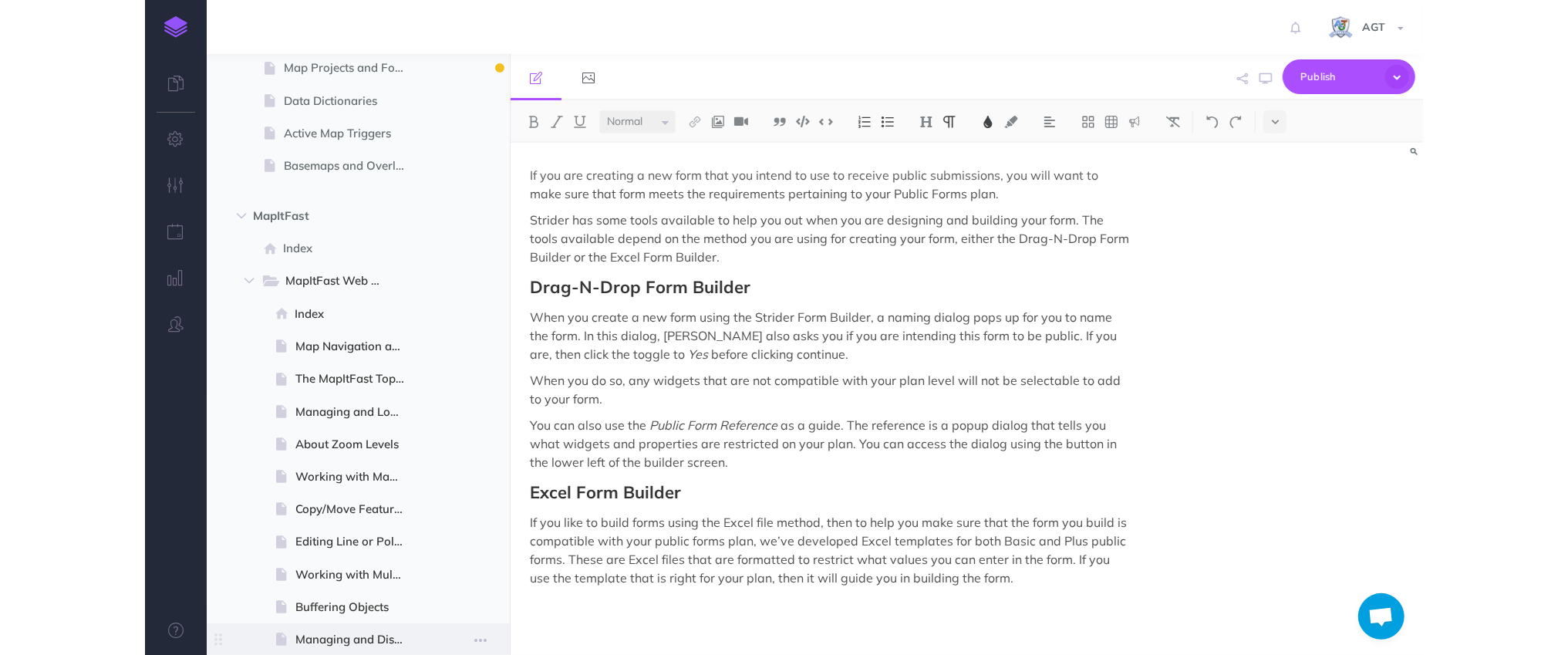
scroll to position [40, 0]
